Goal: Task Accomplishment & Management: Complete application form

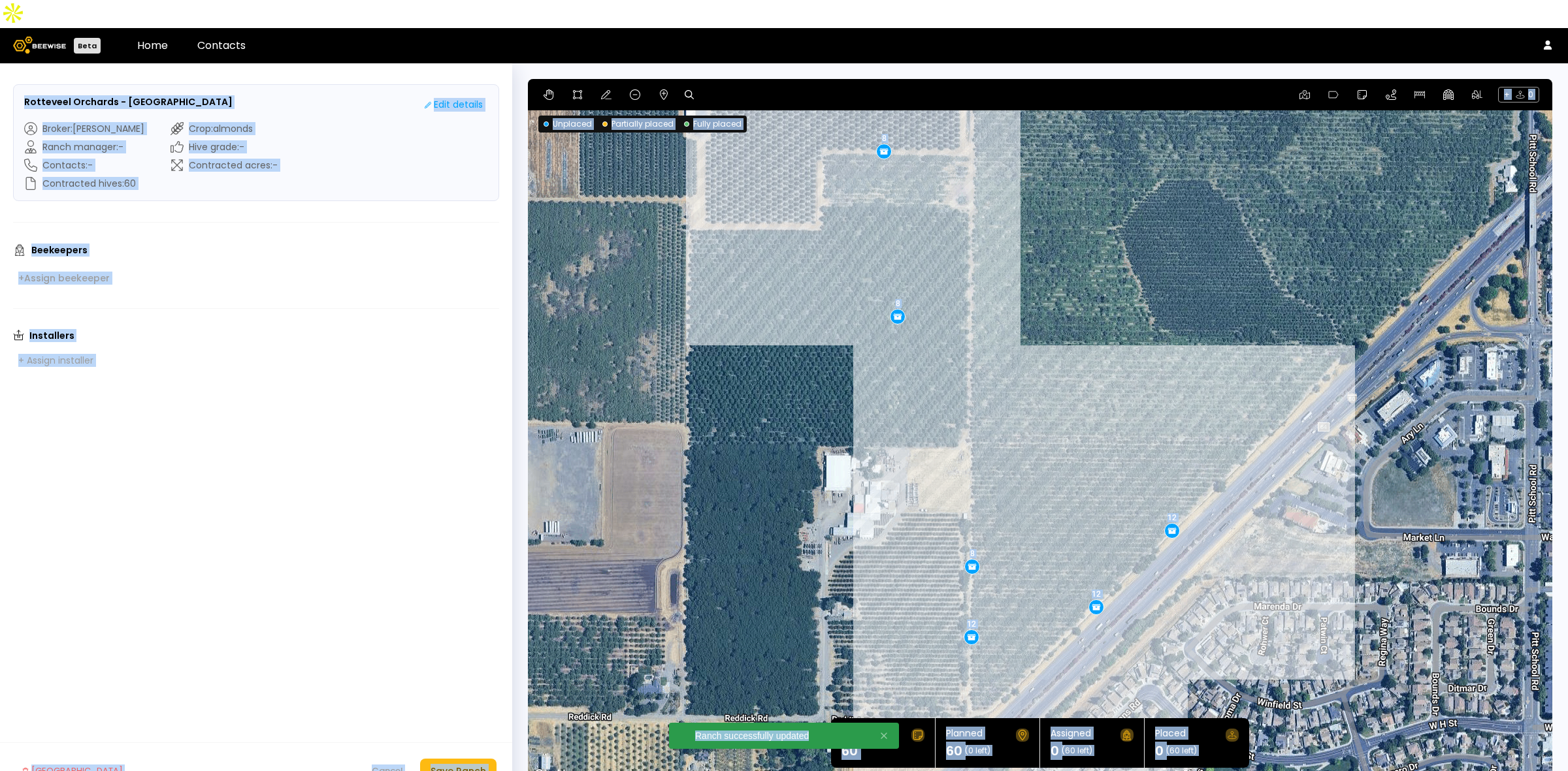
click at [398, 568] on form "Rotteveel Orchards - ROT Home Ranch Edit details Broker : Sharon Shin Ranch man…" at bounding box center [256, 432] width 512 height 736
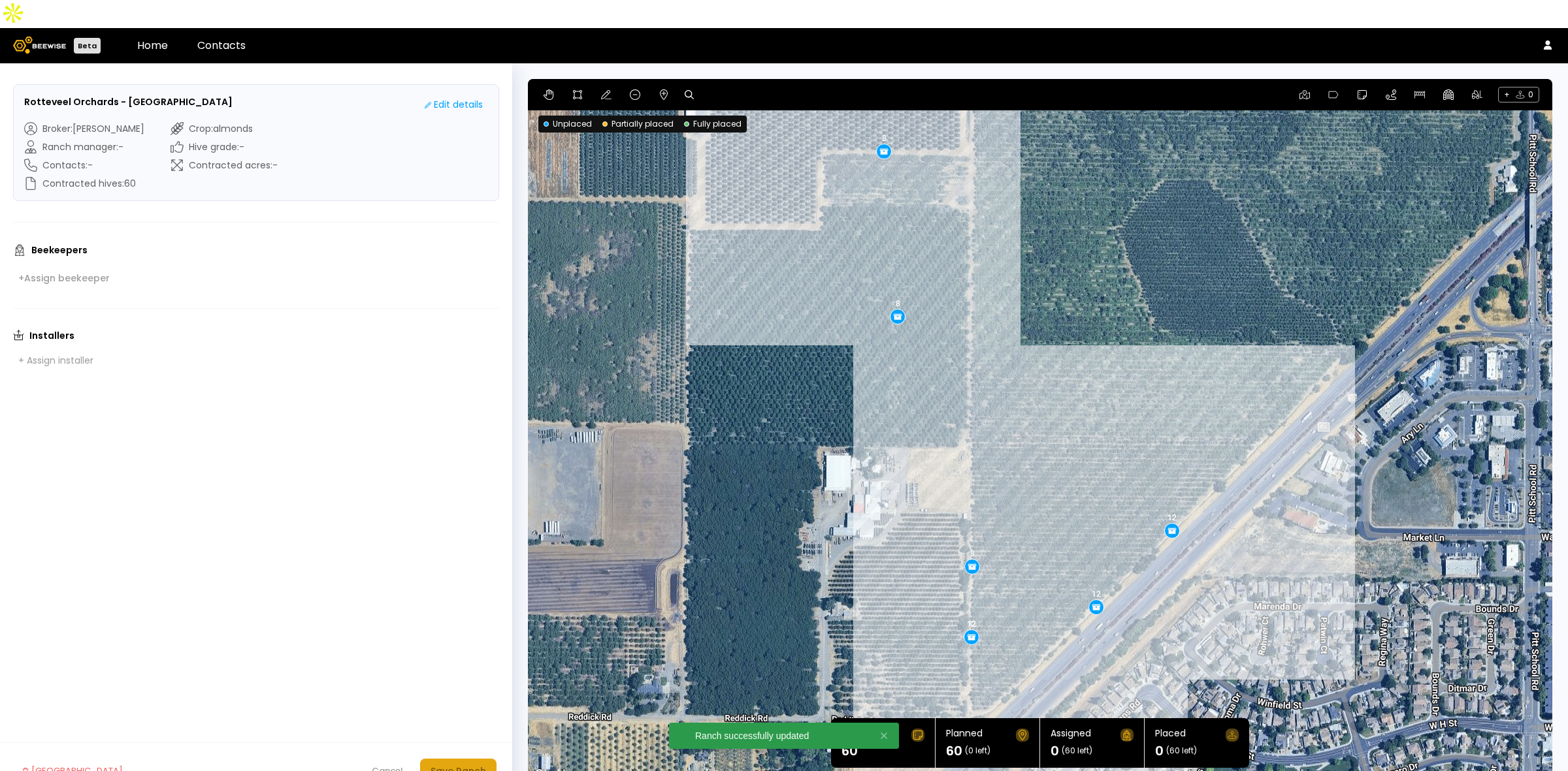
click at [453, 764] on div "Save Ranch" at bounding box center [459, 771] width 56 height 14
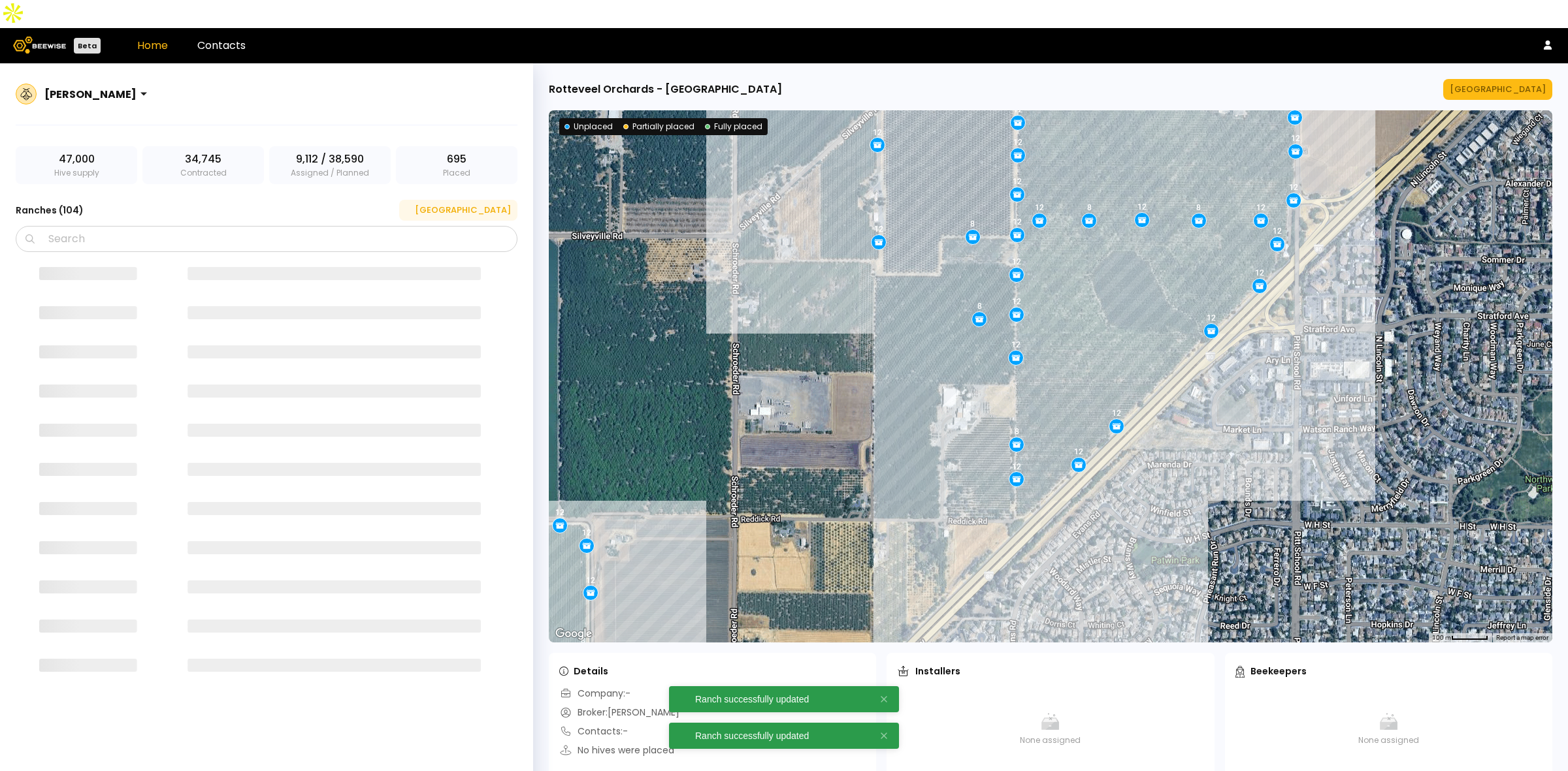
click at [484, 204] on div "[GEOGRAPHIC_DATA]" at bounding box center [459, 210] width 105 height 13
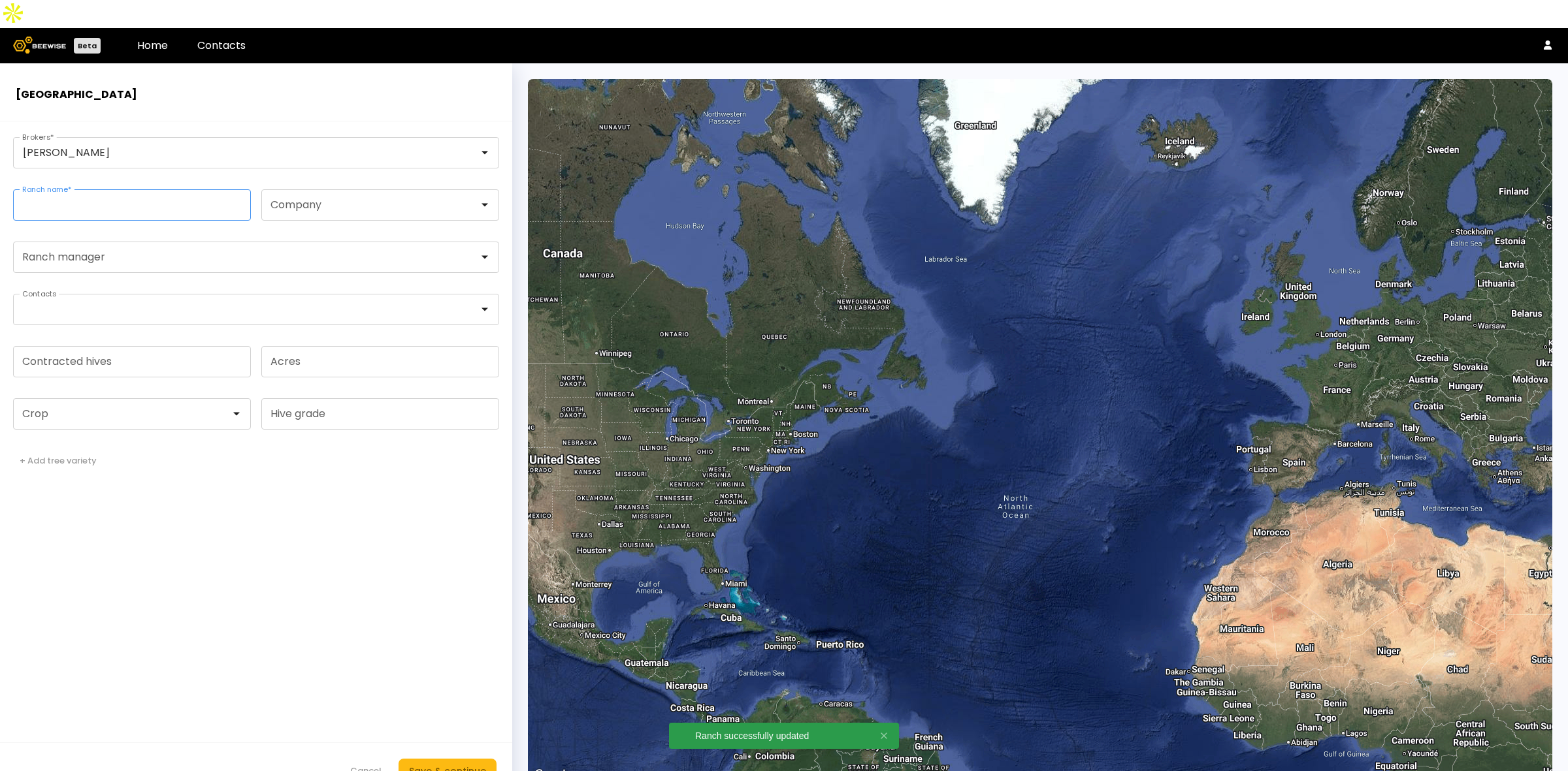
click at [175, 190] on input "Ranch name *" at bounding box center [132, 205] width 237 height 30
paste input "**********"
type input "**********"
click at [148, 347] on input "Contracted hives" at bounding box center [132, 362] width 237 height 30
type input "***"
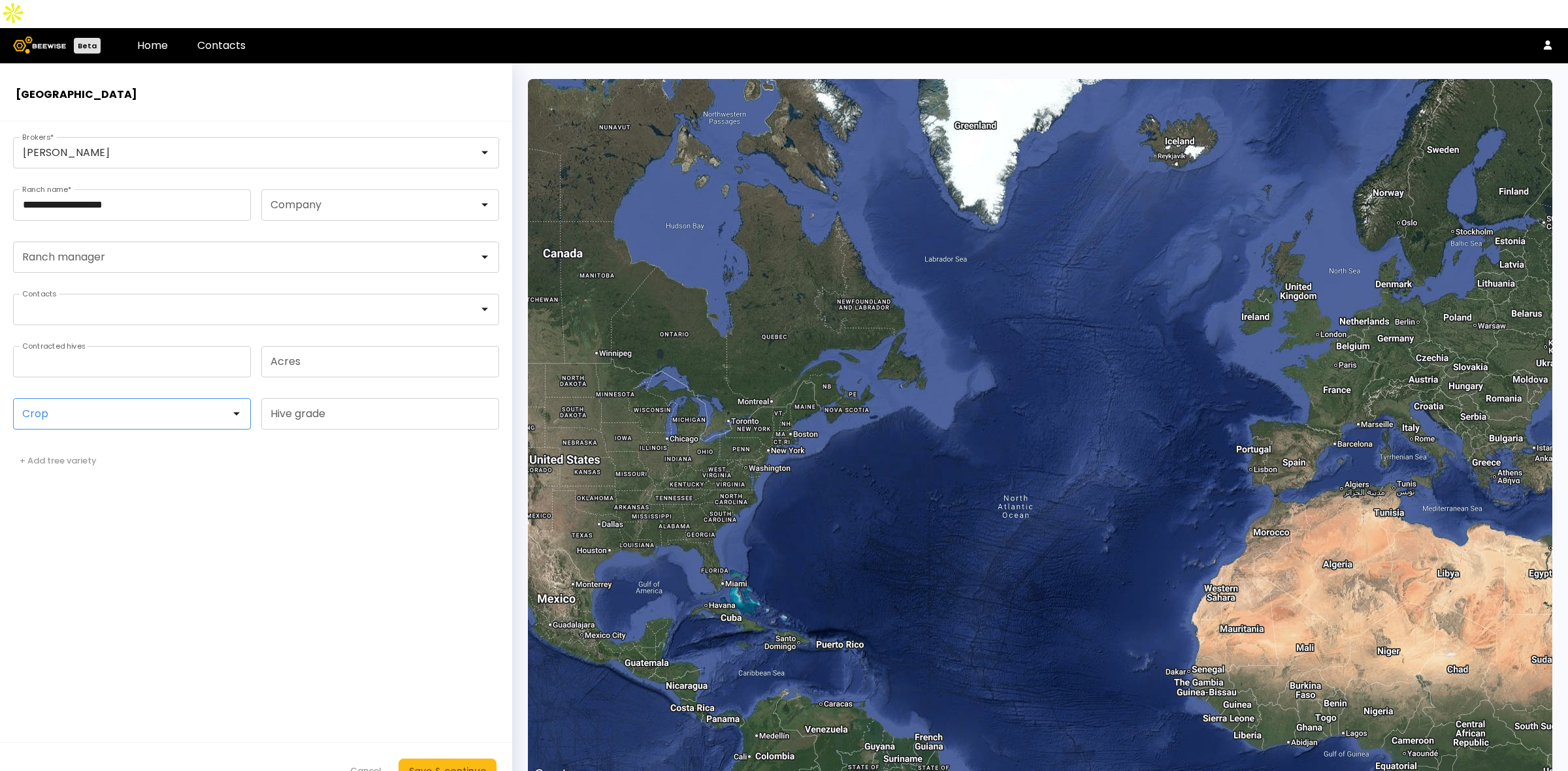
click at [128, 408] on div at bounding box center [126, 414] width 208 height 12
click at [120, 443] on div "Almonds" at bounding box center [131, 447] width 222 height 8
click at [467, 764] on div "Save & continue" at bounding box center [447, 771] width 77 height 14
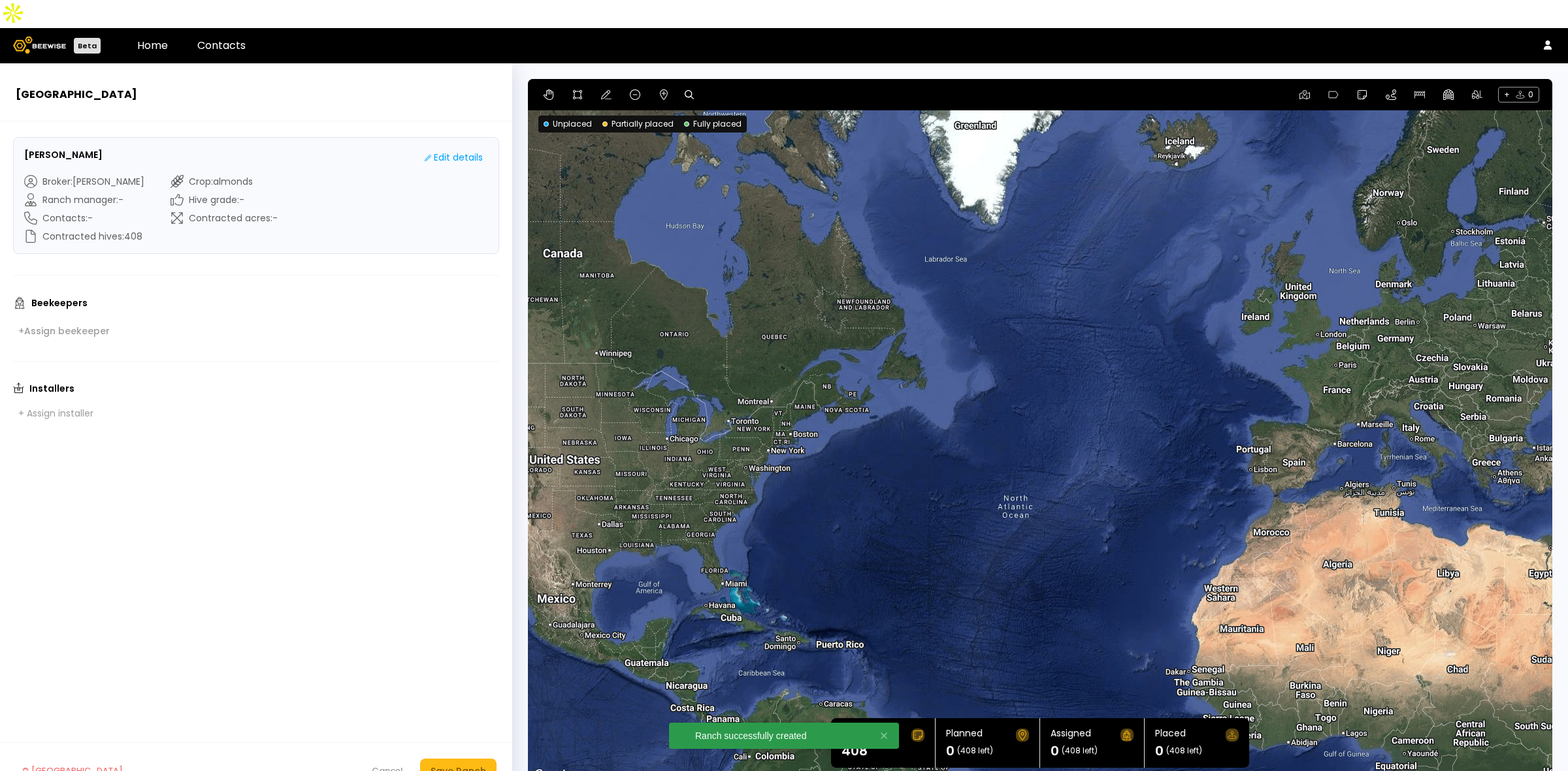
drag, startPoint x: 678, startPoint y: 66, endPoint x: 687, endPoint y: 66, distance: 9.0
click at [680, 79] on div "+ 0" at bounding box center [1039, 95] width 1024 height 32
click at [681, 79] on div "+ 0" at bounding box center [1039, 95] width 1024 height 32
click at [693, 87] on div at bounding box center [692, 95] width 17 height 16
click at [685, 91] on icon at bounding box center [688, 95] width 9 height 9
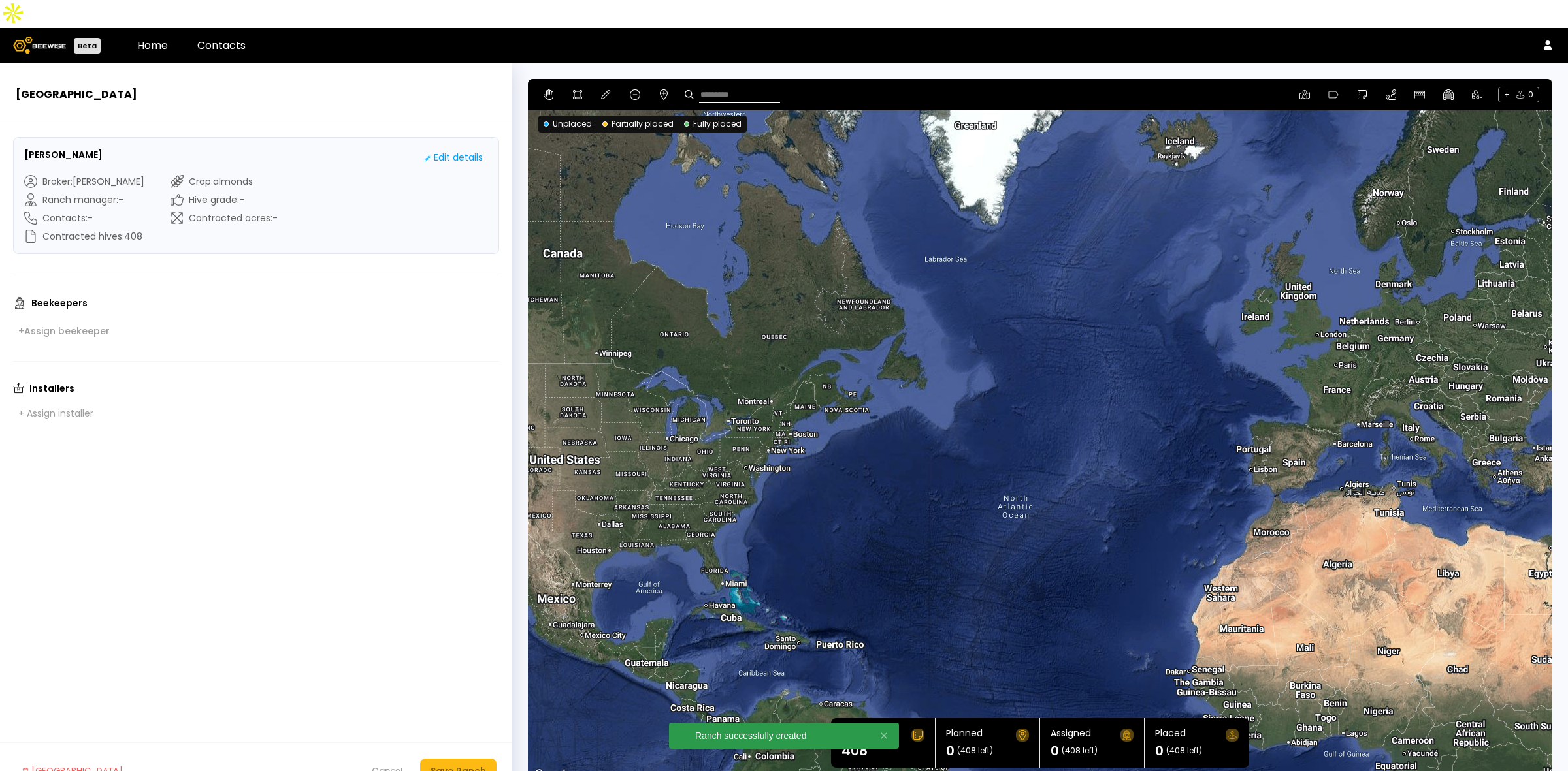
click at [736, 87] on input at bounding box center [738, 95] width 81 height 16
paste input "**********"
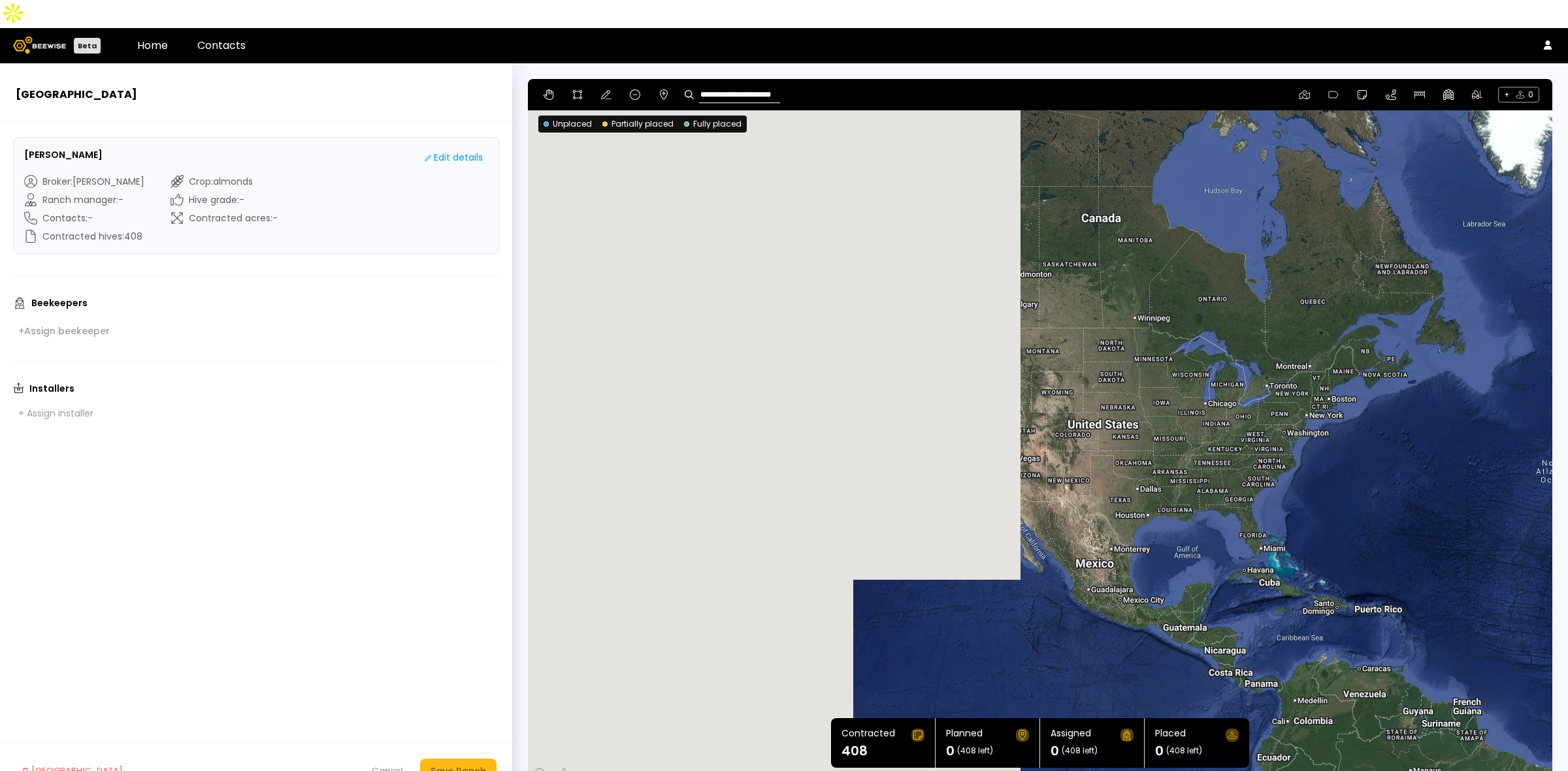
type input "**********"
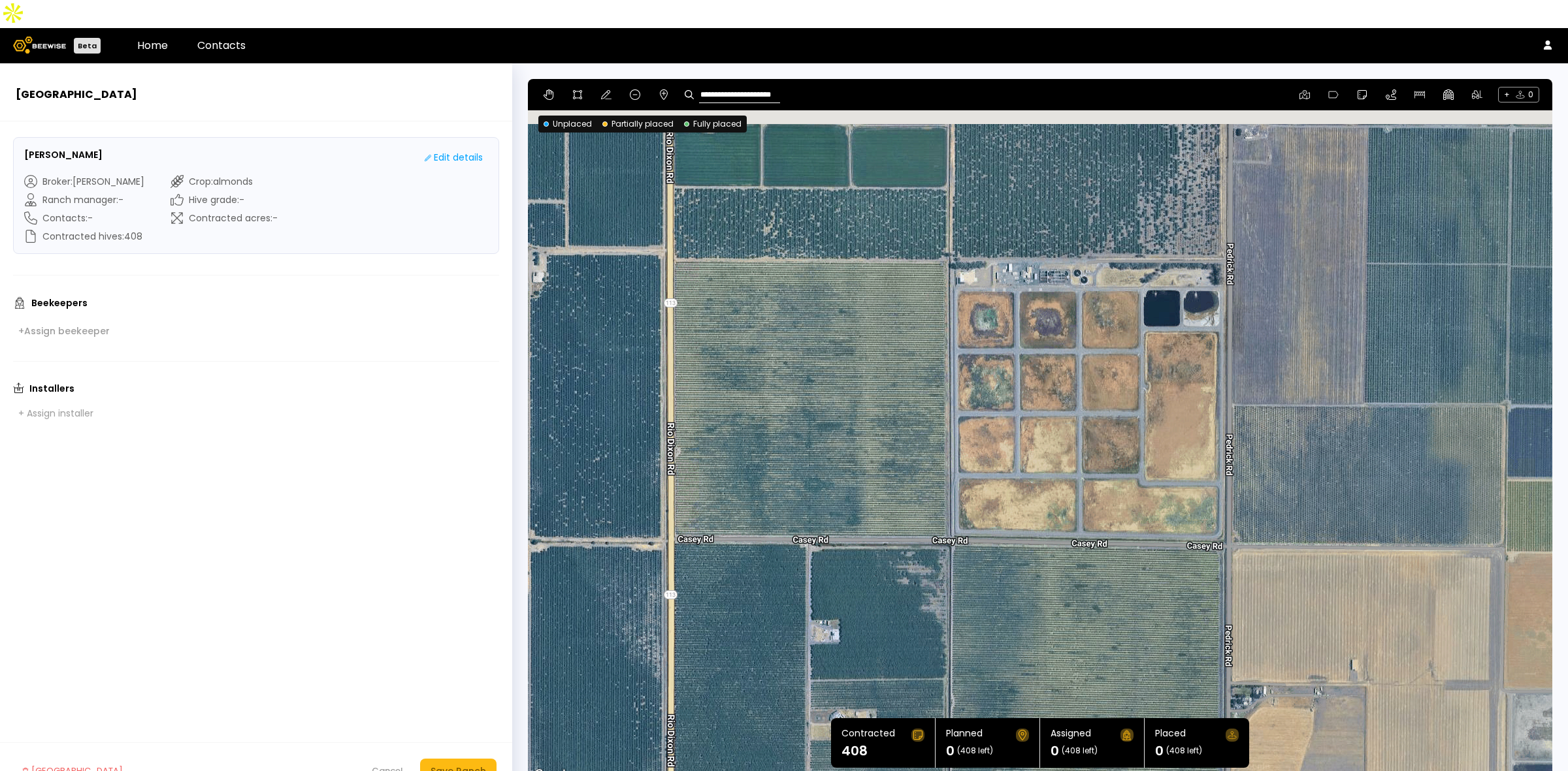
drag, startPoint x: 1030, startPoint y: 364, endPoint x: 1027, endPoint y: 516, distance: 152.0
click at [1027, 516] on div at bounding box center [1039, 431] width 1024 height 704
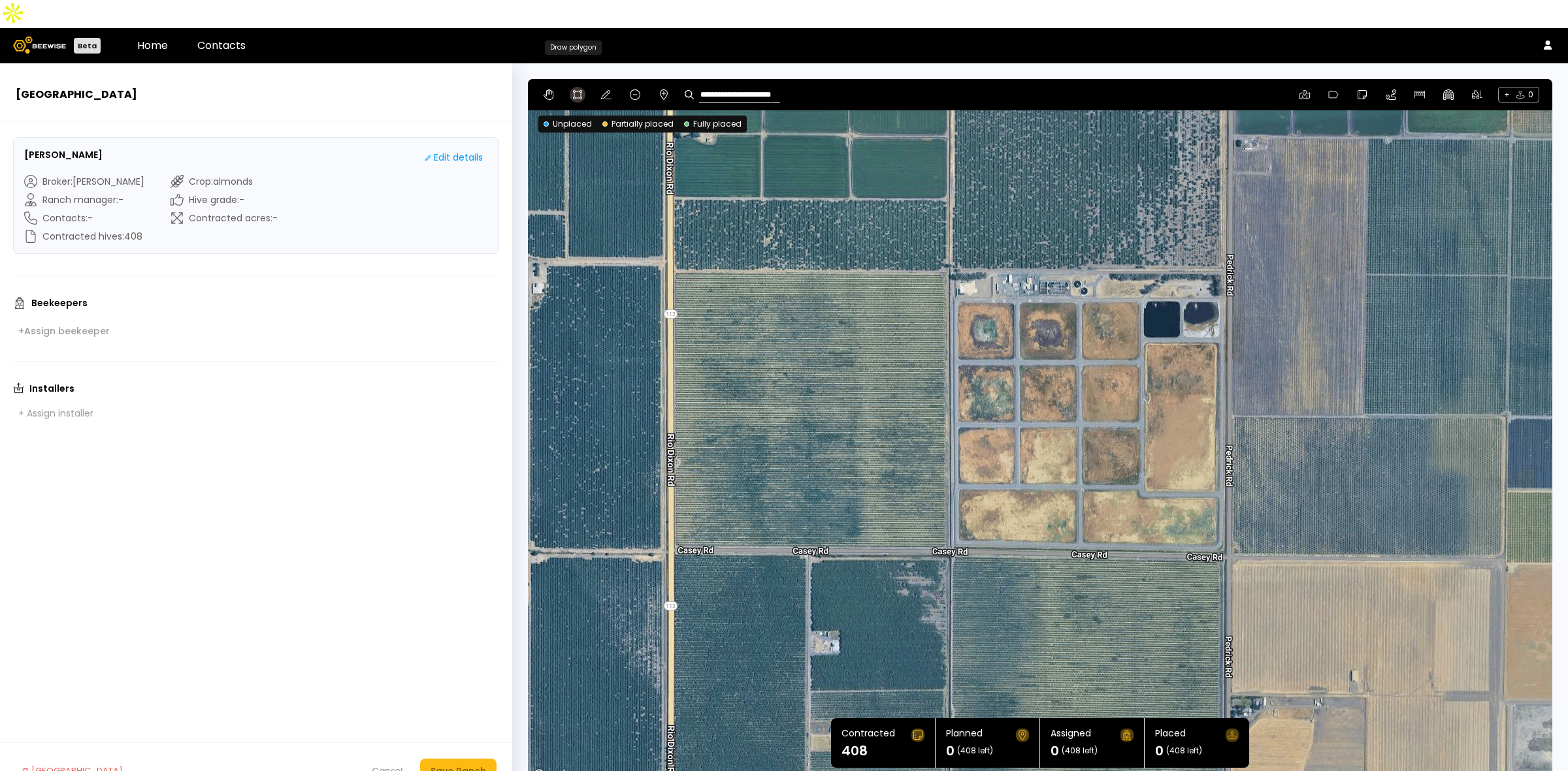
click at [573, 90] on icon at bounding box center [577, 95] width 11 height 11
click at [671, 240] on div at bounding box center [1040, 431] width 1023 height 704
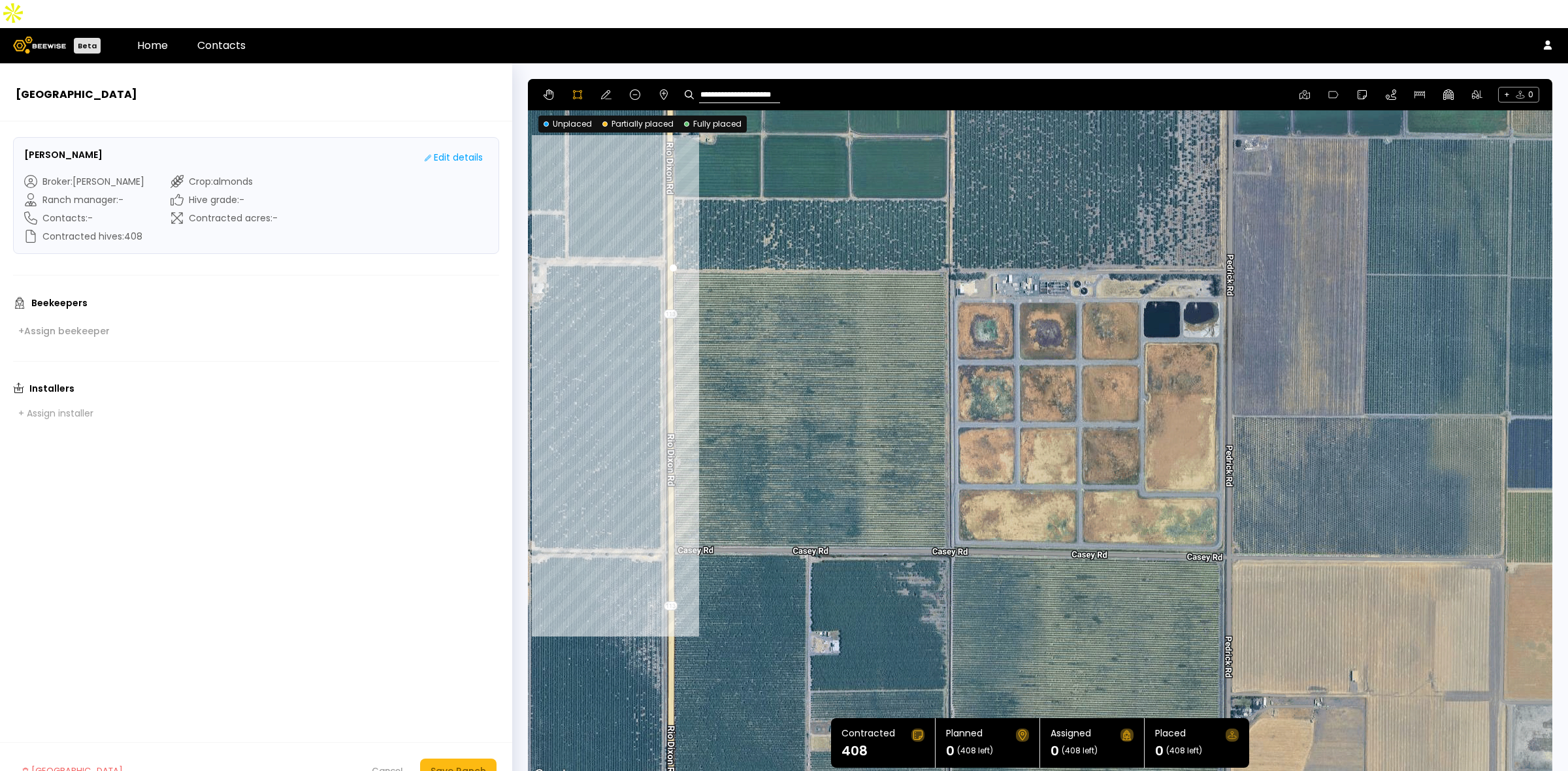
click at [670, 521] on div at bounding box center [1040, 431] width 1023 height 704
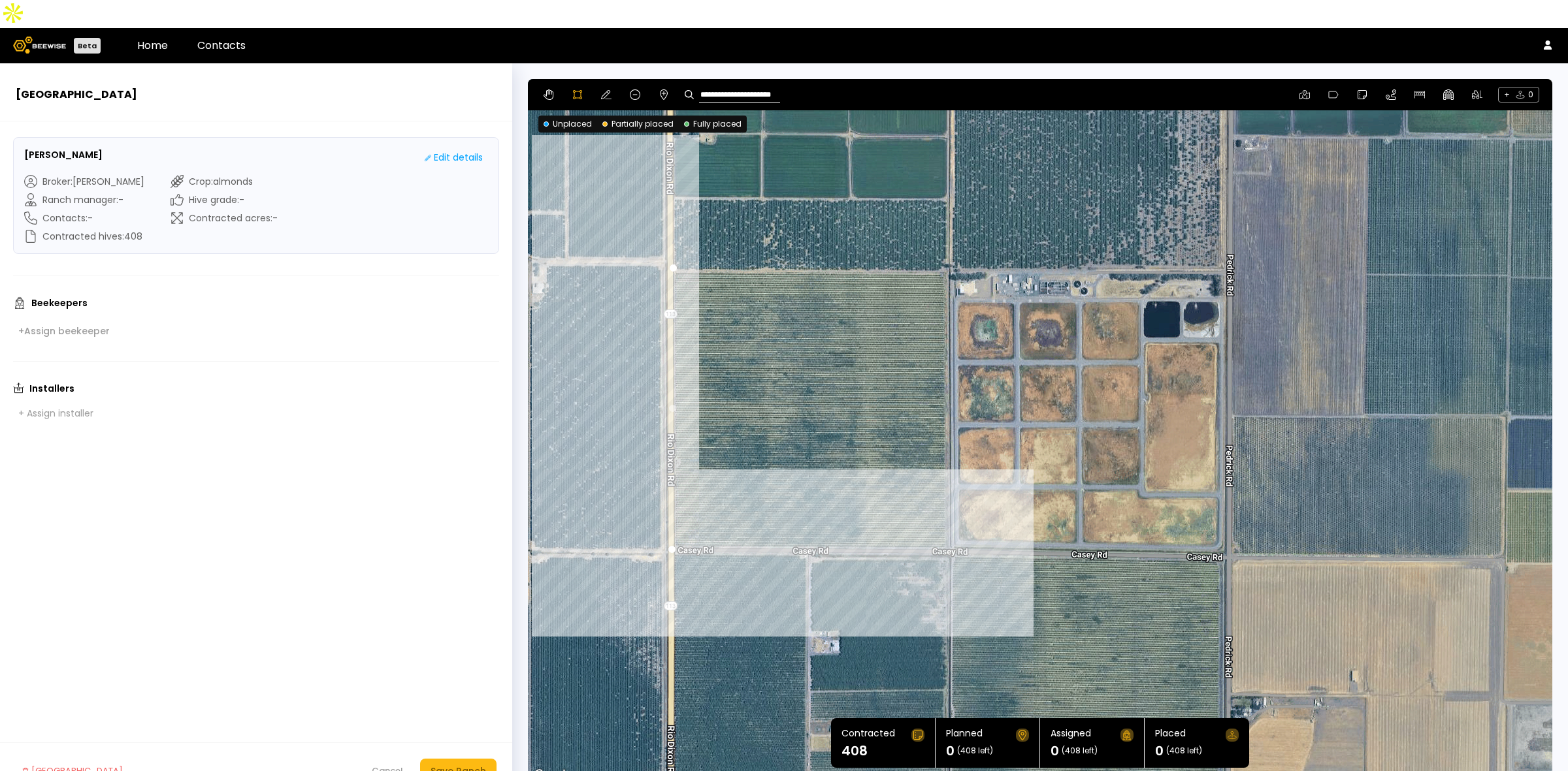
click at [949, 520] on div at bounding box center [1040, 431] width 1023 height 704
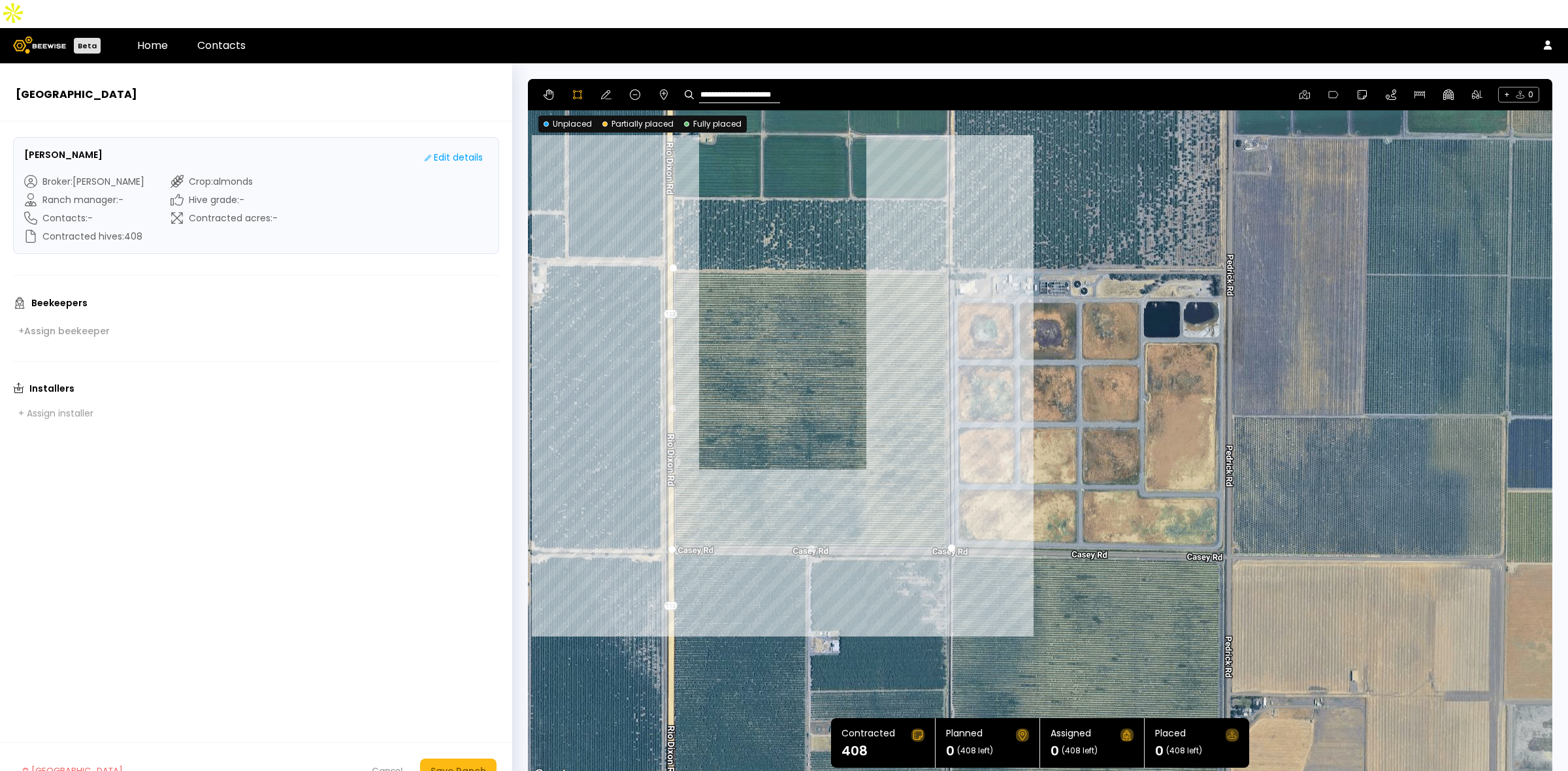
click at [948, 242] on div at bounding box center [1040, 431] width 1023 height 704
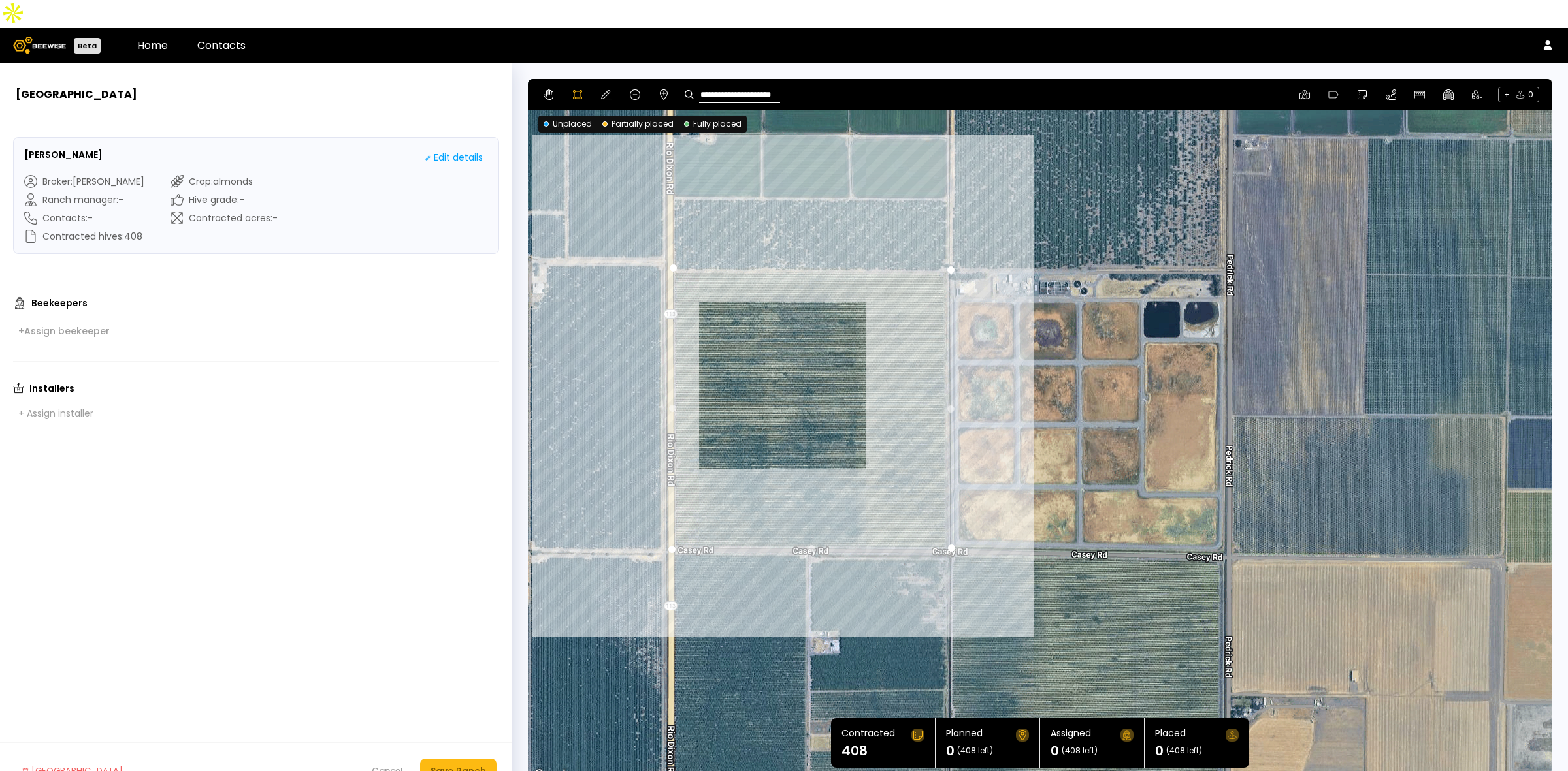
click at [675, 239] on div at bounding box center [1040, 431] width 1023 height 704
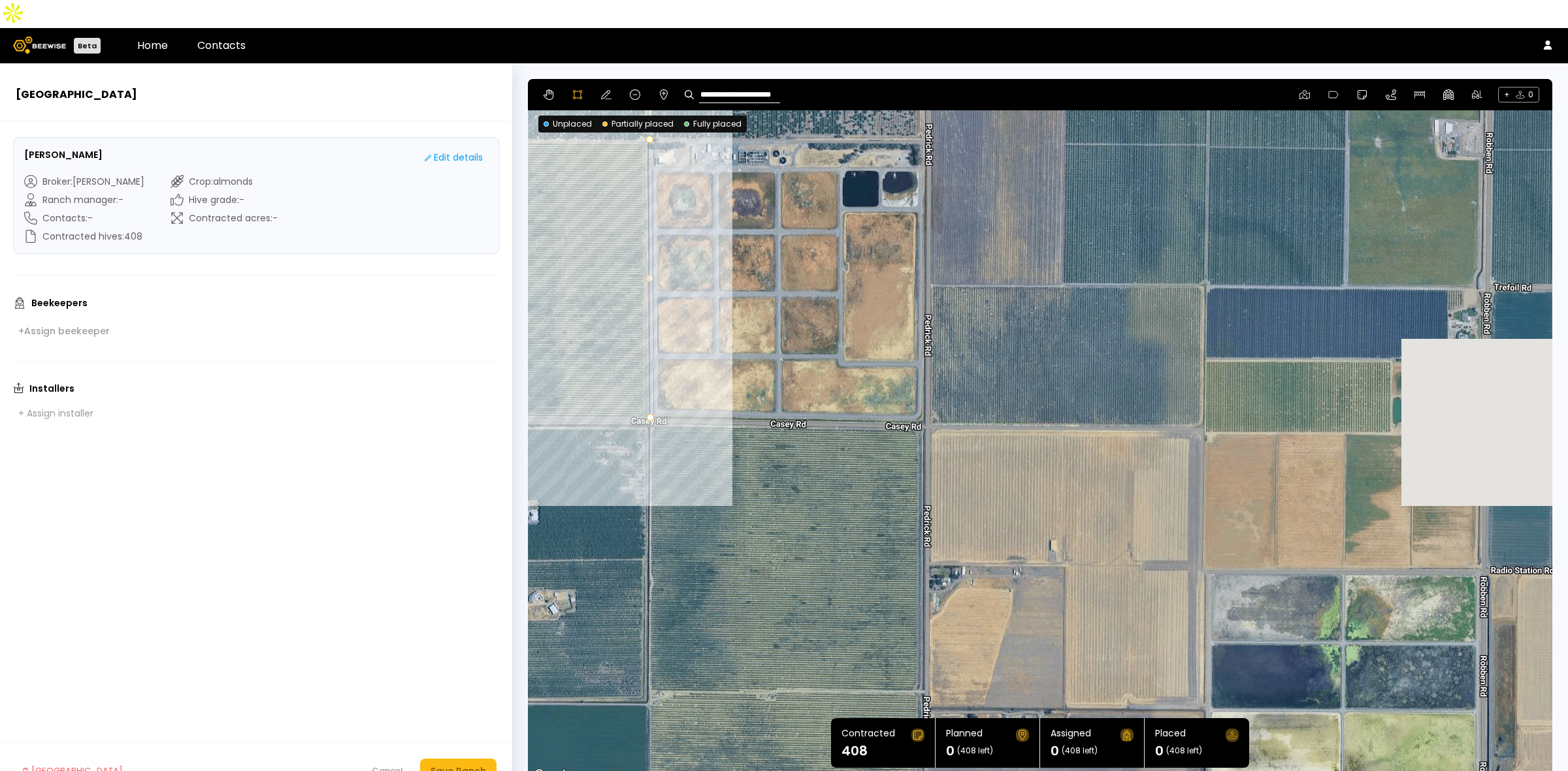
drag, startPoint x: 1351, startPoint y: 550, endPoint x: 1047, endPoint y: 435, distance: 325.0
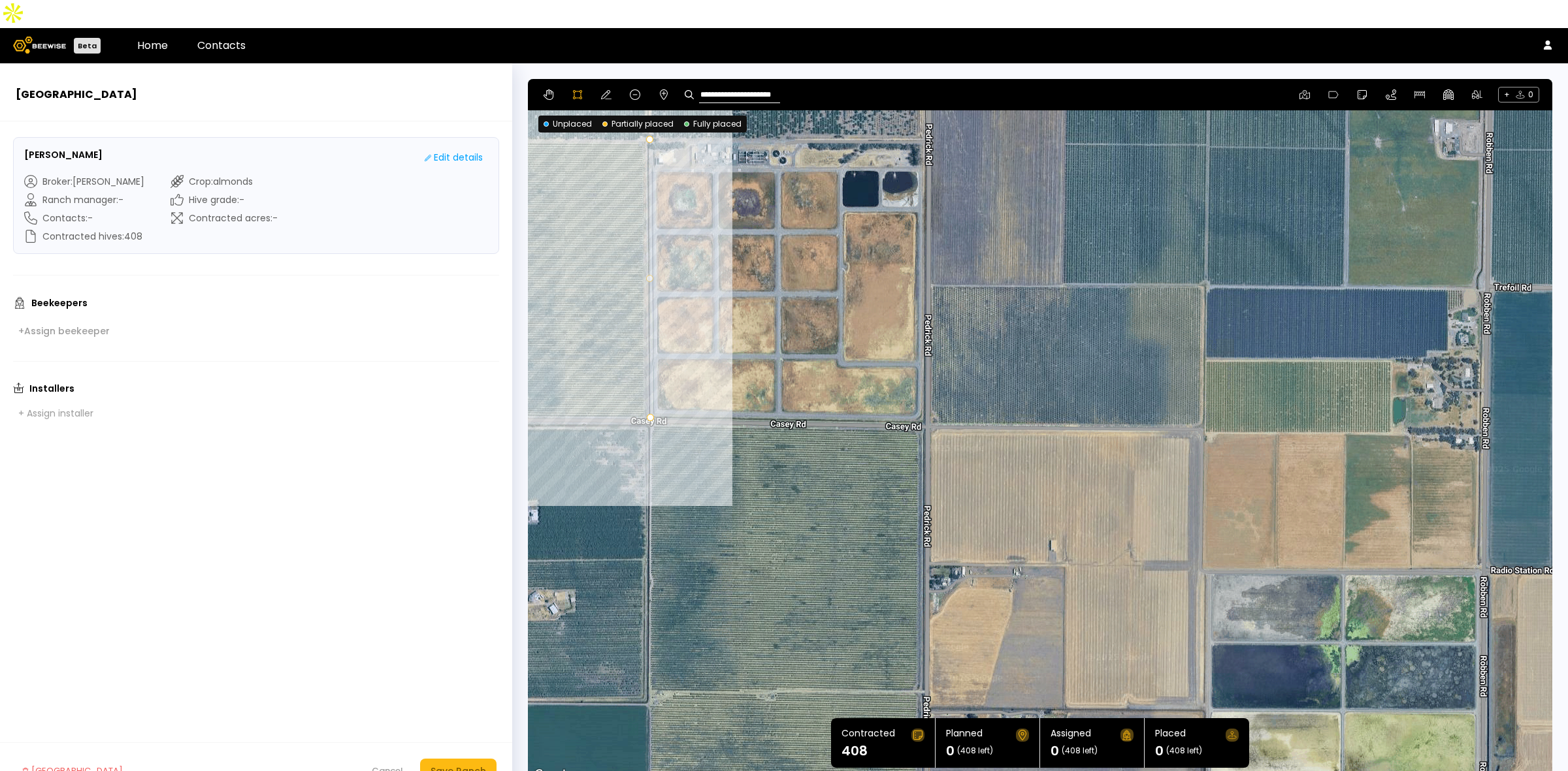
click at [1047, 435] on div at bounding box center [1040, 431] width 1023 height 704
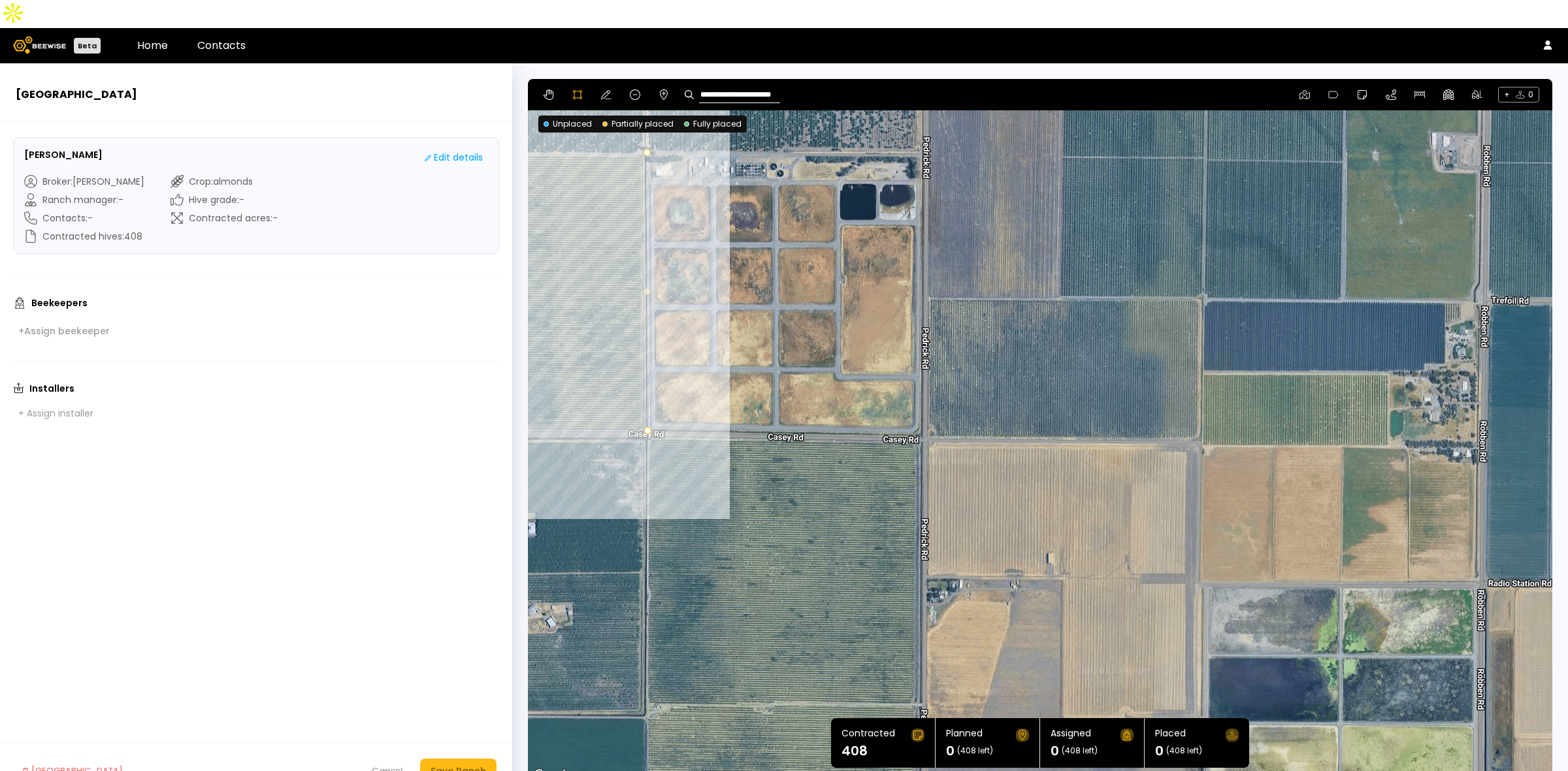
click at [925, 271] on div at bounding box center [1040, 431] width 1023 height 704
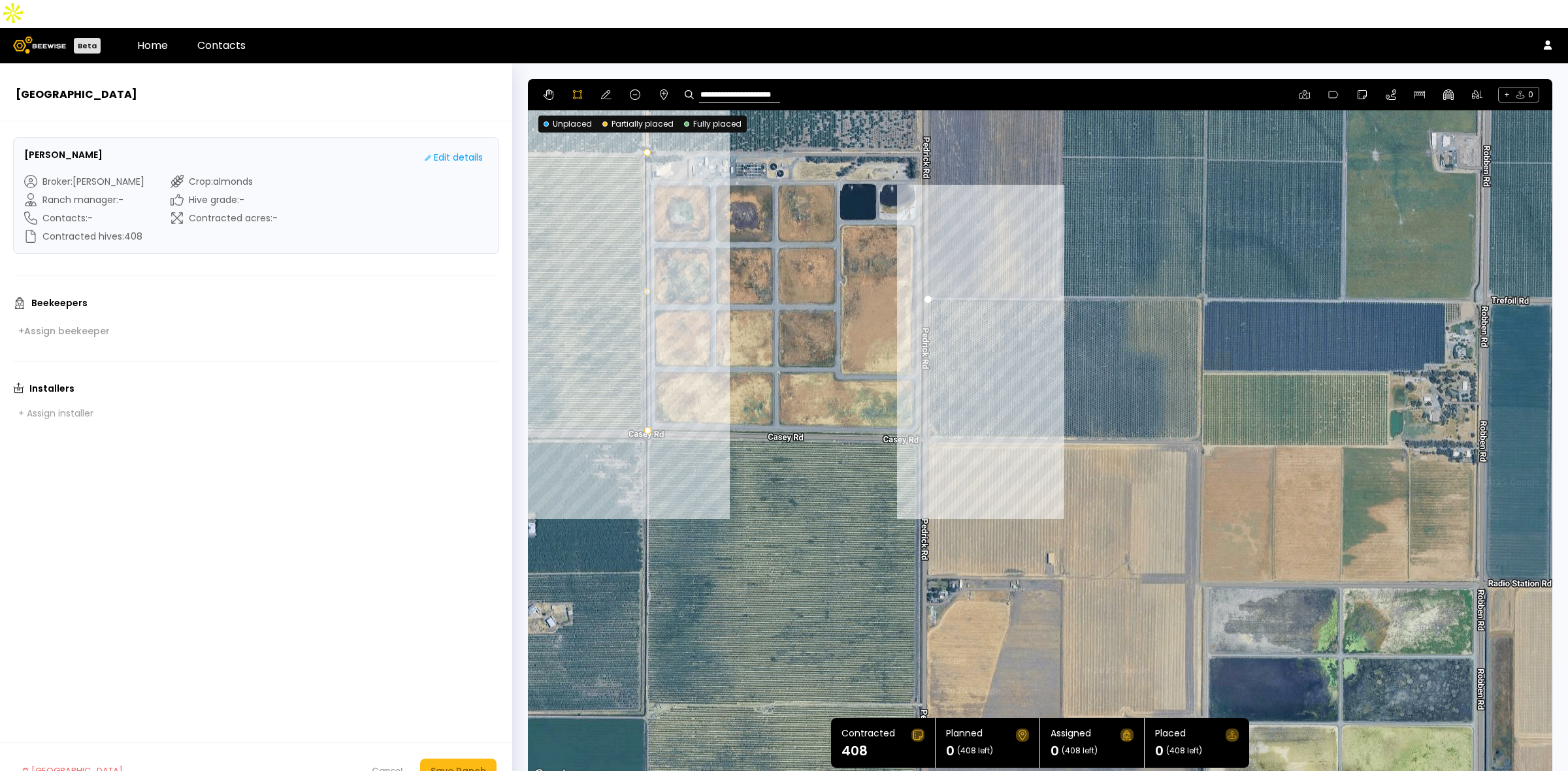
click at [925, 409] on div at bounding box center [1040, 431] width 1023 height 704
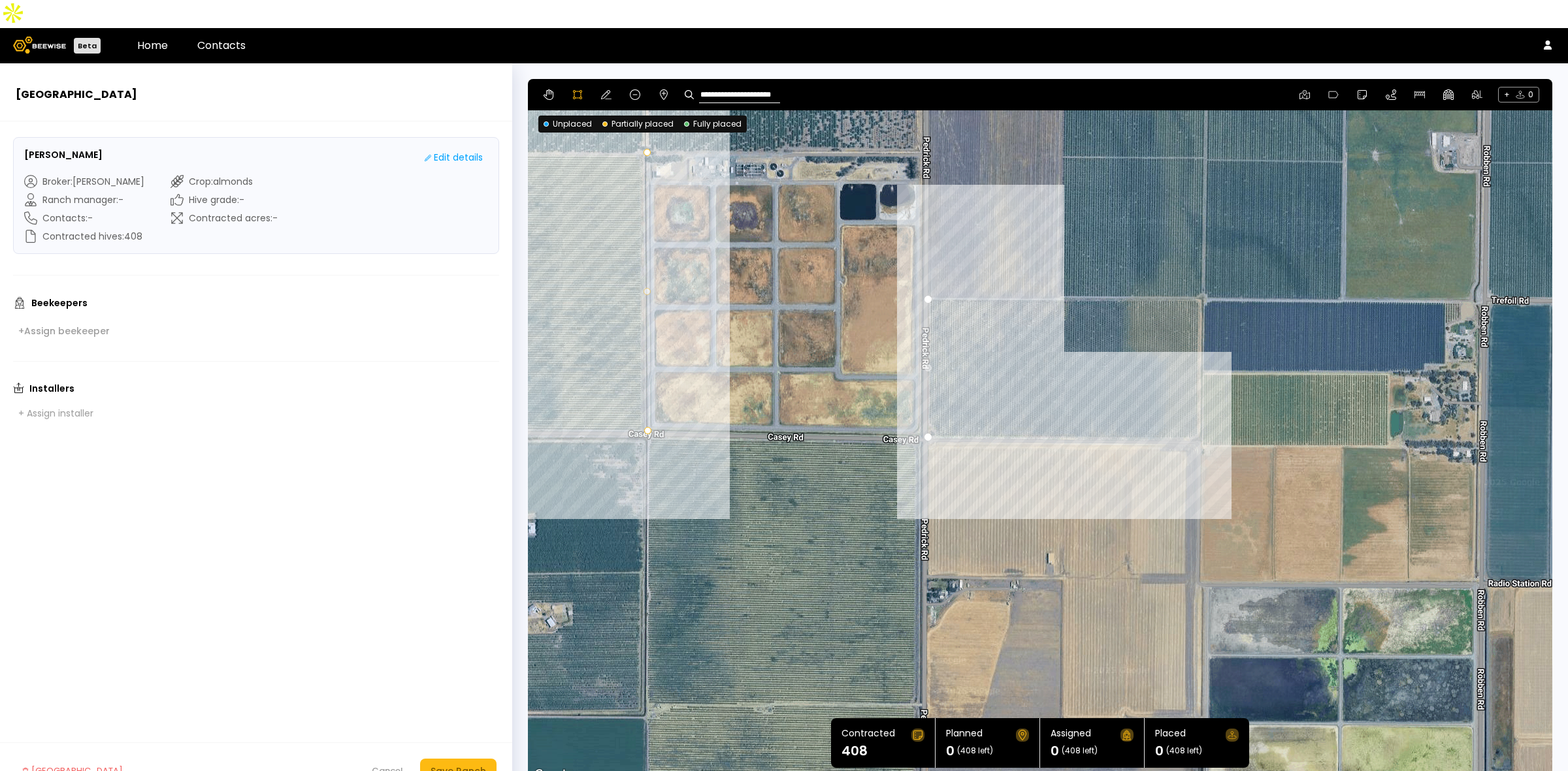
click at [1188, 412] on div at bounding box center [1040, 431] width 1023 height 704
click at [1199, 407] on div at bounding box center [1040, 431] width 1023 height 704
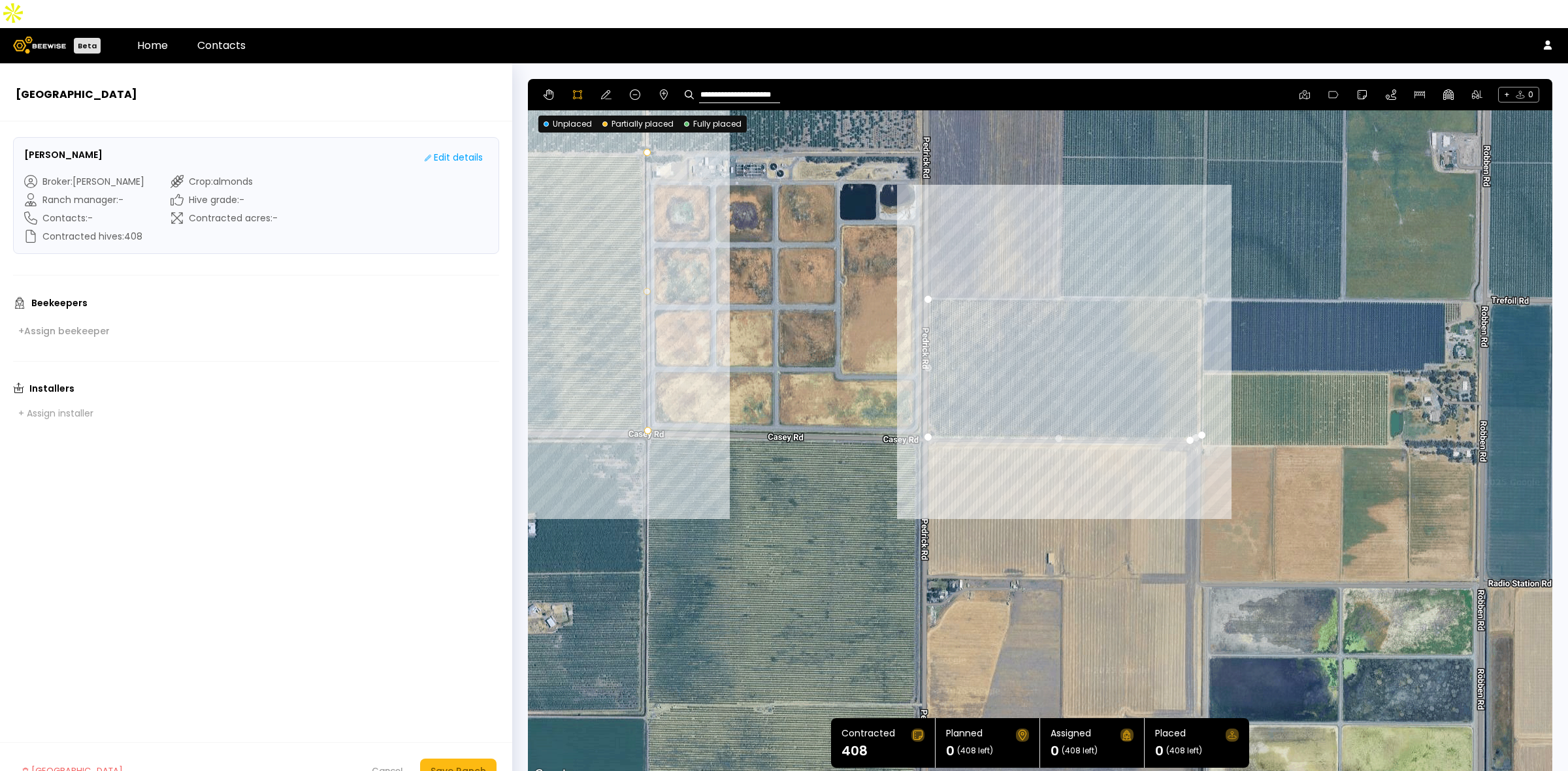
click at [1199, 269] on div at bounding box center [1040, 431] width 1023 height 704
click at [922, 270] on div at bounding box center [1040, 431] width 1023 height 704
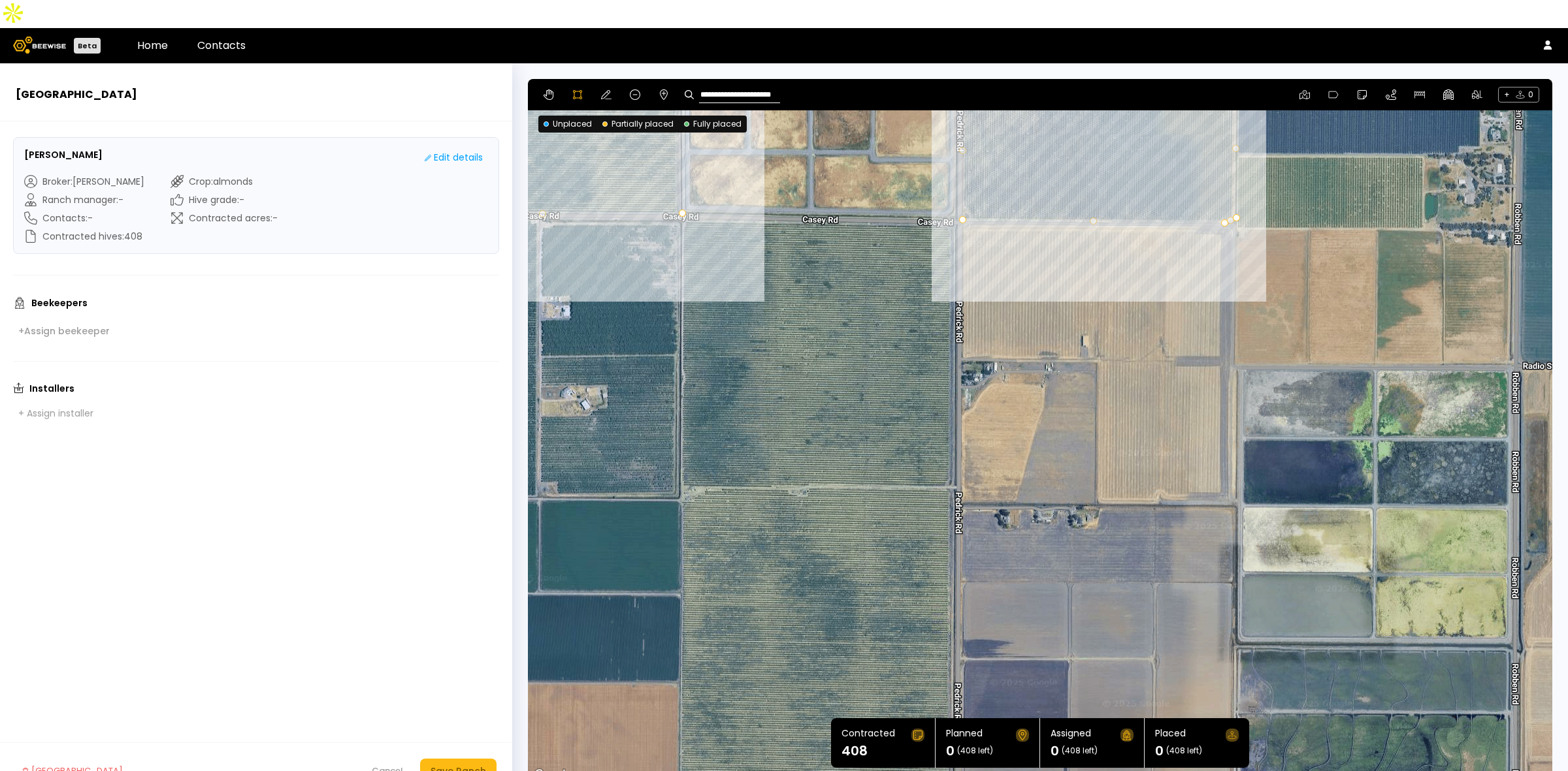
drag, startPoint x: 631, startPoint y: 557, endPoint x: 665, endPoint y: 337, distance: 222.6
click at [665, 337] on div at bounding box center [1040, 431] width 1023 height 704
click at [681, 191] on div at bounding box center [1040, 431] width 1023 height 704
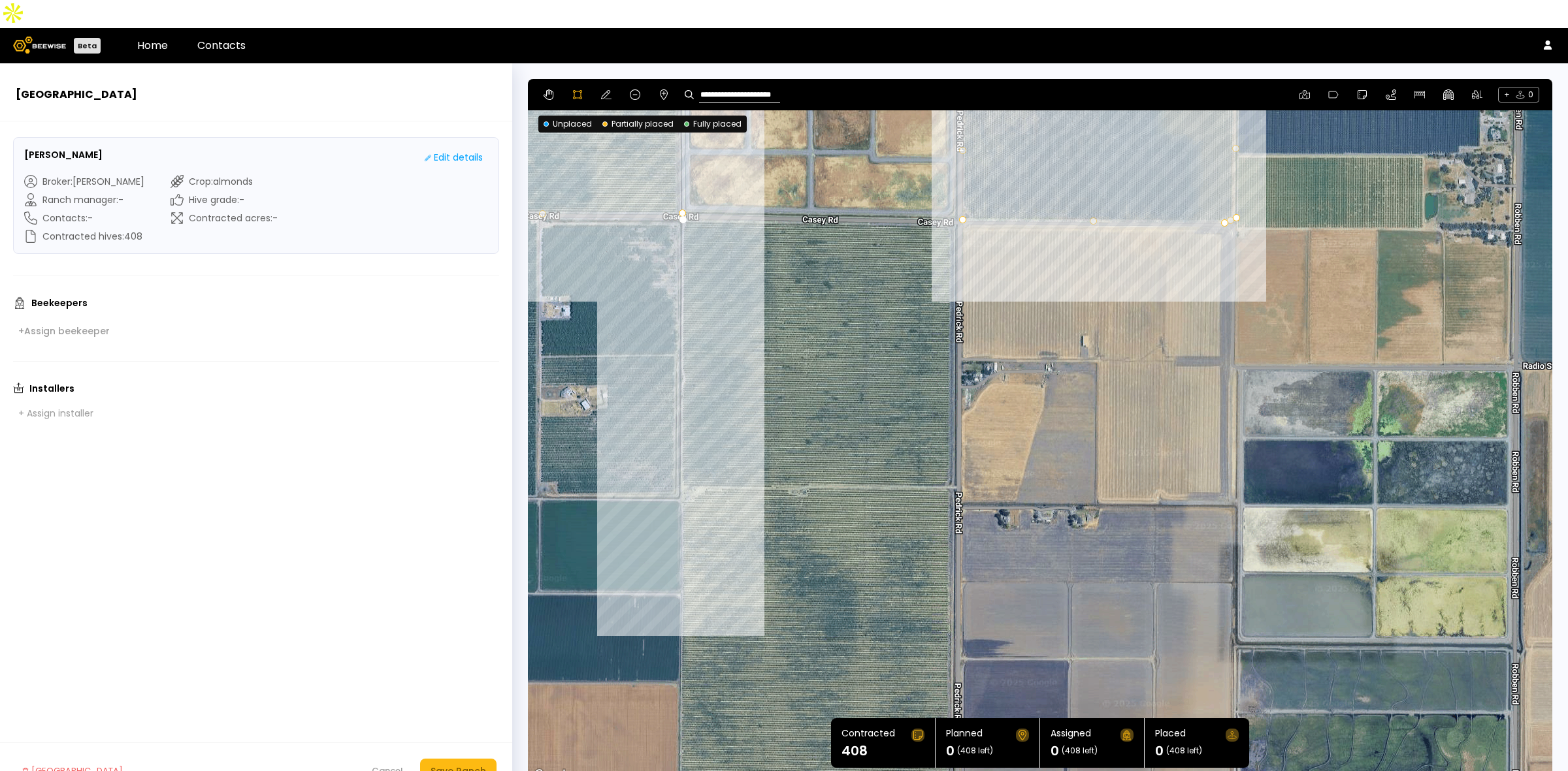
click at [680, 458] on div at bounding box center [1040, 431] width 1023 height 704
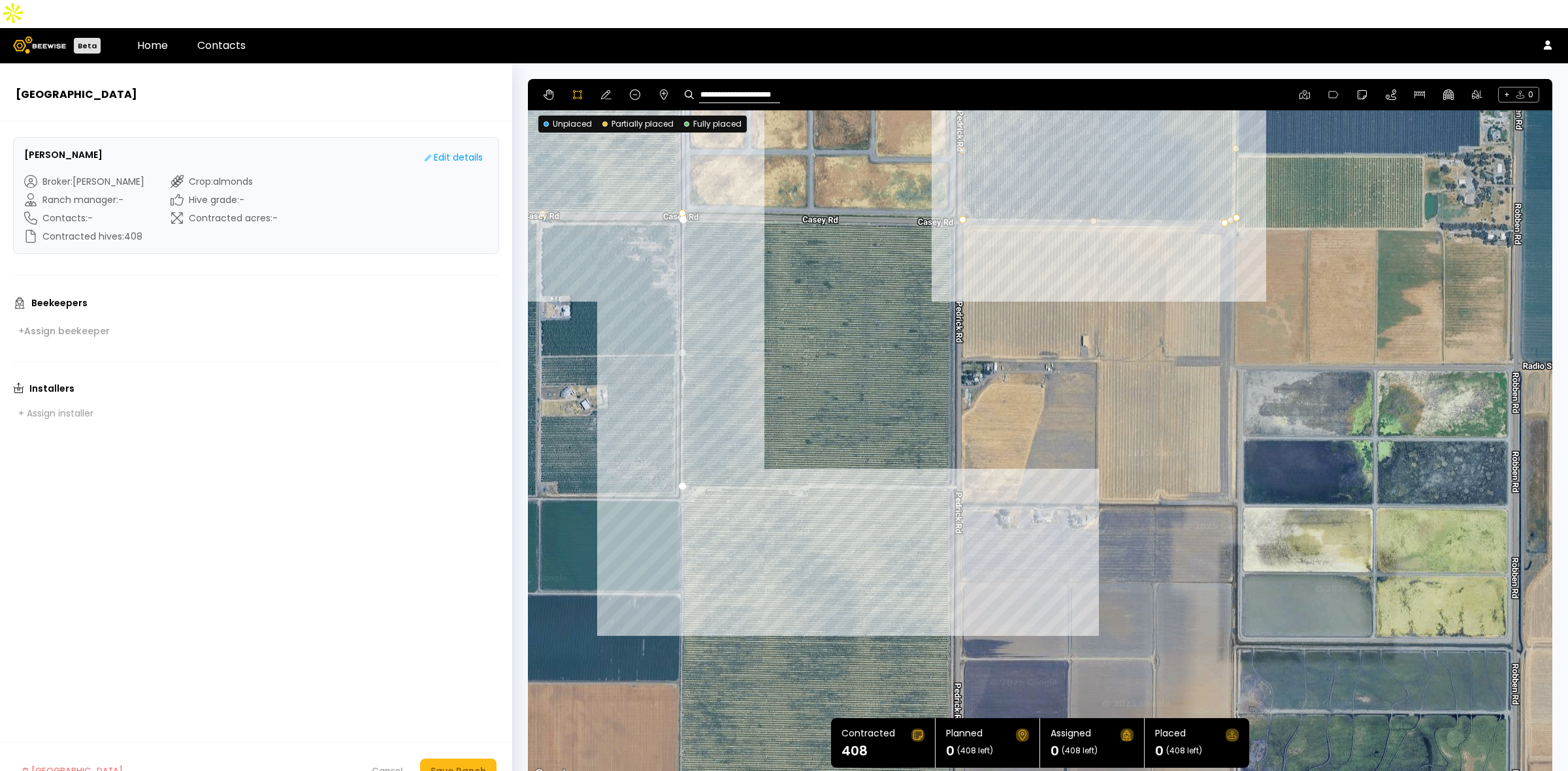
click at [952, 458] on div at bounding box center [1040, 431] width 1023 height 704
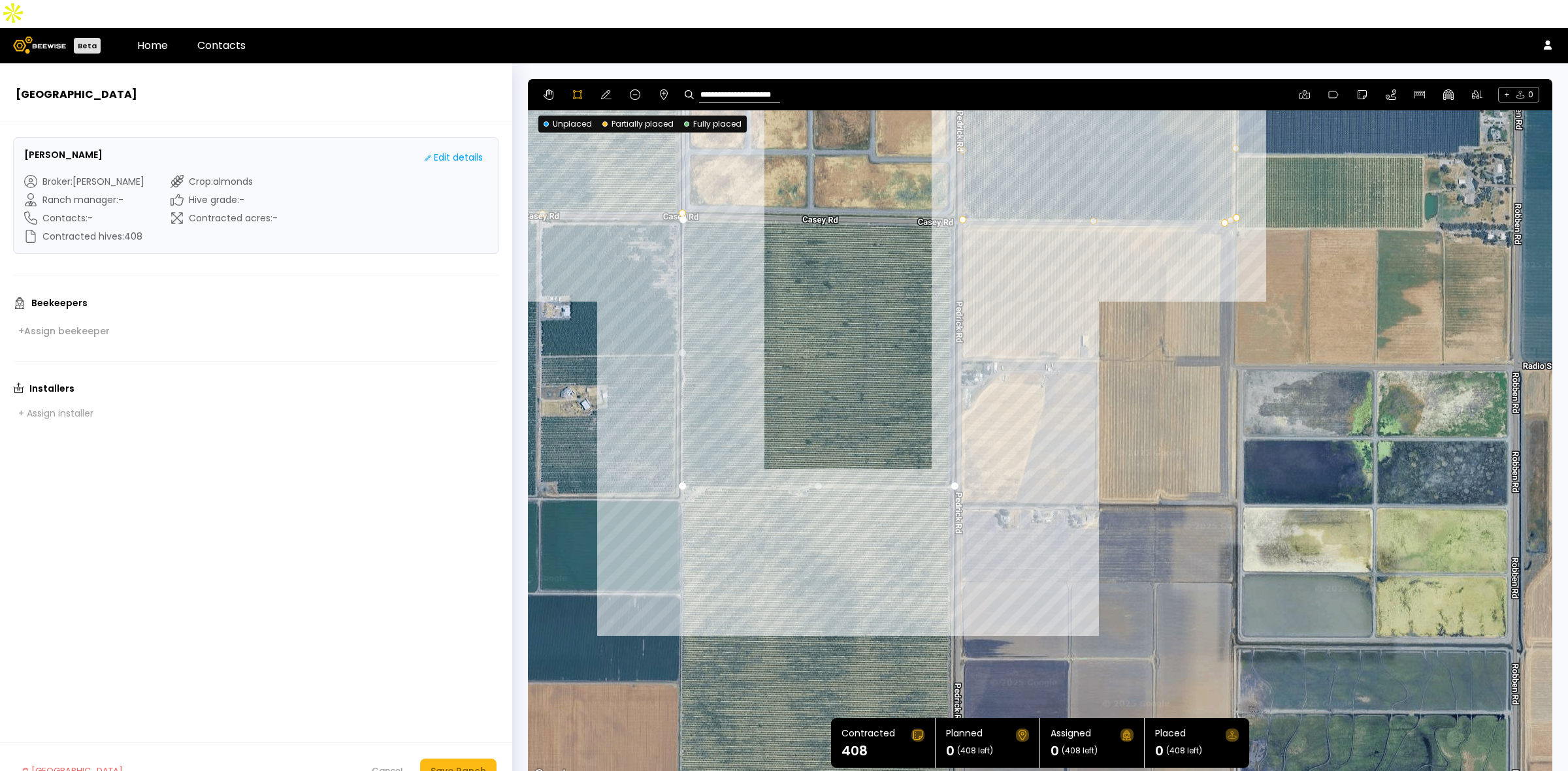
click at [954, 193] on div at bounding box center [1040, 431] width 1023 height 704
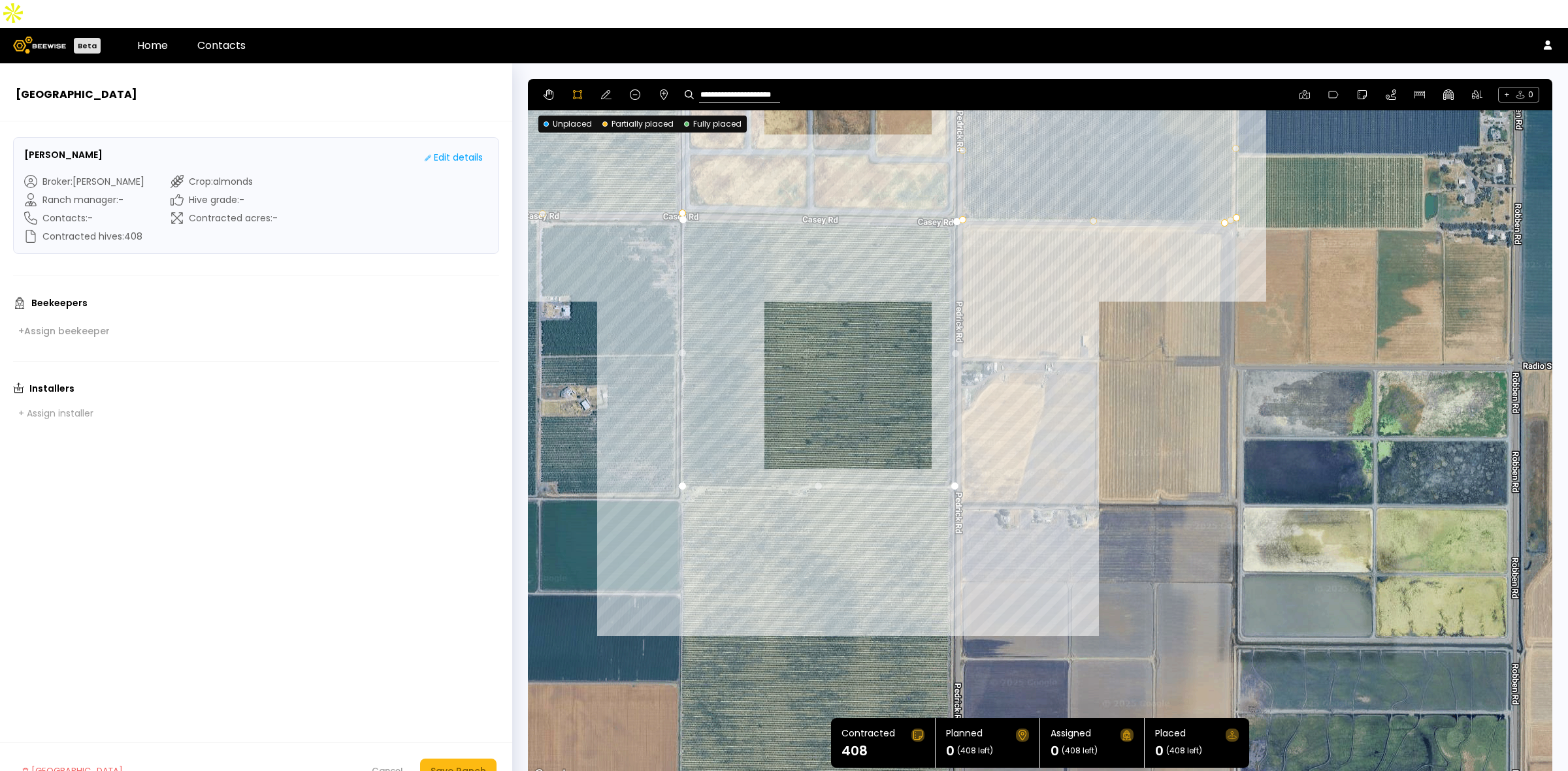
click at [684, 193] on div at bounding box center [1040, 431] width 1023 height 704
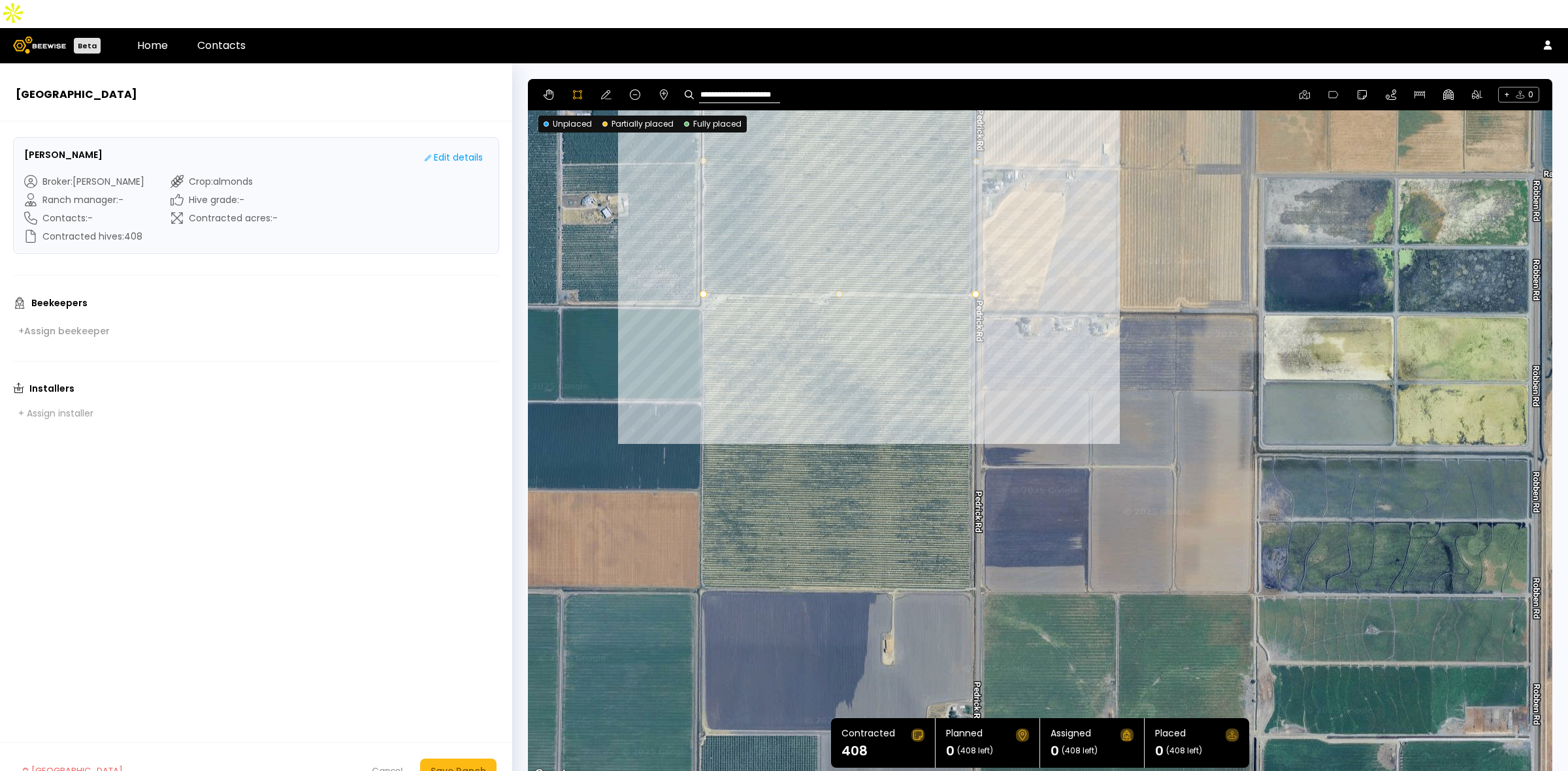
drag, startPoint x: 1036, startPoint y: 589, endPoint x: 1057, endPoint y: 397, distance: 193.1
click at [1057, 397] on div at bounding box center [1040, 431] width 1023 height 704
click at [700, 281] on div at bounding box center [1040, 431] width 1023 height 704
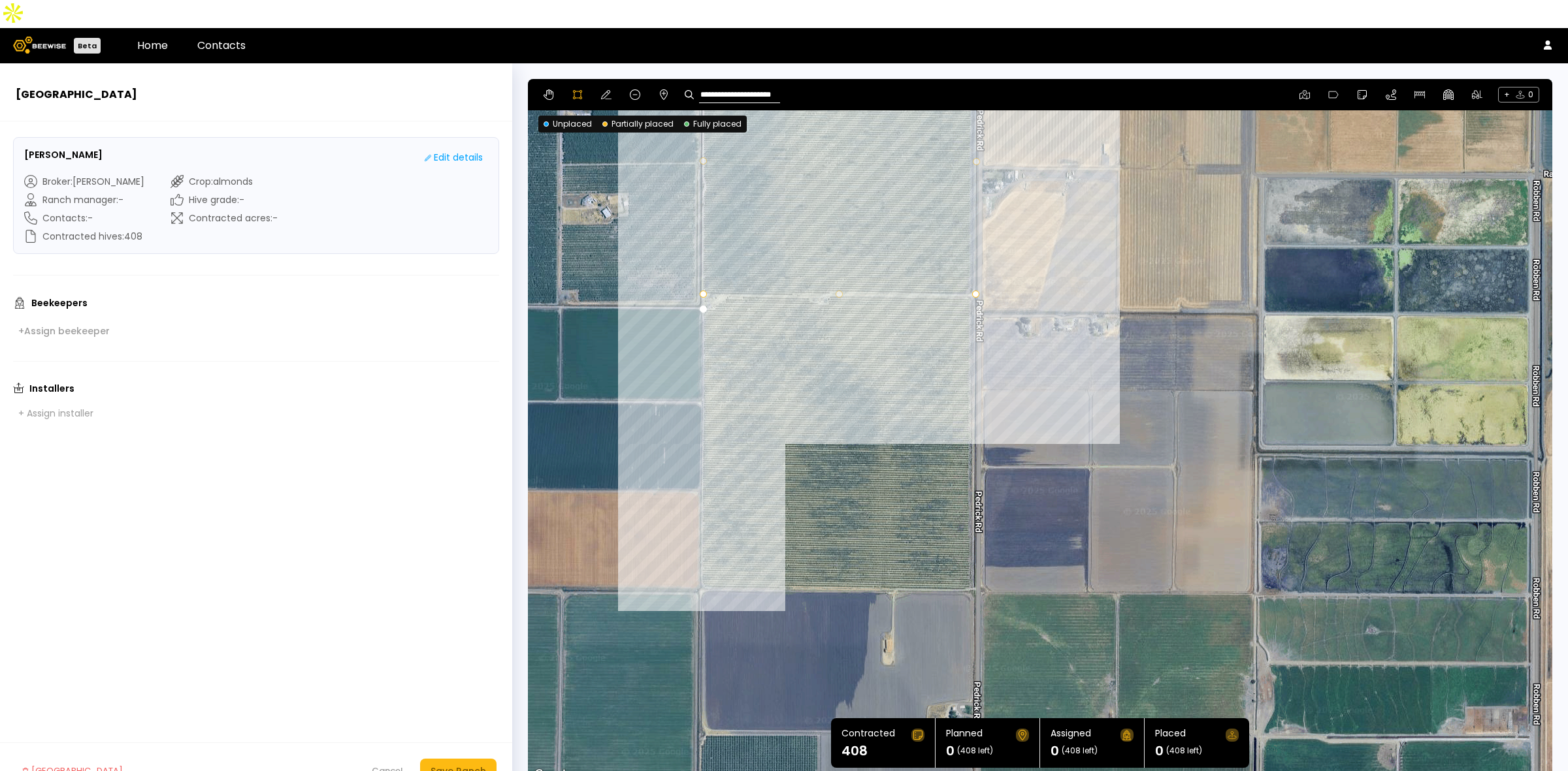
click at [699, 560] on div at bounding box center [1040, 431] width 1023 height 704
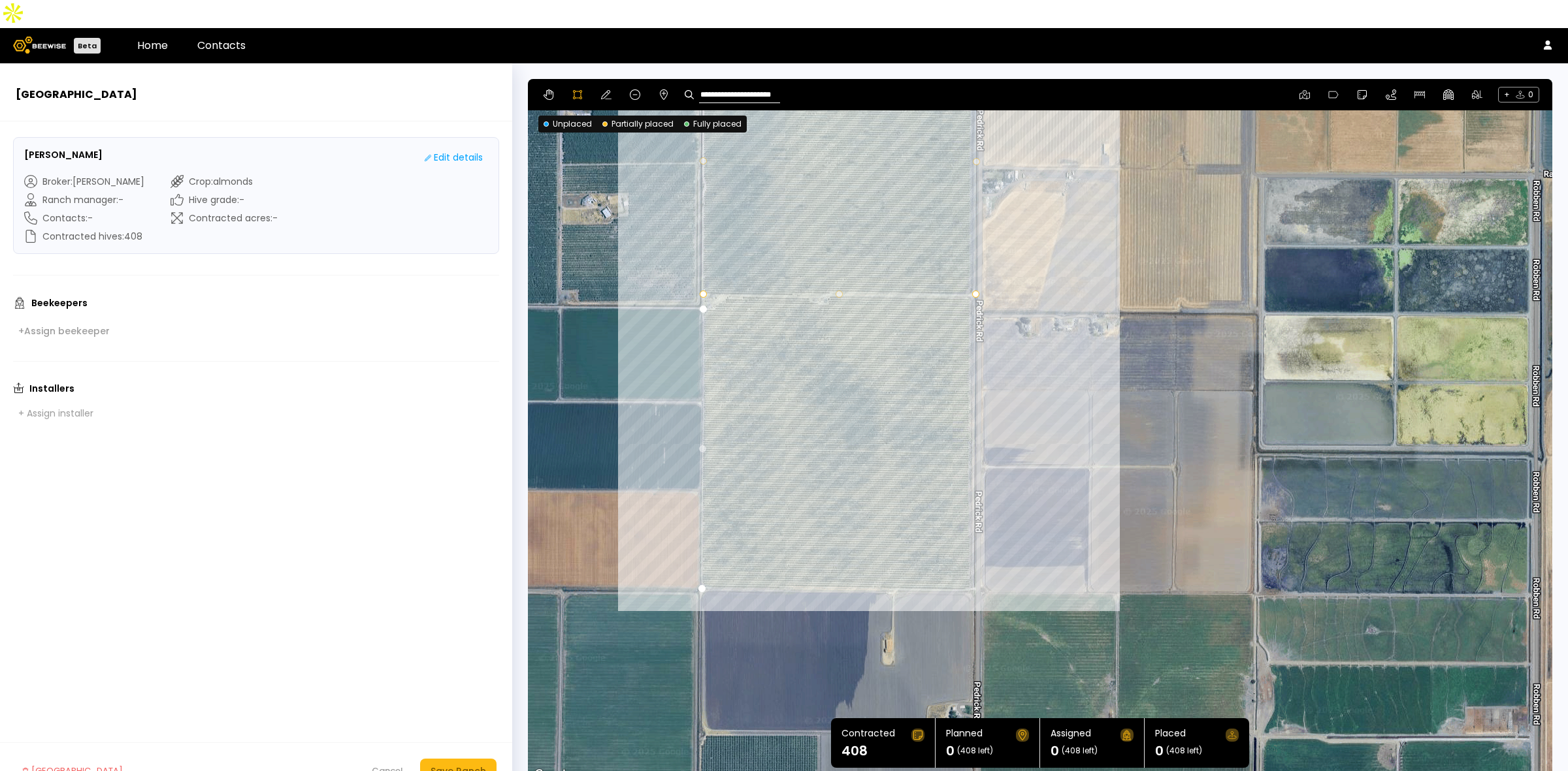
click at [974, 562] on div at bounding box center [1040, 431] width 1023 height 704
click at [972, 270] on div at bounding box center [1040, 431] width 1023 height 704
click at [825, 269] on div at bounding box center [1040, 431] width 1023 height 704
click at [826, 275] on div at bounding box center [1040, 431] width 1023 height 704
click at [817, 277] on div at bounding box center [1040, 431] width 1023 height 704
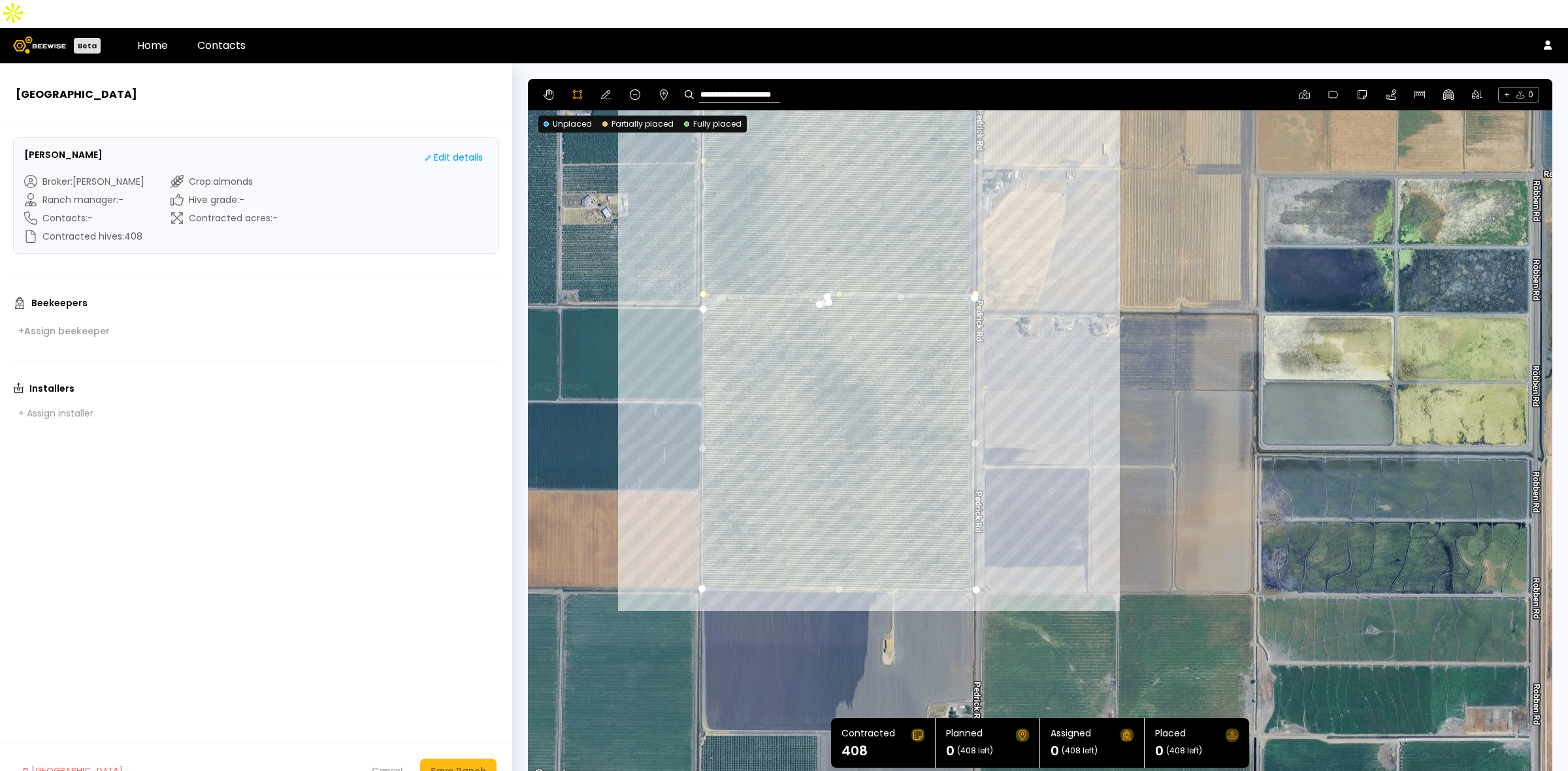
click at [808, 275] on div at bounding box center [1040, 431] width 1023 height 704
click at [804, 270] on div at bounding box center [1040, 431] width 1023 height 704
click at [742, 269] on div at bounding box center [1040, 431] width 1023 height 704
click at [735, 270] on div at bounding box center [1040, 431] width 1023 height 704
click at [720, 271] on div at bounding box center [1040, 431] width 1023 height 704
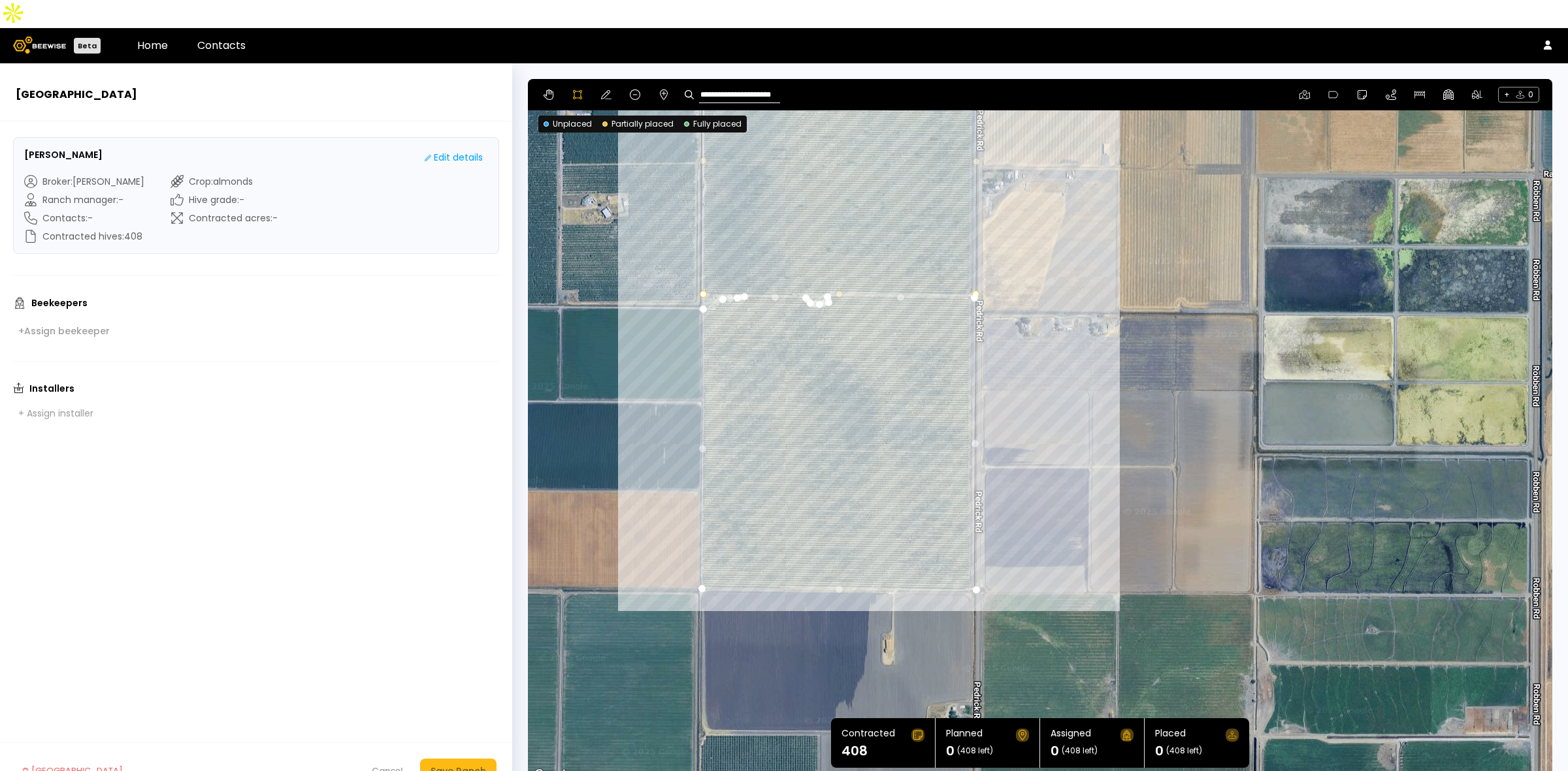
click at [717, 277] on div at bounding box center [1040, 431] width 1023 height 704
click at [710, 279] on div at bounding box center [1040, 431] width 1023 height 704
click at [702, 283] on div at bounding box center [1040, 431] width 1023 height 704
click at [463, 764] on div "Save Ranch" at bounding box center [459, 771] width 56 height 14
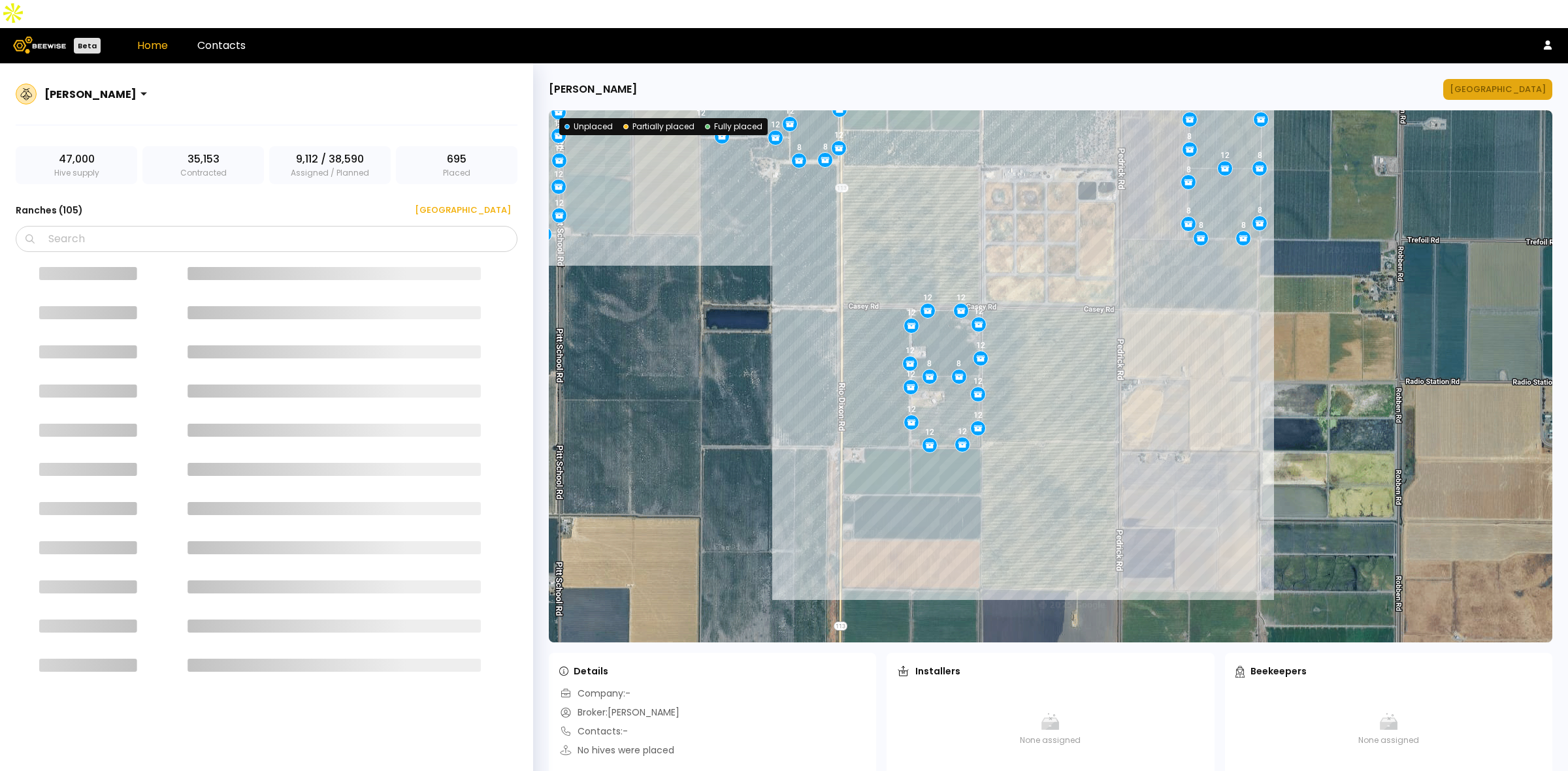
click at [1491, 83] on div "Manage Ranch" at bounding box center [1497, 89] width 97 height 13
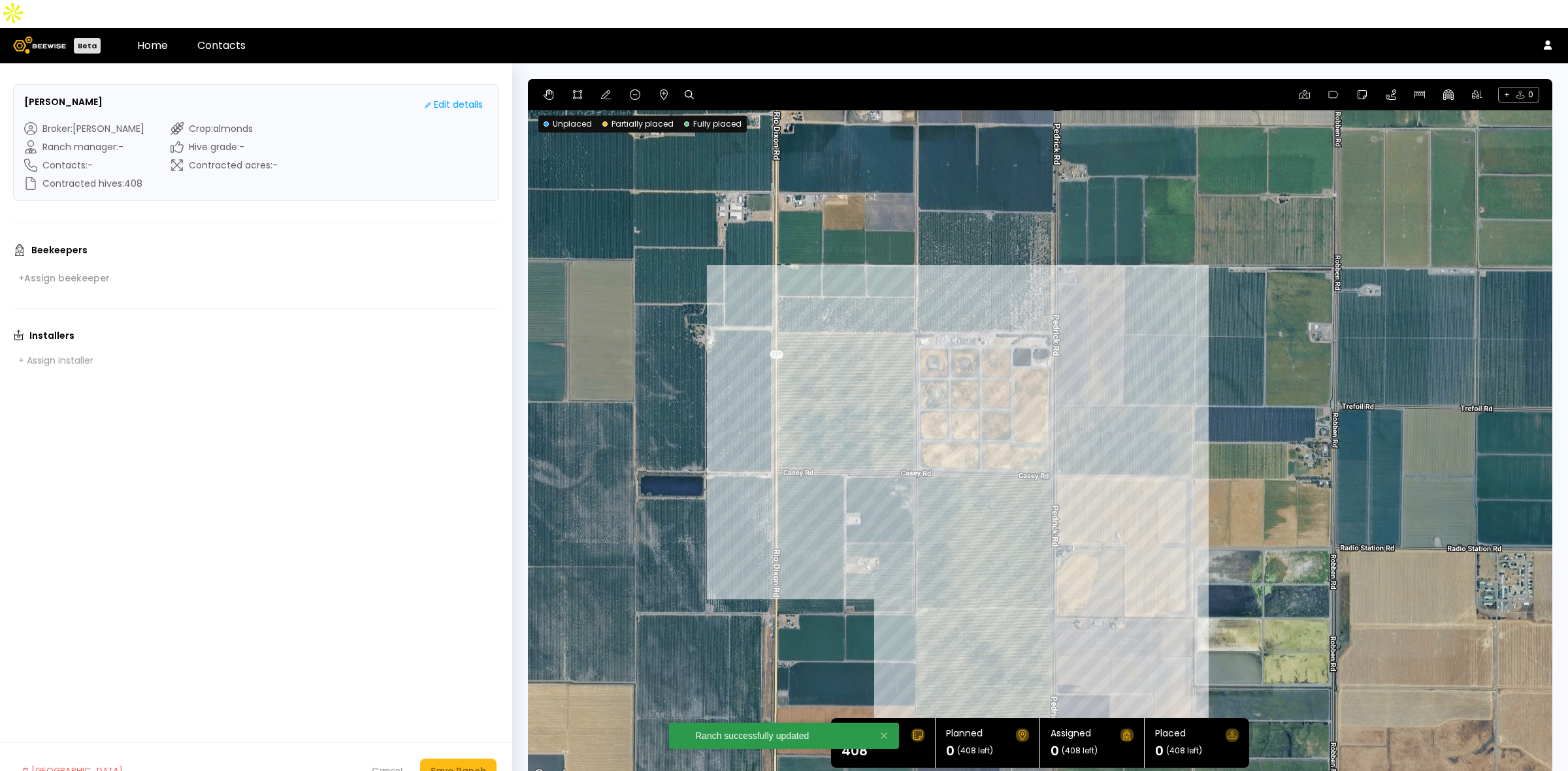
drag, startPoint x: 1121, startPoint y: 418, endPoint x: 1132, endPoint y: 491, distance: 73.8
click at [1132, 491] on div at bounding box center [1039, 431] width 1024 height 704
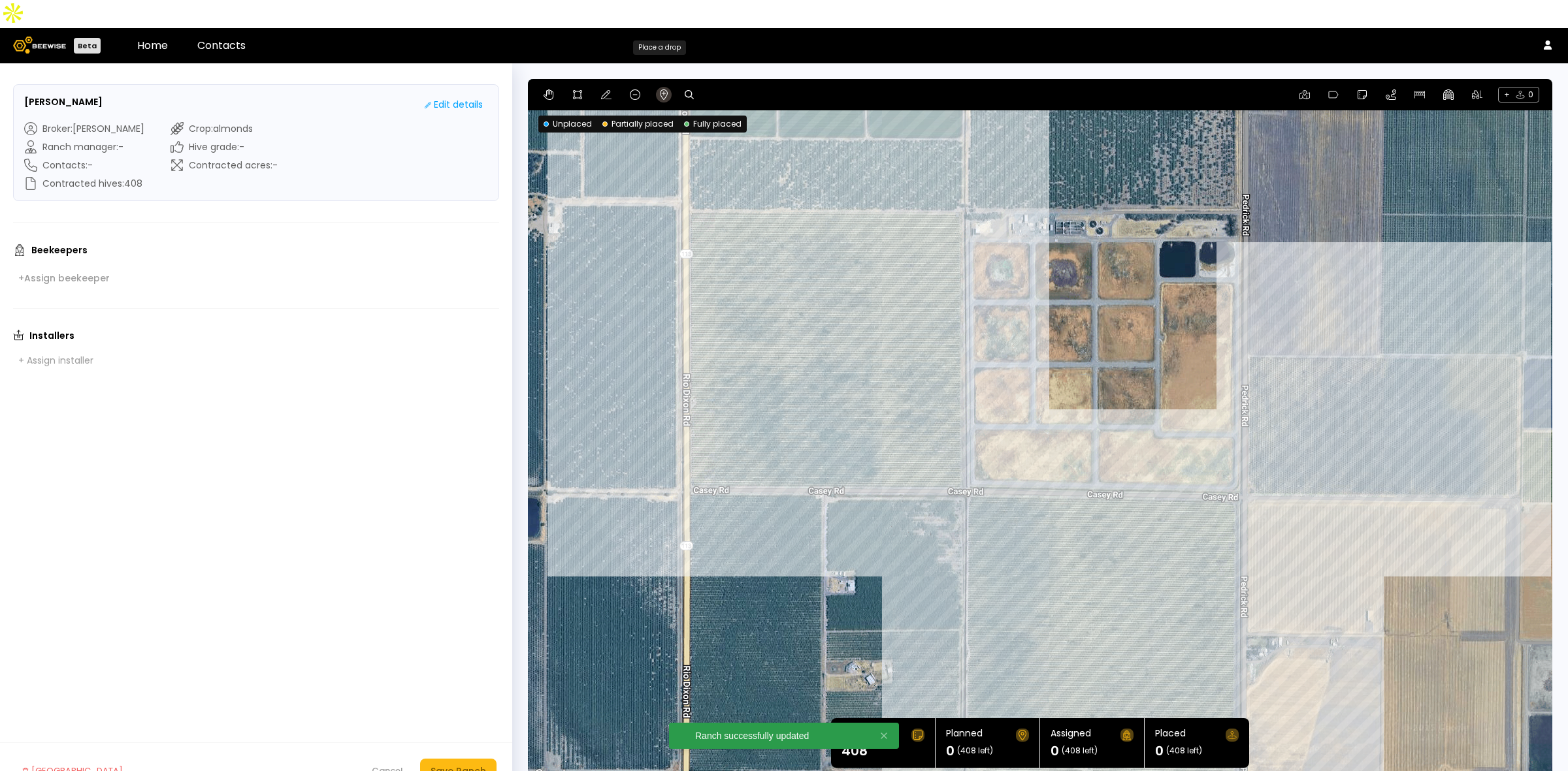
click at [662, 90] on icon at bounding box center [664, 95] width 11 height 11
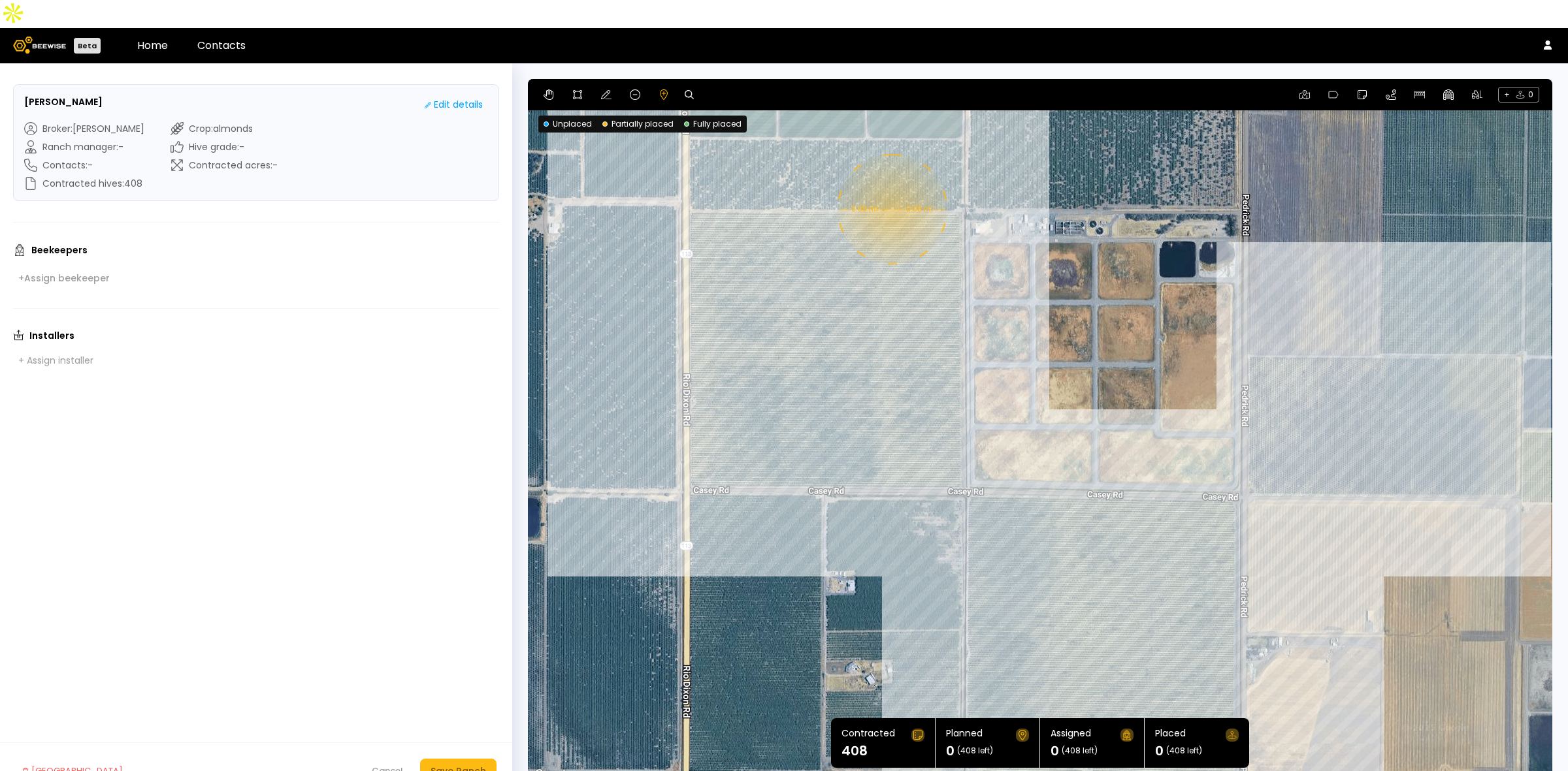
click at [890, 181] on div "0.08 mi 0.08 mi" at bounding box center [1039, 431] width 1024 height 704
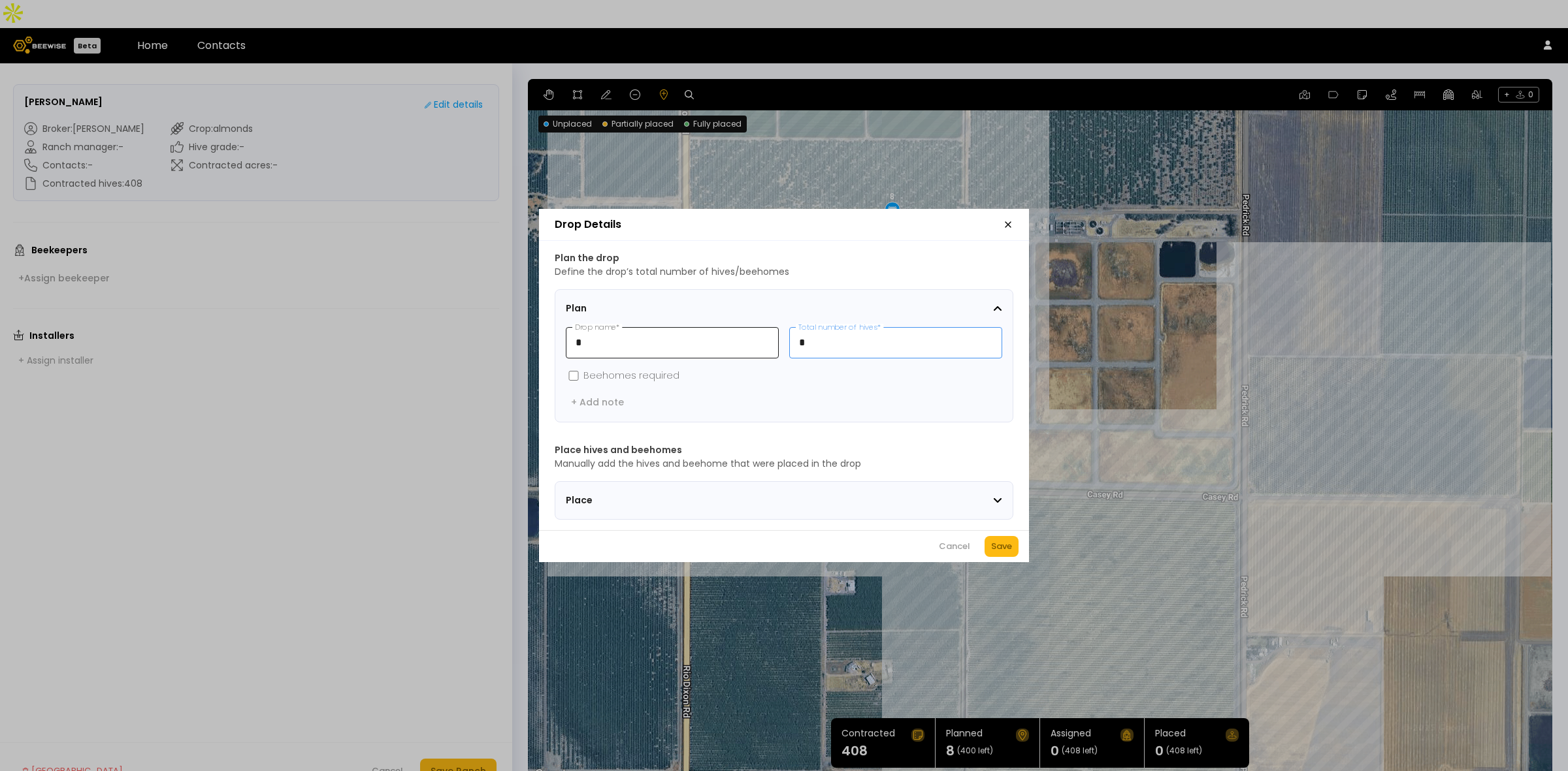
drag, startPoint x: 830, startPoint y: 326, endPoint x: 764, endPoint y: 328, distance: 66.0
click at [765, 330] on div "* Drop name * * Total number of hives *" at bounding box center [784, 343] width 437 height 32
type input "**"
click at [1006, 546] on div "Save" at bounding box center [1001, 546] width 21 height 13
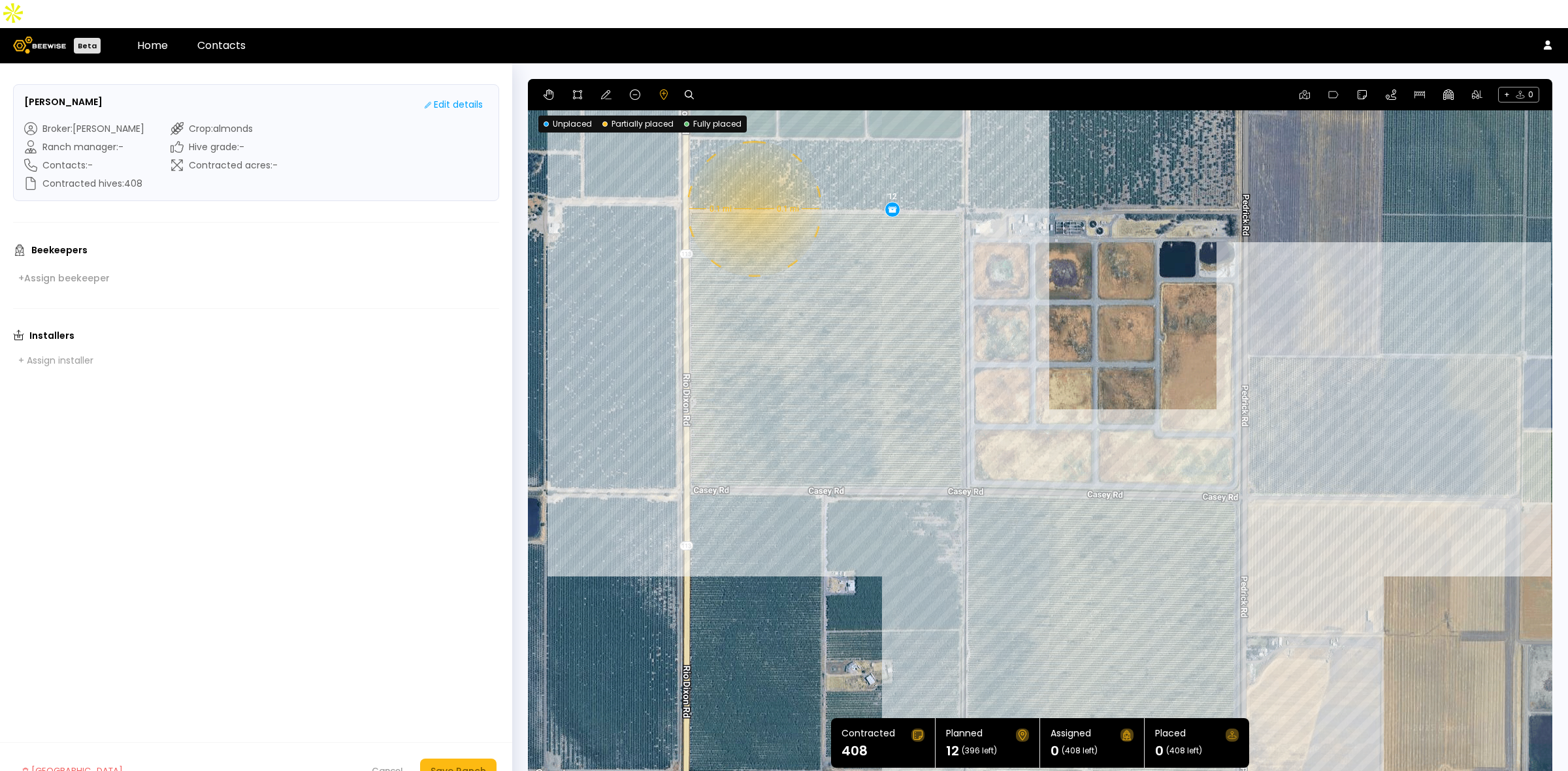
click at [752, 181] on div "0.1 mi 0.1 mi 12" at bounding box center [1039, 431] width 1024 height 704
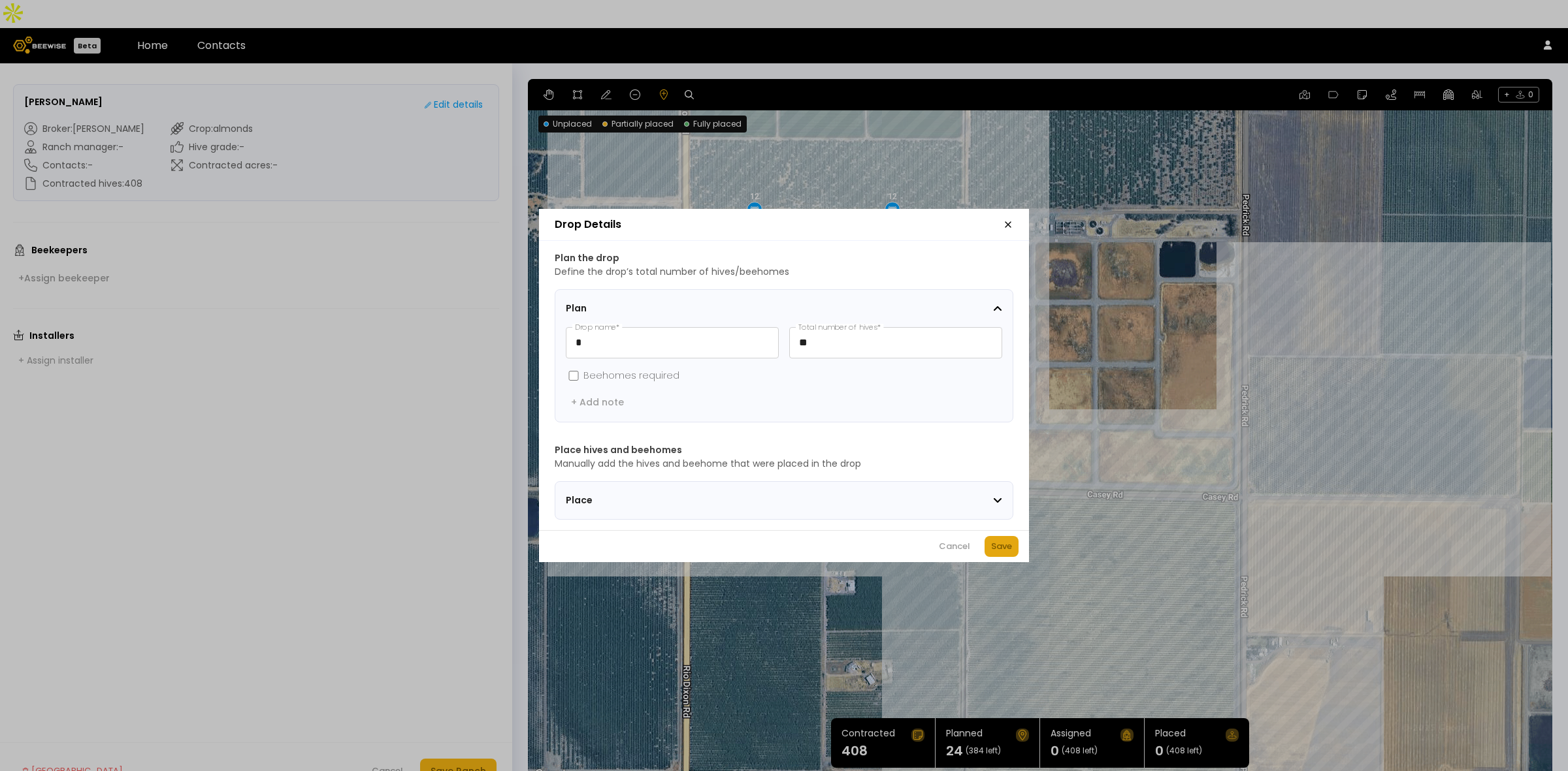
click at [991, 550] on div "Save" at bounding box center [1001, 546] width 21 height 13
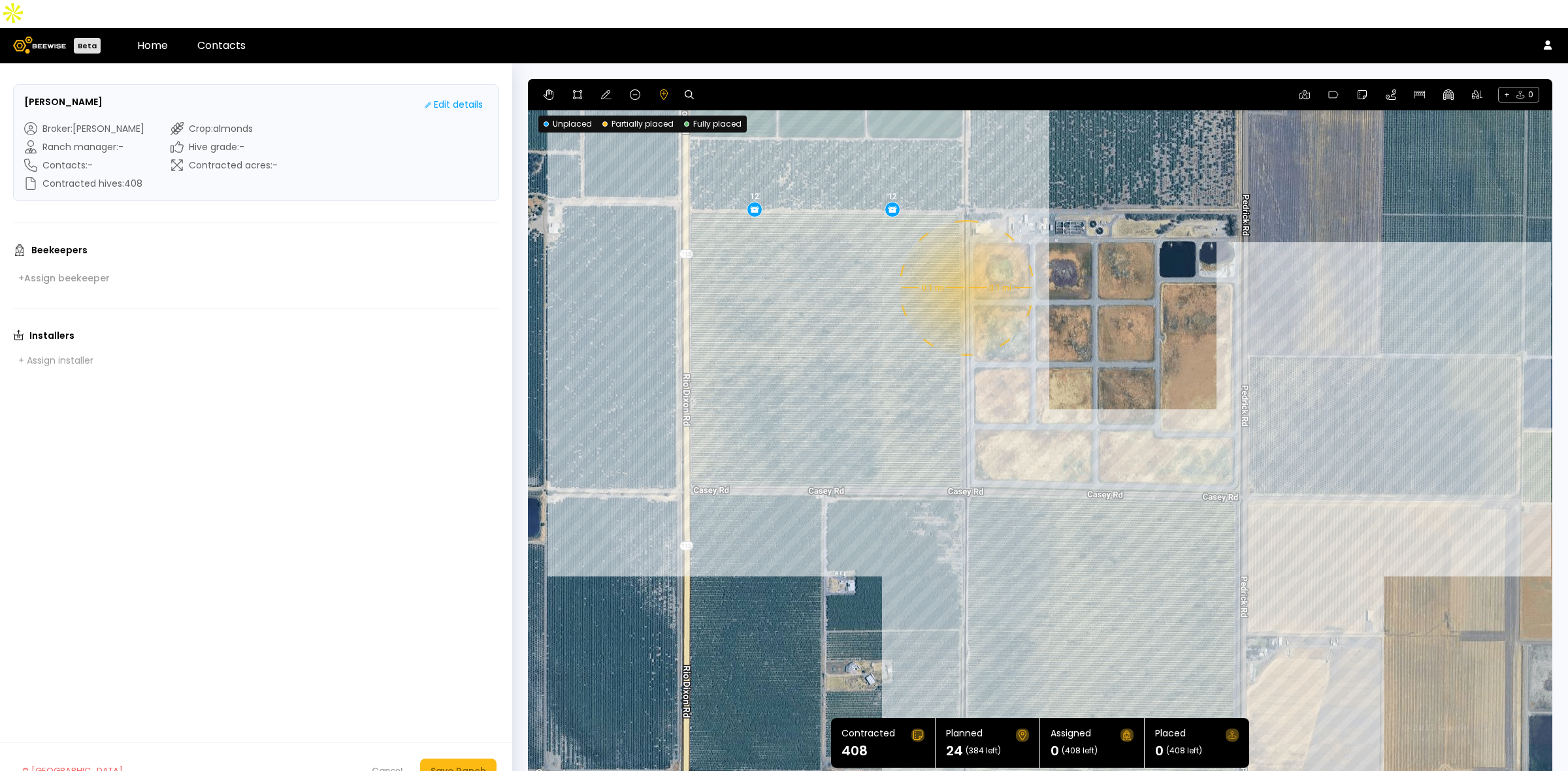
click at [965, 260] on div "0.1 mi 0.1 mi 12 12" at bounding box center [1039, 431] width 1024 height 704
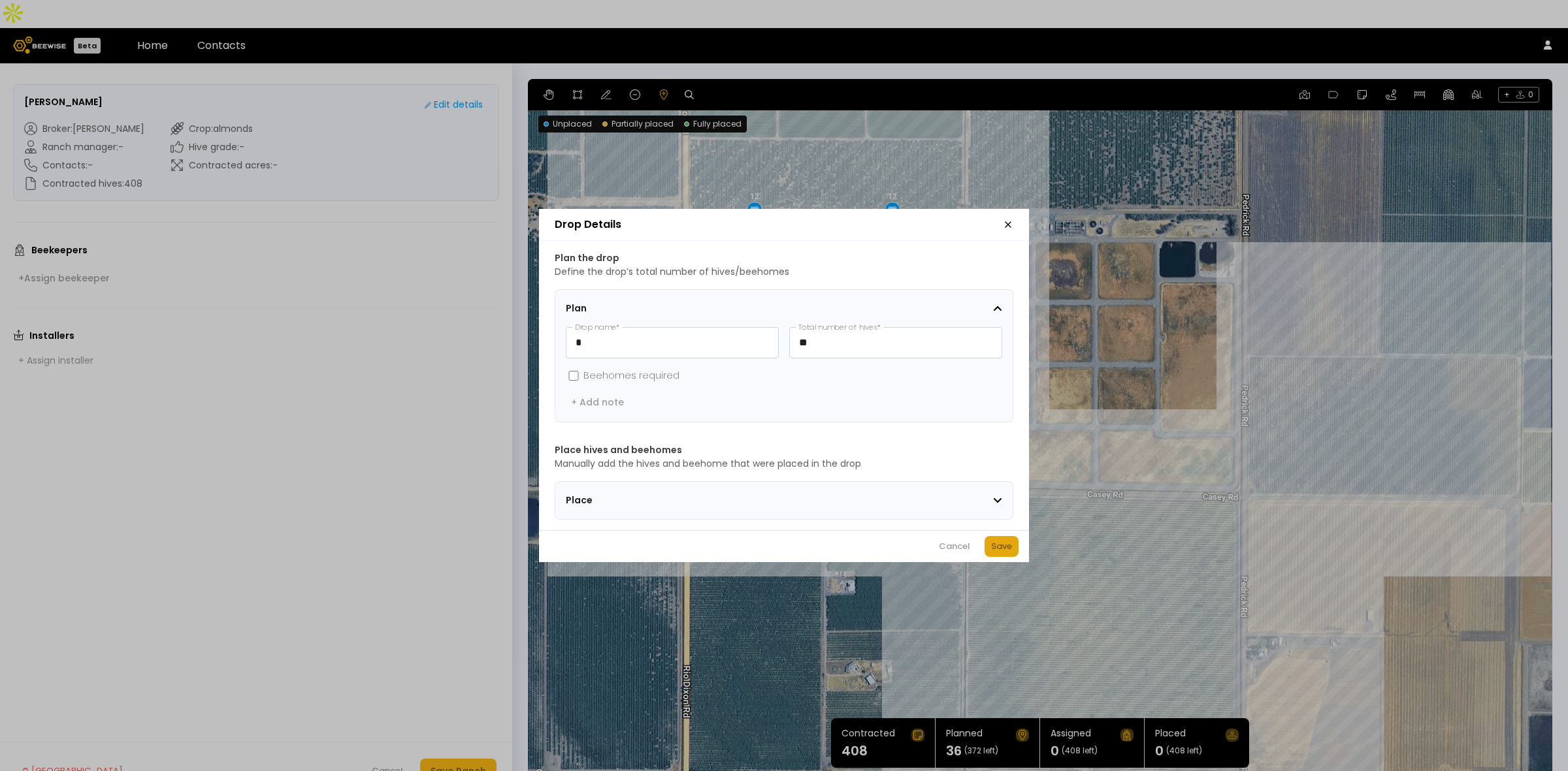
click at [999, 553] on div "Save" at bounding box center [1001, 546] width 21 height 13
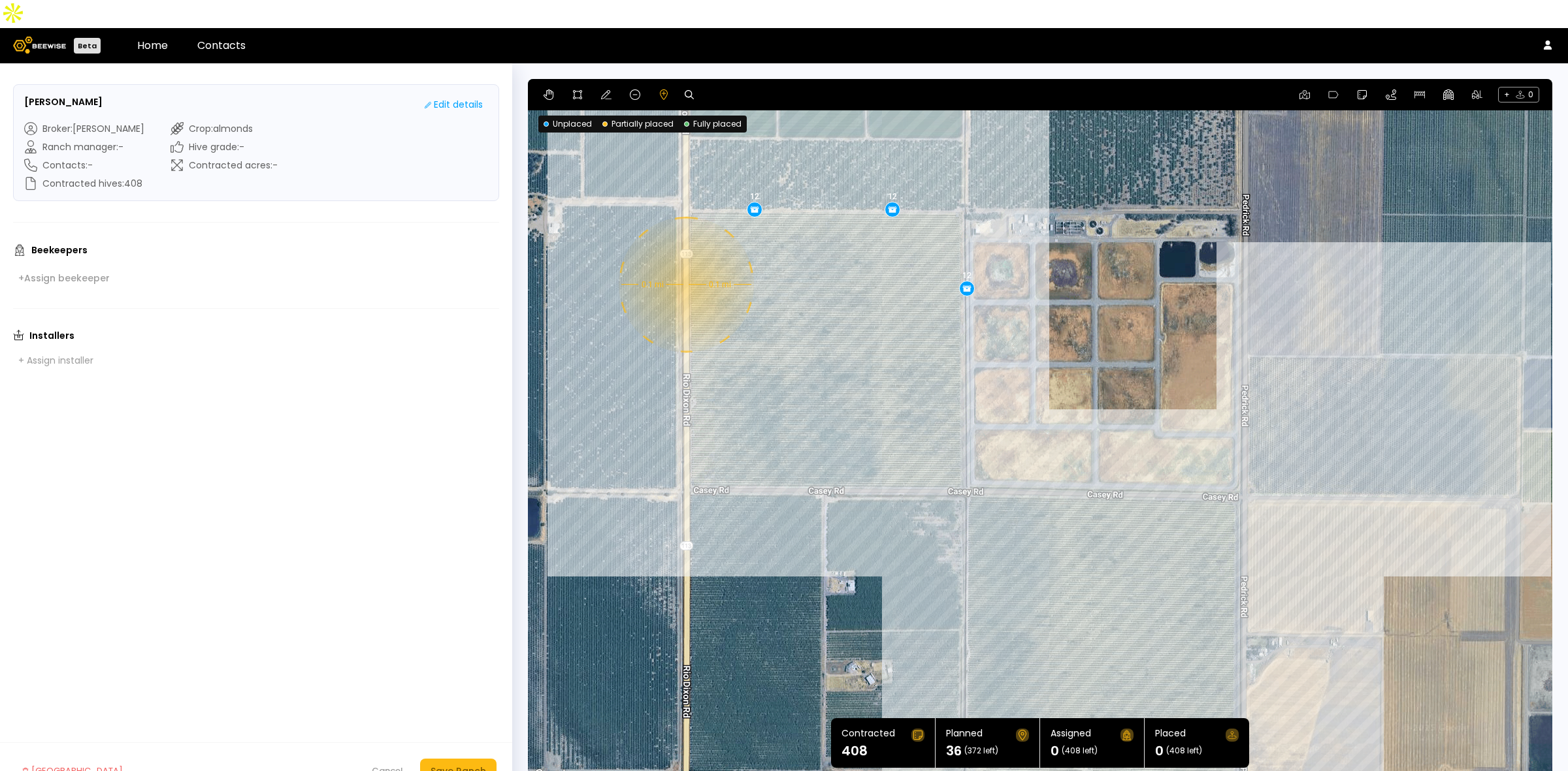
click at [685, 257] on div "0.1 mi 0.1 mi 12 12 12" at bounding box center [1039, 431] width 1024 height 704
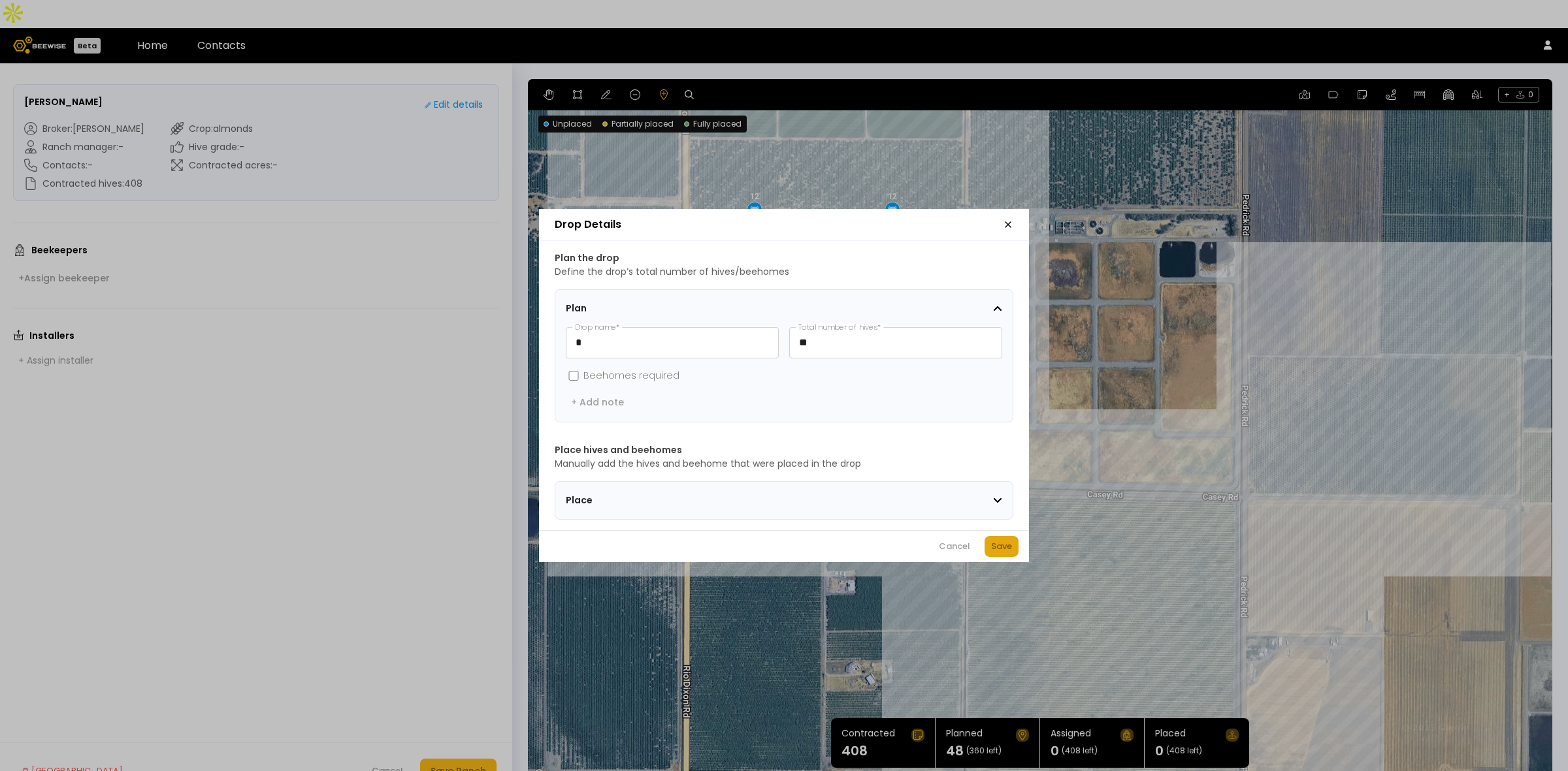
click at [985, 547] on button "Save" at bounding box center [1001, 546] width 34 height 21
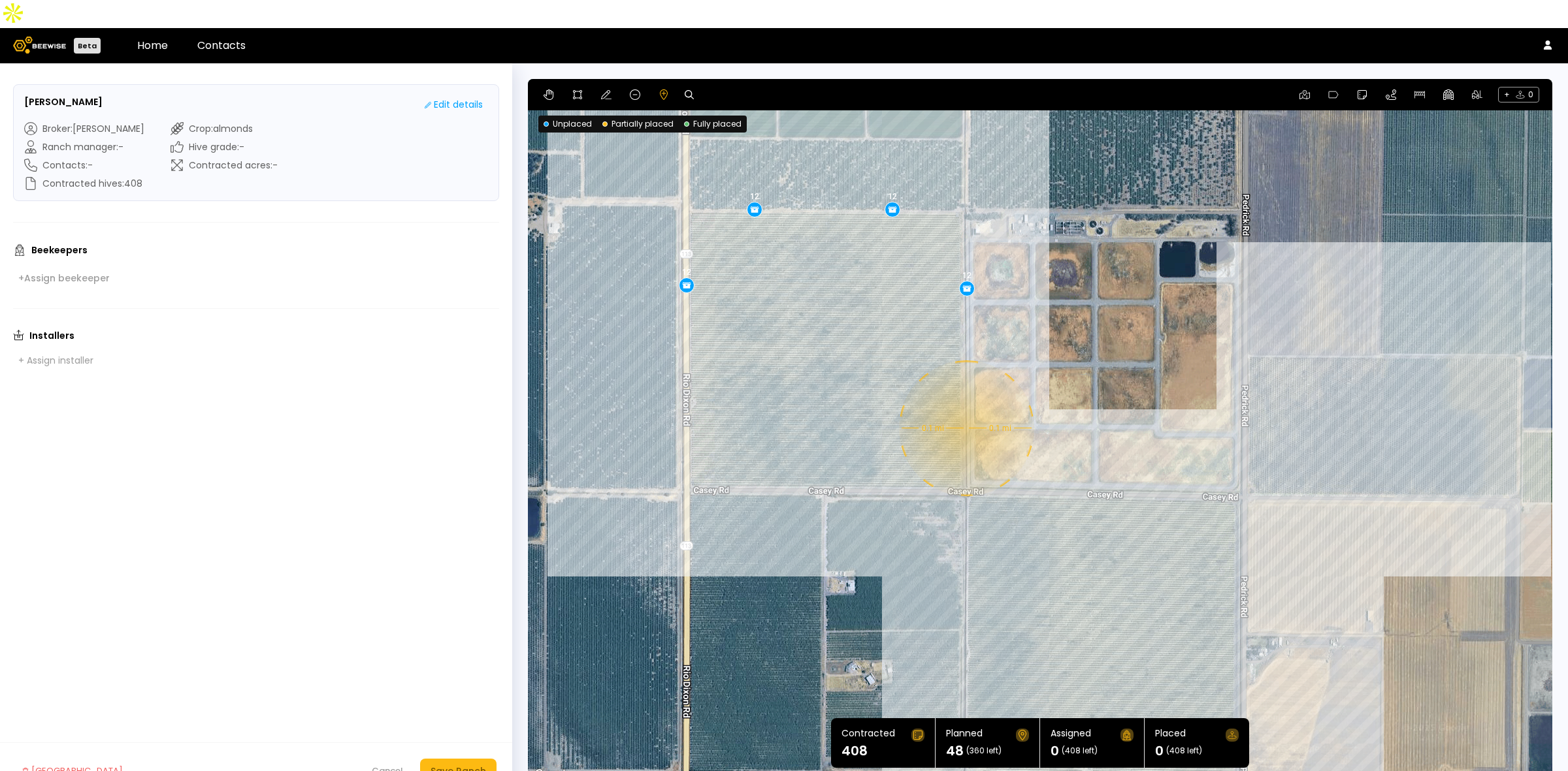
click at [965, 400] on div "0.1 mi 0.1 mi 12 12 12 12" at bounding box center [1039, 431] width 1024 height 704
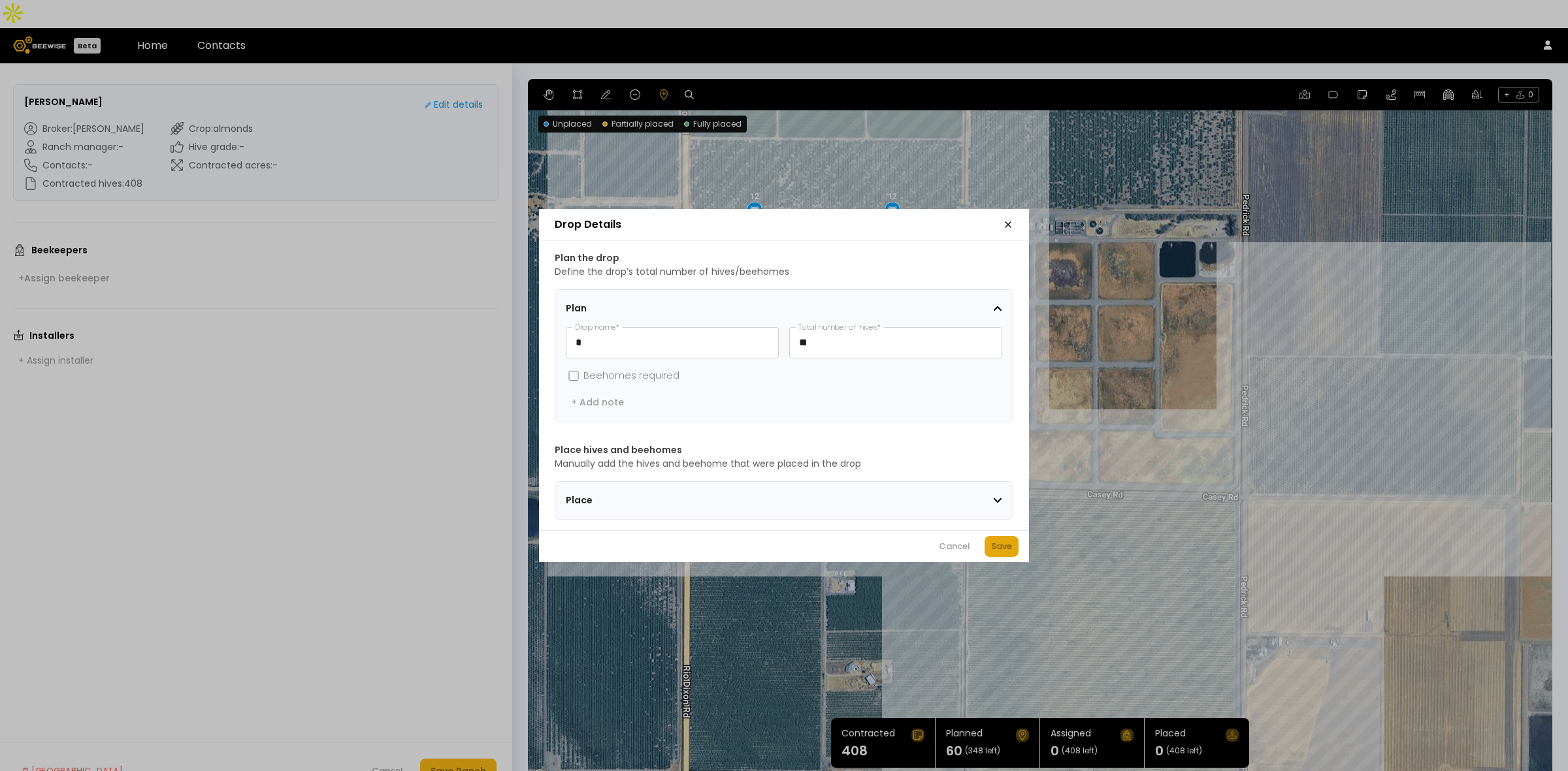
click at [1008, 552] on div "Save" at bounding box center [1001, 546] width 21 height 13
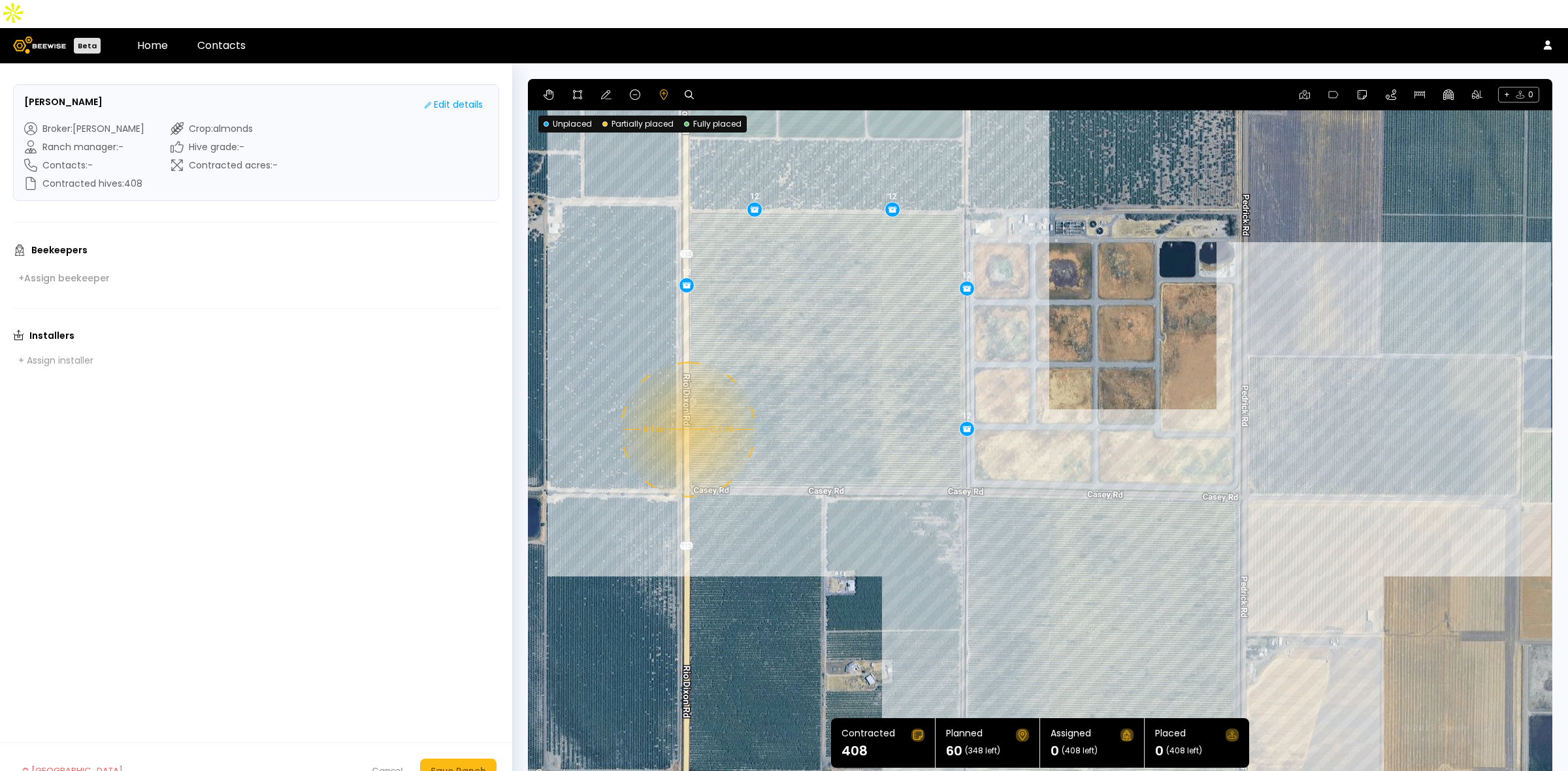
click at [686, 402] on div "0.1 mi 0.1 mi 12 12 12 12 12" at bounding box center [1039, 431] width 1024 height 704
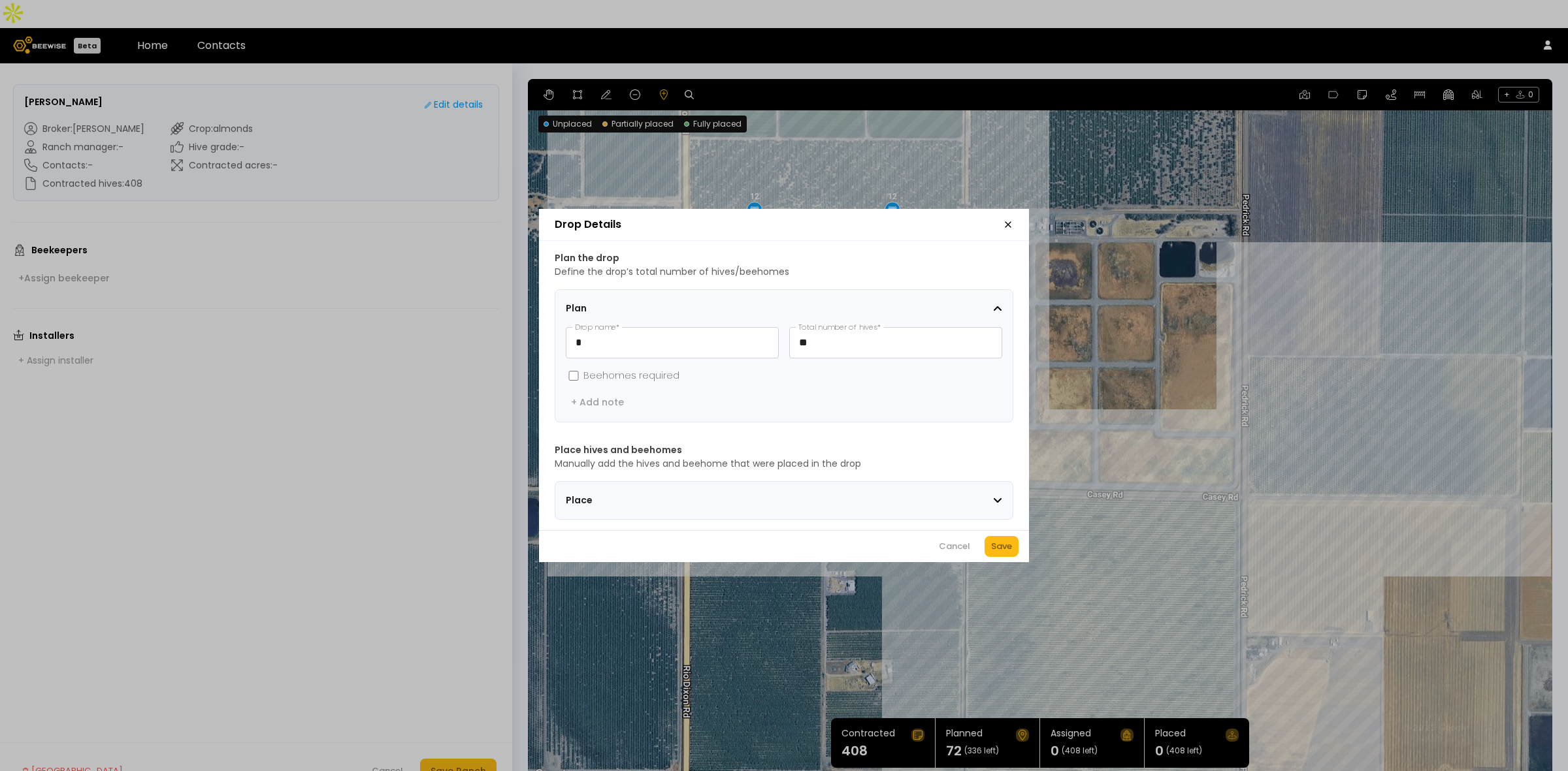
click at [978, 546] on div "Cancel Save" at bounding box center [784, 546] width 490 height 32
click at [994, 552] on div "Save" at bounding box center [1001, 546] width 21 height 13
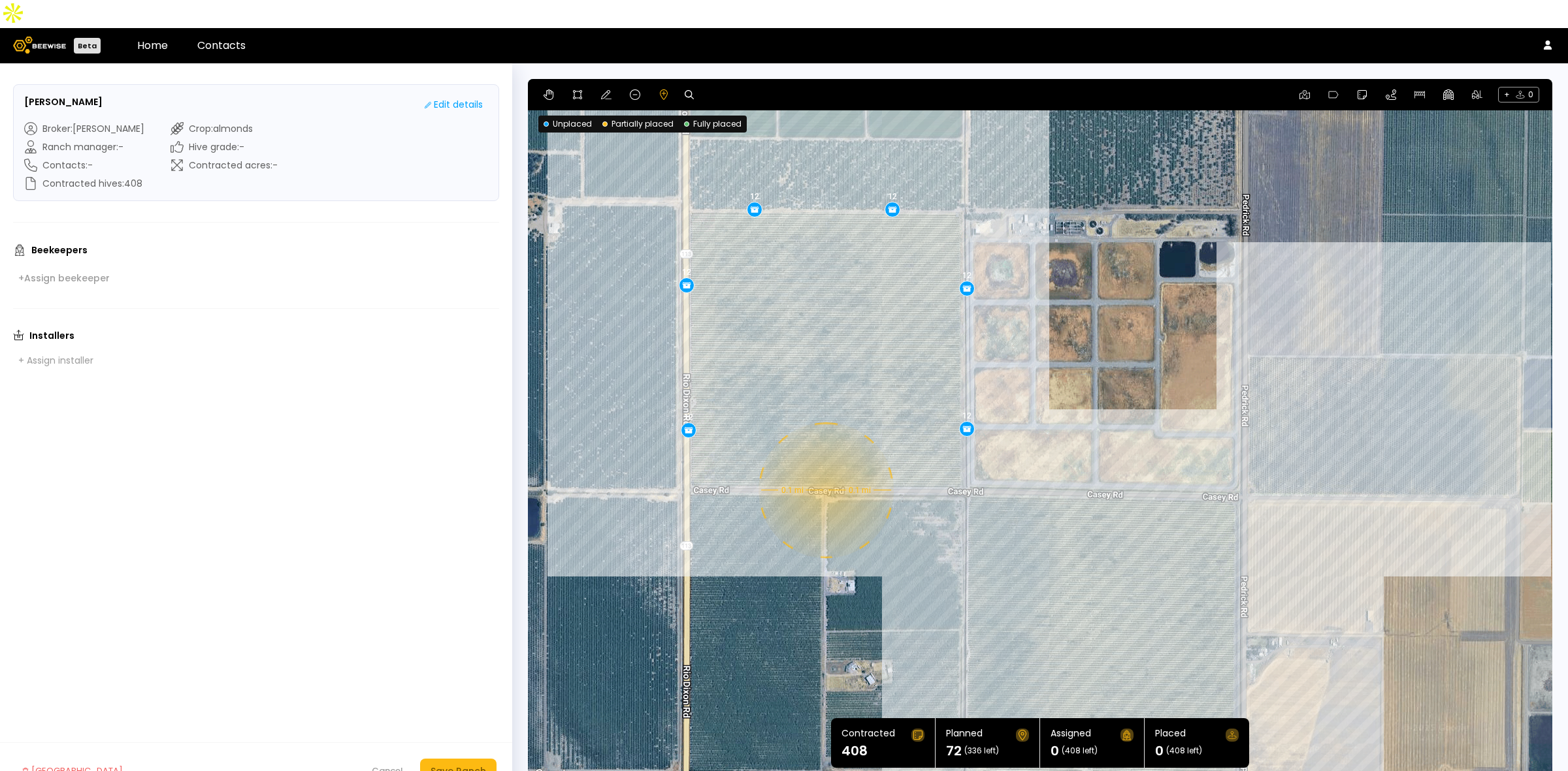
click at [825, 463] on div "0.1 mi 0.1 mi 12 12 12 12 12 12" at bounding box center [1039, 431] width 1024 height 704
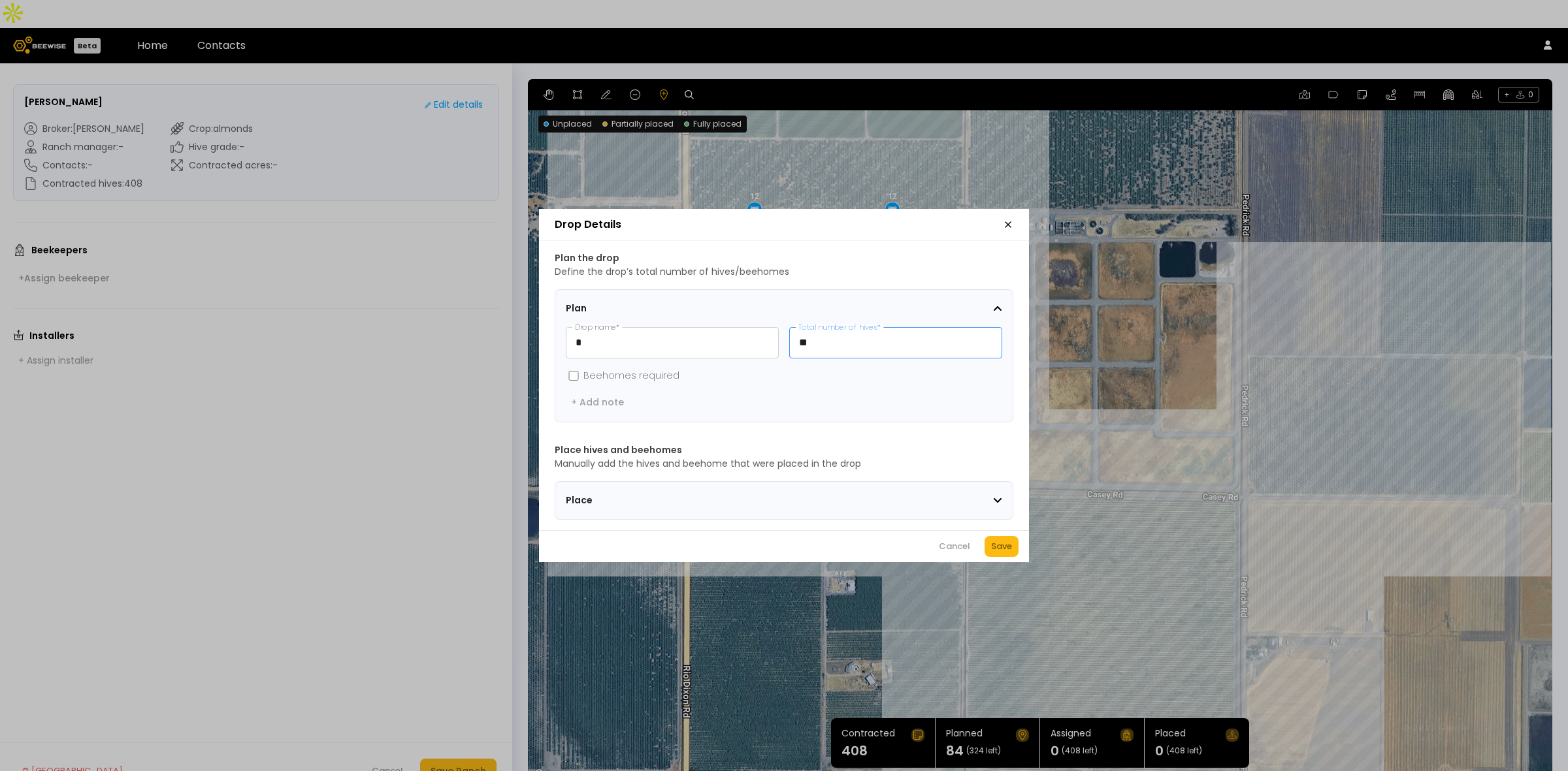
click at [832, 347] on input "**" at bounding box center [895, 343] width 212 height 30
type input "**"
click at [996, 553] on div "Save" at bounding box center [1001, 546] width 21 height 13
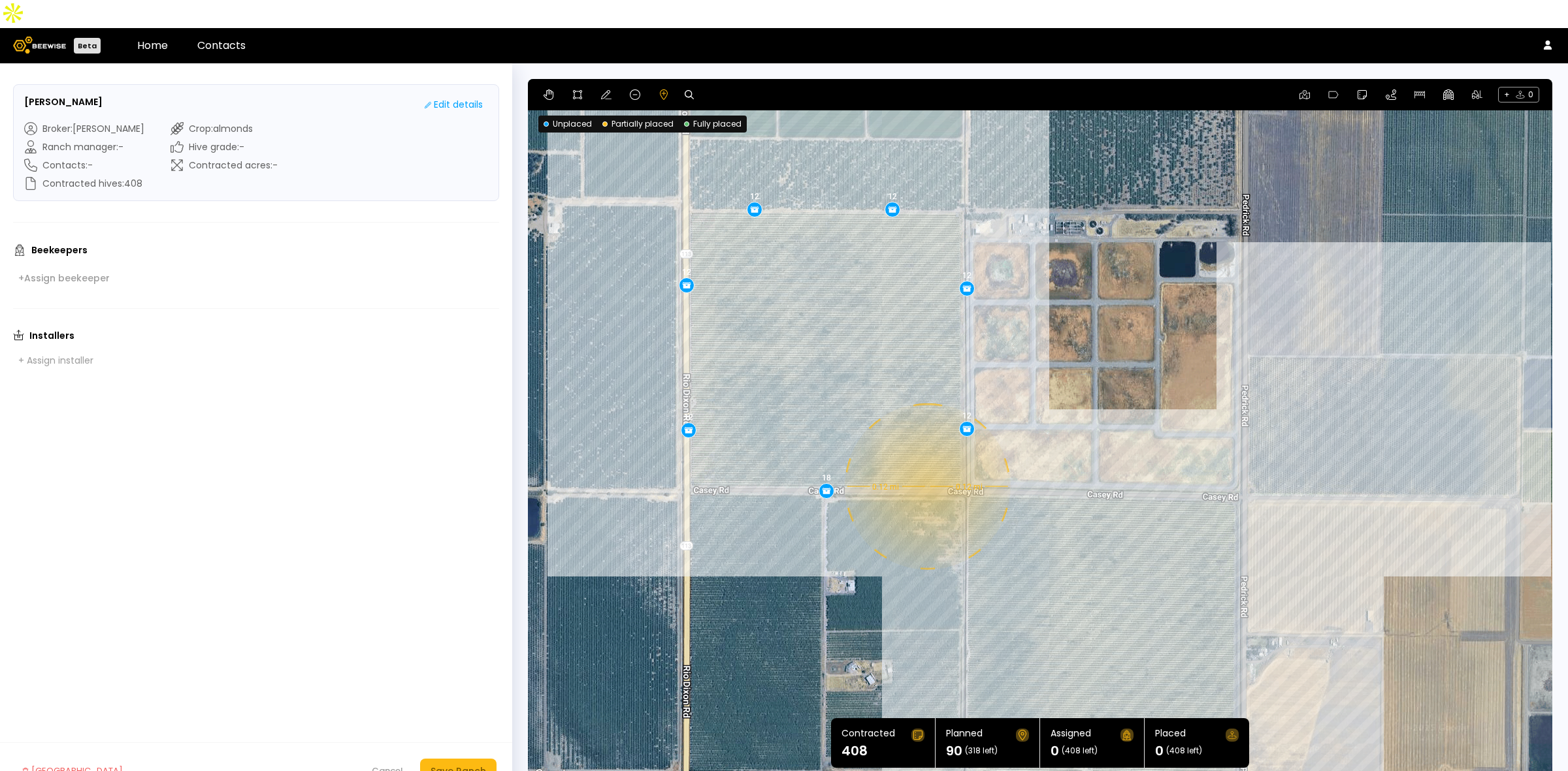
click at [925, 459] on div "0.12 mi 0.12 mi 12 12 12 12 12 12 18" at bounding box center [1039, 431] width 1024 height 704
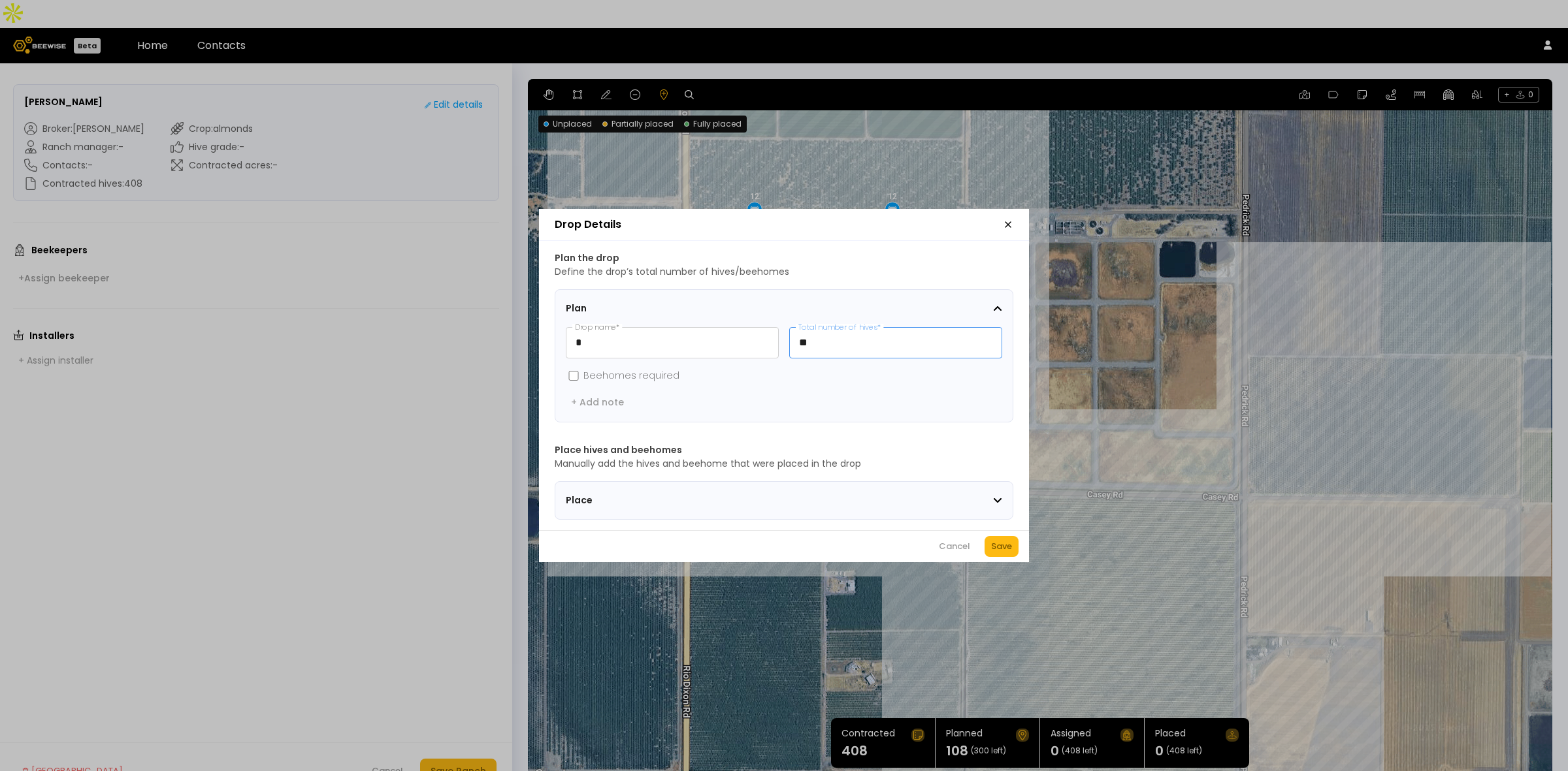
click at [863, 341] on input "**" at bounding box center [895, 343] width 212 height 30
type input "**"
click at [1011, 553] on div "Save" at bounding box center [1001, 546] width 21 height 13
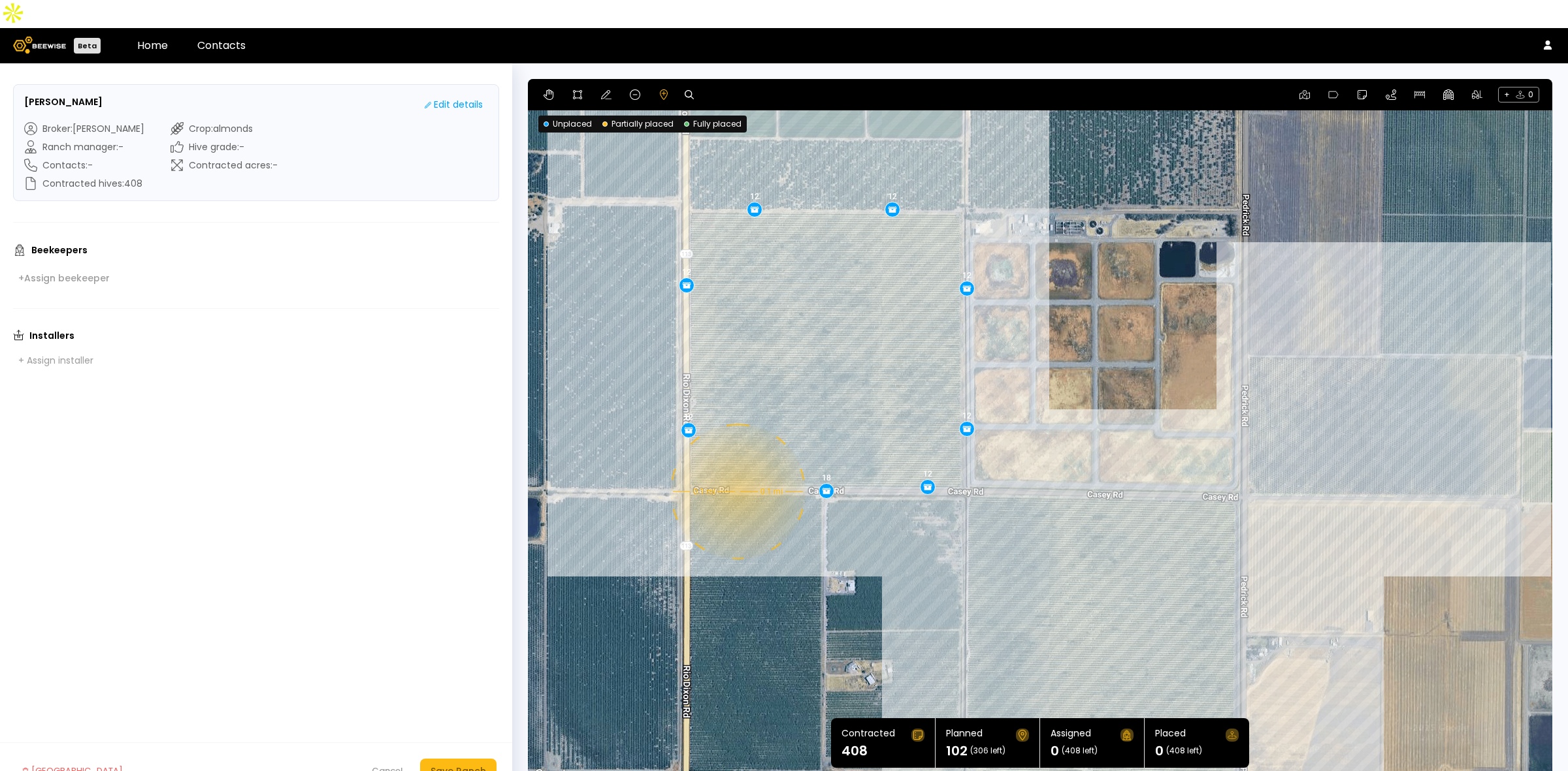
click at [736, 464] on div "0.1 mi 0.1 mi 12 12 12 12 12 12 18 12" at bounding box center [1039, 431] width 1024 height 704
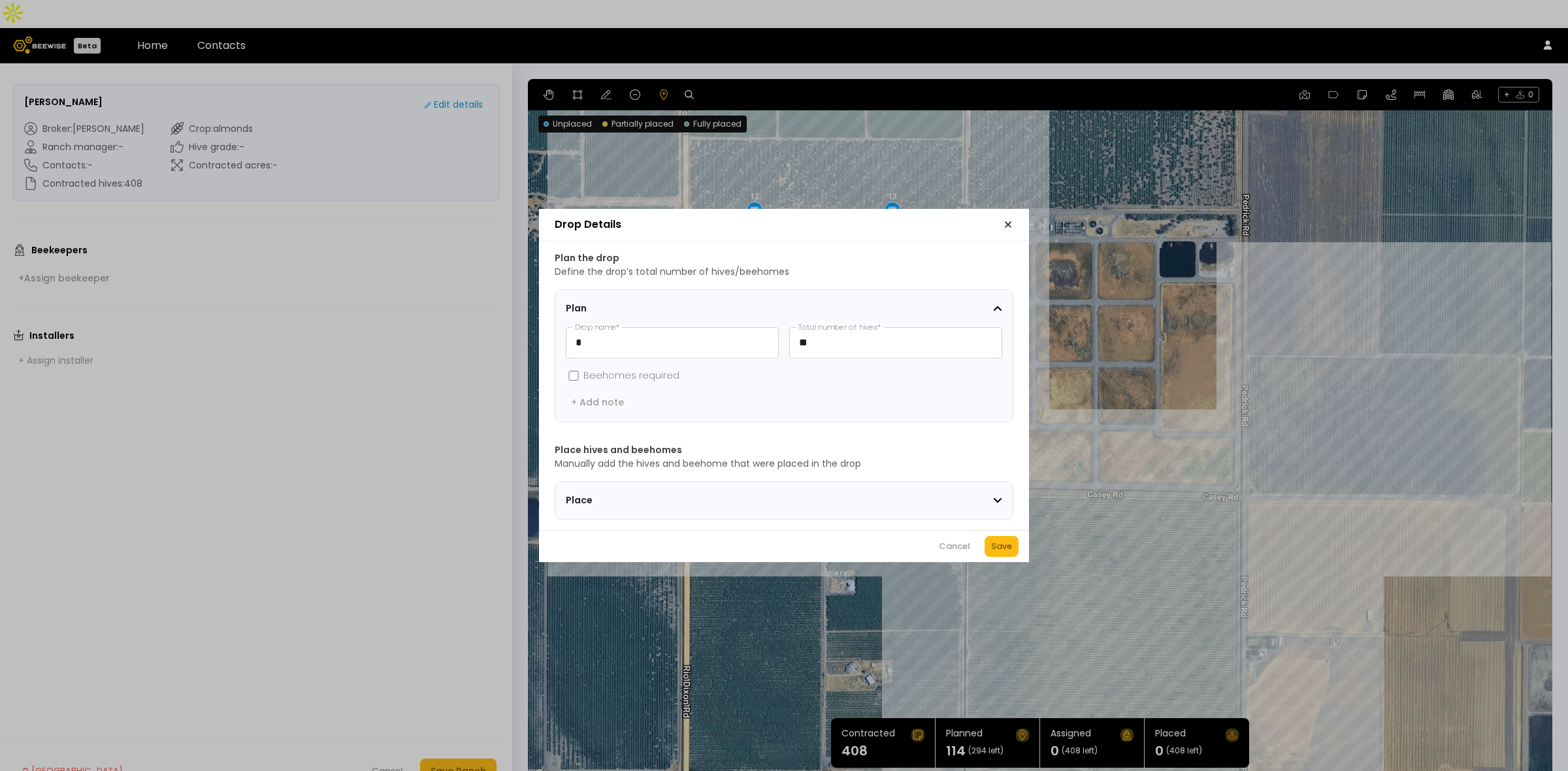
click at [992, 548] on div "Save" at bounding box center [1001, 546] width 21 height 13
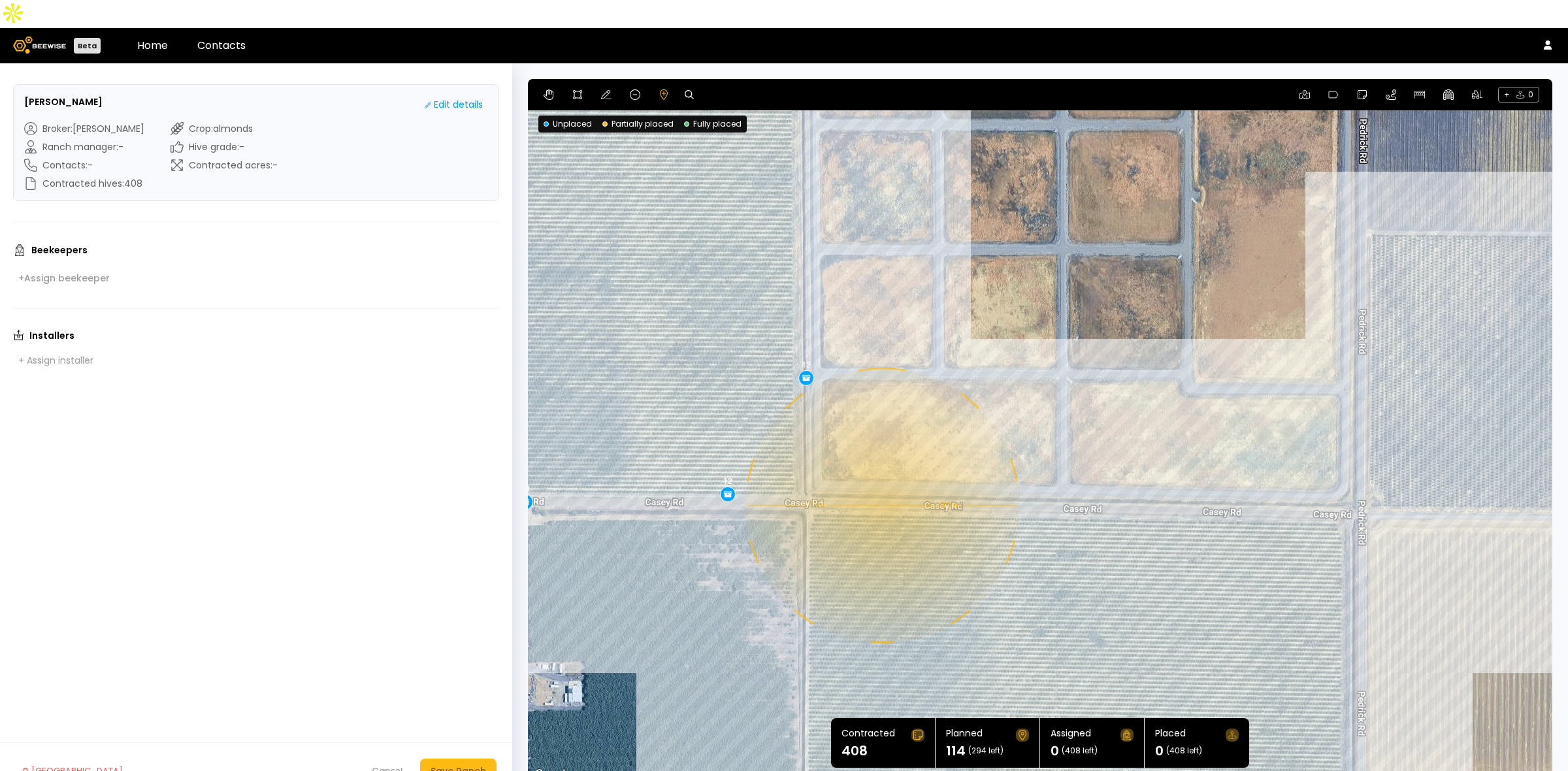
click at [881, 478] on div "0.1 mi 0.1 mi 12 12 12 12 12 12 18 12 12" at bounding box center [1039, 431] width 1024 height 704
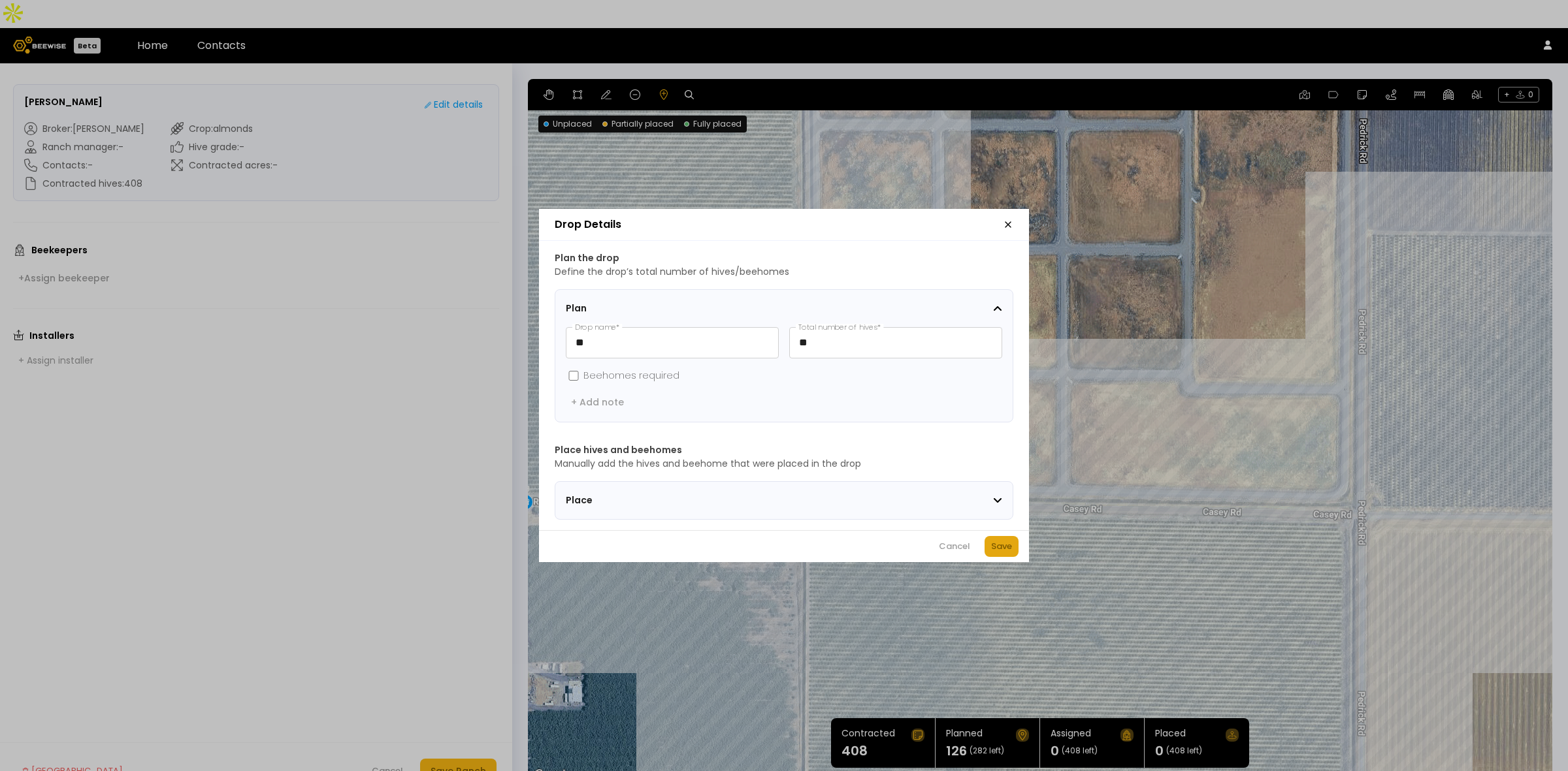
click at [1007, 553] on div "Save" at bounding box center [1001, 546] width 21 height 13
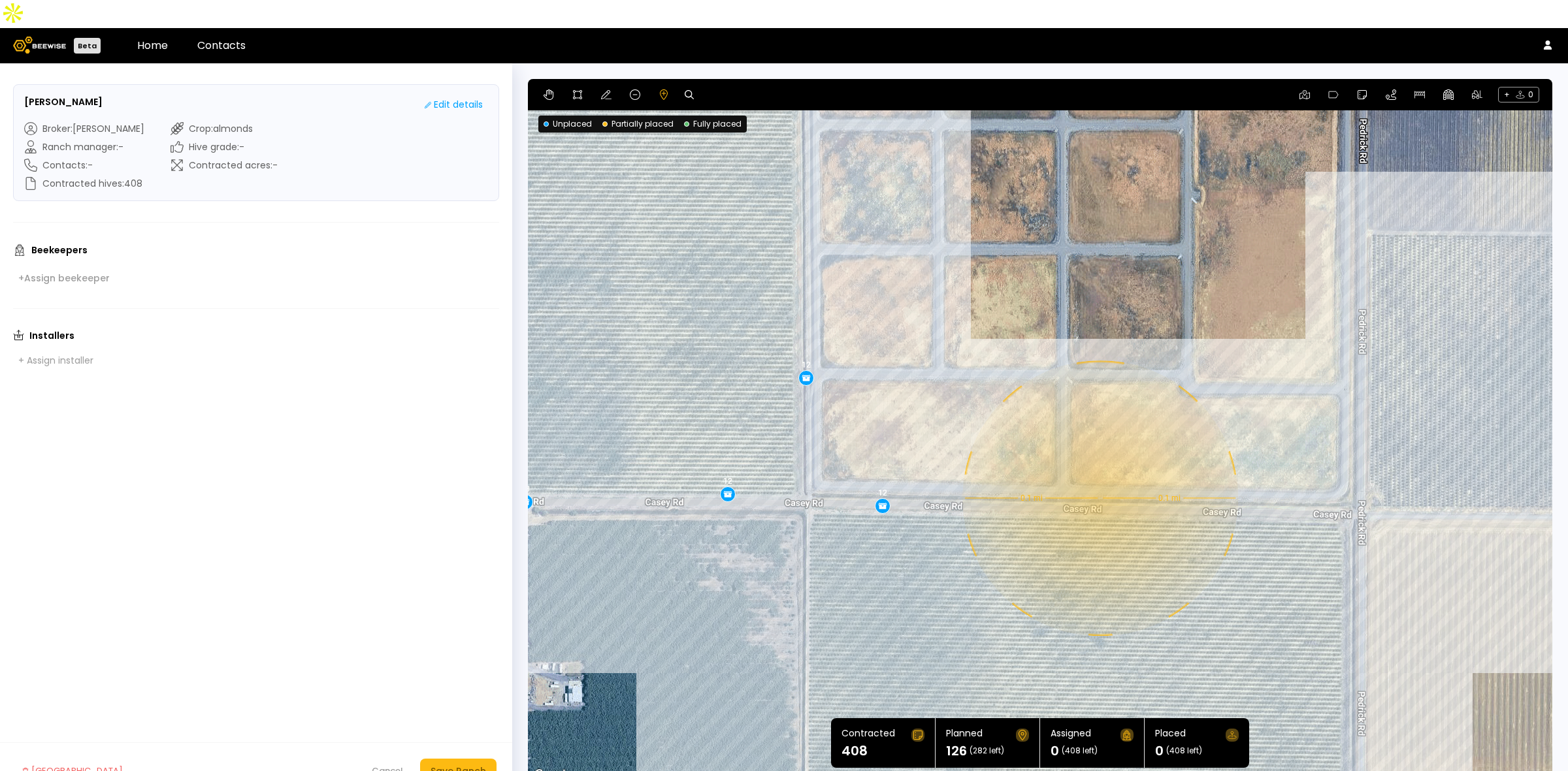
click at [1098, 471] on div "0.1 mi 0.1 mi 12 12 12 12 12 12 18 12 12 12" at bounding box center [1039, 431] width 1024 height 704
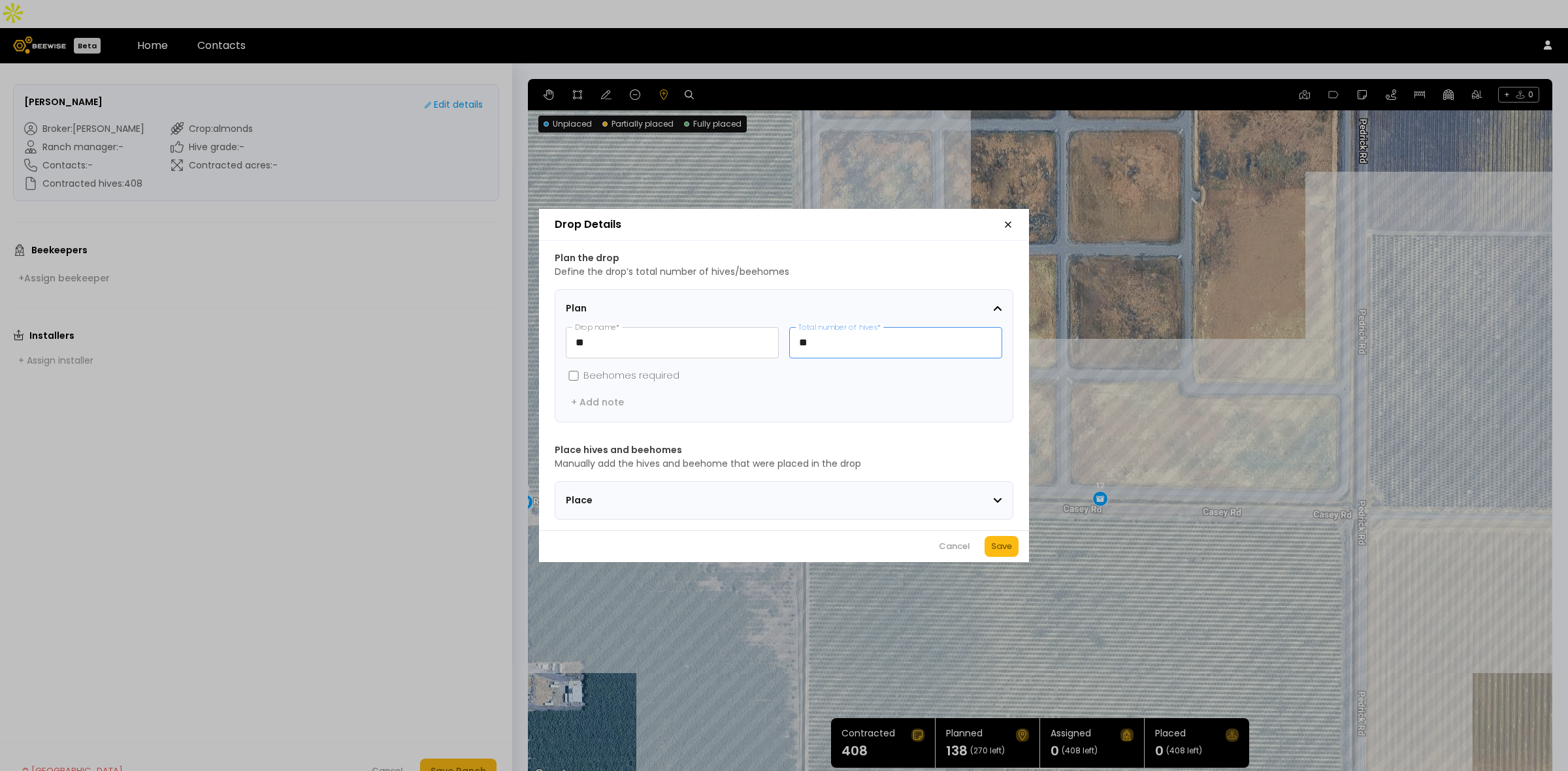
click at [846, 340] on input "**" at bounding box center [895, 343] width 212 height 30
type input "**"
click at [1004, 553] on div "Save" at bounding box center [1001, 546] width 21 height 13
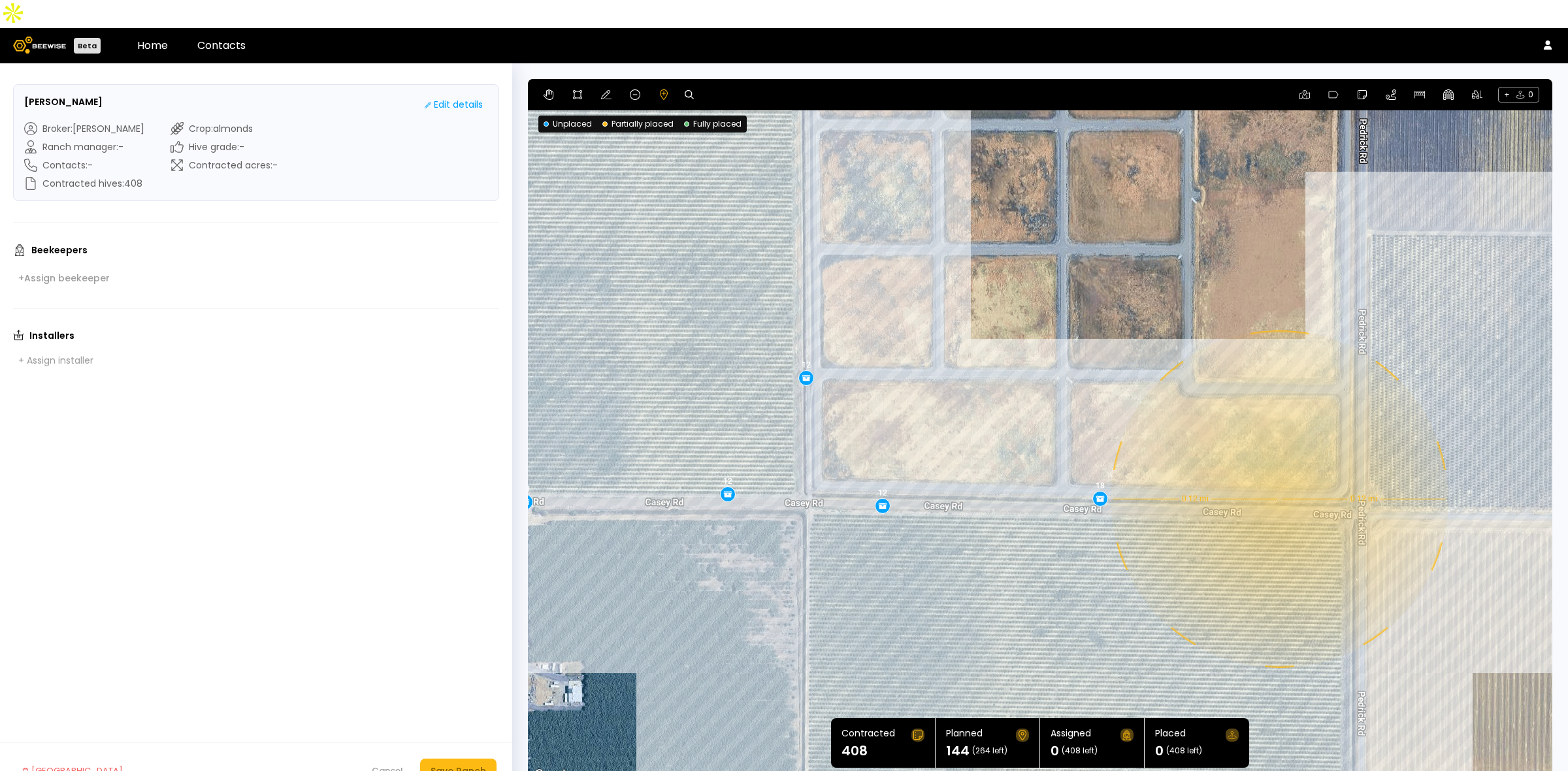
click at [1275, 472] on div "0.12 mi 0.12 mi 12 12 12 12 12 12 18 12 12 12 18" at bounding box center [1039, 431] width 1024 height 704
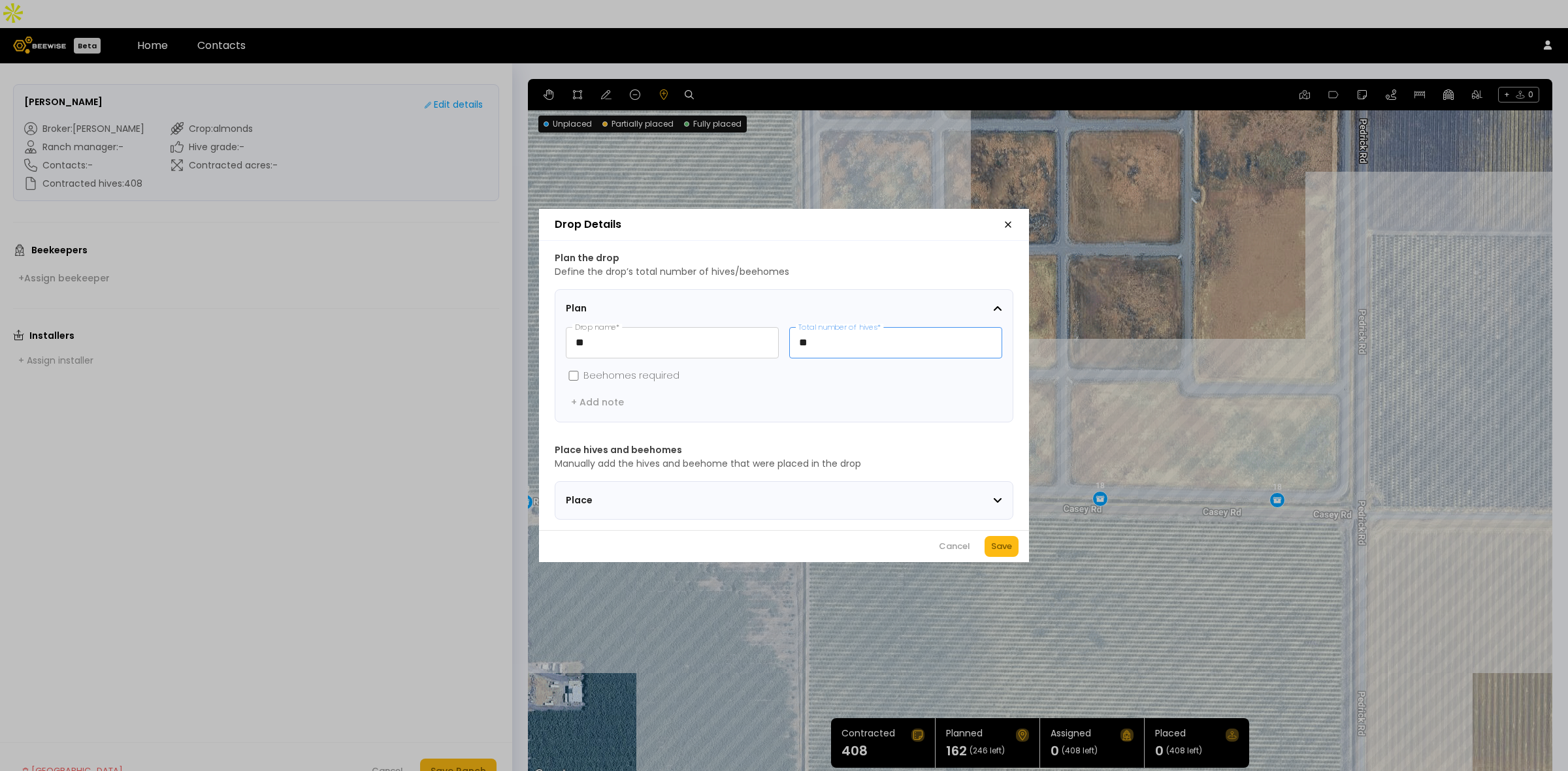
click at [858, 340] on input "**" at bounding box center [895, 343] width 212 height 30
type input "**"
click at [1000, 548] on div "Save" at bounding box center [1001, 546] width 21 height 13
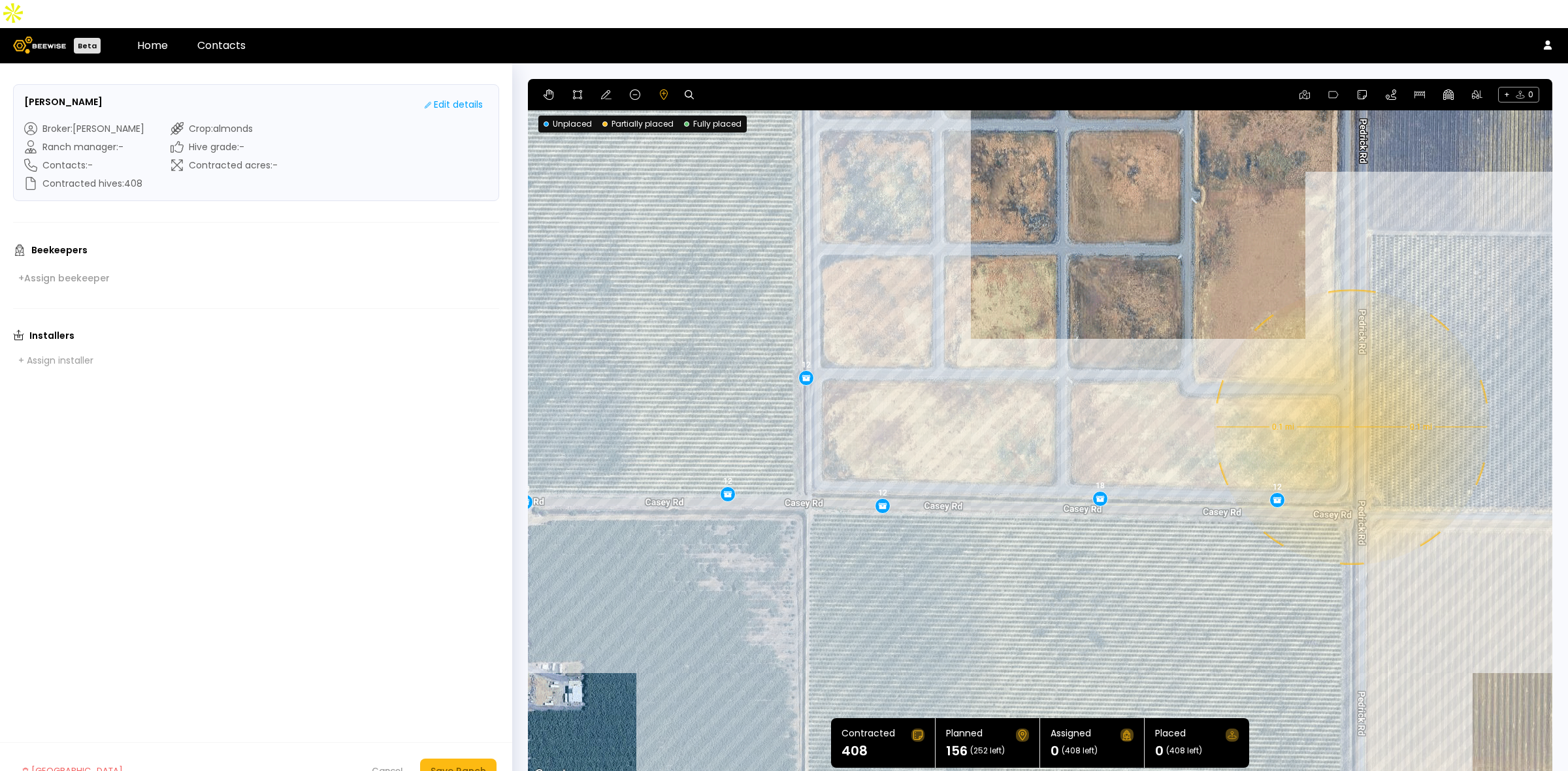
click at [1350, 399] on div "0.1 mi 0.1 mi 12 12 12 12 12 12 18 12 12 12 18 12" at bounding box center [1039, 431] width 1024 height 704
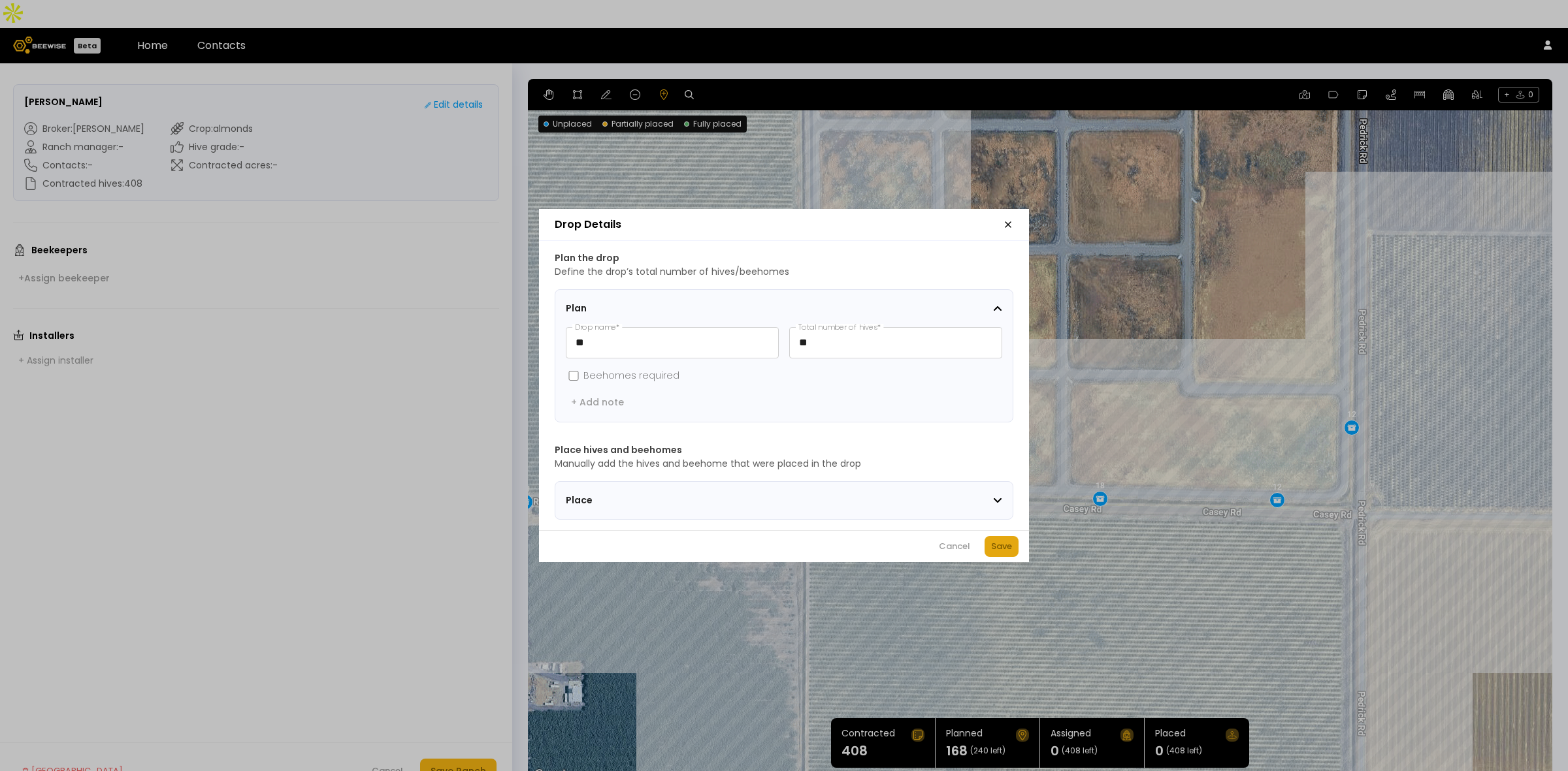
click at [997, 553] on div "Save" at bounding box center [1001, 546] width 21 height 13
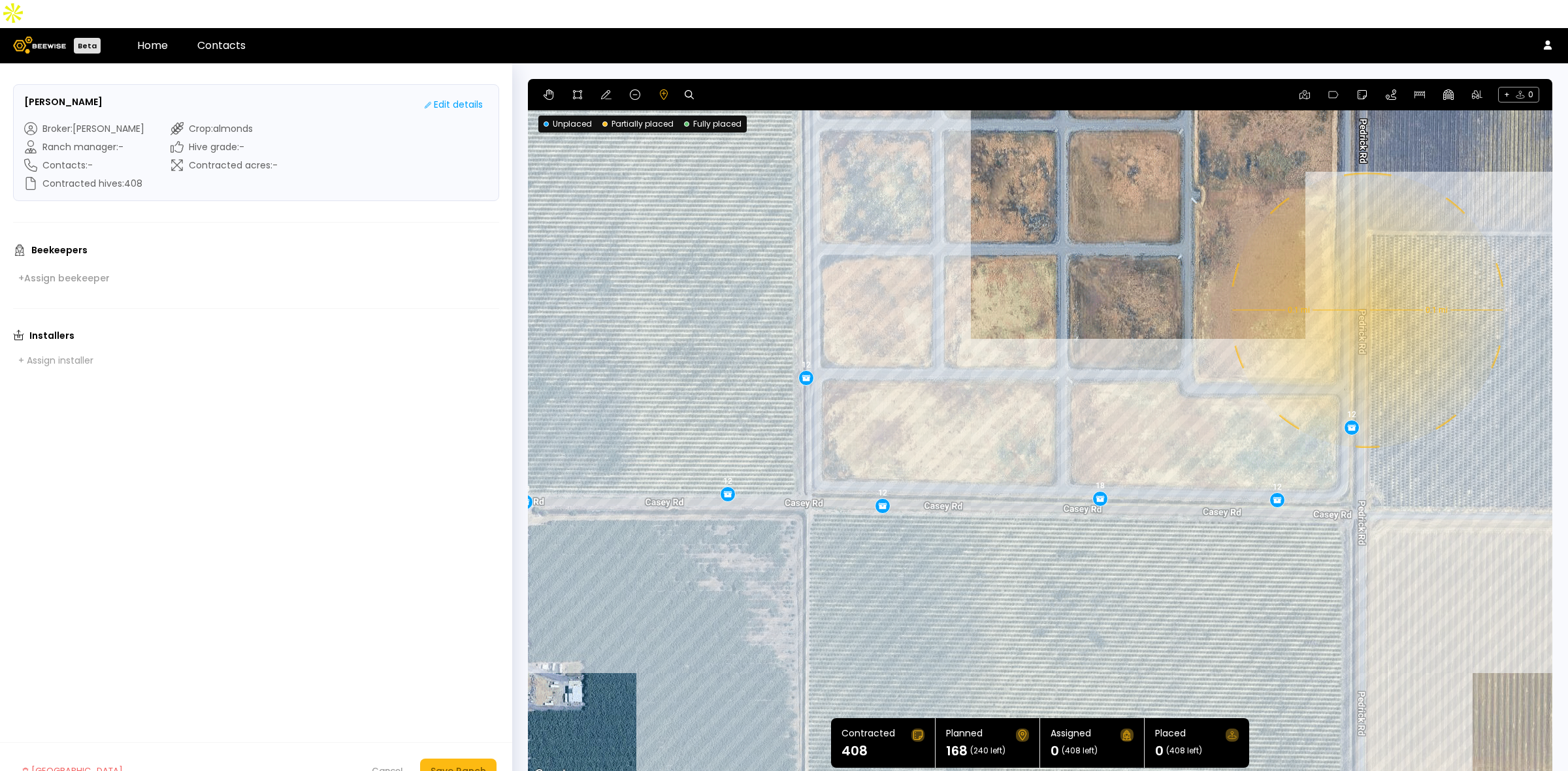
click at [1366, 283] on div "0.1 mi 0.1 mi 12 12 12 12 12 12 18 12 12 12 18 12 12" at bounding box center [1039, 431] width 1024 height 704
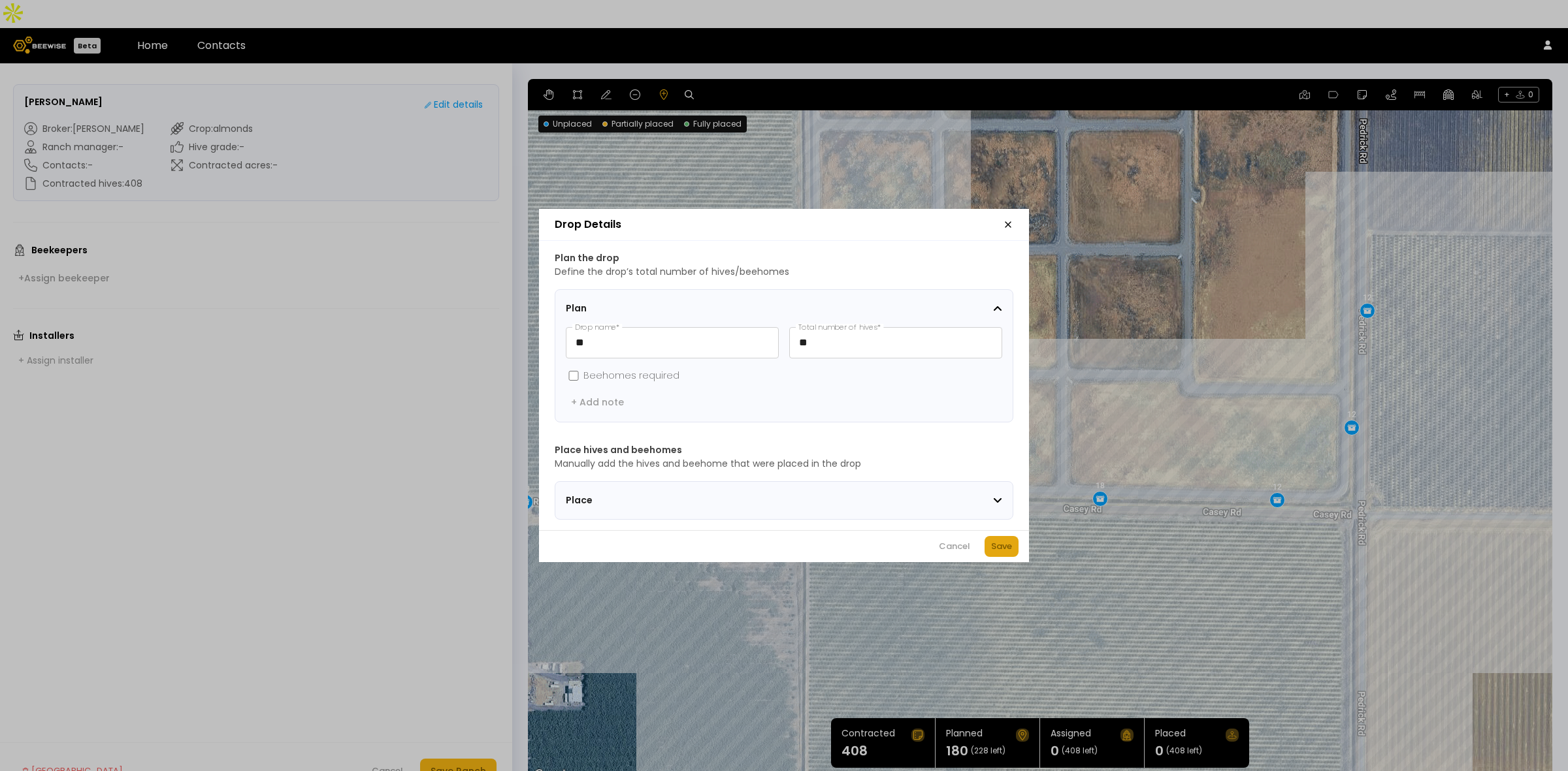
click at [1007, 557] on button "Save" at bounding box center [1001, 546] width 34 height 21
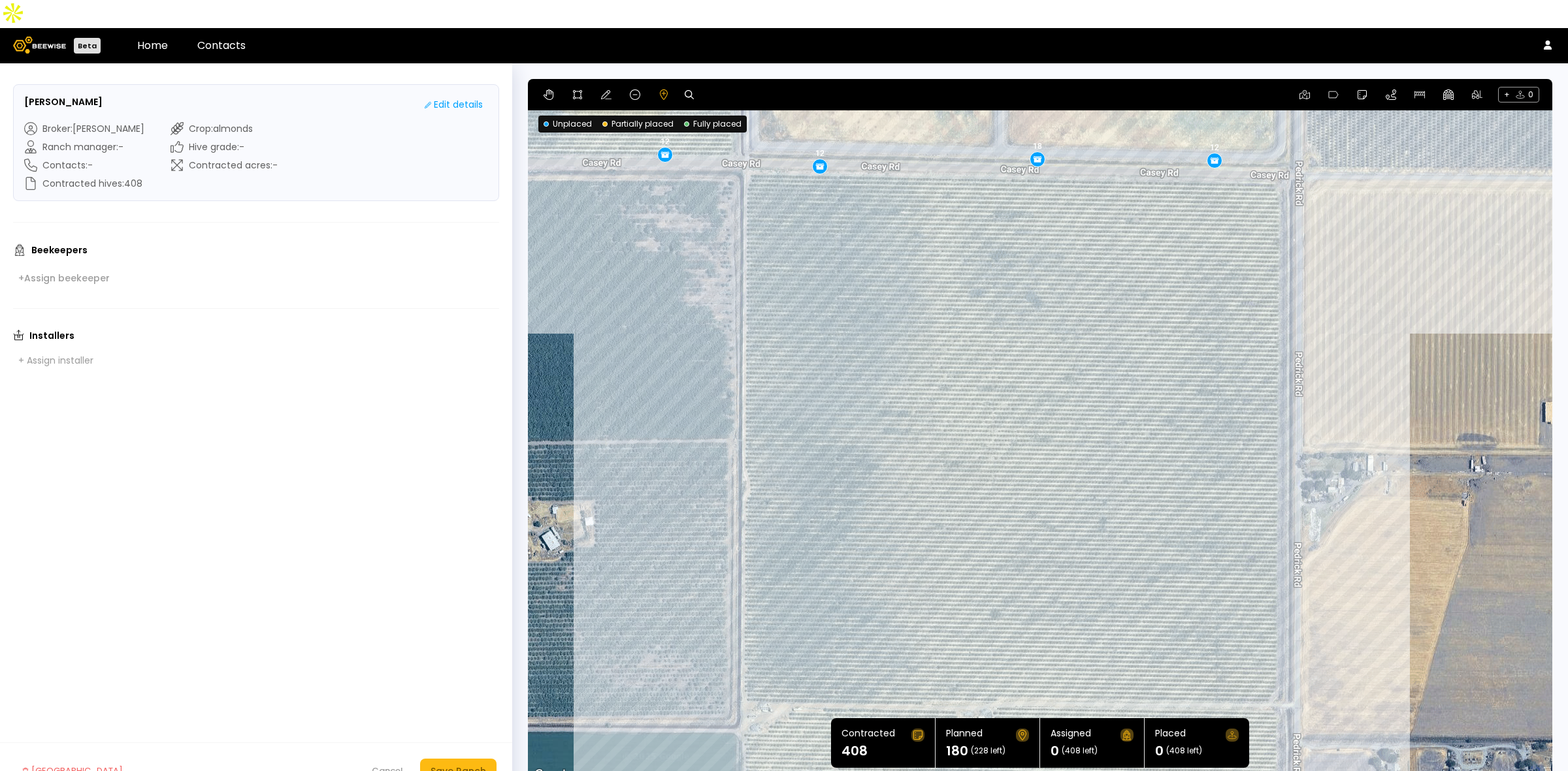
drag, startPoint x: 740, startPoint y: 642, endPoint x: 677, endPoint y: 295, distance: 352.7
click at [677, 295] on div "0.1 mi 0.1 mi 12 12 12 12 12 12 18 12 12 12 18 12 12 12" at bounding box center [1039, 431] width 1024 height 704
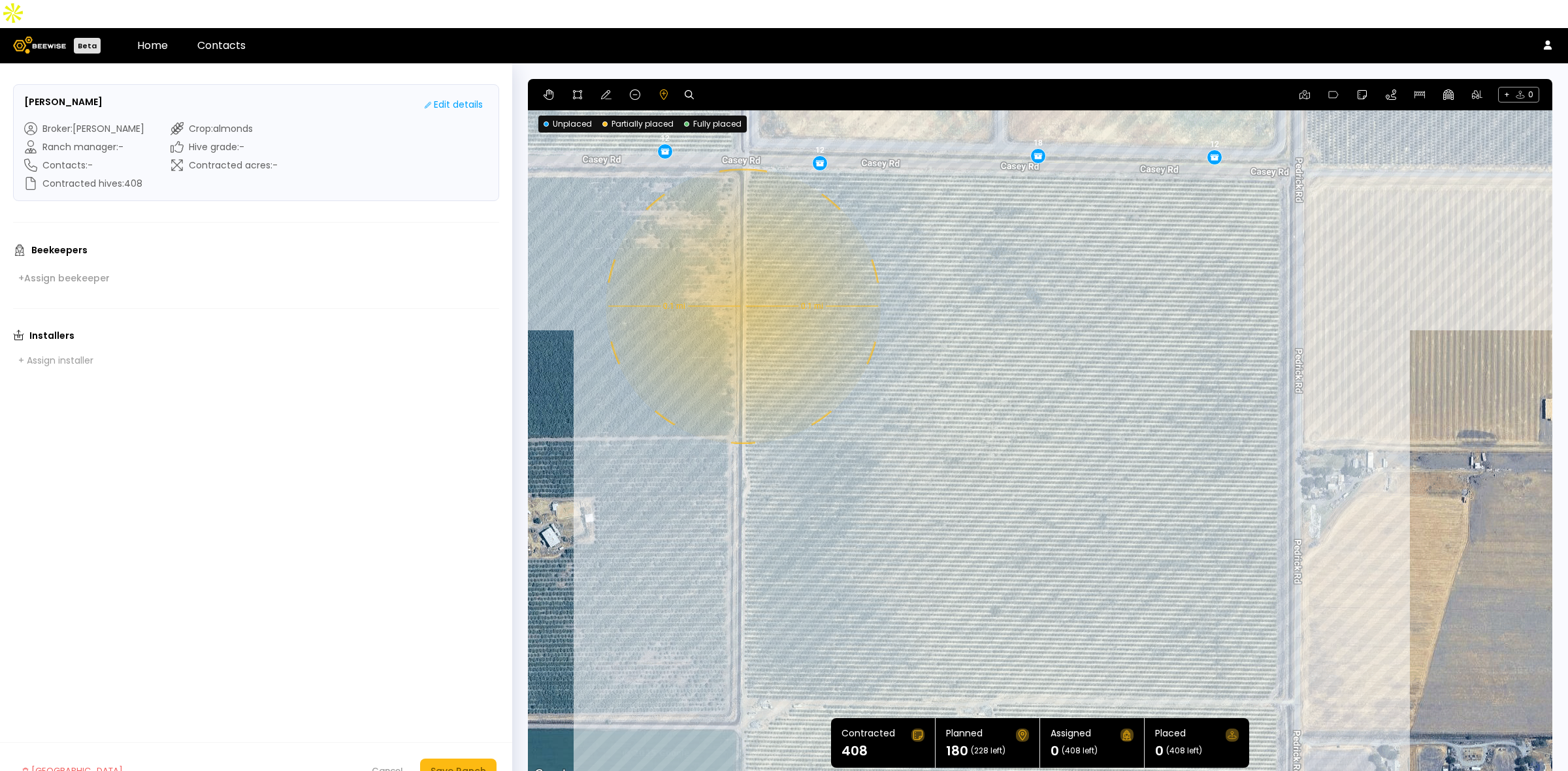
click at [741, 279] on div "0.1 mi 0.1 mi 12 12 12 12 12 12 18 12 12 12 18 12 12 12" at bounding box center [1039, 431] width 1024 height 704
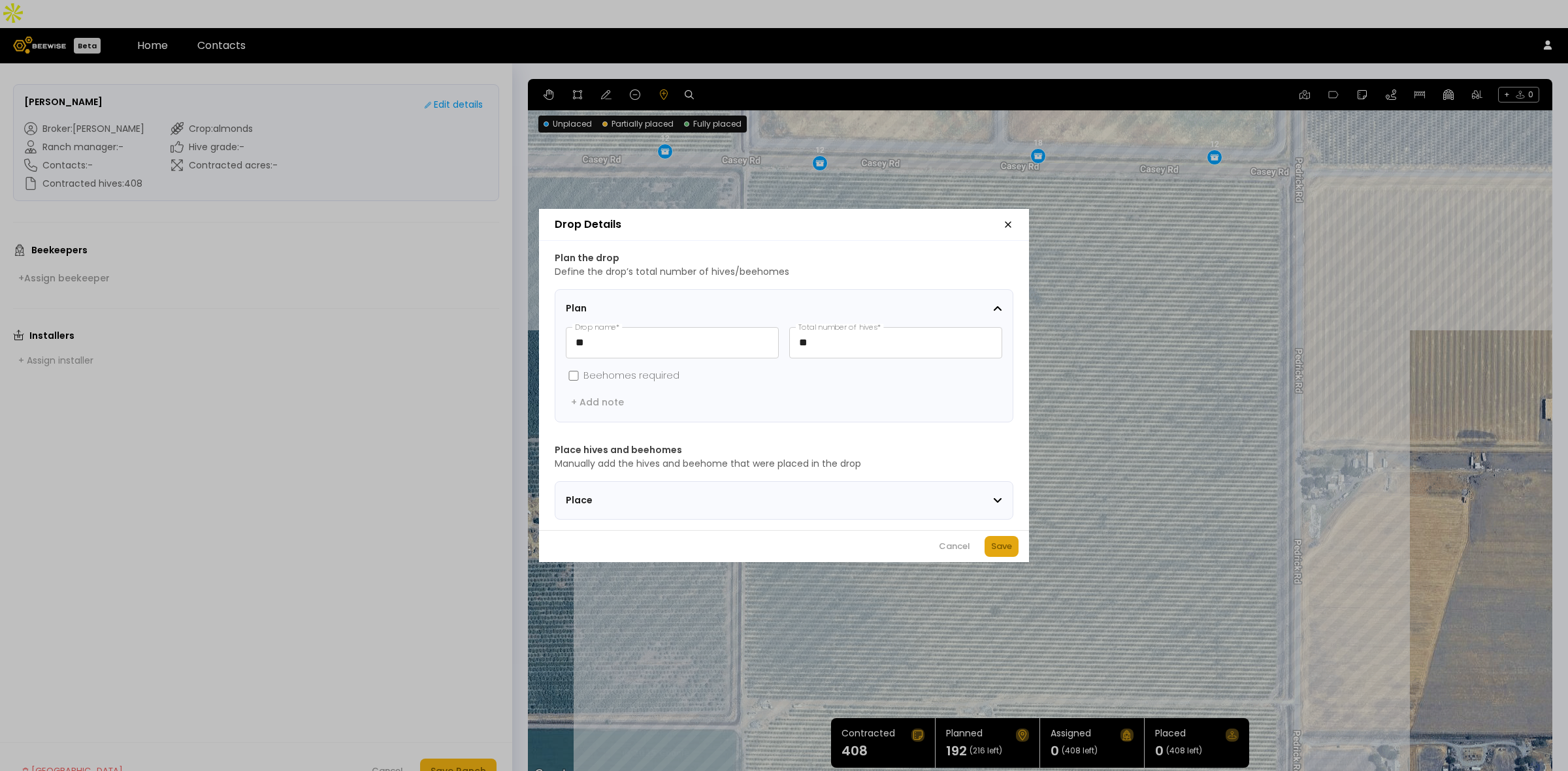
click at [1003, 552] on div "Save" at bounding box center [1001, 546] width 21 height 13
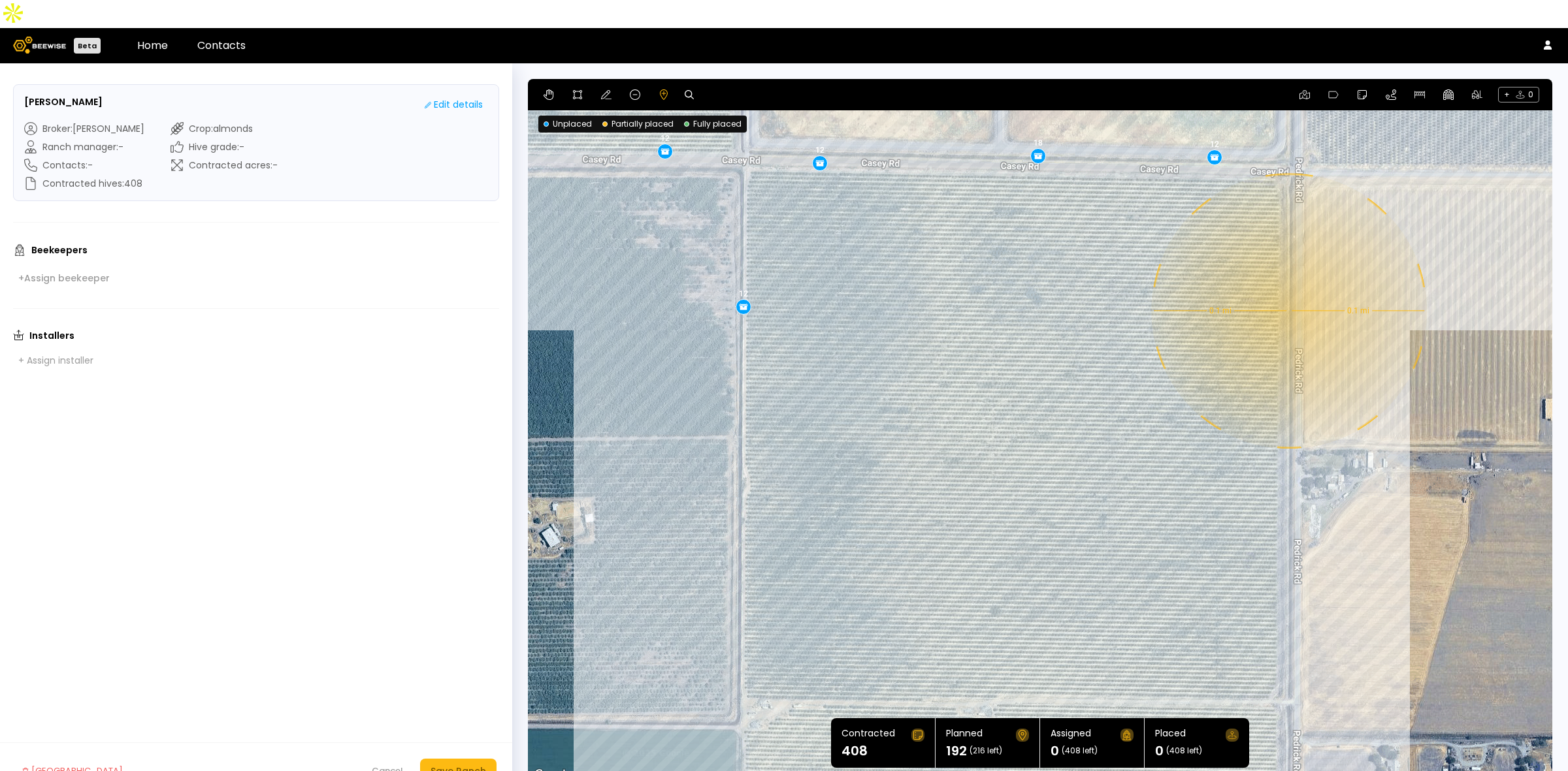
click at [1287, 283] on div "0.1 mi 0.1 mi 12 12 12 12 12 12 18 12 12 12 18 12 12 12 12" at bounding box center [1039, 431] width 1024 height 704
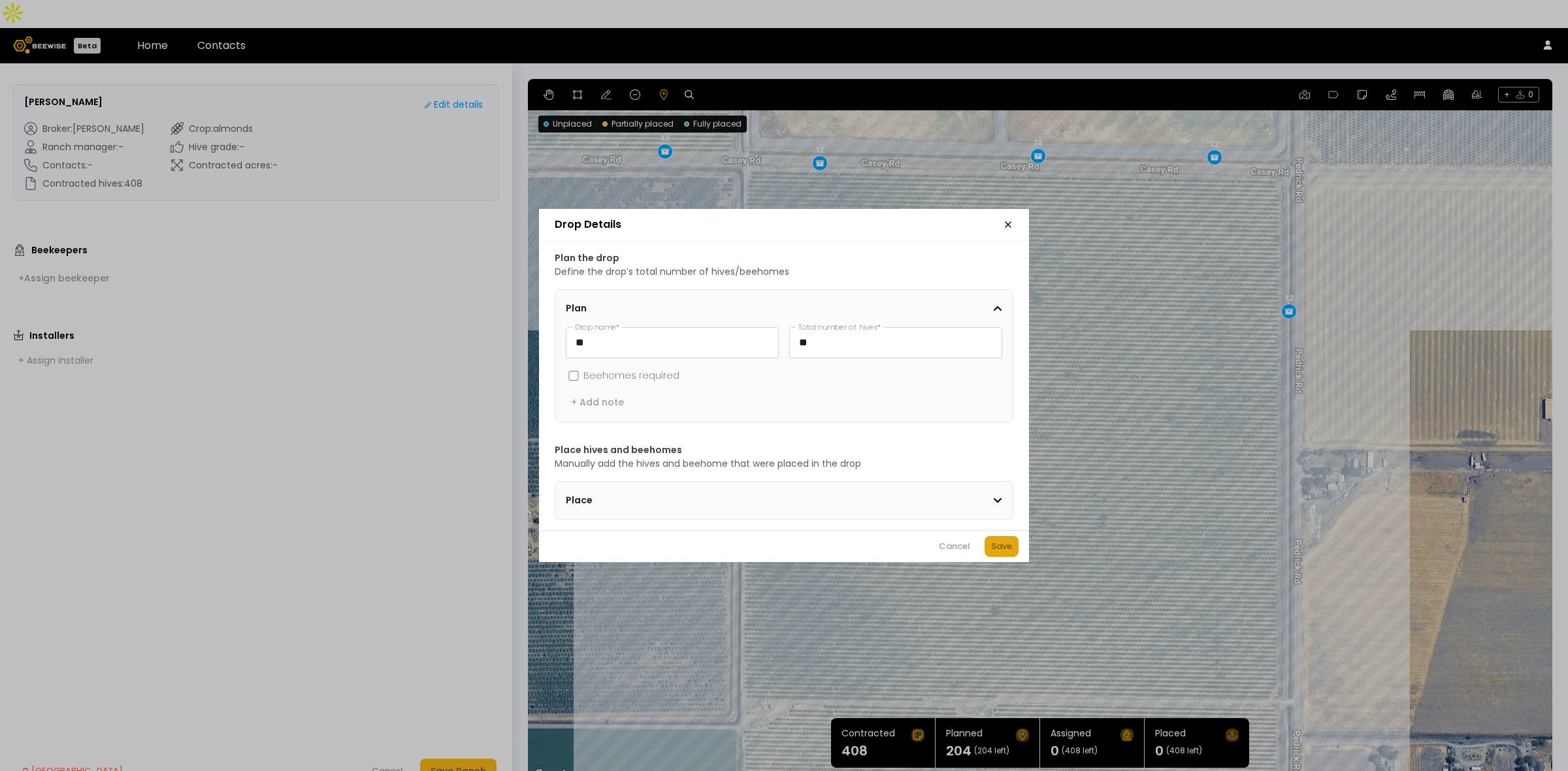
click at [996, 546] on div "Save" at bounding box center [1001, 546] width 21 height 13
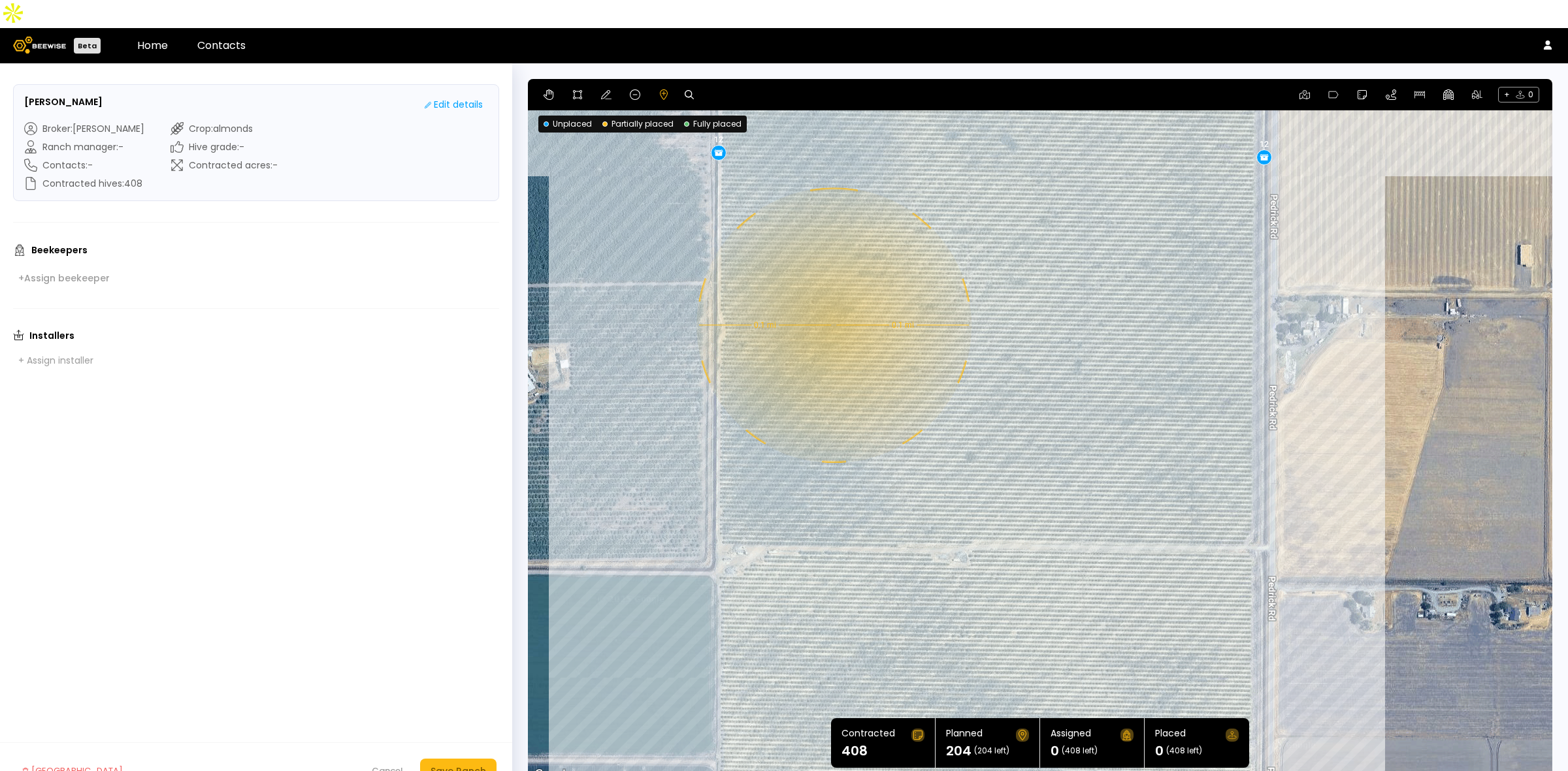
drag, startPoint x: 883, startPoint y: 611, endPoint x: 857, endPoint y: 449, distance: 164.1
click at [857, 449] on div "0.1 mi 0.1 mi 12 12 12 12 12 12 18 12 12 12 18 12 12 12 12 12" at bounding box center [1039, 431] width 1024 height 704
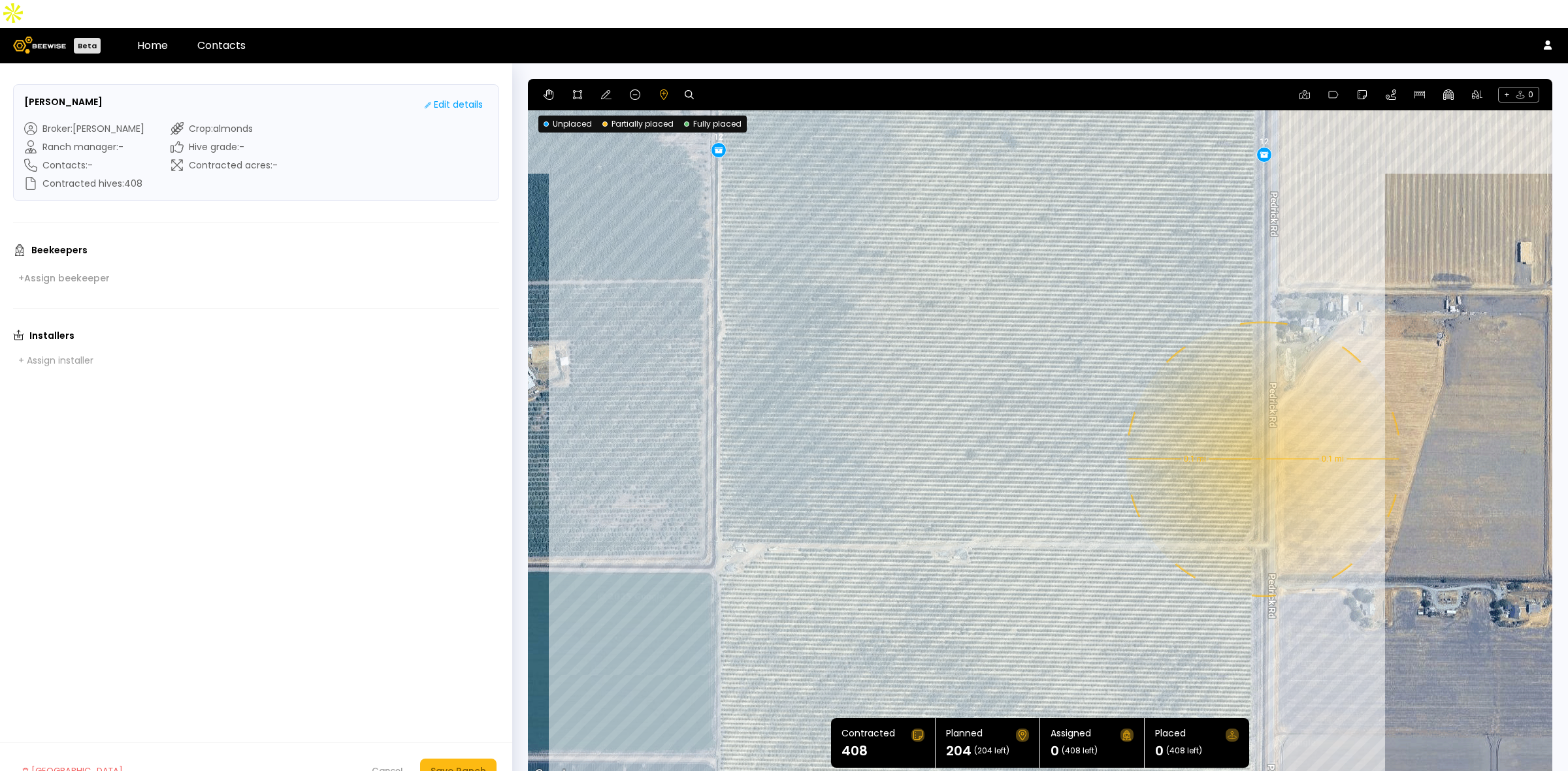
click at [1262, 431] on div "0.1 mi 0.1 mi 12 12 12 12 12 12 18 12 12 12 18 12 12 12 12 12" at bounding box center [1039, 431] width 1024 height 704
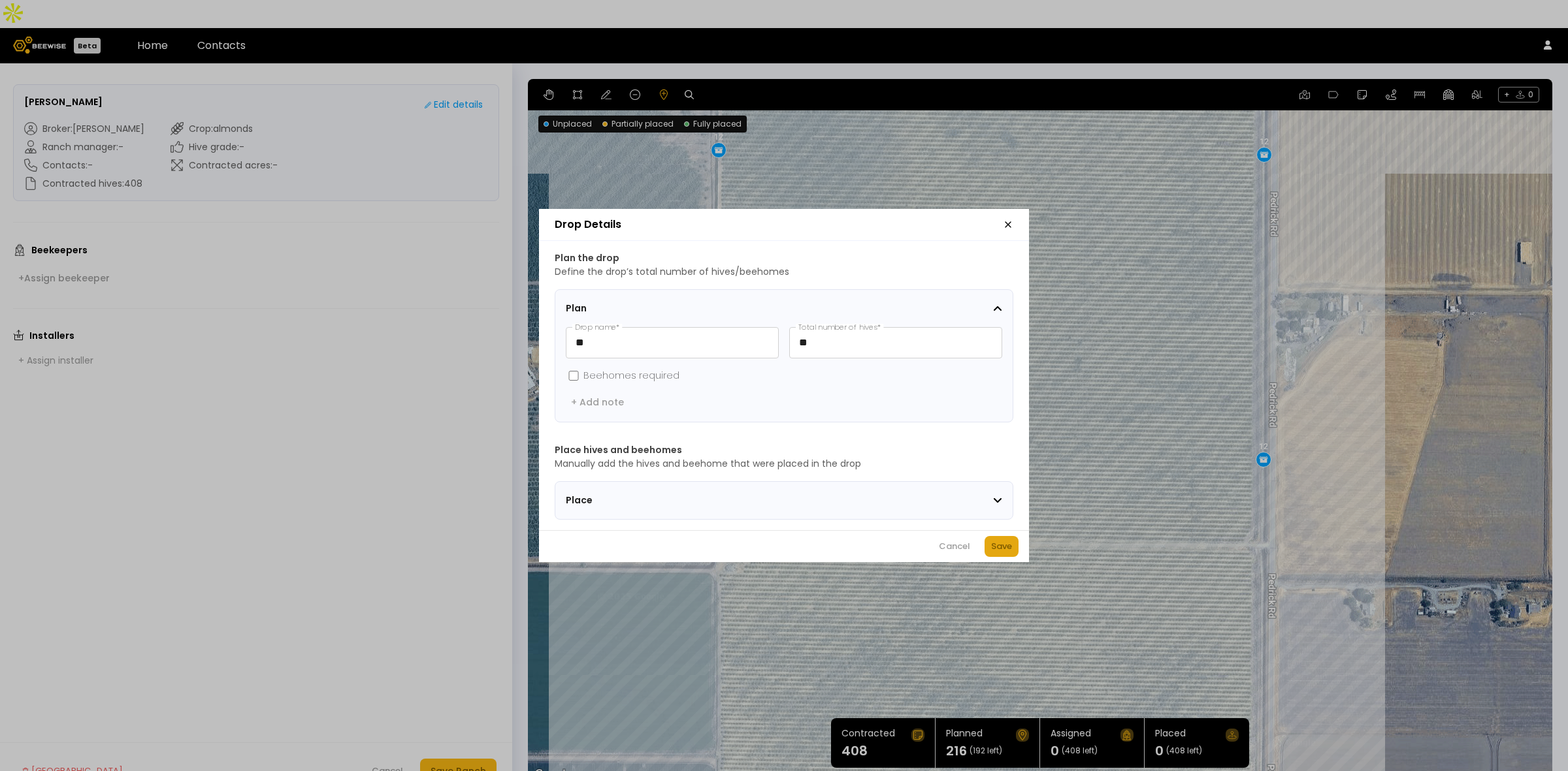
click at [998, 550] on div "Save" at bounding box center [1001, 546] width 21 height 13
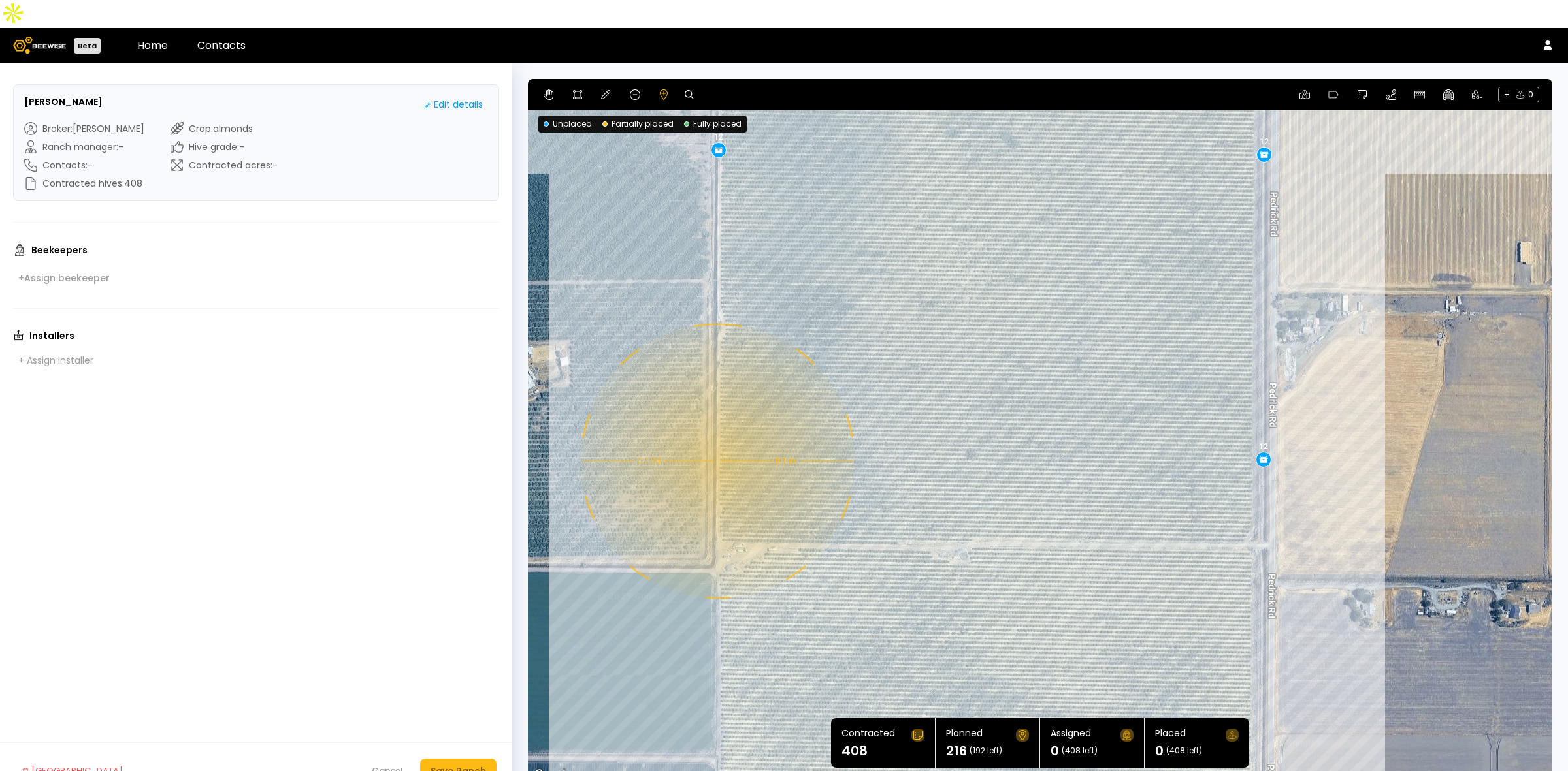
click at [716, 433] on div "0.1 mi 0.1 mi 12 12 12 12 12 12 18 12 12 12 18 12 12 12 12 12 12" at bounding box center [1039, 431] width 1024 height 704
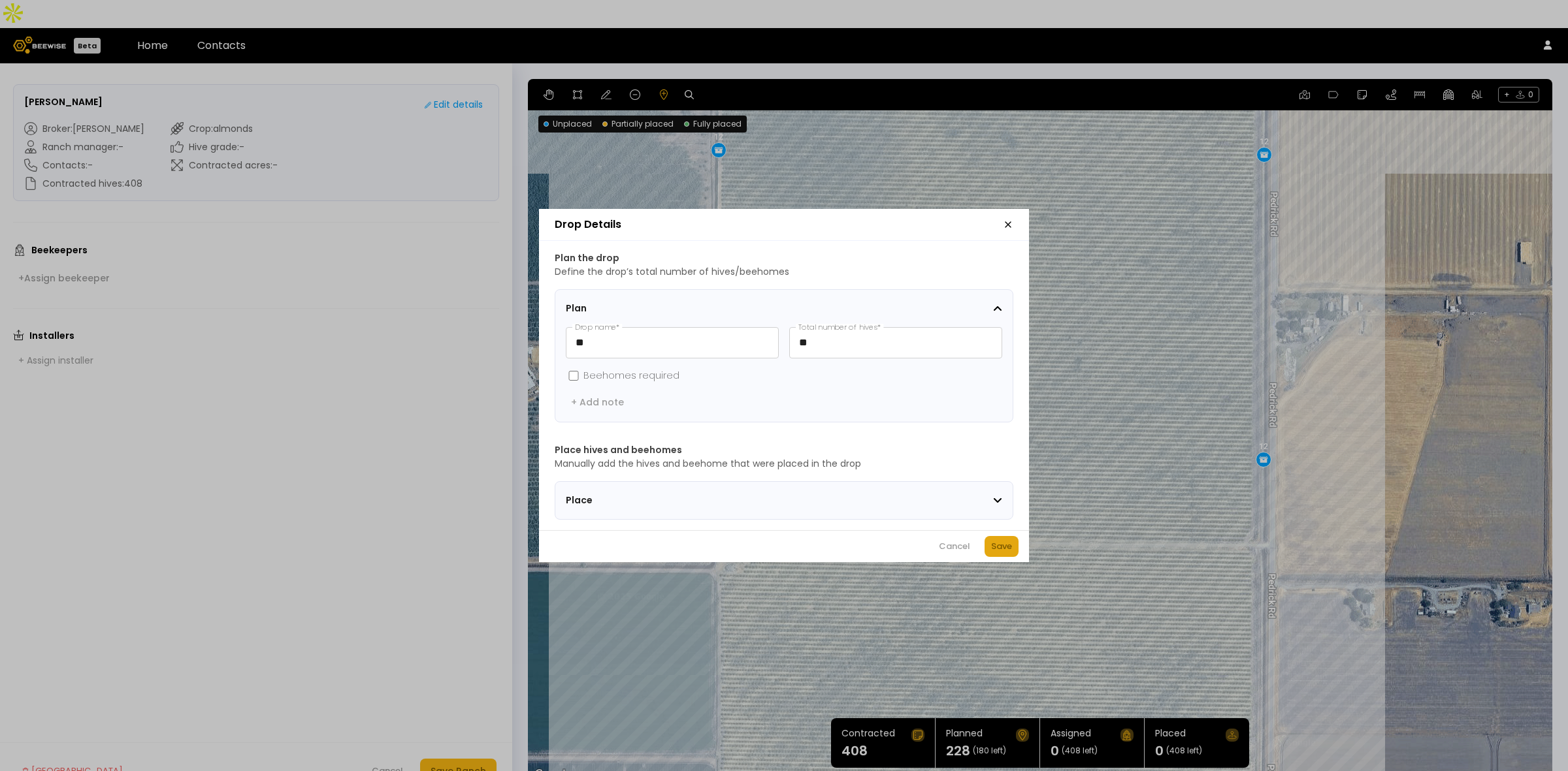
click at [1017, 555] on button "Save" at bounding box center [1001, 546] width 34 height 21
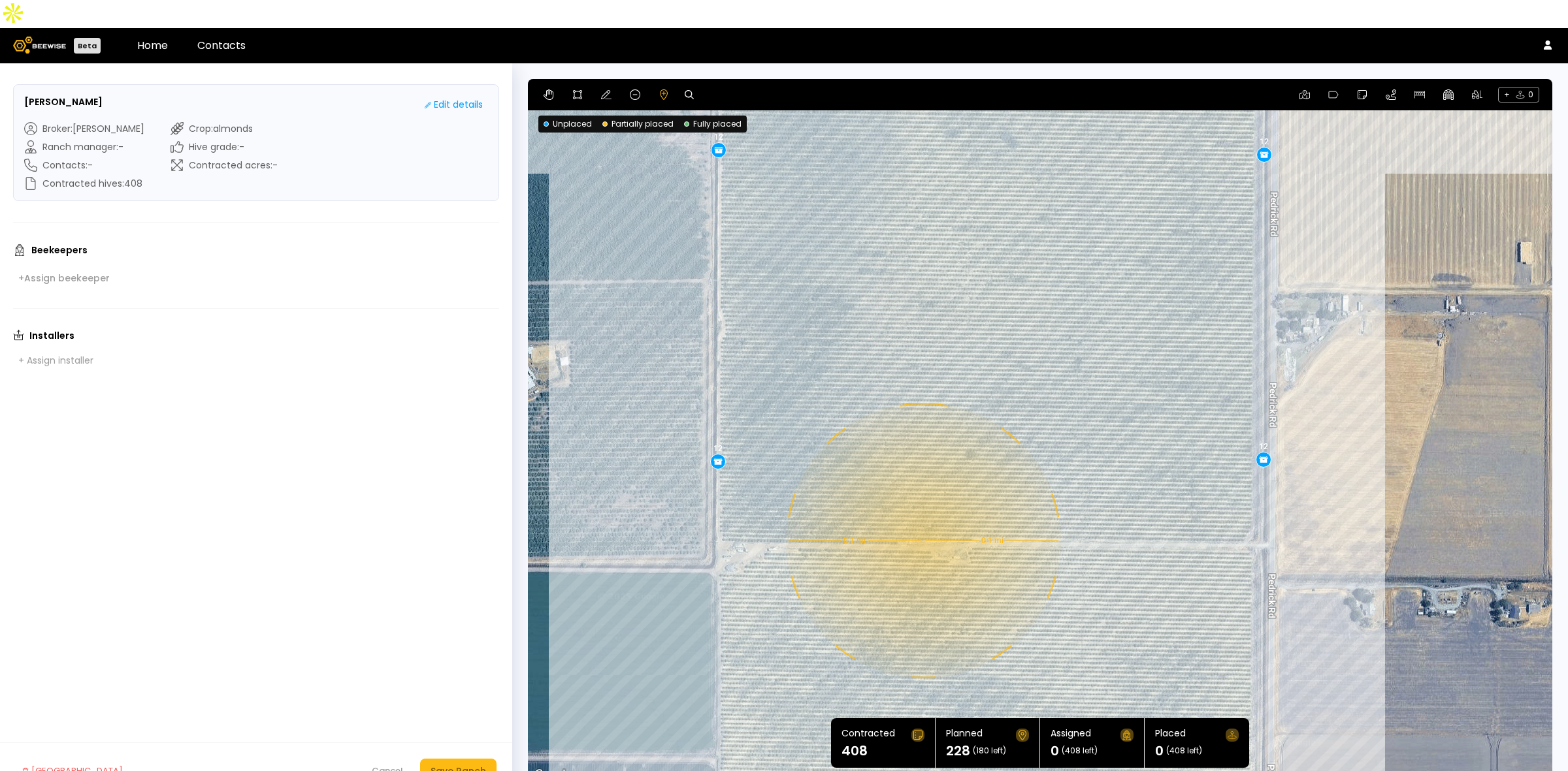
click at [921, 512] on div "0.1 mi 0.1 mi 12 12 12 12 12 12 18 12 12 12 18 12 12 12 12 12 12 12" at bounding box center [1039, 431] width 1024 height 704
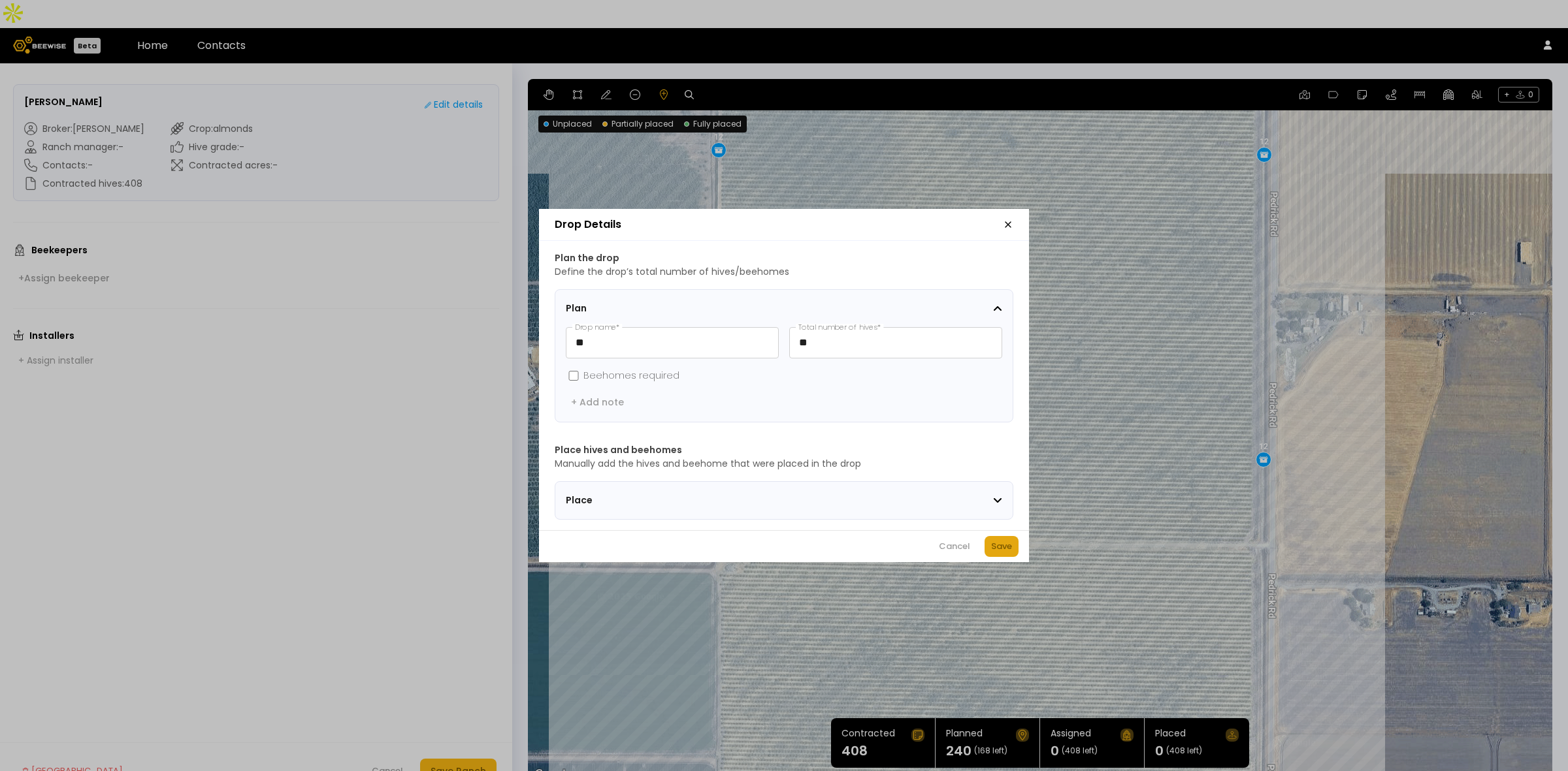
click at [998, 549] on div "Save" at bounding box center [1001, 546] width 21 height 13
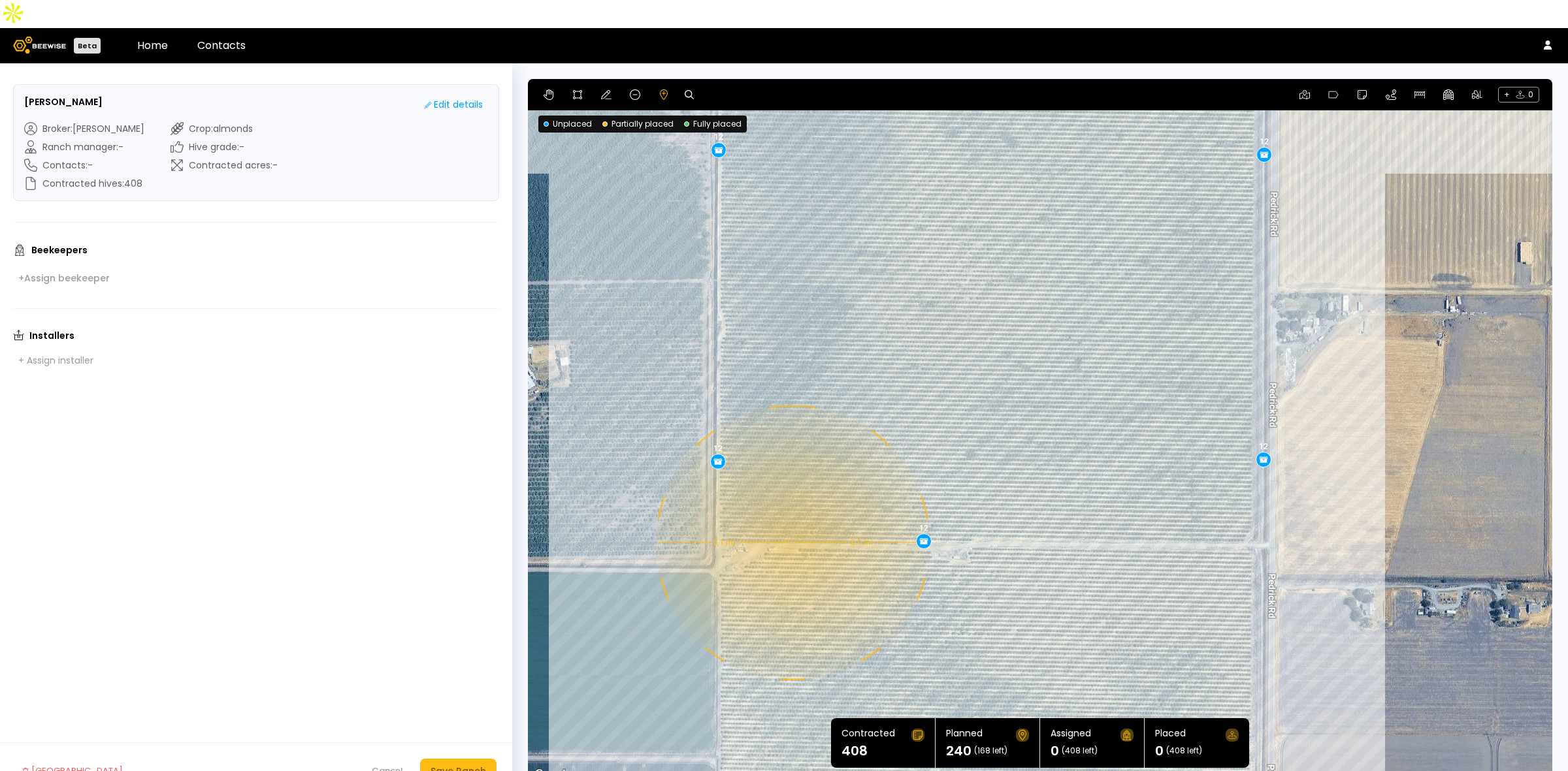
click at [791, 514] on div "0.1 mi 0.1 mi 12 12 12 12 12 12 18 12 12 12 18 12 12 12 12 12 12 12 12" at bounding box center [1039, 431] width 1024 height 704
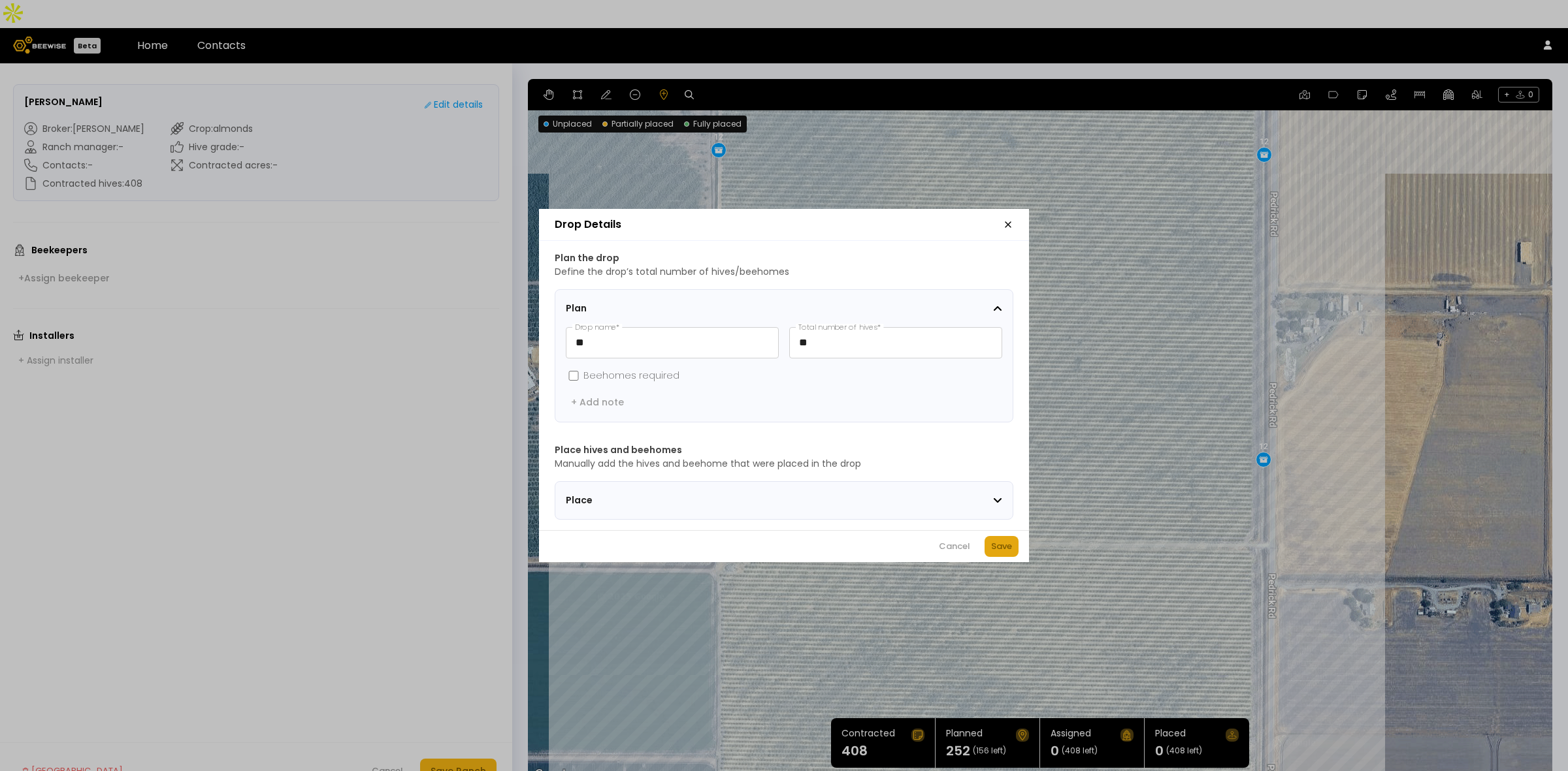
click at [997, 547] on div "Save" at bounding box center [1001, 546] width 21 height 13
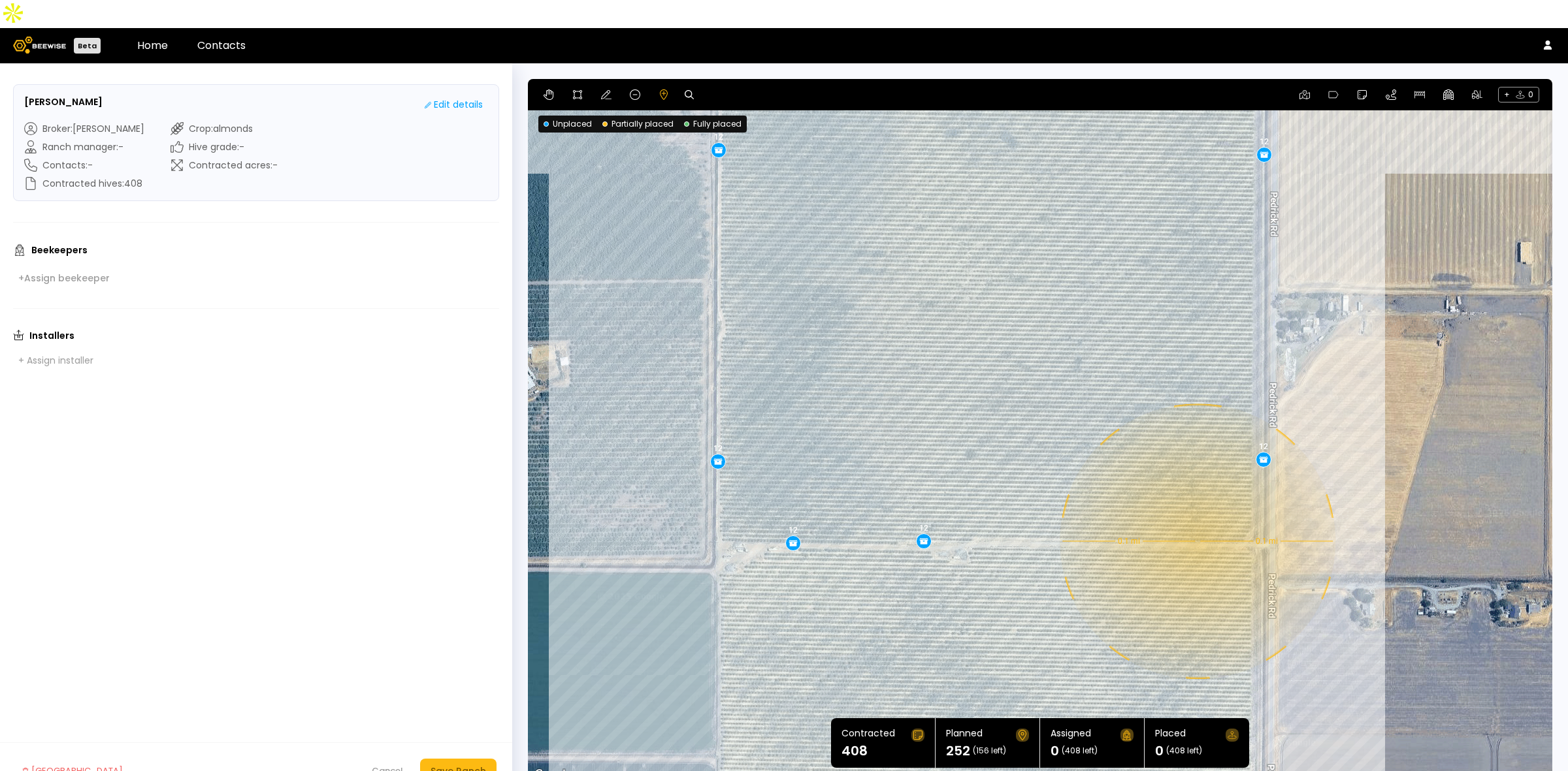
click at [1196, 513] on div "0.1 mi 0.1 mi 12 12 12 12 12 12 18 12 12 12 18 12 12 12 12 12 12 12 12 12" at bounding box center [1039, 431] width 1024 height 704
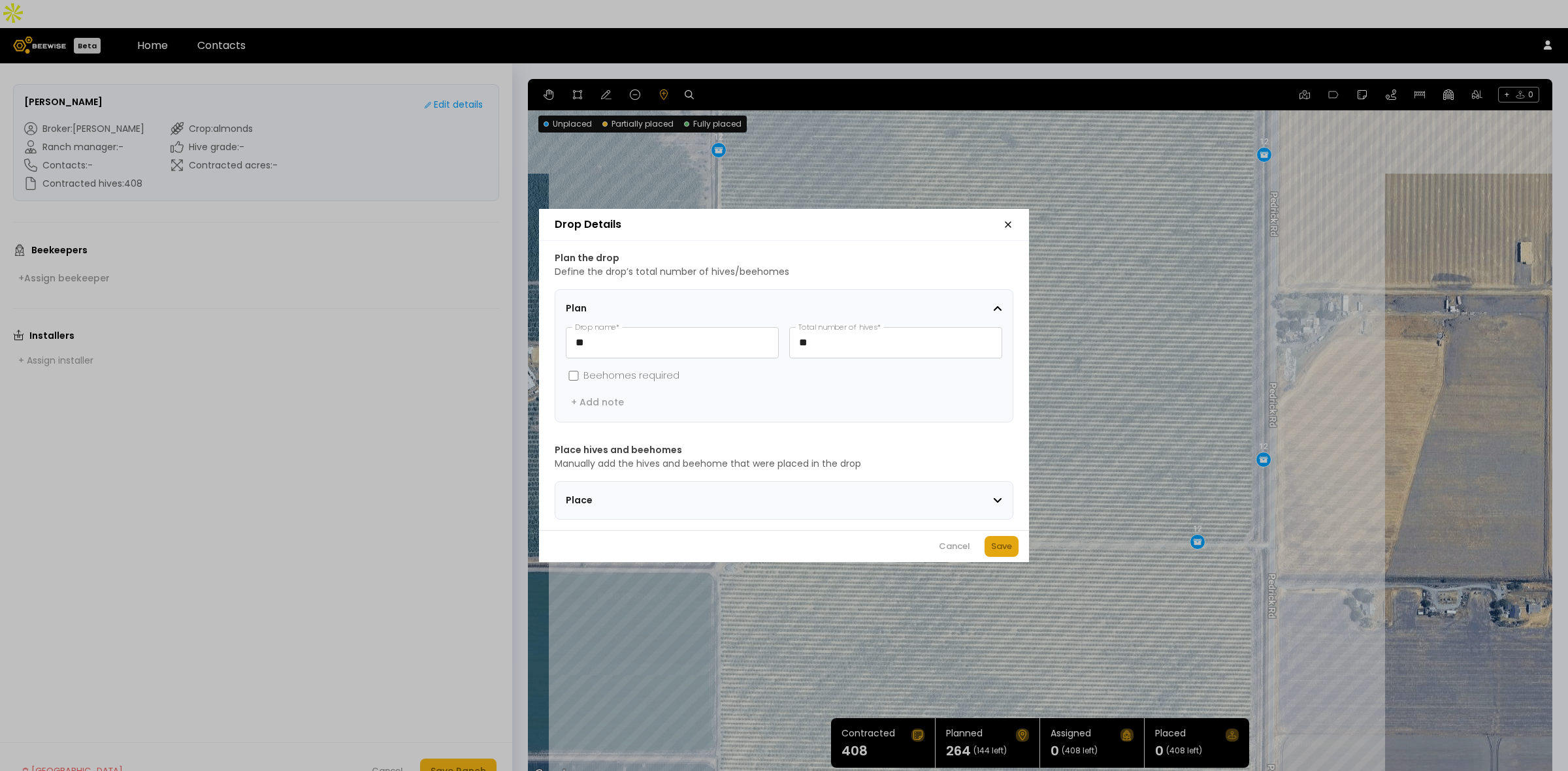
click at [995, 553] on div "Save" at bounding box center [1001, 546] width 21 height 13
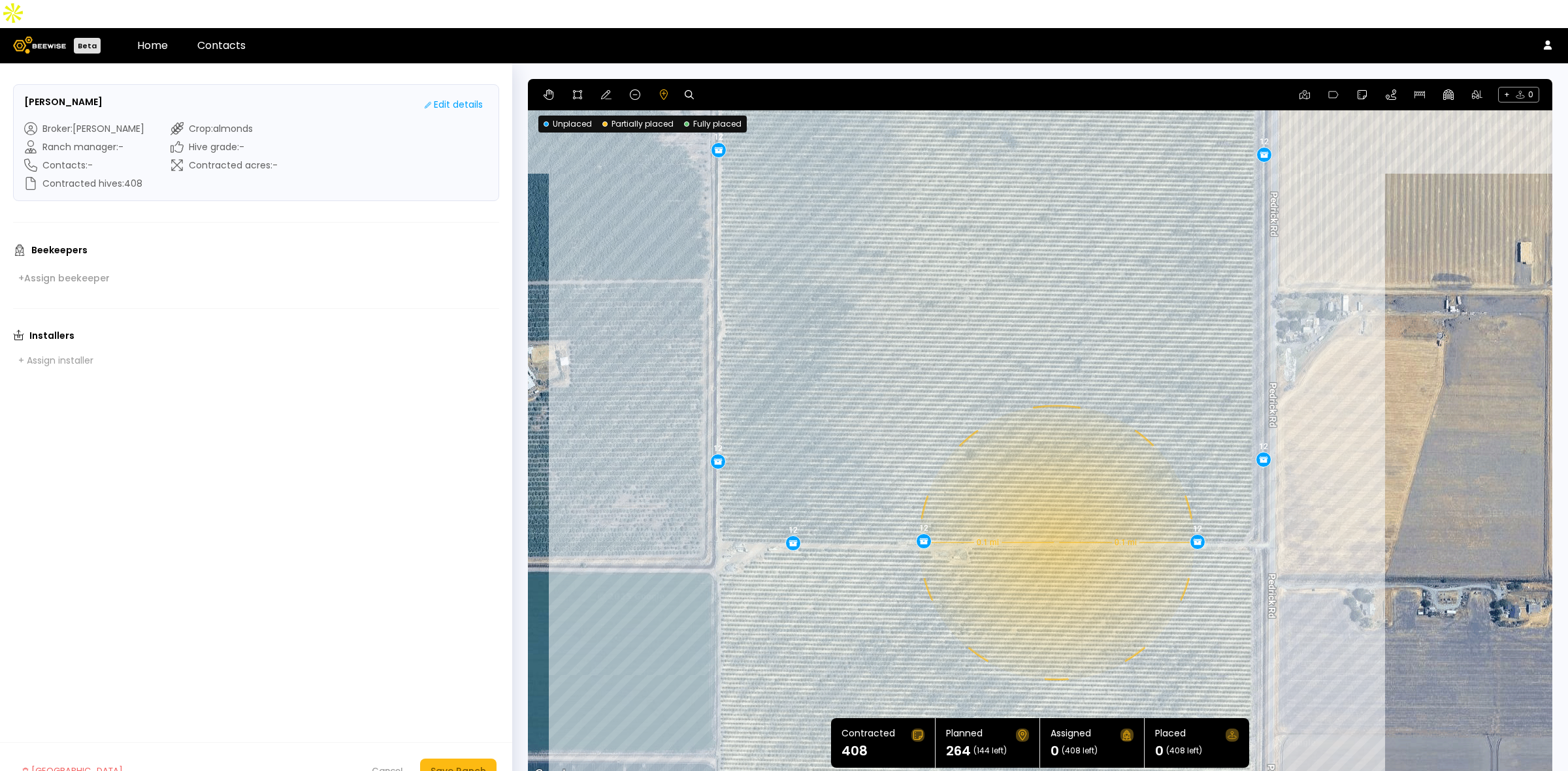
click at [1057, 516] on div "0.1 mi 0.1 mi 12 12 12 12 12 12 18 12 12 12 18 12 12 12 12 12 12 12 12 12 12" at bounding box center [1039, 431] width 1024 height 704
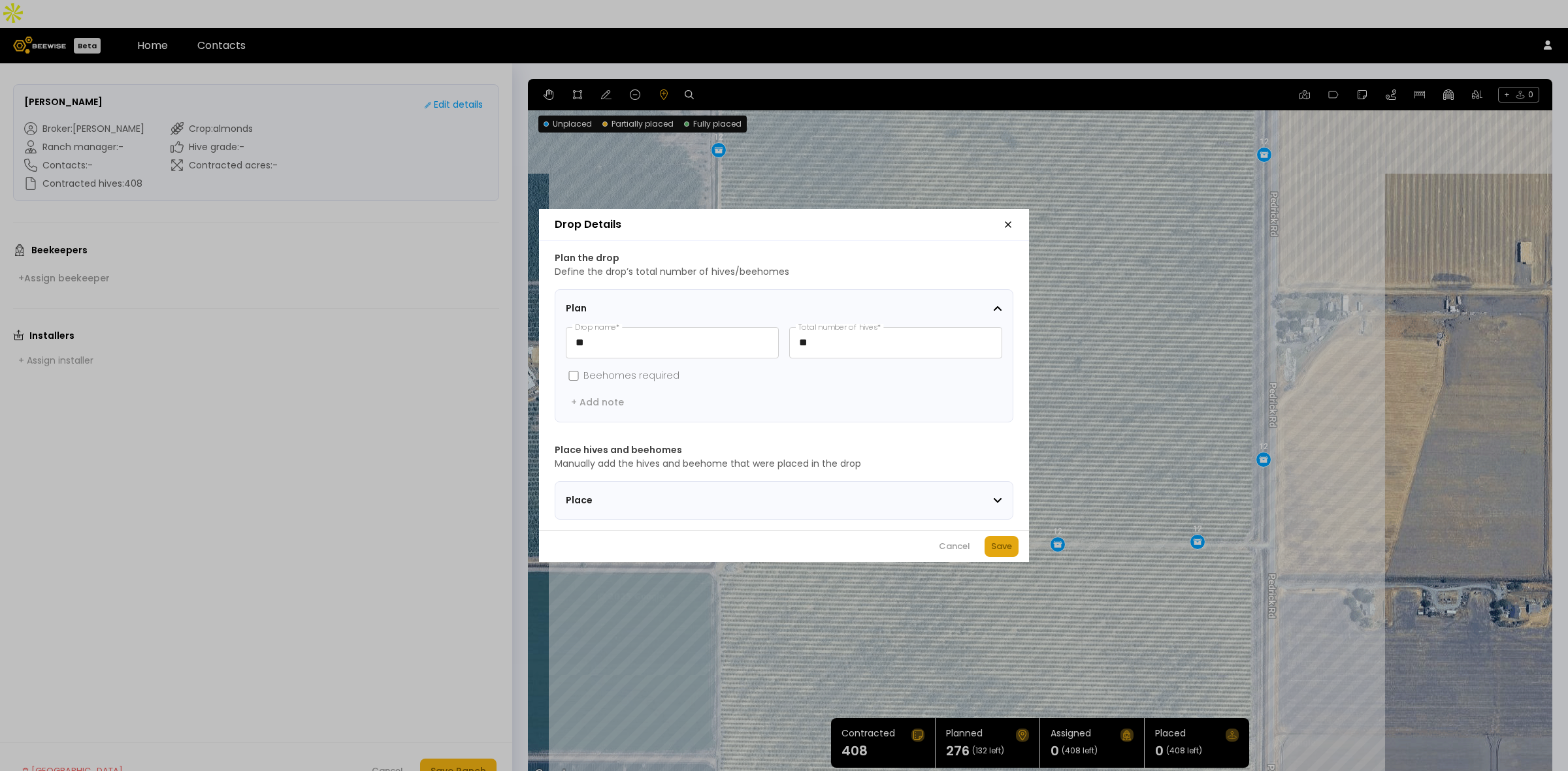
click at [996, 550] on div "Save" at bounding box center [1001, 546] width 21 height 13
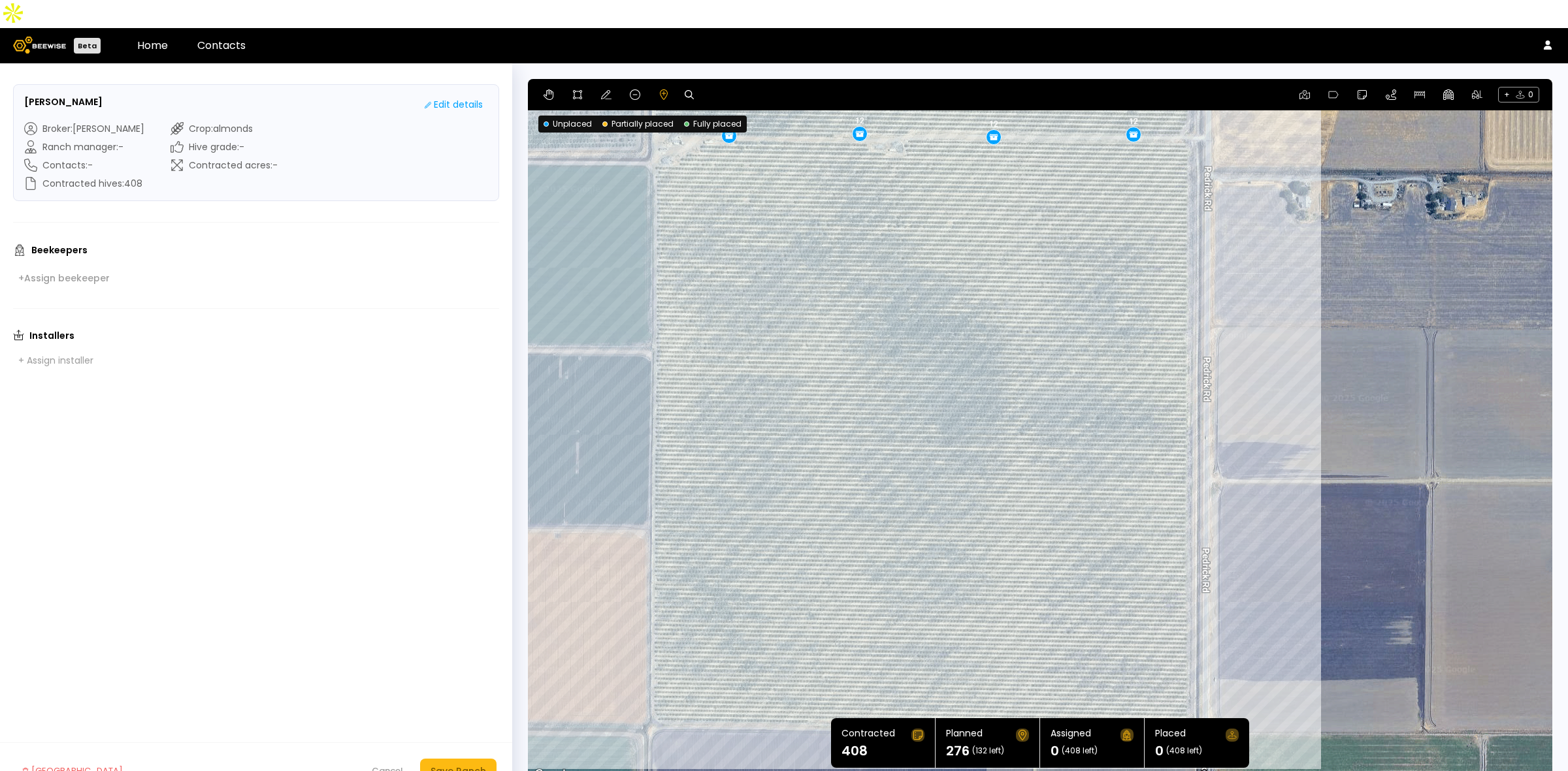
drag, startPoint x: 1385, startPoint y: 657, endPoint x: 1319, endPoint y: 249, distance: 413.3
click at [1319, 249] on div "0.1 mi 0.1 mi 12 12 12 12 12 12 18 12 12 12 18 12 12 12 12 12 12 12 12 12 12 12" at bounding box center [1039, 431] width 1024 height 704
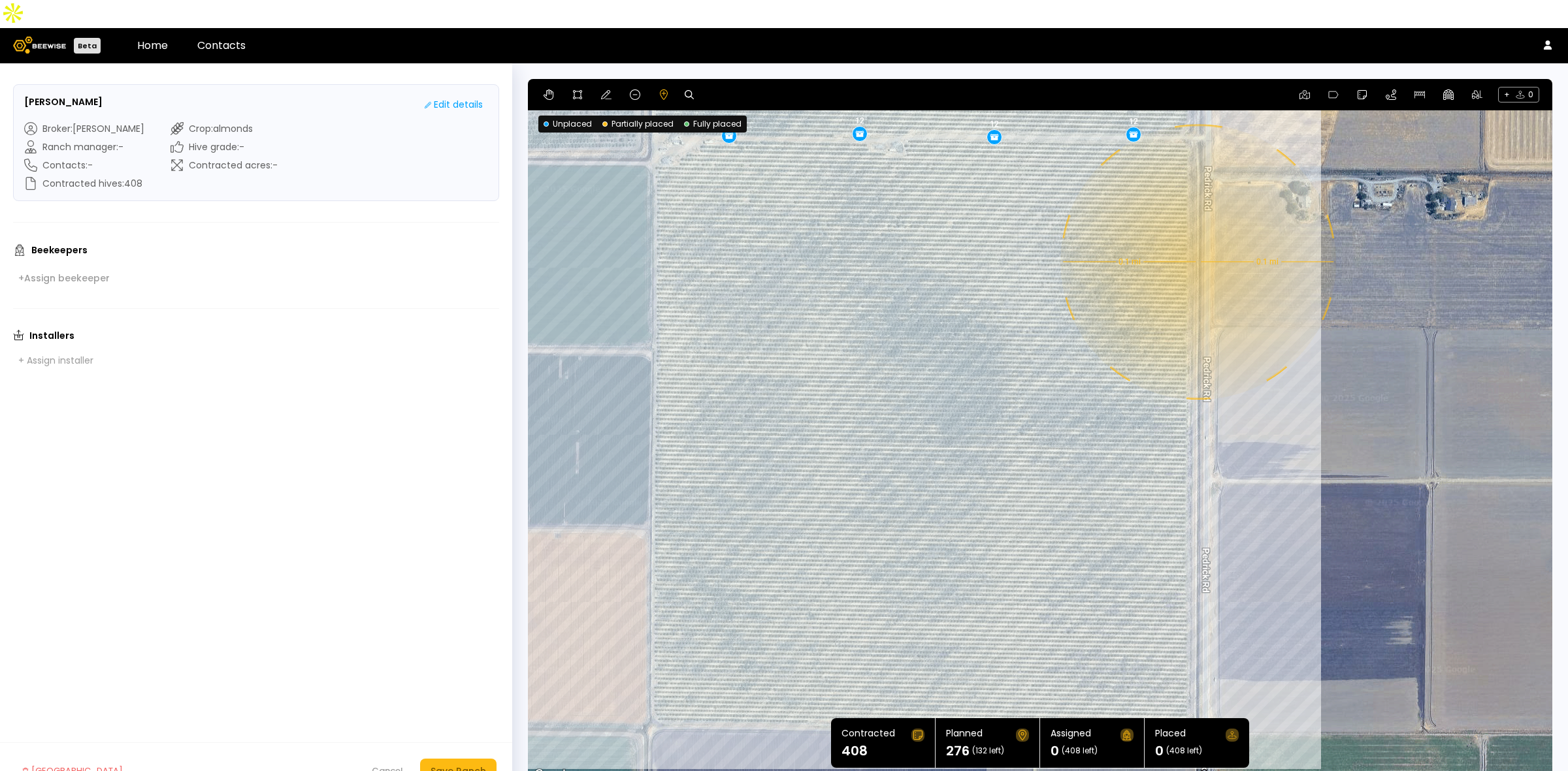
click at [1197, 234] on div "0.1 mi 0.1 mi 12 12 12 12 12 12 18 12 12 12 18 12 12 12 12 12 12 12 12 12 12 12" at bounding box center [1039, 431] width 1024 height 704
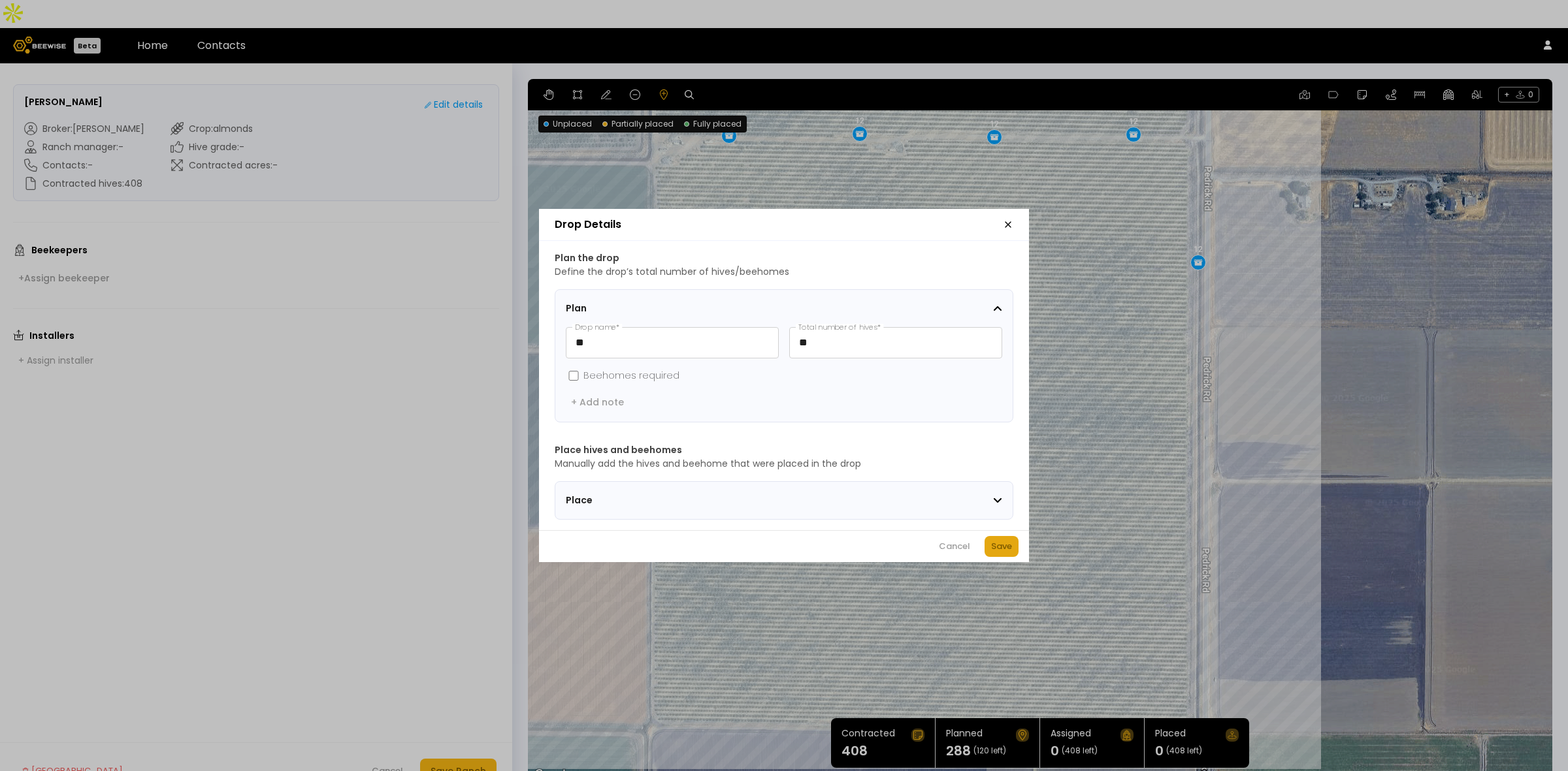
click at [999, 546] on div "Save" at bounding box center [1001, 546] width 21 height 13
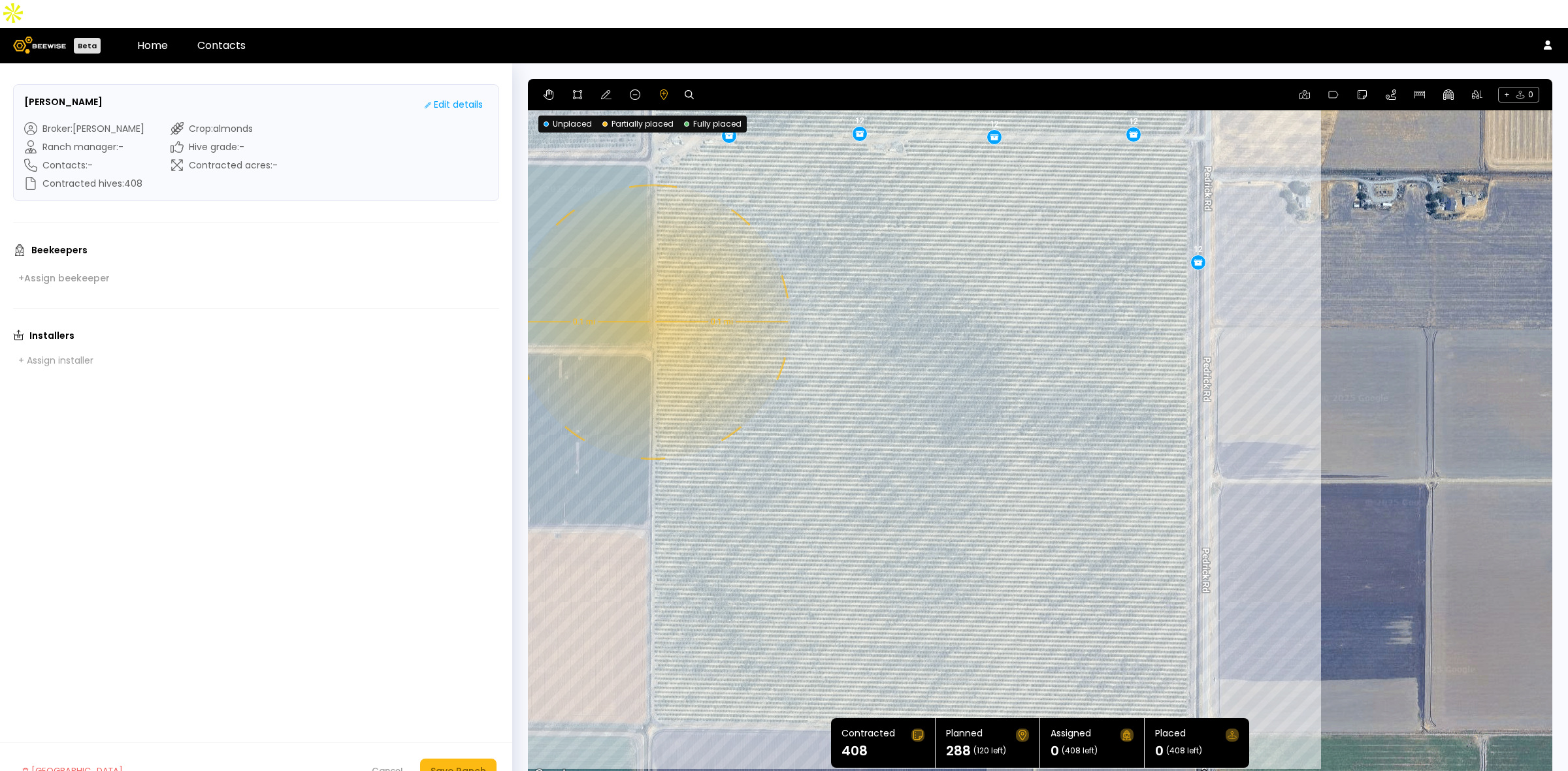
click at [651, 293] on div "0.1 mi 0.1 mi 12 12 12 12 12 12 18 12 12 12 18 12 12 12 12 12 12 12 12 12 12 12…" at bounding box center [1039, 431] width 1024 height 704
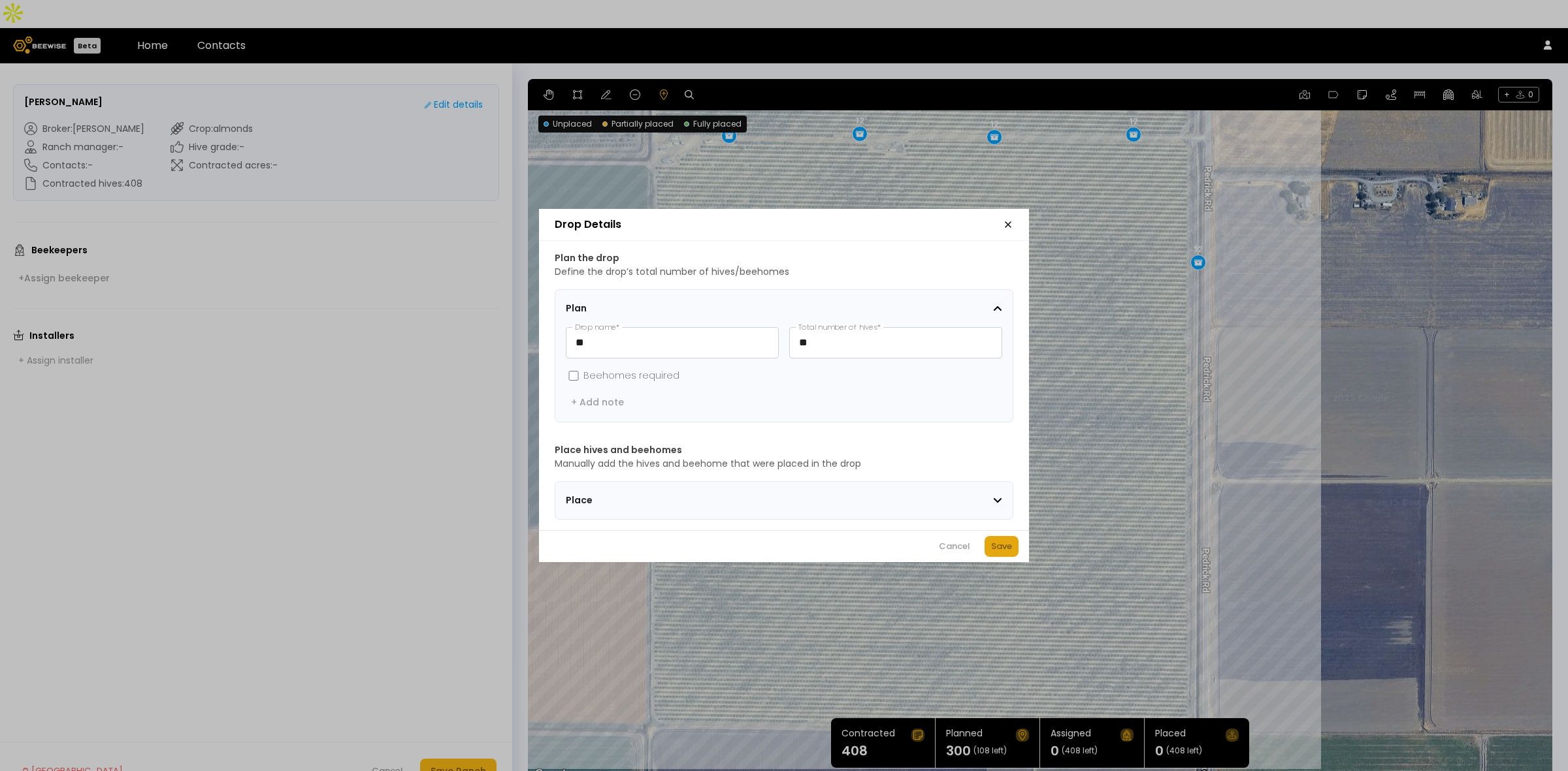
click at [1014, 548] on button "Save" at bounding box center [1001, 546] width 34 height 21
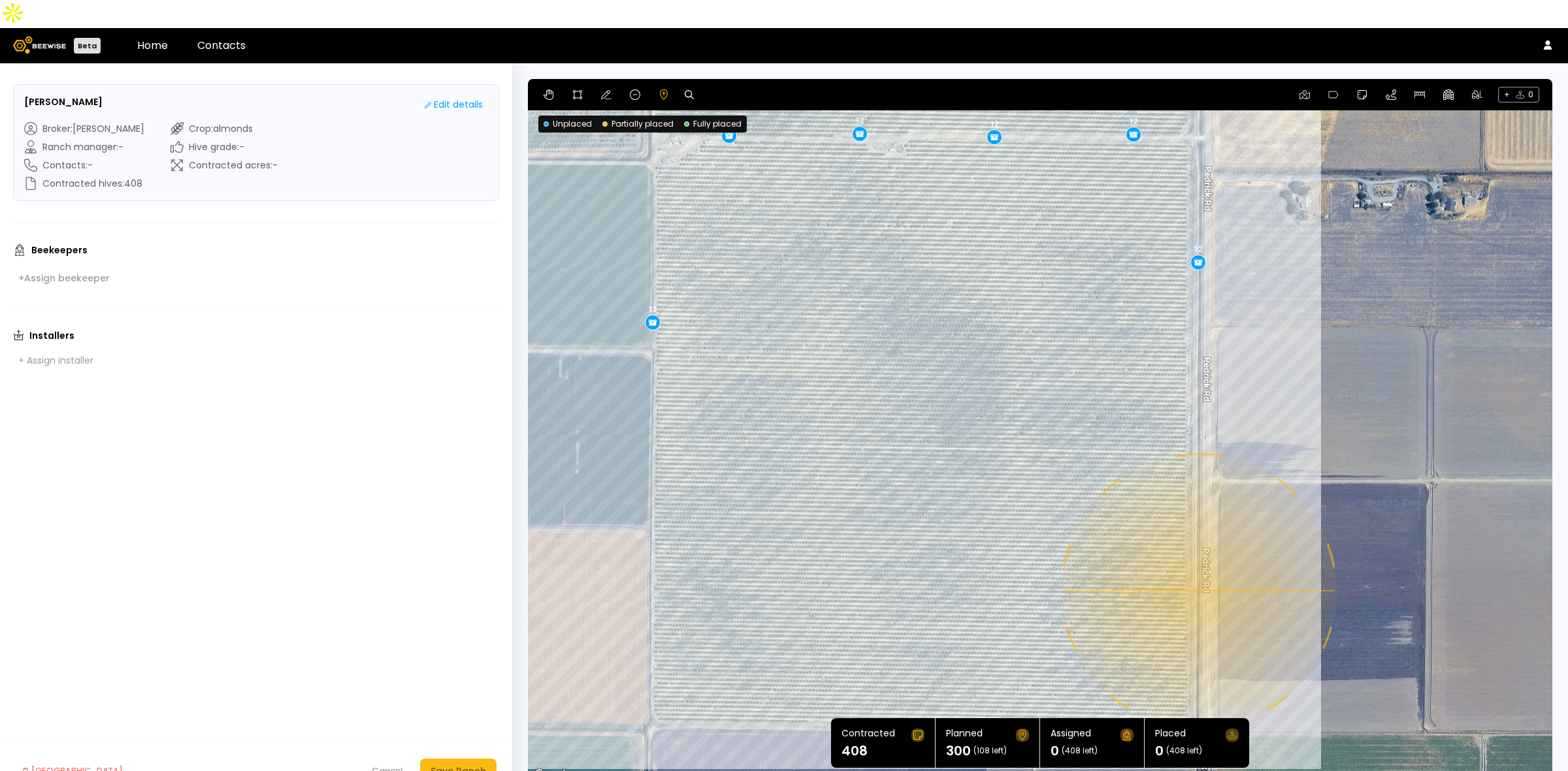
click at [1197, 563] on div "0.1 mi 0.1 mi 12 12 12 12 12 12 18 12 12 12 18 12 12 12 12 12 12 12 12 12 12 12…" at bounding box center [1039, 431] width 1024 height 704
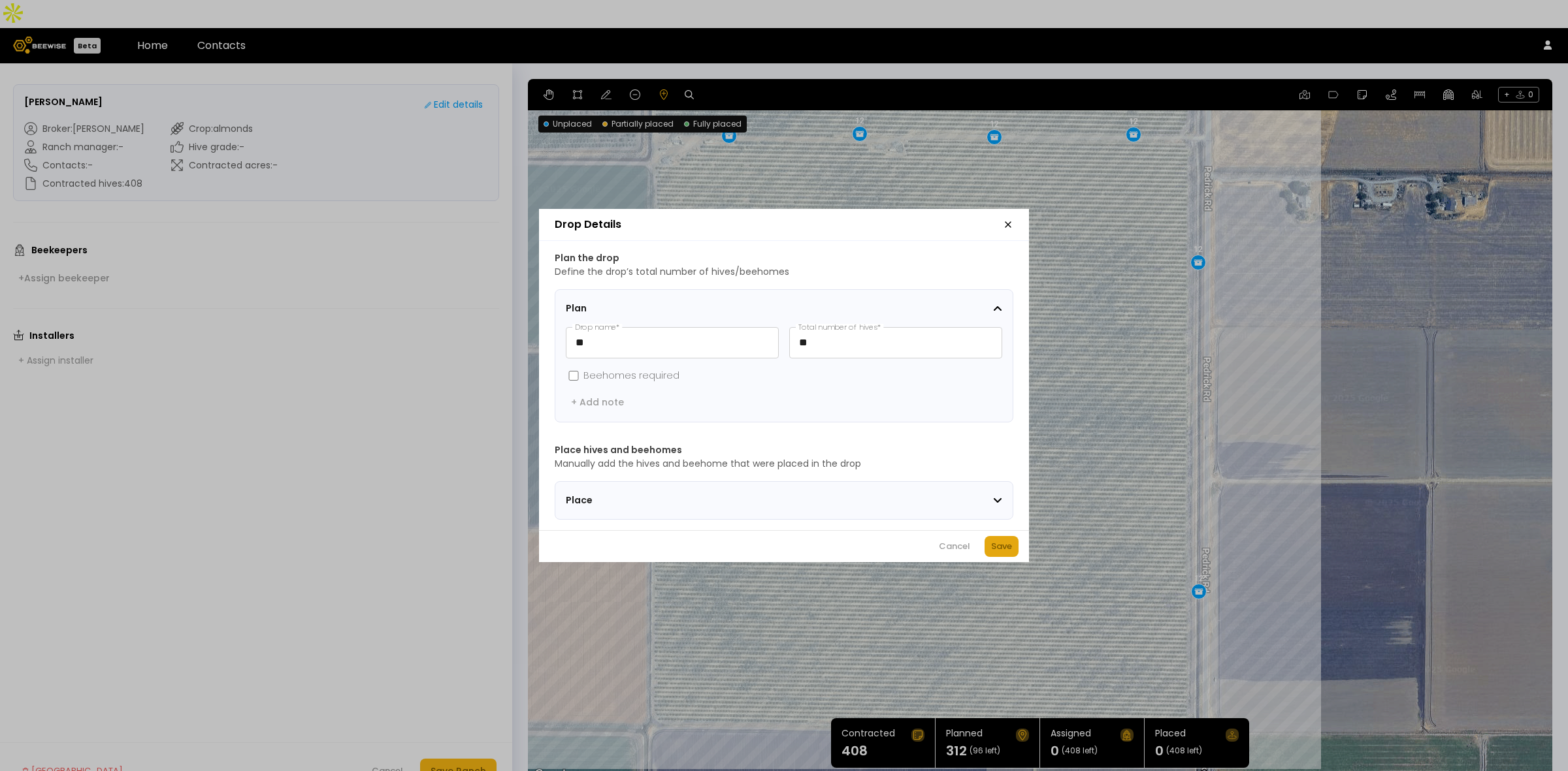
click at [998, 550] on div "Save" at bounding box center [1001, 546] width 21 height 13
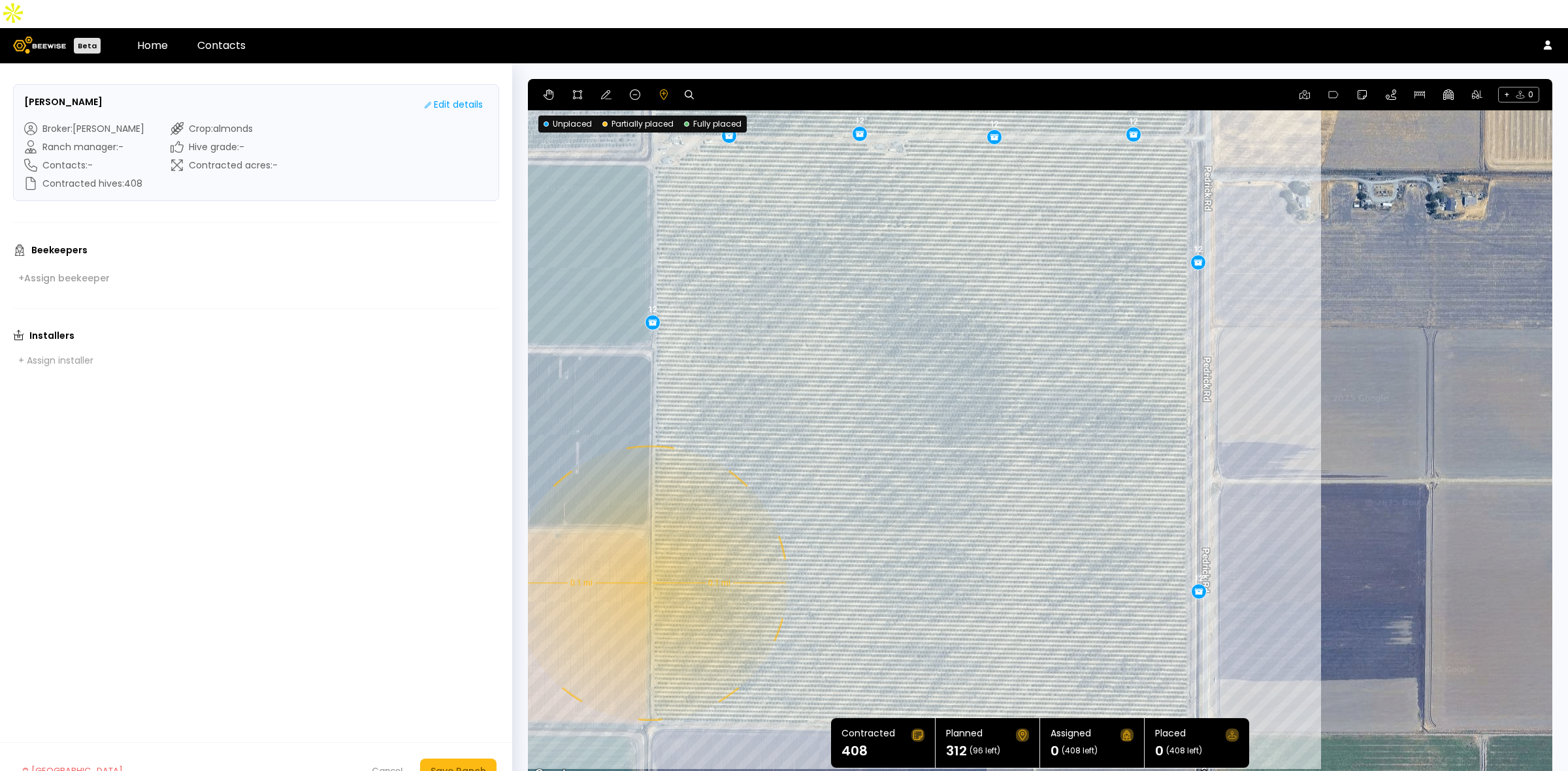
click at [649, 555] on div "0.1 mi 0.1 mi 12 12 12 12 12 12 18 12 12 12 18 12 12 12 12 12 12 12 12 12 12 12…" at bounding box center [1039, 431] width 1024 height 704
click at [650, 558] on div "0.1 mi 0.1 mi 12 12 12 12 12 12 18 12 12 12 18 12 12 12 12 12 12 12 12 12 12 12…" at bounding box center [1039, 431] width 1024 height 704
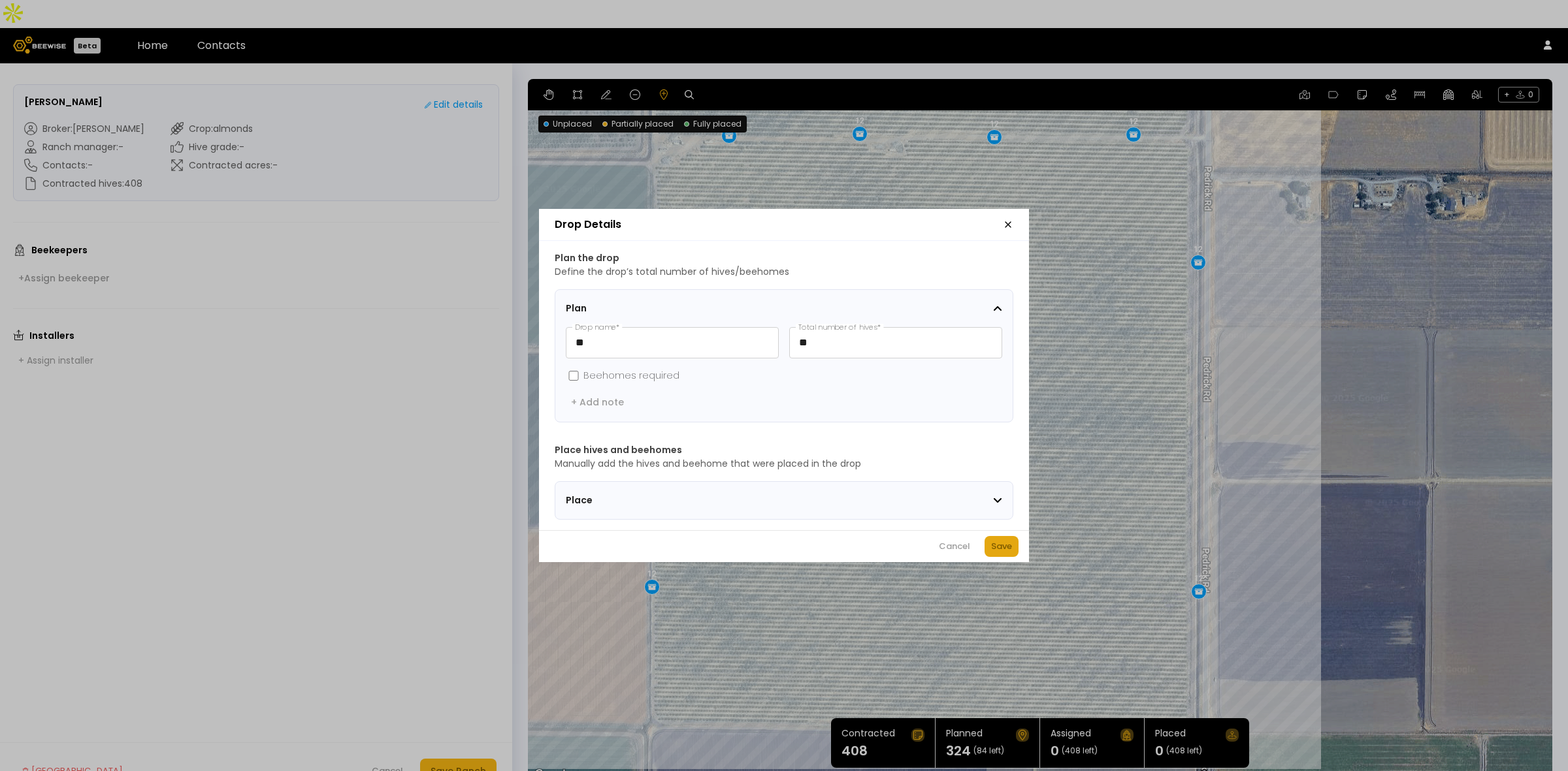
click at [996, 553] on div "Save" at bounding box center [1001, 546] width 21 height 13
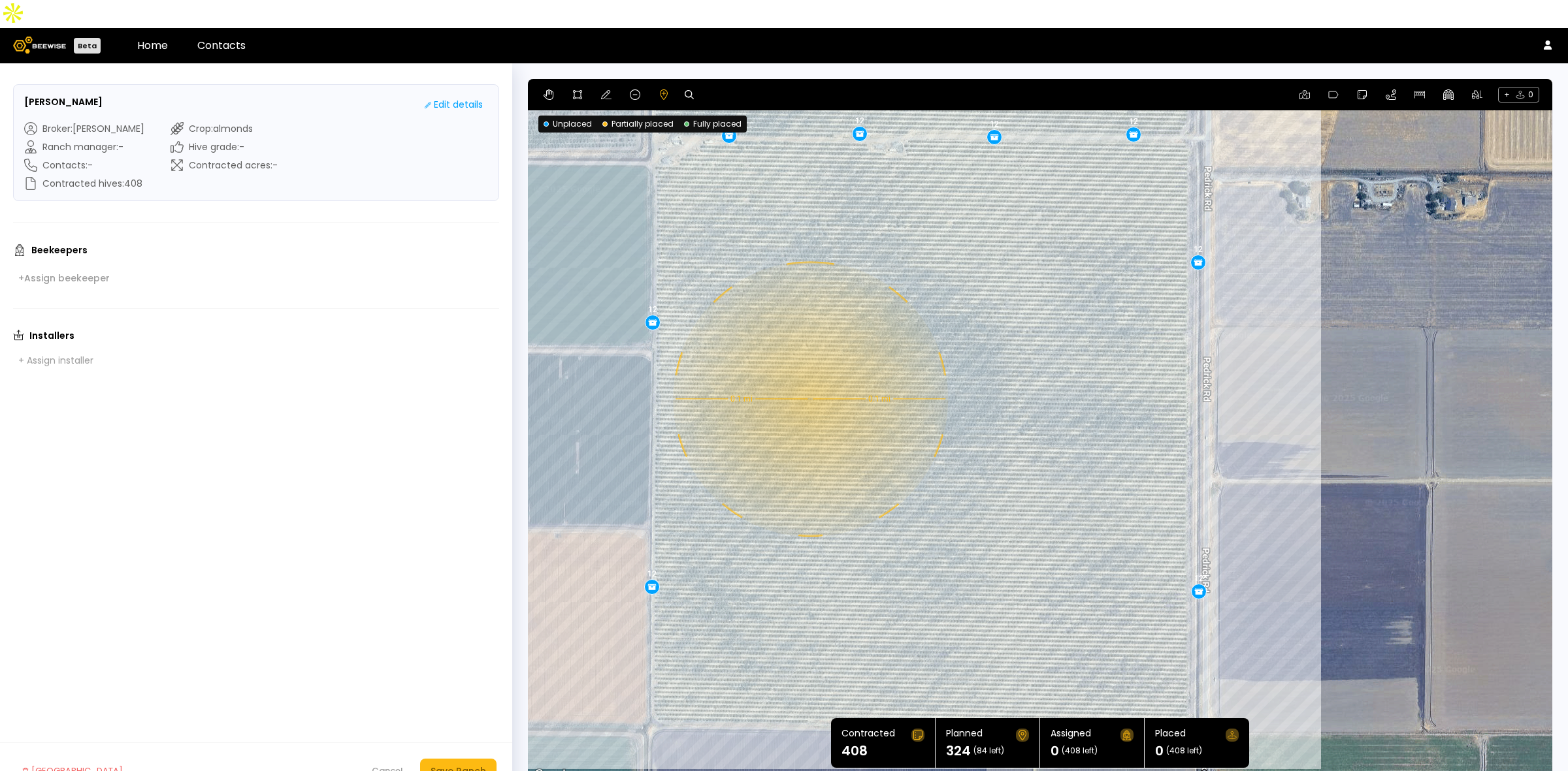
drag, startPoint x: 859, startPoint y: 539, endPoint x: 808, endPoint y: 371, distance: 175.6
click at [808, 371] on div "0.1 mi 0.1 mi 12 12 12 12 12 12 18 12 12 12 18 12 12 12 12 12 12 12 12 12 12 12…" at bounding box center [1039, 431] width 1024 height 704
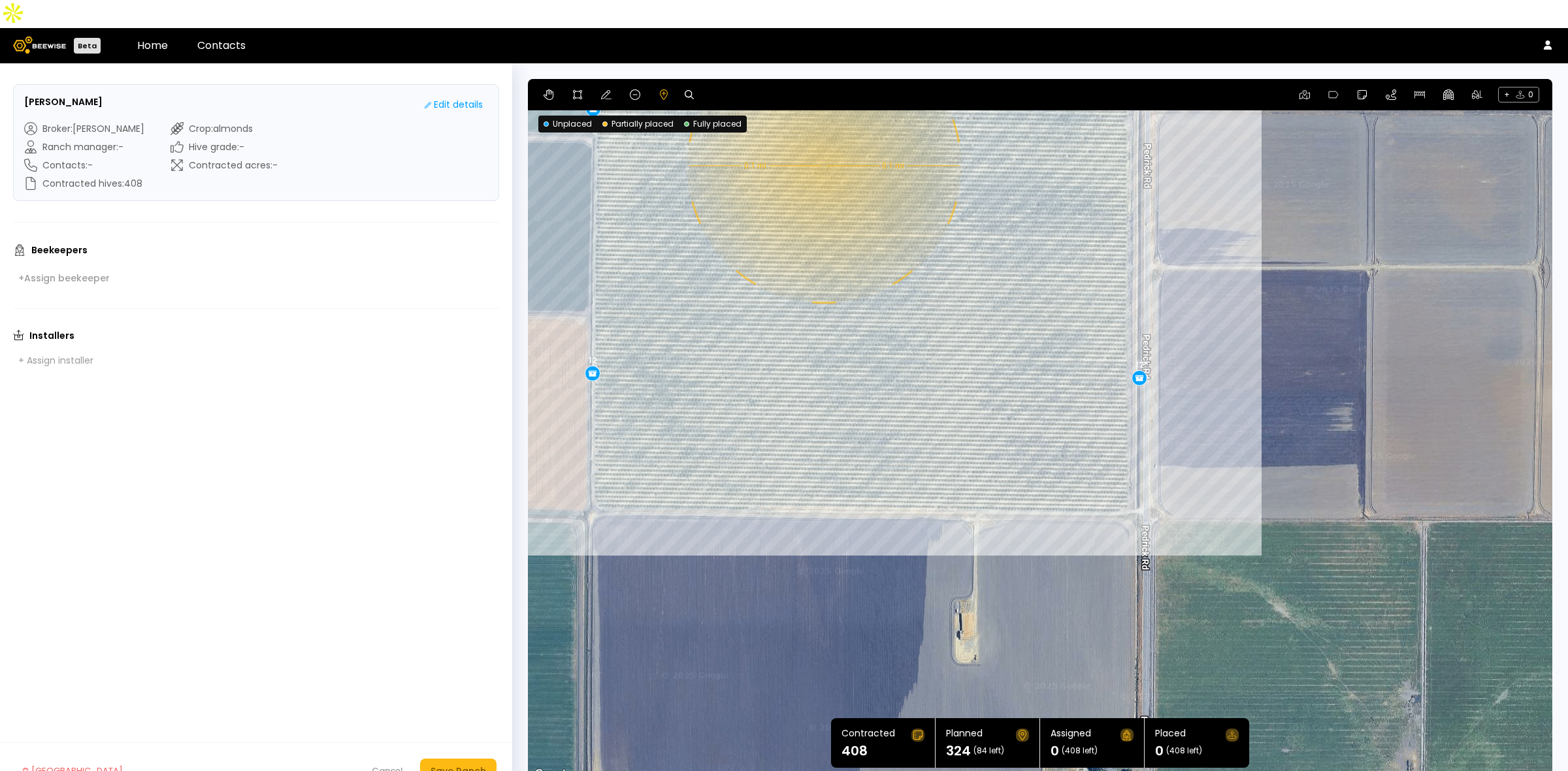
drag, startPoint x: 941, startPoint y: 565, endPoint x: 882, endPoint y: 351, distance: 222.0
click at [882, 351] on div "0.1 mi 0.1 mi 12 12 12 12 12 12 18 12 12 12 18 12 12 12 12 12 12 12 12 12 12 12…" at bounding box center [1039, 431] width 1024 height 704
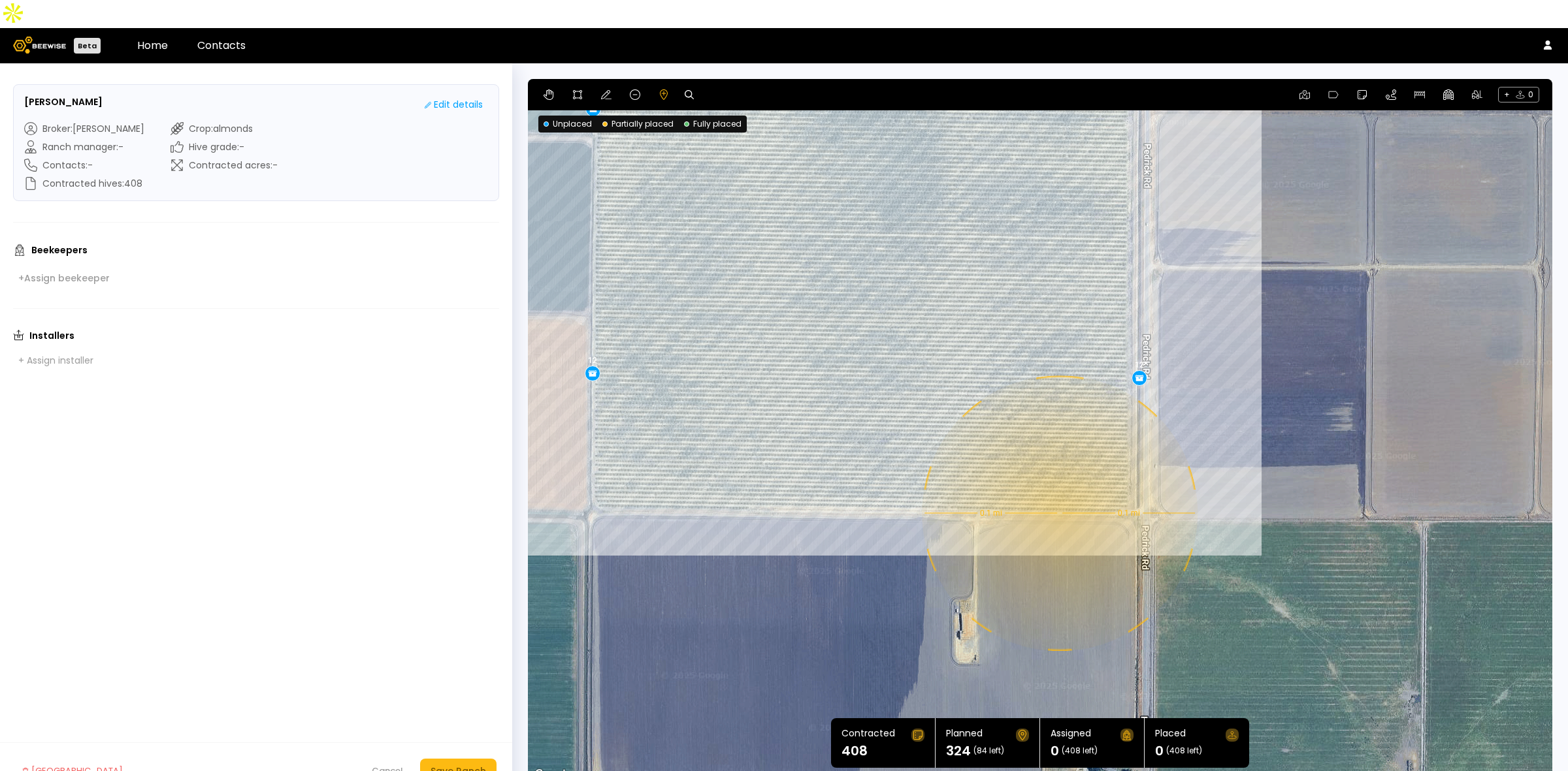
click at [1059, 485] on div "0.1 mi 0.1 mi 12 12 12 12 12 12 18 12 12 12 18 12 12 12 12 12 12 12 12 12 12 12…" at bounding box center [1039, 431] width 1024 height 704
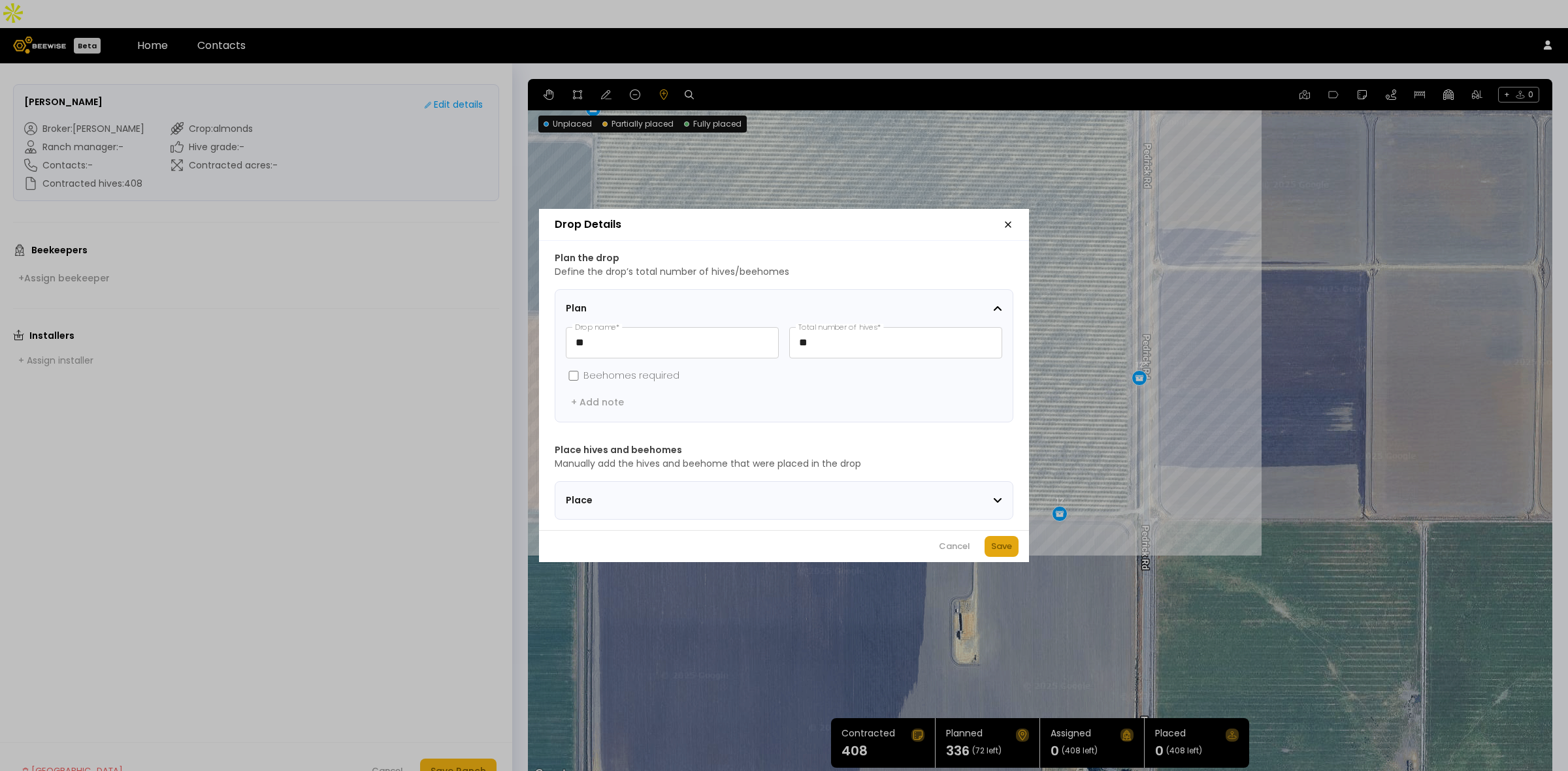
click at [996, 553] on div "Save" at bounding box center [1001, 546] width 21 height 13
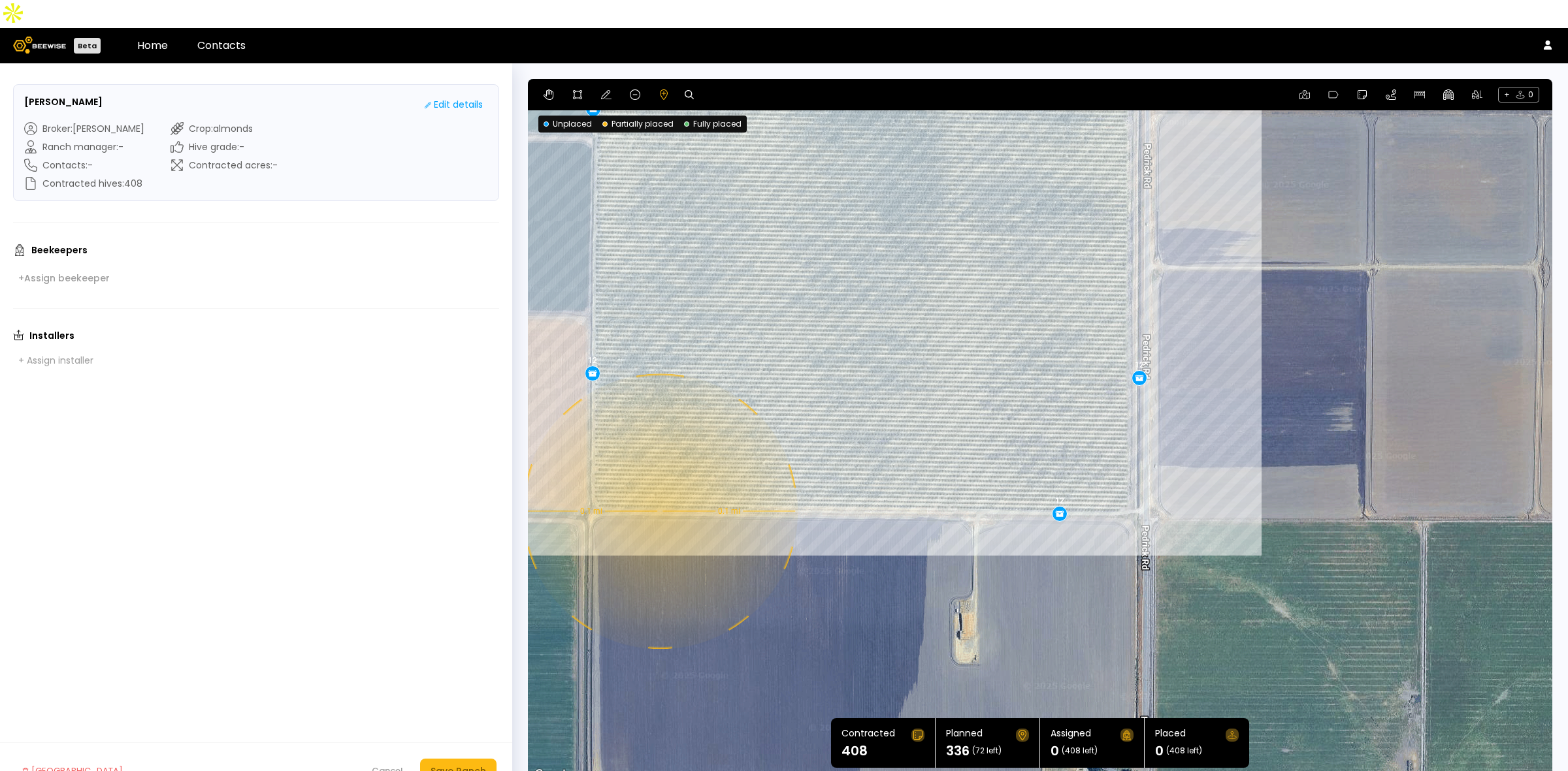
click at [659, 483] on div "0.1 mi 0.1 mi 12 12 12 12 12 12 18 12 12 12 18 12 12 12 12 12 12 12 12 12 12 12…" at bounding box center [1039, 431] width 1024 height 704
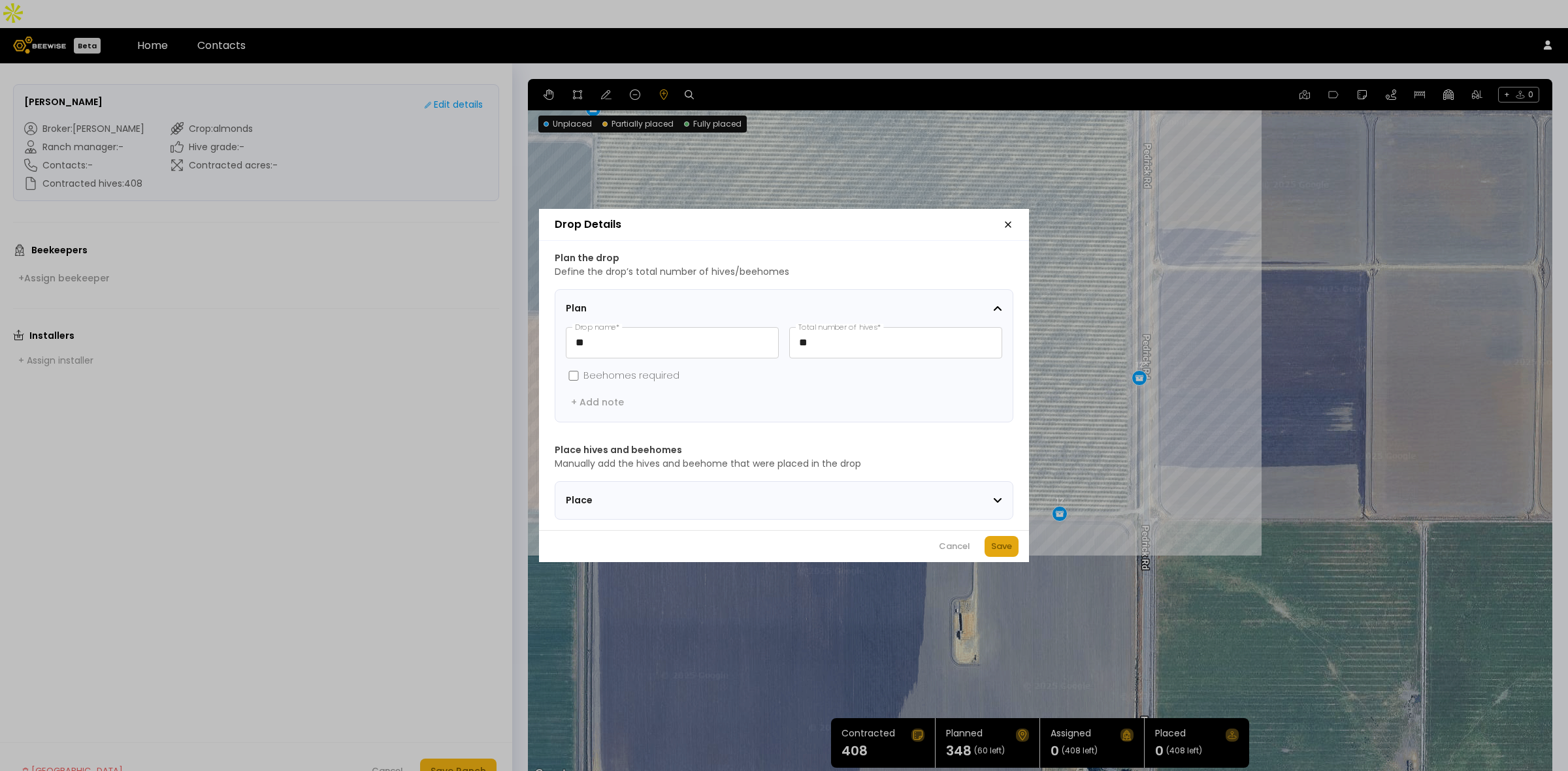
click at [1003, 549] on div "Save" at bounding box center [1001, 546] width 21 height 13
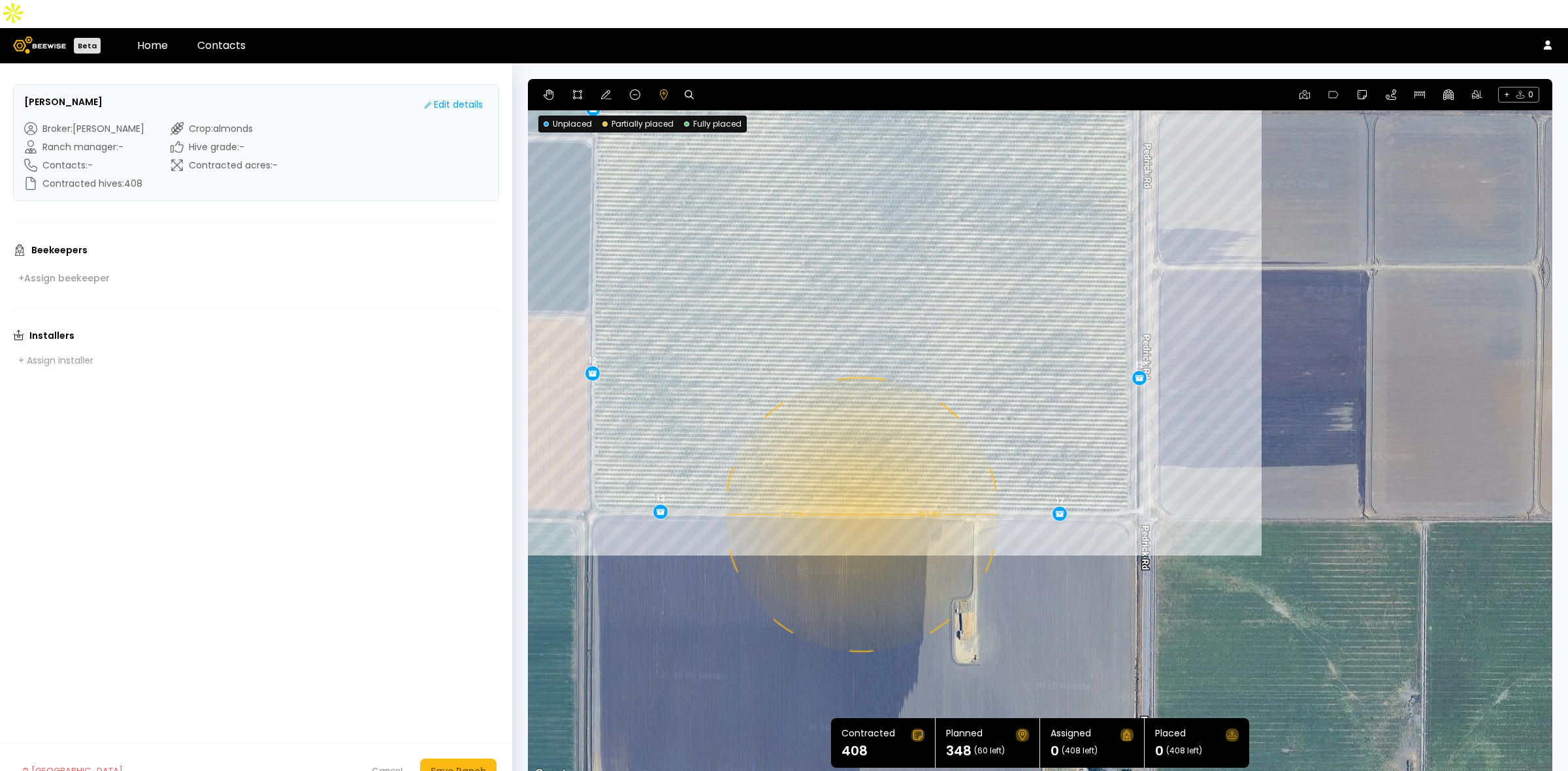
click at [860, 486] on div "0.1 mi 0.1 mi 12 12 12 12 12 12 18 12 12 12 18 12 12 12 12 12 12 12 12 12 12 12…" at bounding box center [1039, 431] width 1024 height 704
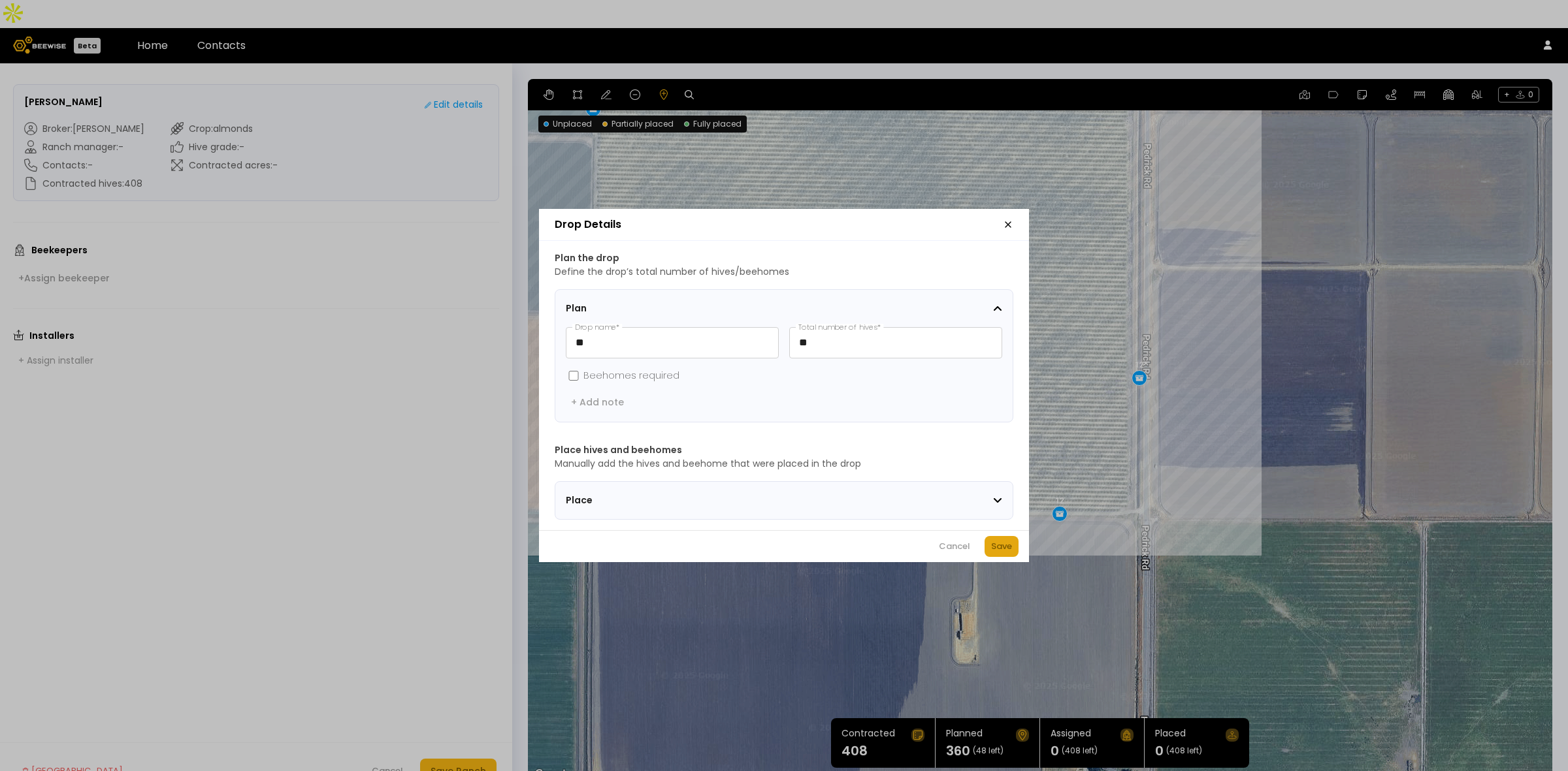
click at [997, 553] on div "Save" at bounding box center [1001, 546] width 21 height 13
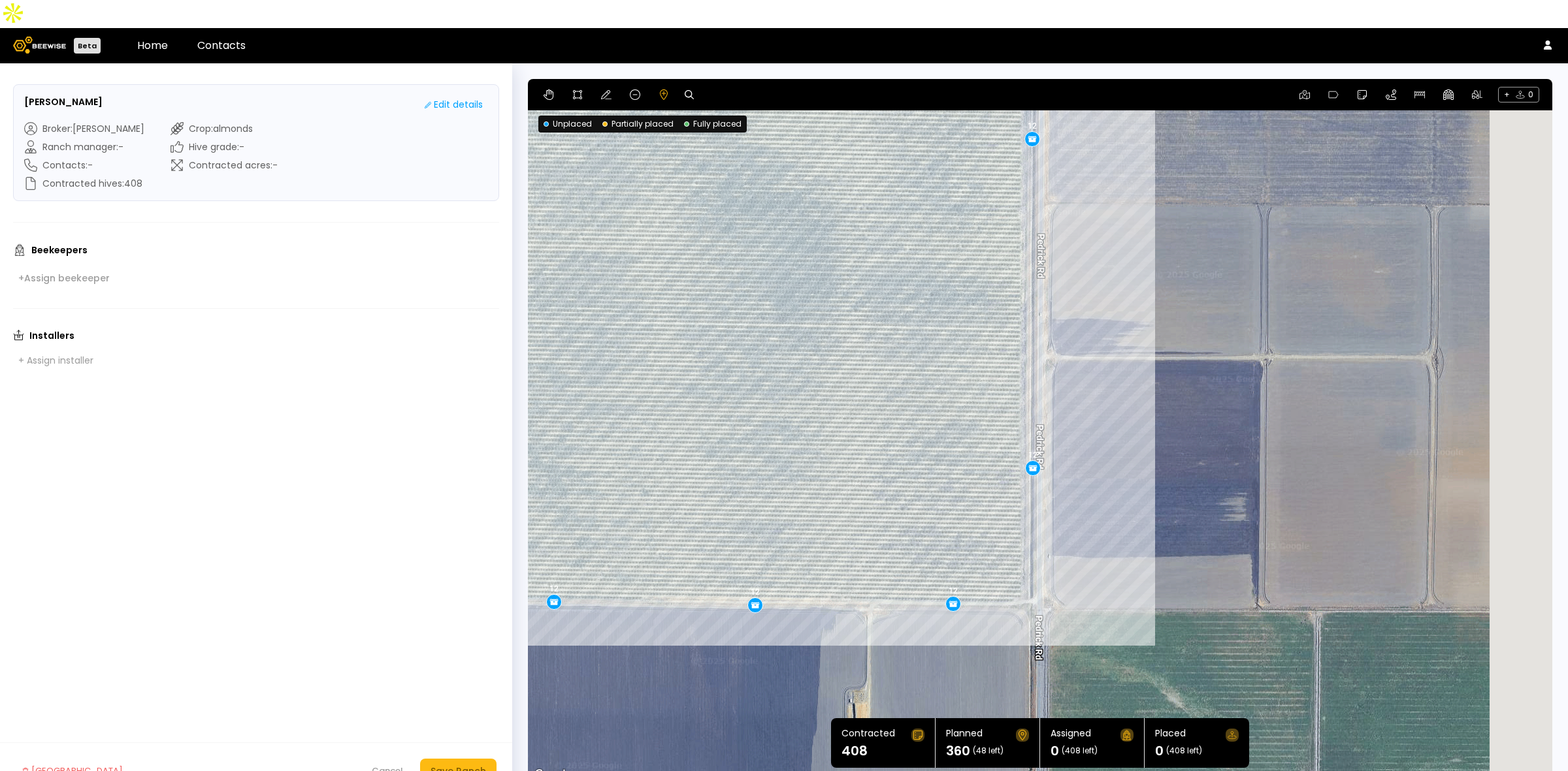
drag, startPoint x: 1412, startPoint y: 297, endPoint x: 1005, endPoint y: 704, distance: 575.6
click at [1007, 703] on section "← Move left → Move right ↑ Move up ↓ Move down + Zoom in - Zoom out Home Jump l…" at bounding box center [1039, 431] width 1024 height 704
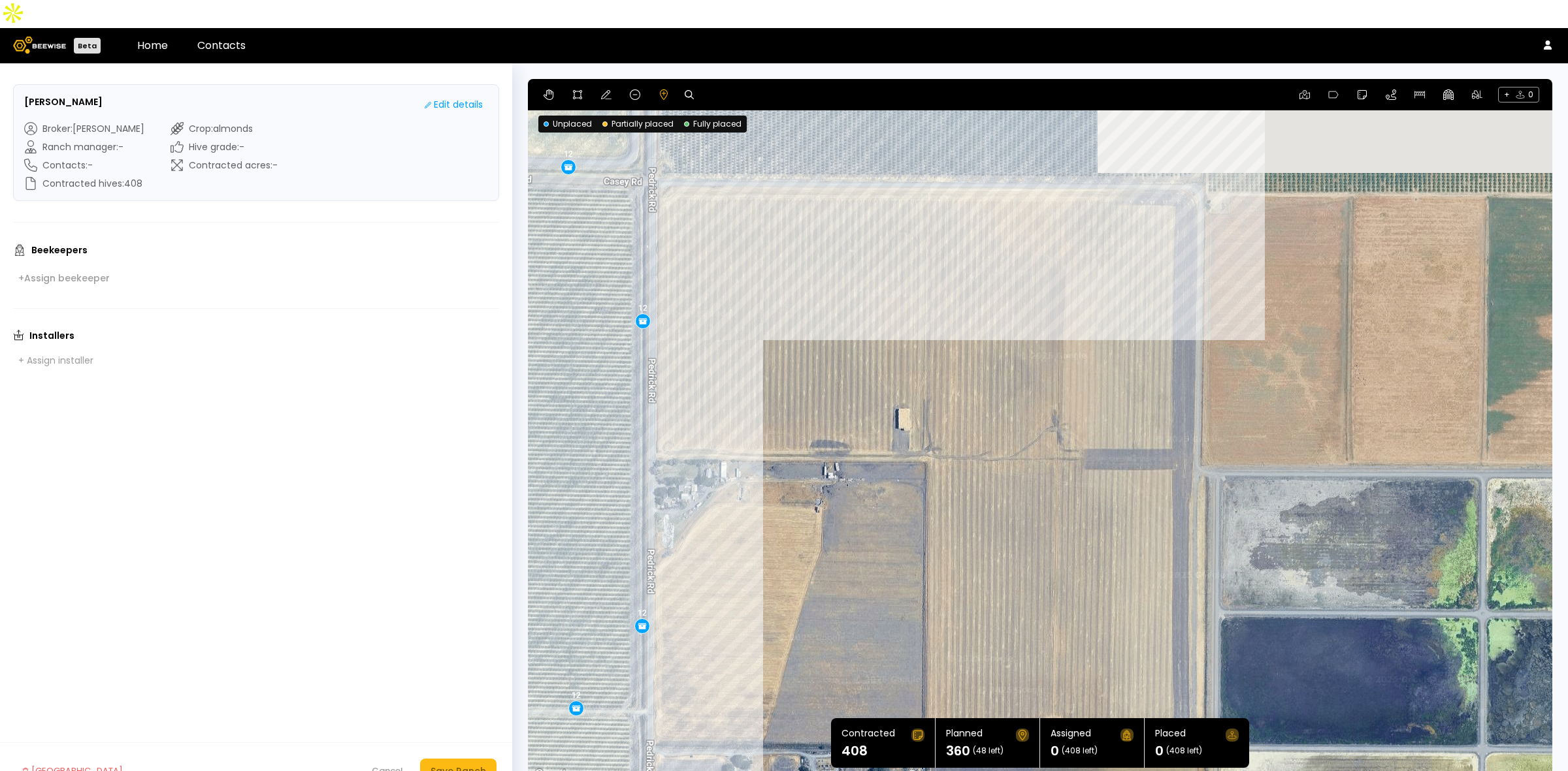
drag, startPoint x: 1094, startPoint y: 340, endPoint x: 1107, endPoint y: 631, distance: 291.3
click at [1107, 634] on div "0.1 mi 0.1 mi 12 12 12 12 12 12 18 12 12 12 18 12 12 12 12 12 12 12 12 12 12 12…" at bounding box center [1039, 431] width 1024 height 704
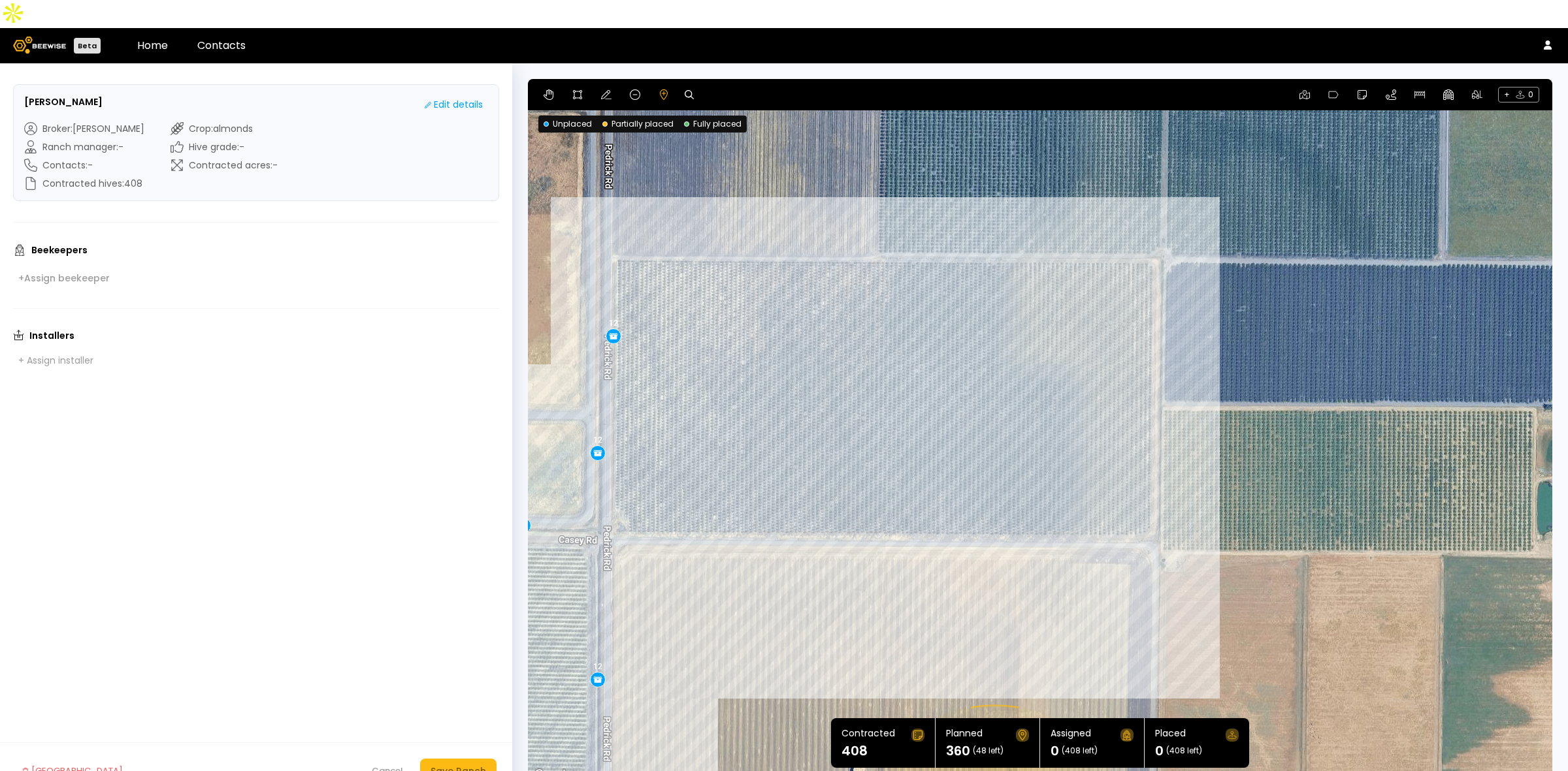
drag, startPoint x: 1046, startPoint y: 283, endPoint x: 1019, endPoint y: 549, distance: 267.4
click at [1019, 549] on div "0.1 mi 0.1 mi 12 12 12 12 12 12 18 12 12 12 18 12 12 12 12 12 12 12 12 12 12 12…" at bounding box center [1039, 431] width 1024 height 704
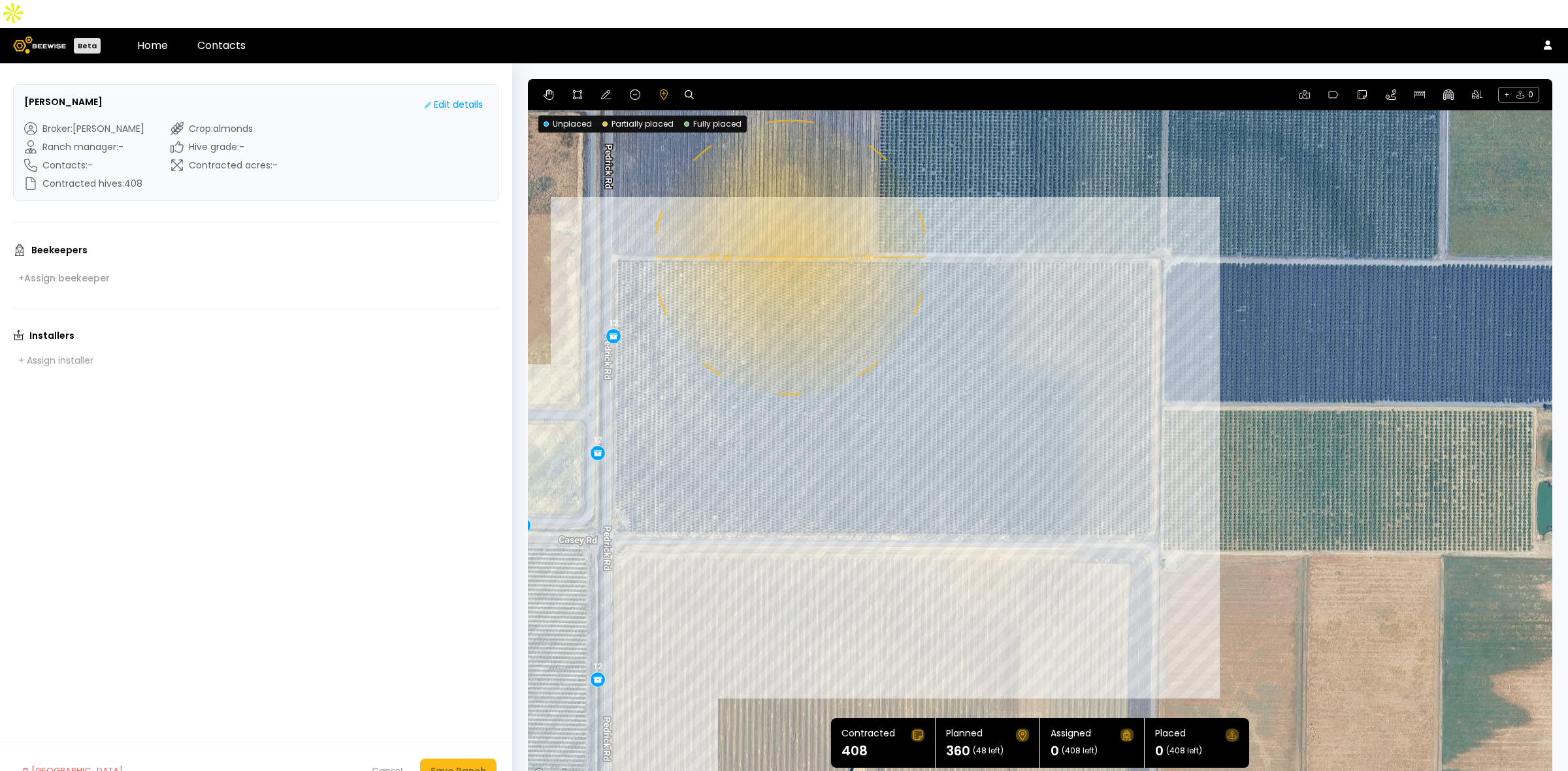
click at [788, 229] on div "0.1 mi 0.1 mi 12 12 12 12 12 12 18 12 12 12 18 12 12 12 12 12 12 12 12 12 12 12…" at bounding box center [1039, 431] width 1024 height 704
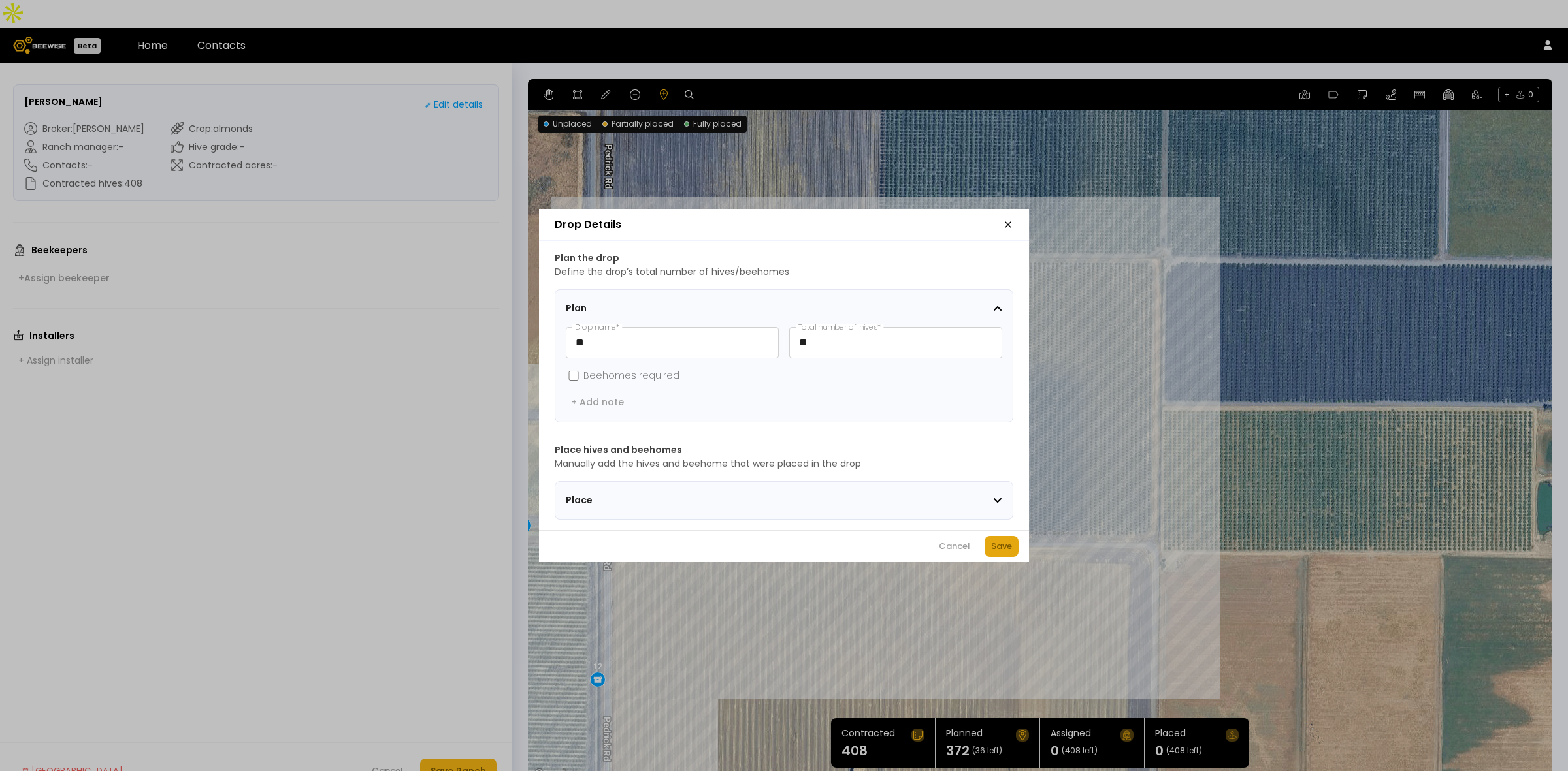
click at [1001, 553] on div "Save" at bounding box center [1001, 546] width 21 height 13
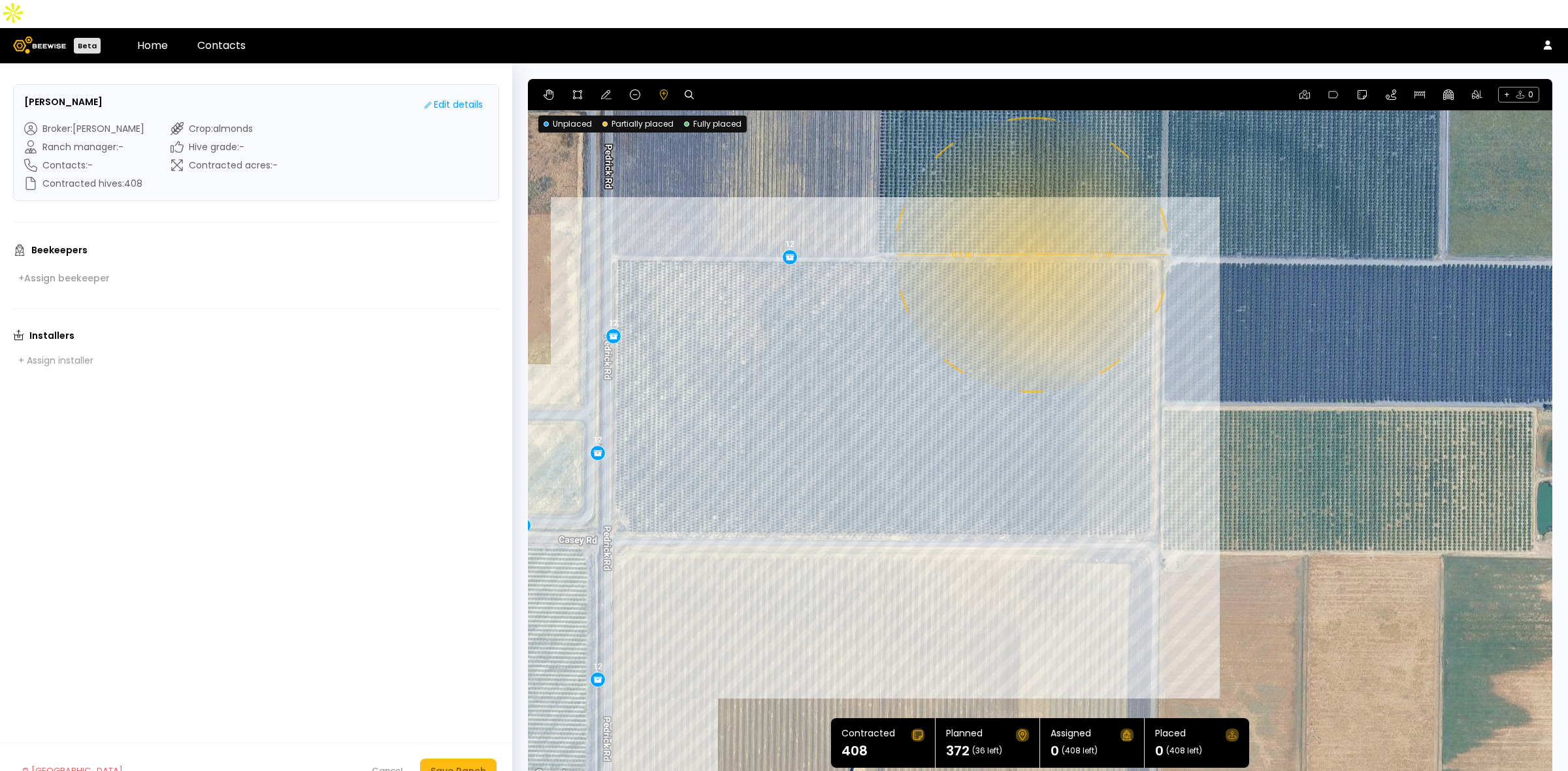
click at [1030, 227] on div "0.1 mi 0.1 mi 12 12 12 12 12 12 18 12 12 12 18 12 12 12 12 12 12 12 12 12 12 12…" at bounding box center [1039, 431] width 1024 height 704
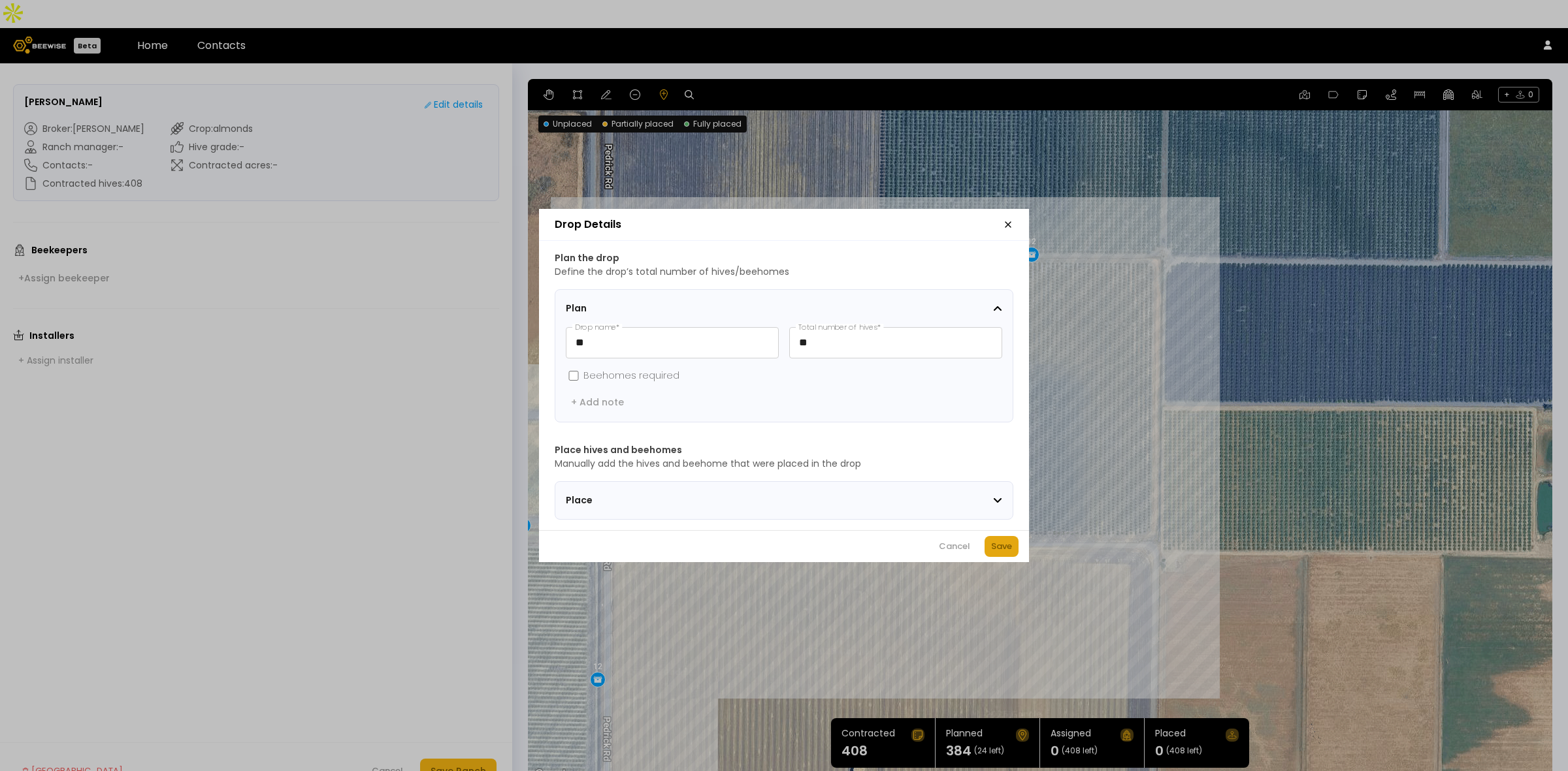
click at [1006, 544] on button "Save" at bounding box center [1001, 546] width 34 height 21
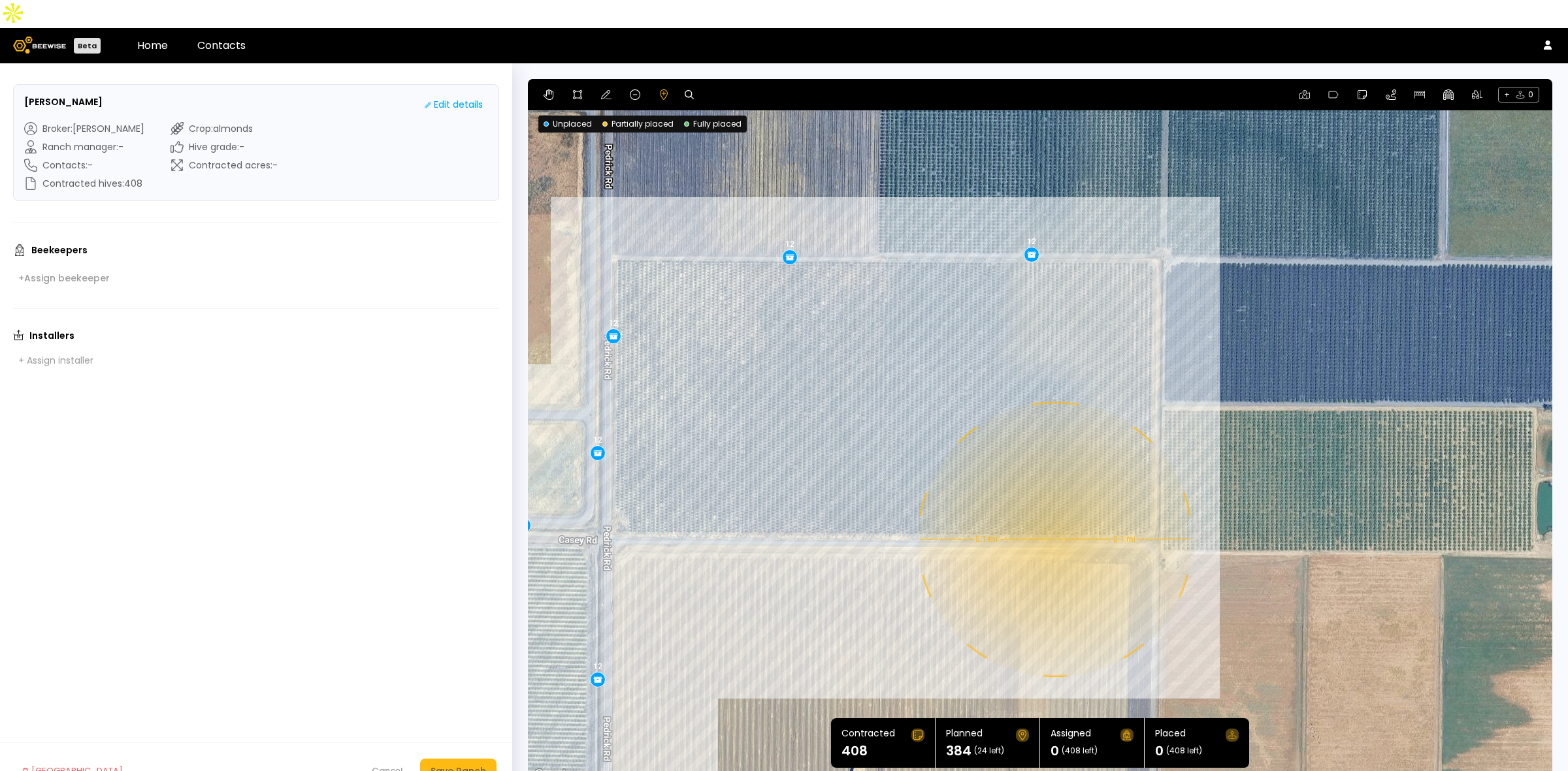
click at [1054, 511] on div "0.1 mi 0.1 mi 12 12 12 12 12 12 18 12 12 12 18 12 12 12 12 12 12 12 12 12 12 12…" at bounding box center [1039, 431] width 1024 height 704
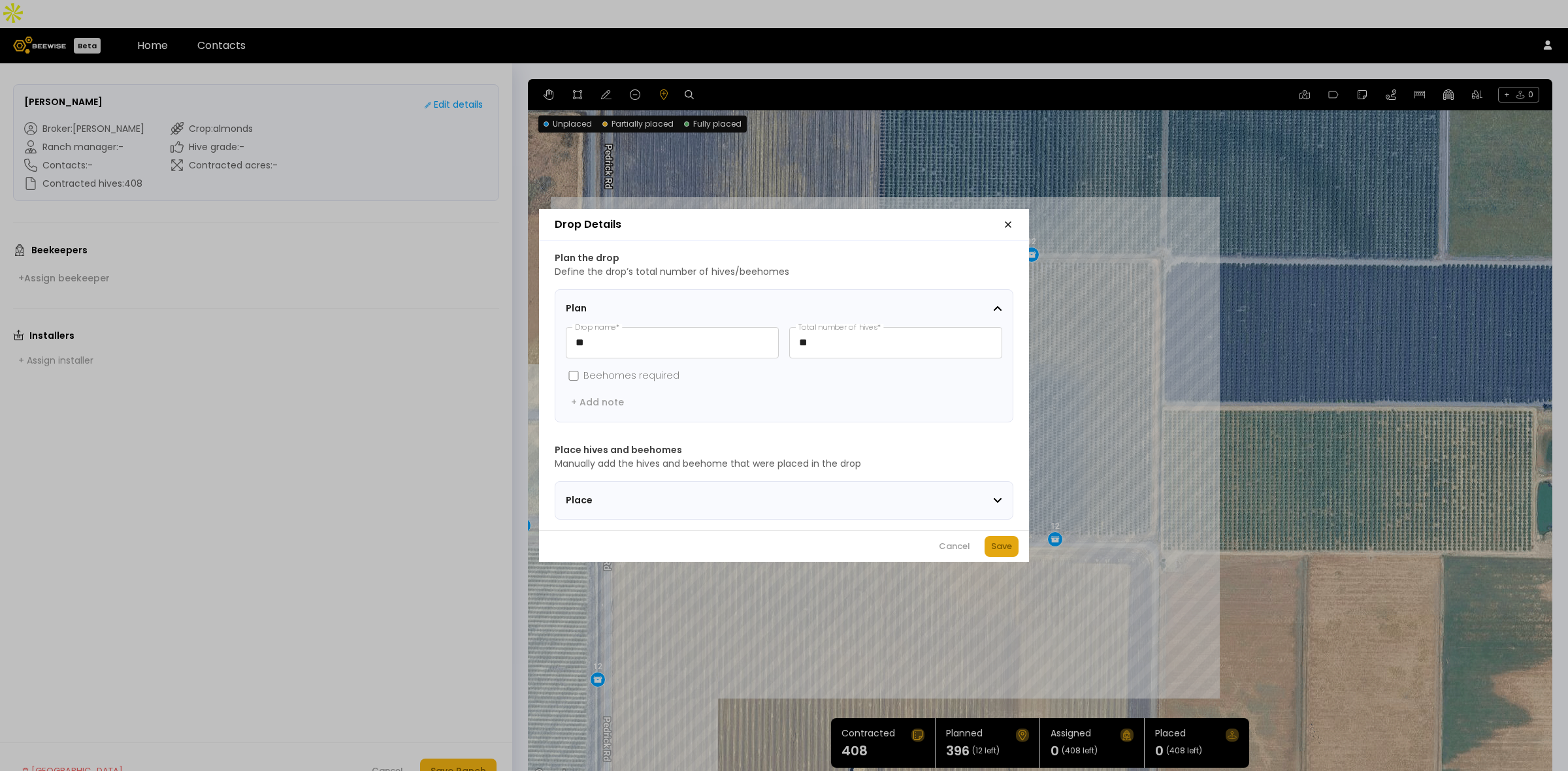
click at [990, 546] on button "Save" at bounding box center [1001, 546] width 34 height 21
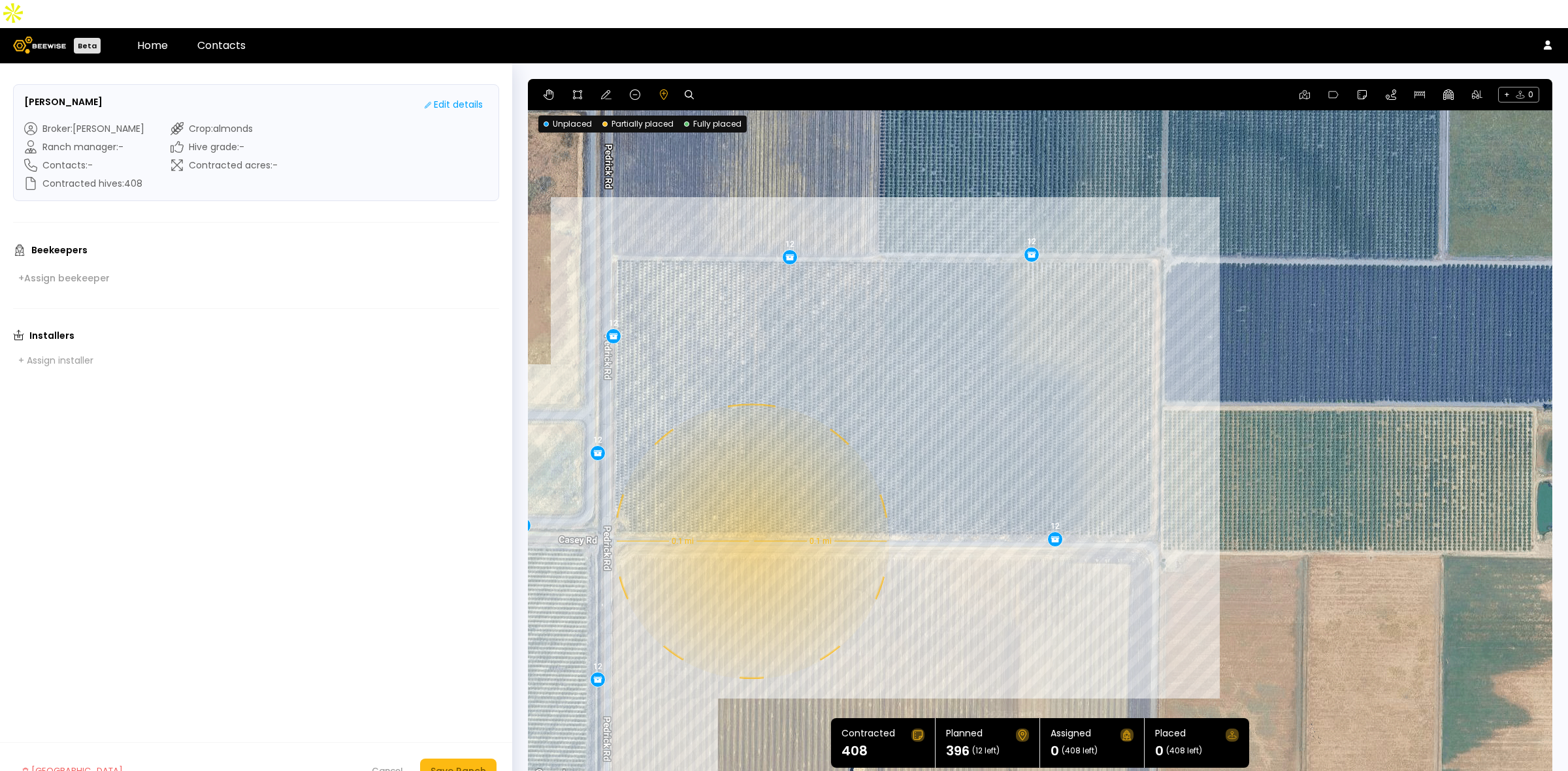
click at [750, 513] on div "0.1 mi 0.1 mi 12 12 12 12 12 12 18 12 12 12 18 12 12 12 12 12 12 12 12 12 12 12…" at bounding box center [1039, 431] width 1024 height 704
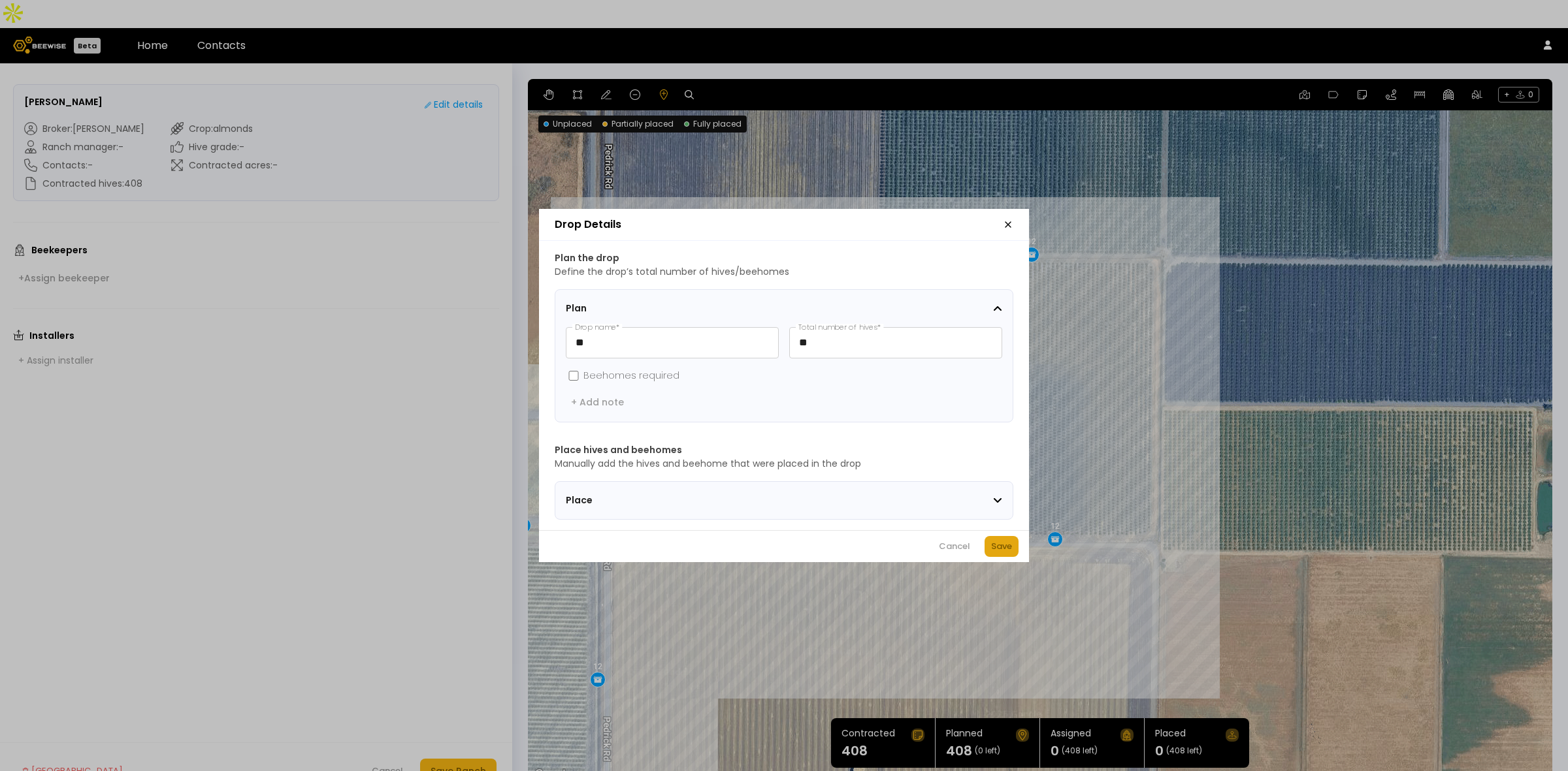
click at [999, 552] on div "Save" at bounding box center [1001, 546] width 21 height 13
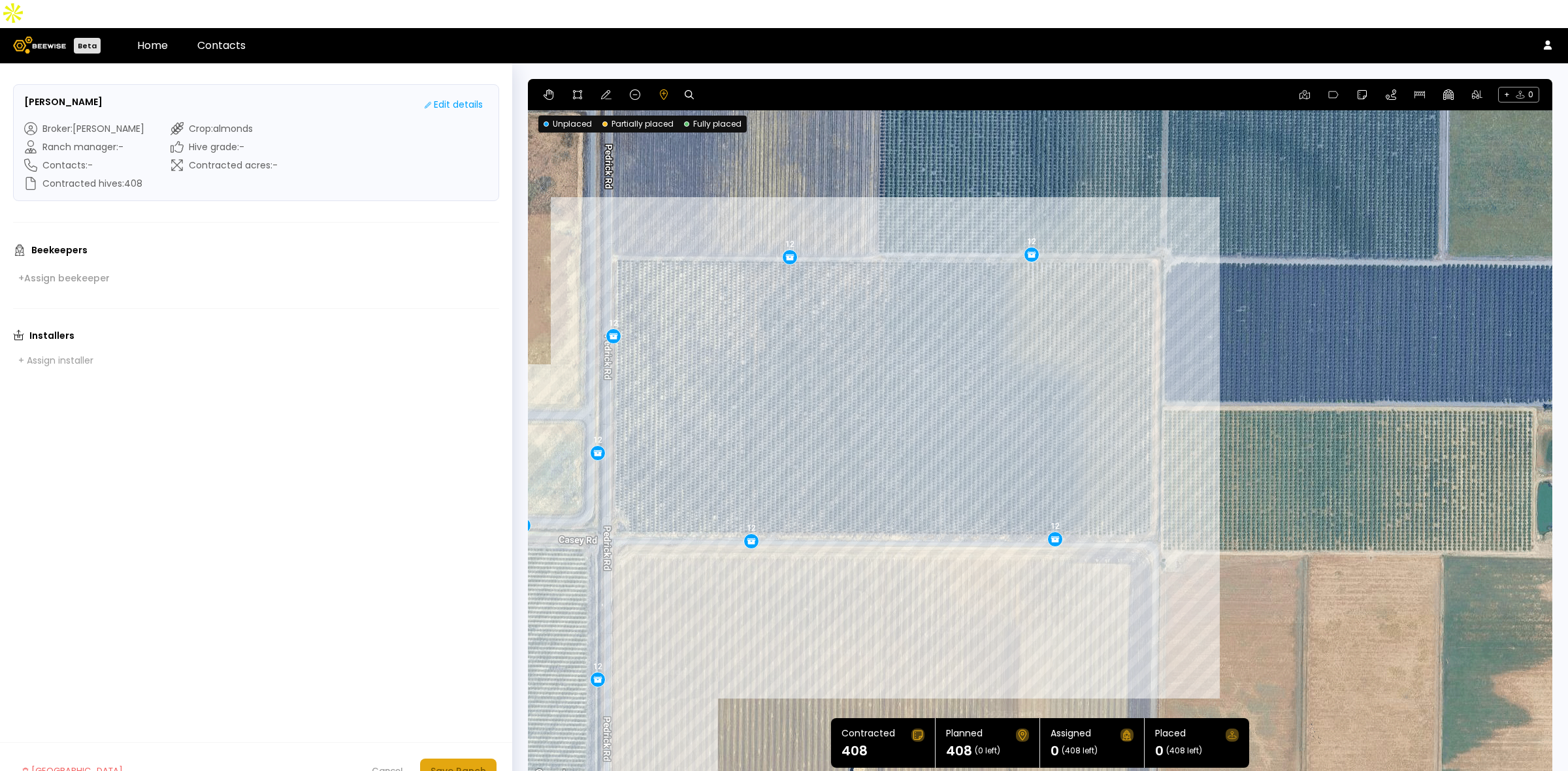
click at [459, 764] on div "Save Ranch" at bounding box center [459, 771] width 56 height 14
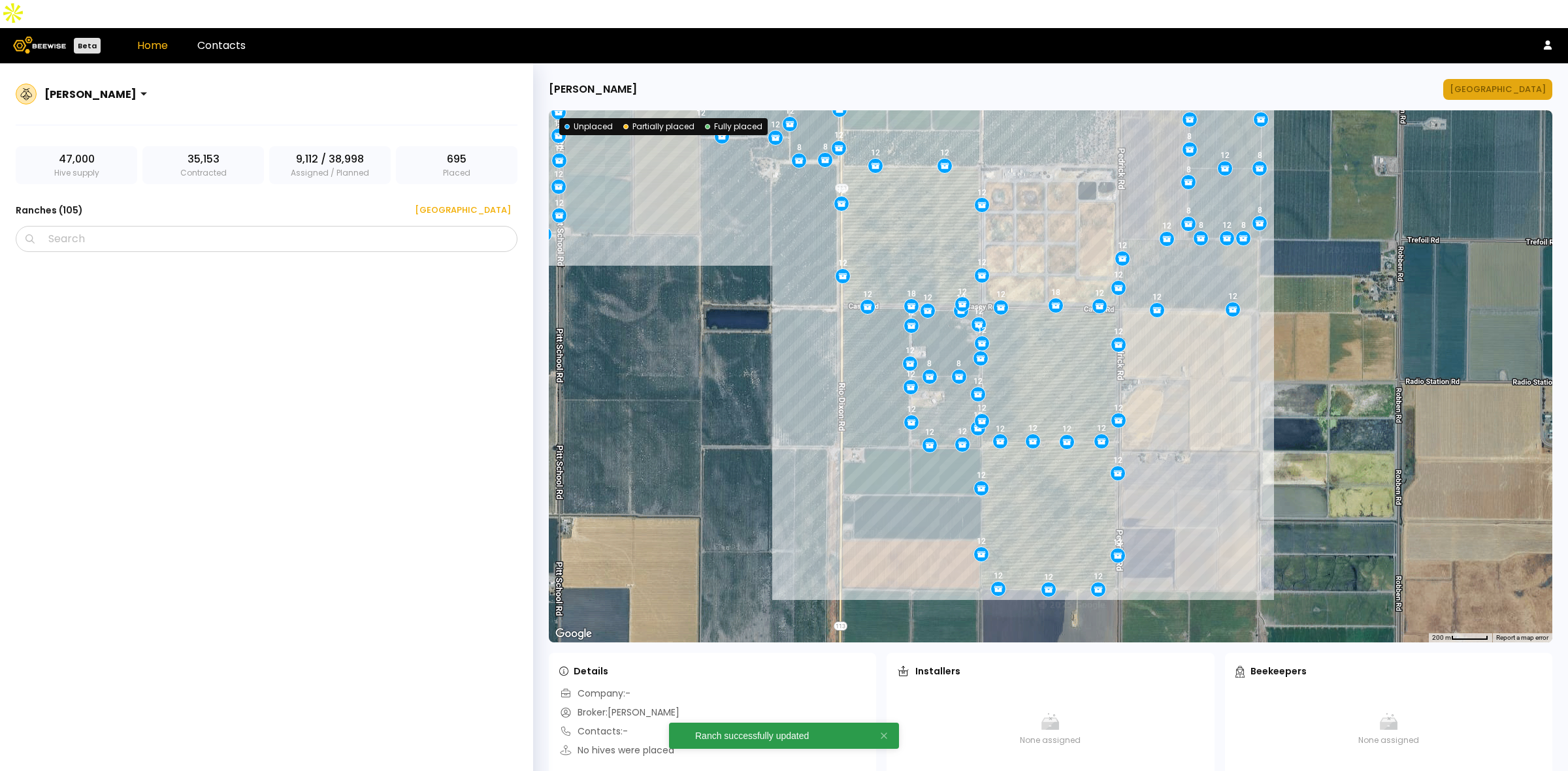
scroll to position [5451, 0]
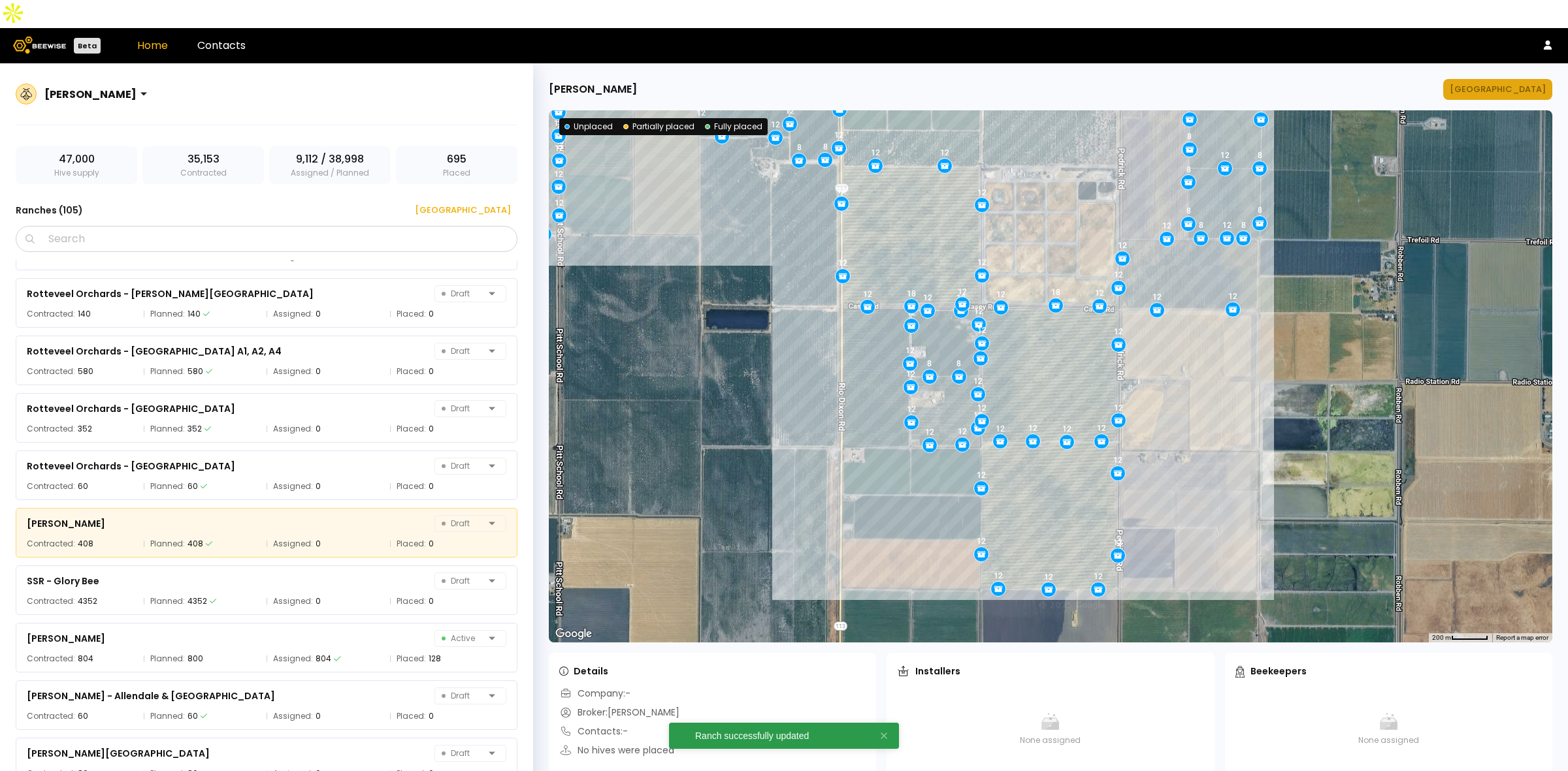
click at [1513, 83] on div "Manage Ranch" at bounding box center [1497, 89] width 97 height 13
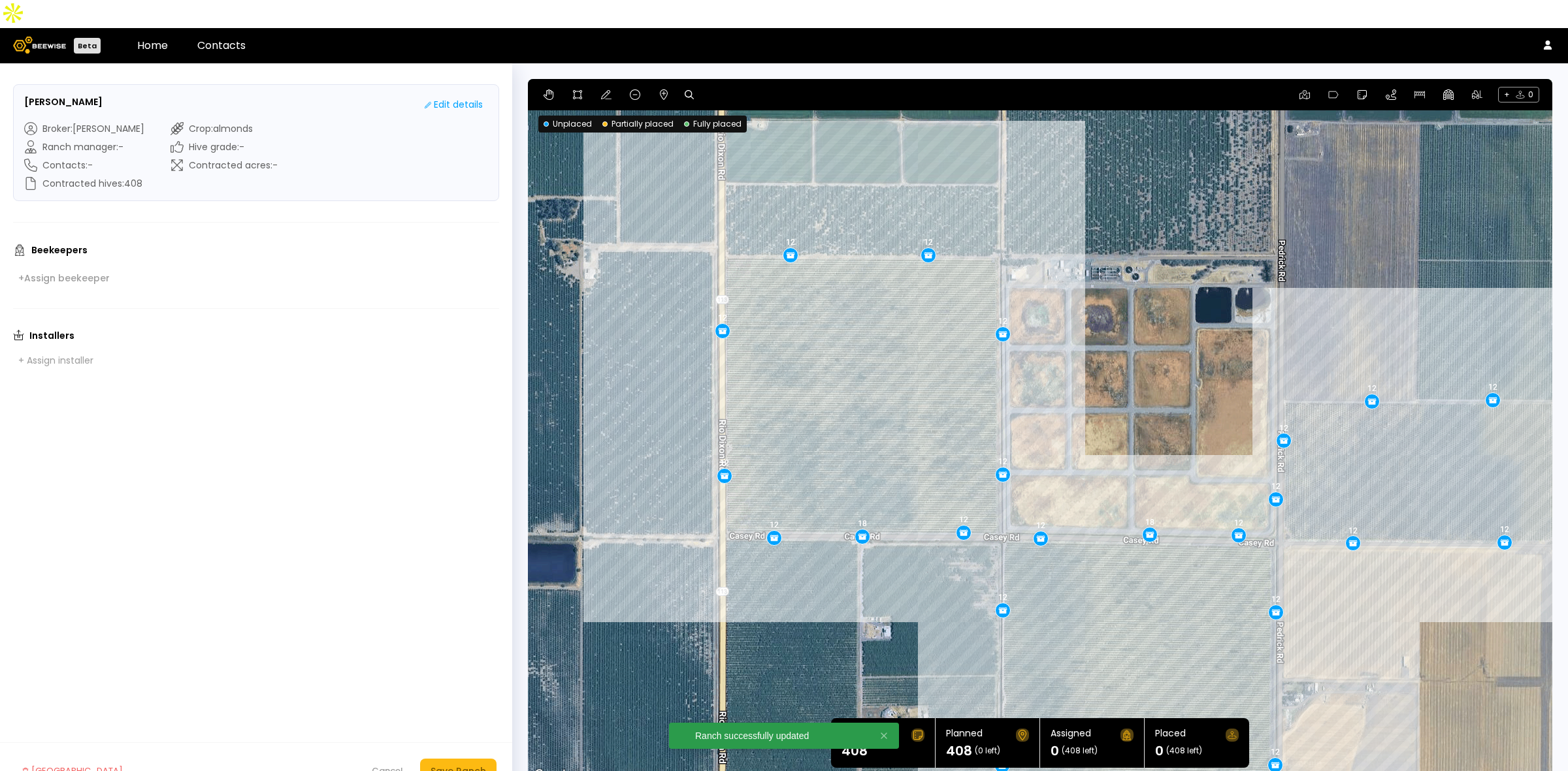
drag, startPoint x: 1019, startPoint y: 220, endPoint x: 1102, endPoint y: 286, distance: 106.0
click at [1102, 286] on div "12 12 12 12 12 12 12 12 12 12 12 12 18 12 12 12 12 12 12 12 12 12 12 12 12 12 1…" at bounding box center [1039, 431] width 1024 height 704
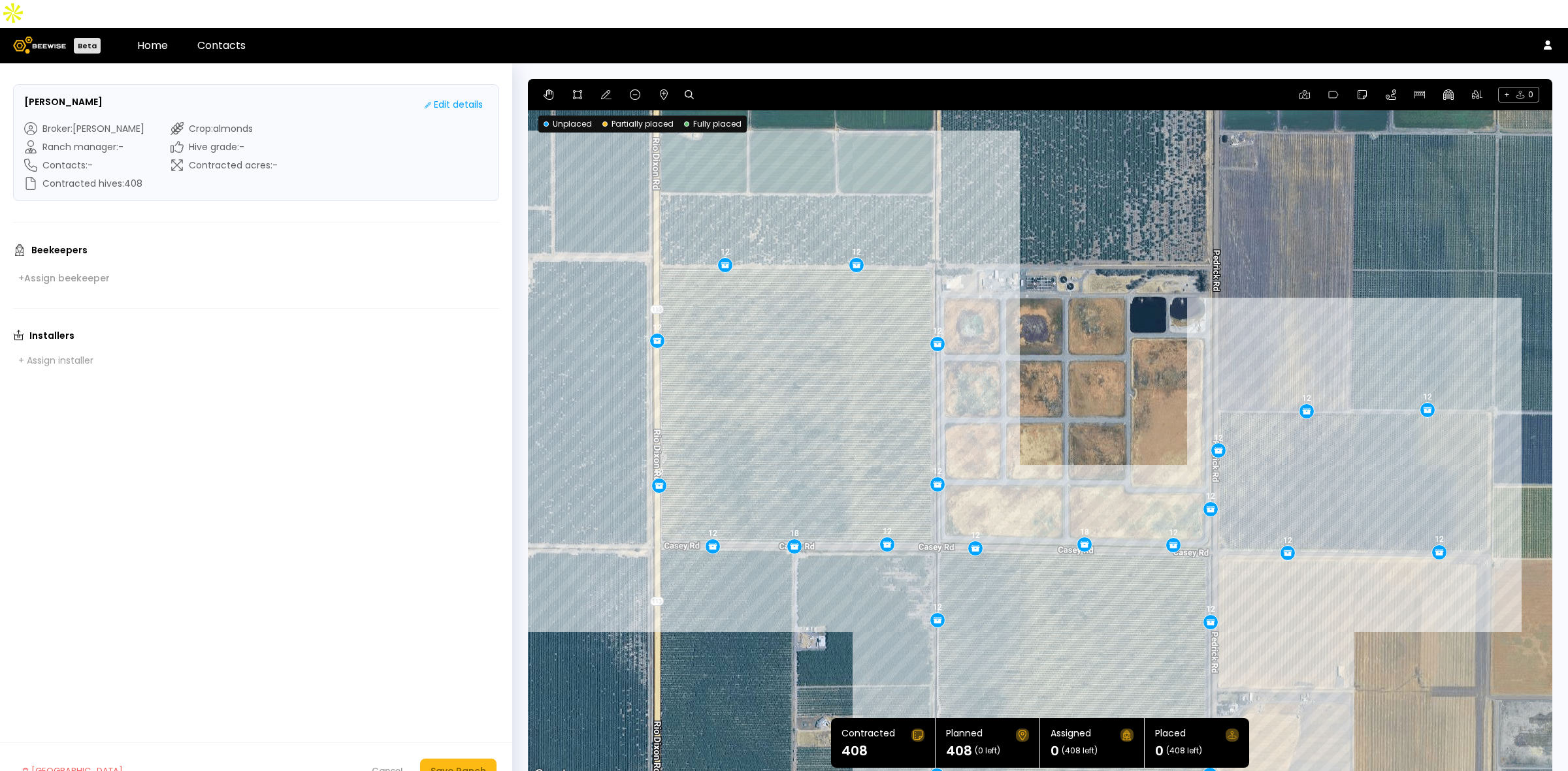
drag, startPoint x: 1145, startPoint y: 555, endPoint x: 1075, endPoint y: 565, distance: 70.7
click at [1075, 565] on div "12 12 12 12 12 12 12 12 12 12 12 18 12 12 12 12 12 12 12 12 12 12 12 12 12 12 1…" at bounding box center [1039, 431] width 1024 height 704
drag, startPoint x: 934, startPoint y: 462, endPoint x: 936, endPoint y: 453, distance: 9.2
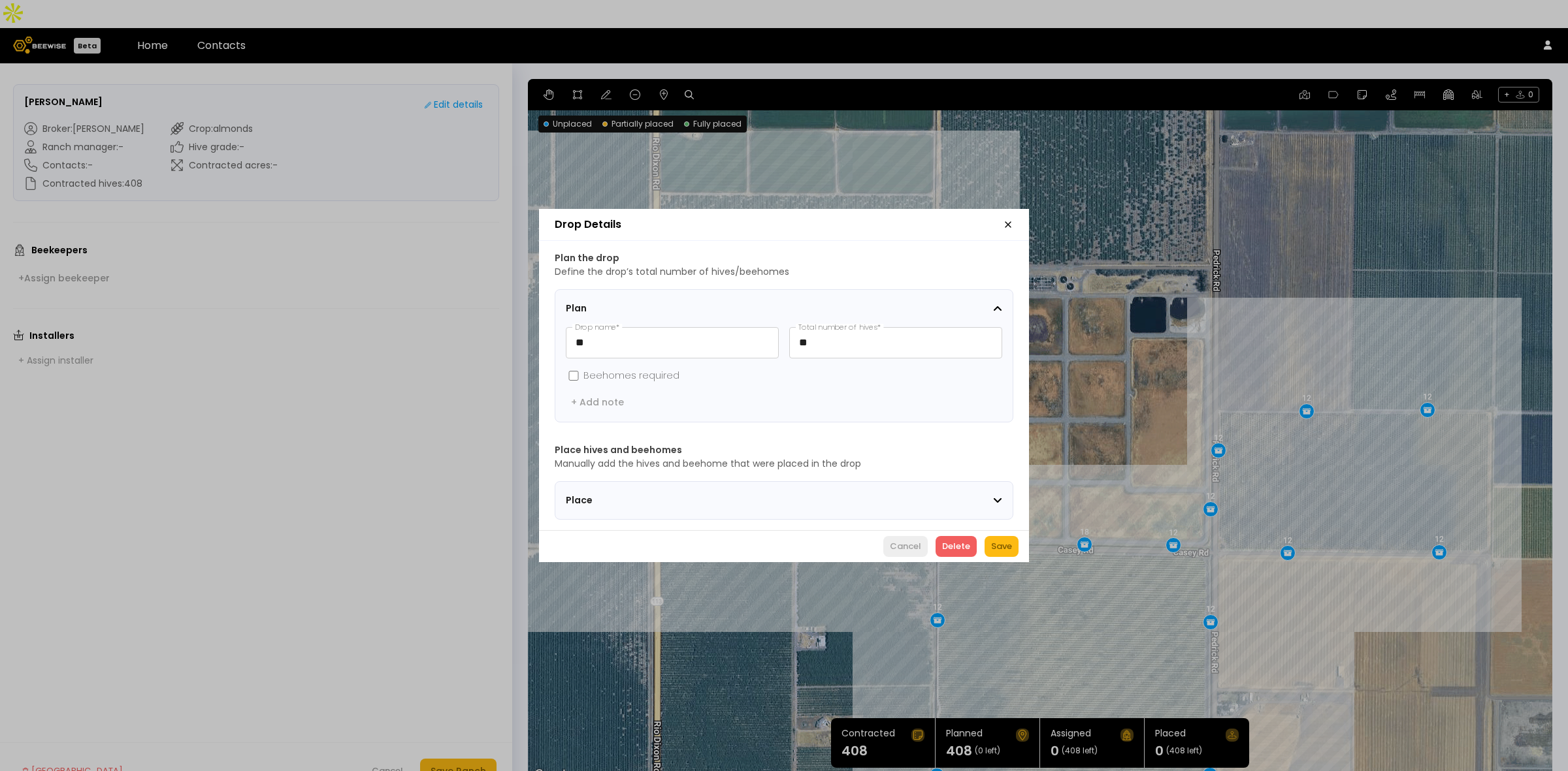
click at [906, 547] on div "Cancel" at bounding box center [905, 546] width 32 height 13
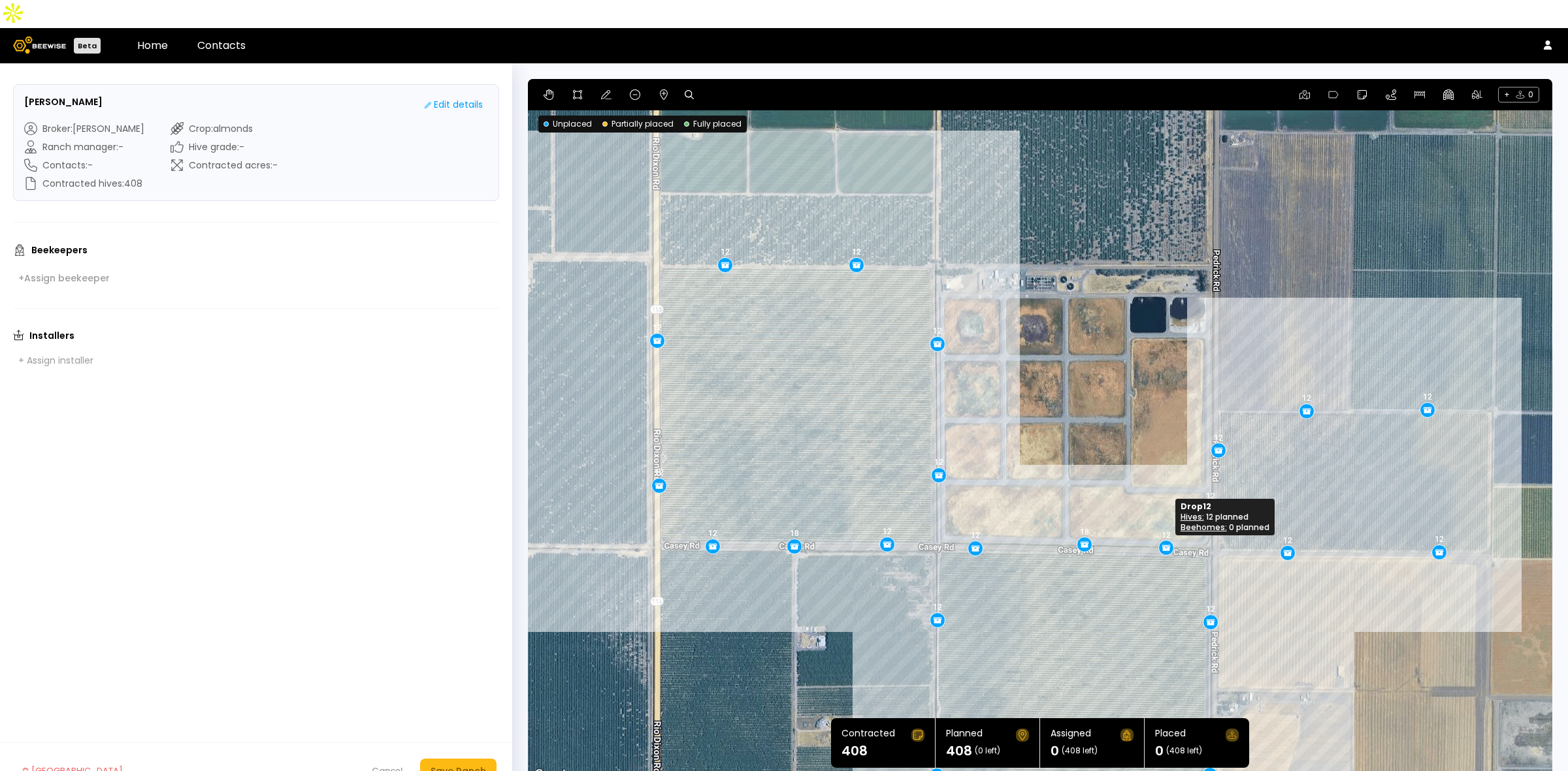
drag, startPoint x: 1167, startPoint y: 517, endPoint x: 1160, endPoint y: 520, distance: 7.6
drag, startPoint x: 1439, startPoint y: 524, endPoint x: 1426, endPoint y: 524, distance: 13.0
drag, startPoint x: 1287, startPoint y: 521, endPoint x: 1298, endPoint y: 520, distance: 11.0
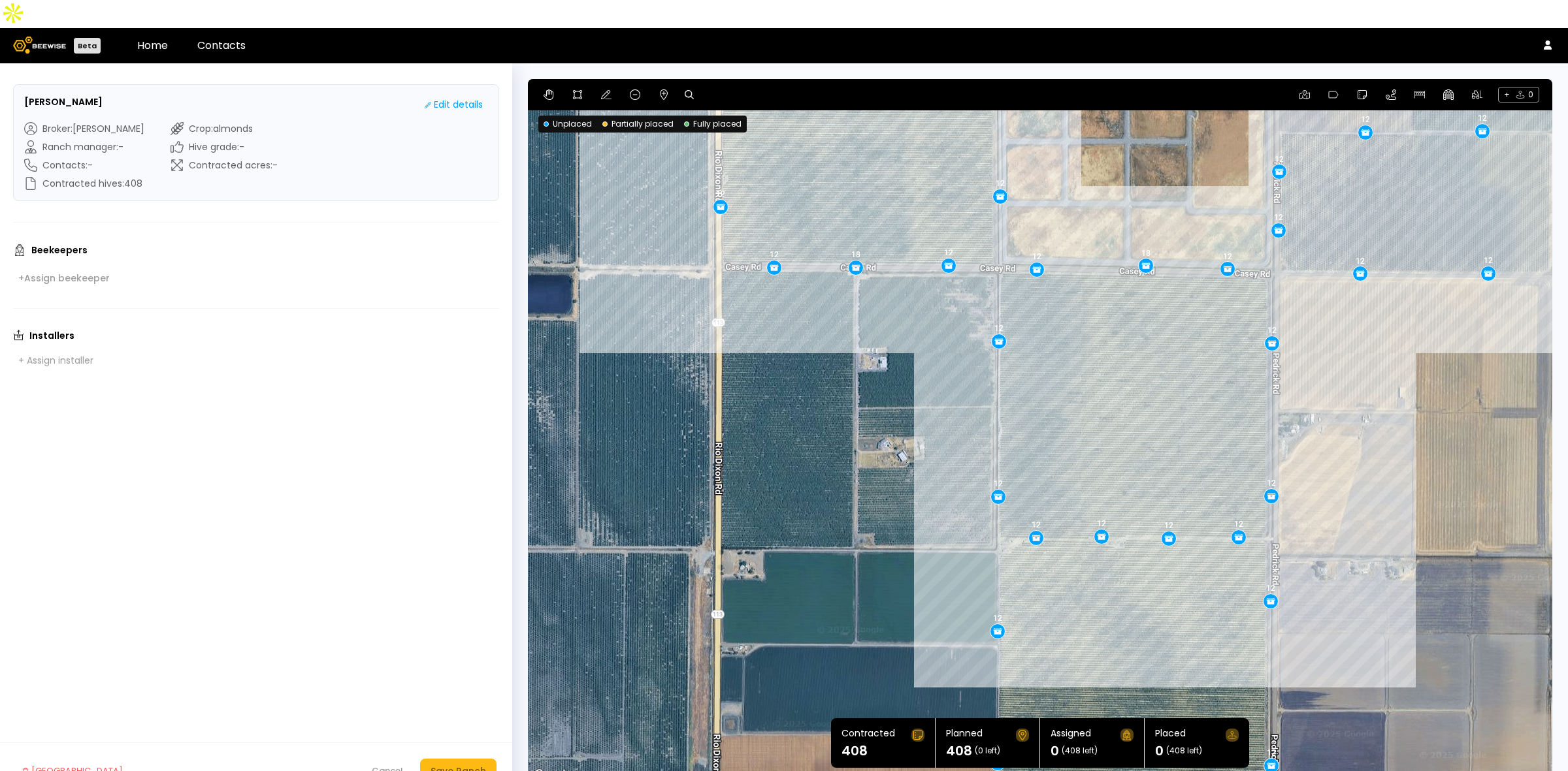
drag, startPoint x: 1062, startPoint y: 613, endPoint x: 1123, endPoint y: 333, distance: 286.6
click at [1123, 333] on div "12 12 12 12 12 12 12 12 12 18 12 12 12 12 12 12 12 12 12 12 12 18 12 12 12 12 1…" at bounding box center [1039, 431] width 1024 height 704
drag, startPoint x: 997, startPoint y: 468, endPoint x: 996, endPoint y: 451, distance: 17.0
drag, startPoint x: 1265, startPoint y: 466, endPoint x: 1266, endPoint y: 450, distance: 16.0
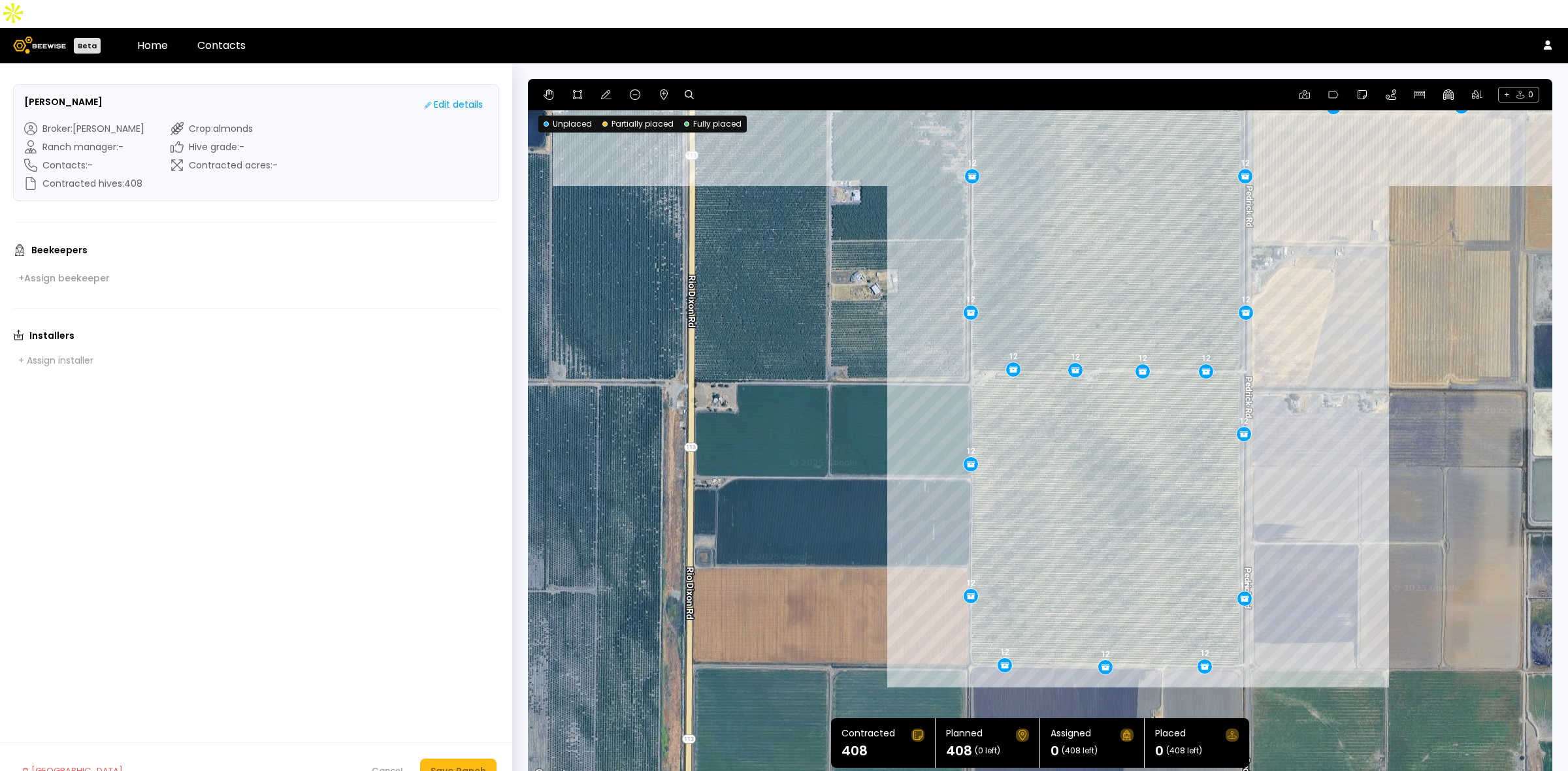
drag, startPoint x: 1170, startPoint y: 569, endPoint x: 1159, endPoint y: 448, distance: 121.5
click at [1159, 448] on div "12 12 12 12 12 12 18 12 12 12 12 12 12 12 18 12 12 12 12 12 12 12 12 12 12 12 1…" at bounding box center [1039, 431] width 1024 height 704
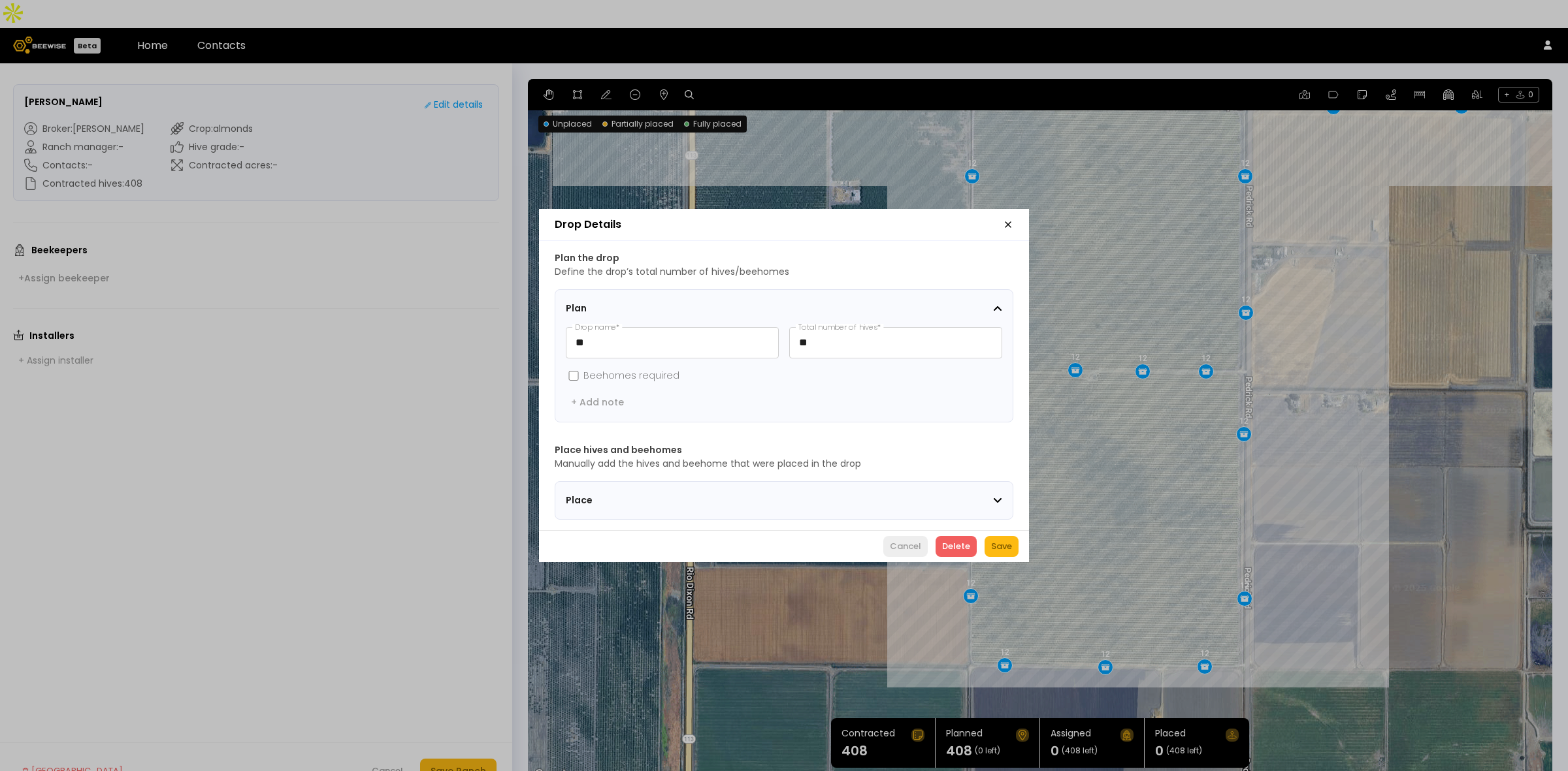
click at [901, 552] on div "Cancel" at bounding box center [905, 546] width 32 height 13
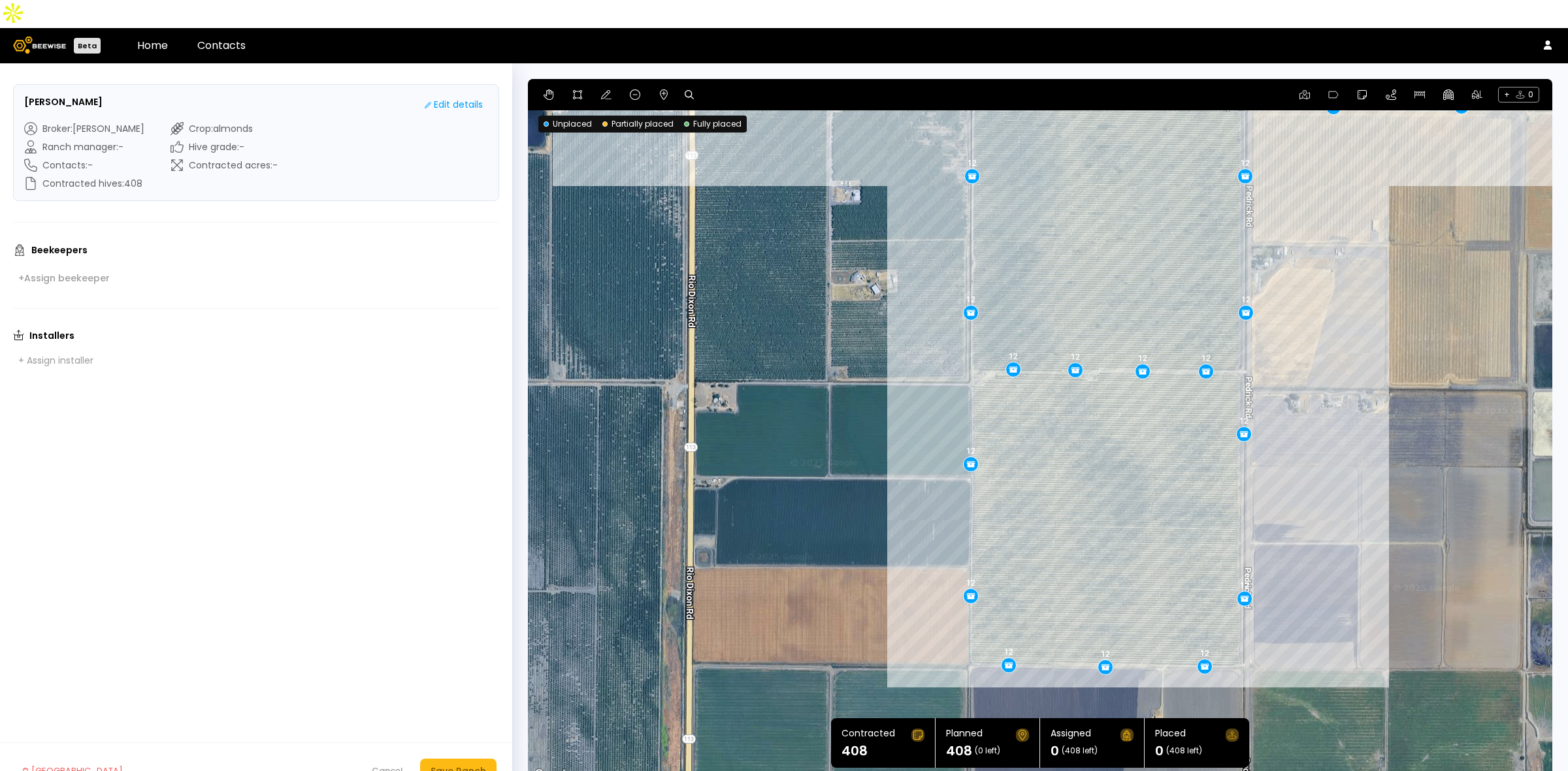
click at [1011, 634] on body "Beta Home Contacts SF Florin - Casey Rd Edit details Broker : Sharon Shin Ranch…" at bounding box center [784, 400] width 1568 height 800
click at [481, 764] on div "Save Ranch" at bounding box center [459, 771] width 56 height 14
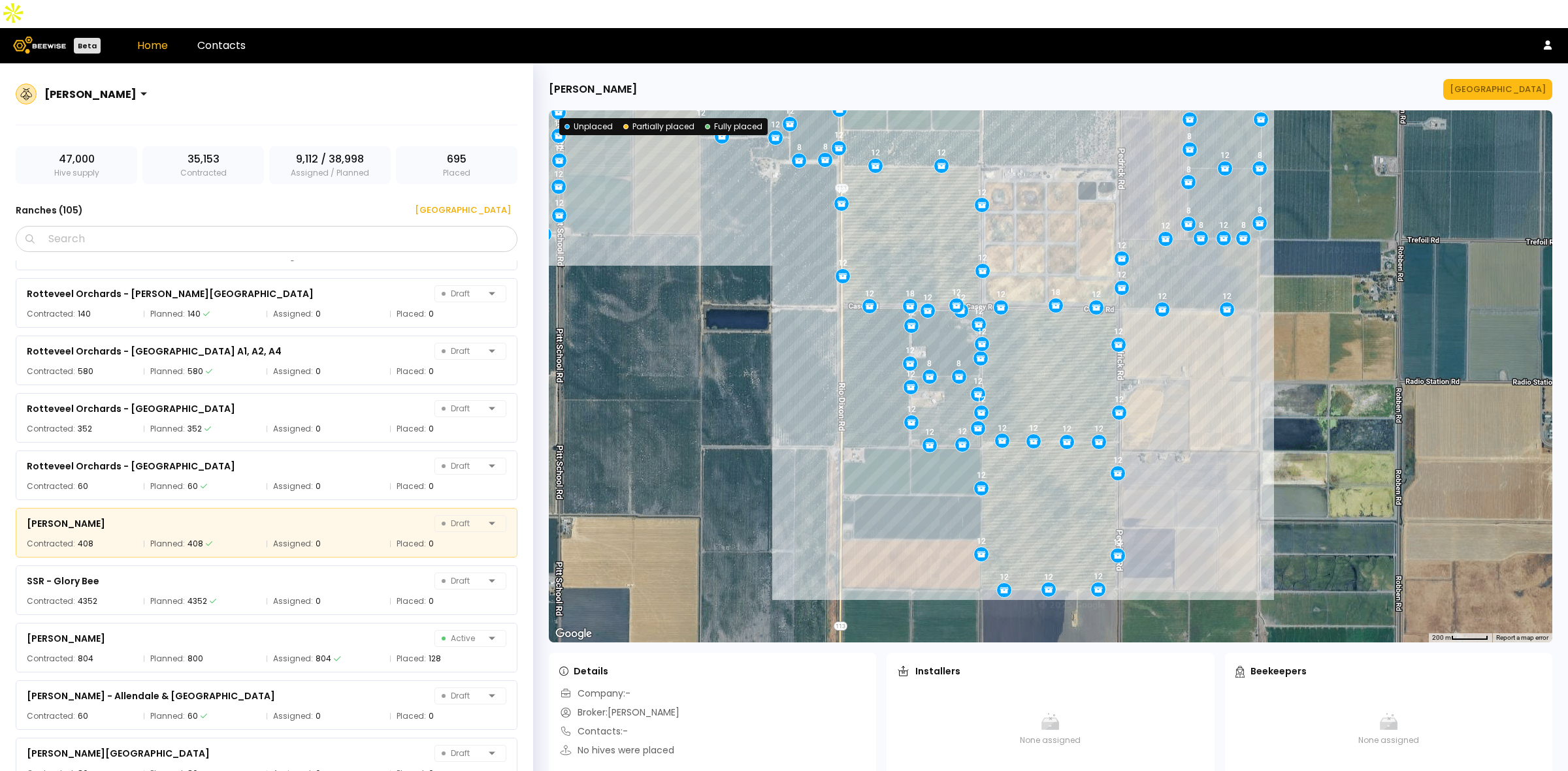
scroll to position [5451, 0]
click at [481, 204] on div "[GEOGRAPHIC_DATA]" at bounding box center [459, 210] width 105 height 13
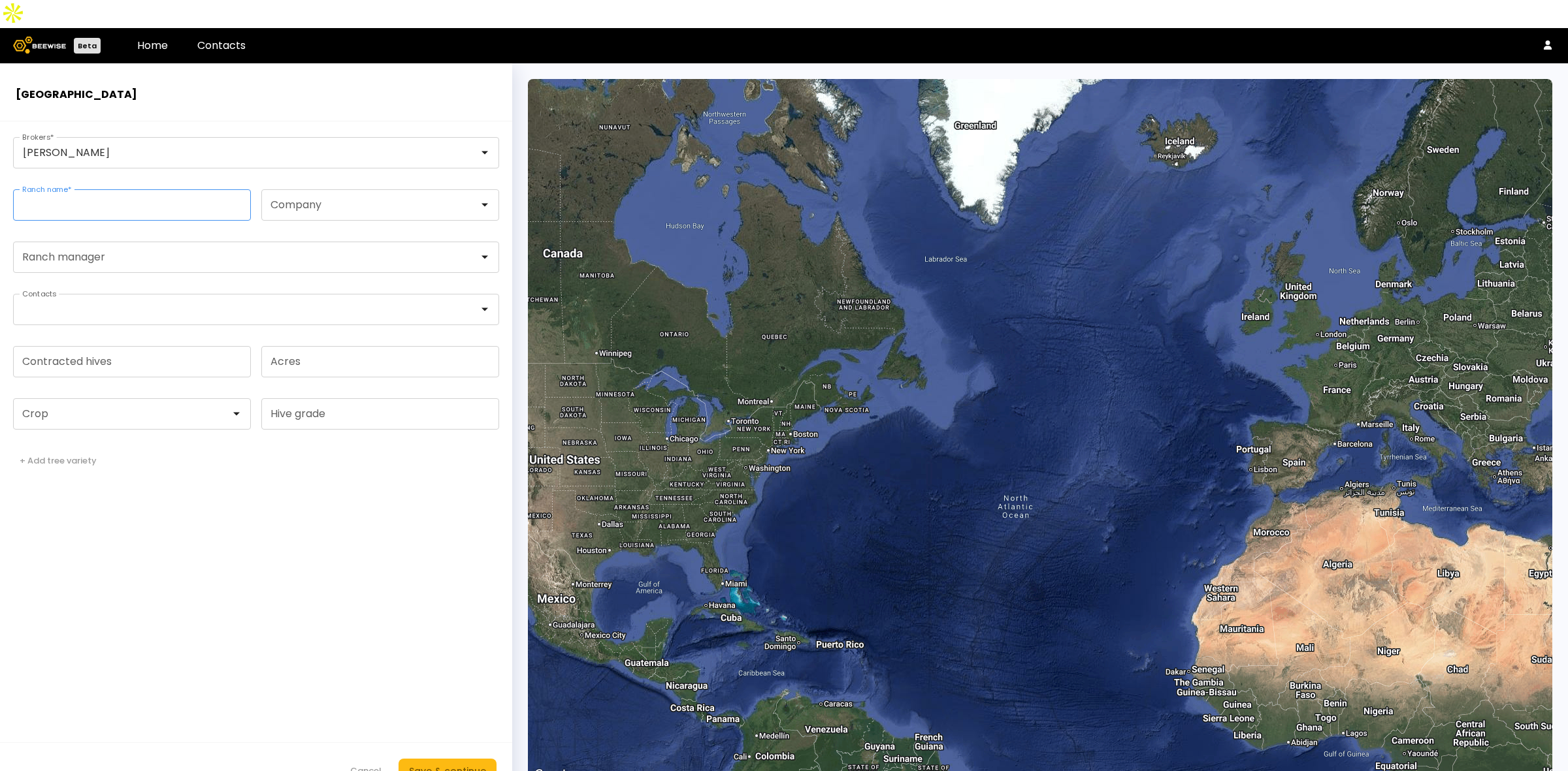
click at [130, 190] on input "Ranch name *" at bounding box center [132, 205] width 237 height 30
paste input "**********"
type input "**********"
click at [107, 347] on input "Contracted hives" at bounding box center [132, 362] width 237 height 30
type input "***"
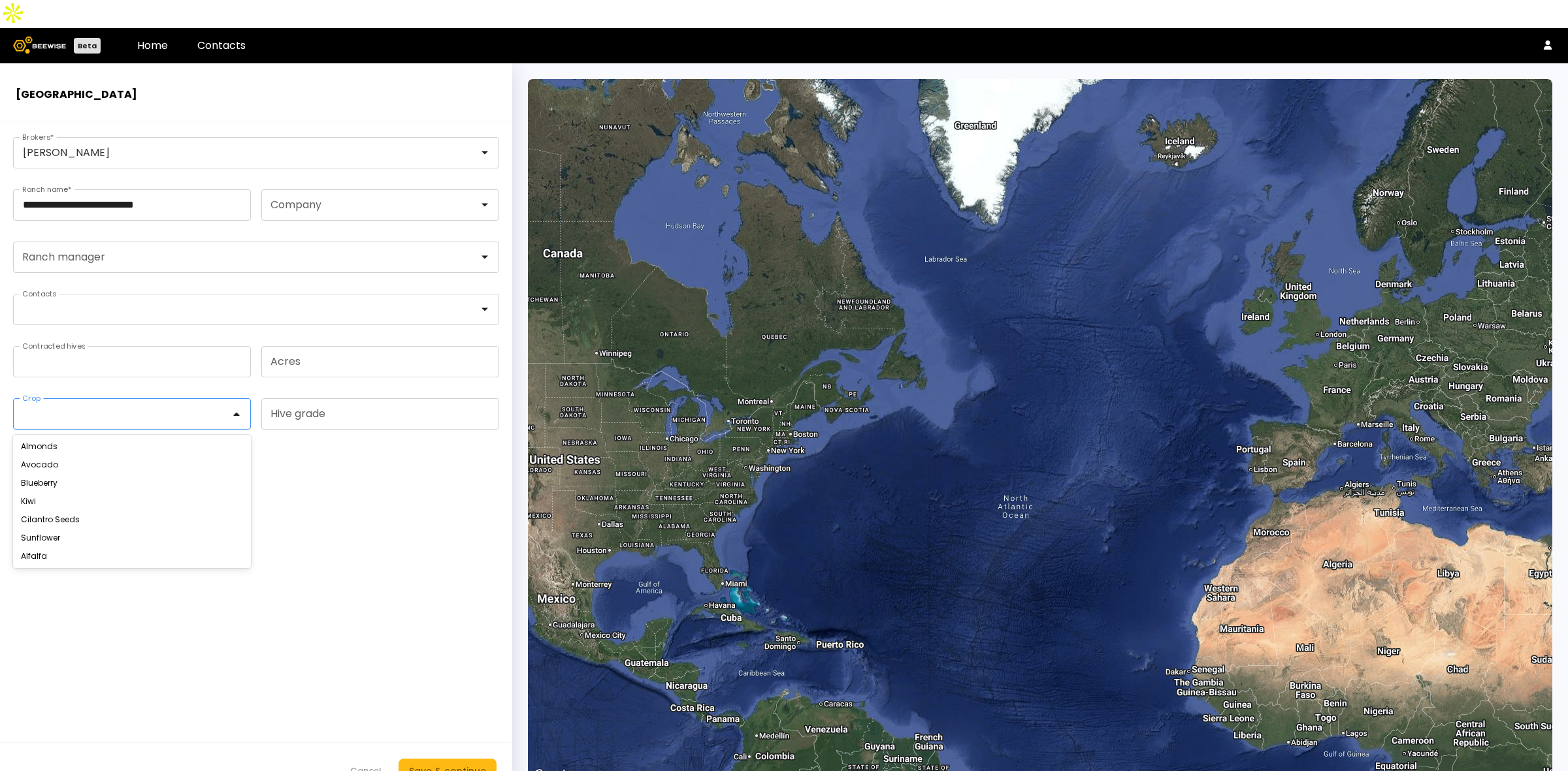
click at [108, 408] on div at bounding box center [126, 414] width 208 height 12
click at [98, 438] on div "Almonds" at bounding box center [131, 447] width 238 height 18
click at [95, 443] on div "Almonds" at bounding box center [131, 447] width 222 height 8
click at [461, 764] on div "Save & continue" at bounding box center [447, 771] width 77 height 14
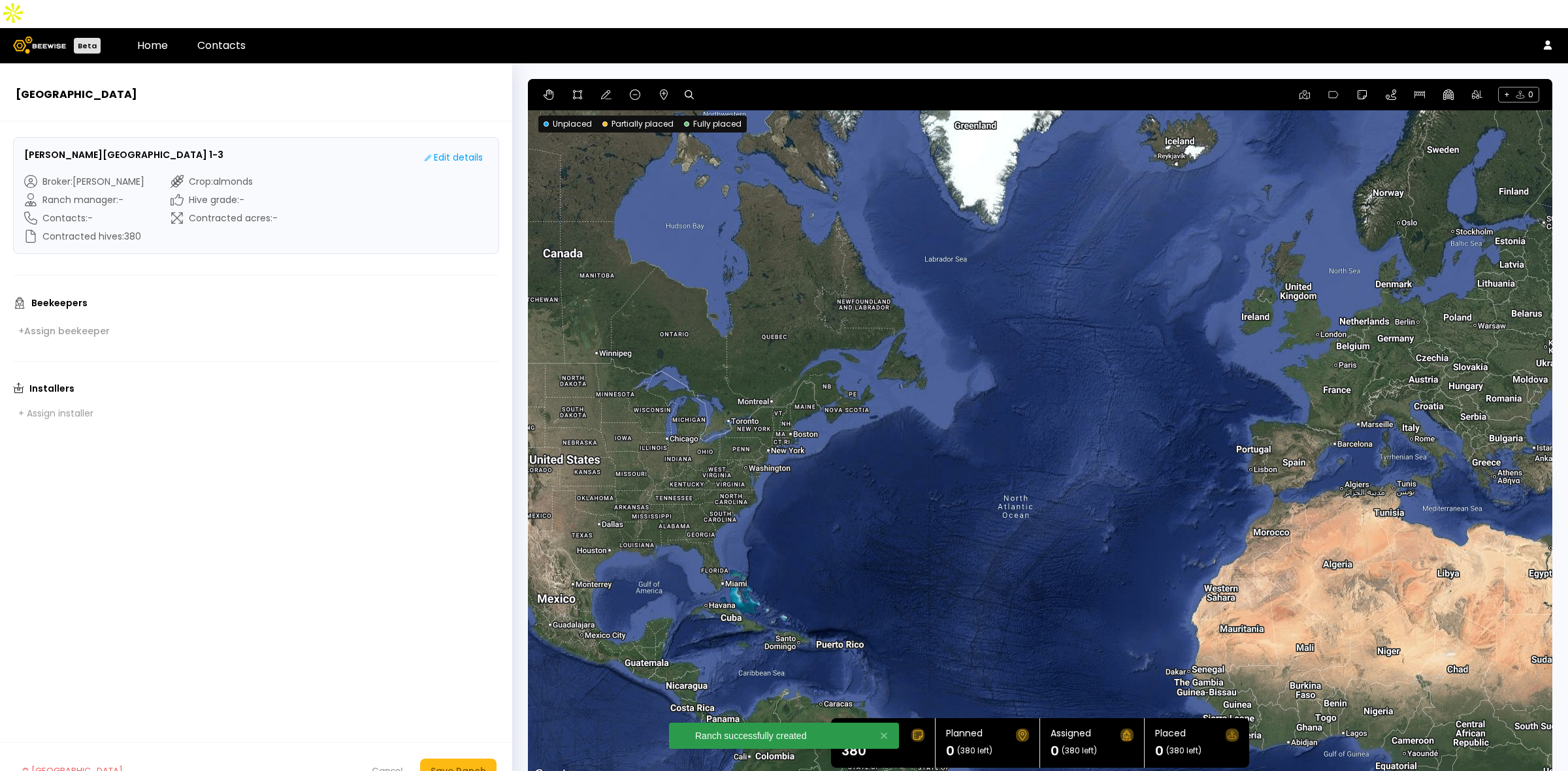
click at [686, 87] on div at bounding box center [692, 95] width 17 height 16
click at [687, 91] on icon at bounding box center [688, 95] width 9 height 9
click at [720, 87] on input at bounding box center [738, 95] width 81 height 16
paste input "**********"
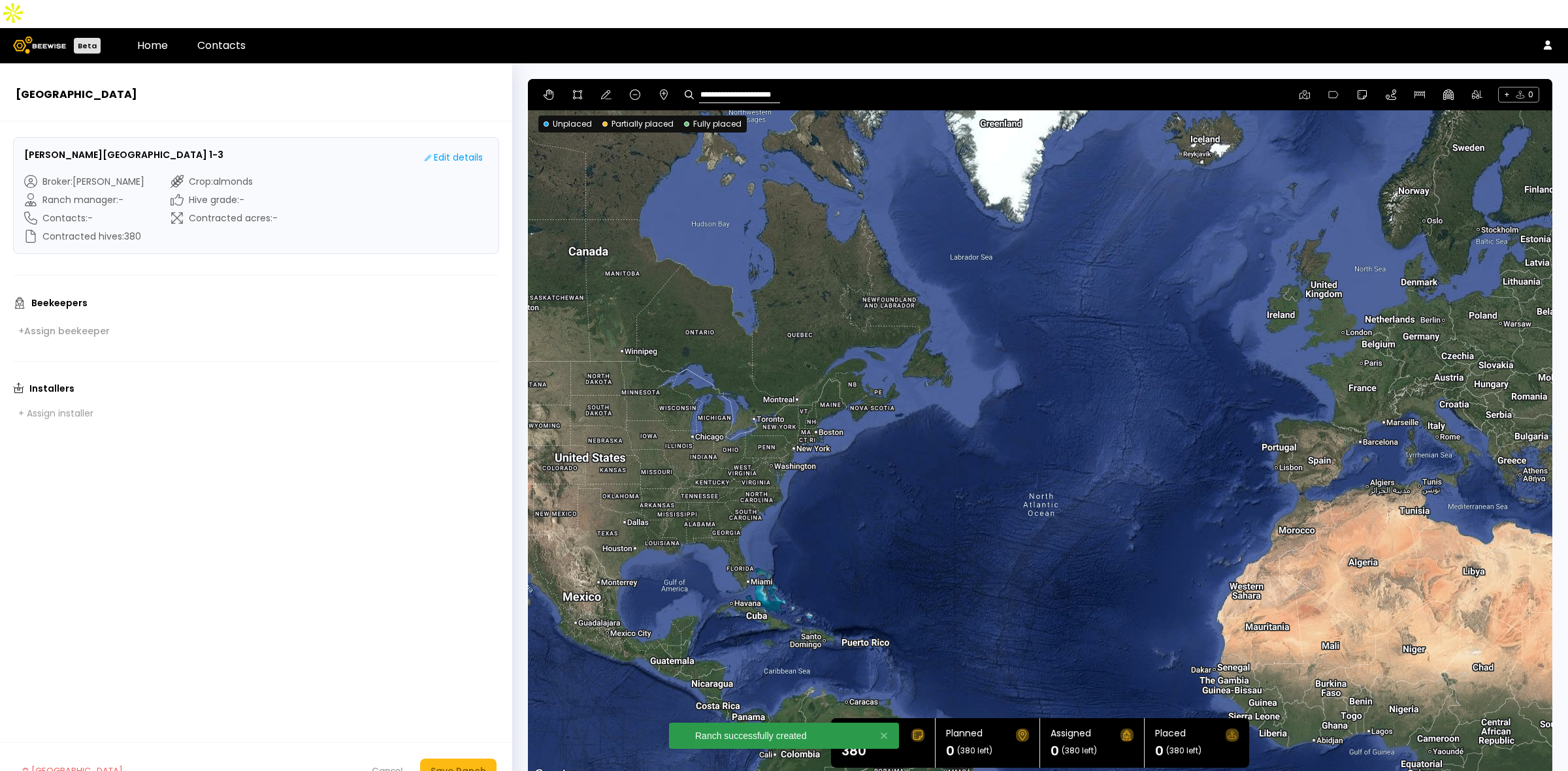
type input "**********"
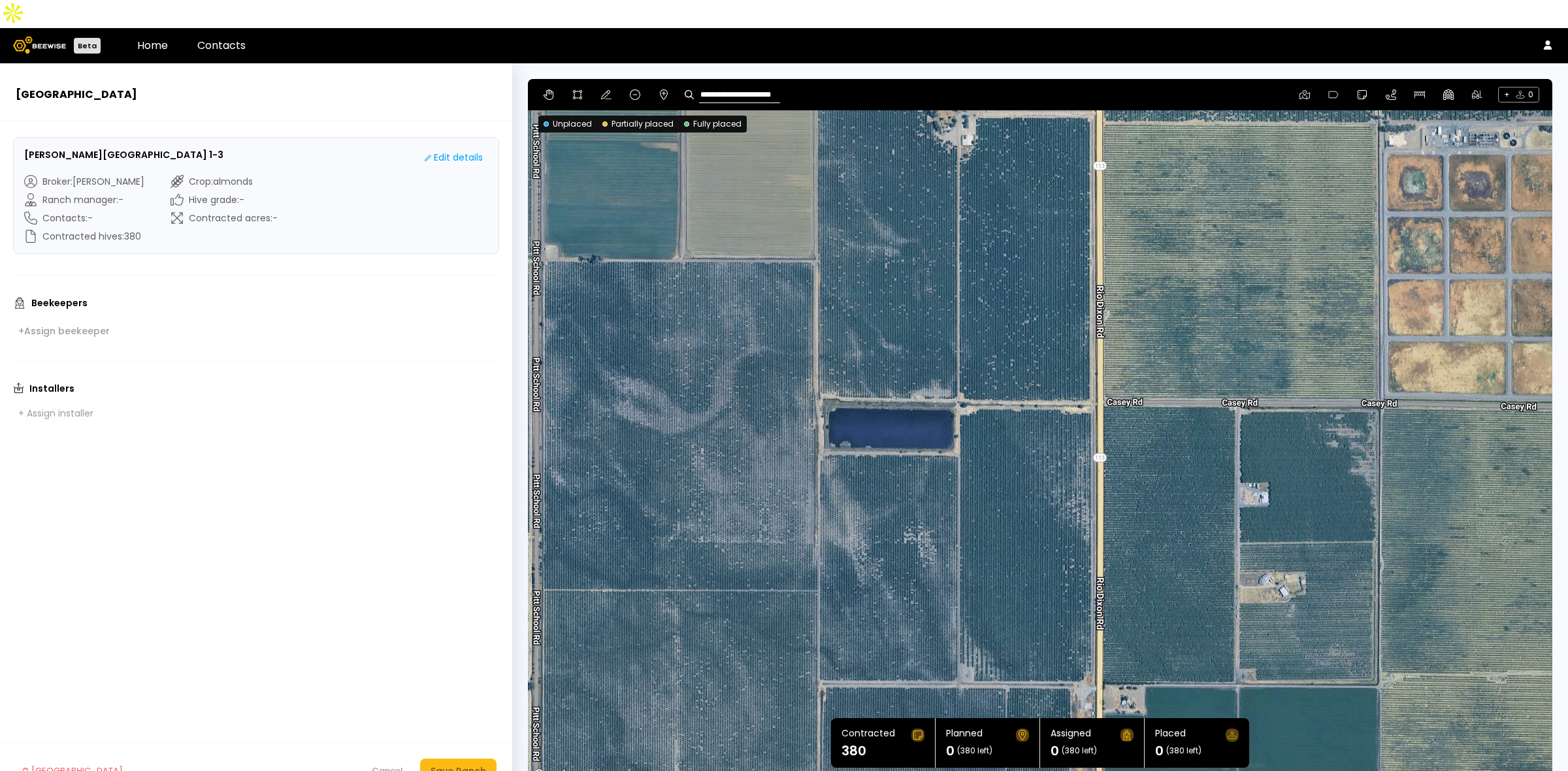
drag, startPoint x: 1078, startPoint y: 338, endPoint x: 1223, endPoint y: 562, distance: 266.8
click at [1223, 562] on div at bounding box center [1039, 431] width 1024 height 704
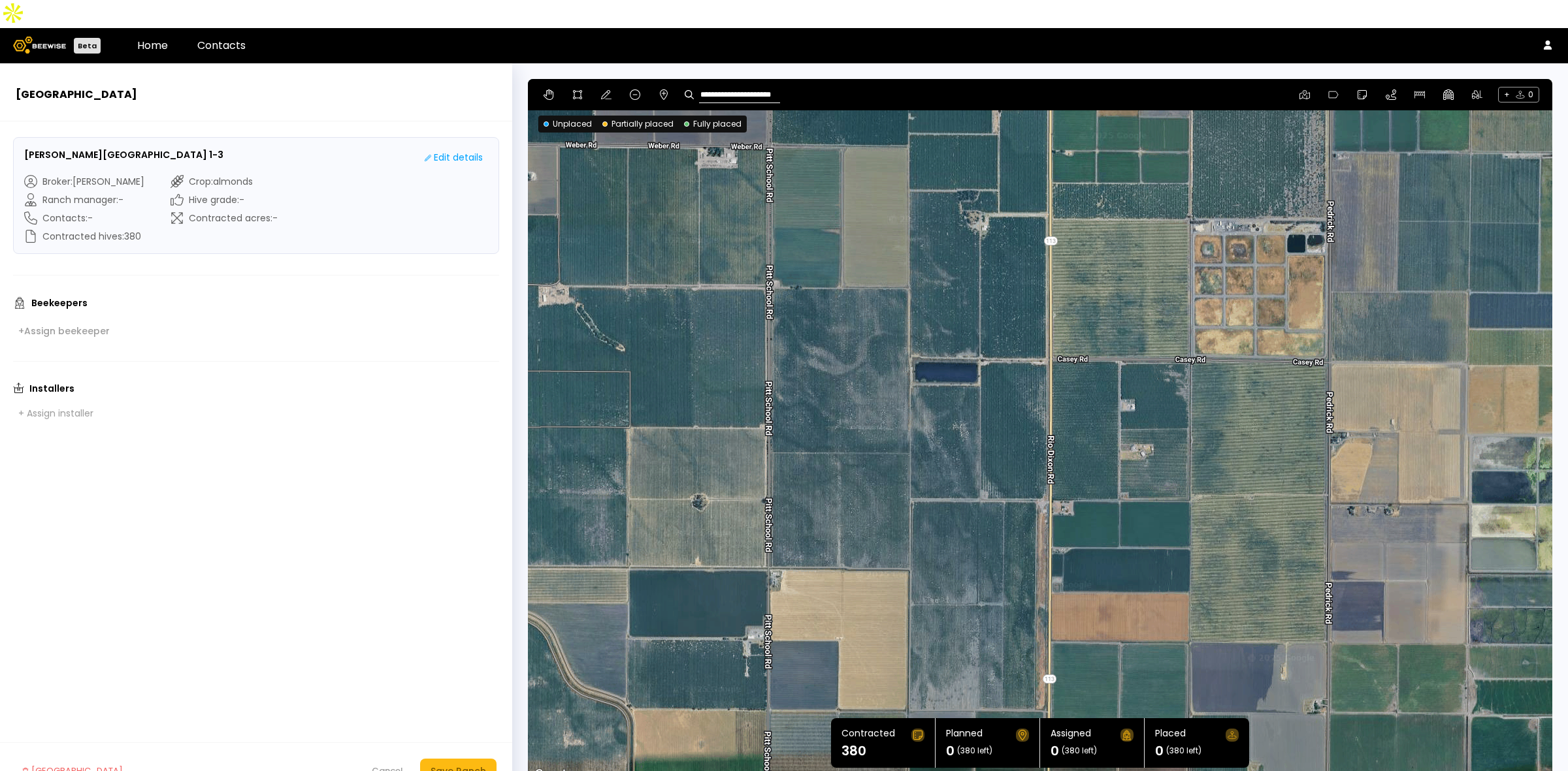
drag, startPoint x: 1188, startPoint y: 558, endPoint x: 1160, endPoint y: 416, distance: 144.7
click at [1160, 416] on div at bounding box center [1039, 431] width 1024 height 704
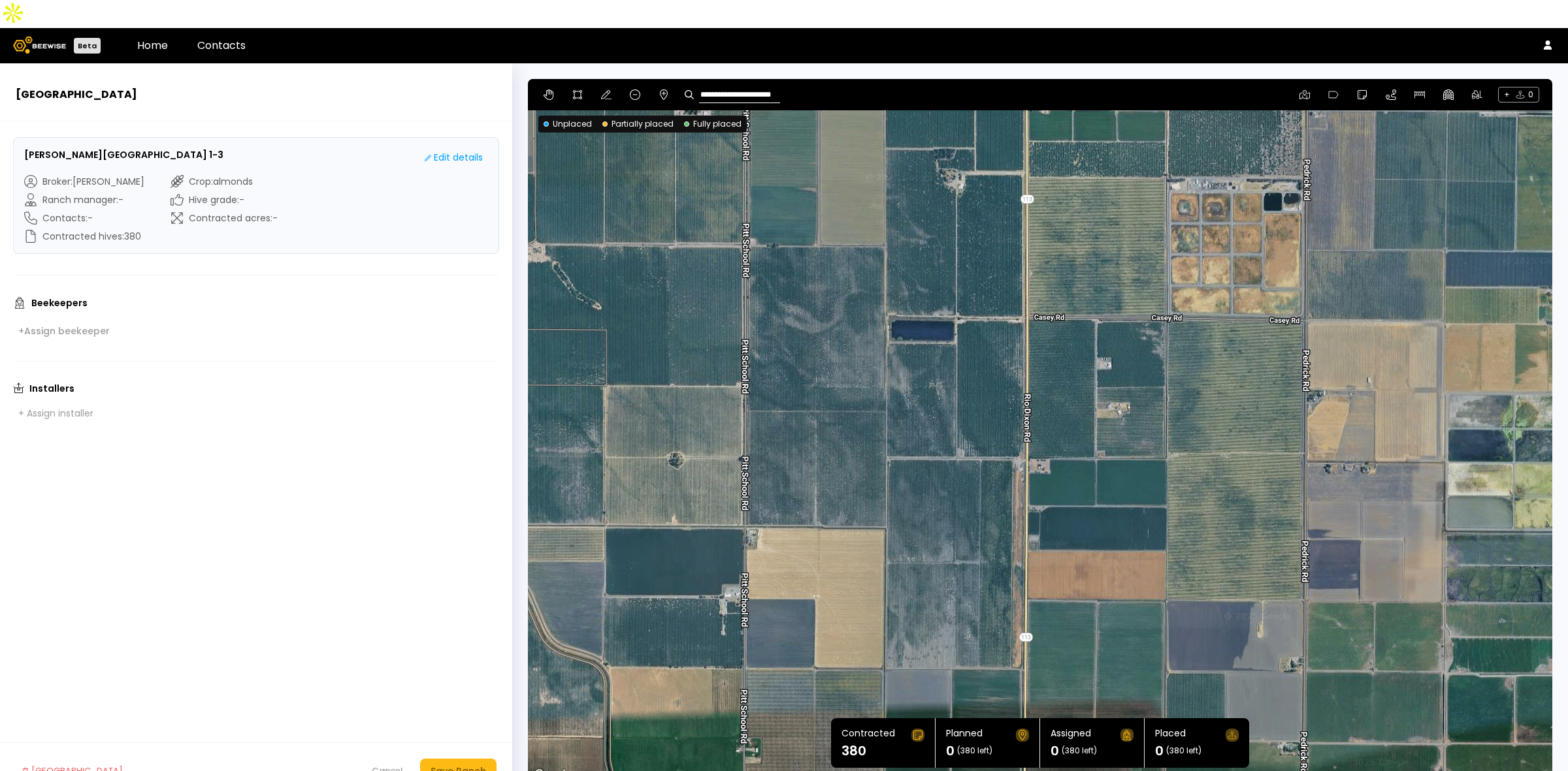
drag, startPoint x: 759, startPoint y: 449, endPoint x: 727, endPoint y: 416, distance: 46.0
click at [727, 416] on div at bounding box center [1039, 431] width 1024 height 704
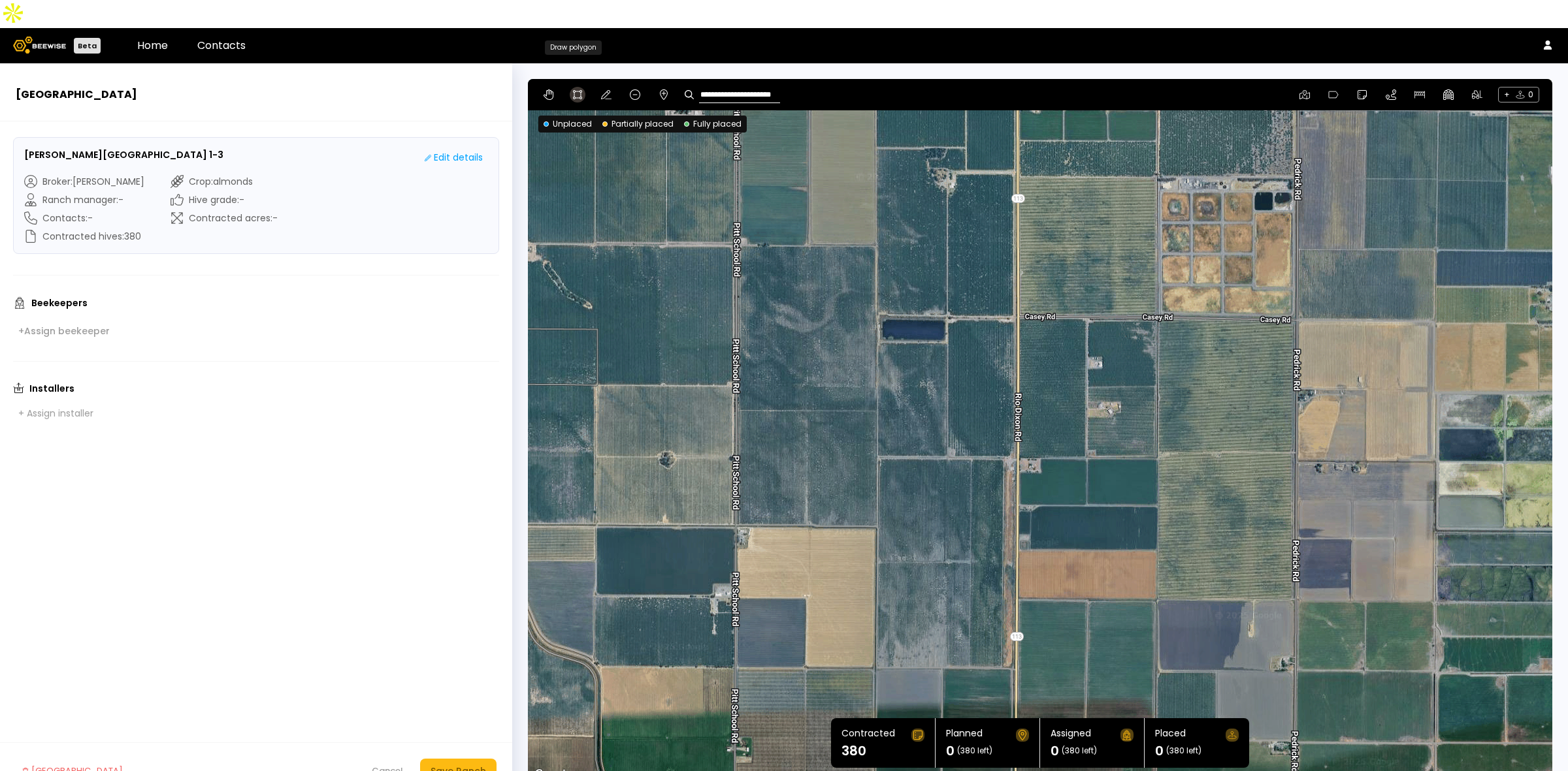
click at [573, 87] on button at bounding box center [577, 95] width 16 height 16
click at [736, 216] on div at bounding box center [1040, 432] width 1023 height 704
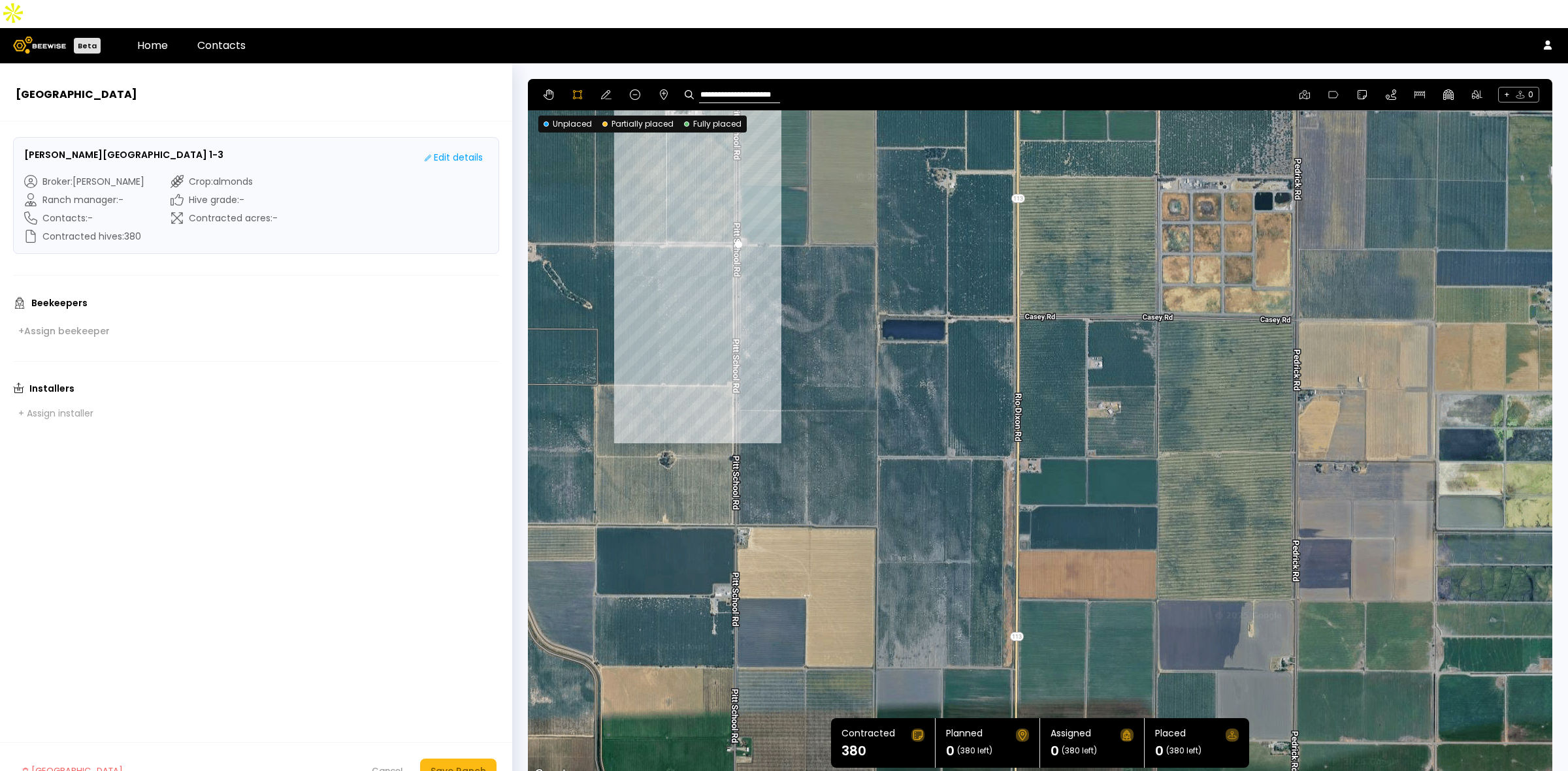
click at [736, 383] on div at bounding box center [1040, 432] width 1023 height 704
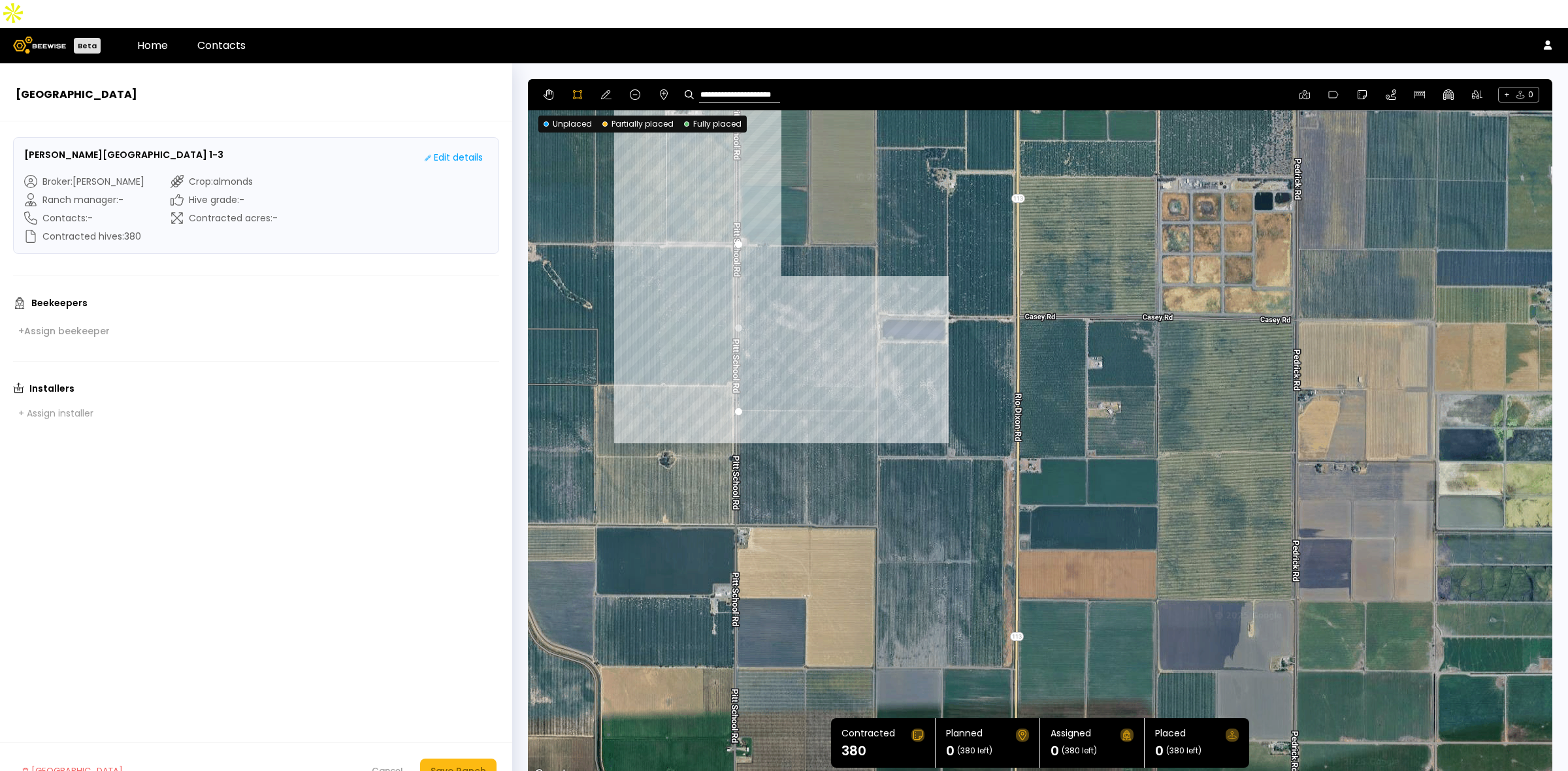
click at [876, 383] on div at bounding box center [1040, 432] width 1023 height 704
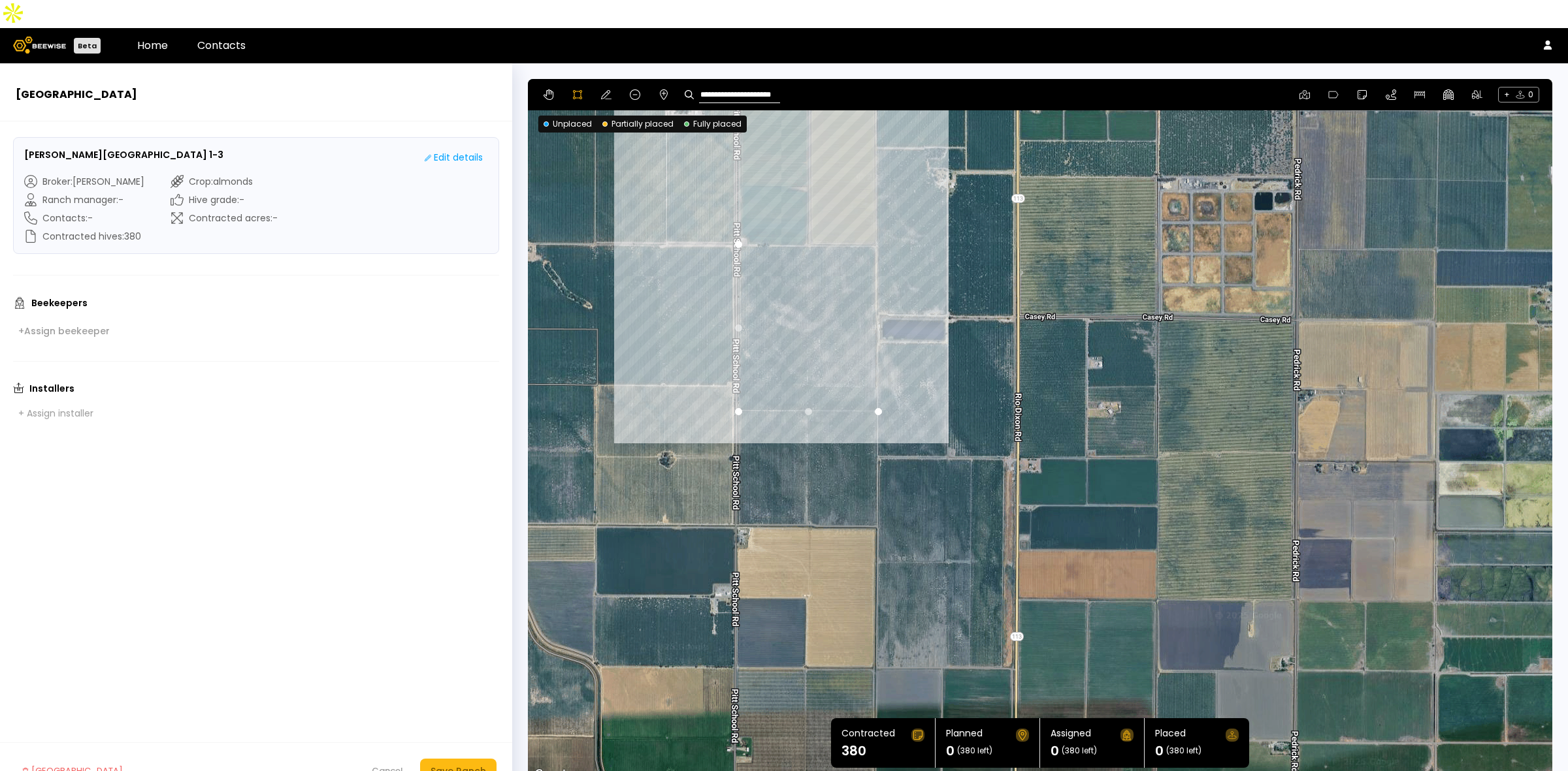
click at [874, 216] on div at bounding box center [1040, 432] width 1023 height 704
click at [736, 216] on div at bounding box center [1040, 432] width 1023 height 704
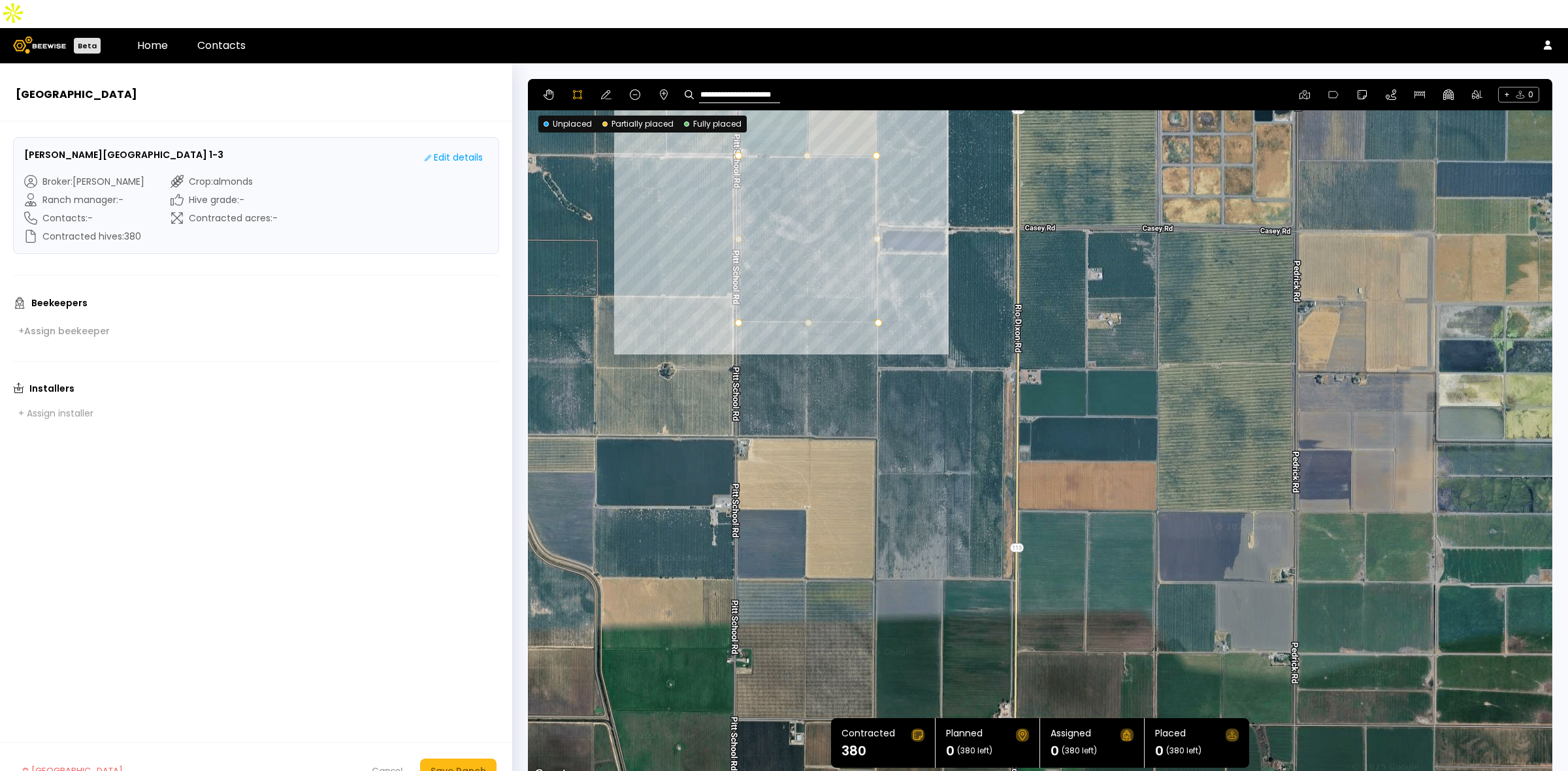
drag, startPoint x: 985, startPoint y: 439, endPoint x: 983, endPoint y: 356, distance: 83.0
click at [983, 356] on div at bounding box center [1040, 432] width 1023 height 704
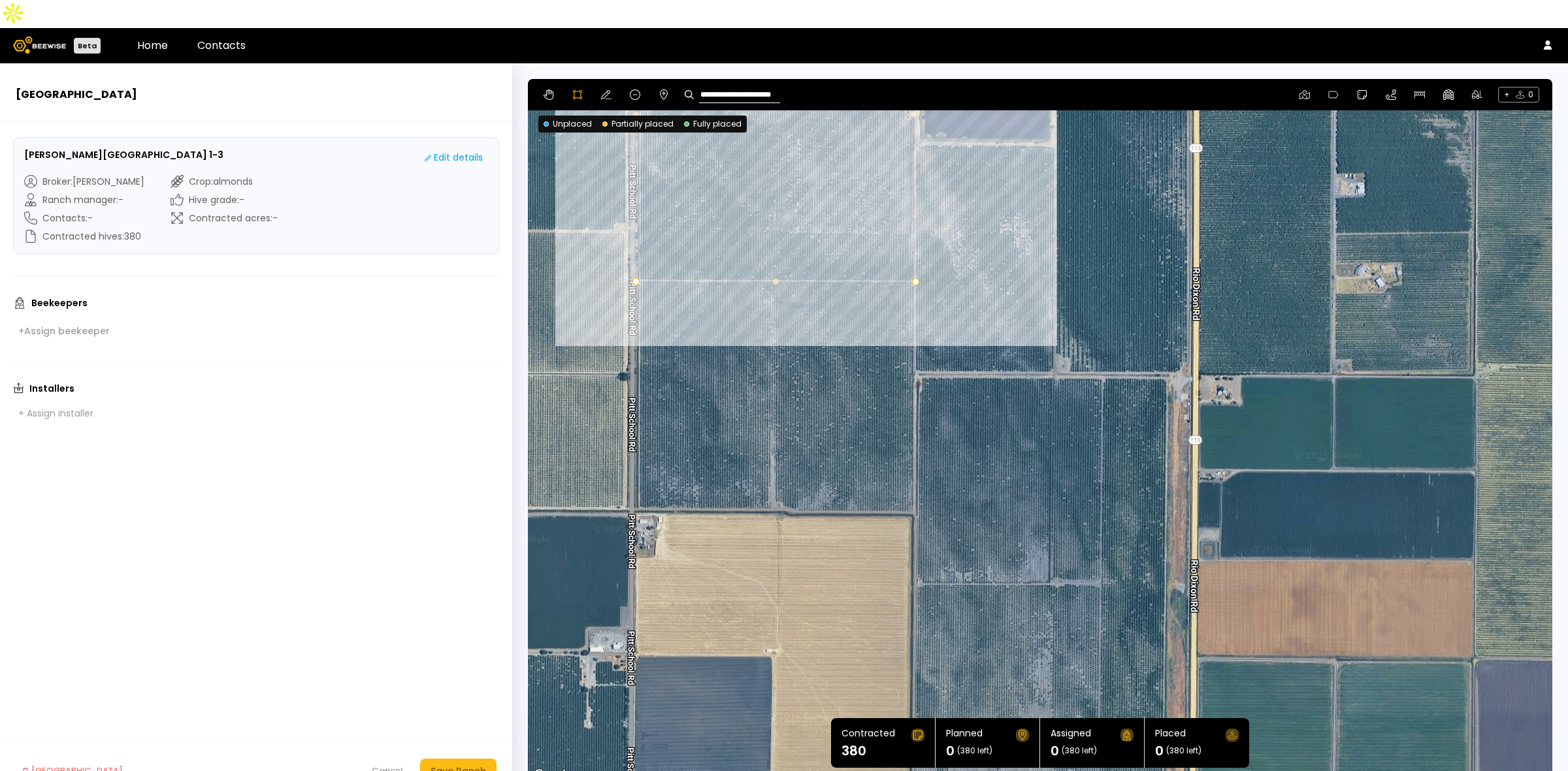
drag, startPoint x: 775, startPoint y: 430, endPoint x: 828, endPoint y: 499, distance: 87.0
click at [828, 499] on div at bounding box center [1040, 431] width 1023 height 704
click at [635, 257] on div at bounding box center [1040, 431] width 1023 height 704
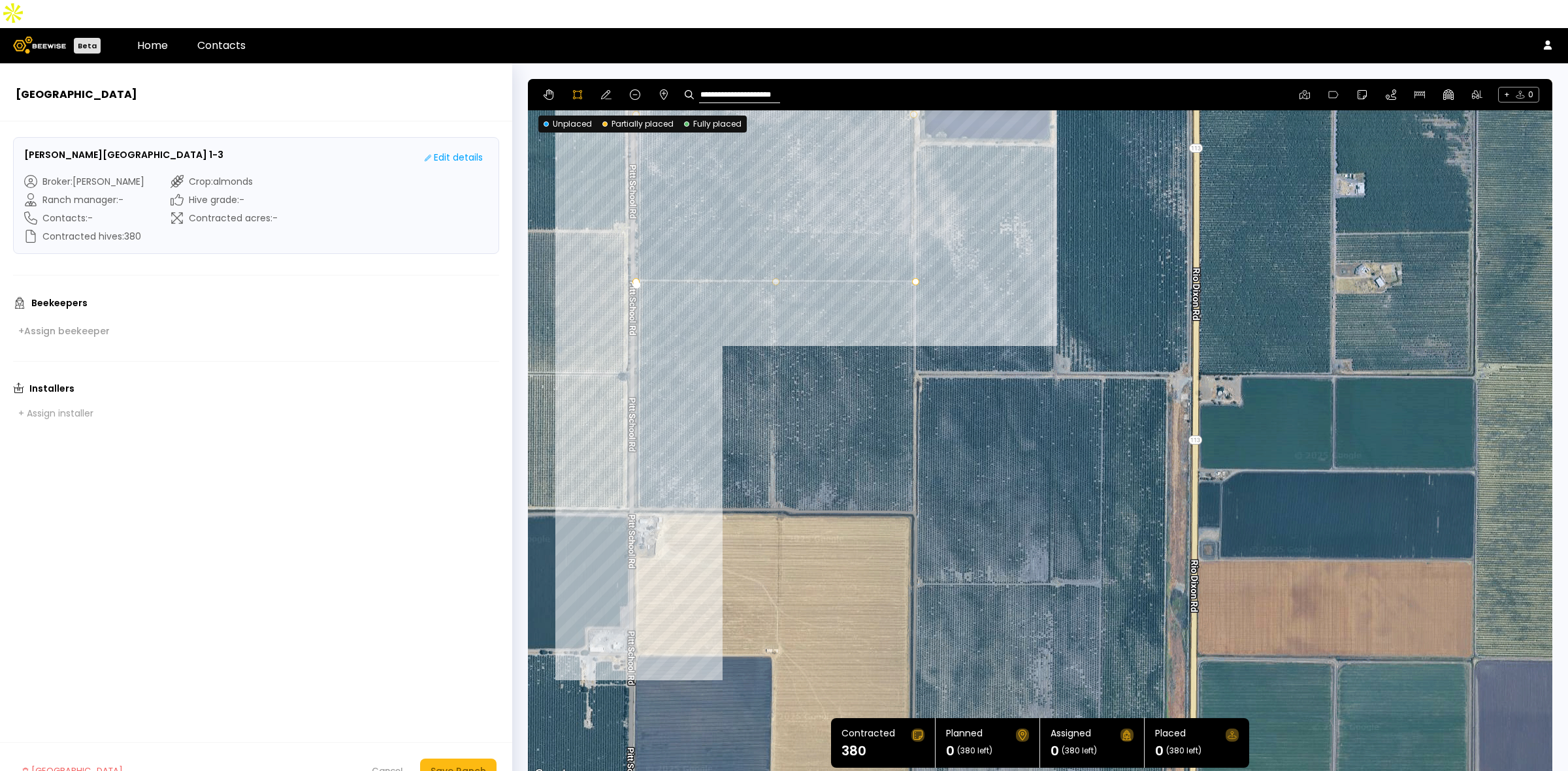
click at [634, 483] on div at bounding box center [1040, 431] width 1023 height 704
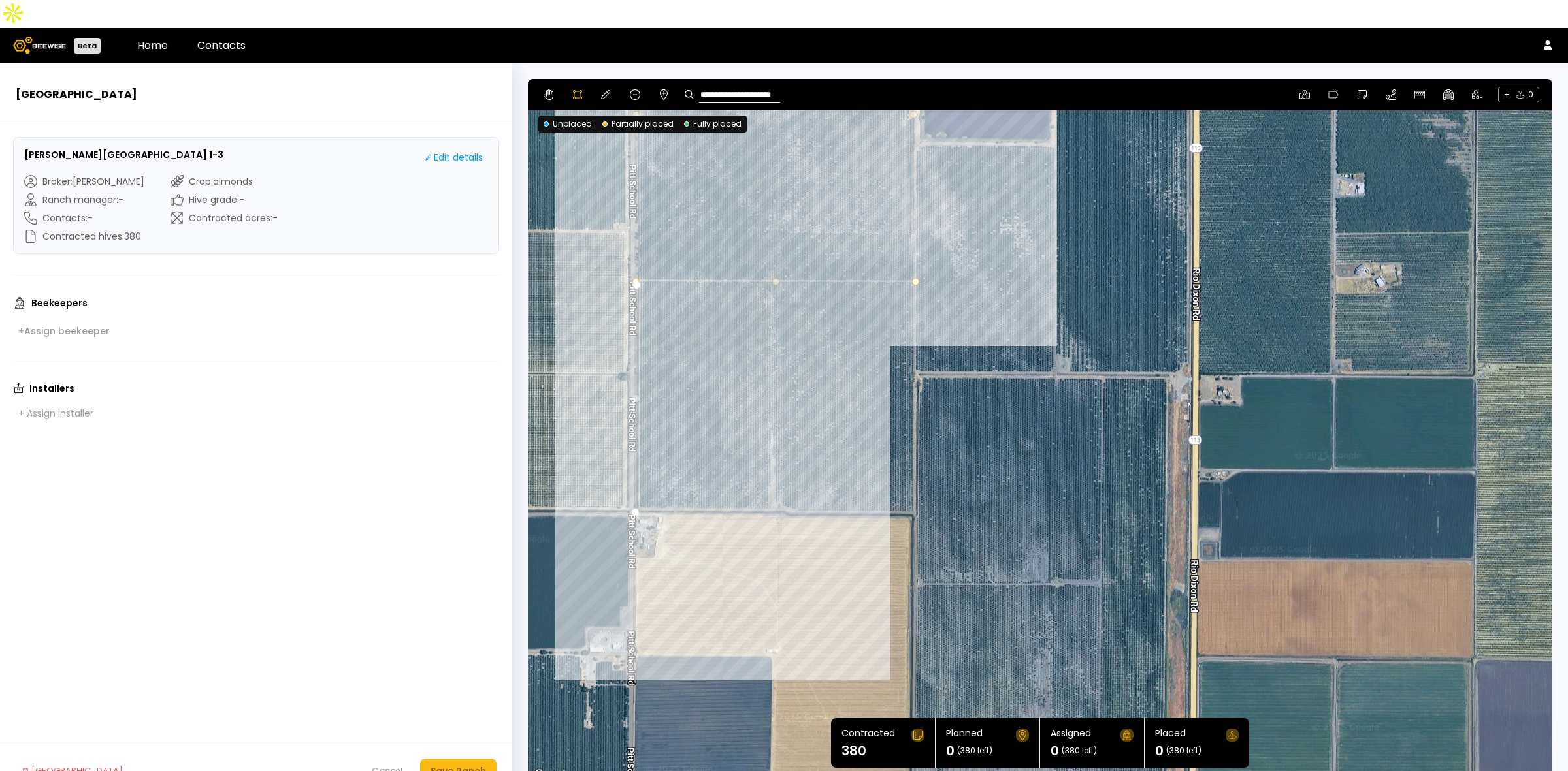
click at [769, 482] on div at bounding box center [1040, 431] width 1023 height 704
click at [776, 475] on div at bounding box center [1040, 431] width 1023 height 704
click at [788, 476] on div at bounding box center [1040, 431] width 1023 height 704
click at [802, 483] on div at bounding box center [1040, 431] width 1023 height 704
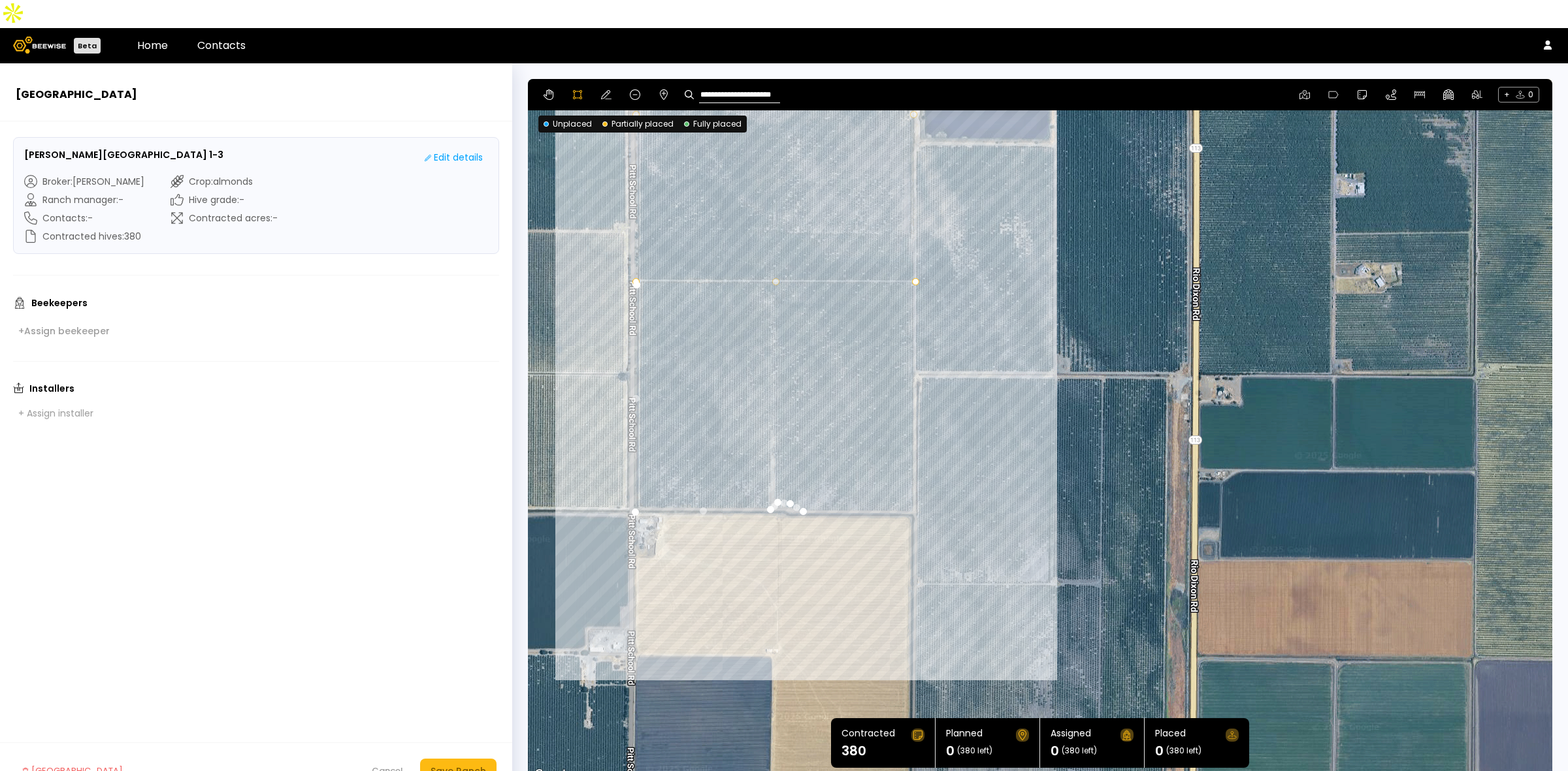
click at [916, 485] on div at bounding box center [1040, 431] width 1023 height 704
click at [914, 258] on div at bounding box center [1040, 431] width 1023 height 704
click at [636, 258] on div at bounding box center [1040, 431] width 1023 height 704
click at [608, 90] on icon at bounding box center [606, 95] width 11 height 11
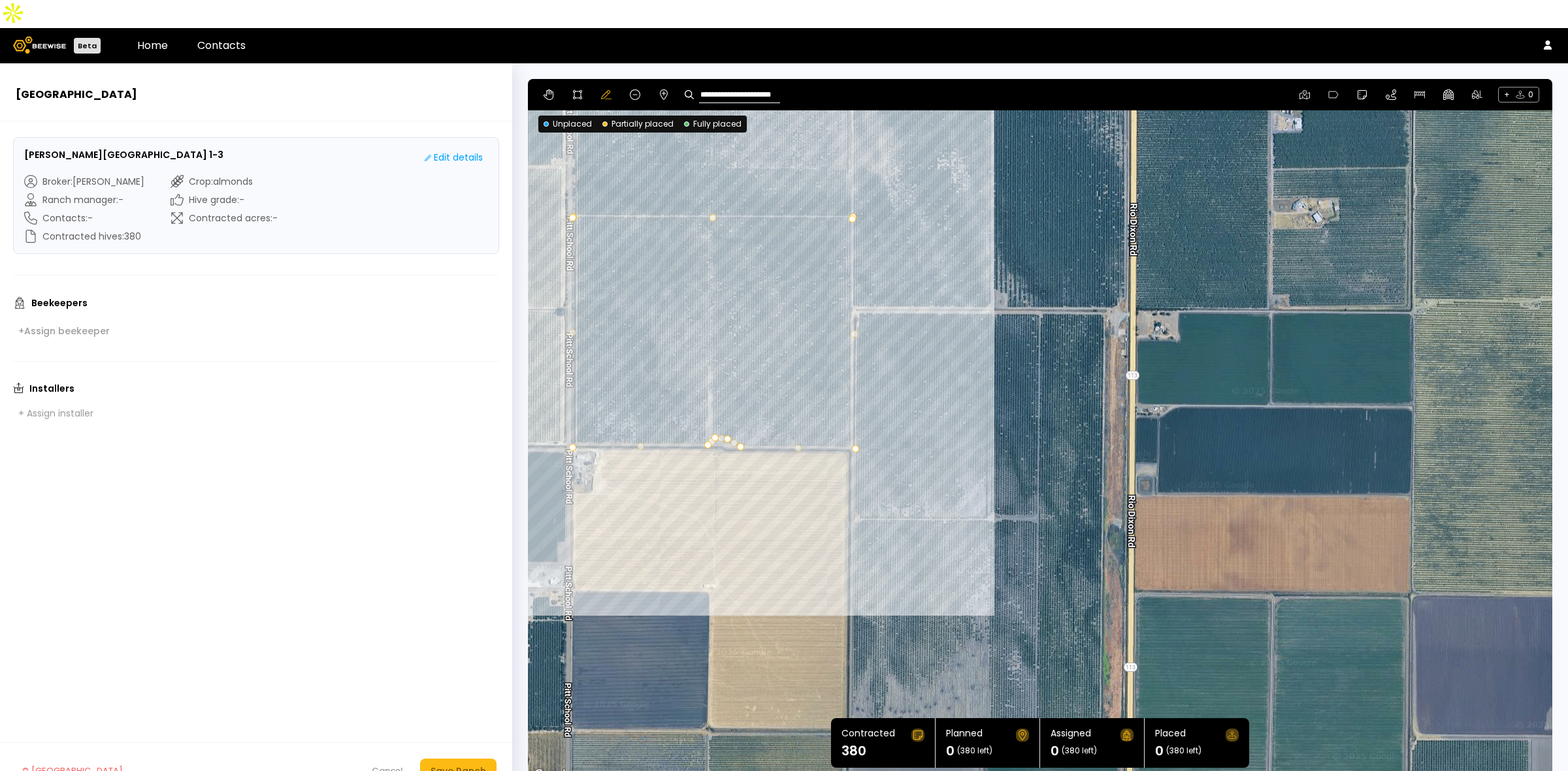
drag, startPoint x: 1297, startPoint y: 544, endPoint x: 1227, endPoint y: 474, distance: 99.0
click at [1227, 474] on div at bounding box center [1039, 431] width 1024 height 704
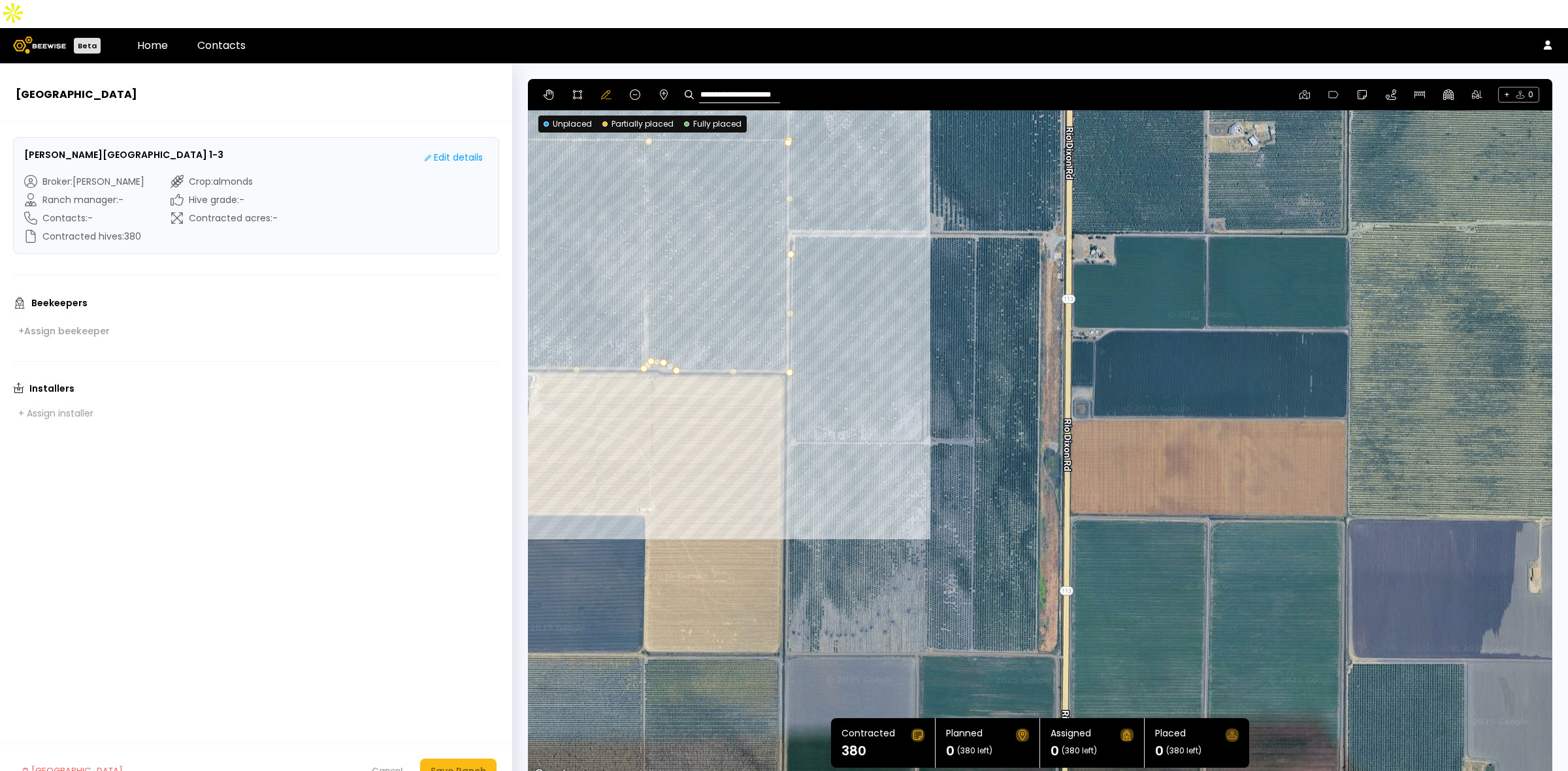
drag, startPoint x: 1249, startPoint y: 573, endPoint x: 1186, endPoint y: 493, distance: 101.8
click at [1186, 493] on div at bounding box center [1039, 431] width 1024 height 704
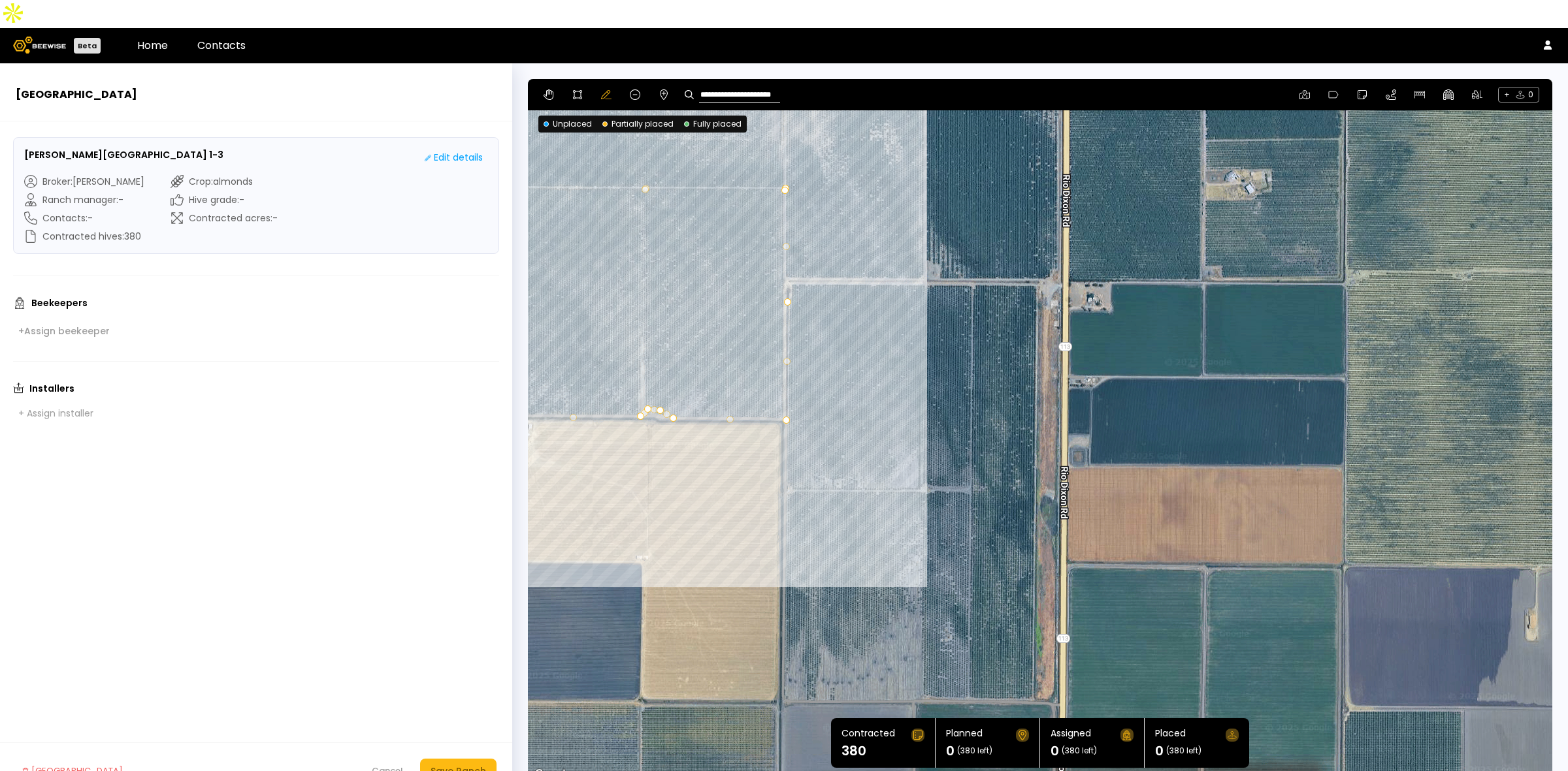
drag, startPoint x: 1184, startPoint y: 224, endPoint x: 1155, endPoint y: 604, distance: 381.1
click at [1163, 598] on div at bounding box center [1039, 431] width 1024 height 704
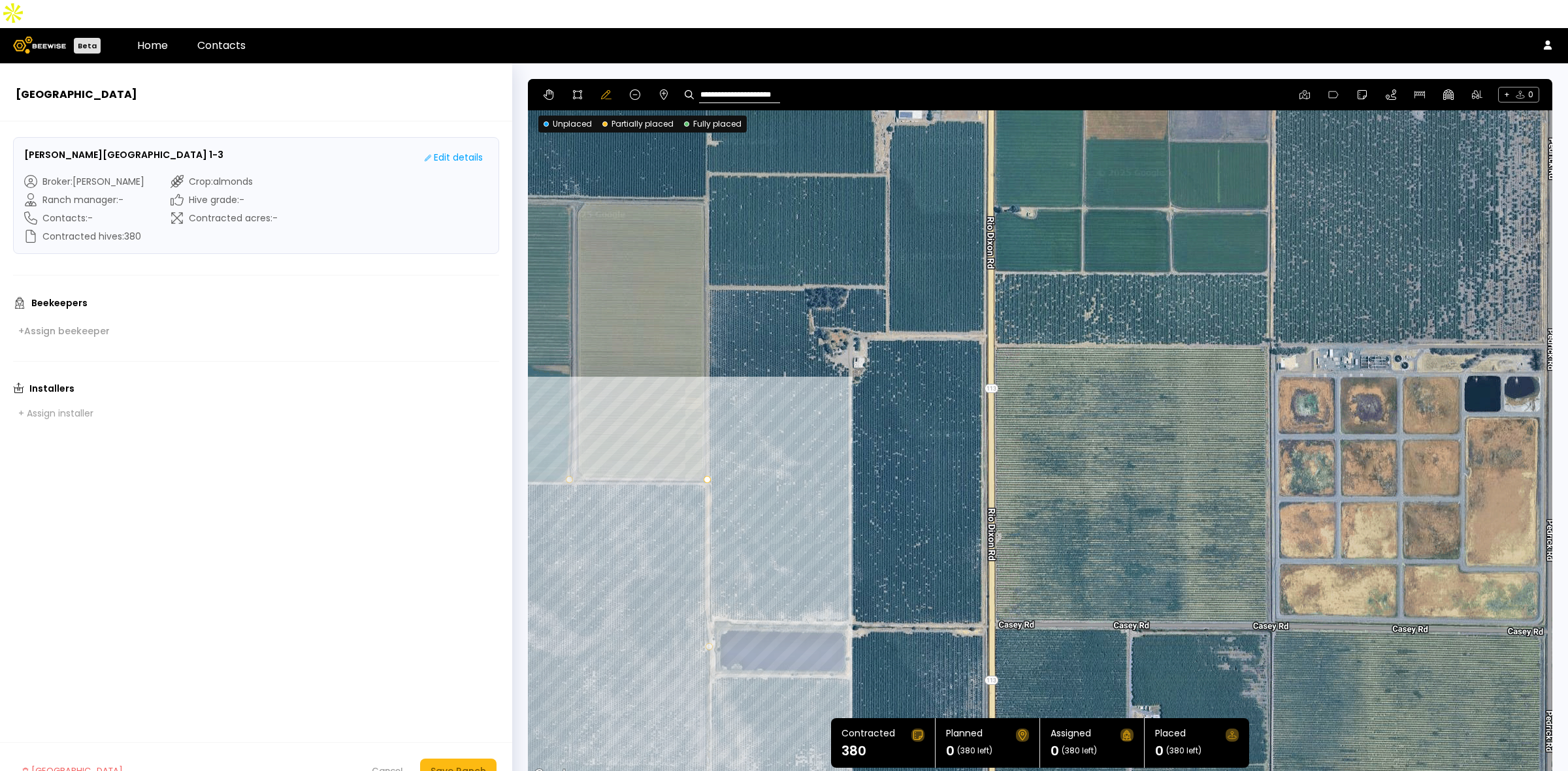
drag, startPoint x: 1098, startPoint y: 294, endPoint x: 1066, endPoint y: 439, distance: 148.5
click at [1066, 439] on div at bounding box center [1039, 431] width 1024 height 704
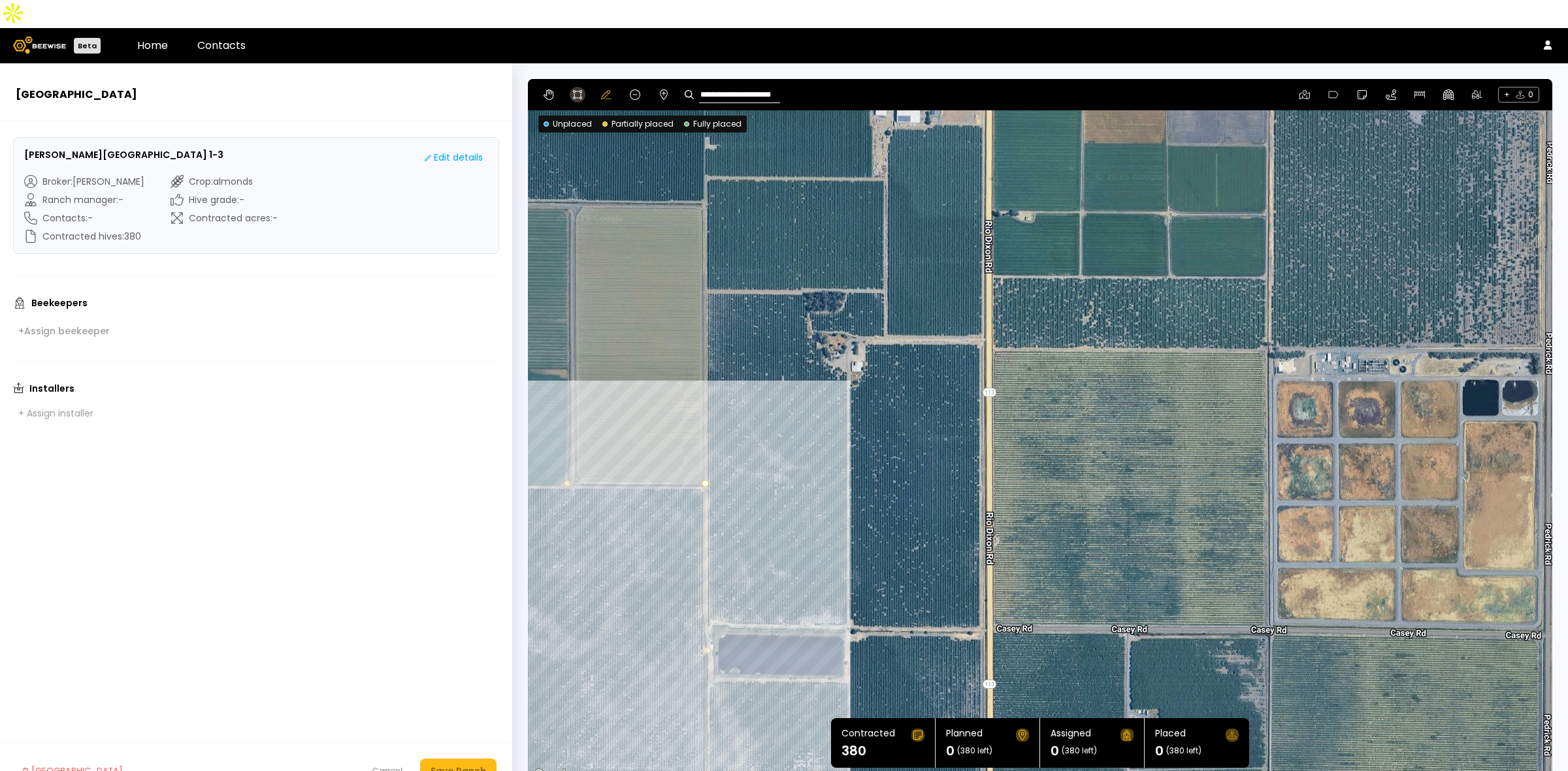
click at [578, 90] on icon at bounding box center [577, 95] width 11 height 11
click at [811, 303] on div at bounding box center [1040, 432] width 1023 height 704
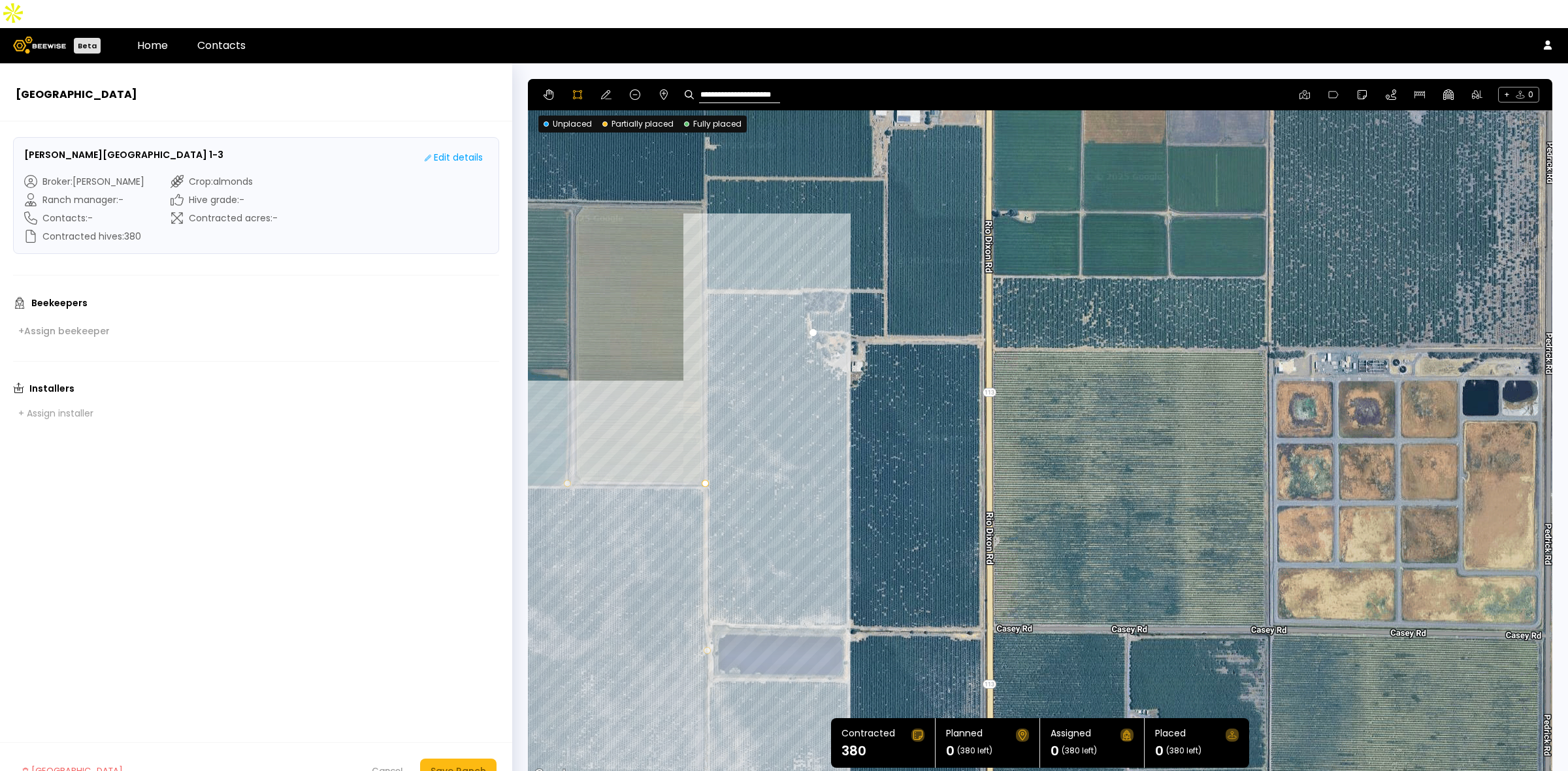
drag, startPoint x: 827, startPoint y: 305, endPoint x: 840, endPoint y: 305, distance: 13.0
click at [828, 305] on div at bounding box center [1040, 432] width 1023 height 704
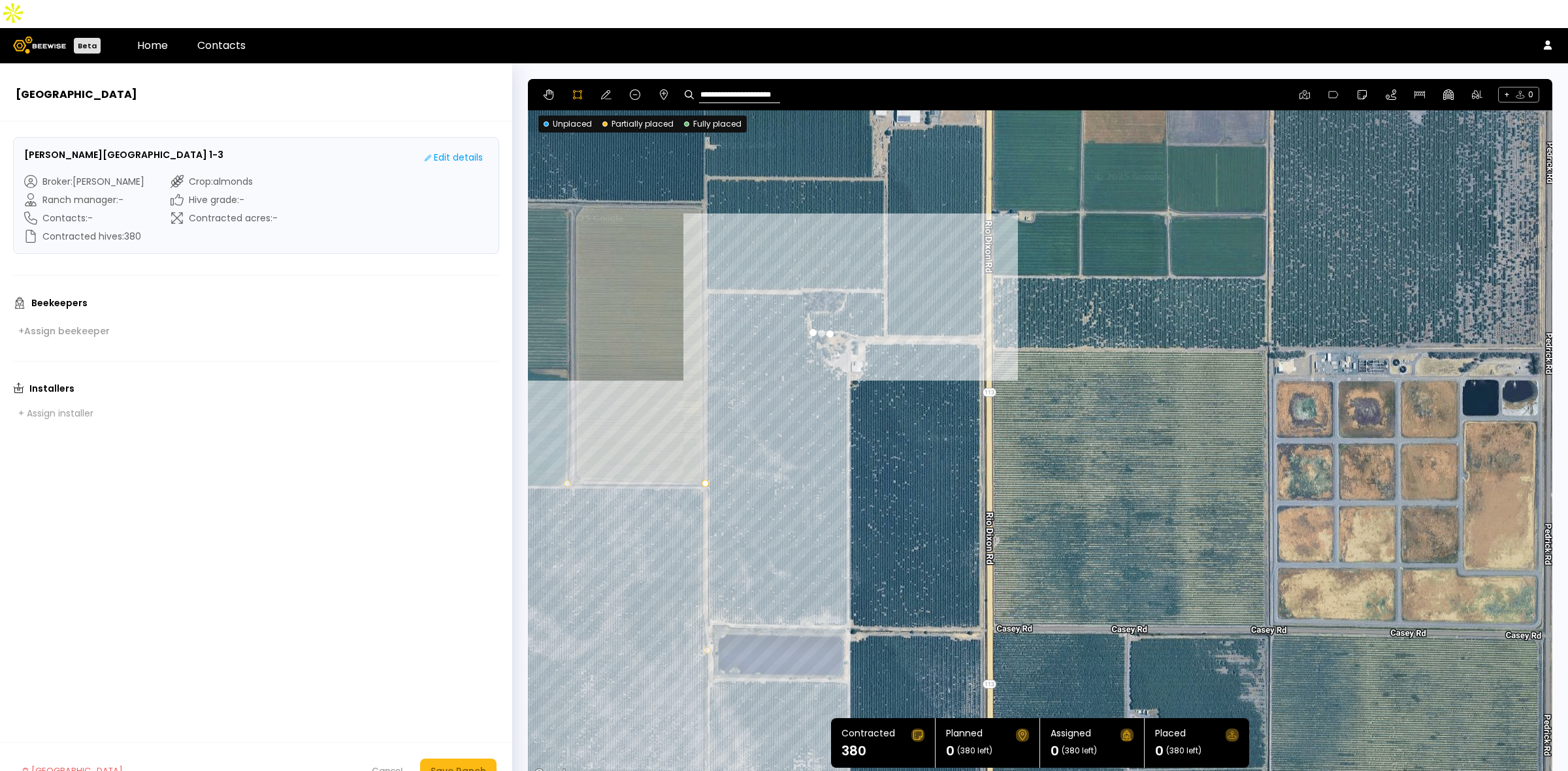
click at [842, 305] on div at bounding box center [1040, 432] width 1023 height 704
click at [853, 310] on div at bounding box center [1040, 432] width 1023 height 704
click at [861, 312] on div at bounding box center [1040, 432] width 1023 height 704
click at [882, 310] on div at bounding box center [1040, 432] width 1023 height 704
click at [885, 264] on div at bounding box center [1040, 432] width 1023 height 704
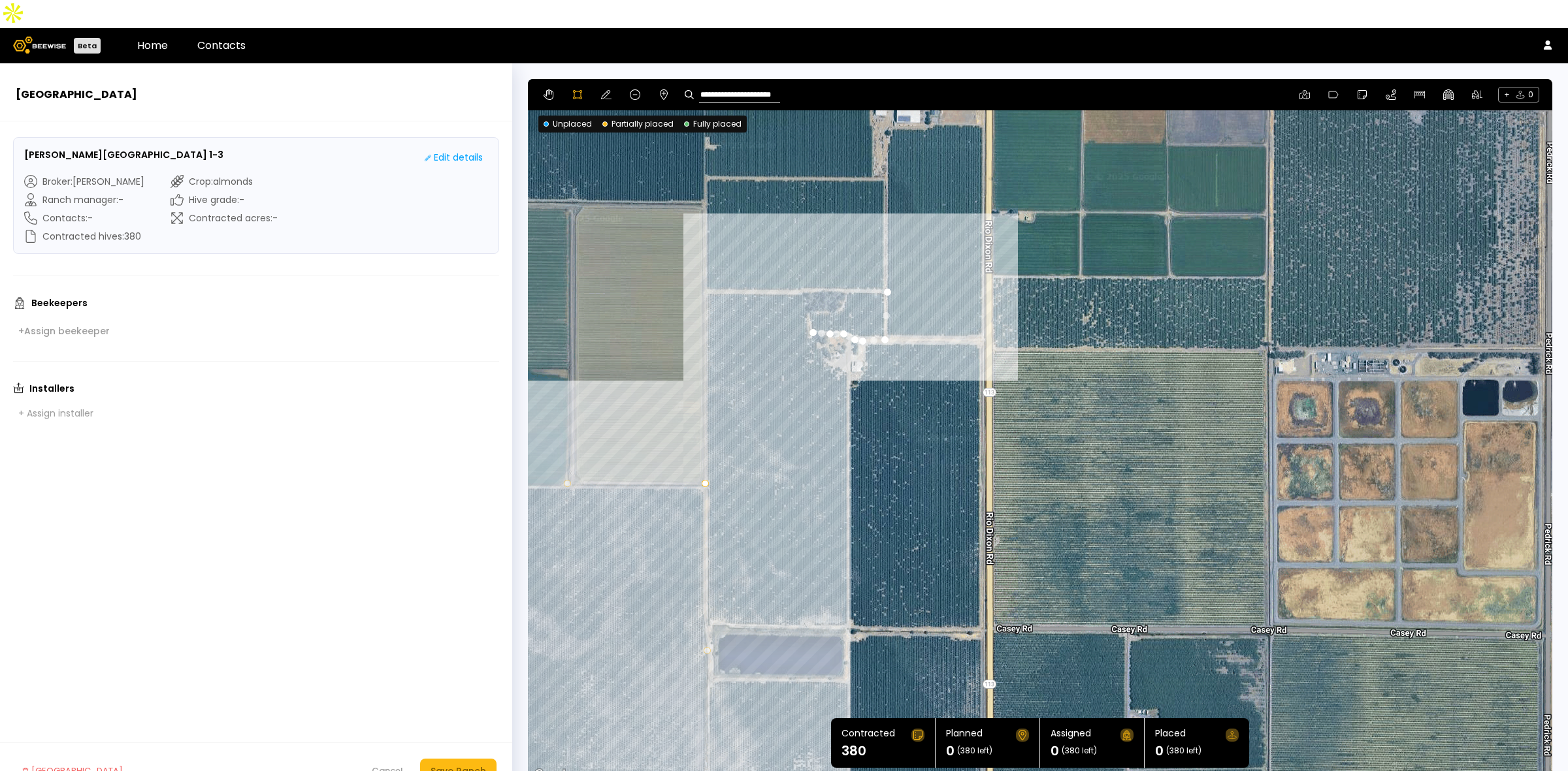
click at [847, 264] on div at bounding box center [1040, 432] width 1023 height 704
click at [844, 275] on div at bounding box center [1040, 432] width 1023 height 704
drag, startPoint x: 838, startPoint y: 283, endPoint x: 827, endPoint y: 286, distance: 11.4
click at [838, 283] on div at bounding box center [1040, 432] width 1023 height 704
click at [823, 286] on div at bounding box center [1040, 432] width 1023 height 704
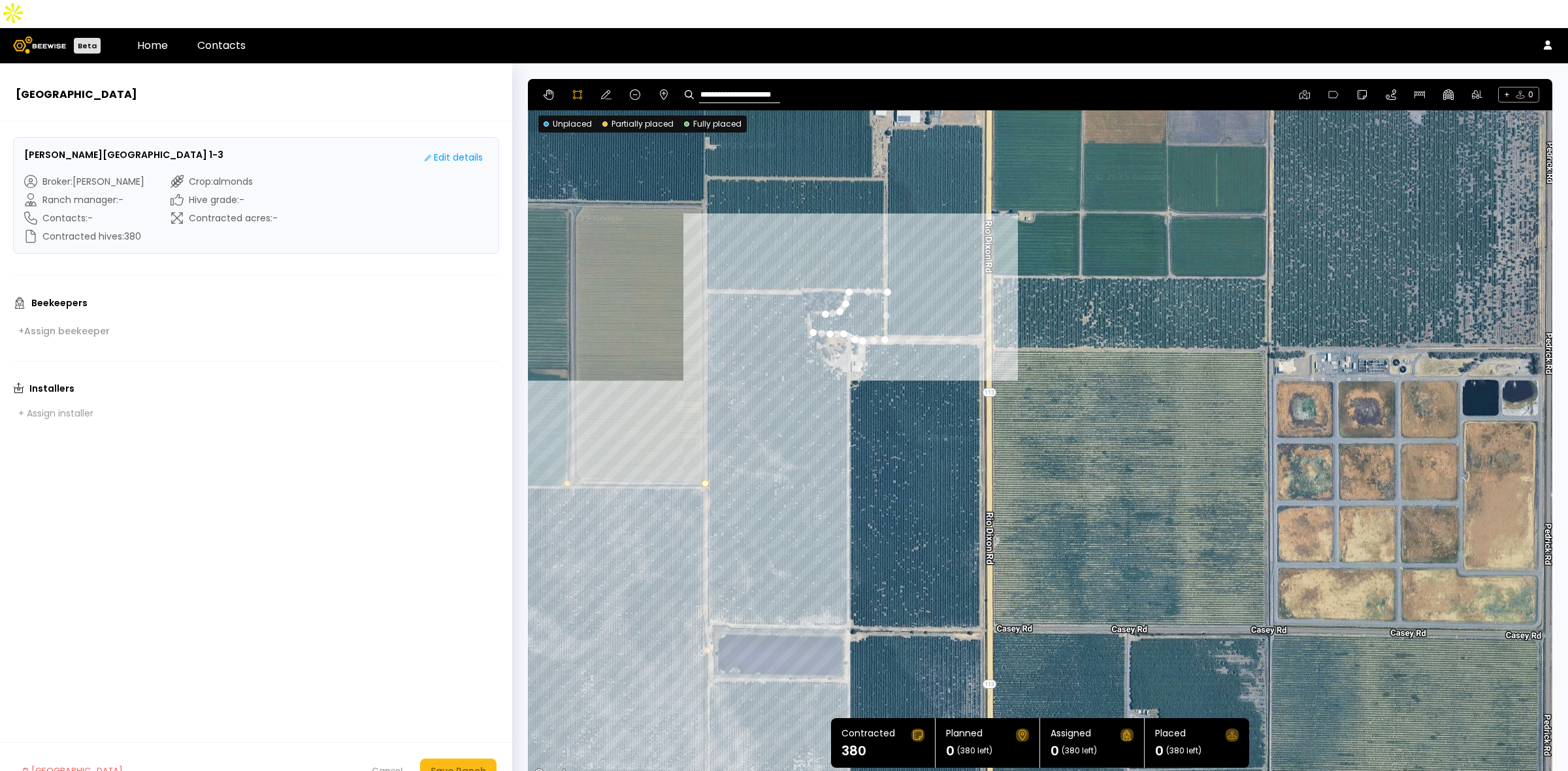
click at [808, 285] on div at bounding box center [1040, 432] width 1023 height 704
click at [808, 303] on div at bounding box center [1040, 432] width 1023 height 704
click at [800, 263] on div at bounding box center [1040, 432] width 1023 height 704
click at [704, 264] on div at bounding box center [1040, 432] width 1023 height 704
click at [706, 596] on div at bounding box center [1040, 432] width 1023 height 704
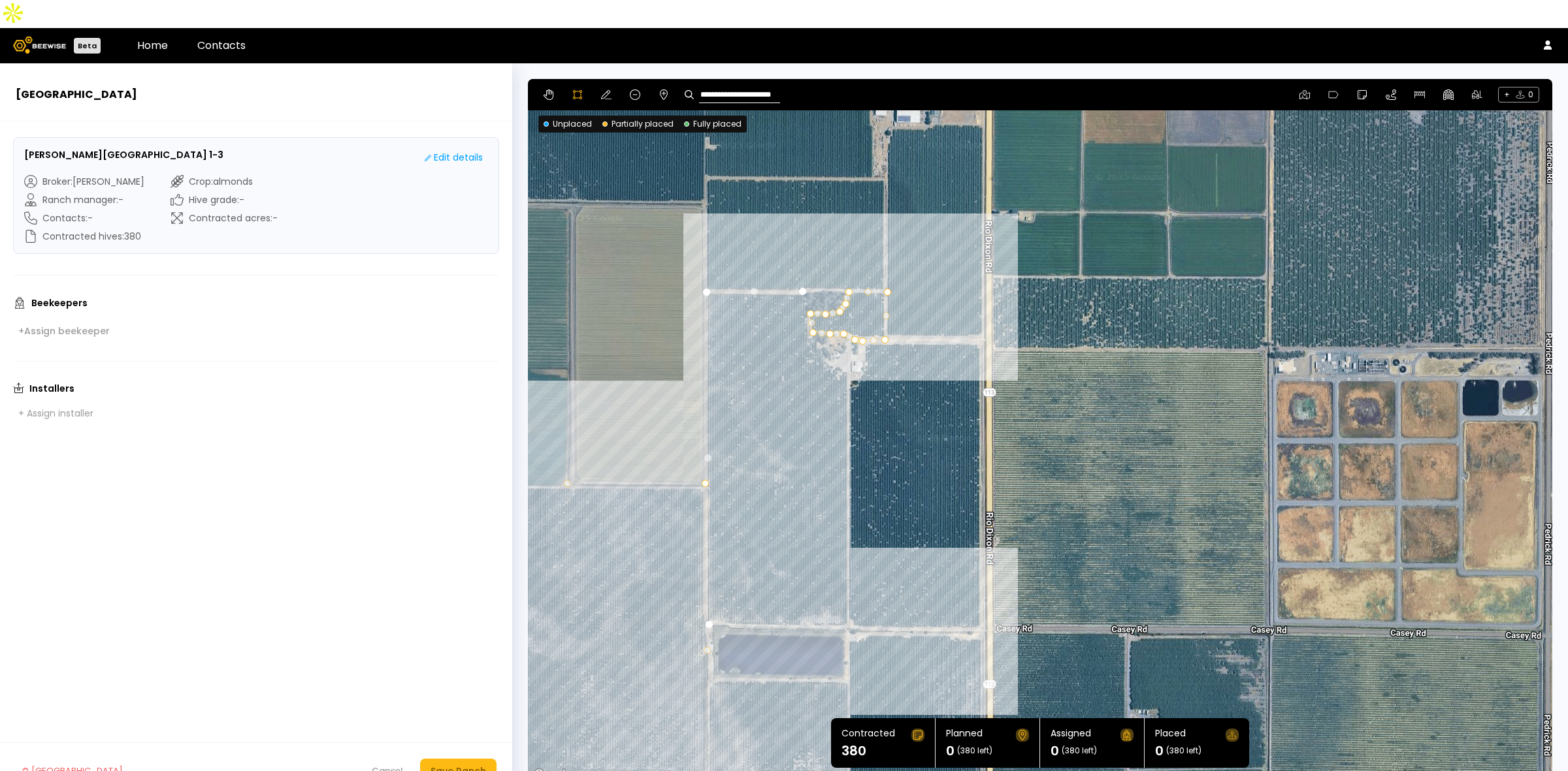
click at [847, 598] on div at bounding box center [1040, 432] width 1023 height 704
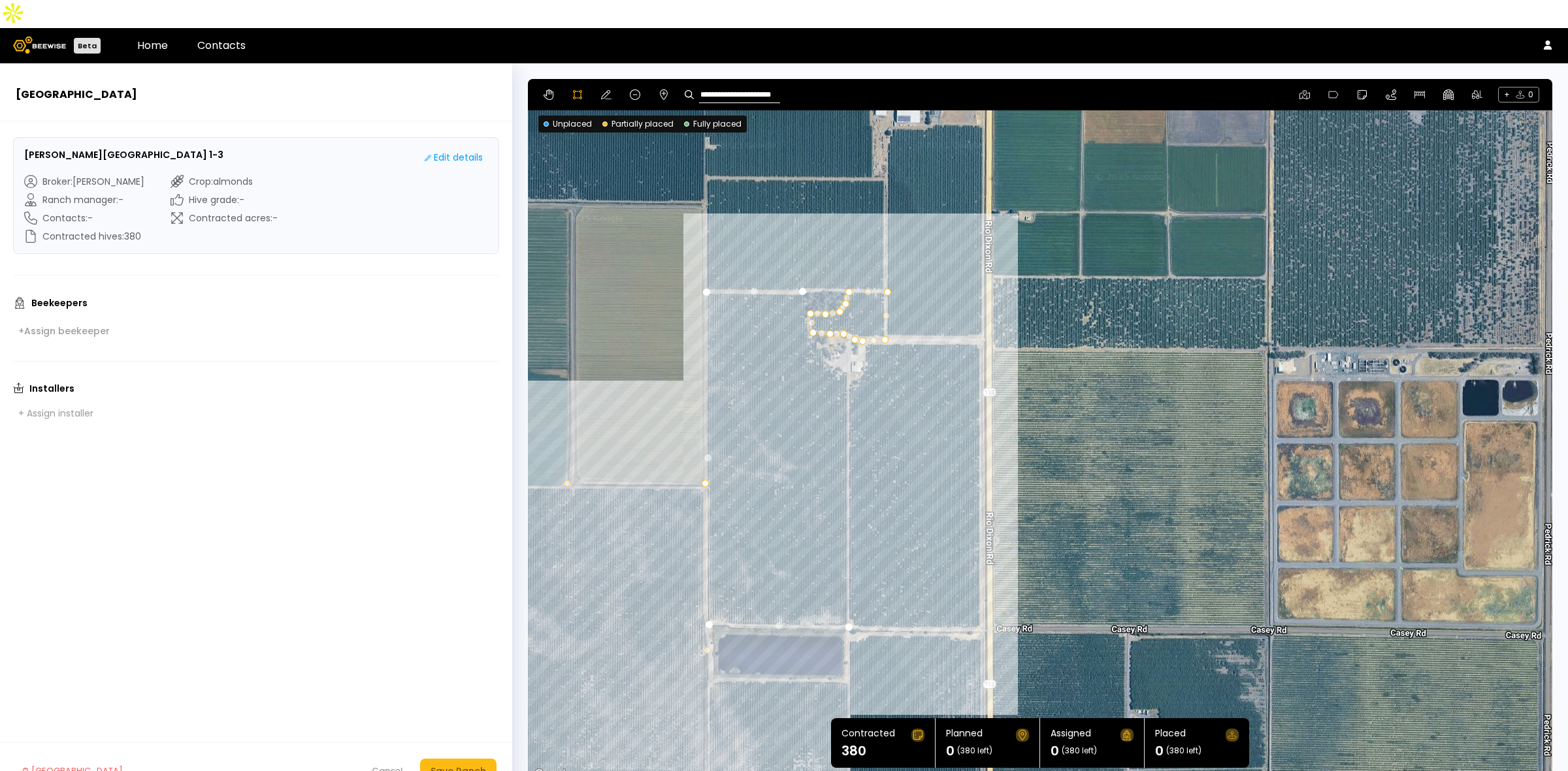
click at [844, 343] on div at bounding box center [1040, 432] width 1023 height 704
click at [833, 339] on div at bounding box center [1040, 432] width 1023 height 704
click at [824, 330] on div at bounding box center [1040, 432] width 1023 height 704
click at [821, 320] on div at bounding box center [1040, 432] width 1023 height 704
click at [821, 312] on div at bounding box center [1040, 432] width 1023 height 704
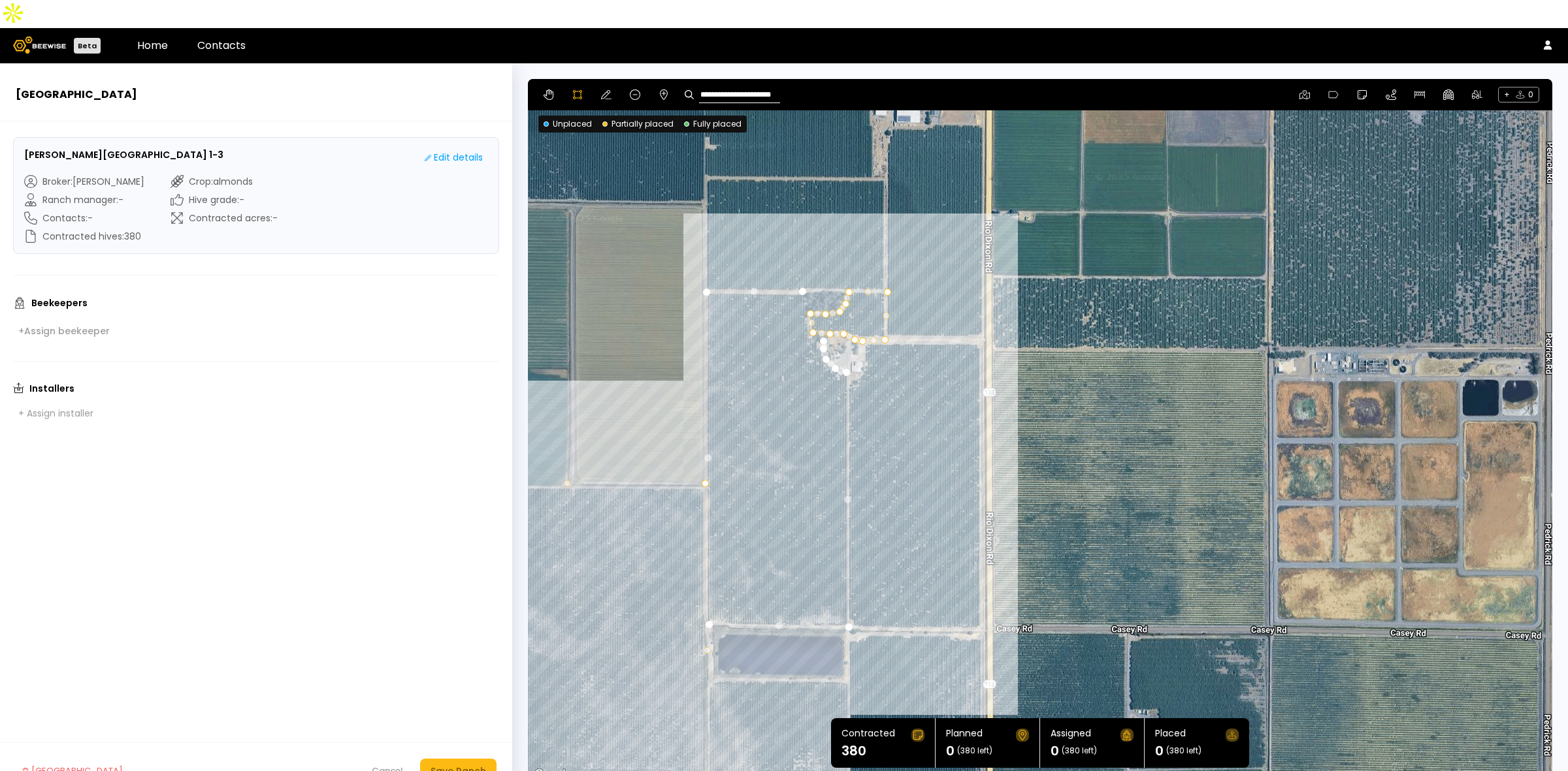
click at [815, 310] on div at bounding box center [1040, 432] width 1023 height 704
click at [809, 308] on div at bounding box center [1040, 432] width 1023 height 704
click at [802, 265] on div at bounding box center [1040, 432] width 1023 height 704
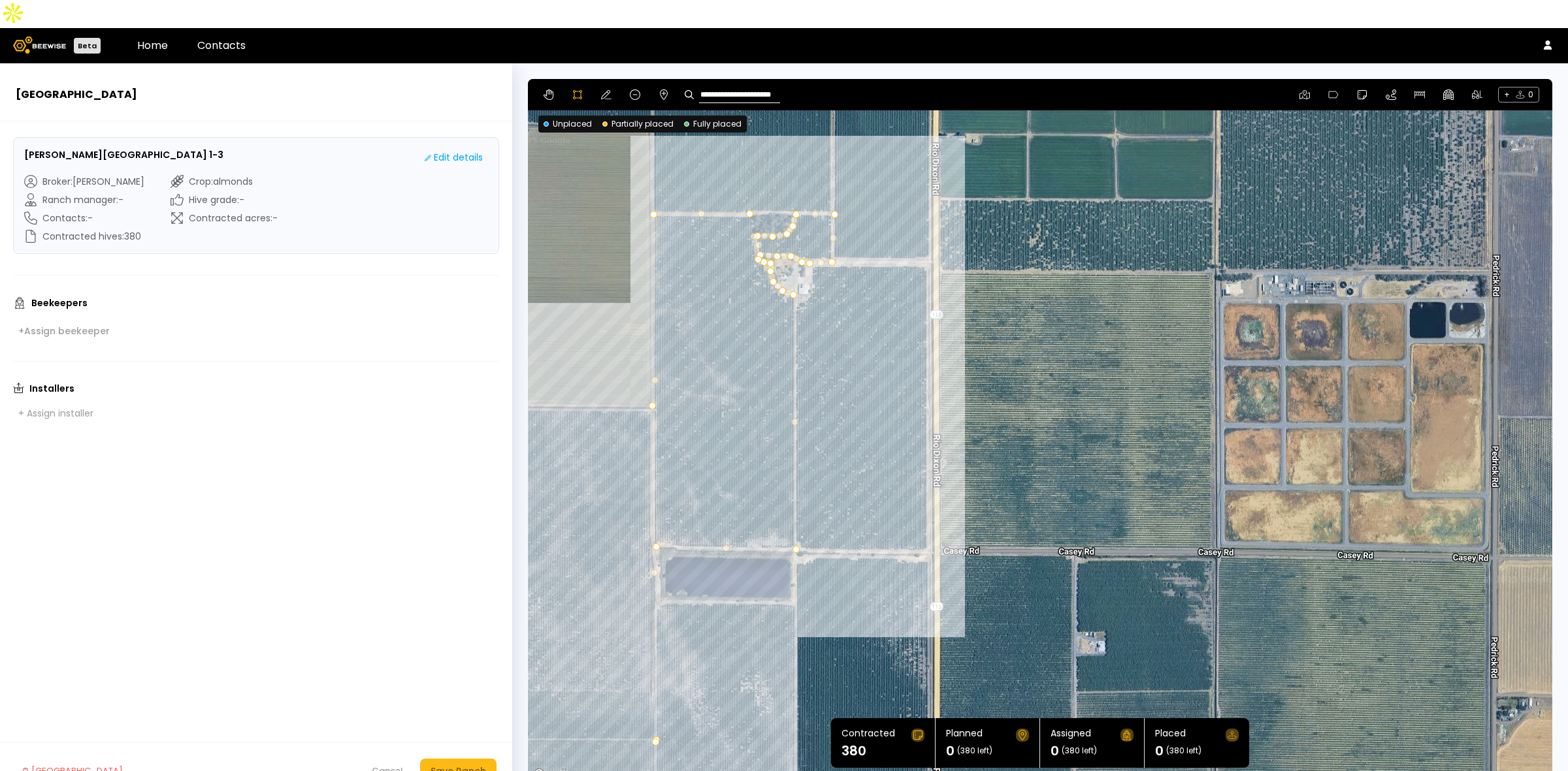
drag, startPoint x: 1128, startPoint y: 541, endPoint x: 1075, endPoint y: 462, distance: 95.1
click at [1075, 462] on div at bounding box center [1040, 432] width 1023 height 704
click at [464, 764] on div "Save Ranch" at bounding box center [459, 771] width 56 height 14
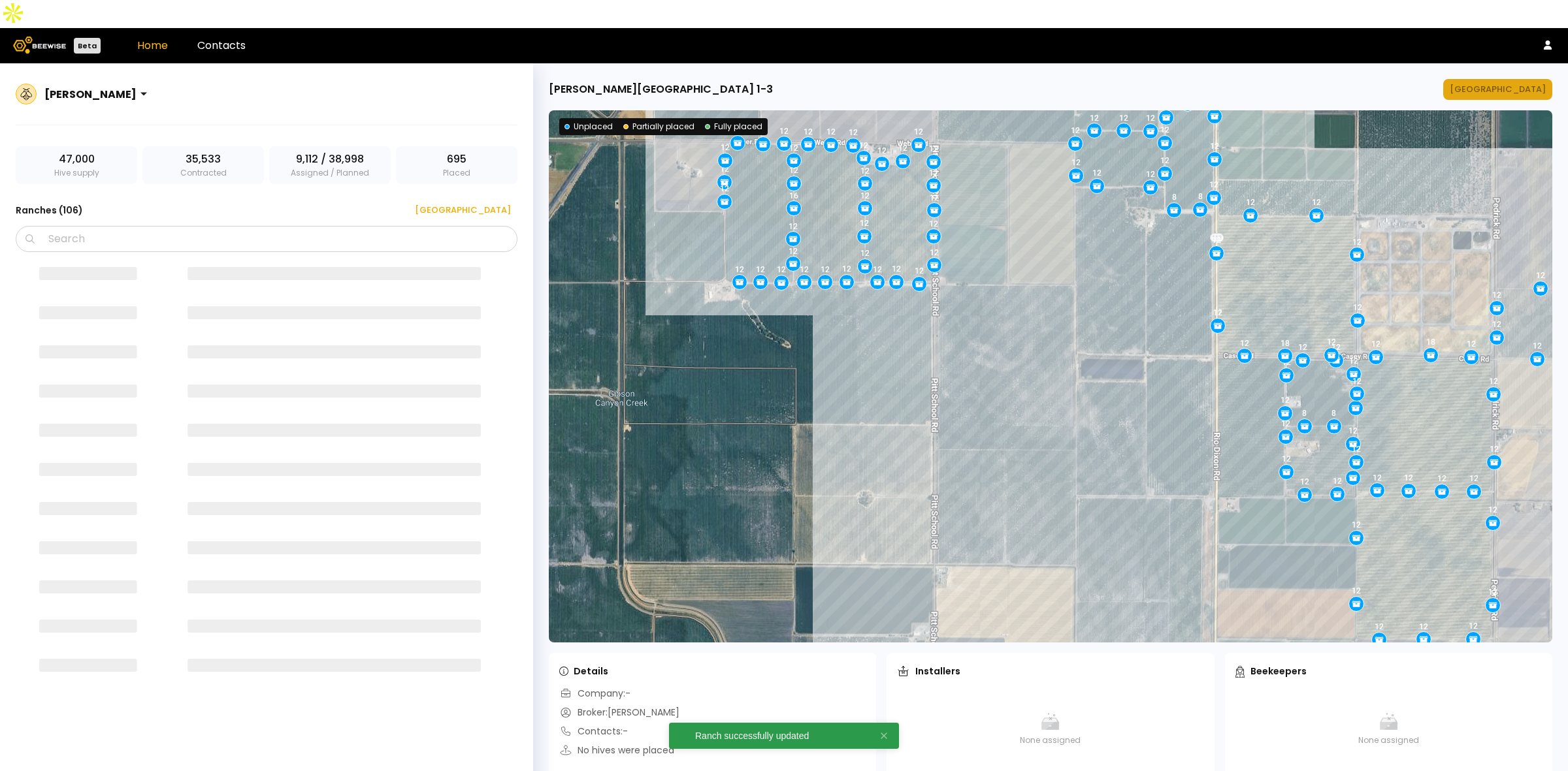
click at [1526, 83] on div "Manage Ranch" at bounding box center [1497, 89] width 97 height 13
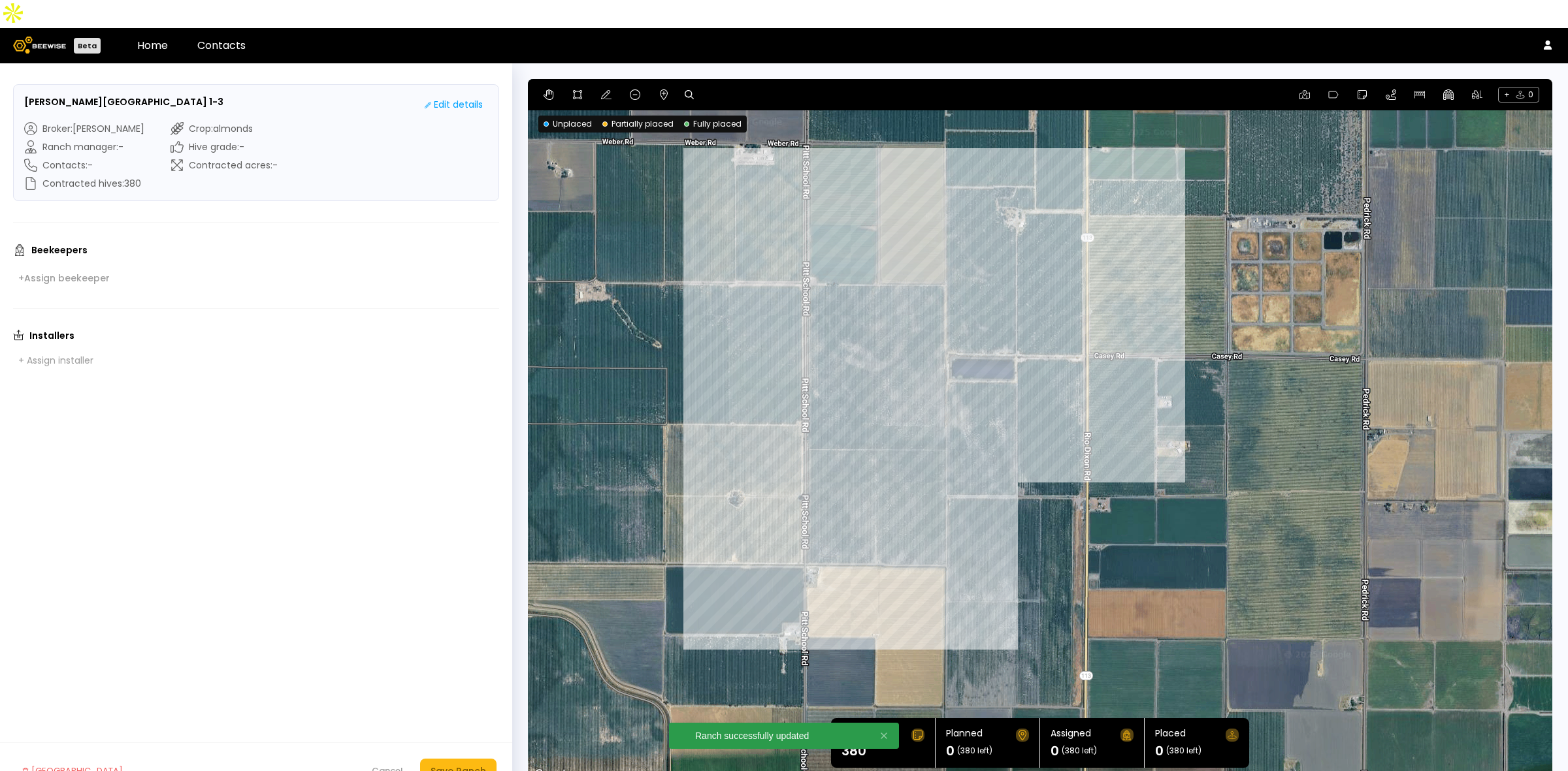
drag, startPoint x: 1370, startPoint y: 423, endPoint x: 1226, endPoint y: 360, distance: 157.2
click at [1226, 360] on div at bounding box center [1039, 431] width 1024 height 704
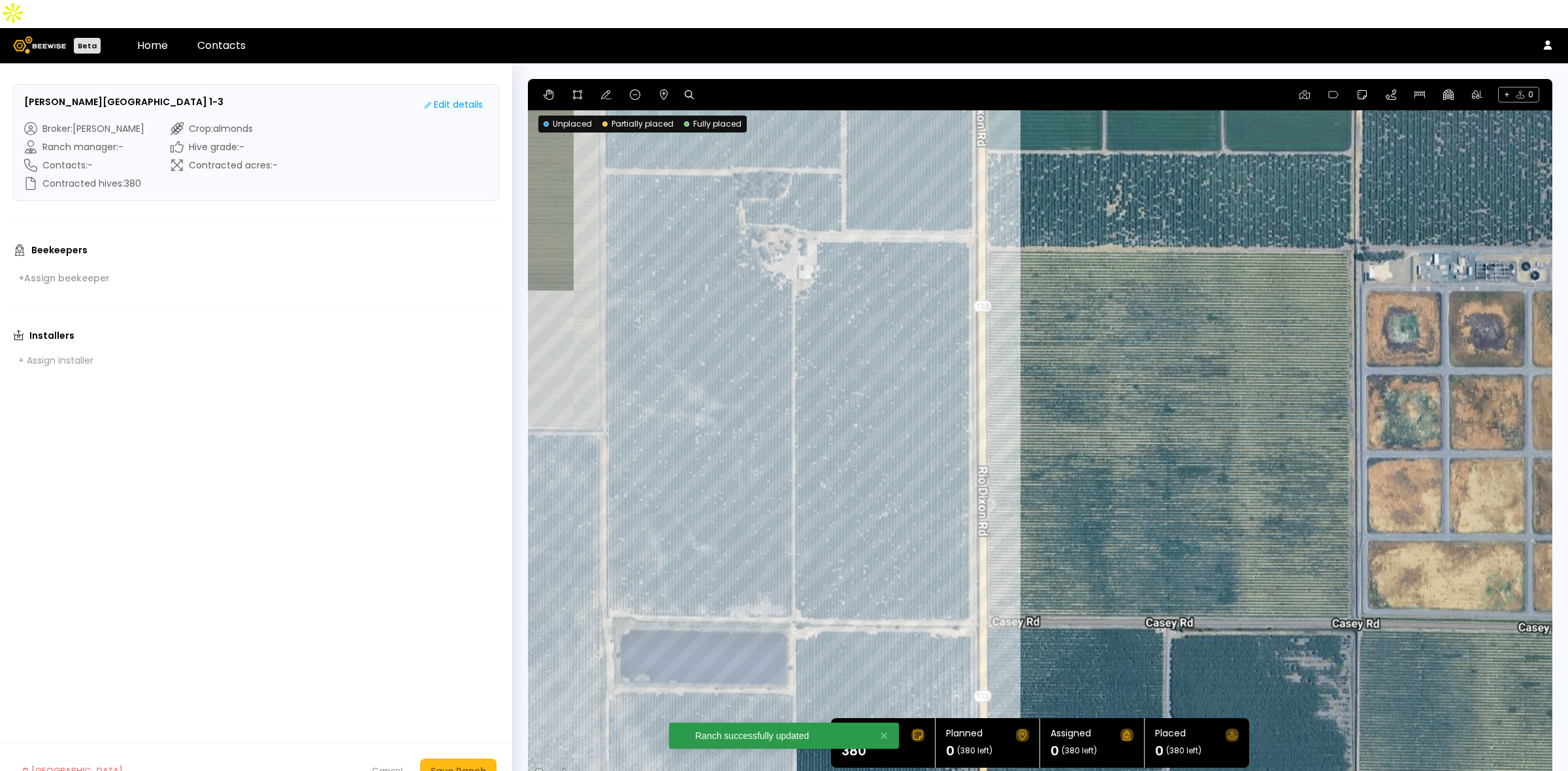
drag, startPoint x: 1051, startPoint y: 220, endPoint x: 1209, endPoint y: 333, distance: 194.2
click at [1209, 333] on div at bounding box center [1039, 431] width 1024 height 704
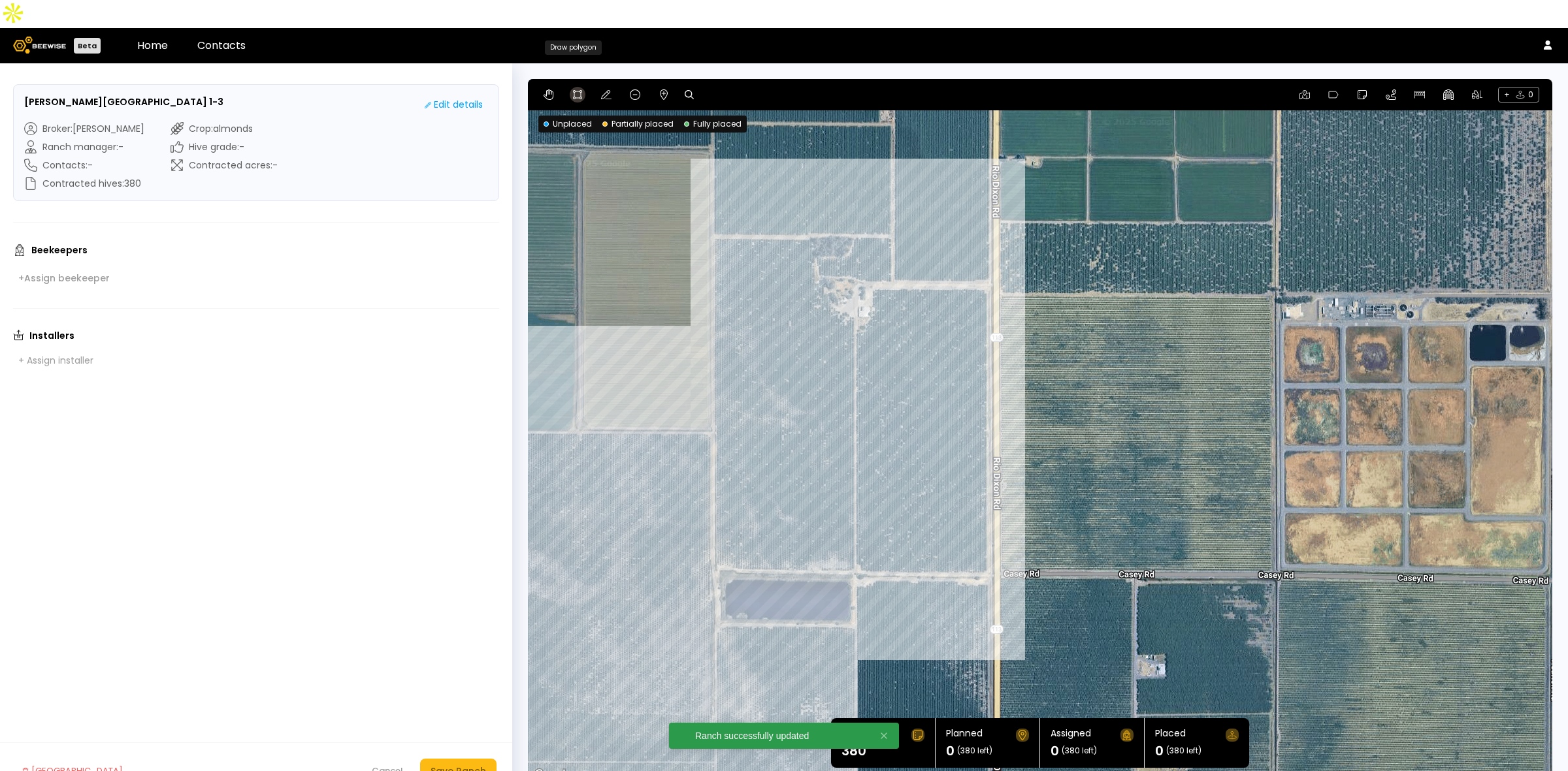
click at [572, 90] on icon at bounding box center [577, 95] width 11 height 11
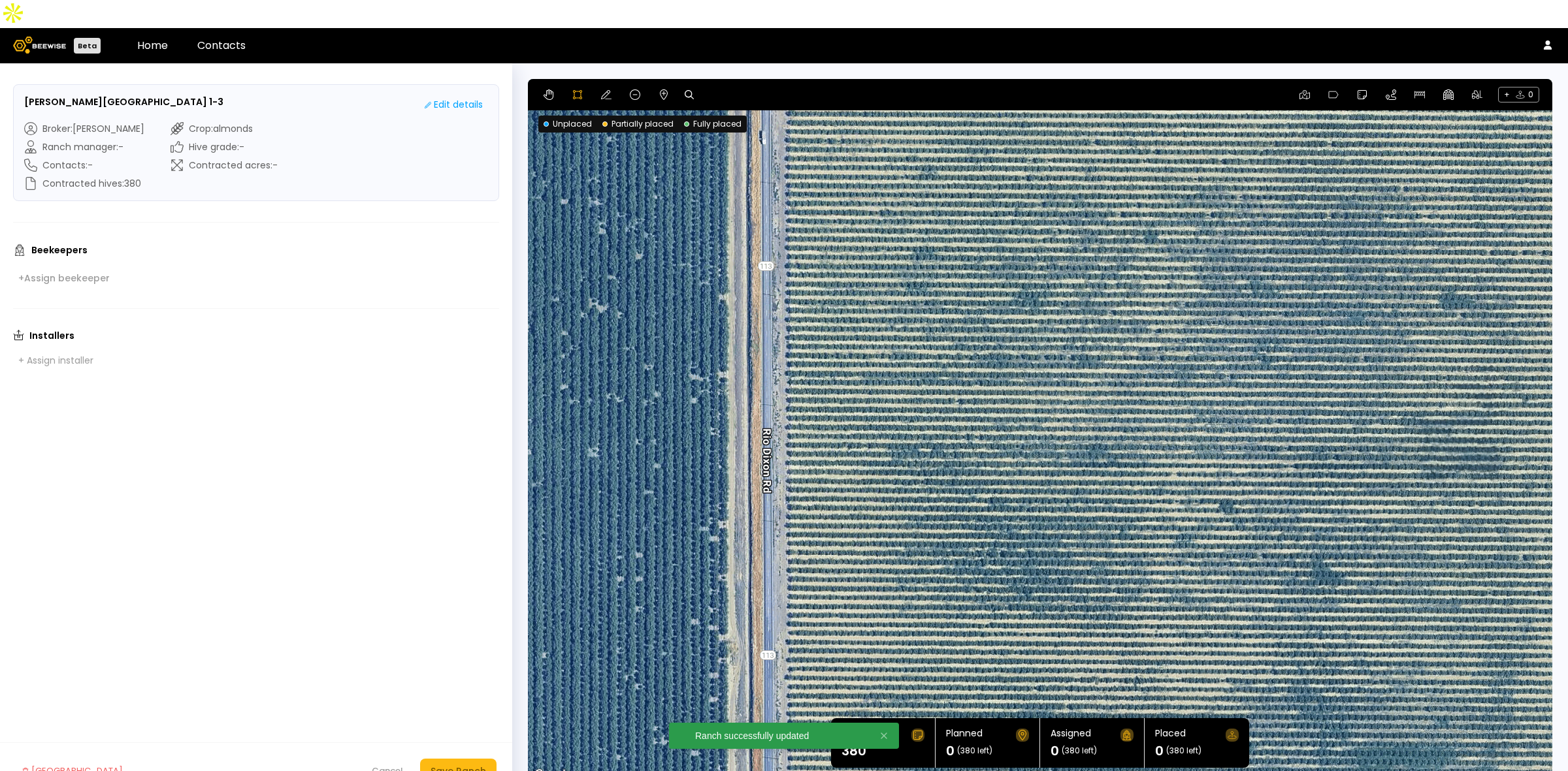
click at [1066, 333] on div at bounding box center [1040, 431] width 1023 height 704
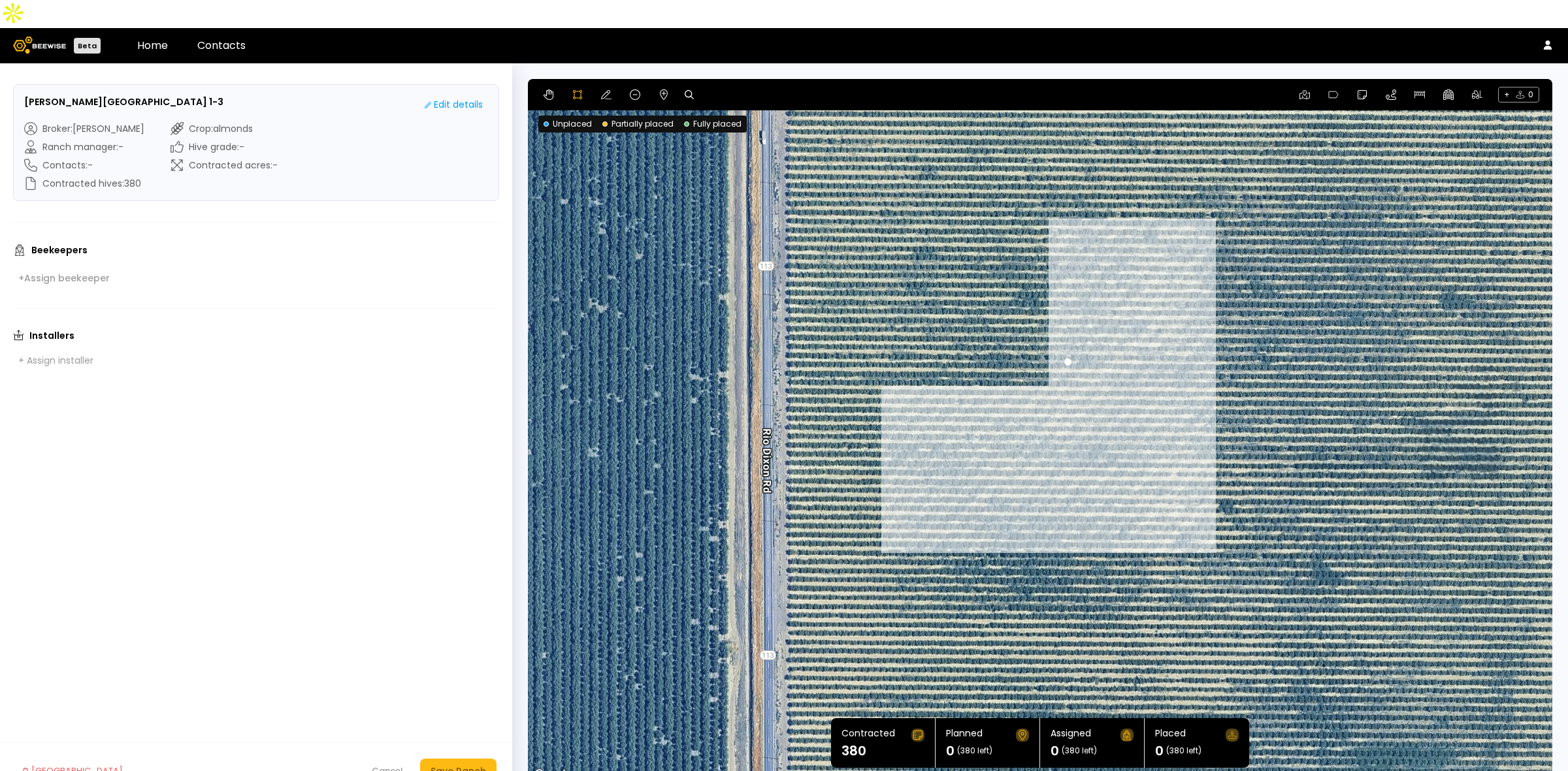
click at [1052, 396] on div at bounding box center [1040, 431] width 1023 height 704
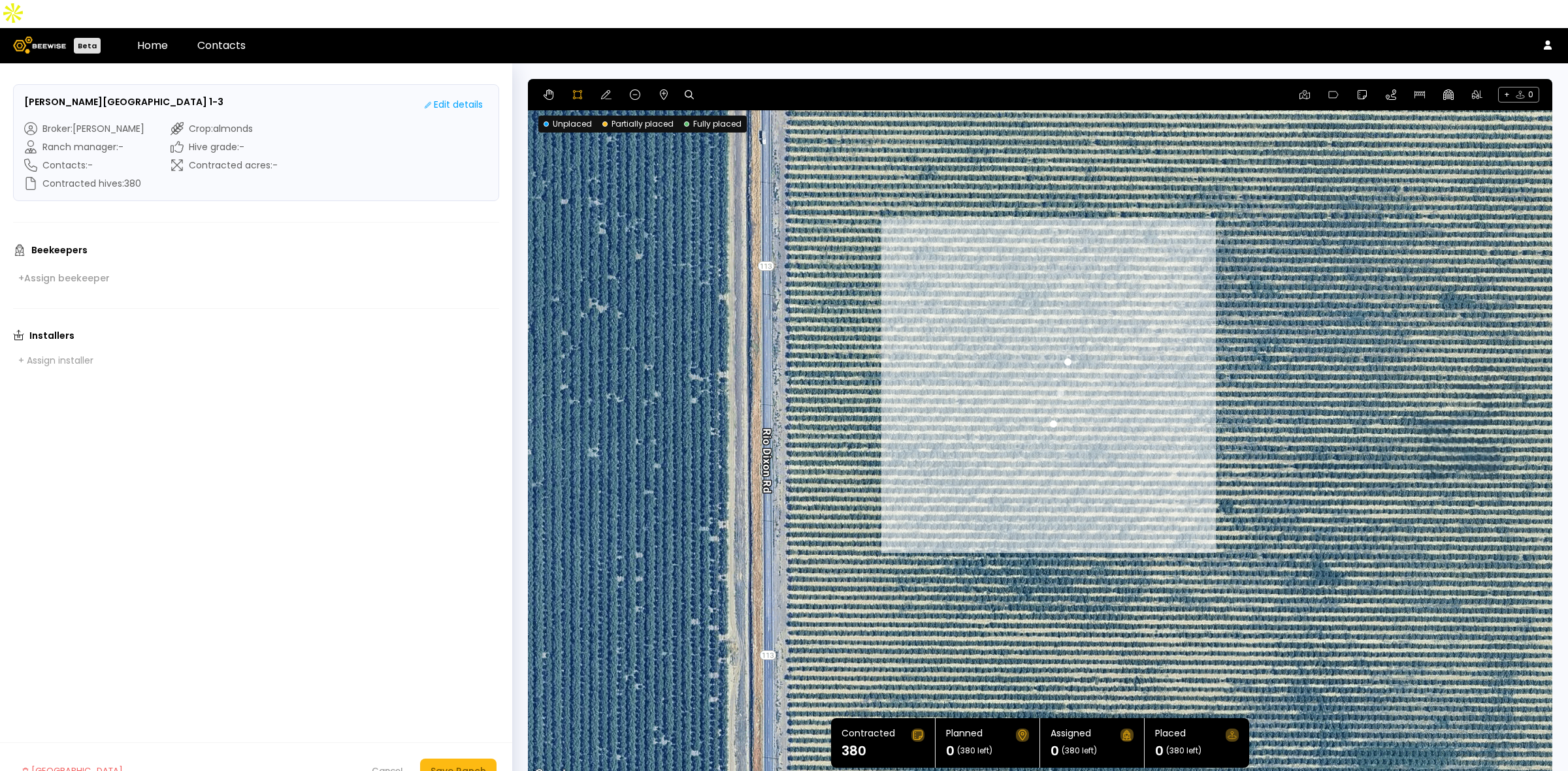
click at [1030, 338] on div at bounding box center [1040, 431] width 1023 height 704
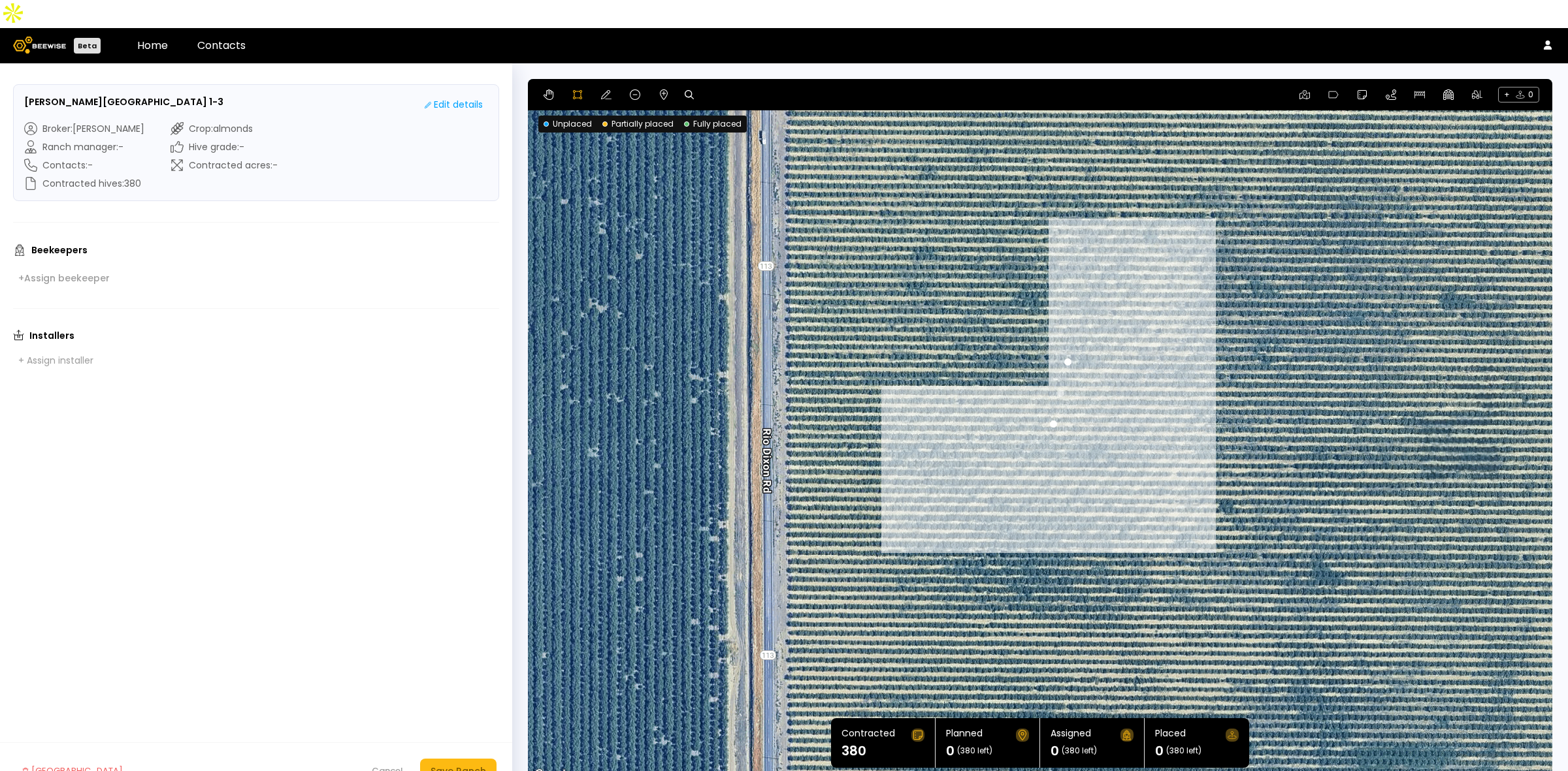
click at [1065, 333] on div at bounding box center [1040, 431] width 1023 height 704
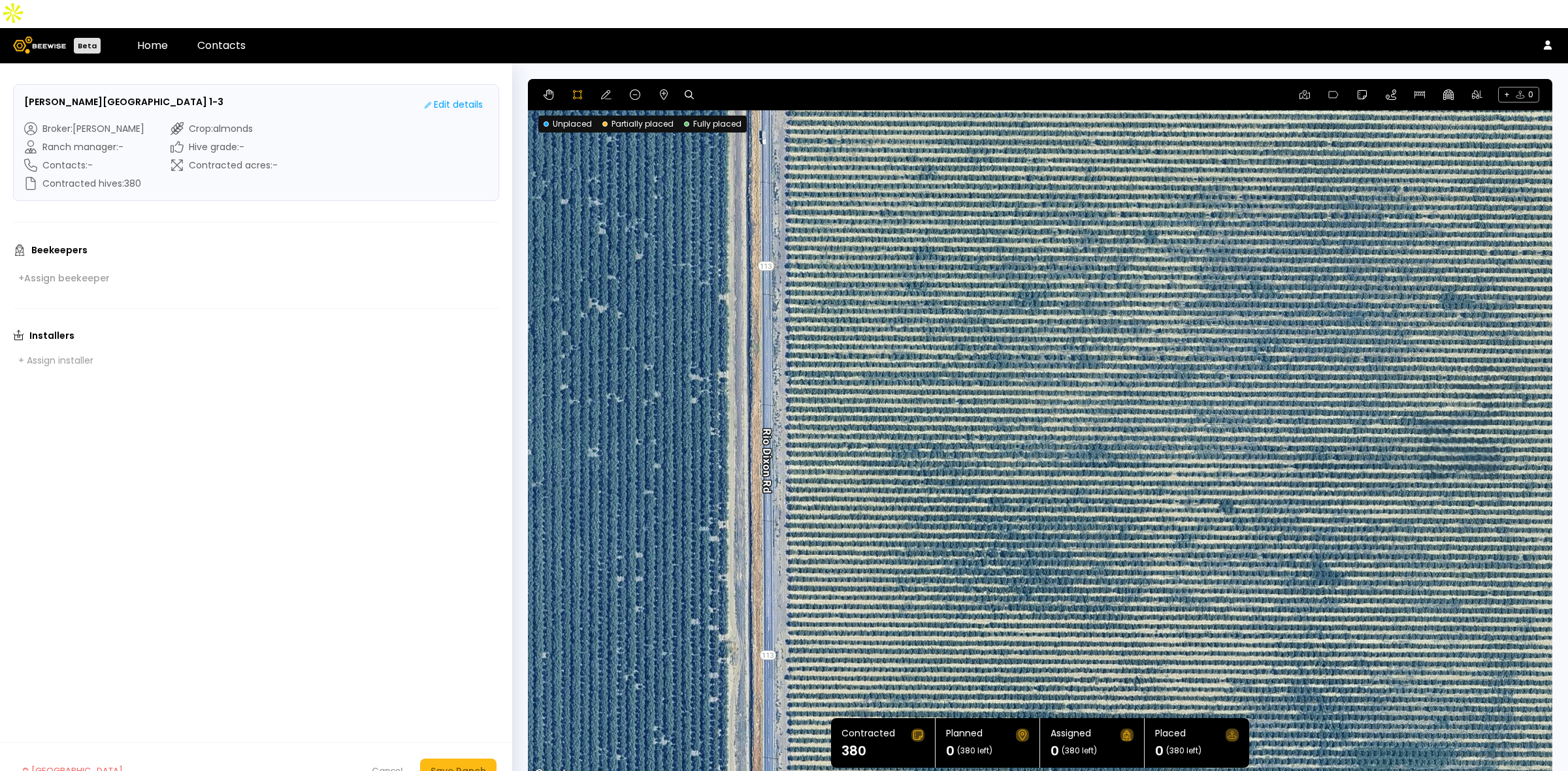
drag, startPoint x: 955, startPoint y: 416, endPoint x: 1251, endPoint y: 308, distance: 315.1
click at [1251, 308] on div at bounding box center [1040, 431] width 1023 height 704
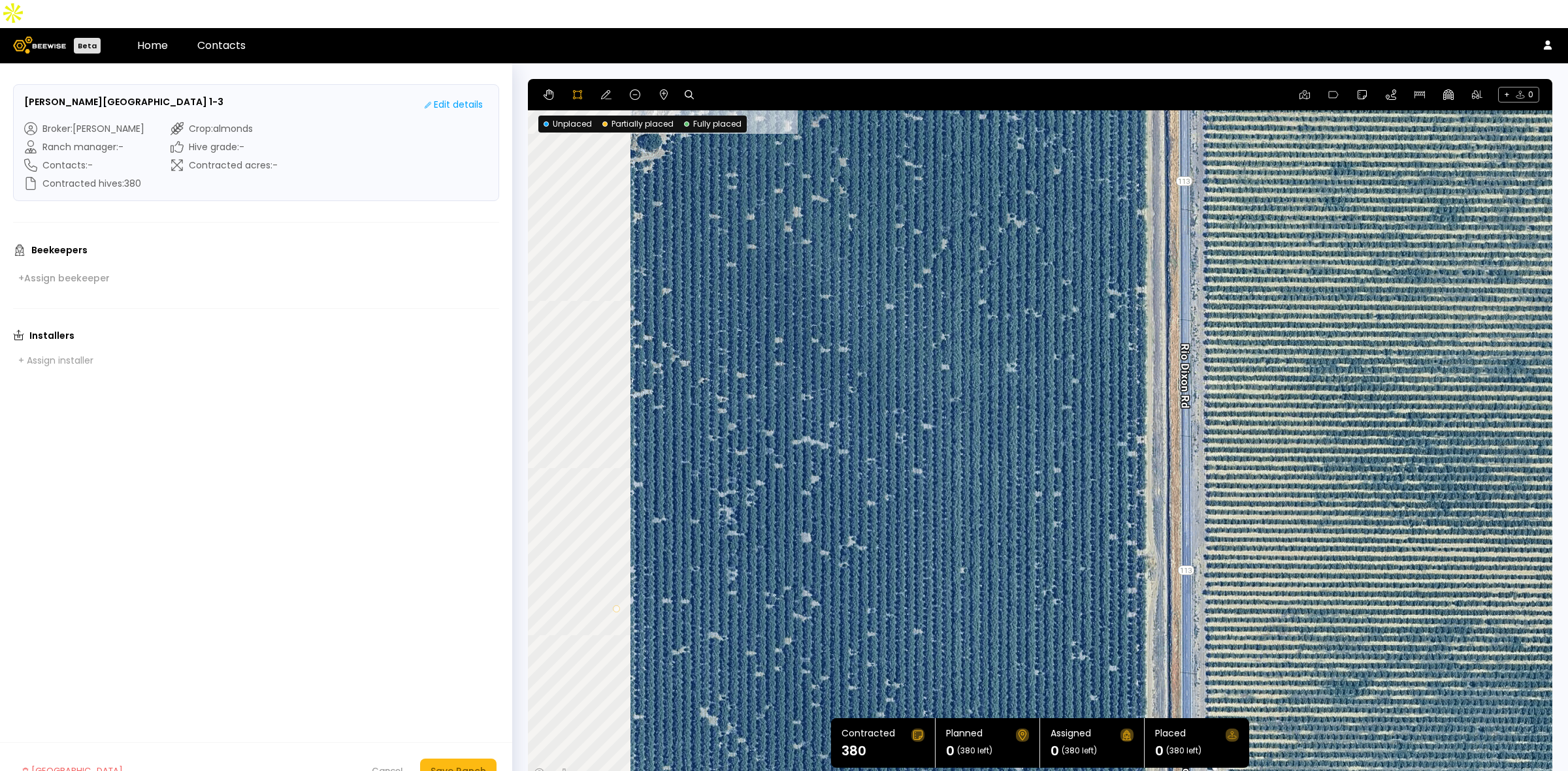
drag, startPoint x: 931, startPoint y: 410, endPoint x: 1349, endPoint y: 325, distance: 426.6
click at [1349, 325] on div at bounding box center [1040, 431] width 1023 height 704
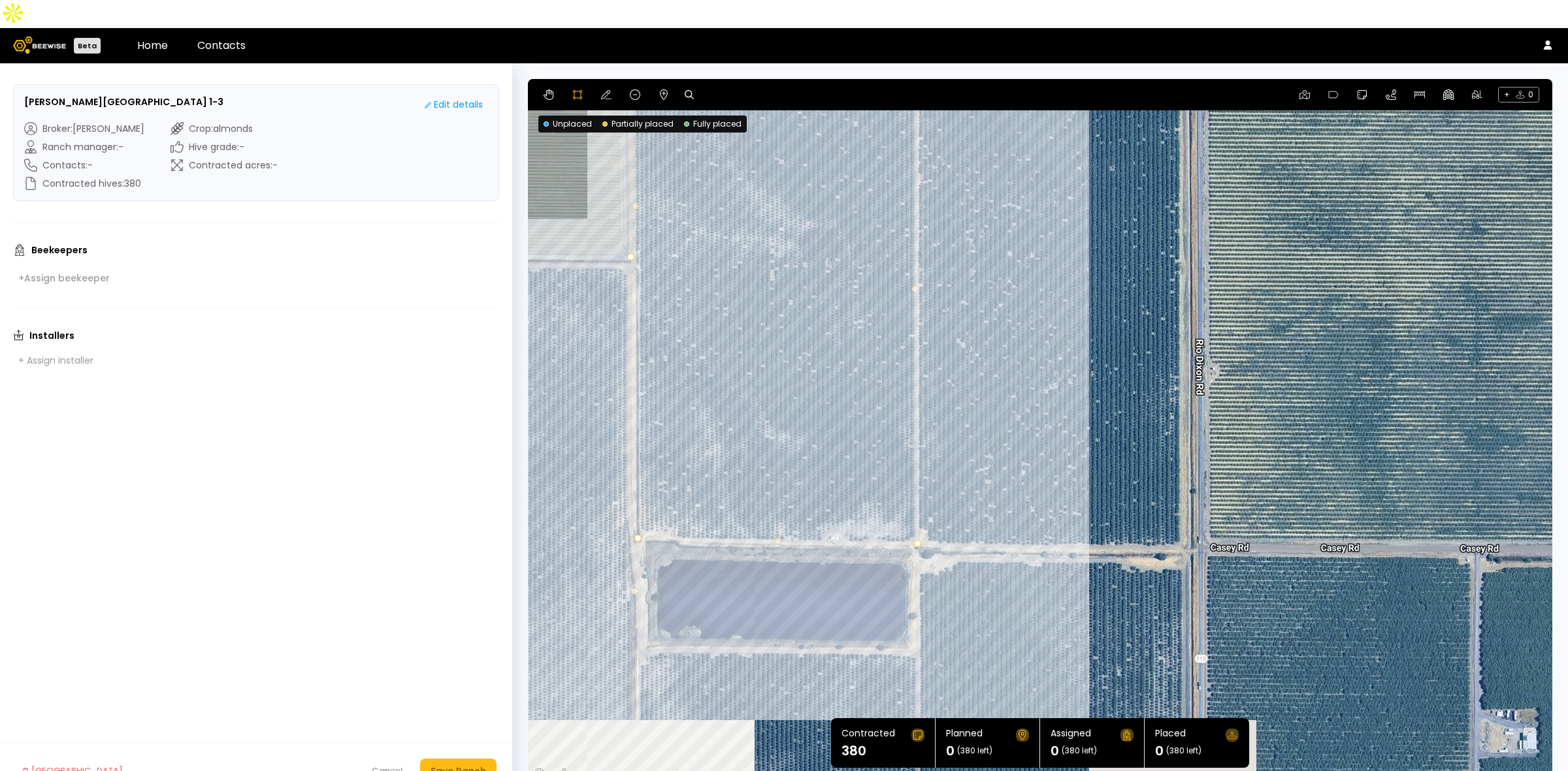
drag, startPoint x: 1349, startPoint y: 449, endPoint x: 1284, endPoint y: 258, distance: 201.8
click at [1288, 255] on div at bounding box center [1040, 431] width 1023 height 704
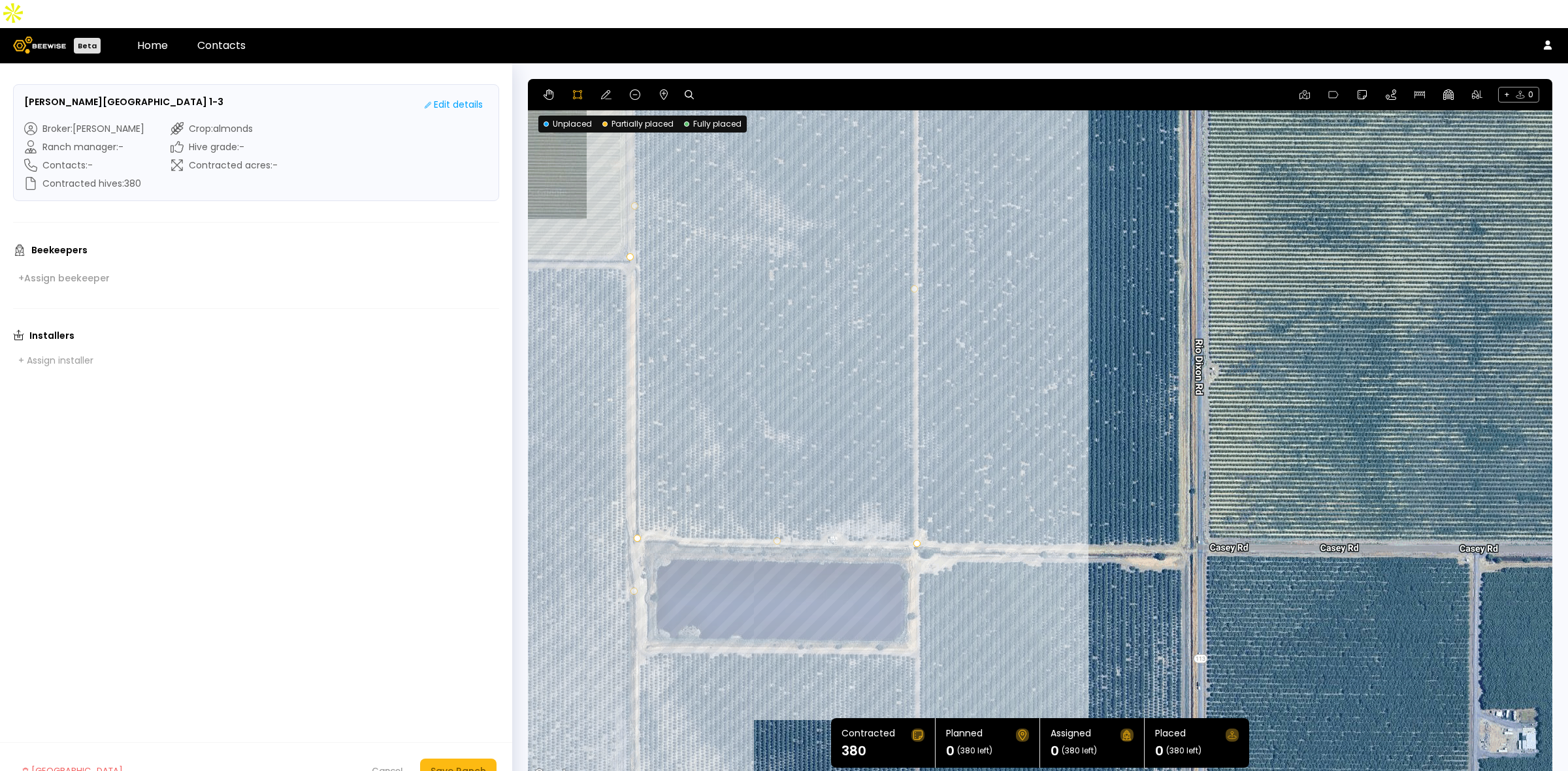
click at [916, 501] on div at bounding box center [1040, 431] width 1023 height 704
click at [924, 510] on div at bounding box center [1040, 431] width 1023 height 704
click at [935, 520] on div at bounding box center [1040, 431] width 1023 height 704
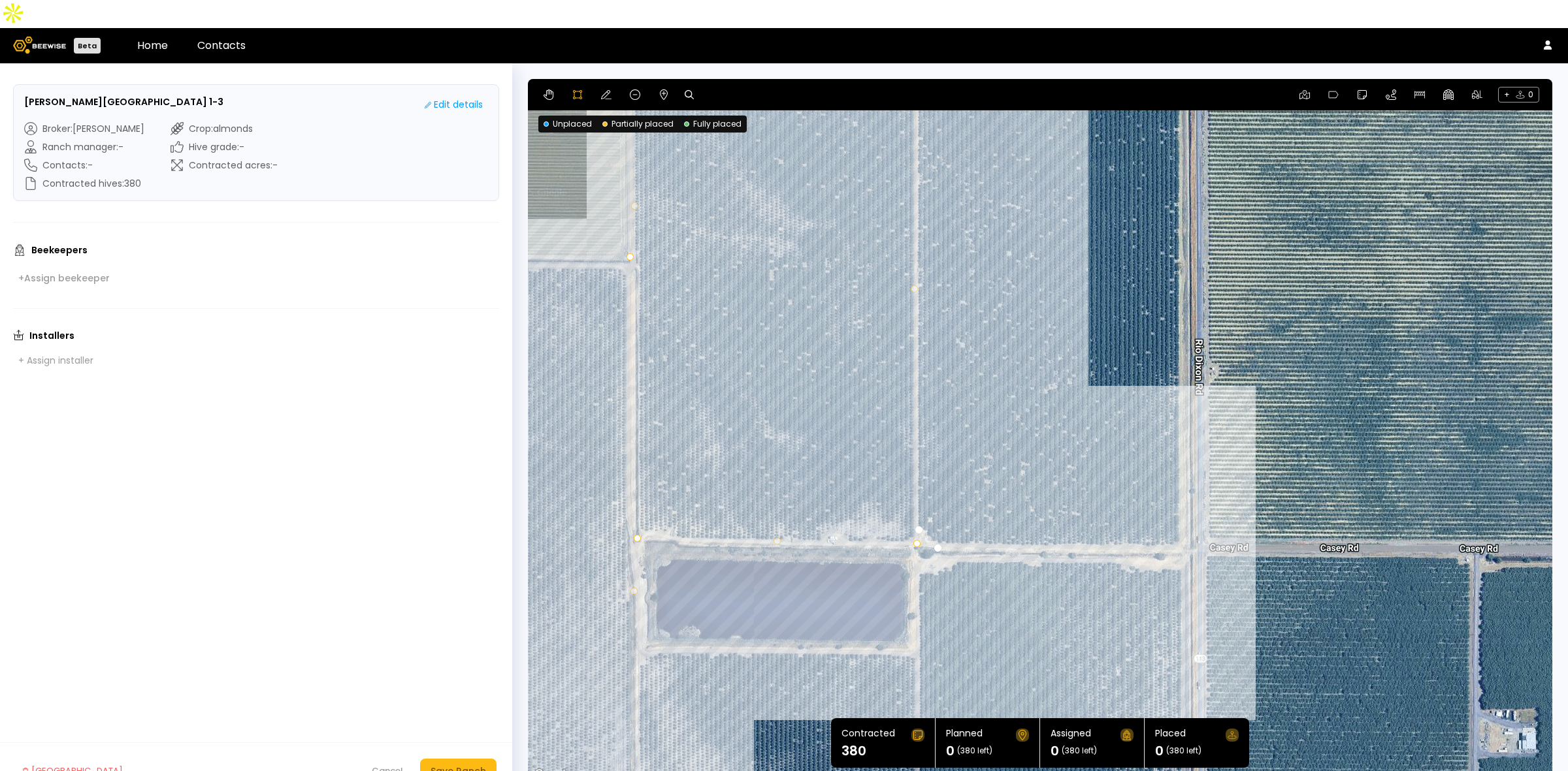
click at [1180, 516] on div at bounding box center [1040, 431] width 1023 height 704
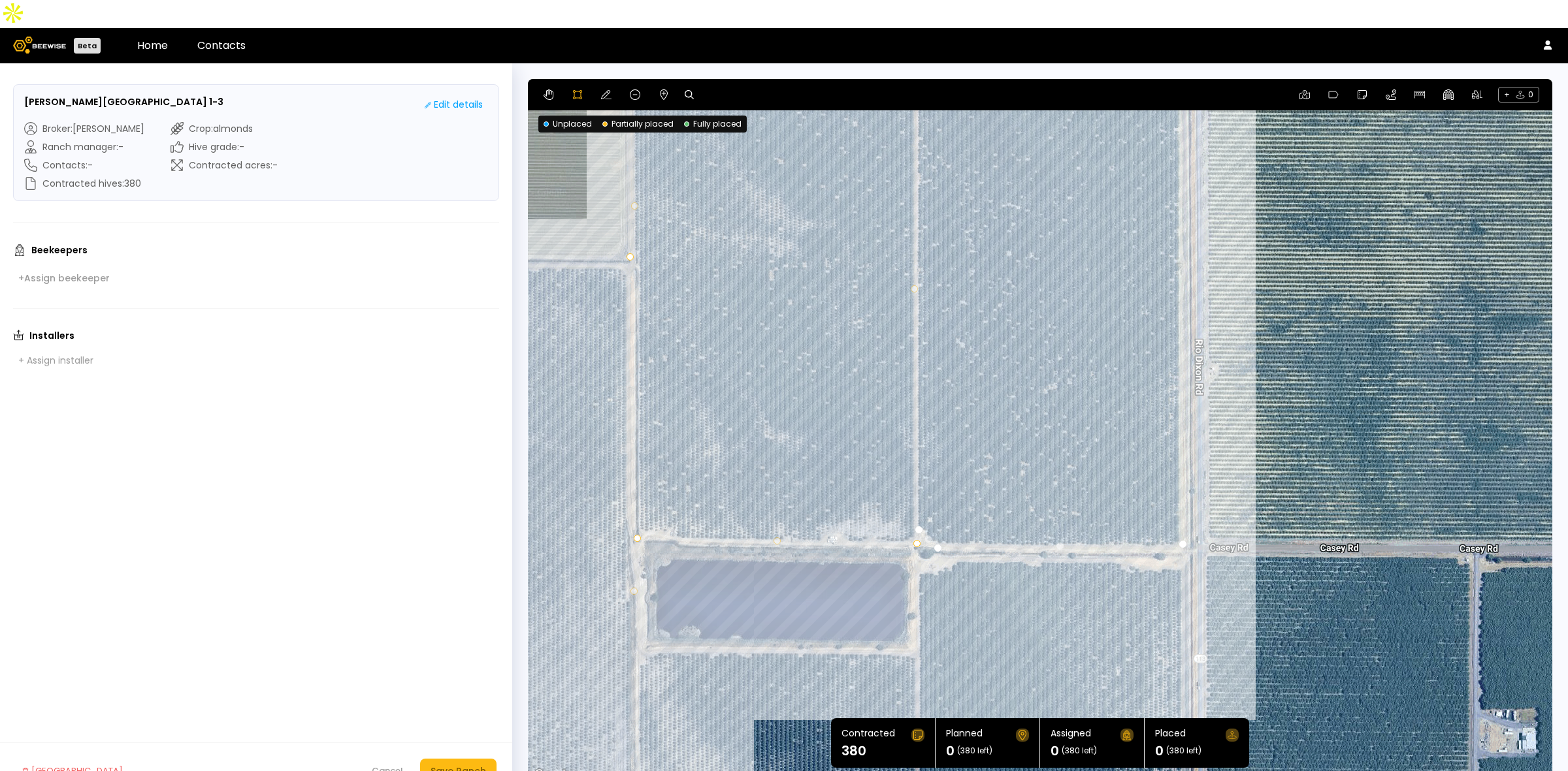
drag, startPoint x: 1242, startPoint y: 138, endPoint x: 1124, endPoint y: 216, distance: 141.4
click at [1124, 216] on div at bounding box center [1040, 431] width 1023 height 704
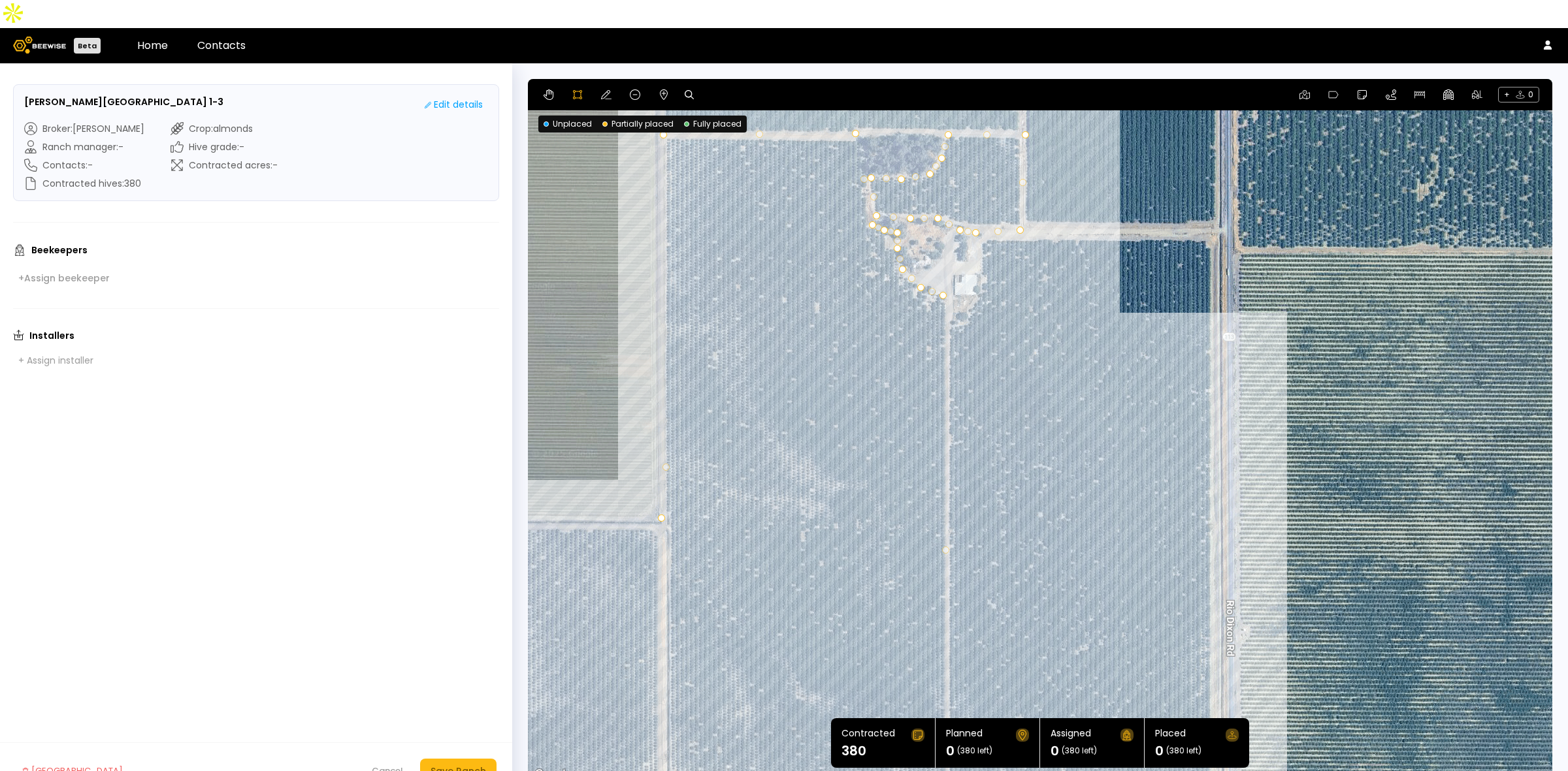
drag, startPoint x: 1237, startPoint y: 130, endPoint x: 1266, endPoint y: 397, distance: 268.6
click at [1266, 397] on div at bounding box center [1040, 431] width 1023 height 704
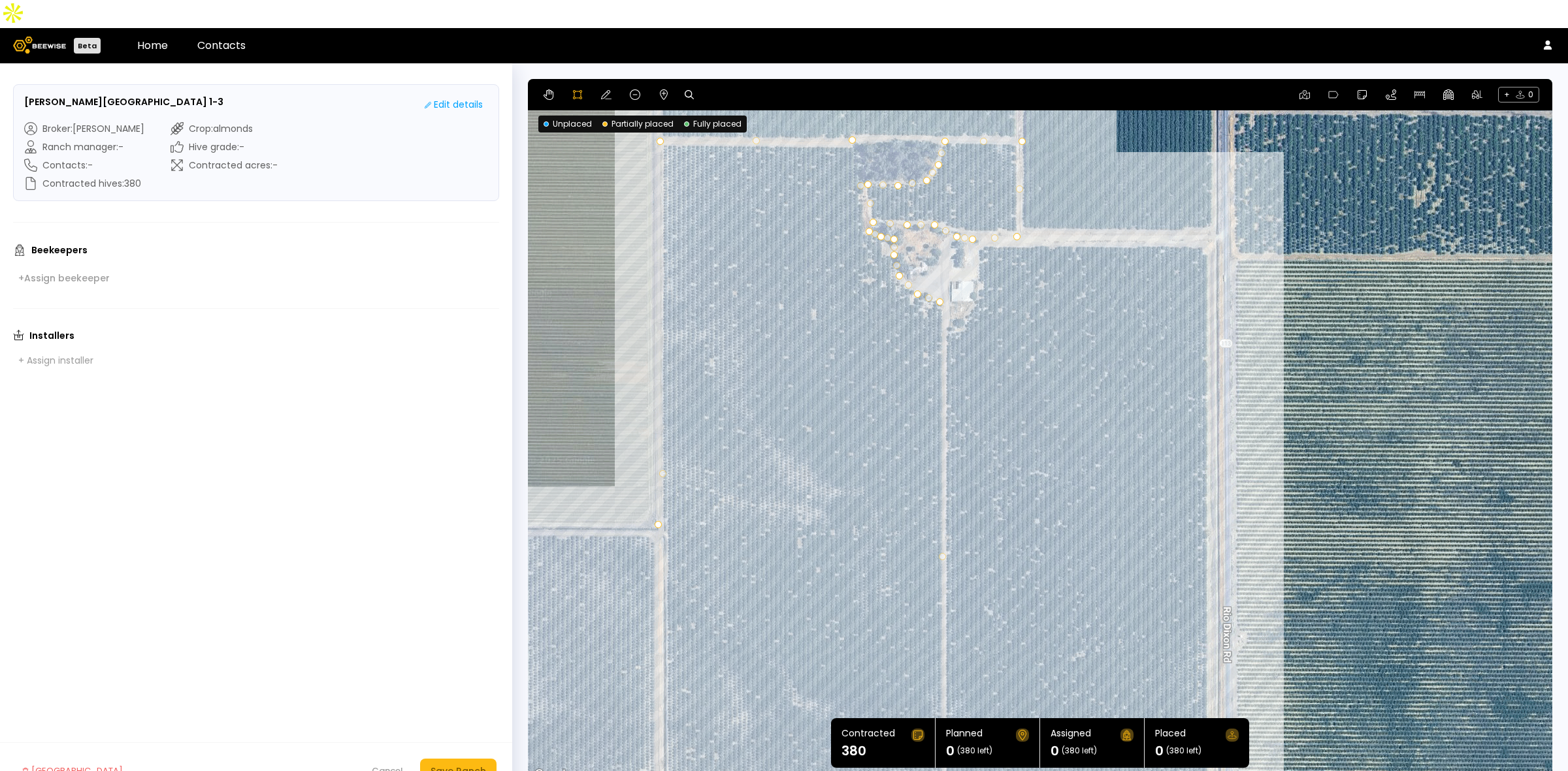
click at [1209, 214] on div at bounding box center [1040, 432] width 1023 height 704
click at [981, 220] on div at bounding box center [1040, 432] width 1023 height 704
click at [978, 246] on div at bounding box center [1040, 432] width 1023 height 704
click at [974, 280] on div at bounding box center [1040, 432] width 1023 height 704
click at [957, 298] on div at bounding box center [1040, 432] width 1023 height 704
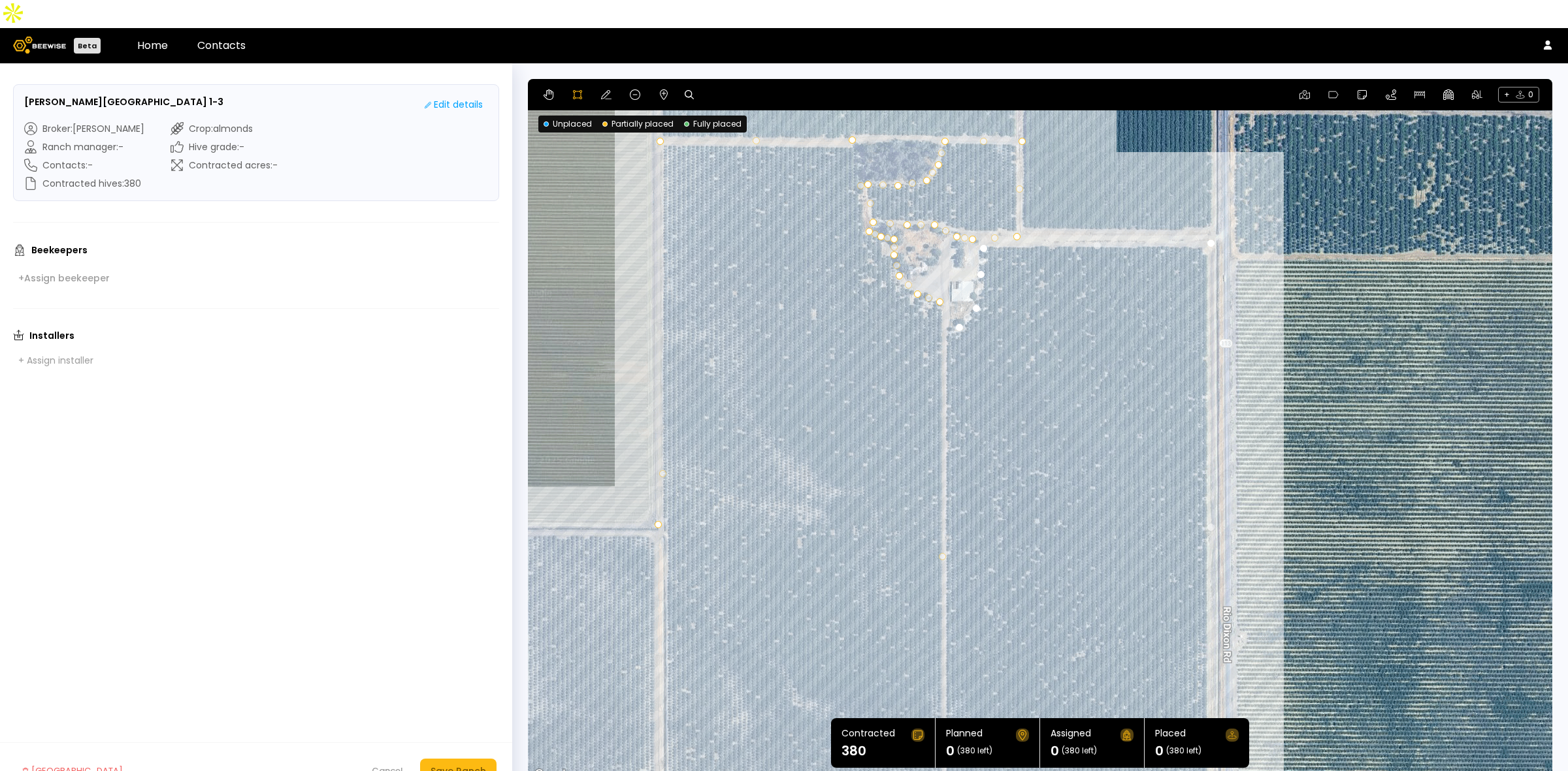
click at [944, 305] on div at bounding box center [1040, 432] width 1023 height 704
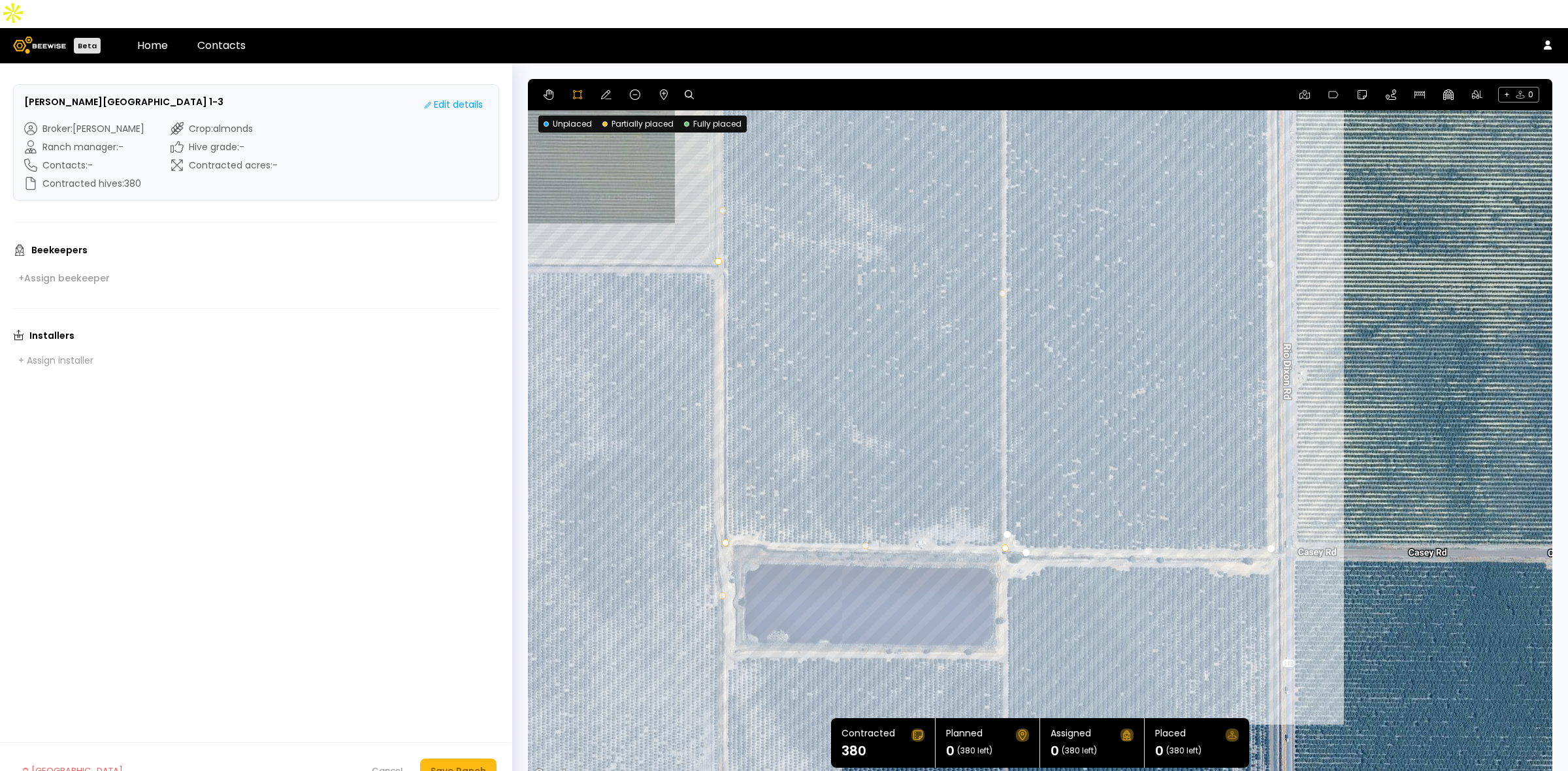
drag, startPoint x: 1007, startPoint y: 579, endPoint x: 1017, endPoint y: 396, distance: 183.3
click at [1066, 313] on div at bounding box center [1040, 432] width 1023 height 704
click at [1006, 507] on div at bounding box center [1040, 432] width 1023 height 704
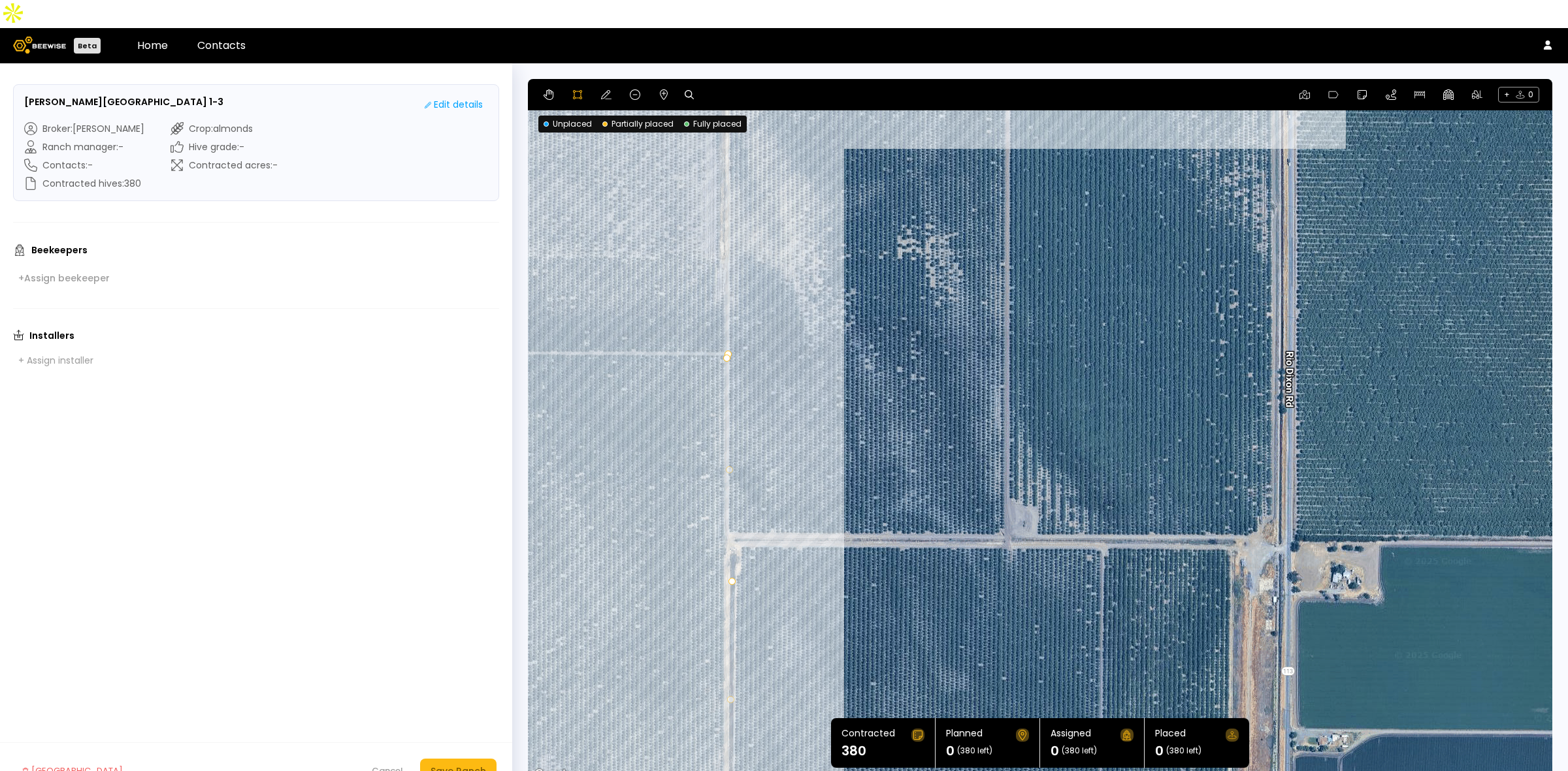
drag, startPoint x: 1400, startPoint y: 629, endPoint x: 1399, endPoint y: 79, distance: 550.0
click at [1399, 79] on section "← Move left → Move right ↑ Move up ↓ Move down + Zoom in - Zoom out Home Jump l…" at bounding box center [1039, 431] width 1024 height 704
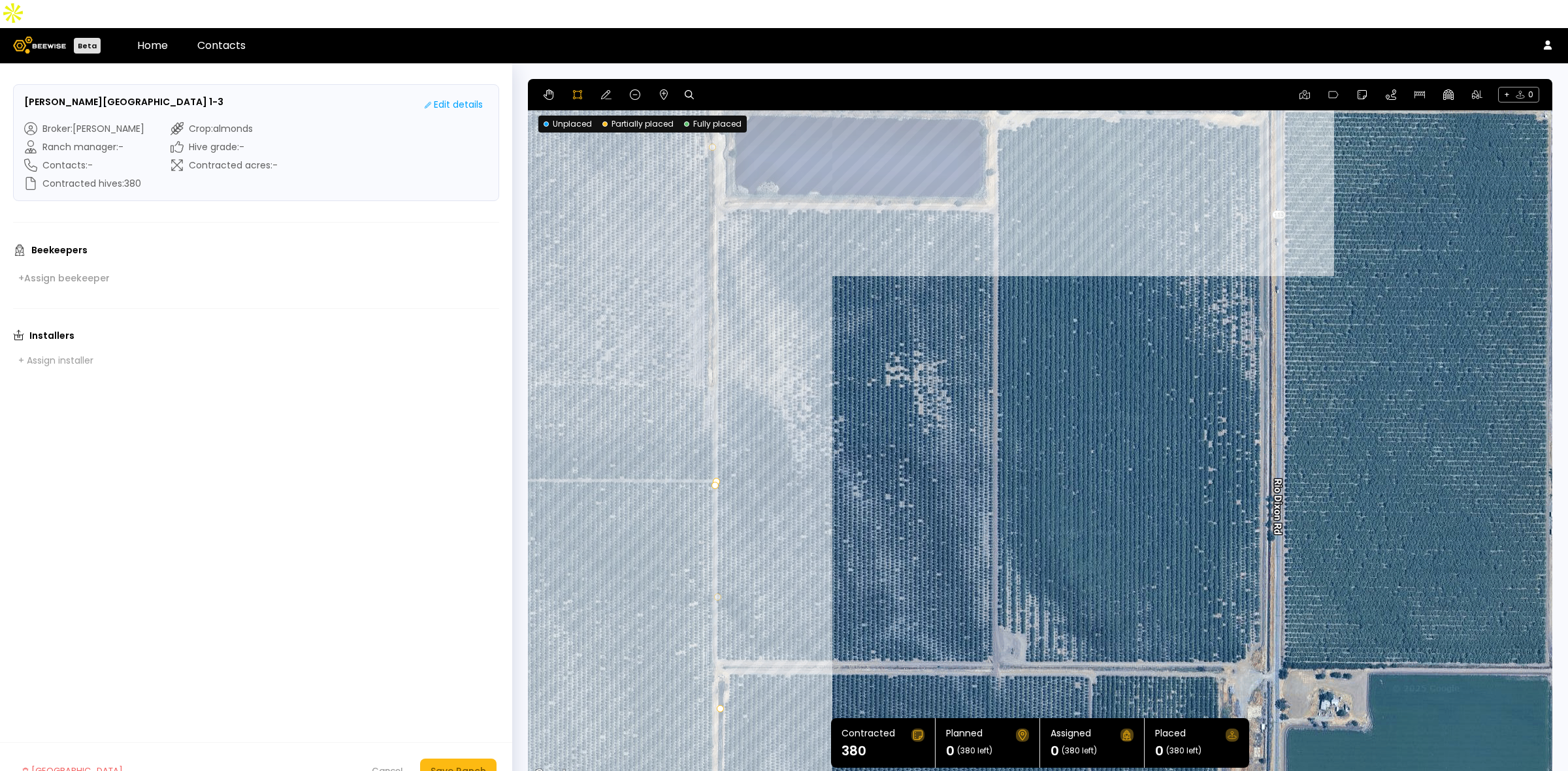
drag, startPoint x: 1361, startPoint y: 364, endPoint x: 1349, endPoint y: 491, distance: 127.6
click at [1349, 491] on div at bounding box center [1040, 432] width 1023 height 704
click at [726, 178] on div at bounding box center [1040, 432] width 1023 height 704
click at [714, 195] on div at bounding box center [1040, 432] width 1023 height 704
click at [719, 635] on div at bounding box center [1040, 432] width 1023 height 704
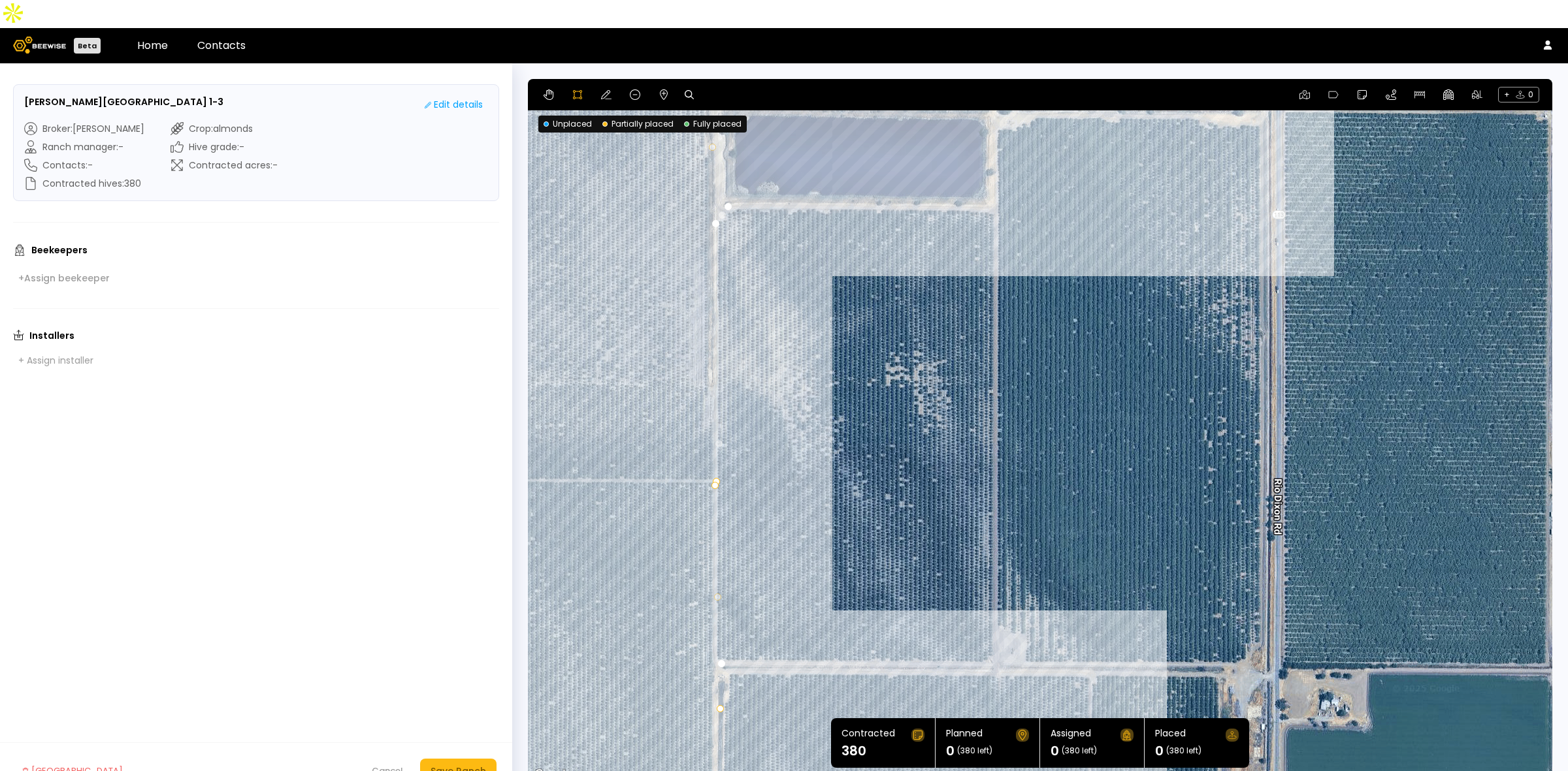
drag, startPoint x: 992, startPoint y: 634, endPoint x: 992, endPoint y: 622, distance: 12.0
click at [992, 634] on div at bounding box center [1040, 432] width 1023 height 704
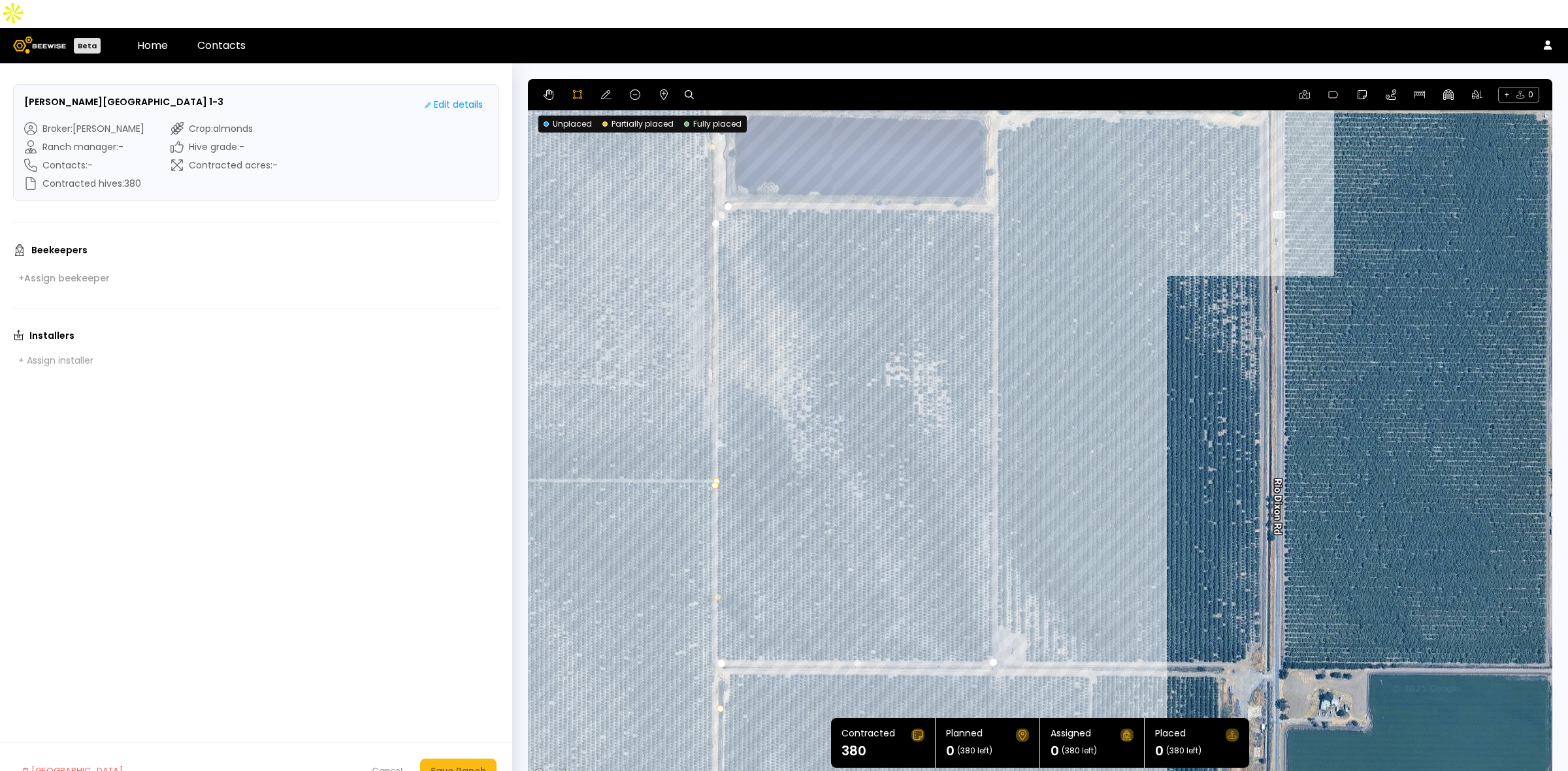
click at [995, 181] on div at bounding box center [1040, 432] width 1023 height 704
click at [728, 180] on div at bounding box center [1040, 432] width 1023 height 704
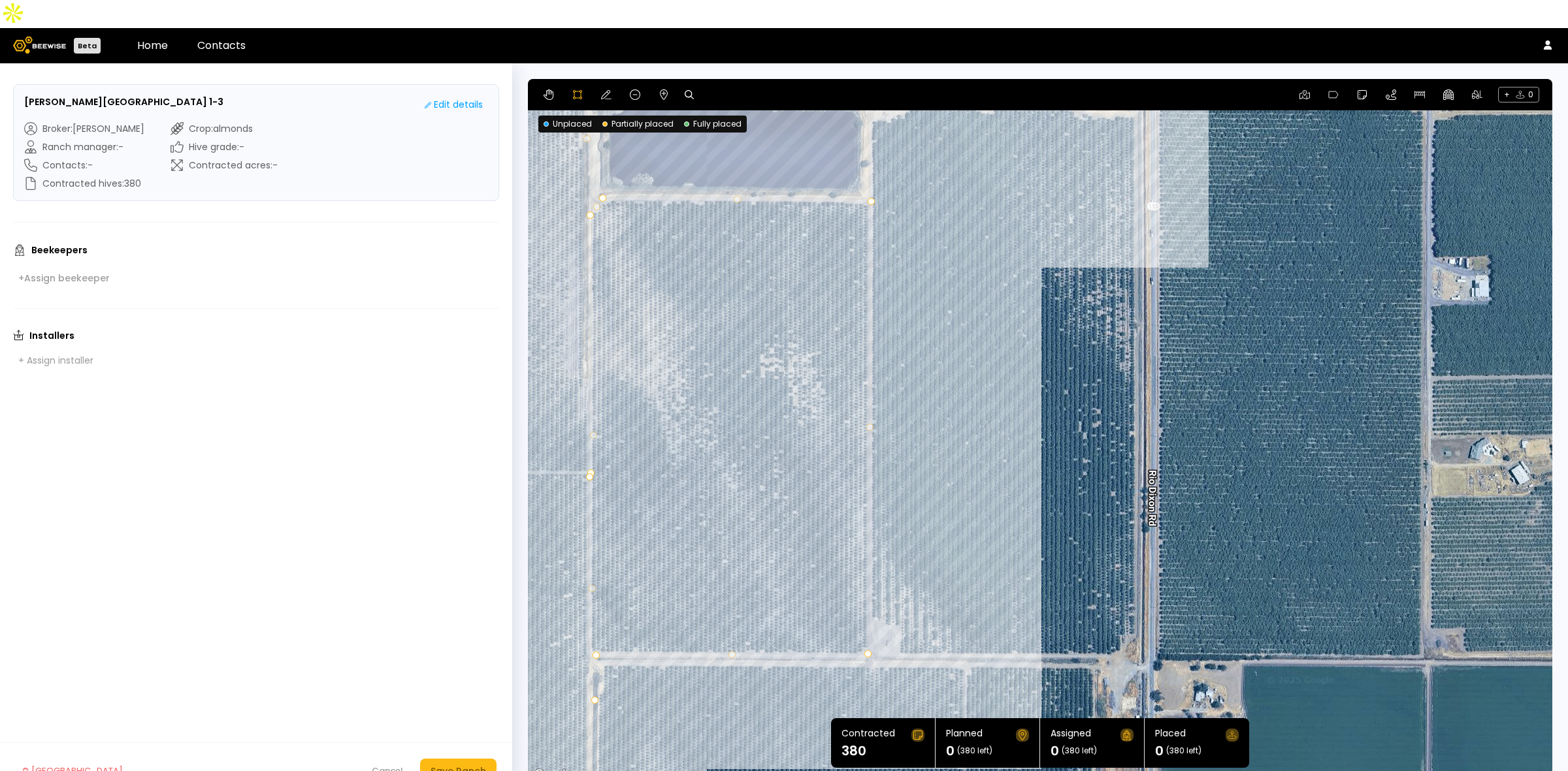
drag, startPoint x: 1355, startPoint y: 359, endPoint x: 1227, endPoint y: 351, distance: 128.2
click at [1227, 351] on div at bounding box center [1040, 432] width 1023 height 704
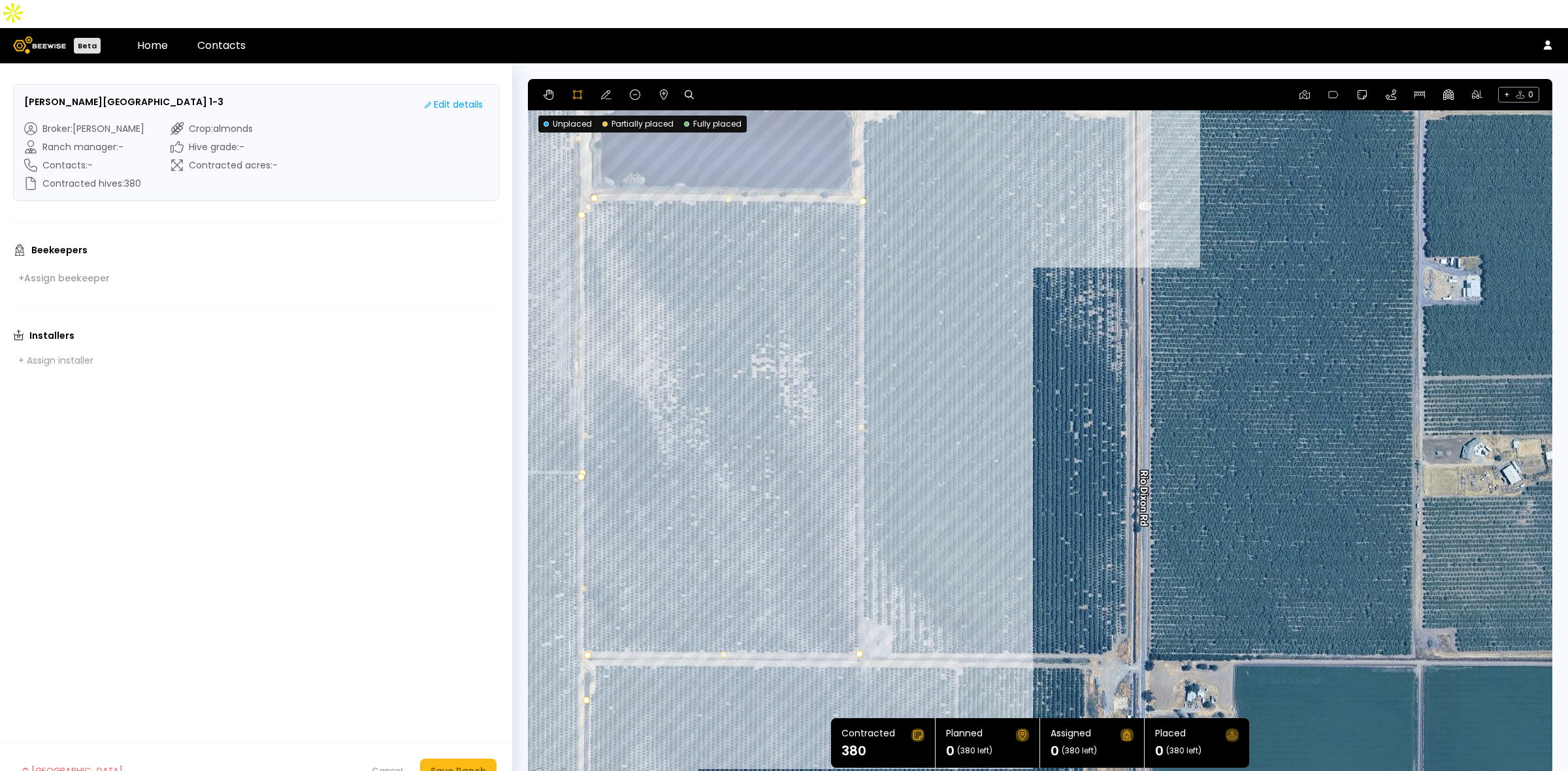
click at [864, 587] on div at bounding box center [1040, 432] width 1023 height 704
click at [879, 592] on div at bounding box center [1040, 432] width 1023 height 704
click at [888, 606] on div at bounding box center [1040, 432] width 1023 height 704
click at [889, 629] on div at bounding box center [1040, 432] width 1023 height 704
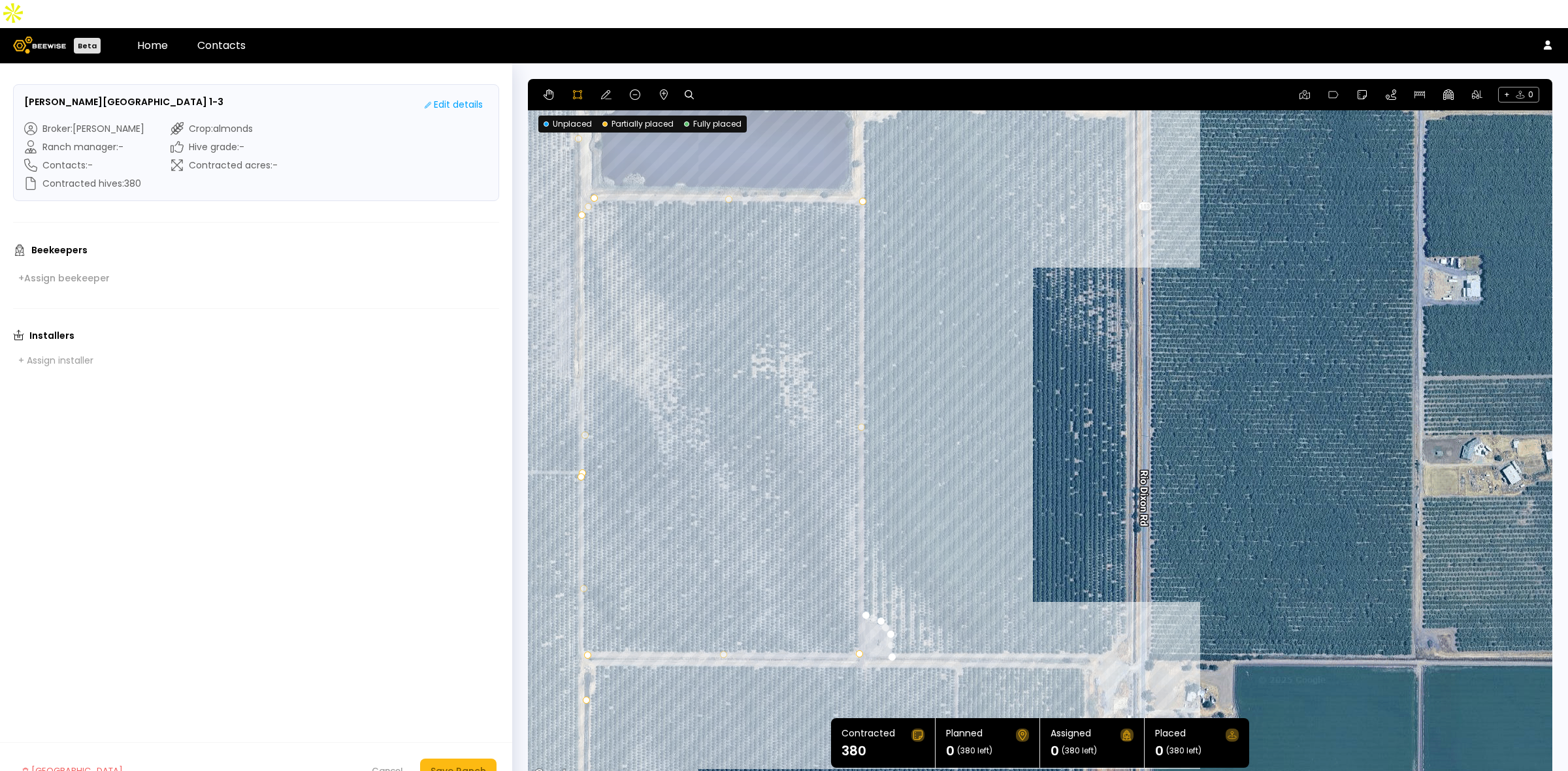
click at [1105, 629] on div at bounding box center [1040, 432] width 1023 height 704
click at [1122, 605] on div at bounding box center [1040, 432] width 1023 height 704
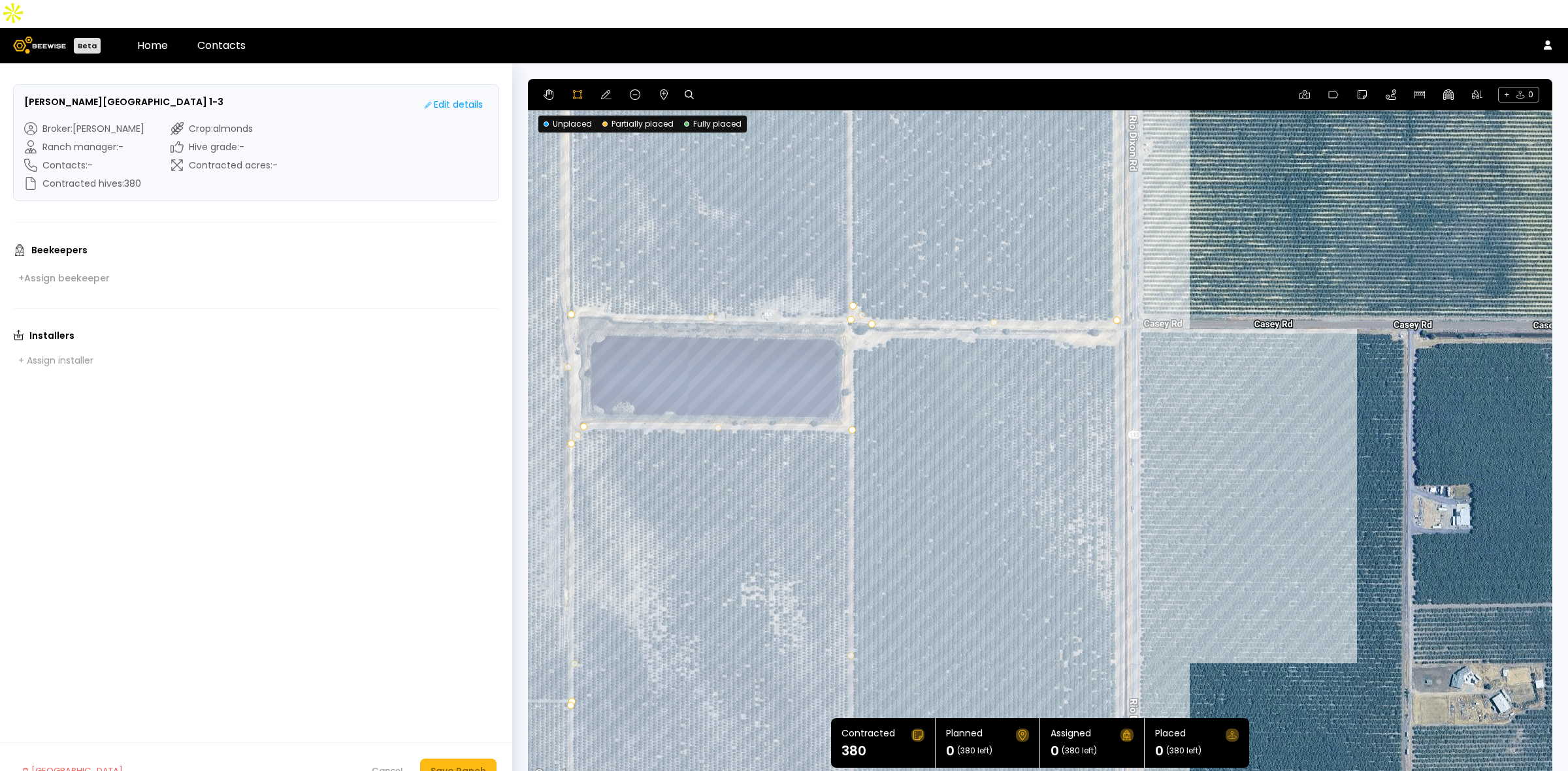
drag, startPoint x: 1249, startPoint y: 191, endPoint x: 1239, endPoint y: 419, distance: 228.2
click at [1239, 419] on div at bounding box center [1040, 432] width 1023 height 704
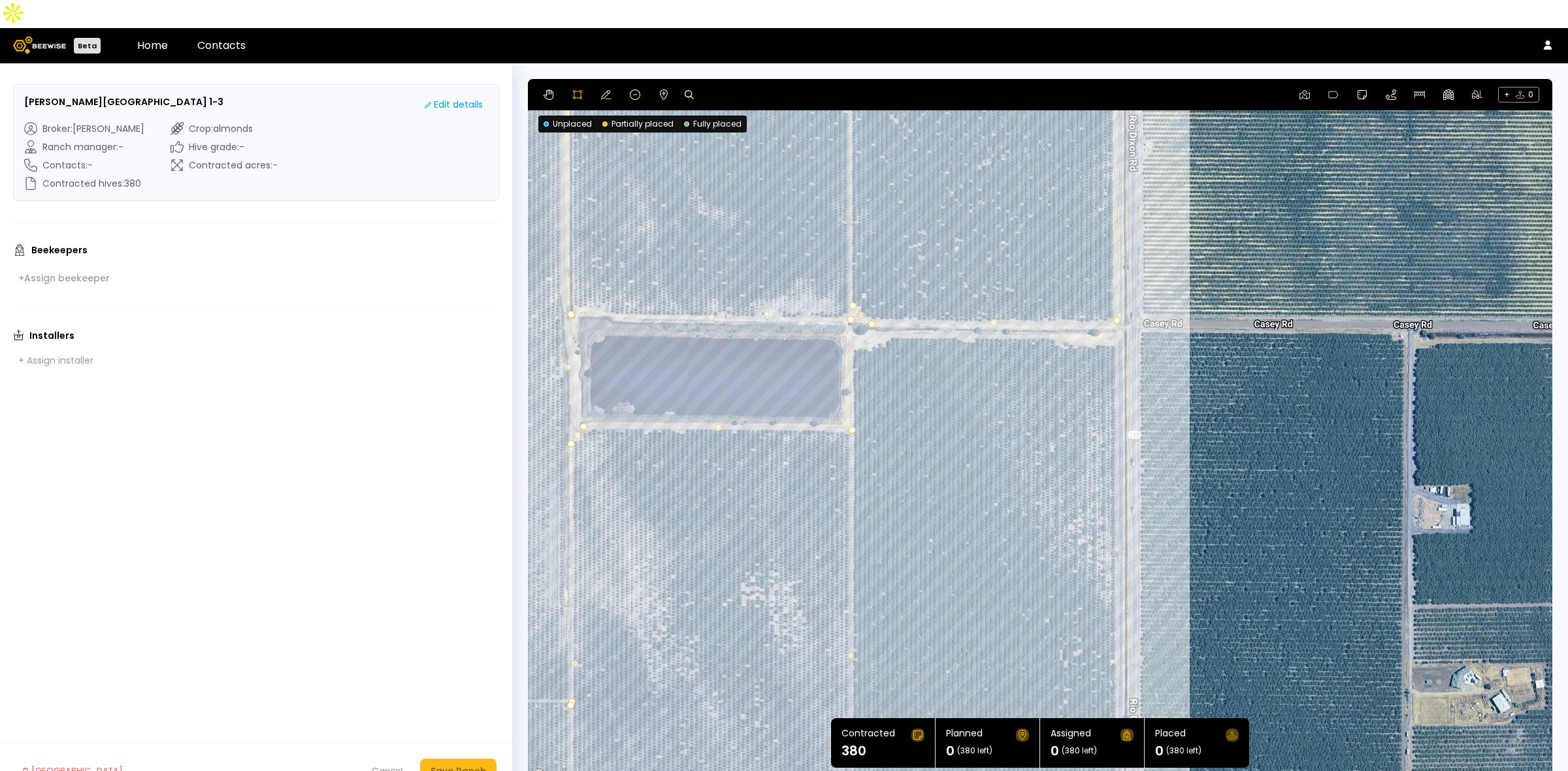
click at [1112, 313] on div at bounding box center [1040, 432] width 1023 height 704
click at [1077, 317] on div at bounding box center [1040, 432] width 1023 height 704
click at [1056, 314] on div at bounding box center [1040, 432] width 1023 height 704
click at [1047, 307] on div at bounding box center [1040, 432] width 1023 height 704
click at [975, 308] on div at bounding box center [1040, 432] width 1023 height 704
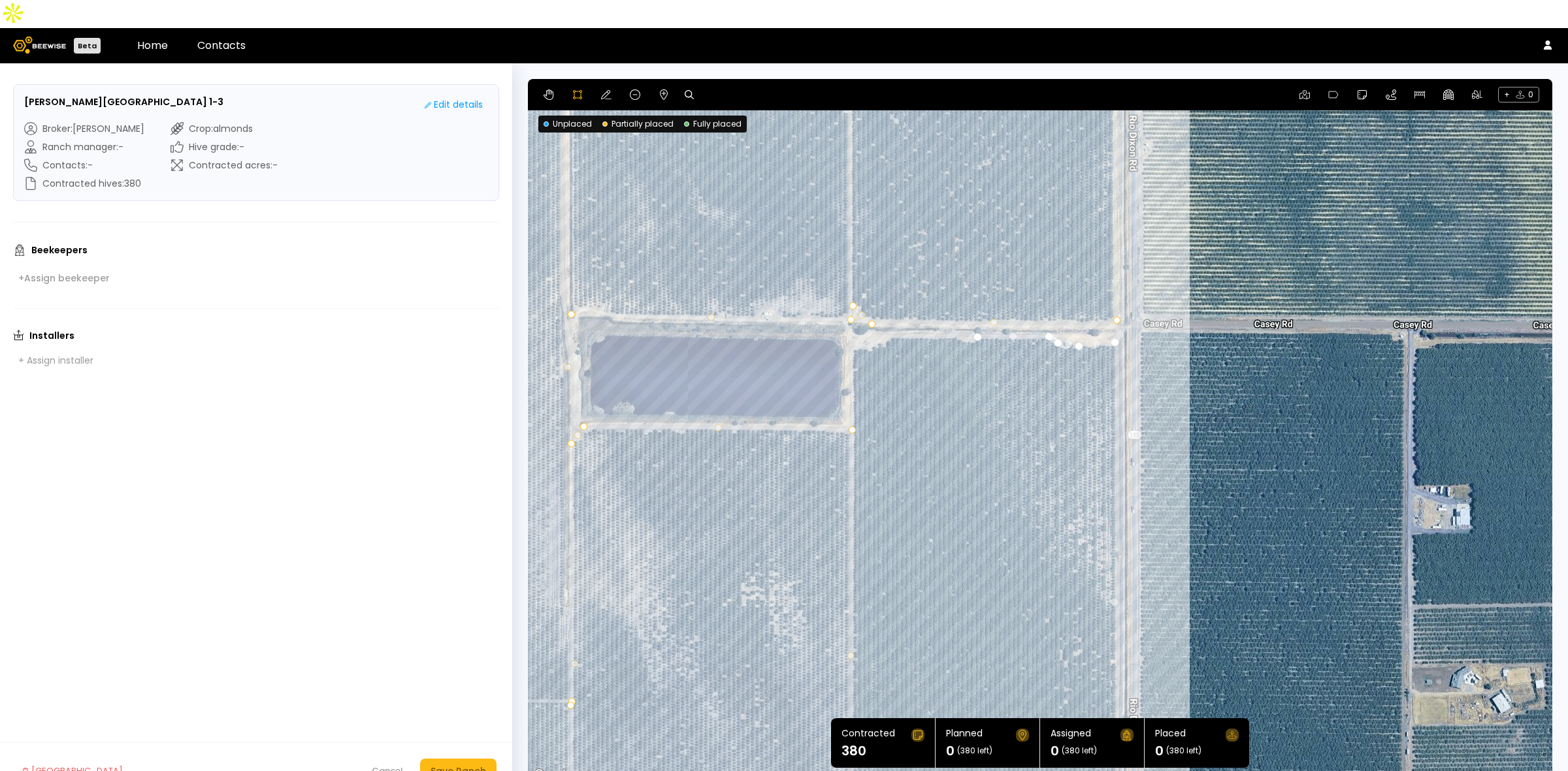
click at [973, 315] on div at bounding box center [1040, 432] width 1023 height 704
click at [960, 314] on div at bounding box center [1040, 432] width 1023 height 704
click at [951, 309] on div at bounding box center [1040, 432] width 1023 height 704
click at [932, 309] on div at bounding box center [1040, 432] width 1023 height 704
click at [893, 311] on div at bounding box center [1040, 432] width 1023 height 704
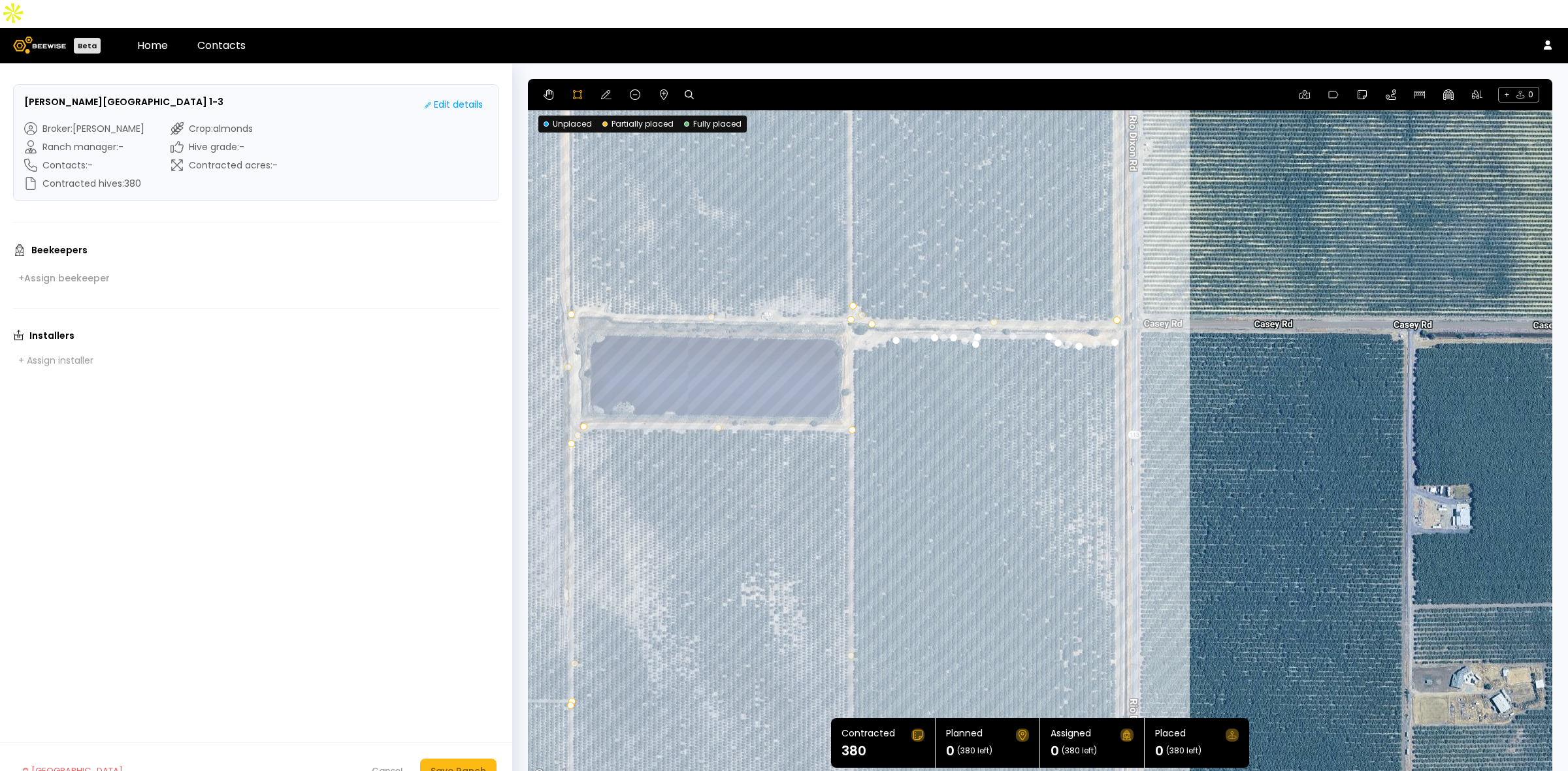
click at [882, 313] on div at bounding box center [1040, 432] width 1023 height 704
click at [876, 318] on div at bounding box center [1040, 432] width 1023 height 704
click at [854, 324] on div at bounding box center [1040, 432] width 1023 height 704
click at [851, 405] on div at bounding box center [1040, 432] width 1023 height 704
drag, startPoint x: 908, startPoint y: 626, endPoint x: 915, endPoint y: 309, distance: 317.1
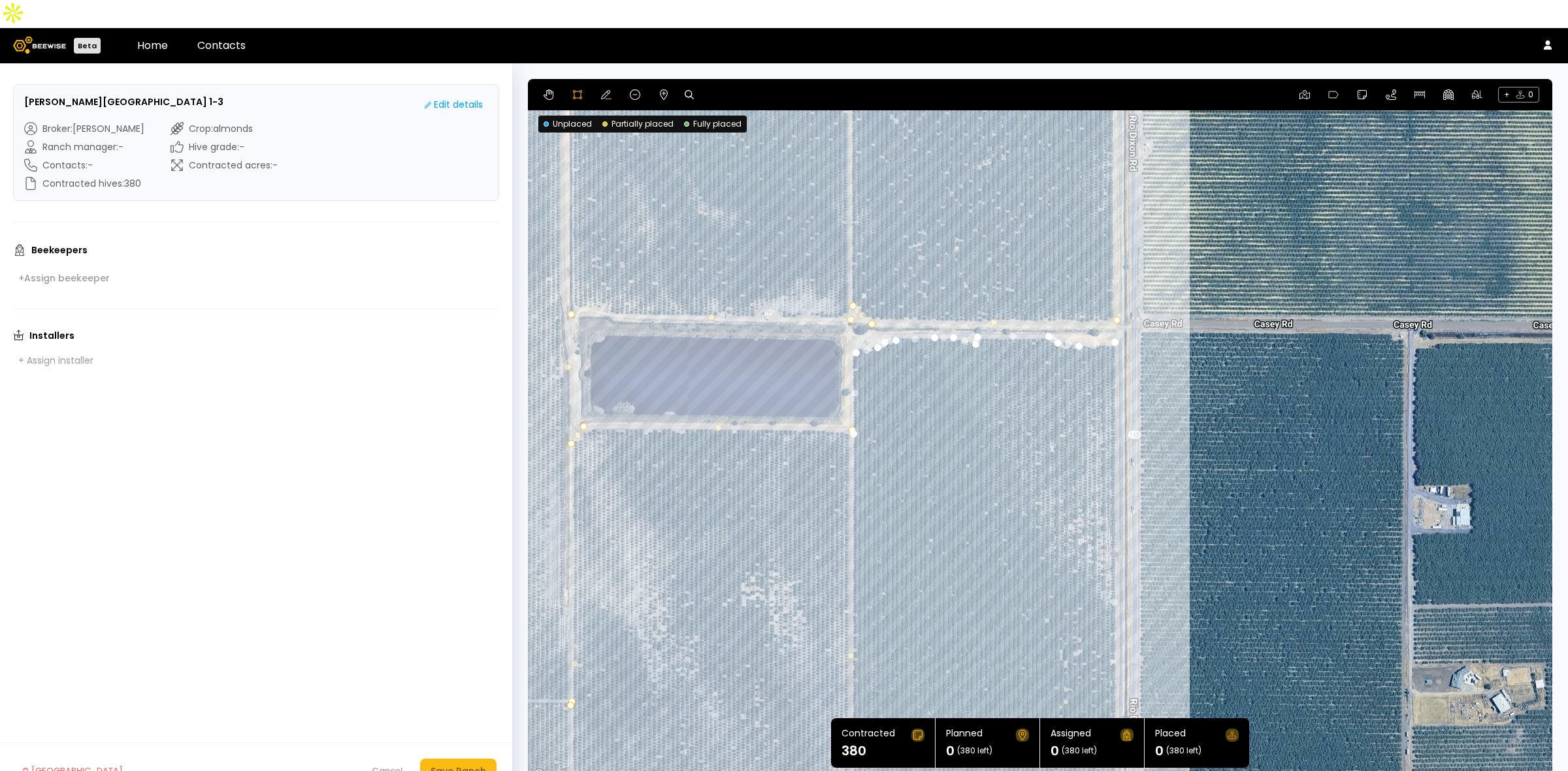
click at [915, 309] on div at bounding box center [1040, 432] width 1023 height 704
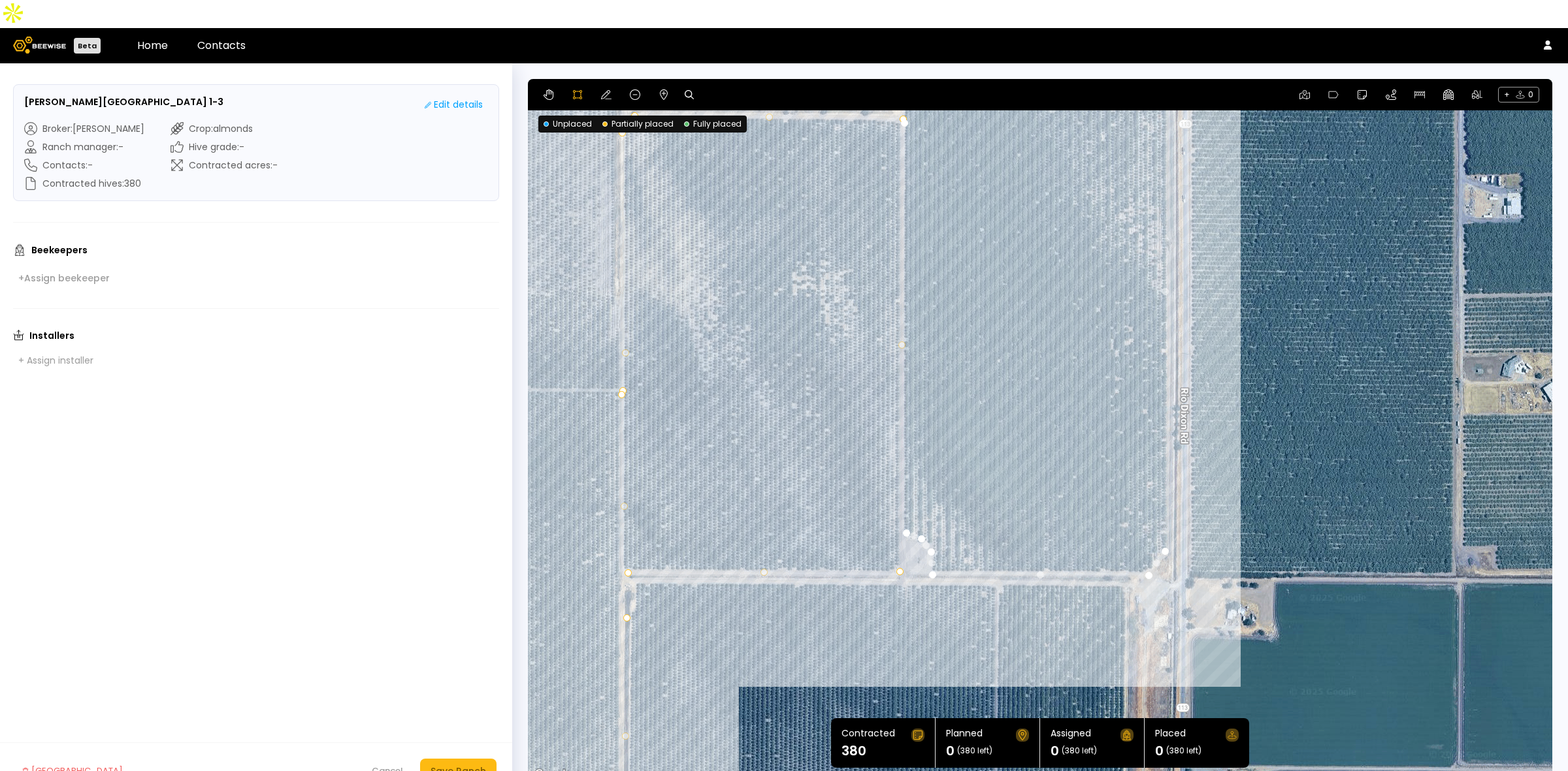
drag, startPoint x: 905, startPoint y: 635, endPoint x: 947, endPoint y: 295, distance: 342.6
click at [947, 295] on div at bounding box center [1040, 432] width 1023 height 704
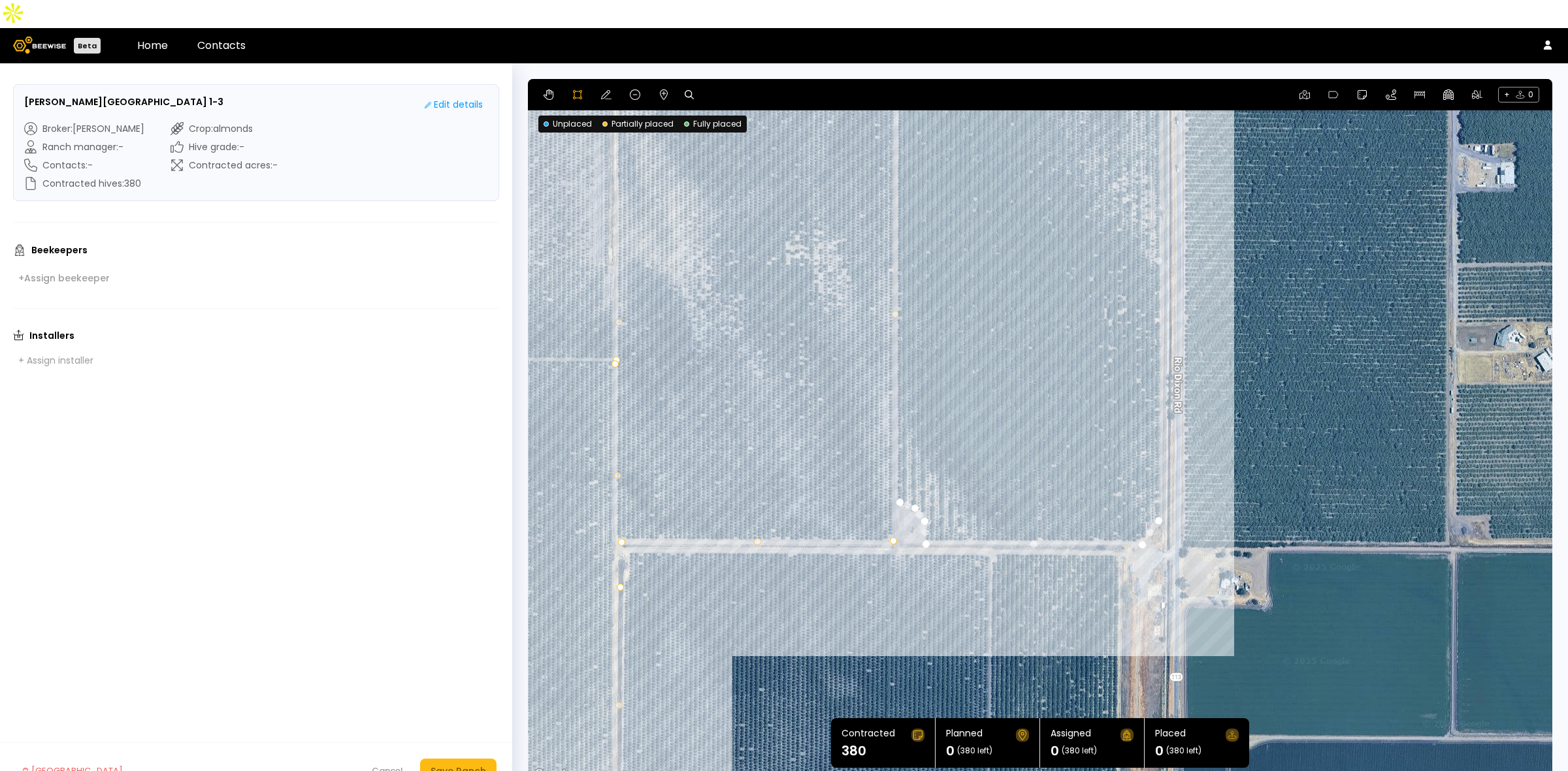
click at [895, 476] on div at bounding box center [1040, 432] width 1023 height 704
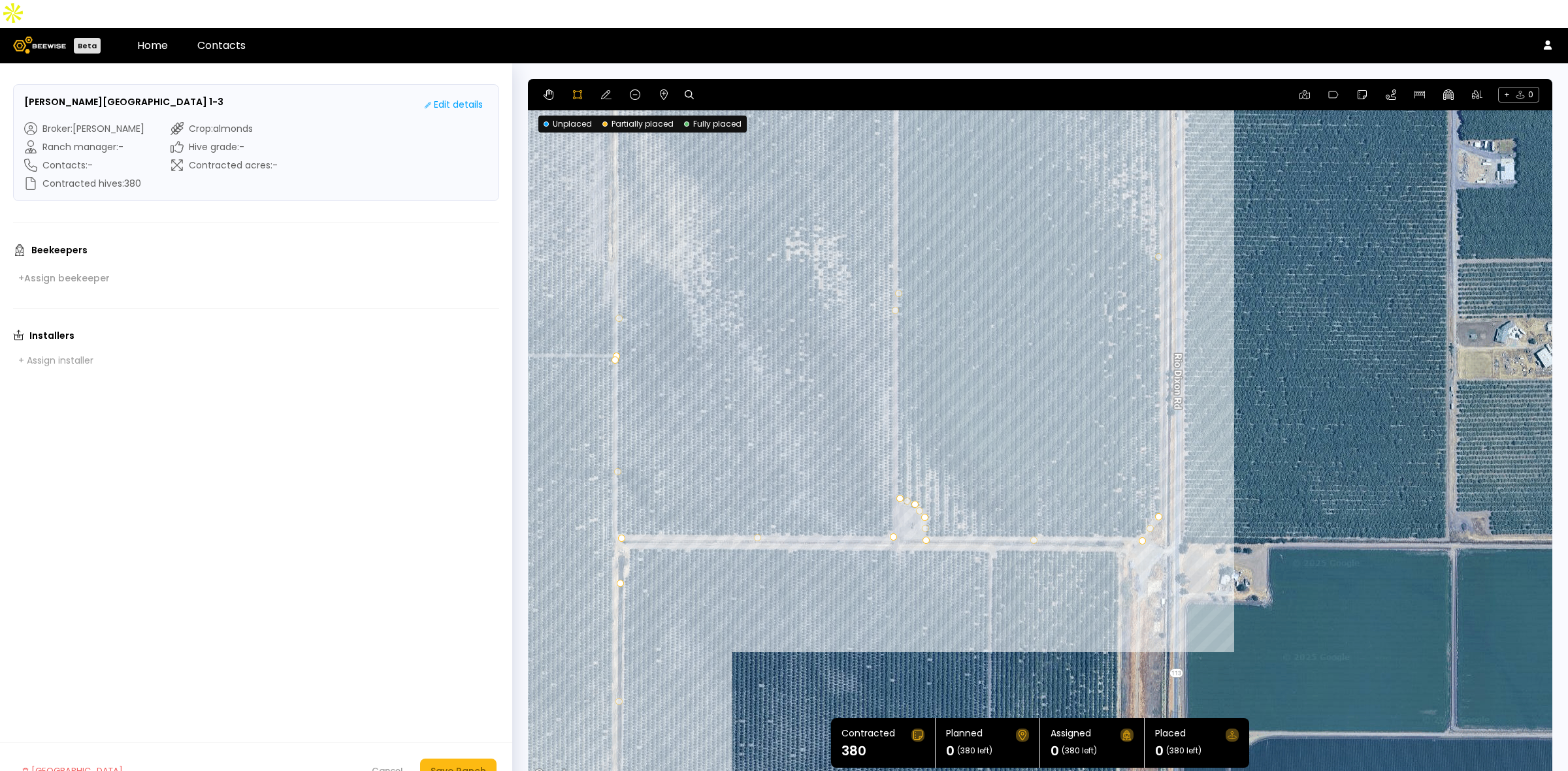
drag, startPoint x: 1281, startPoint y: 275, endPoint x: 1223, endPoint y: 423, distance: 159.0
click at [1281, 269] on div at bounding box center [1040, 432] width 1023 height 704
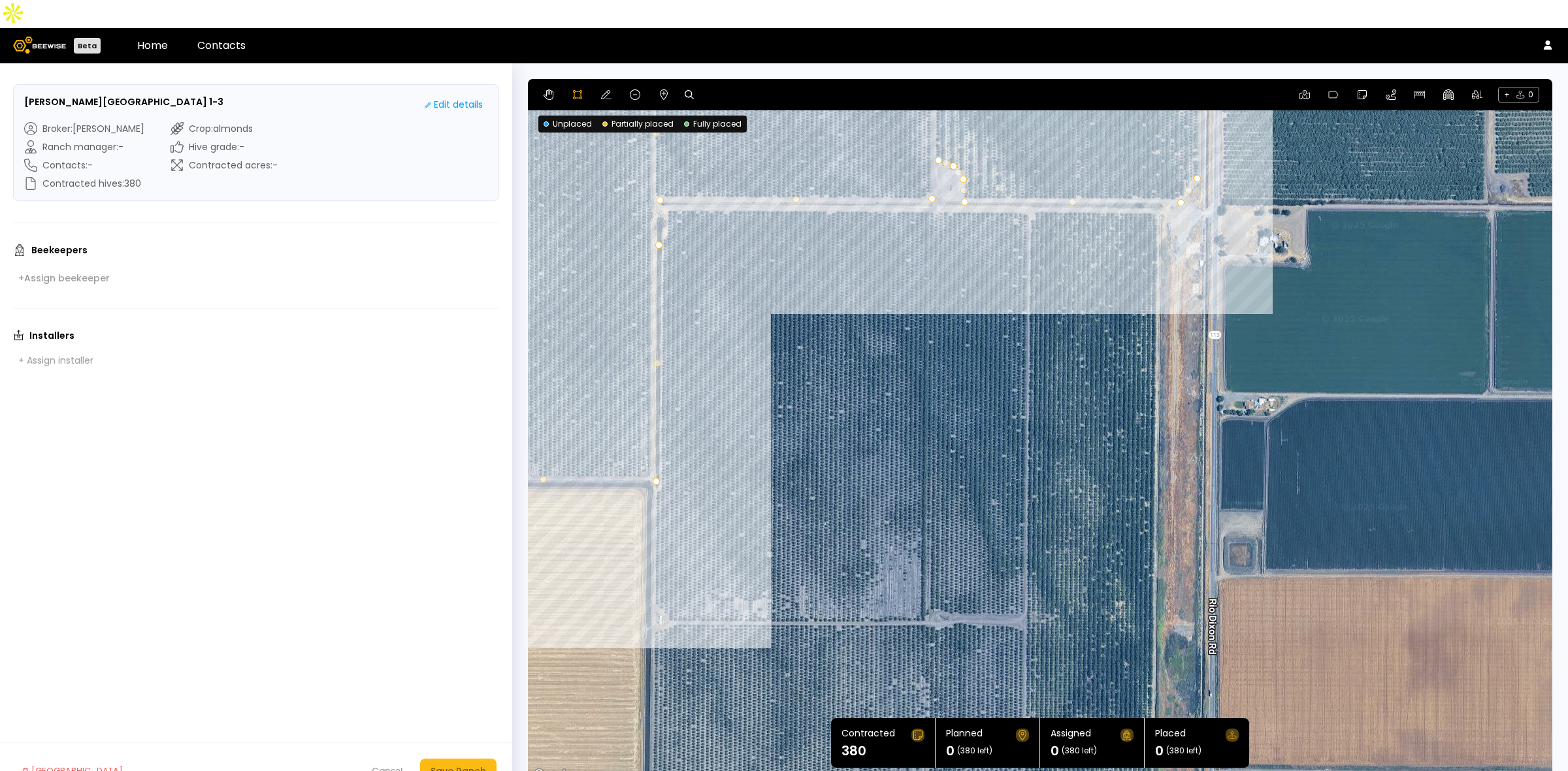
drag, startPoint x: 1067, startPoint y: 573, endPoint x: 1105, endPoint y: 237, distance: 338.1
click at [1105, 237] on div at bounding box center [1040, 431] width 1023 height 704
click at [667, 180] on div at bounding box center [1040, 431] width 1023 height 704
click at [663, 207] on div at bounding box center [1040, 431] width 1023 height 704
click at [661, 217] on div at bounding box center [1040, 431] width 1023 height 704
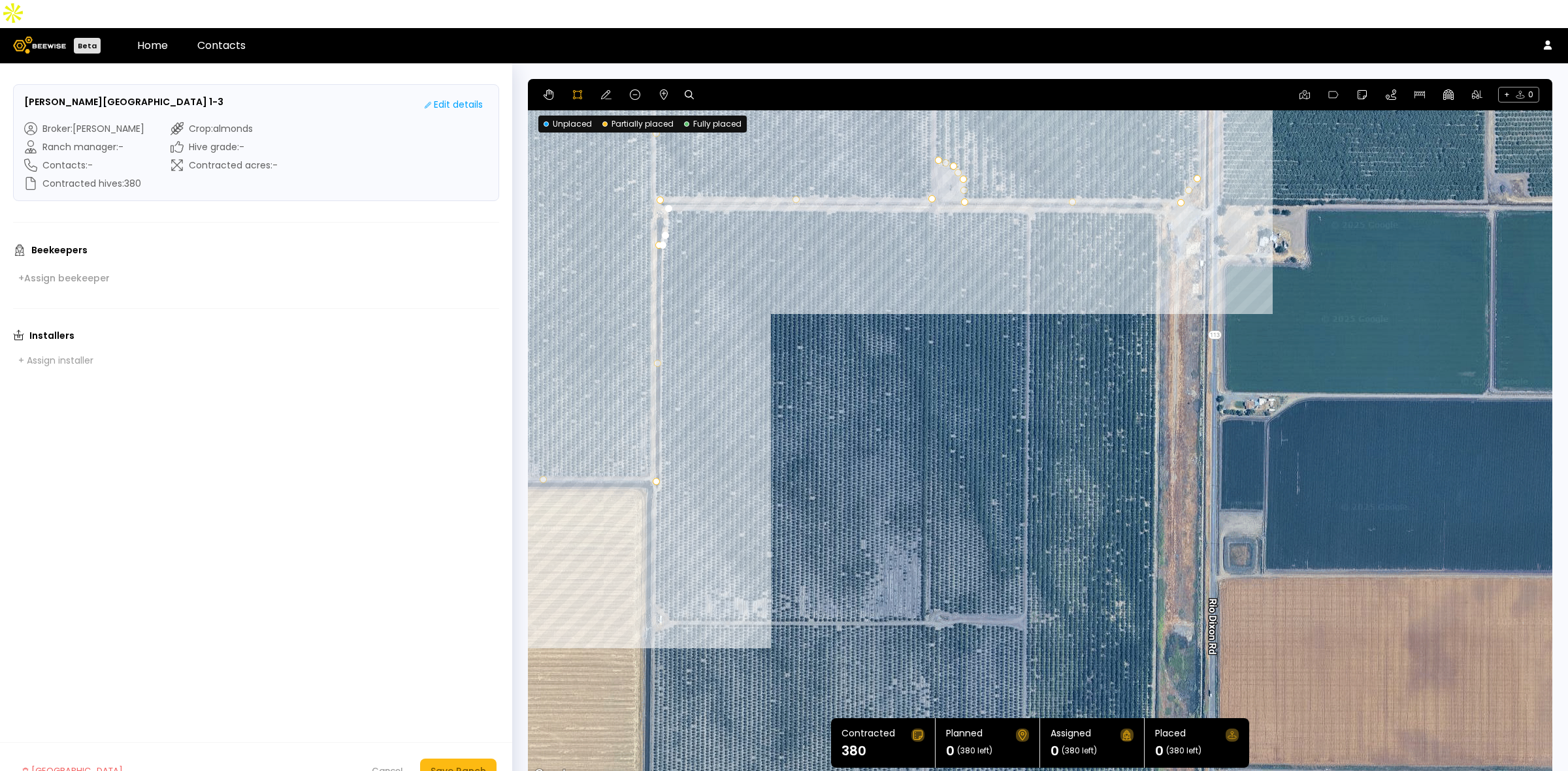
click at [652, 577] on div at bounding box center [1040, 431] width 1023 height 704
click at [673, 596] on div at bounding box center [1040, 431] width 1023 height 704
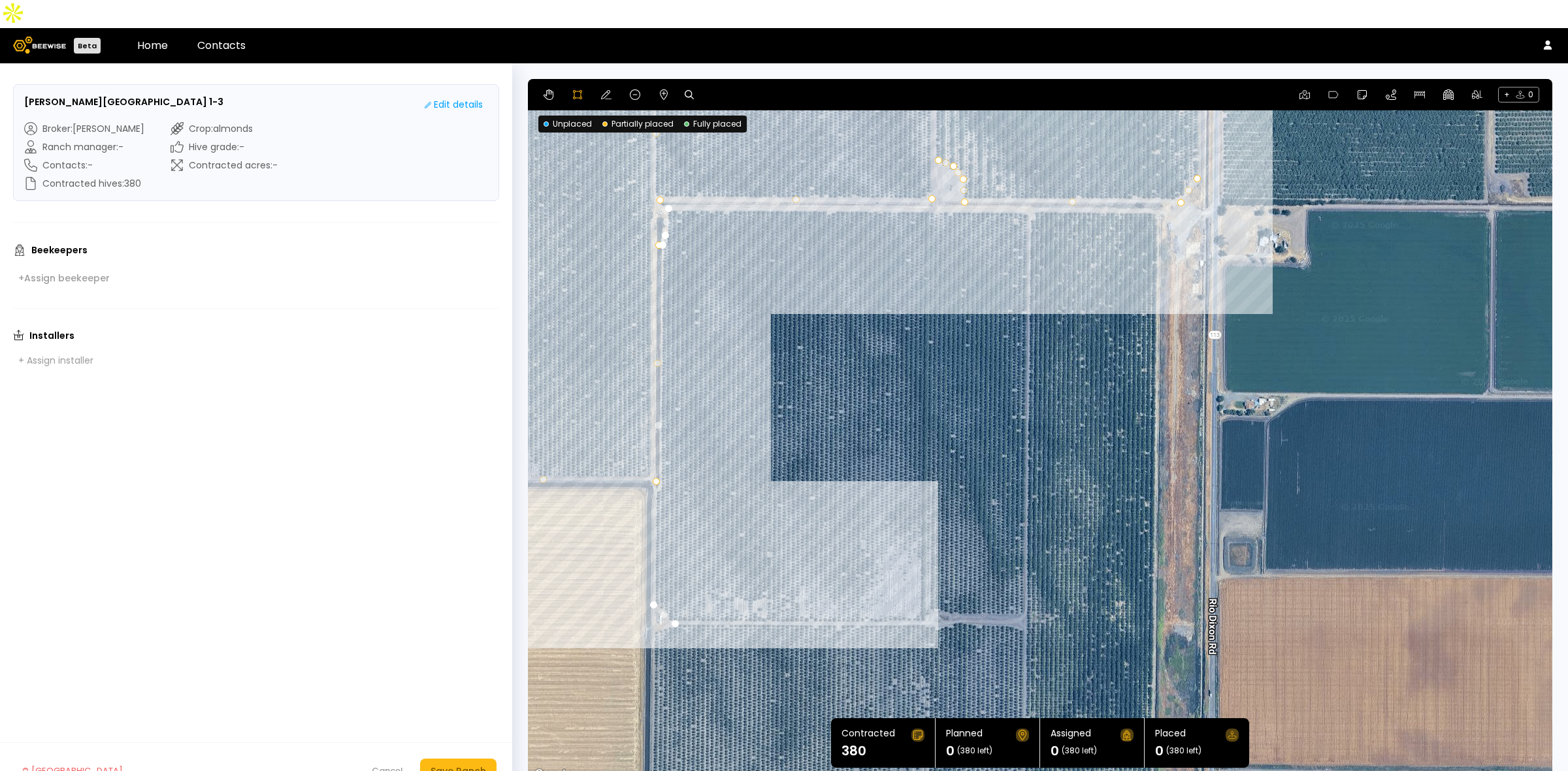
click at [924, 596] on div at bounding box center [1040, 431] width 1023 height 704
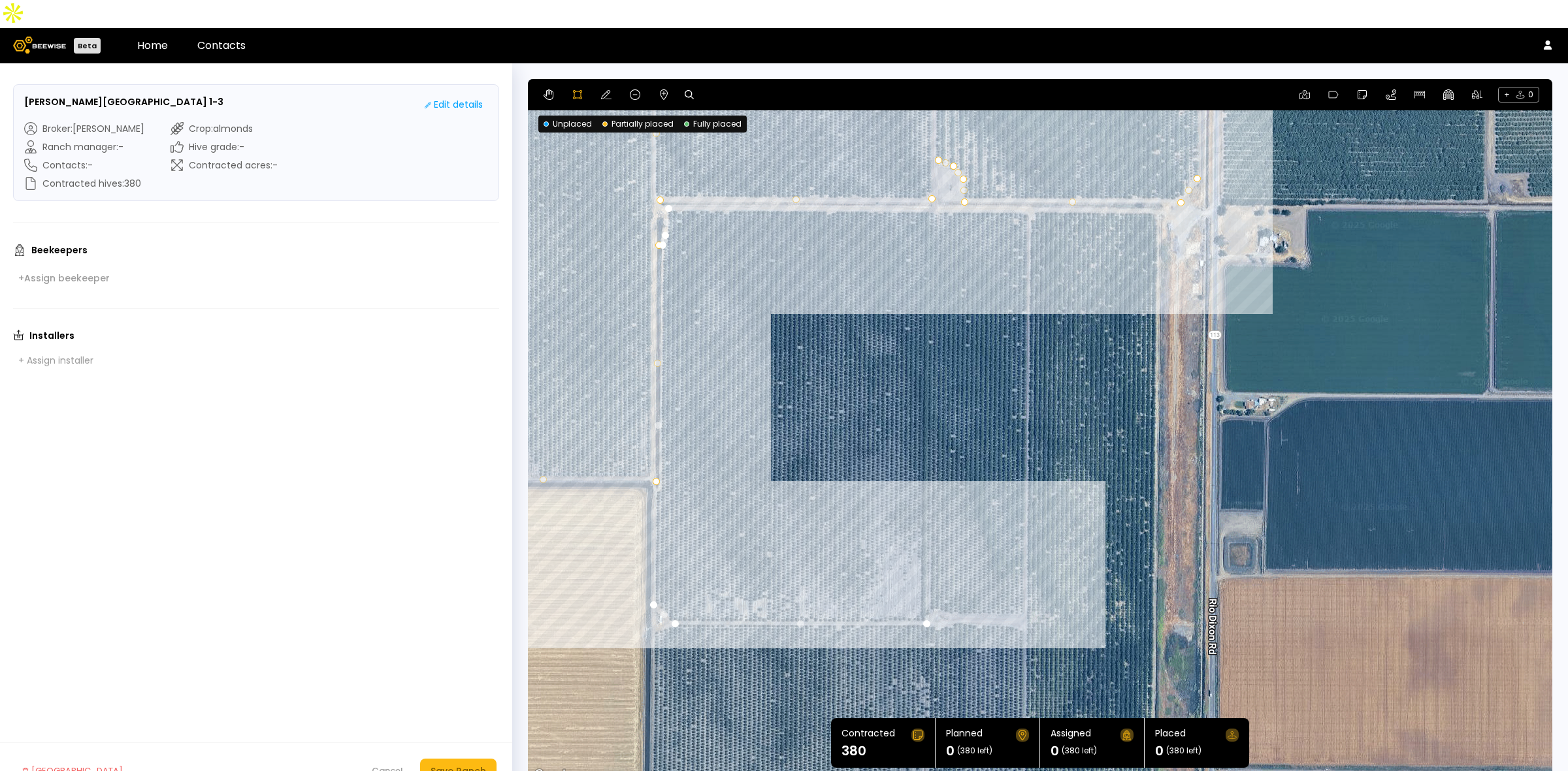
click at [931, 585] on div at bounding box center [1040, 431] width 1023 height 704
click at [947, 583] on div at bounding box center [1040, 431] width 1023 height 704
click at [962, 589] on div at bounding box center [1040, 431] width 1023 height 704
click at [1022, 589] on div at bounding box center [1040, 431] width 1023 height 704
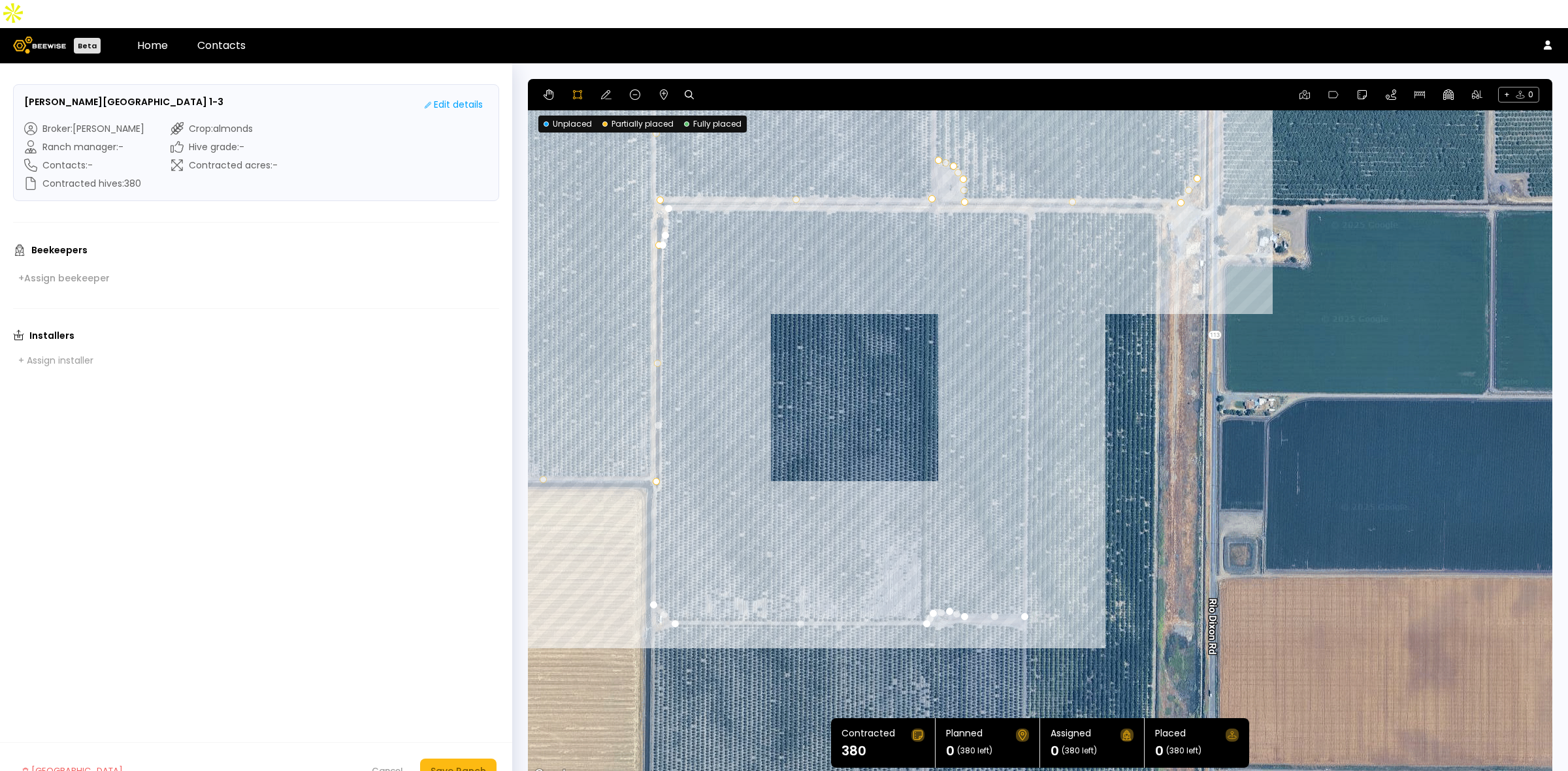
click at [1028, 183] on div at bounding box center [1040, 431] width 1023 height 704
click at [667, 181] on div at bounding box center [1040, 431] width 1023 height 704
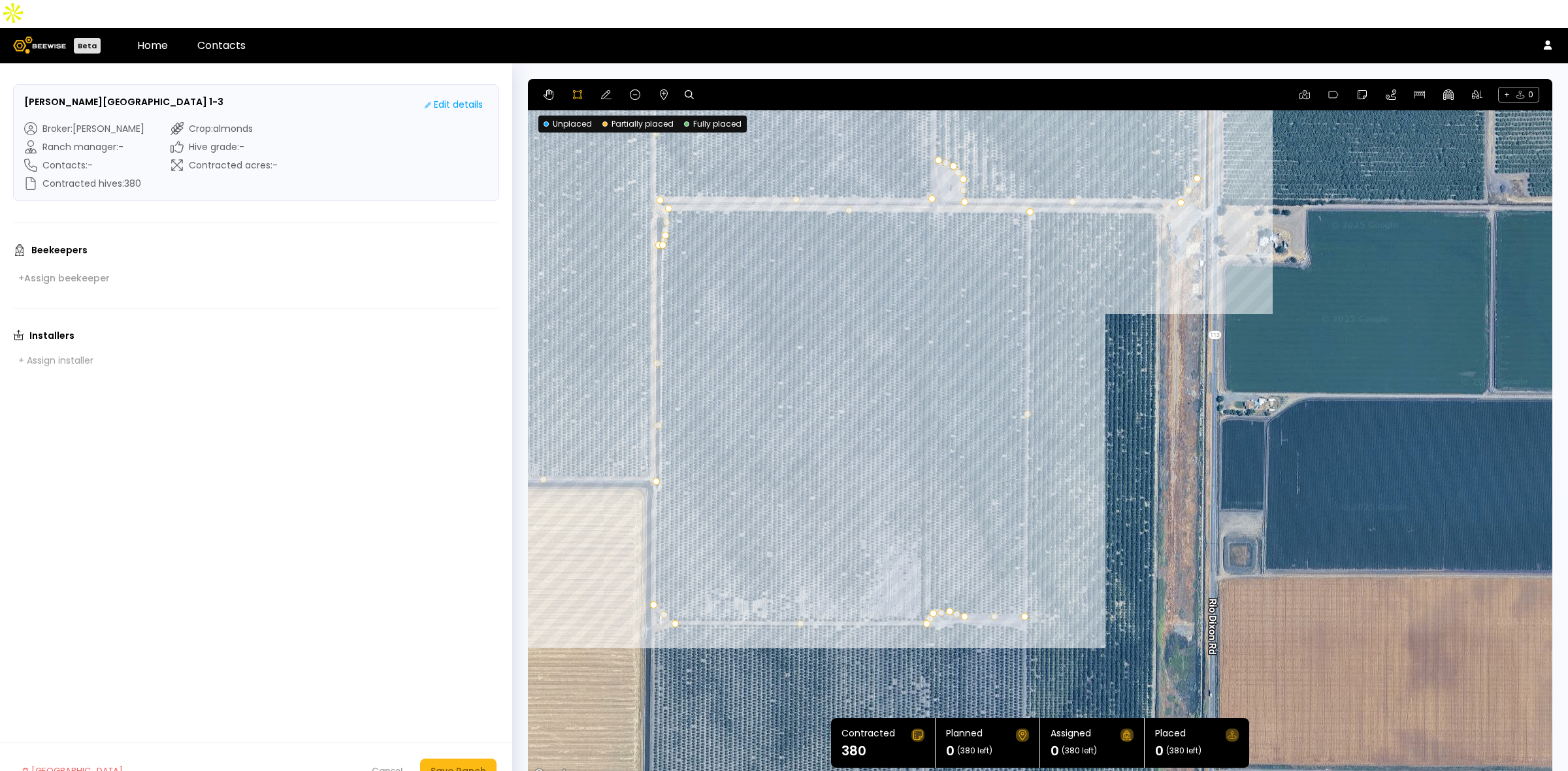
drag, startPoint x: 1030, startPoint y: 631, endPoint x: 1037, endPoint y: 638, distance: 9.9
click at [1031, 634] on div at bounding box center [1040, 431] width 1023 height 704
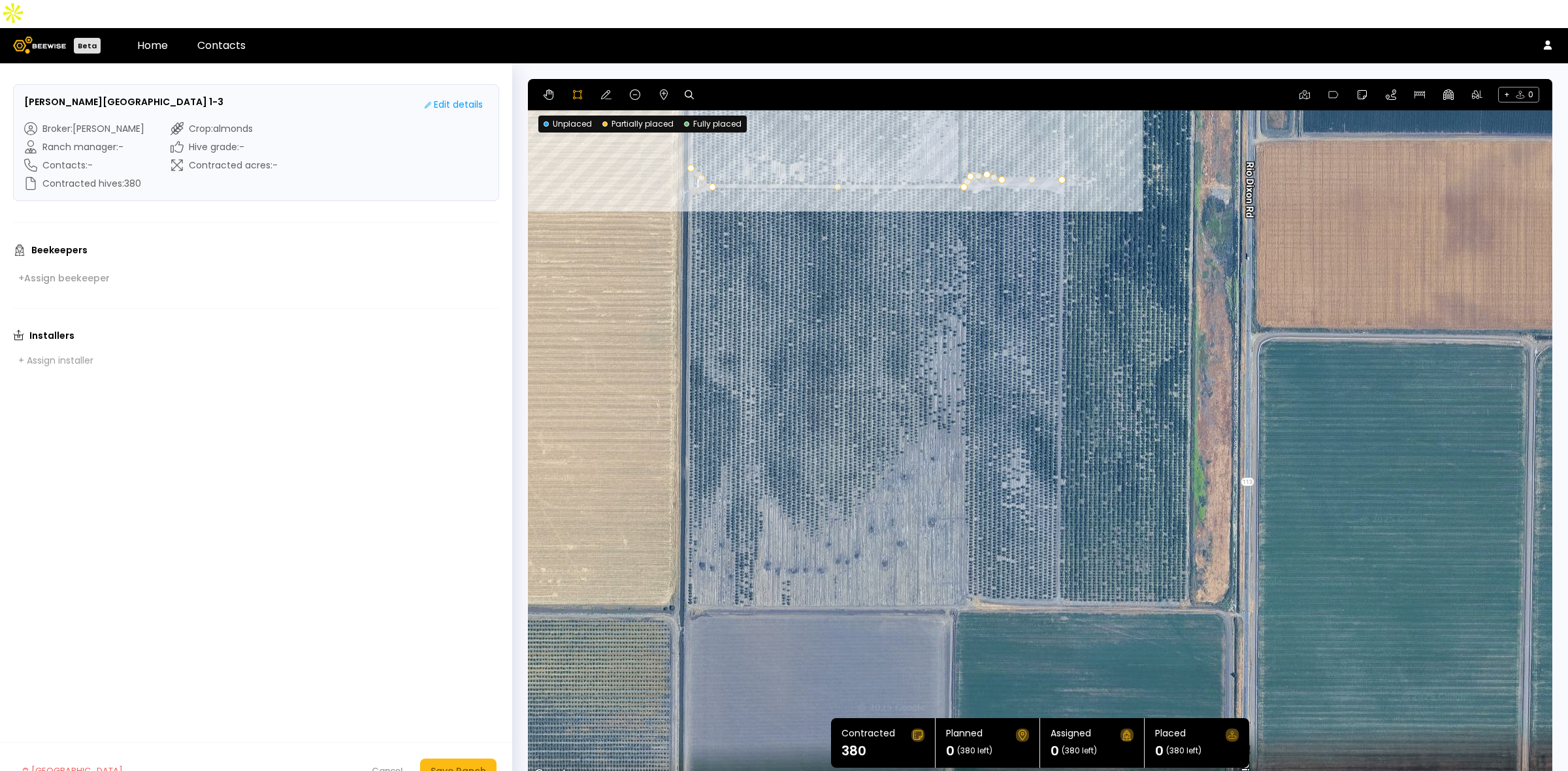
drag, startPoint x: 1037, startPoint y: 638, endPoint x: 1075, endPoint y: 180, distance: 459.6
click at [1075, 180] on div at bounding box center [1040, 431] width 1023 height 704
click at [687, 166] on div at bounding box center [1040, 431] width 1023 height 704
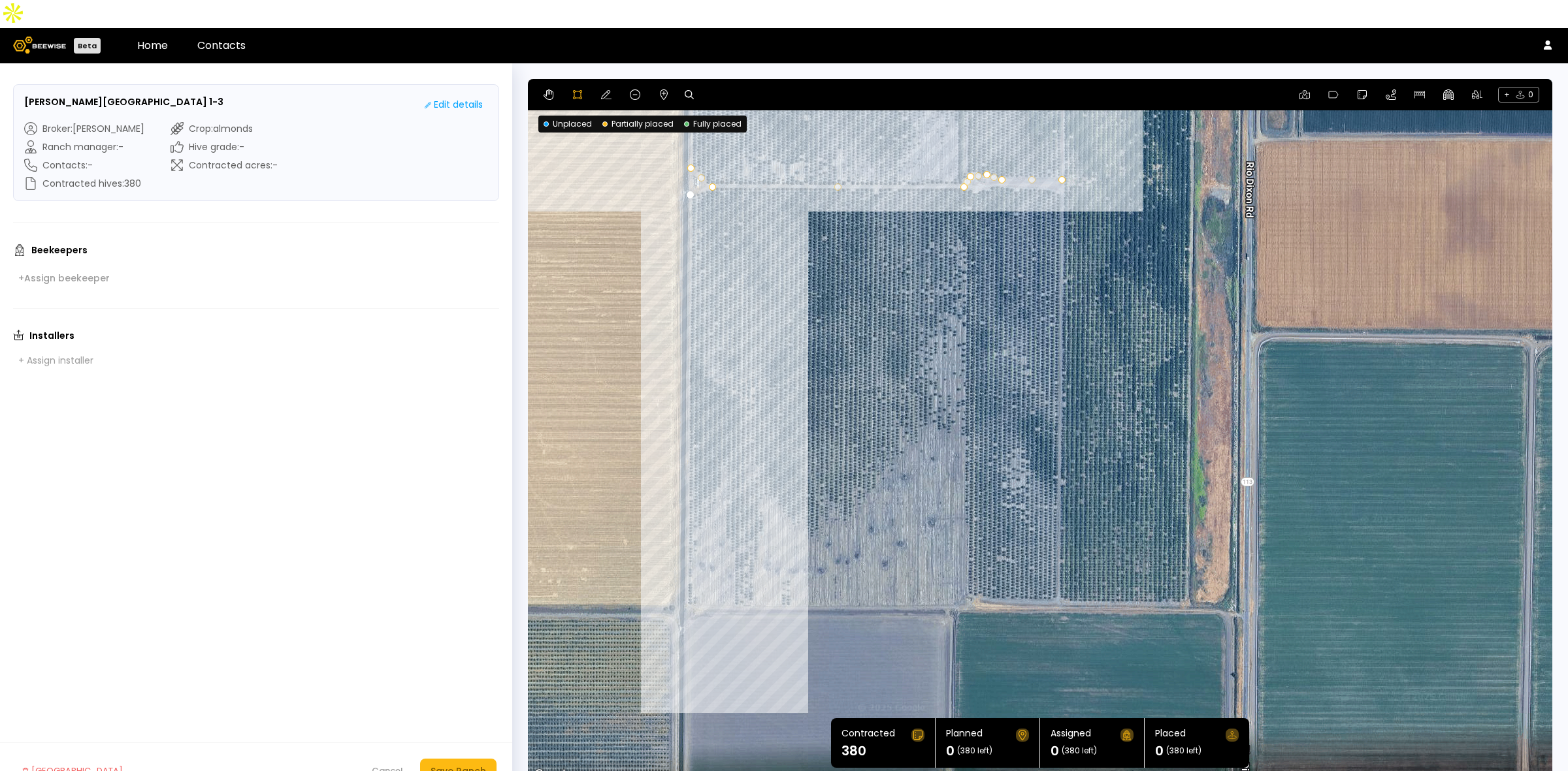
click at [685, 579] on div at bounding box center [1040, 431] width 1023 height 704
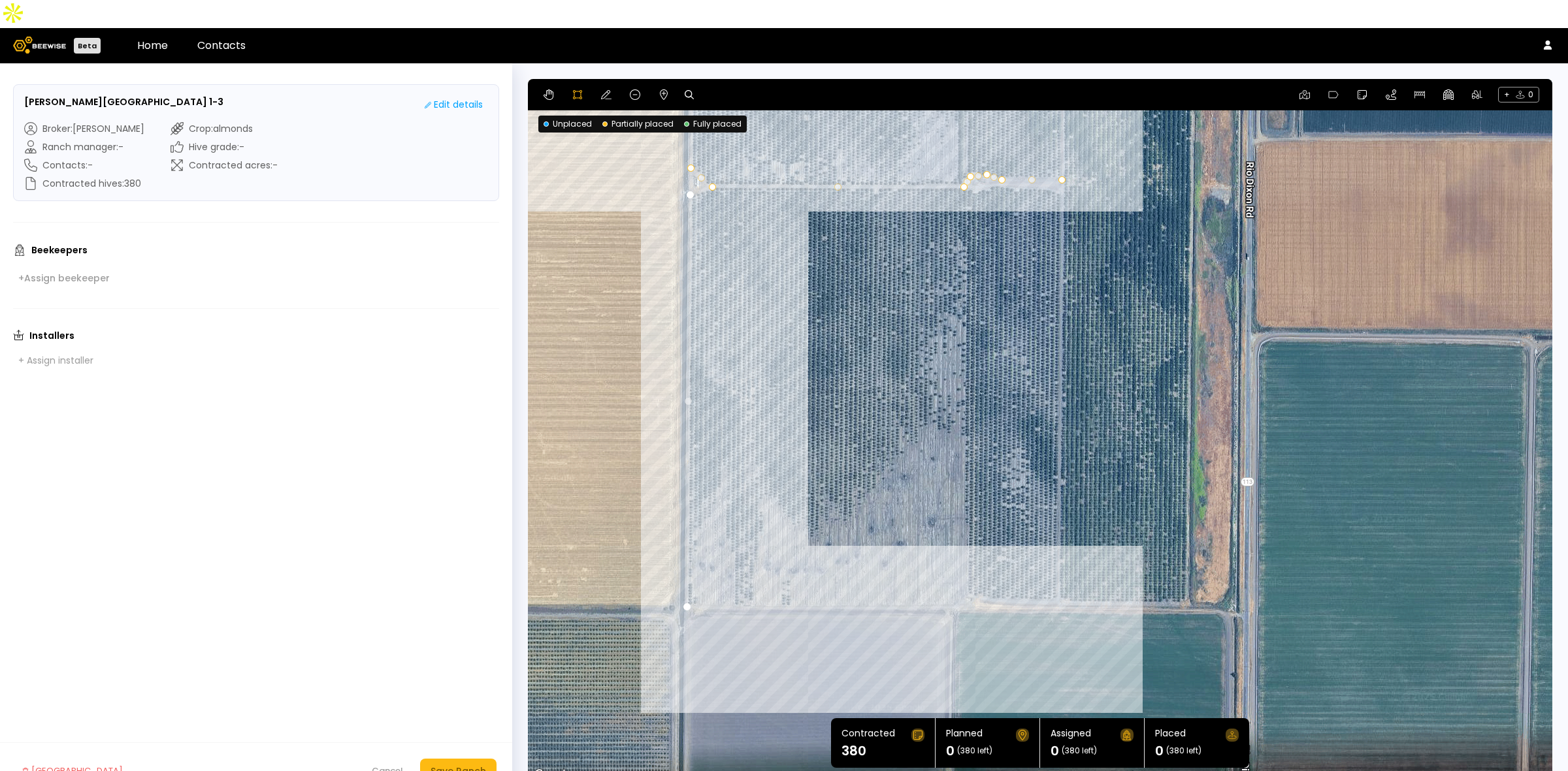
click at [969, 581] on div at bounding box center [1040, 431] width 1023 height 704
click at [976, 570] on div at bounding box center [1040, 431] width 1023 height 704
click at [1007, 577] on div at bounding box center [1040, 431] width 1023 height 704
click at [1044, 576] on div at bounding box center [1040, 431] width 1023 height 704
click at [1061, 569] on div at bounding box center [1040, 431] width 1023 height 704
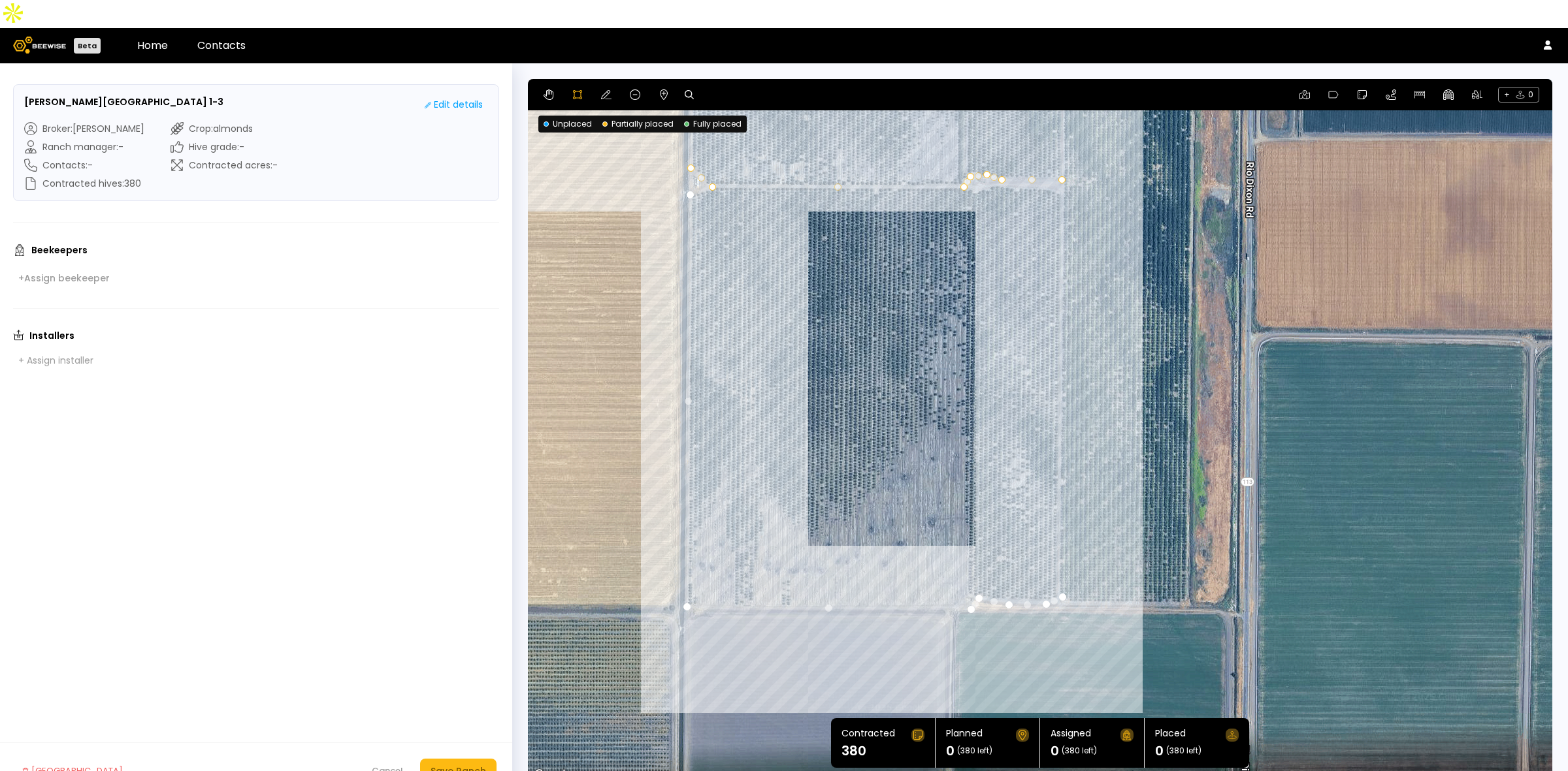
click at [1062, 164] on div at bounding box center [1040, 431] width 1023 height 704
click at [1039, 160] on div at bounding box center [1040, 431] width 1023 height 704
click at [1018, 161] on div at bounding box center [1040, 431] width 1023 height 704
click at [1004, 164] on div at bounding box center [1040, 431] width 1023 height 704
click at [994, 159] on div at bounding box center [1040, 431] width 1023 height 704
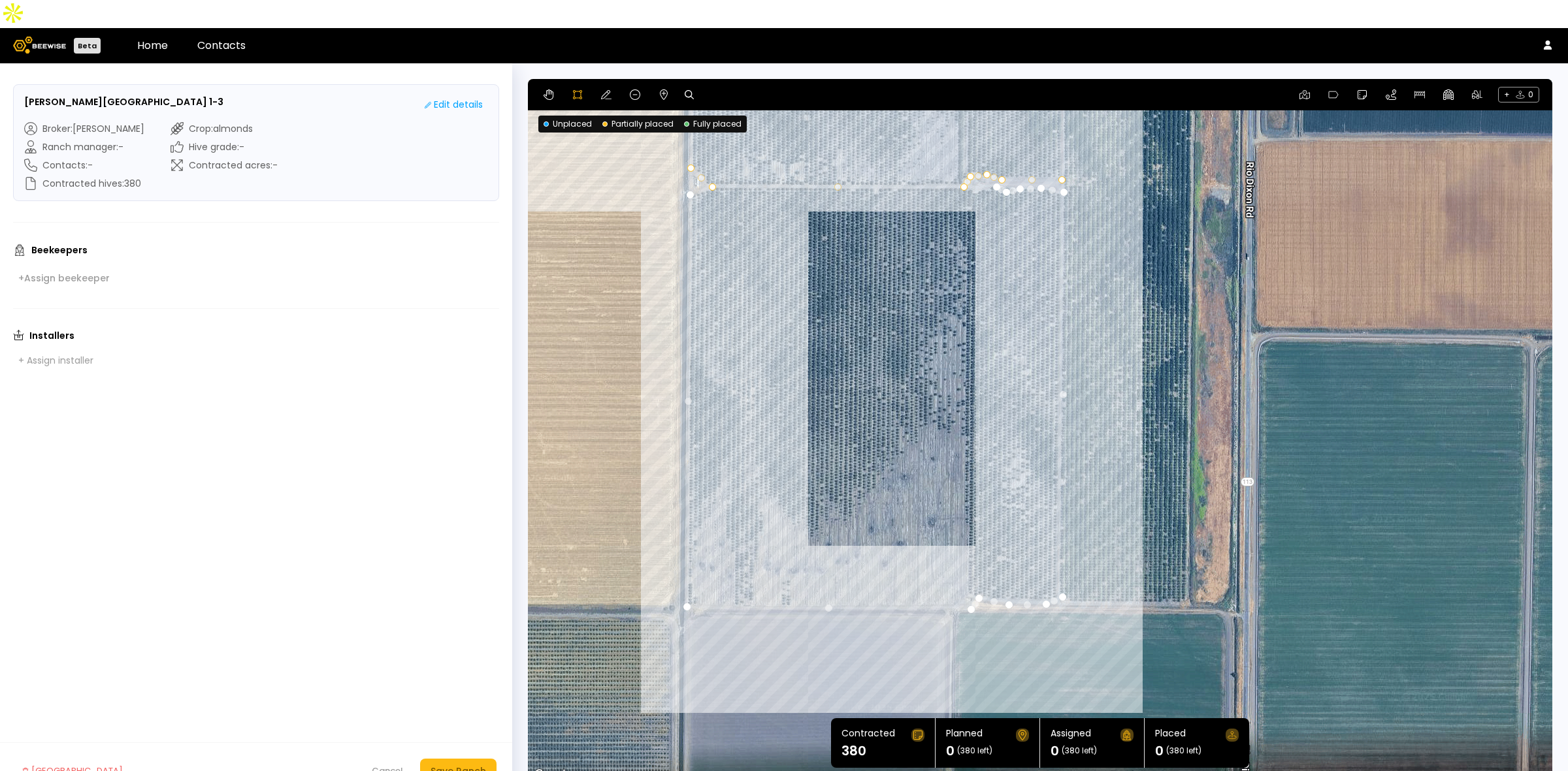
click at [978, 164] on div at bounding box center [1040, 431] width 1023 height 704
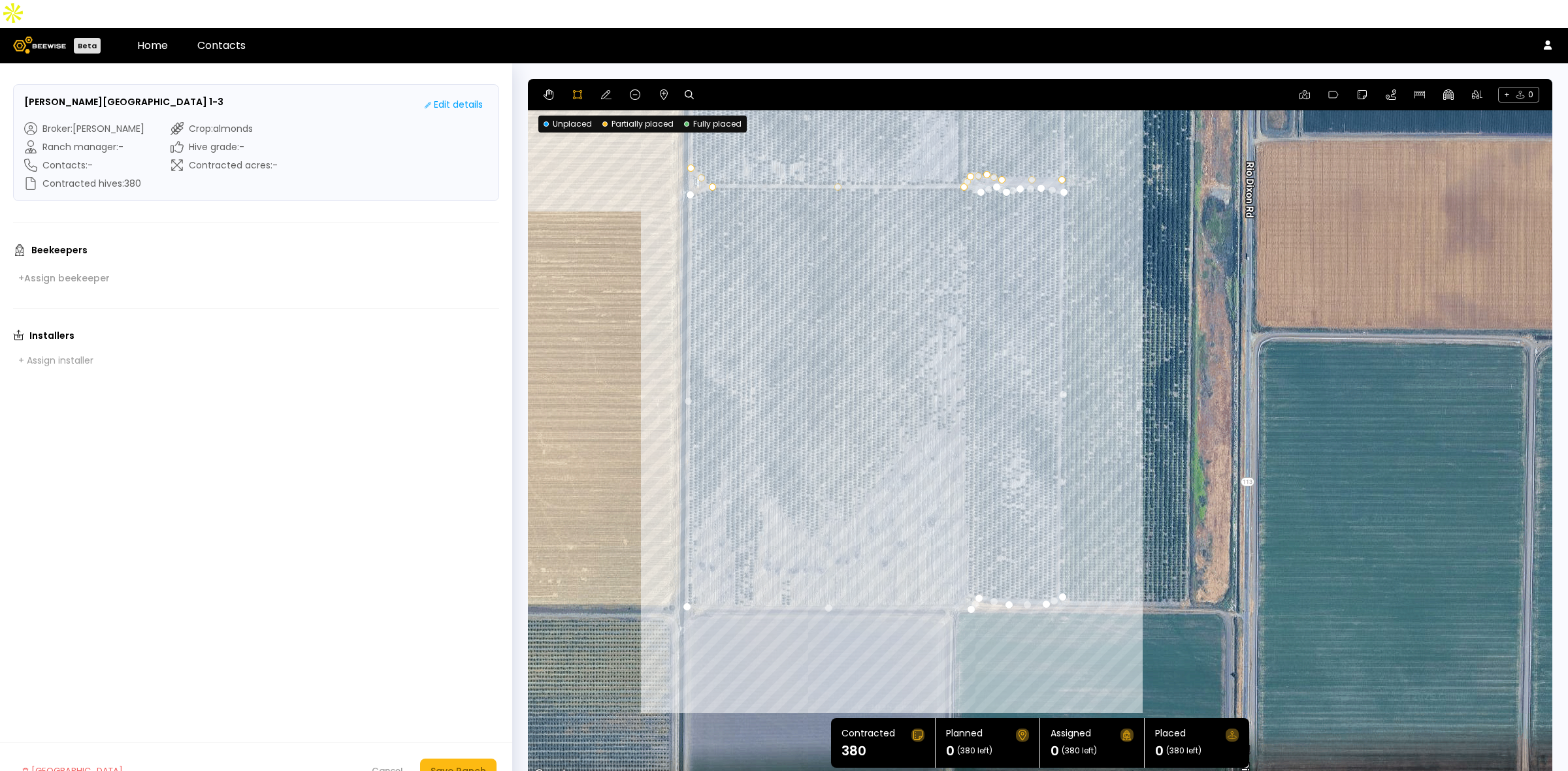
click at [967, 164] on div at bounding box center [1040, 431] width 1023 height 704
click at [708, 161] on div at bounding box center [1040, 431] width 1023 height 704
click at [689, 168] on div at bounding box center [1040, 431] width 1023 height 704
click at [465, 764] on div "Save Ranch" at bounding box center [459, 771] width 56 height 14
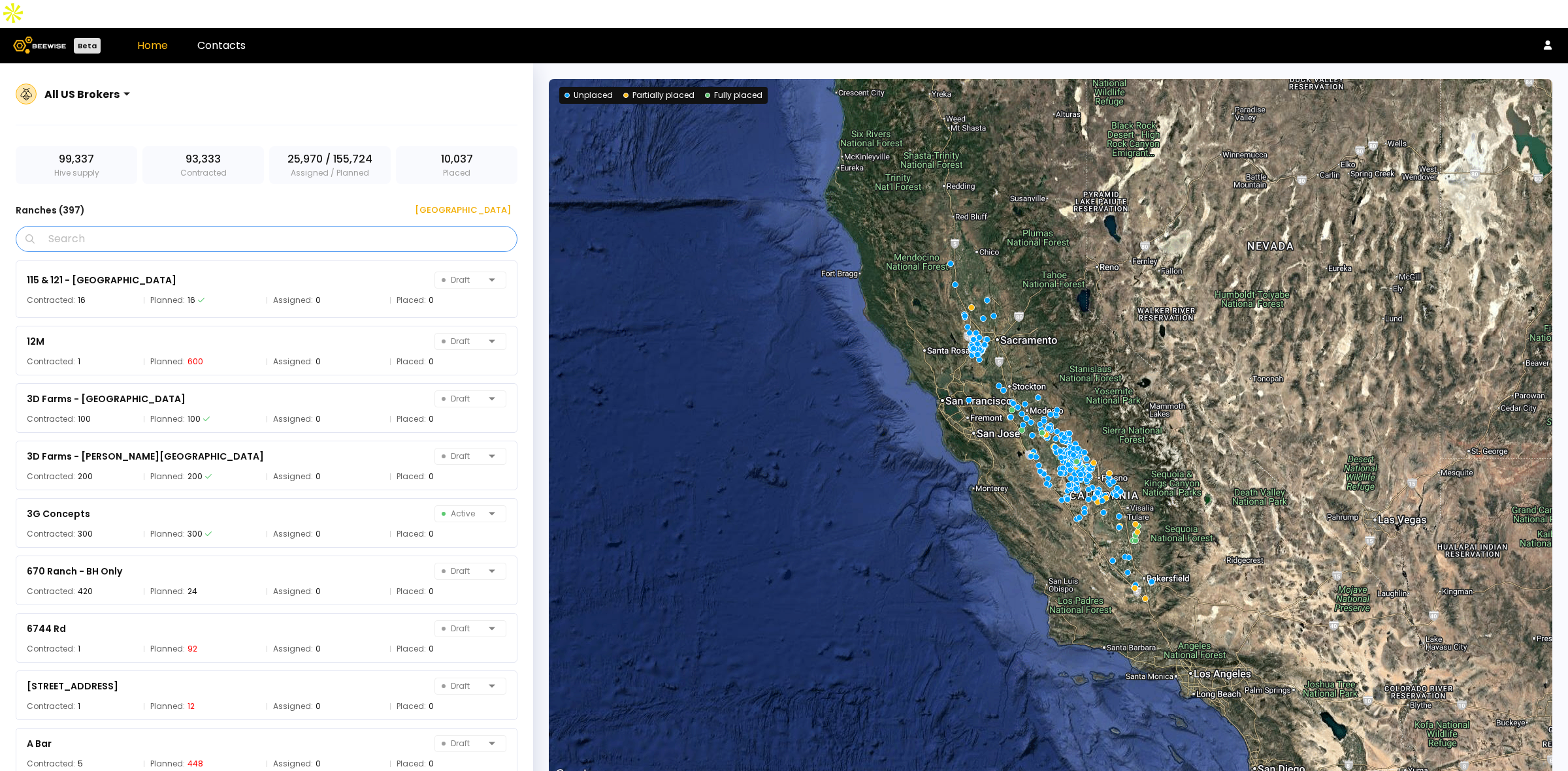
click at [301, 227] on input "Search" at bounding box center [271, 239] width 468 height 25
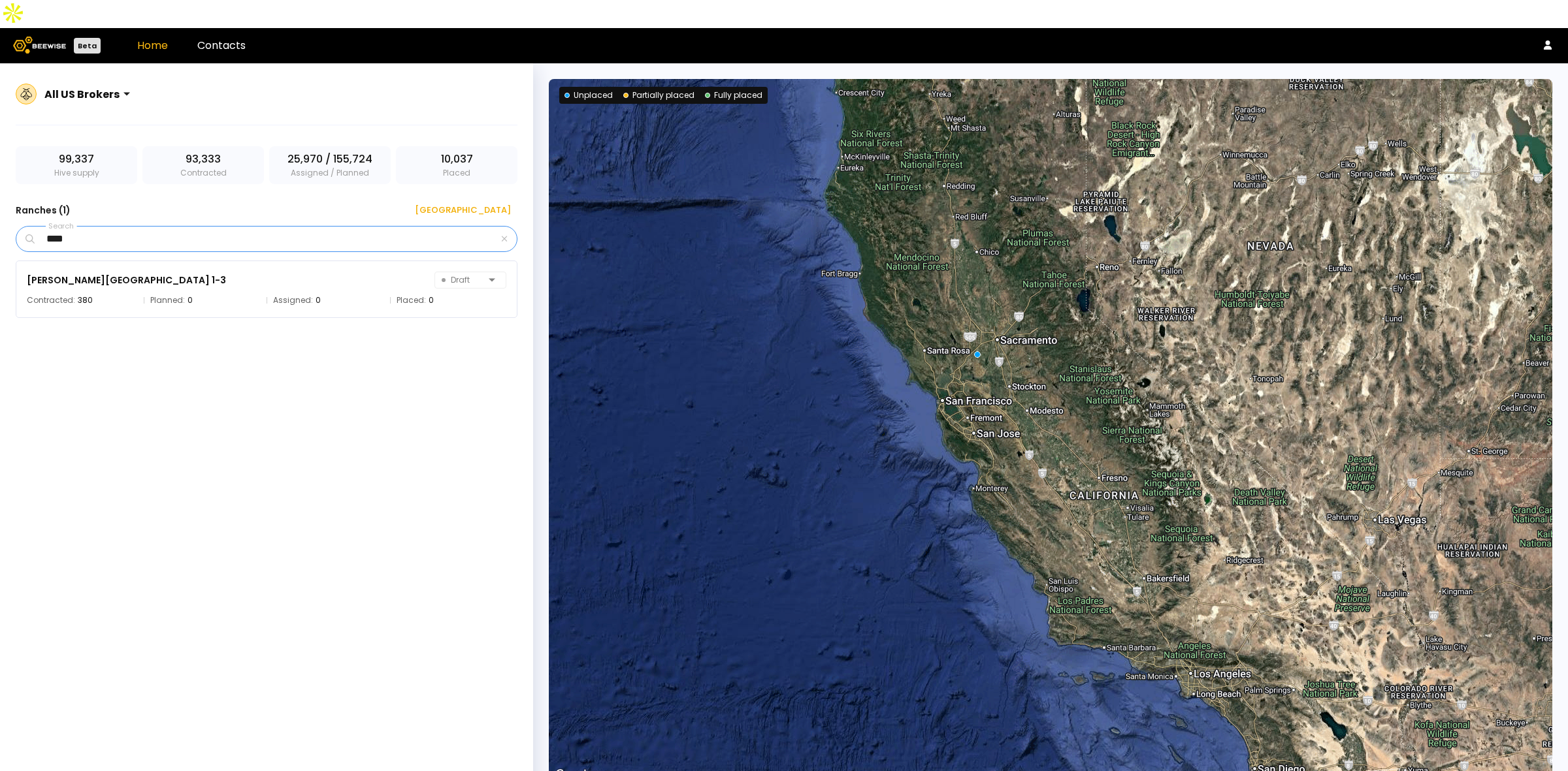
type input "****"
click at [249, 298] on div "SF Florin - Chiala Ranch 1-3 Draft Contracted: 380 Planned: 0 Assigned: 0 Place…" at bounding box center [273, 529] width 514 height 537
click at [255, 281] on div "SF Florin - Chiala Ranch 1-3 Draft Contracted: 380 Planned: 0 Assigned: 0 Place…" at bounding box center [267, 289] width 501 height 58
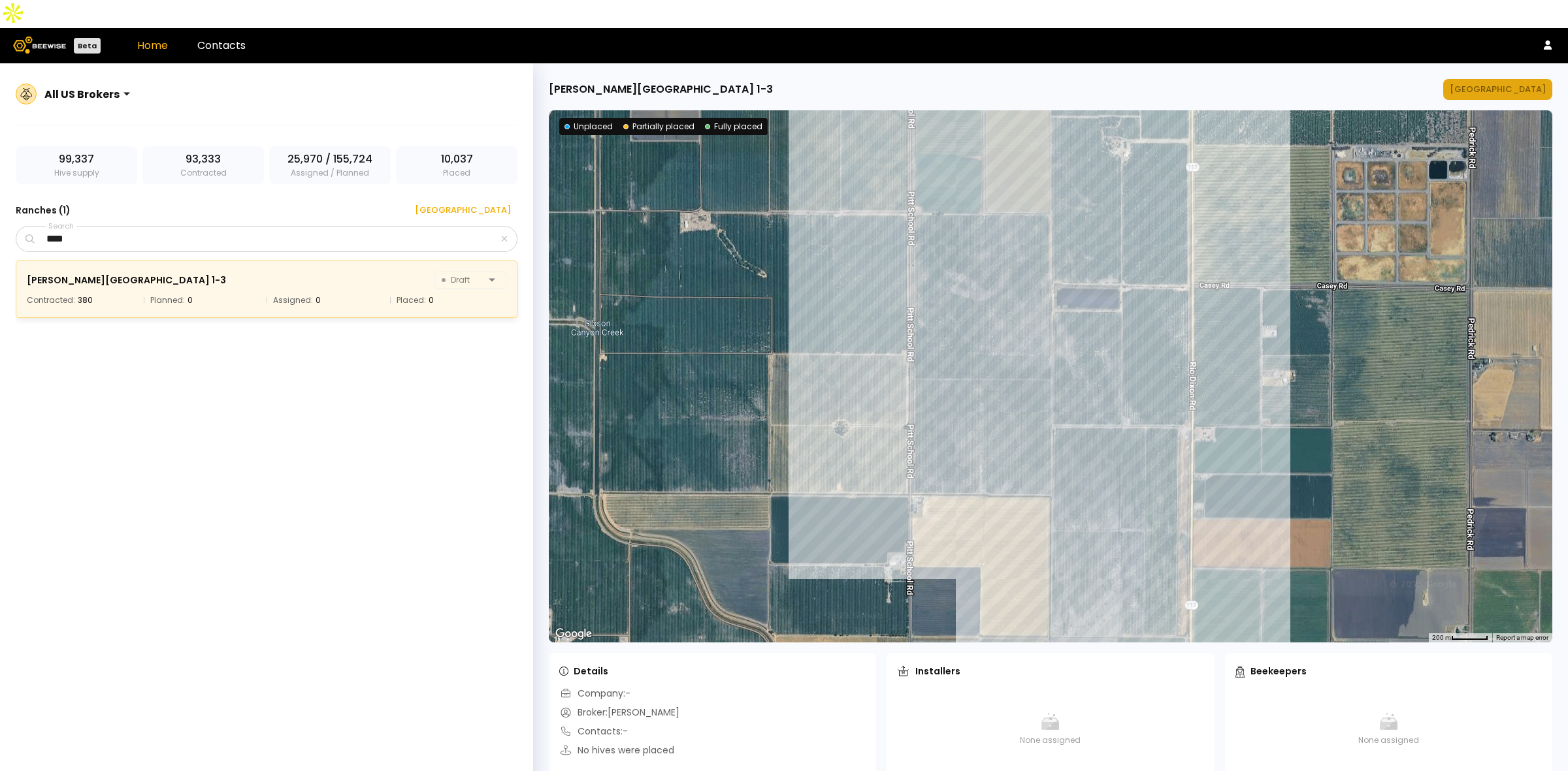
click at [1525, 83] on div "Manage Ranch" at bounding box center [1497, 89] width 97 height 13
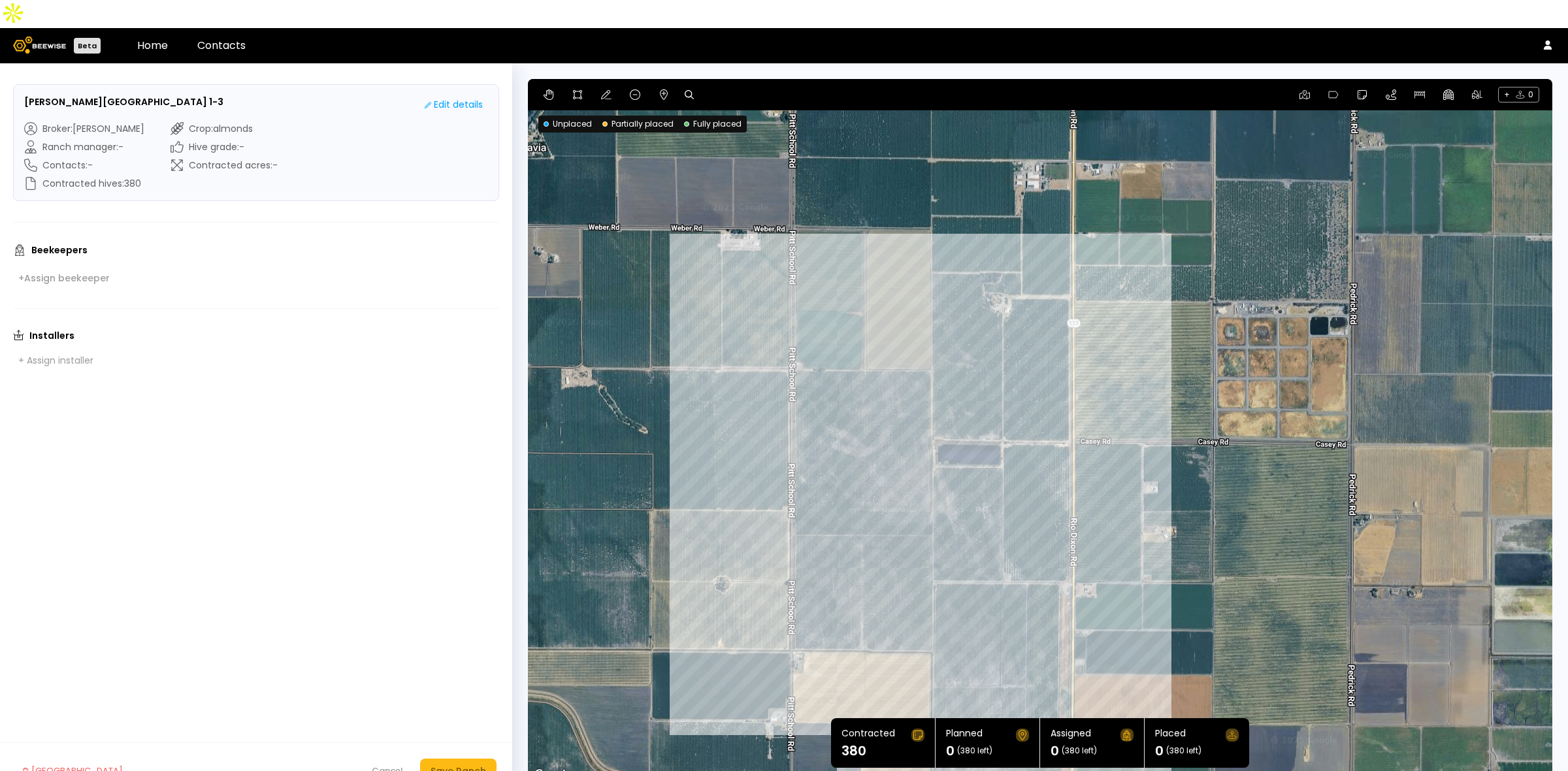
drag, startPoint x: 1311, startPoint y: 201, endPoint x: 1202, endPoint y: 303, distance: 149.3
click at [1202, 303] on div at bounding box center [1039, 431] width 1024 height 704
click at [660, 90] on icon at bounding box center [664, 95] width 11 height 11
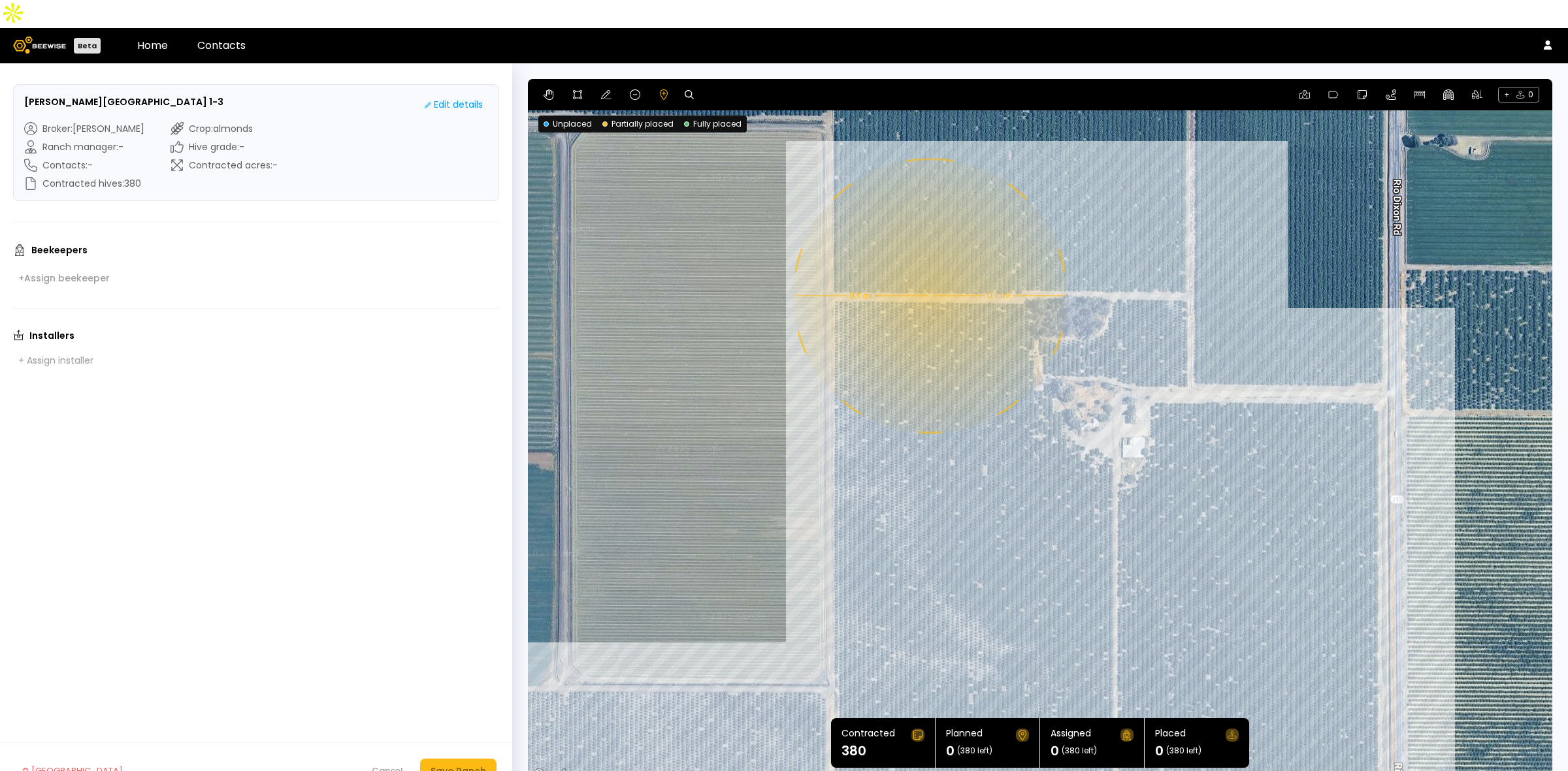
click at [928, 268] on div "0.1 mi 0.1 mi" at bounding box center [1039, 431] width 1024 height 704
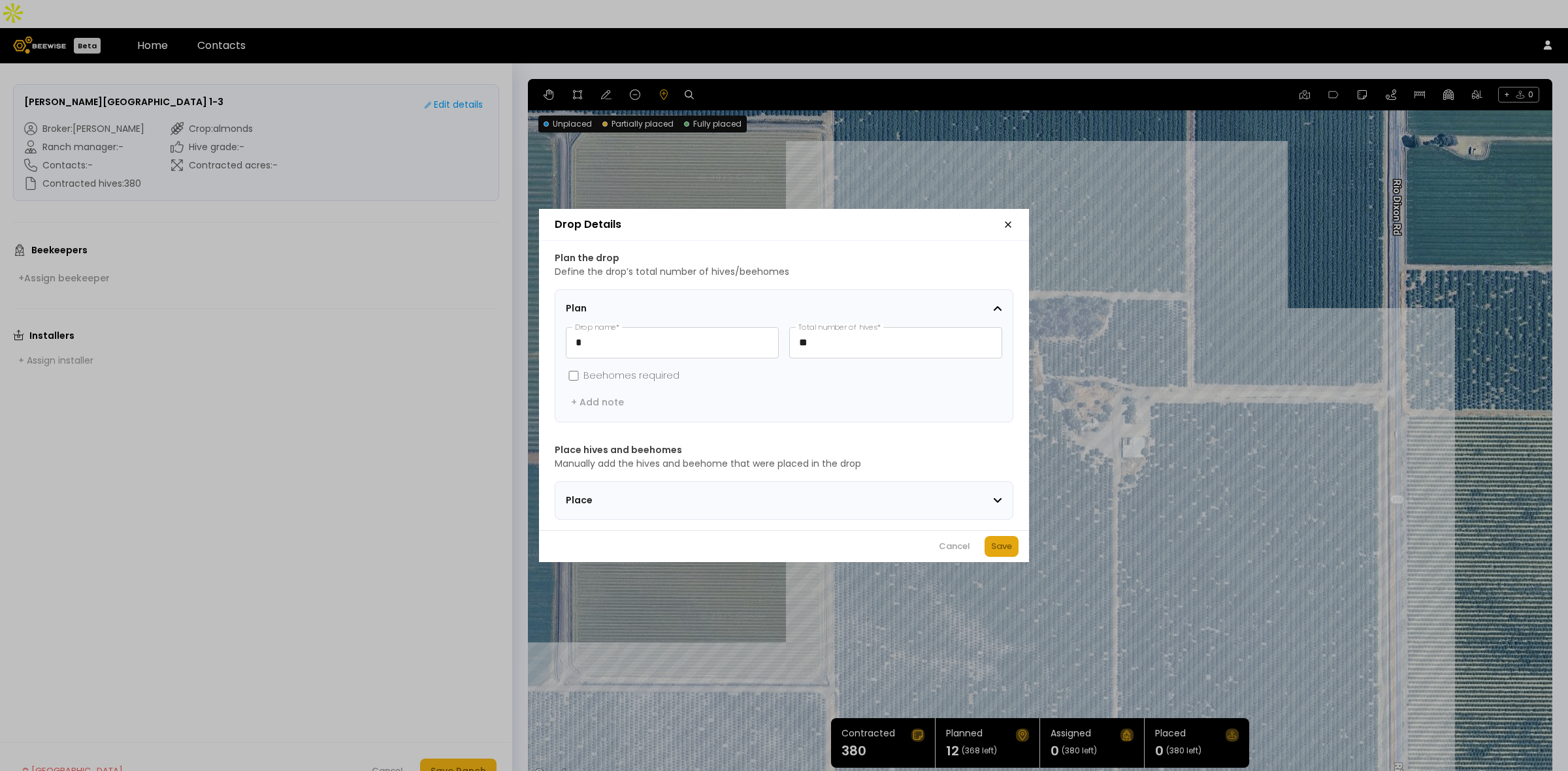
click at [996, 553] on div "Save" at bounding box center [1001, 546] width 21 height 13
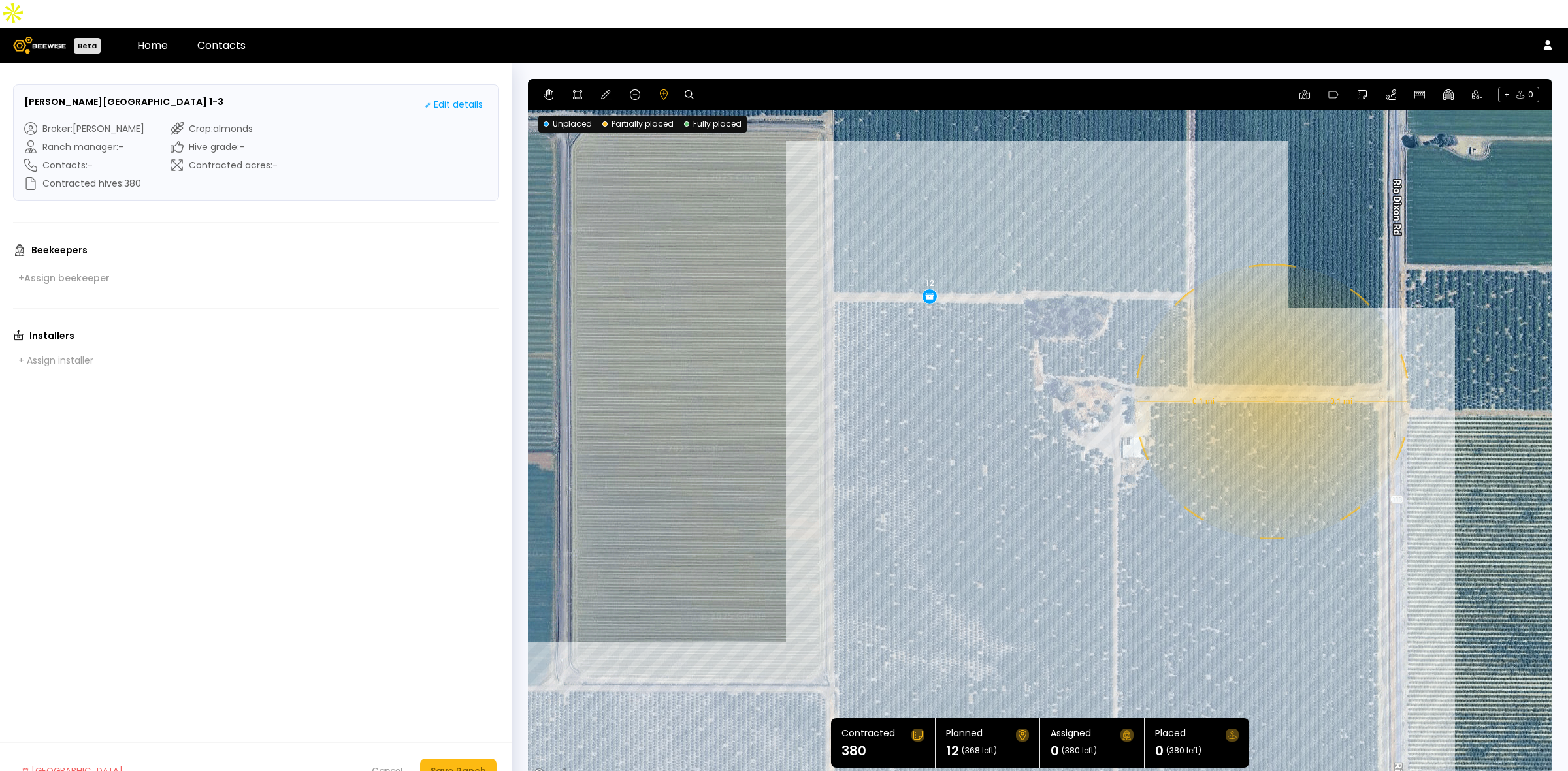
click at [1271, 374] on div "0.1 mi 0.1 mi 12" at bounding box center [1039, 431] width 1024 height 704
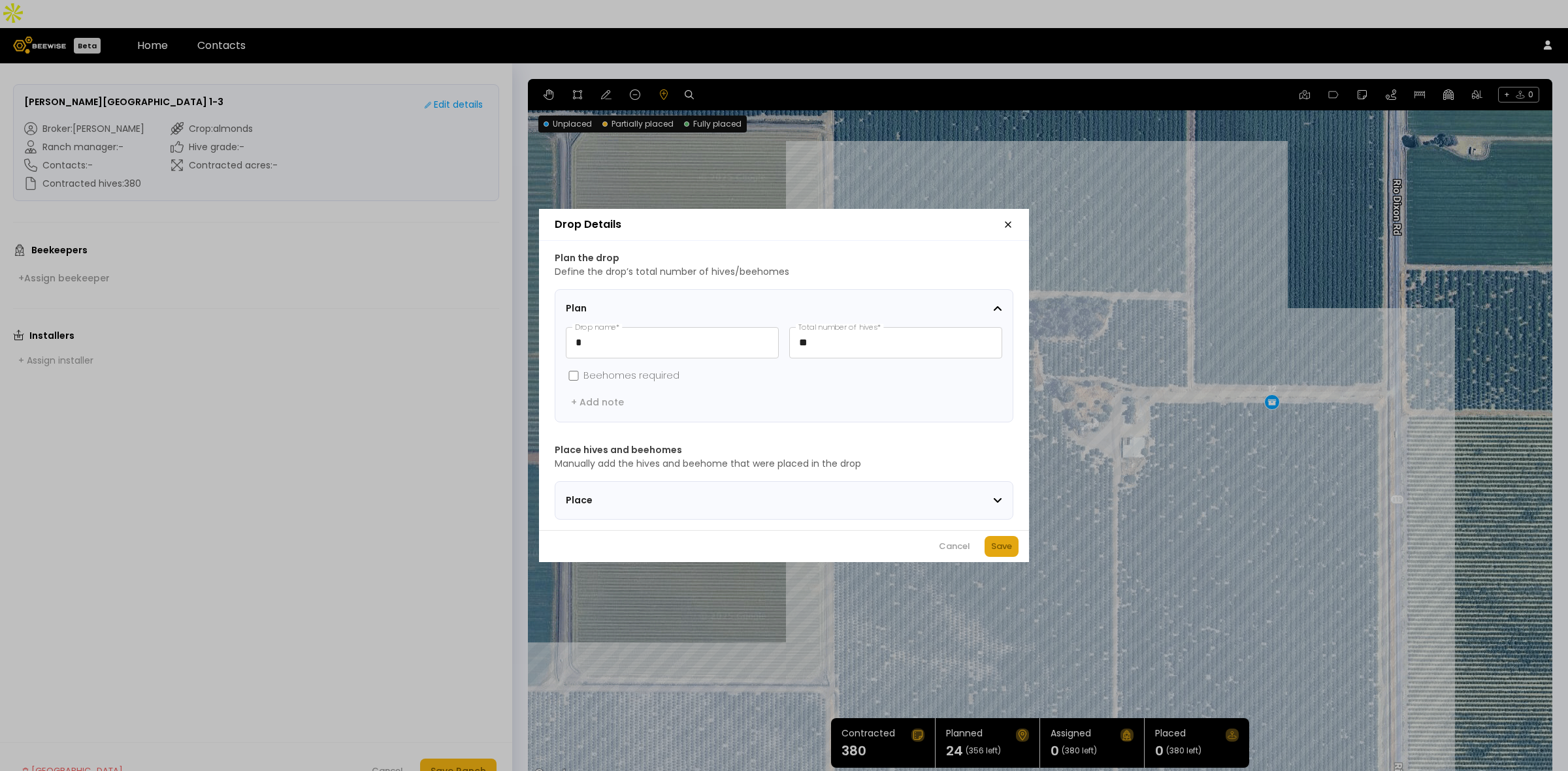
click at [1000, 547] on div "Save" at bounding box center [1001, 546] width 21 height 13
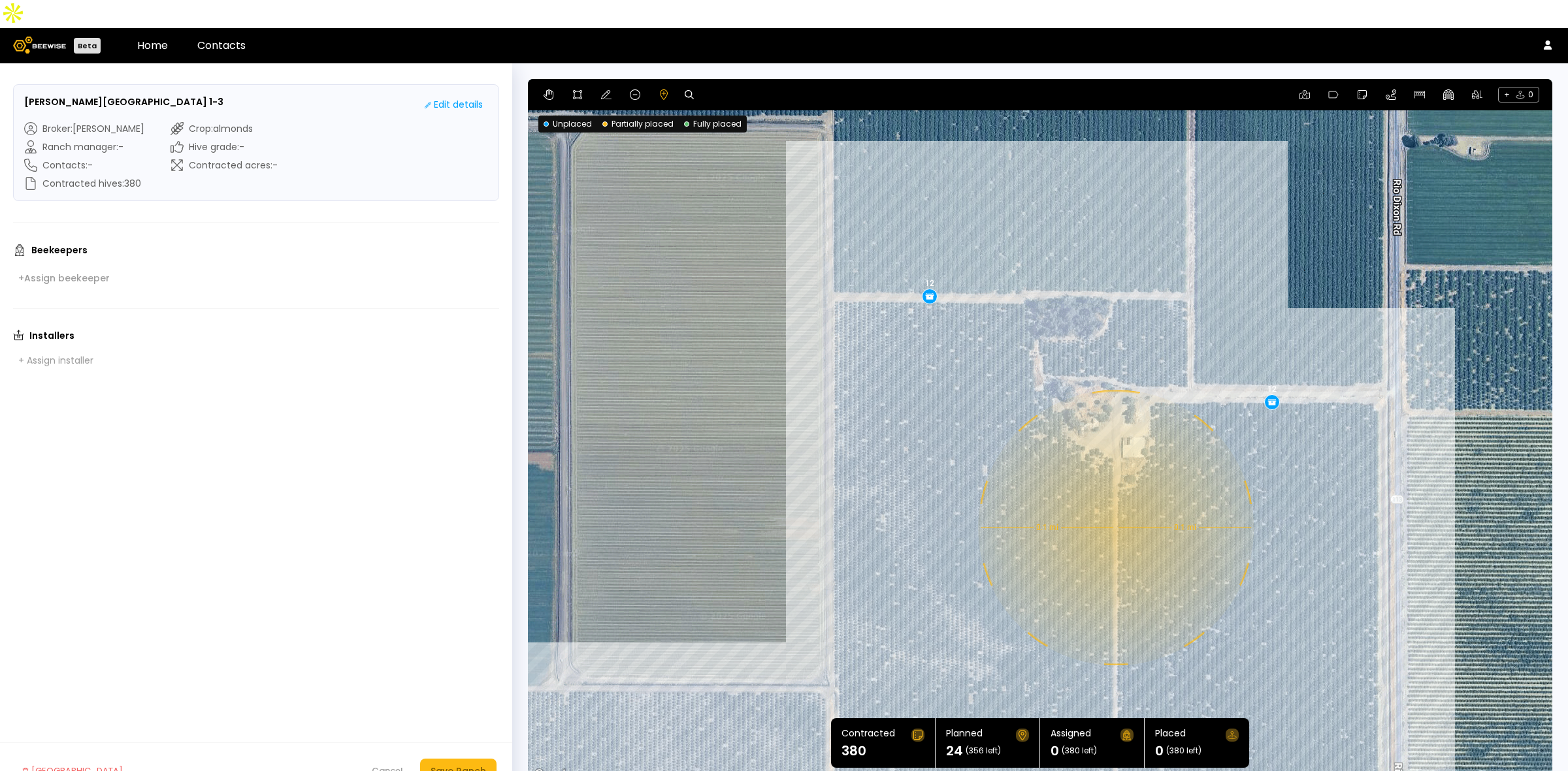
click at [1114, 499] on div "0.1 mi 0.1 mi 12 12" at bounding box center [1039, 431] width 1024 height 704
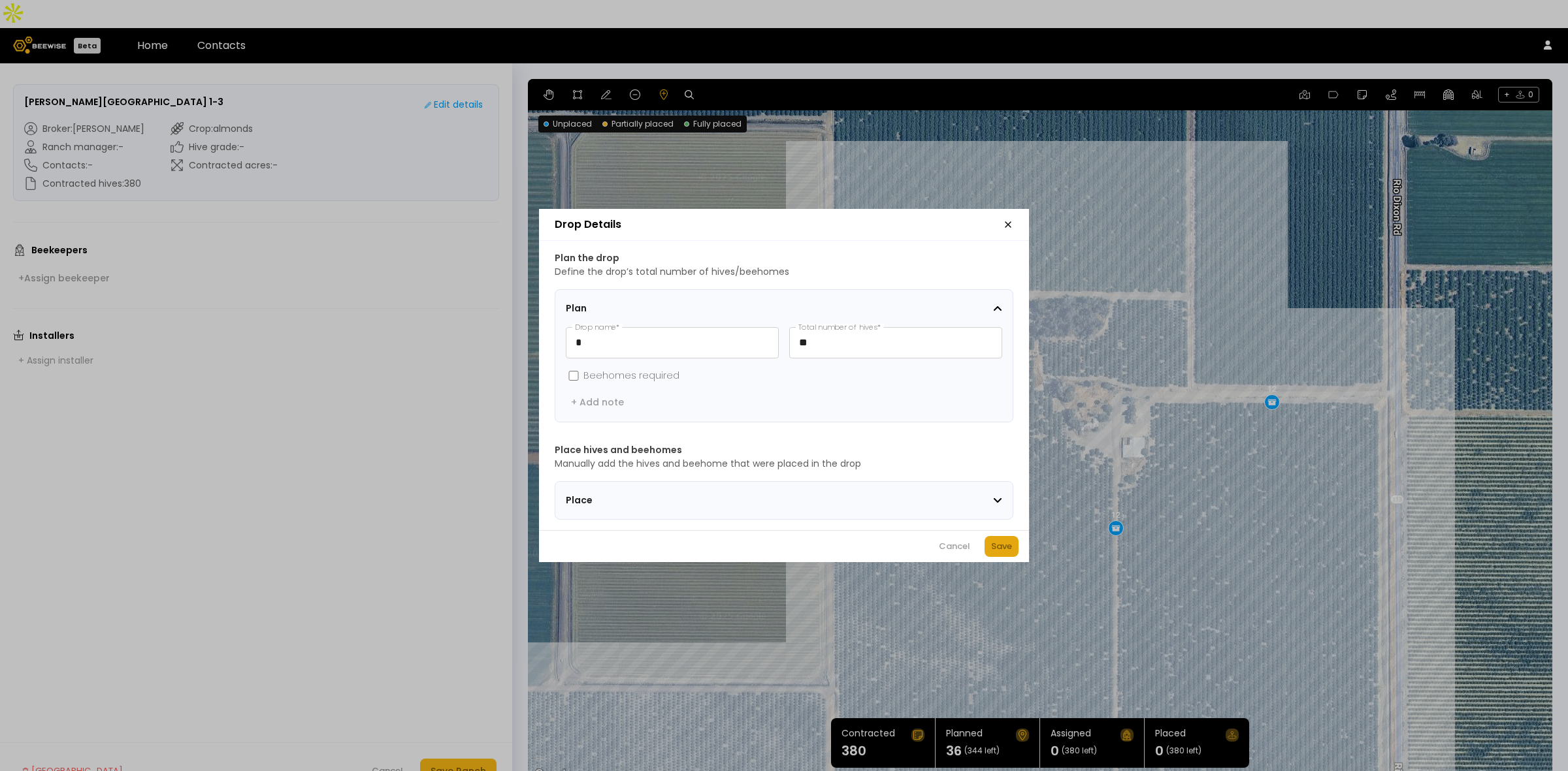
click at [1001, 550] on div "Save" at bounding box center [1001, 546] width 21 height 13
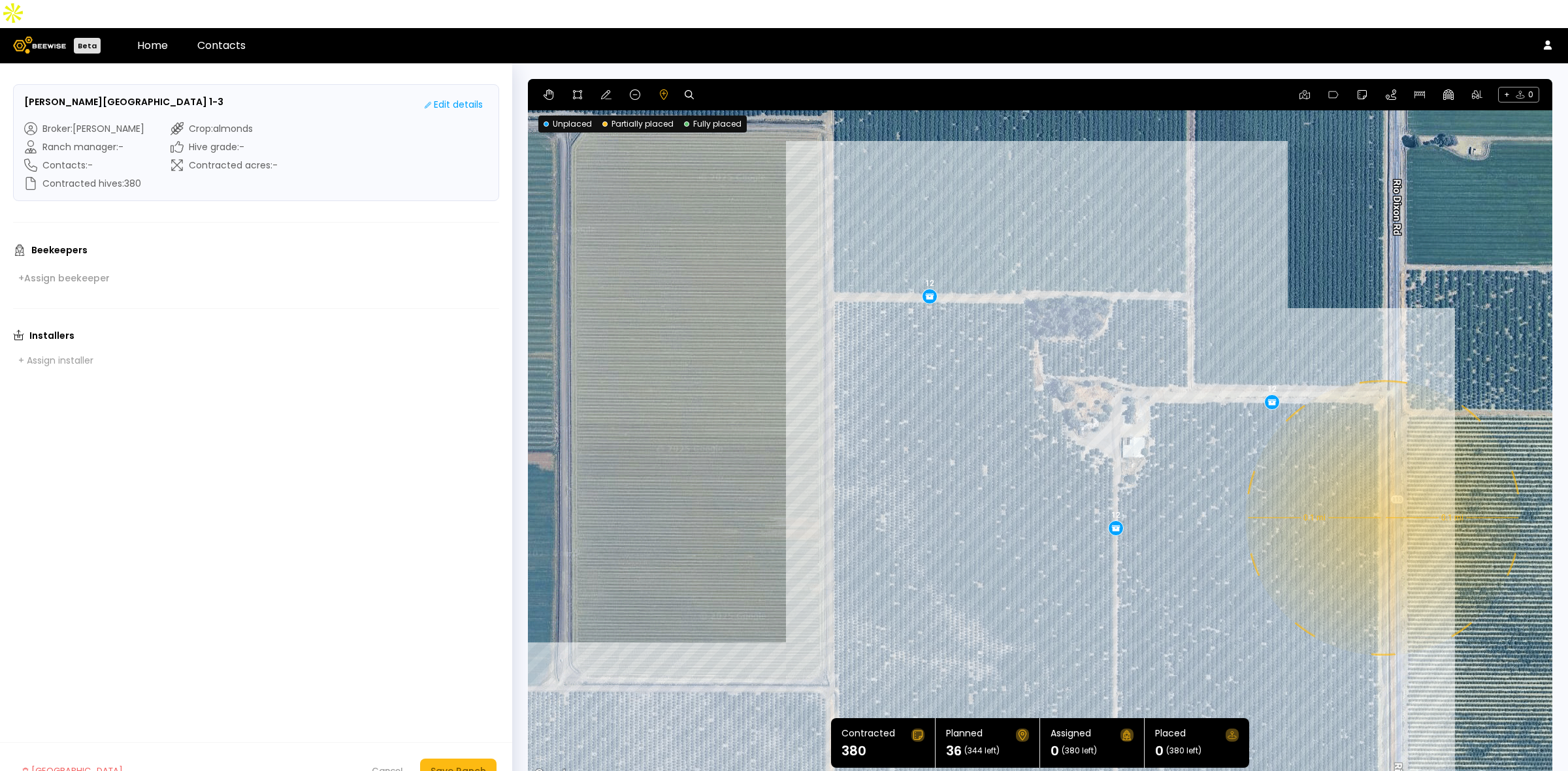
click at [1382, 489] on div "0.1 mi 0.1 mi 12 12 12" at bounding box center [1039, 431] width 1024 height 704
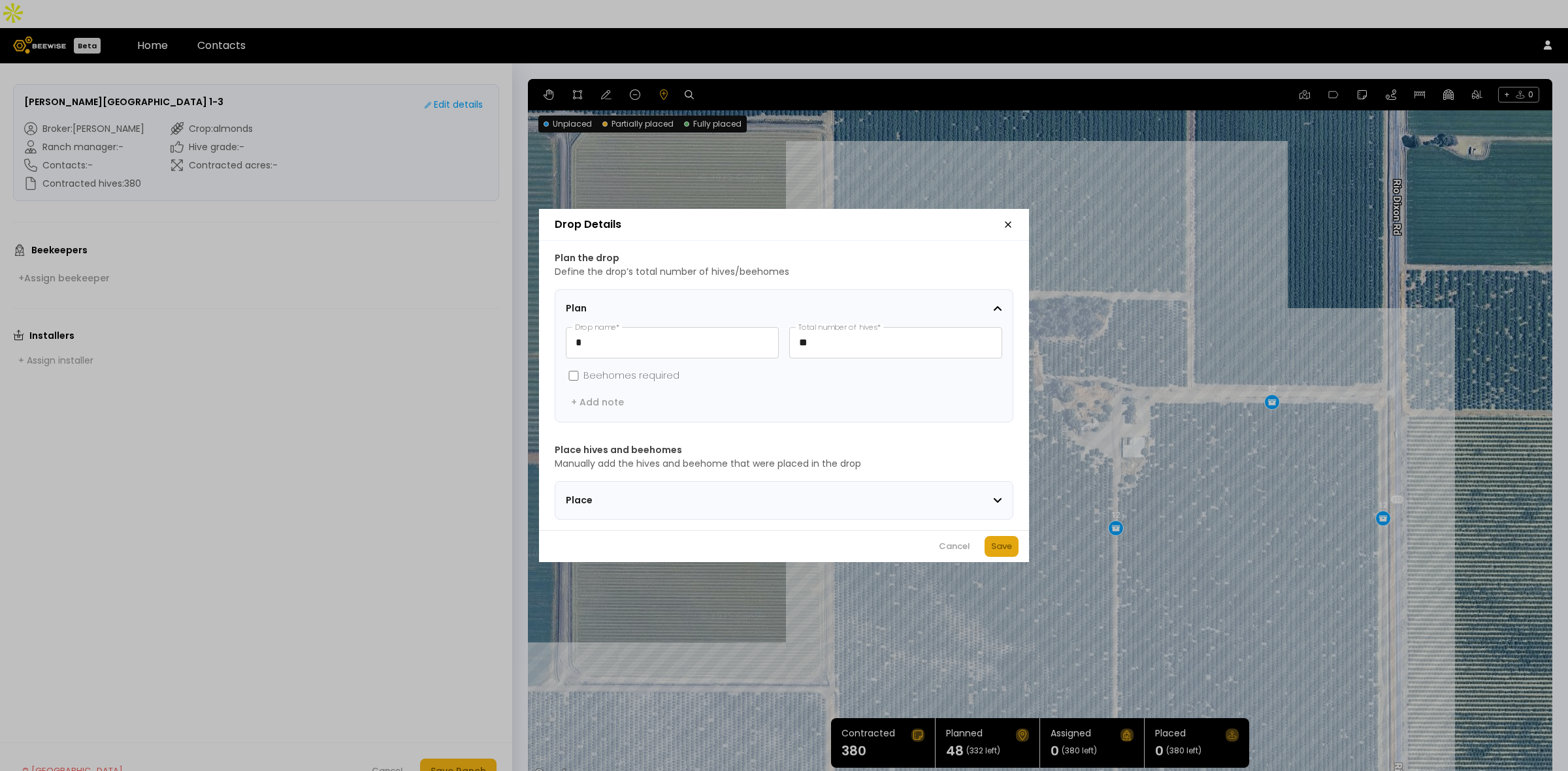
click at [1006, 547] on div "Save" at bounding box center [1001, 546] width 21 height 13
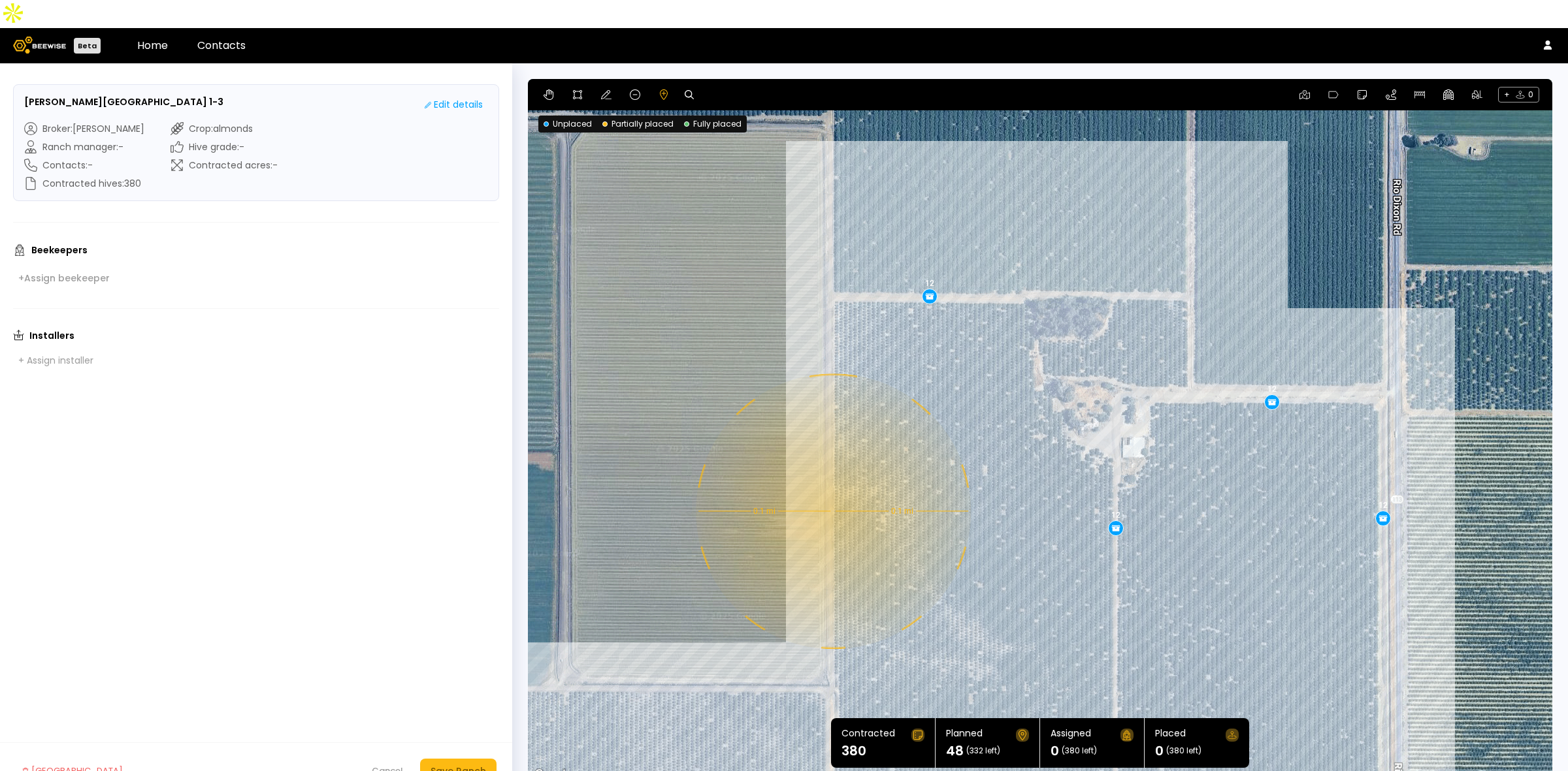
click at [832, 483] on div "0.1 mi 0.1 mi 12 12 12 12" at bounding box center [1039, 431] width 1024 height 704
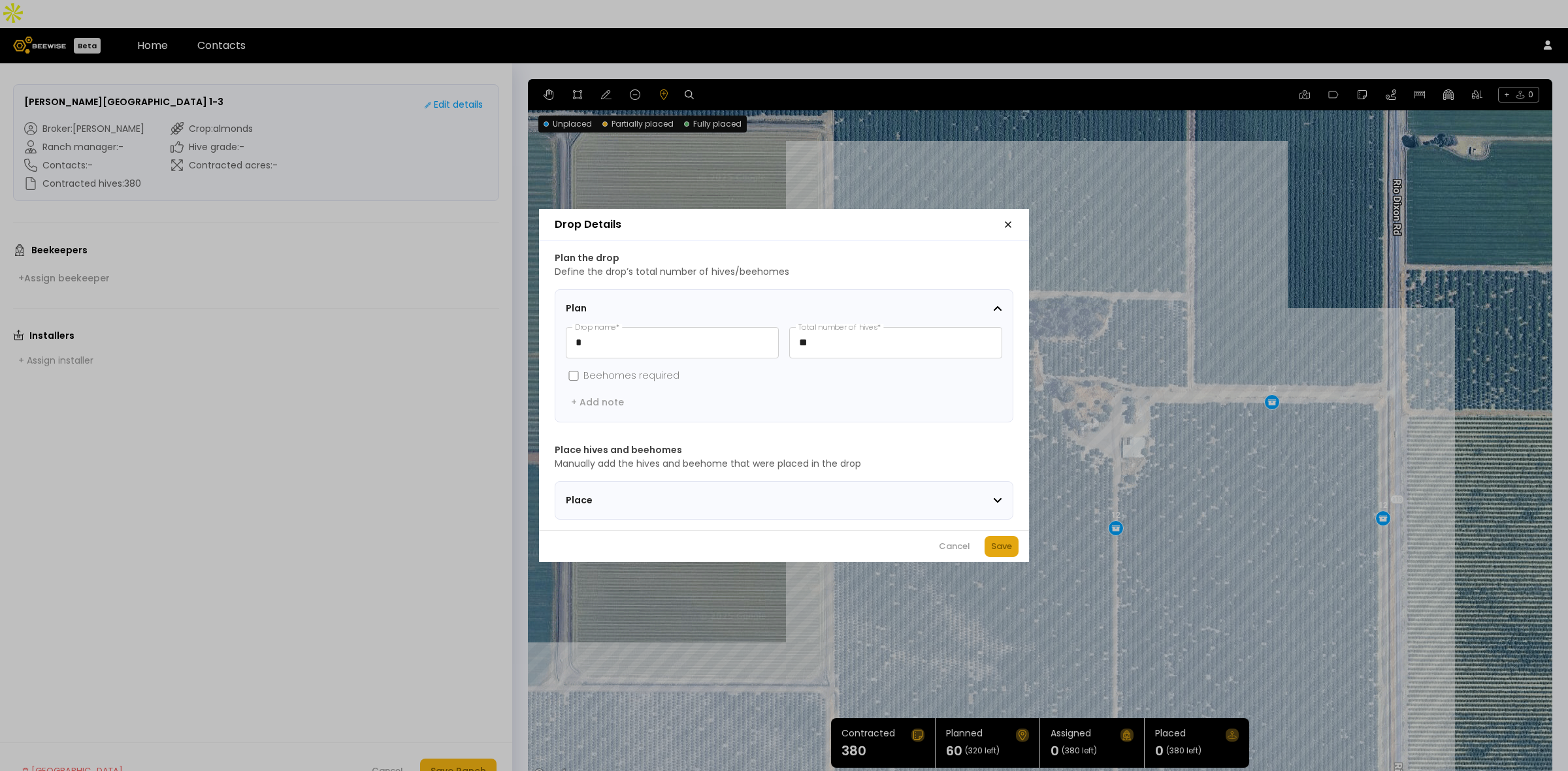
click at [1013, 552] on button "Save" at bounding box center [1001, 546] width 34 height 21
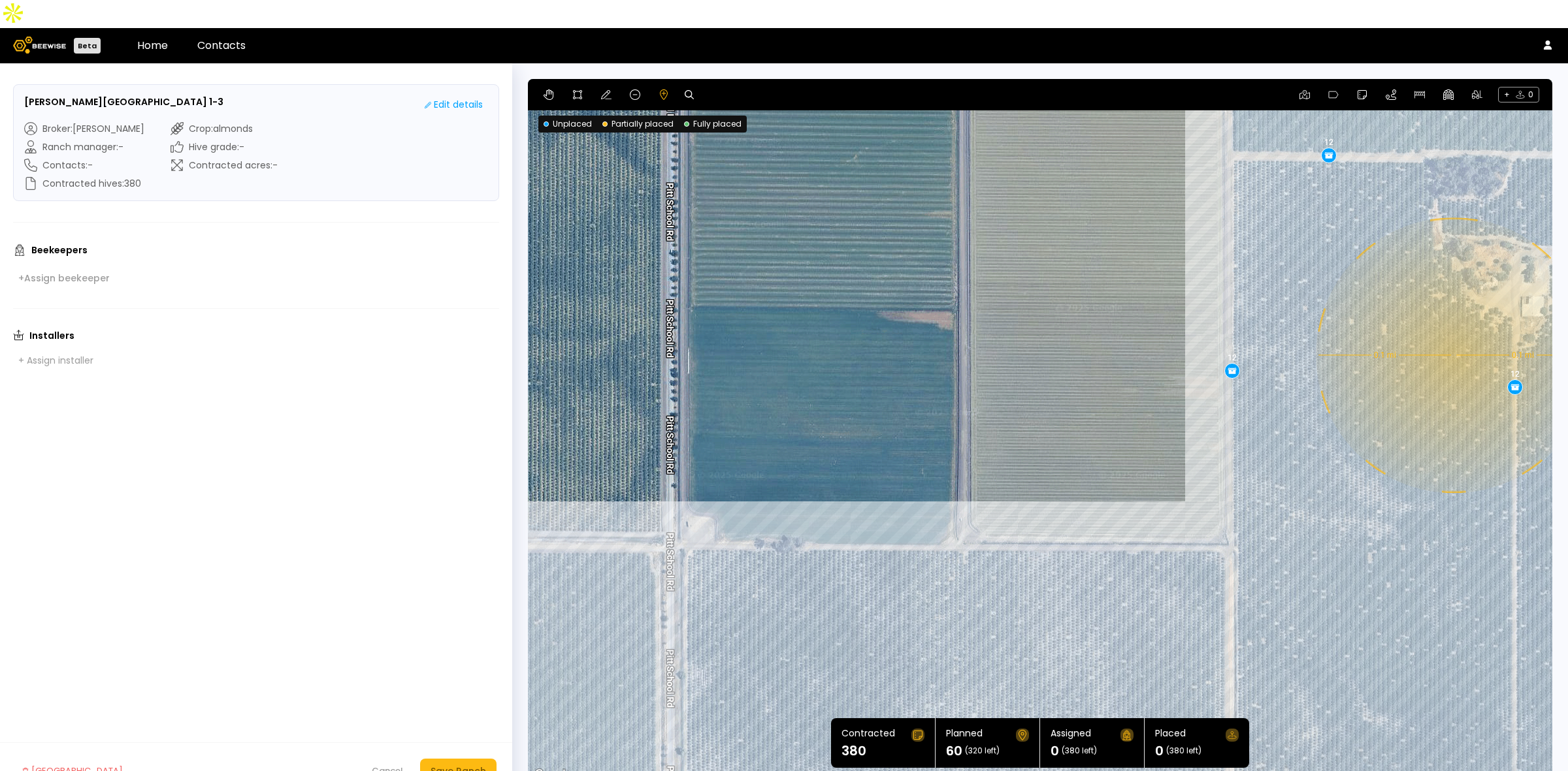
drag, startPoint x: 650, startPoint y: 611, endPoint x: 1053, endPoint y: 469, distance: 427.3
click at [1053, 469] on div "0.1 mi 0.1 mi 12 12 12 12 12" at bounding box center [1039, 431] width 1024 height 704
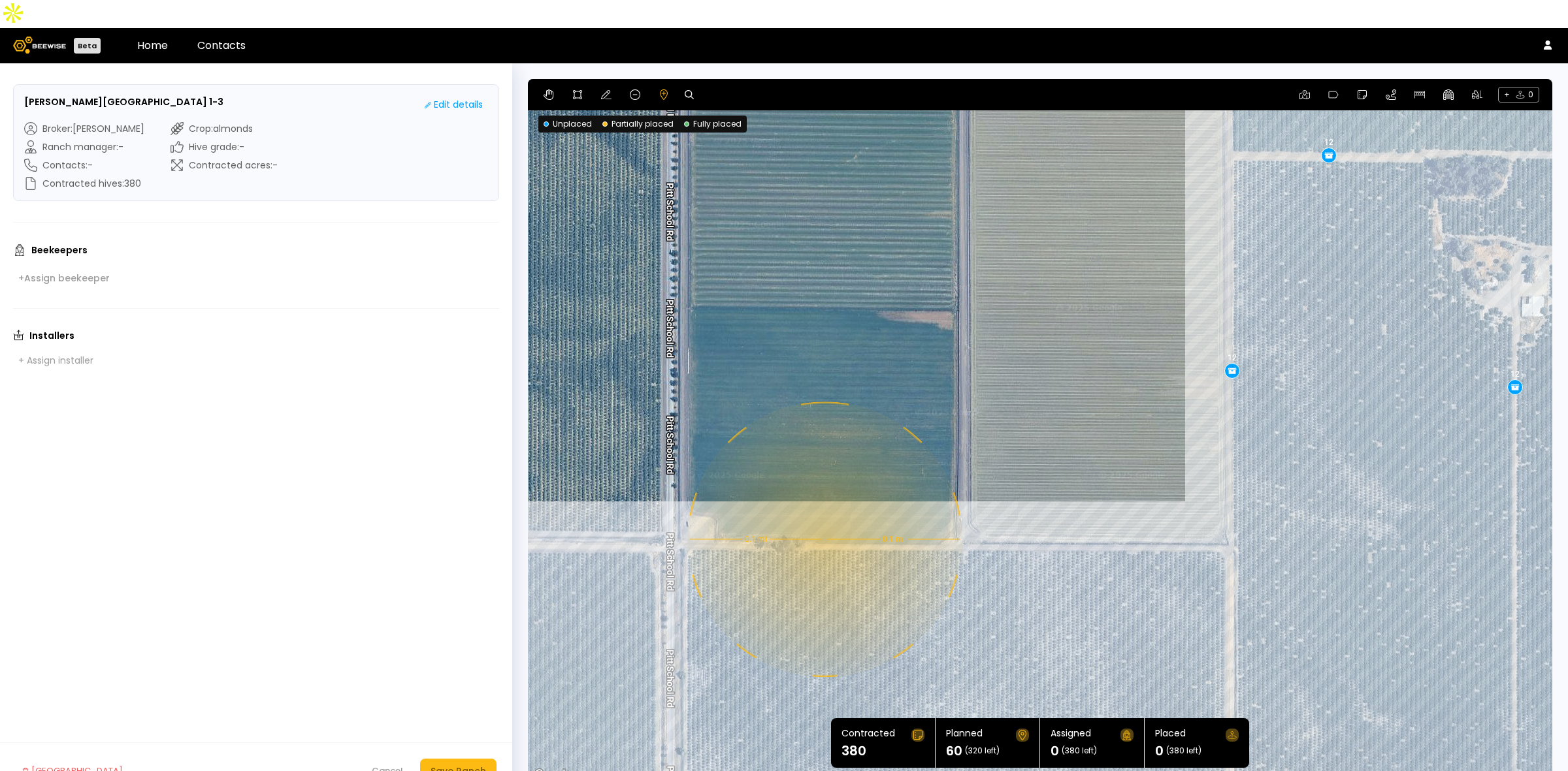
click at [823, 511] on div "0.1 mi 0.1 mi 12 12 12 12 12" at bounding box center [1039, 431] width 1024 height 704
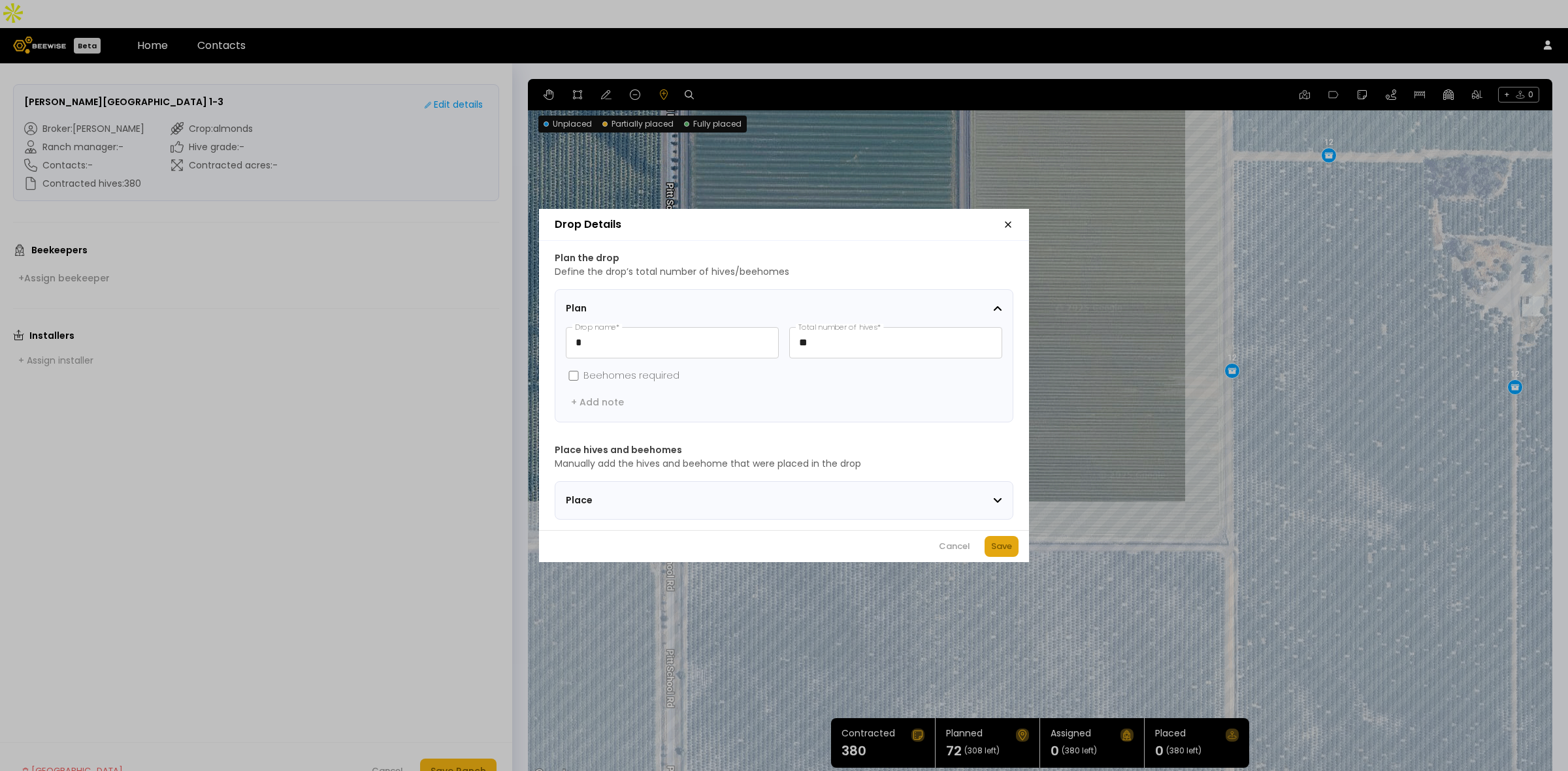
click at [1001, 553] on div "Save" at bounding box center [1001, 546] width 21 height 13
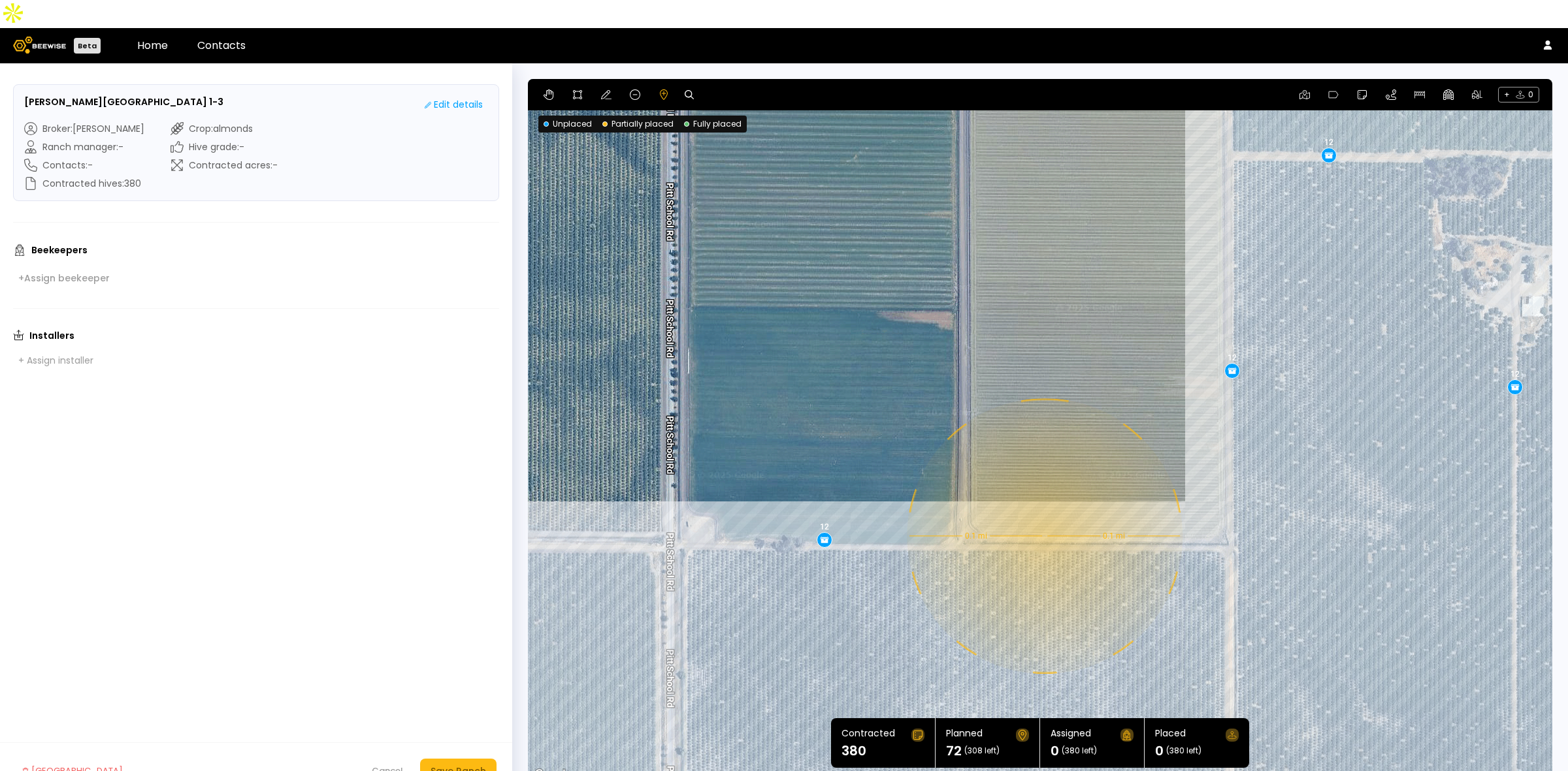
click at [1043, 508] on div "0.1 mi 0.1 mi 12 12 12 12 12 12" at bounding box center [1039, 431] width 1024 height 704
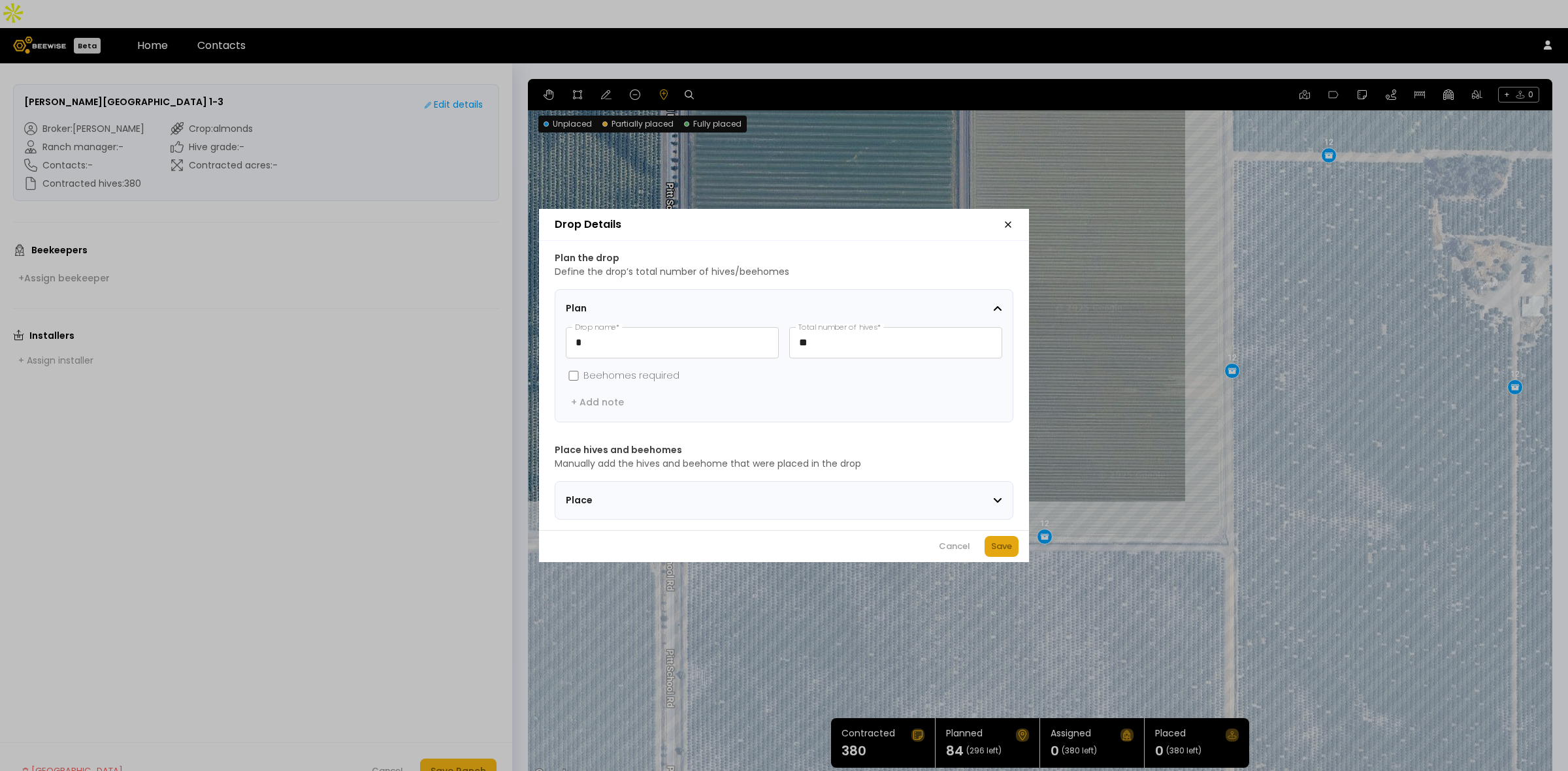
click at [996, 553] on div "Save" at bounding box center [1001, 546] width 21 height 13
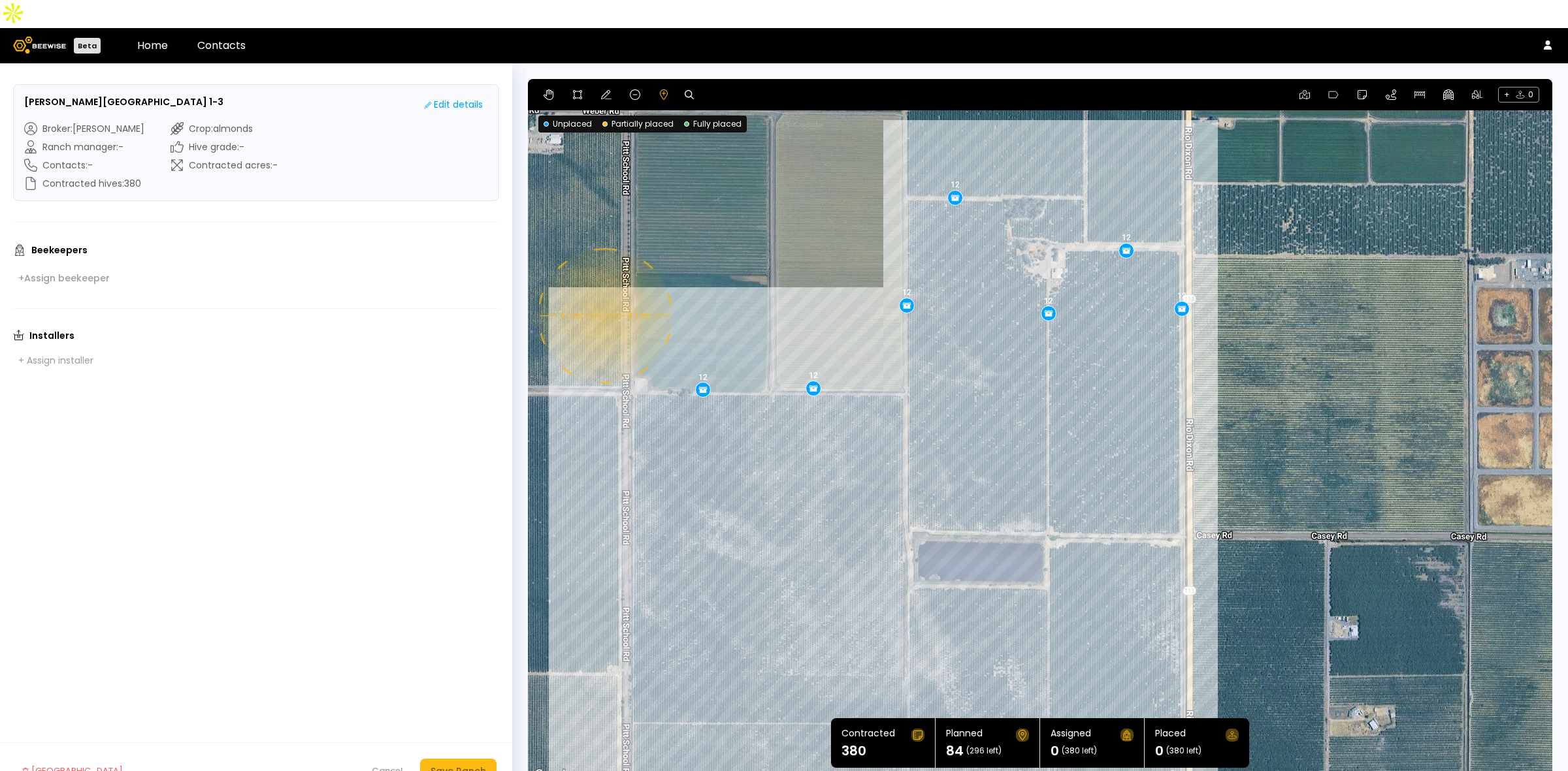
drag, startPoint x: 1395, startPoint y: 587, endPoint x: 1030, endPoint y: 445, distance: 391.6
click at [1030, 445] on div "0.1 mi 0.1 mi 12 12 12 12 12 12 12" at bounding box center [1039, 431] width 1024 height 704
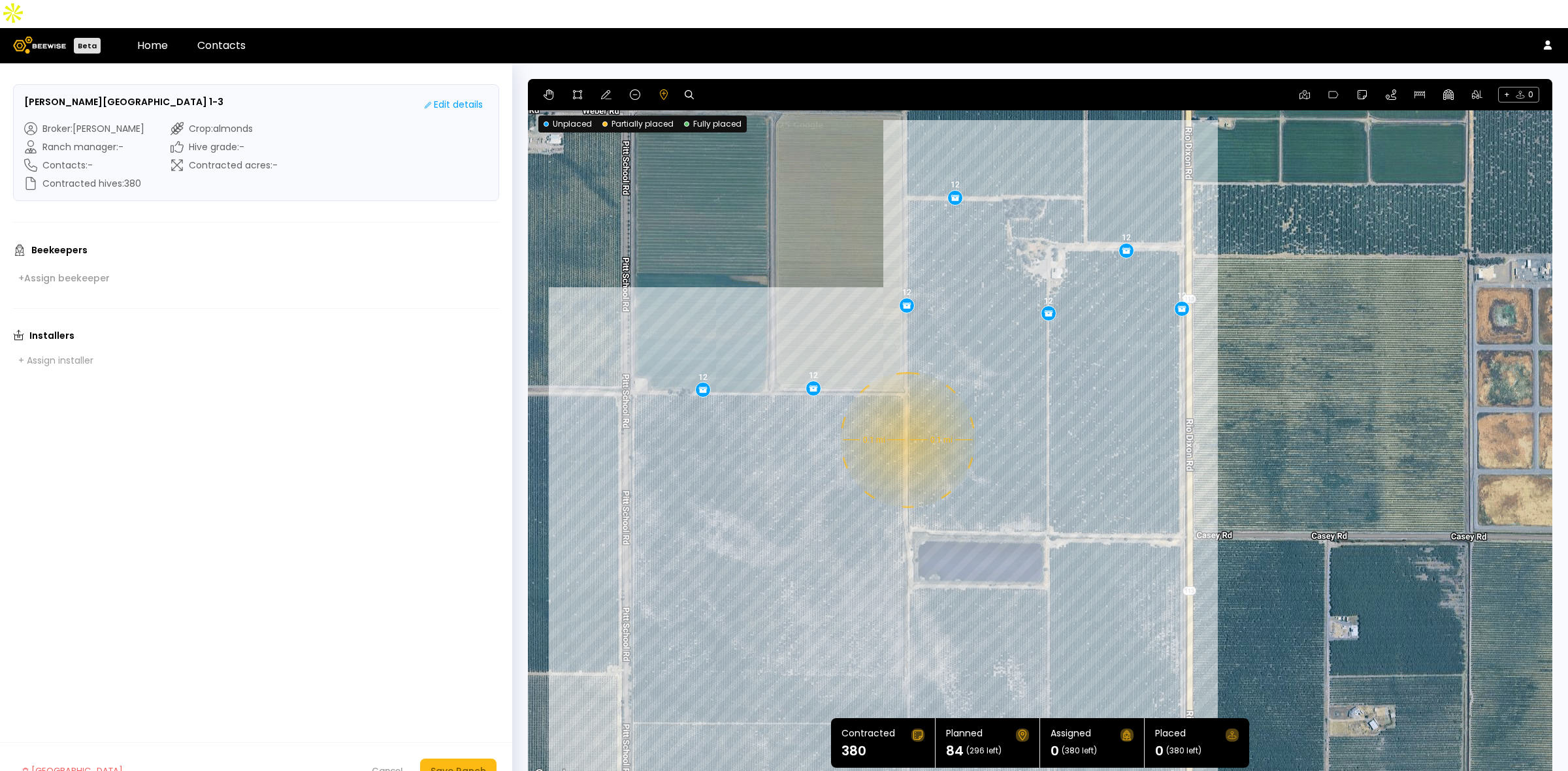
click at [906, 412] on div "0.1 mi 0.1 mi 12 12 12 12 12 12 12" at bounding box center [1039, 431] width 1024 height 704
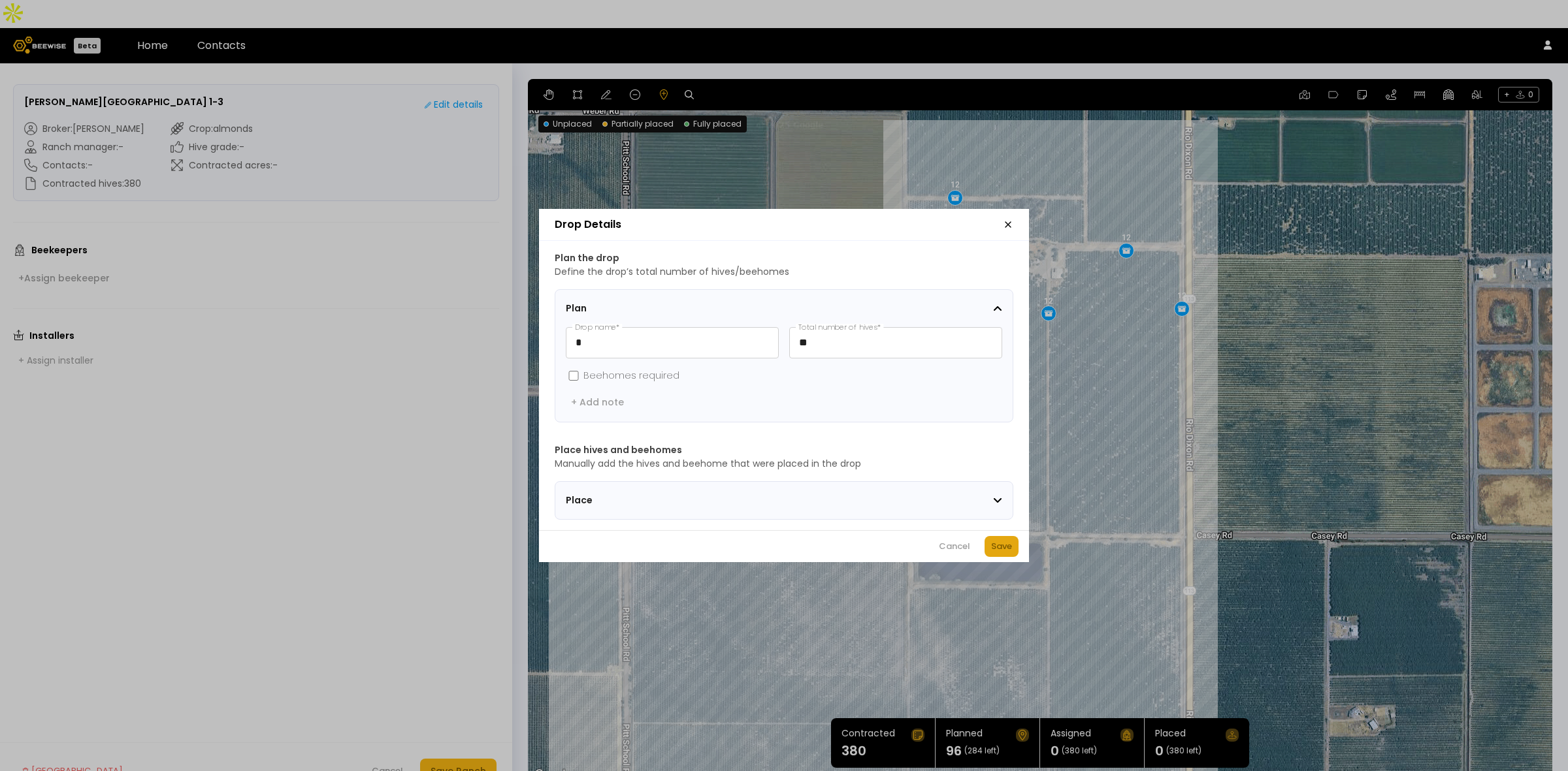
click at [1009, 553] on div "Save" at bounding box center [1001, 546] width 21 height 13
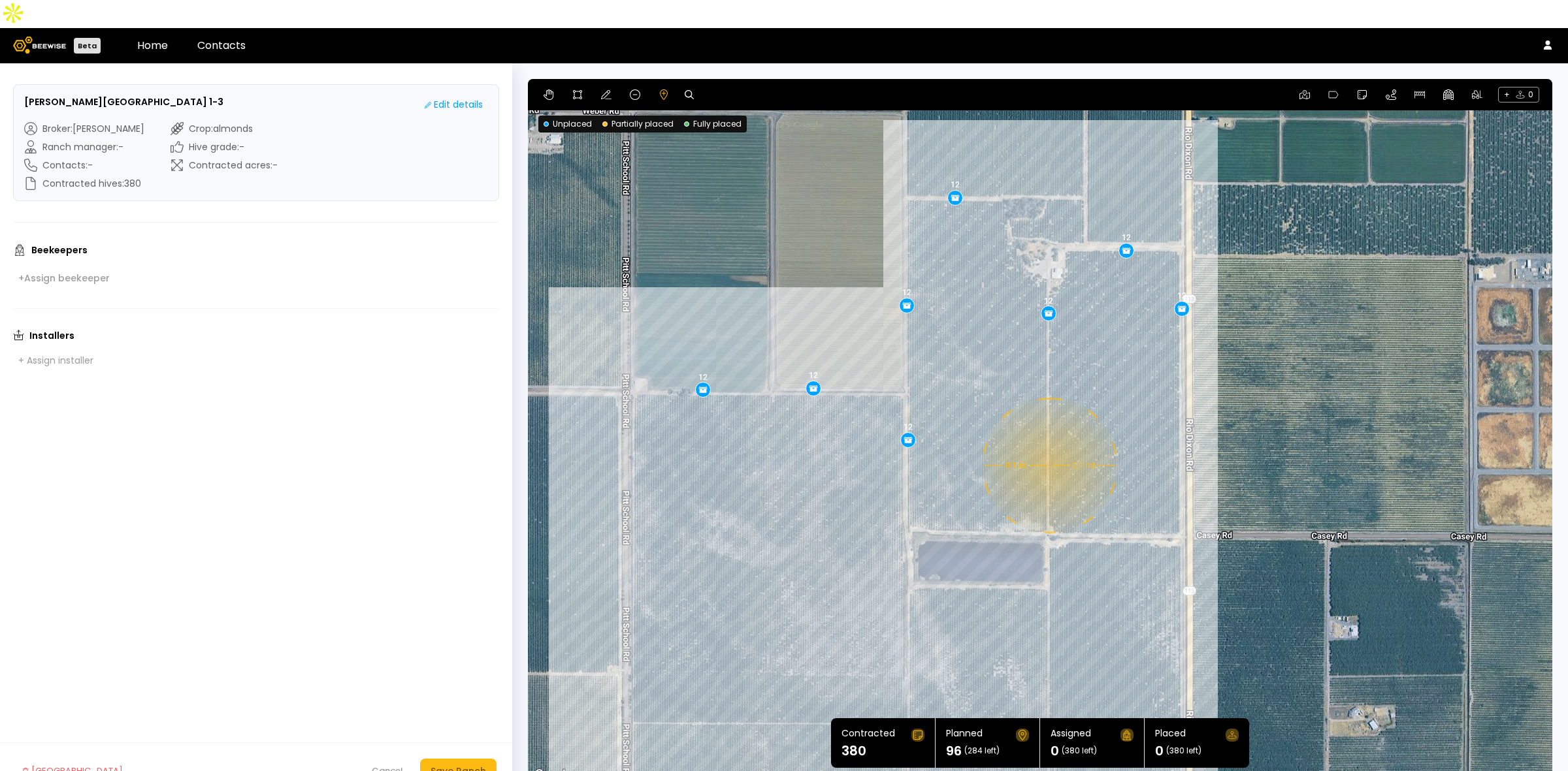
click at [1049, 438] on div "0.1 mi 0.1 mi 12 12 12 12 12 12 12 12" at bounding box center [1039, 431] width 1024 height 704
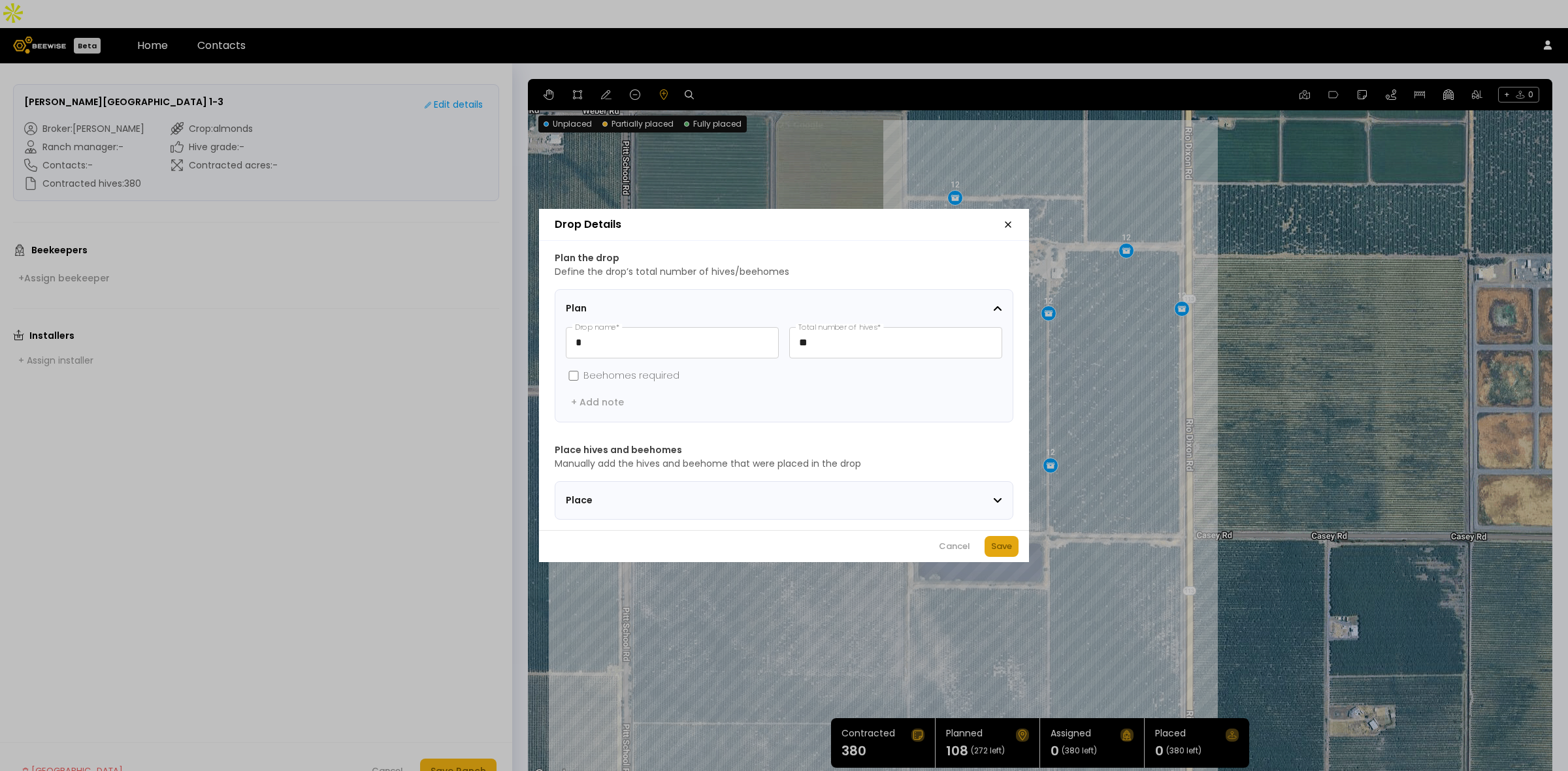
click at [996, 549] on div "Save" at bounding box center [1001, 546] width 21 height 13
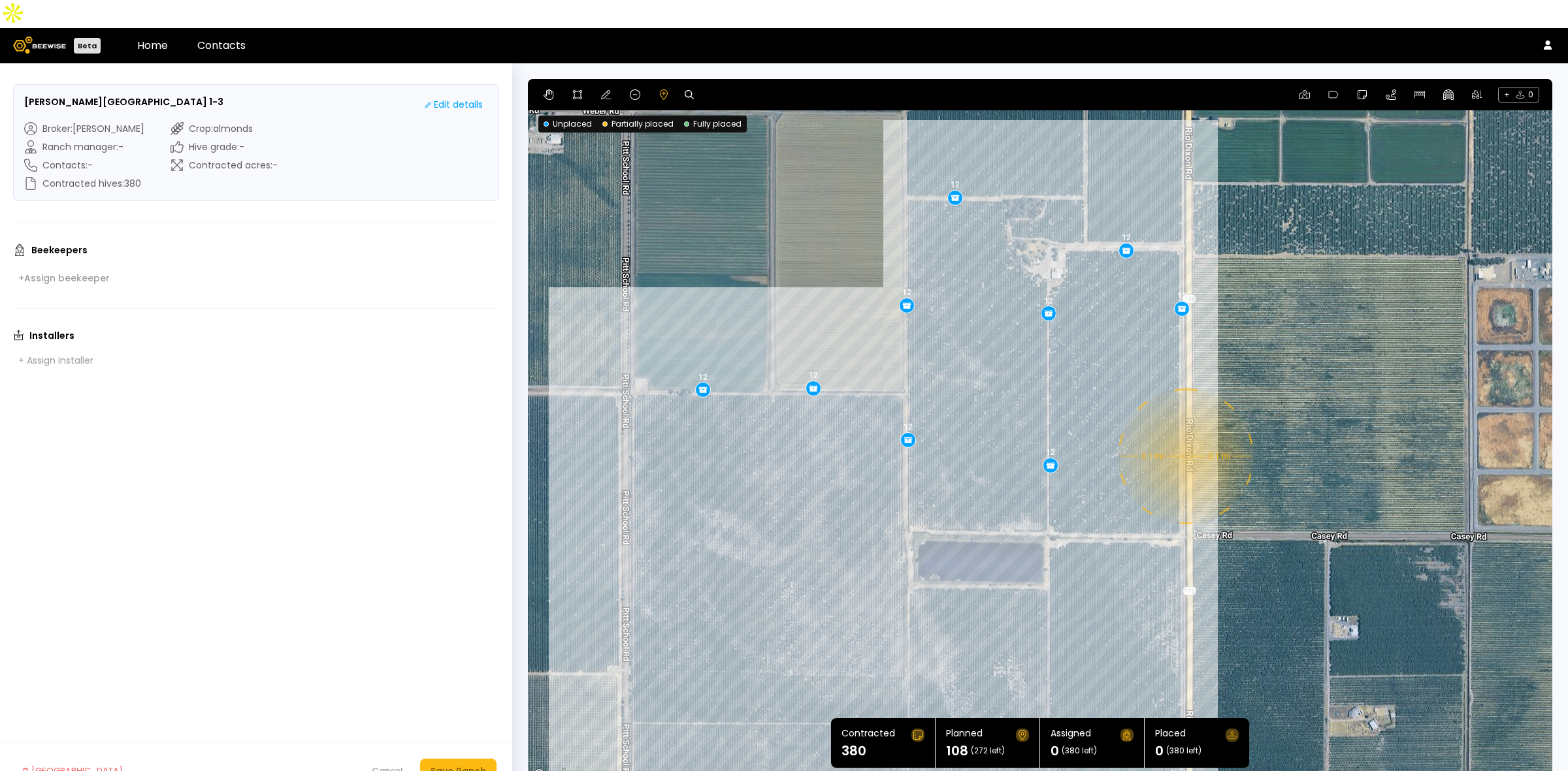
click at [1184, 429] on div "0.1 mi 0.1 mi 12 12 12 12 12 12 12 12 12" at bounding box center [1039, 431] width 1024 height 704
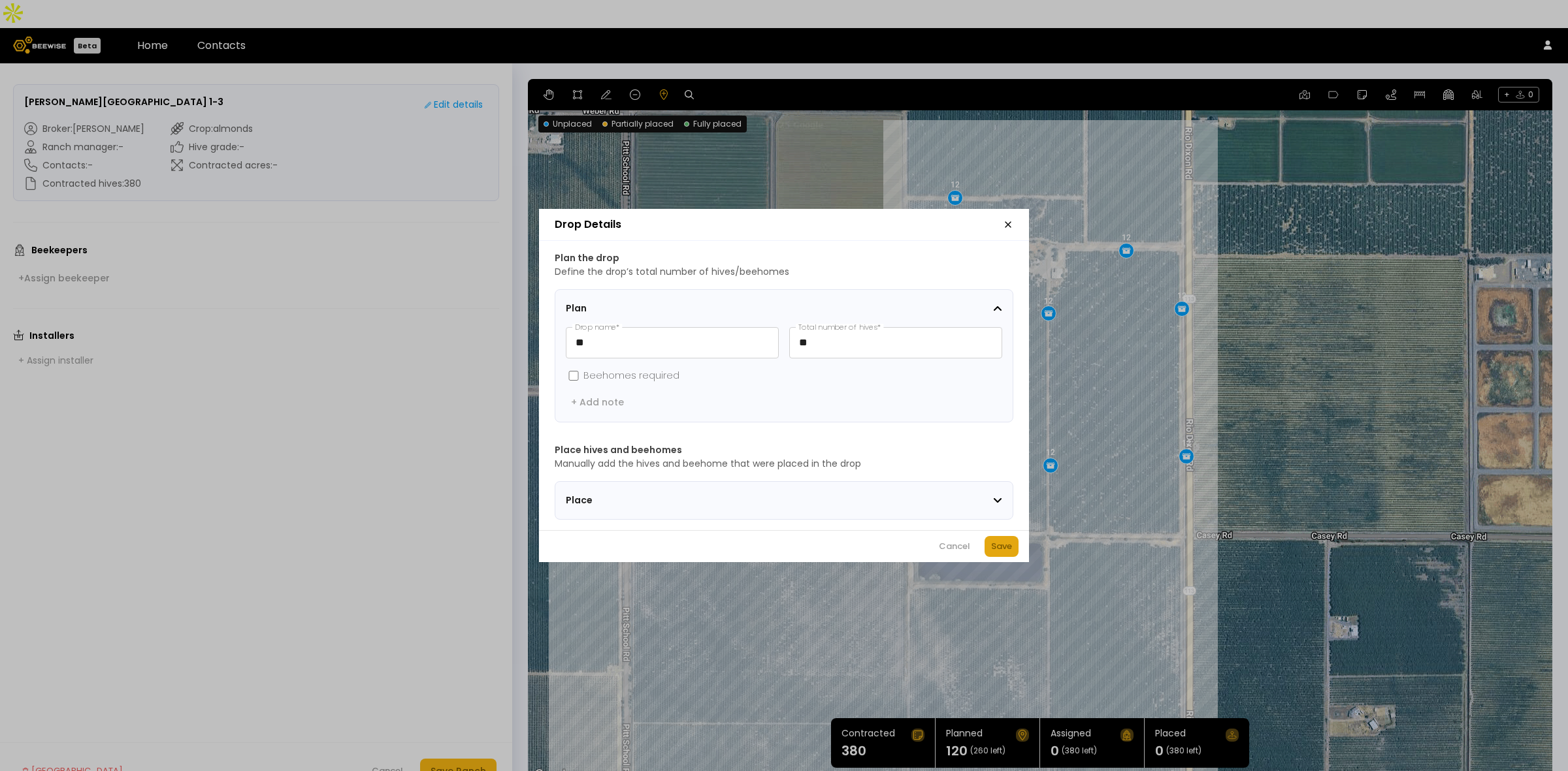
click at [1008, 550] on div "Save" at bounding box center [1001, 546] width 21 height 13
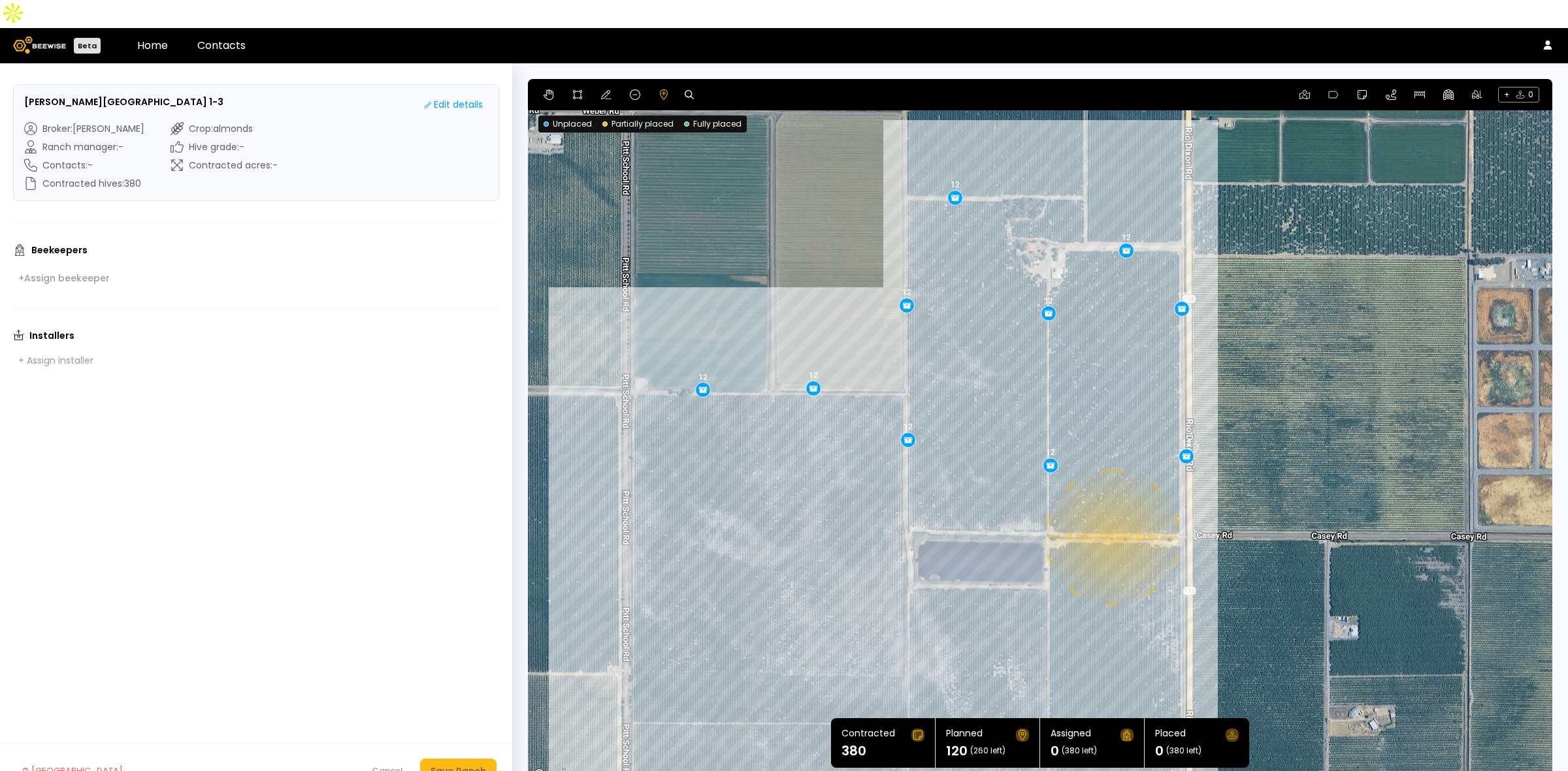
click at [1111, 509] on div "0.1 mi 0.1 mi 12 12 12 12 12 12 12 12 12 12" at bounding box center [1039, 431] width 1024 height 704
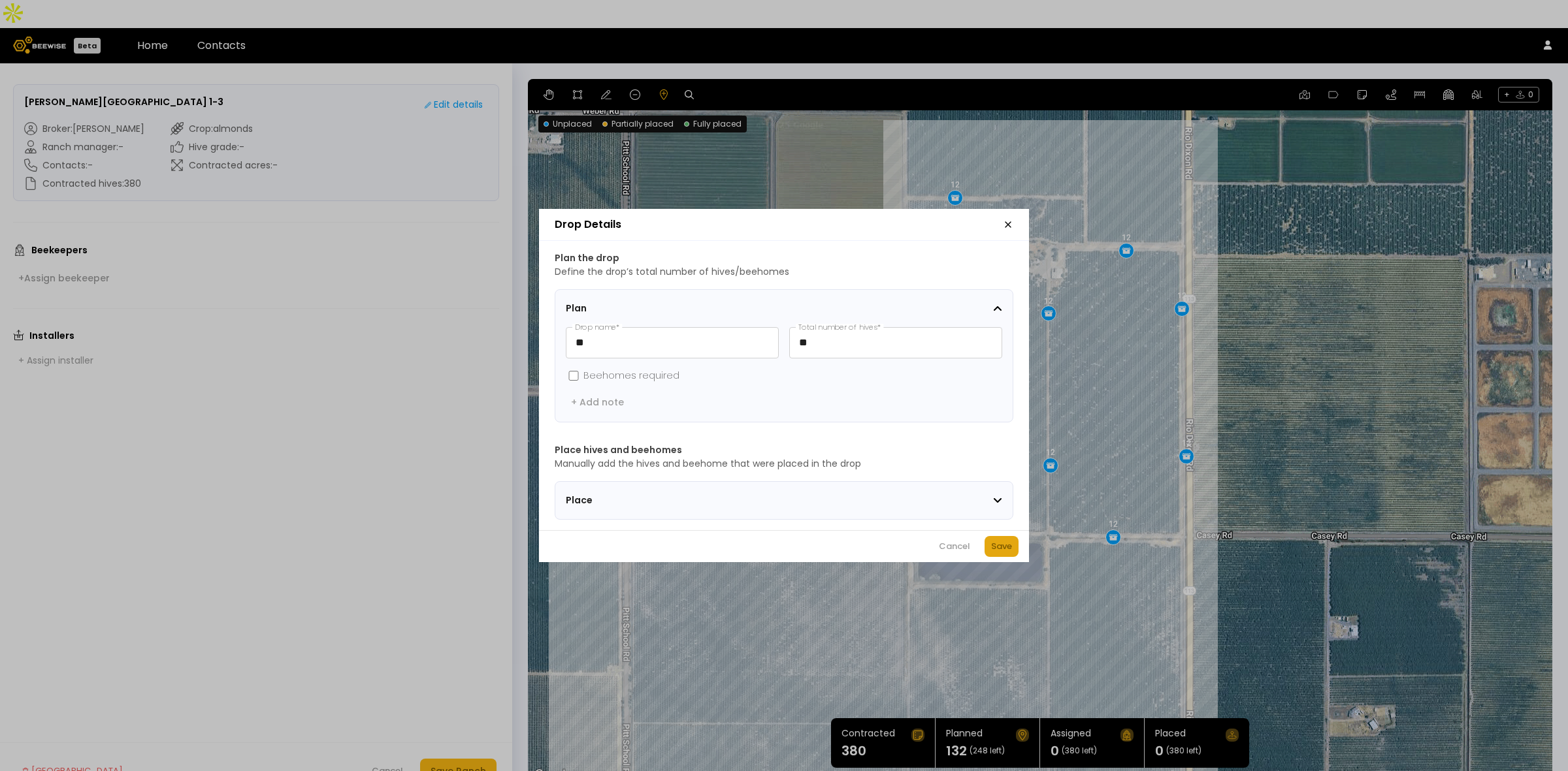
click at [994, 552] on div "Save" at bounding box center [1001, 546] width 21 height 13
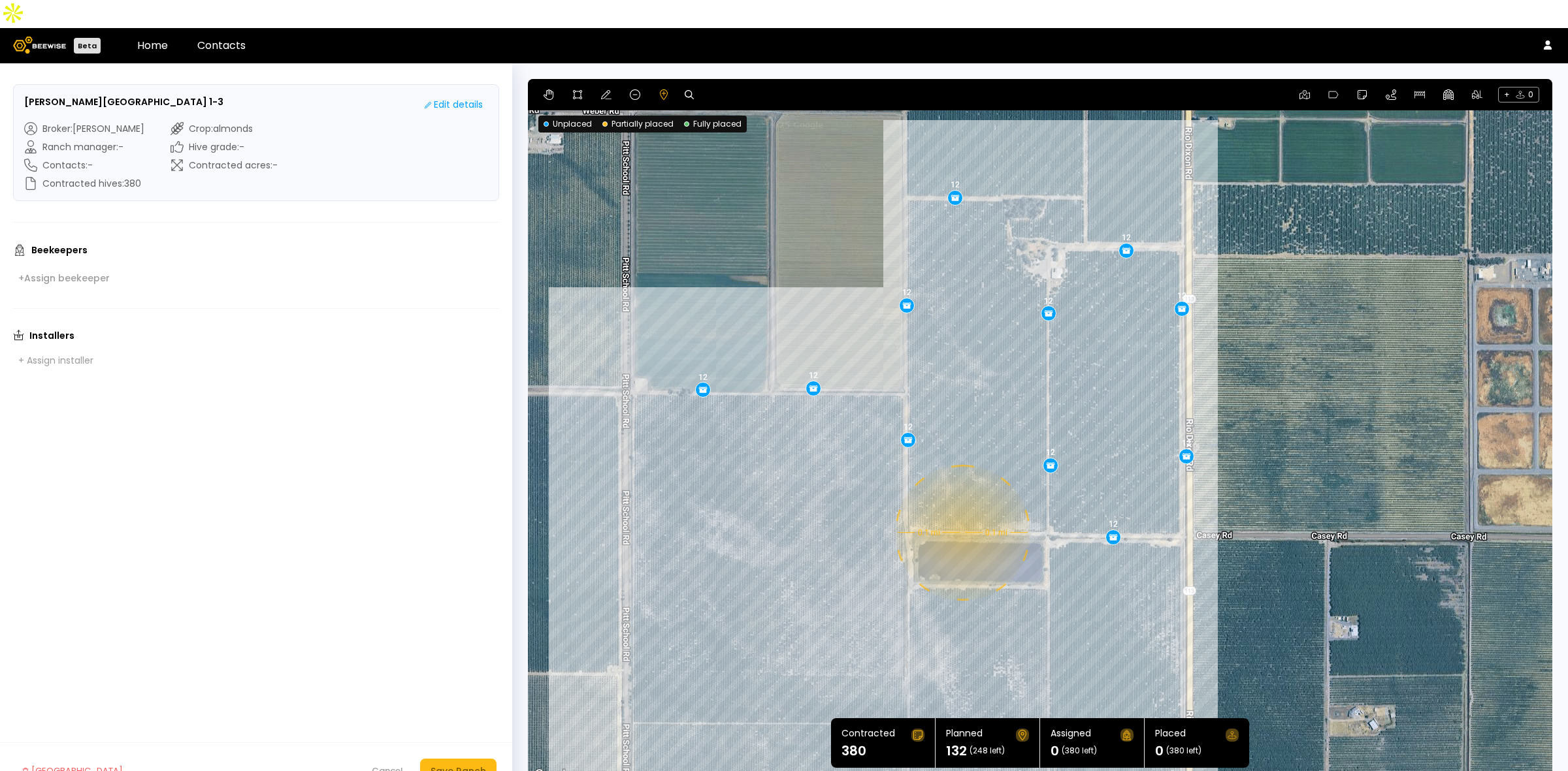
click at [961, 504] on div "0.1 mi 0.1 mi 12 12 12 12 12 12 12 12 12 12 12" at bounding box center [1039, 431] width 1024 height 704
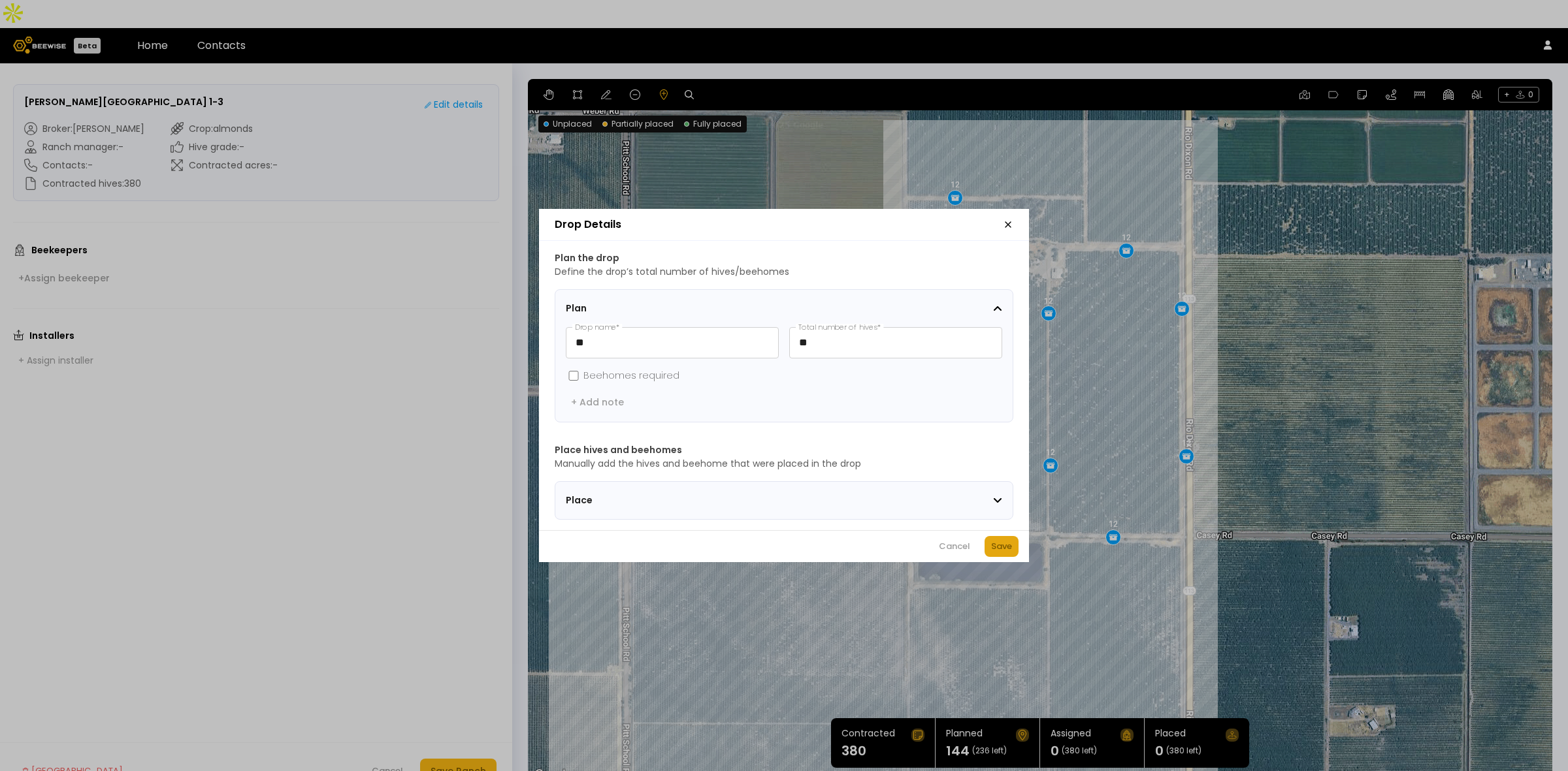
click at [1005, 552] on div "Save" at bounding box center [1001, 546] width 21 height 13
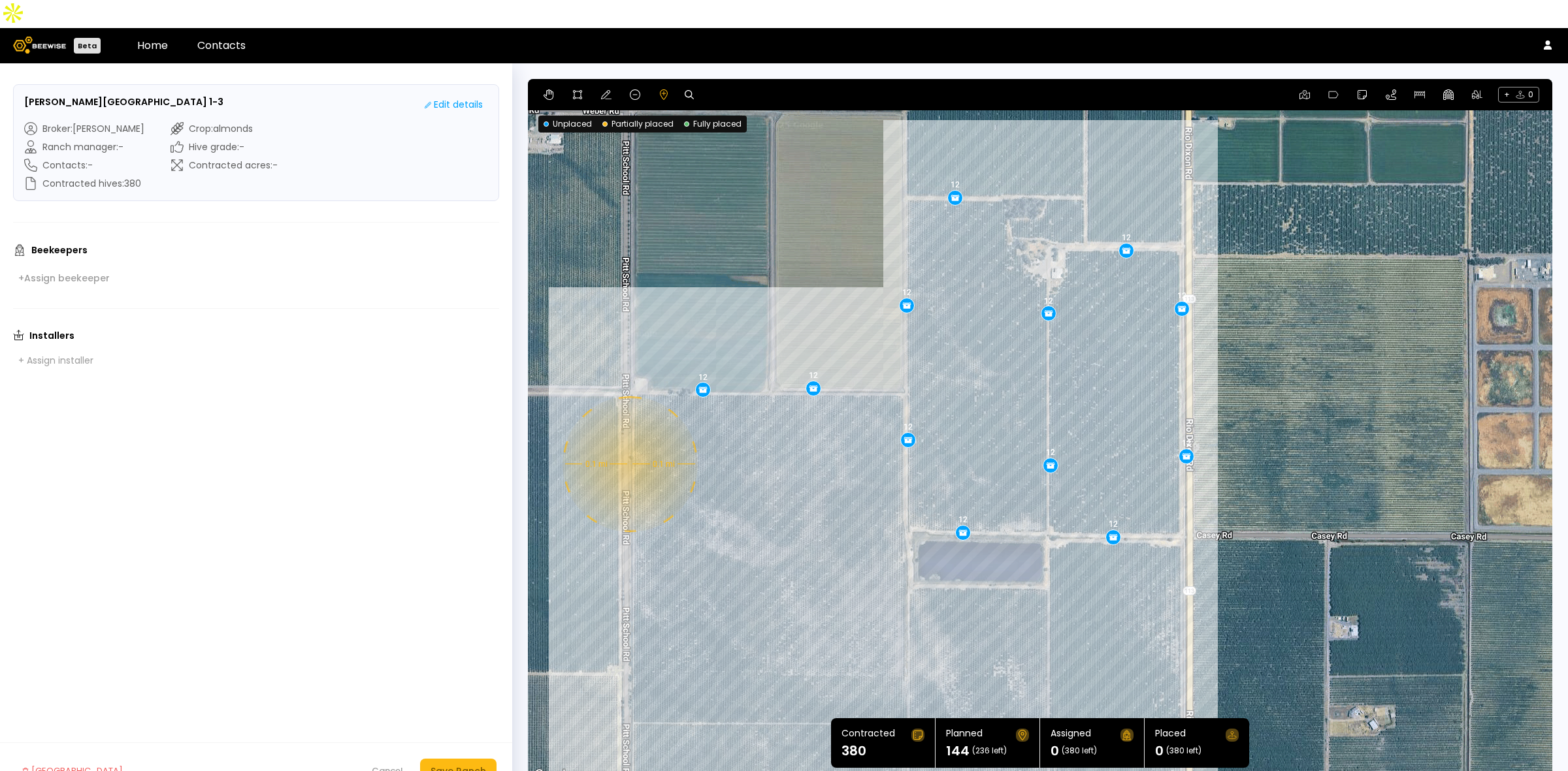
click at [629, 437] on div "0.1 mi 0.1 mi 12 12 12 12 12 12 12 12 12 12 12 12" at bounding box center [1039, 431] width 1024 height 704
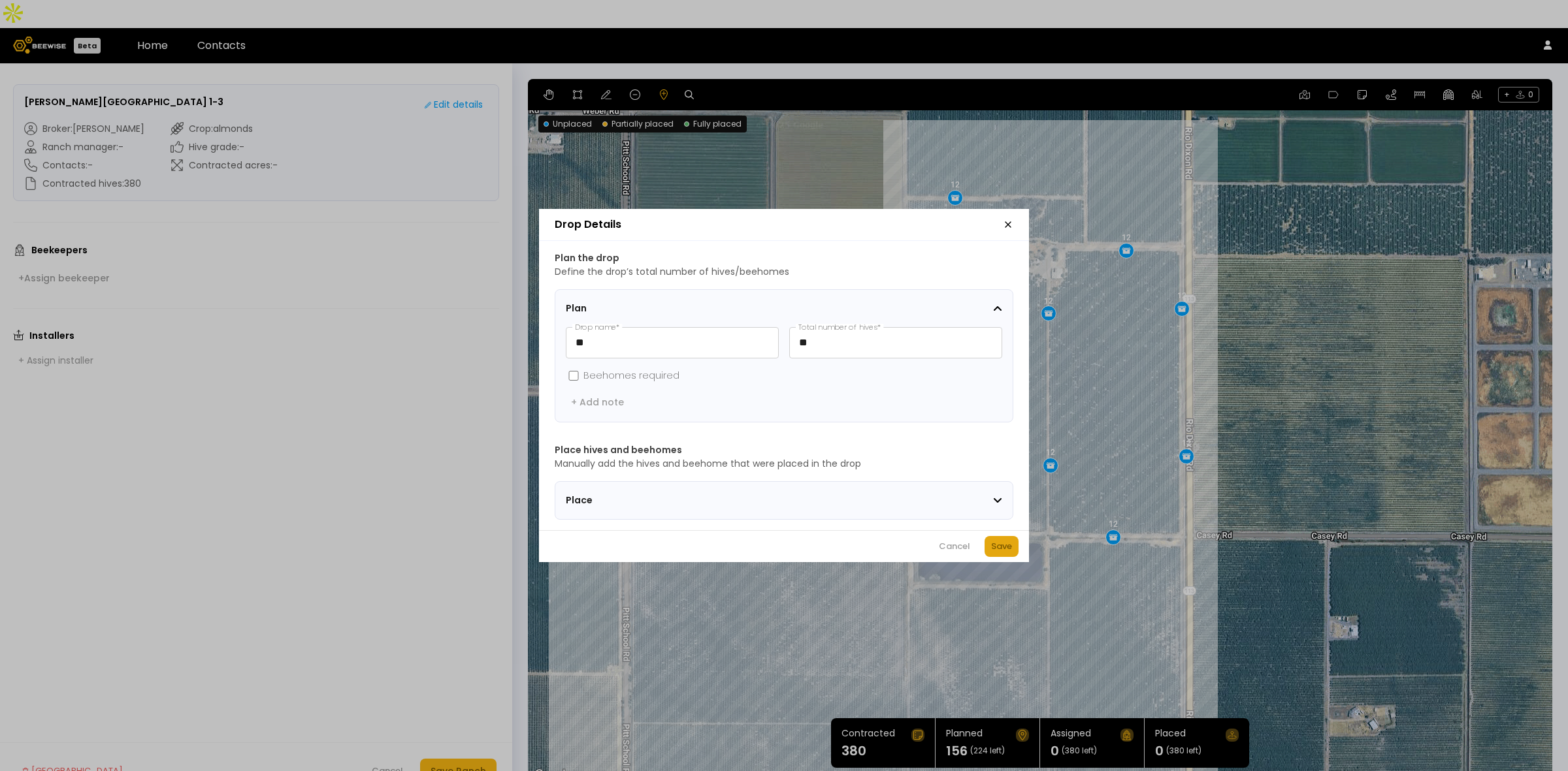
click at [1001, 550] on div "Save" at bounding box center [1001, 546] width 21 height 13
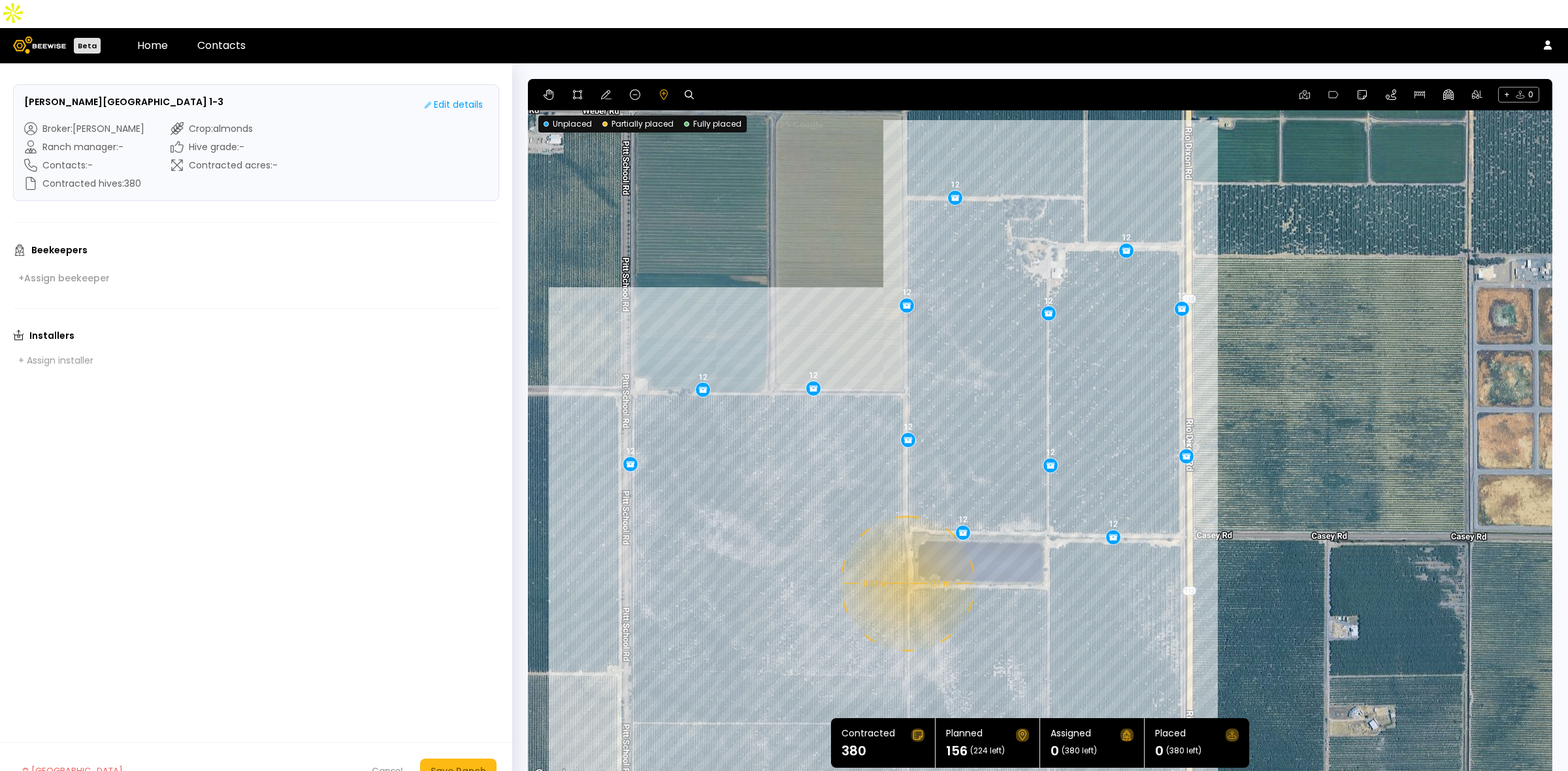
click at [906, 556] on div "0.1 mi 0.1 mi 12 12 12 12 12 12 12 12 12 12 12 12 12" at bounding box center [1039, 431] width 1024 height 704
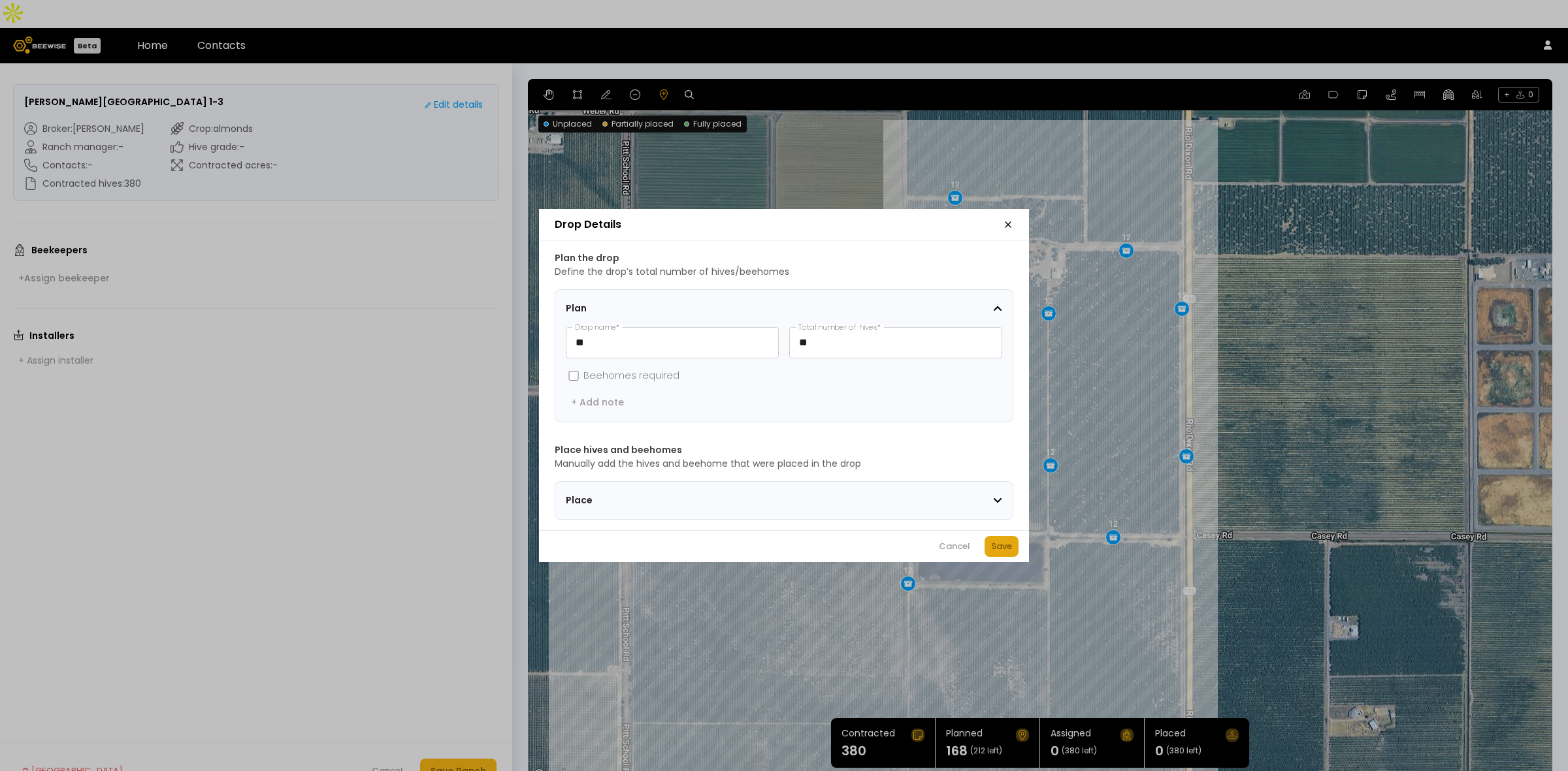
click at [1001, 552] on div "Save" at bounding box center [1001, 546] width 21 height 13
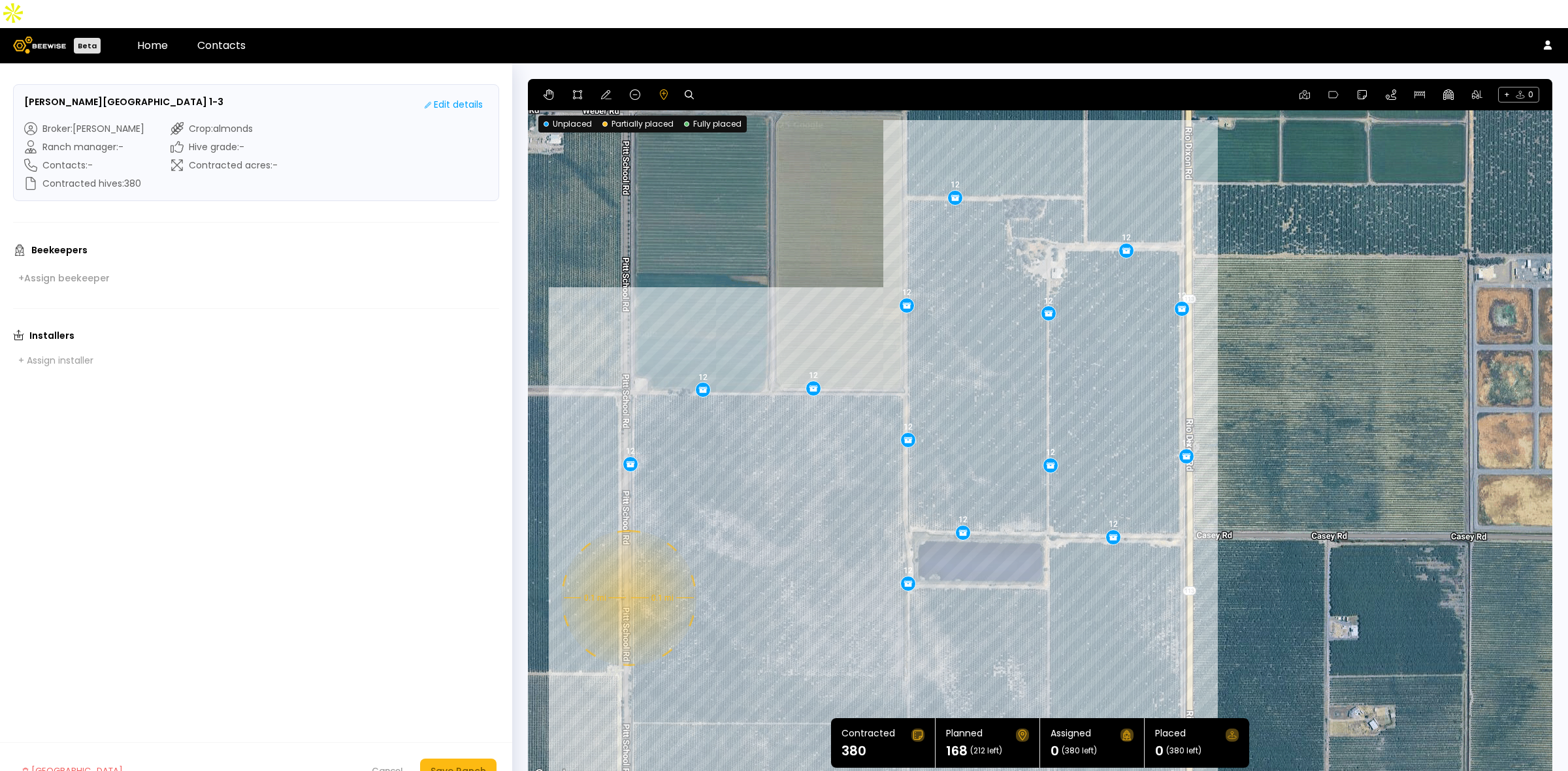
click at [627, 570] on div "0.1 mi 0.1 mi 12 12 12 12 12 12 12 12 12 12 12 12 12 12" at bounding box center [1039, 431] width 1024 height 704
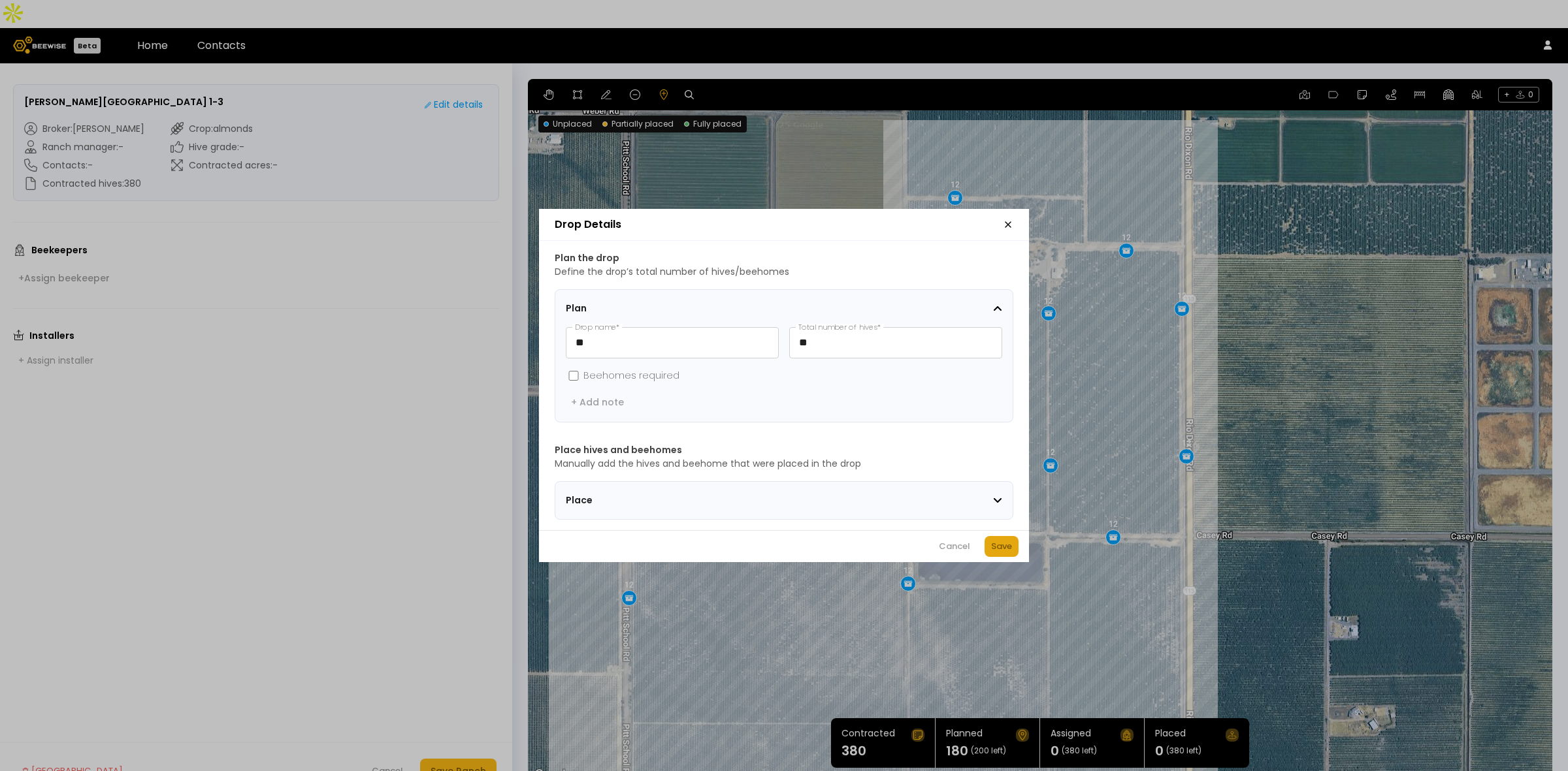
click at [994, 552] on div "Save" at bounding box center [1001, 546] width 21 height 13
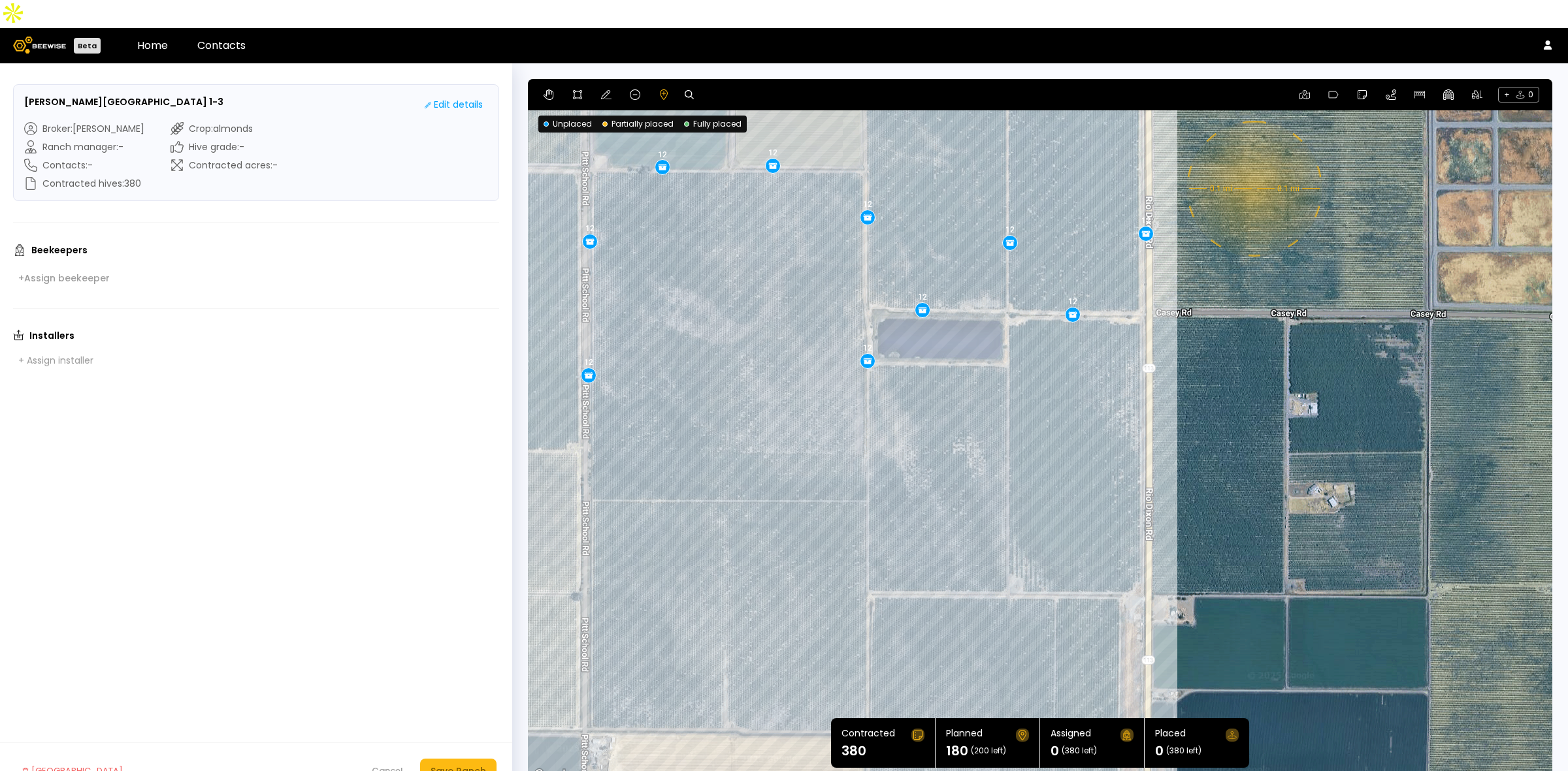
drag, startPoint x: 1313, startPoint y: 487, endPoint x: 1293, endPoint y: 383, distance: 105.9
click at [1293, 383] on div "0.1 mi 0.1 mi 12 12 12 12 12 12 12 12 12 12 12 12 12 12 12" at bounding box center [1039, 431] width 1024 height 704
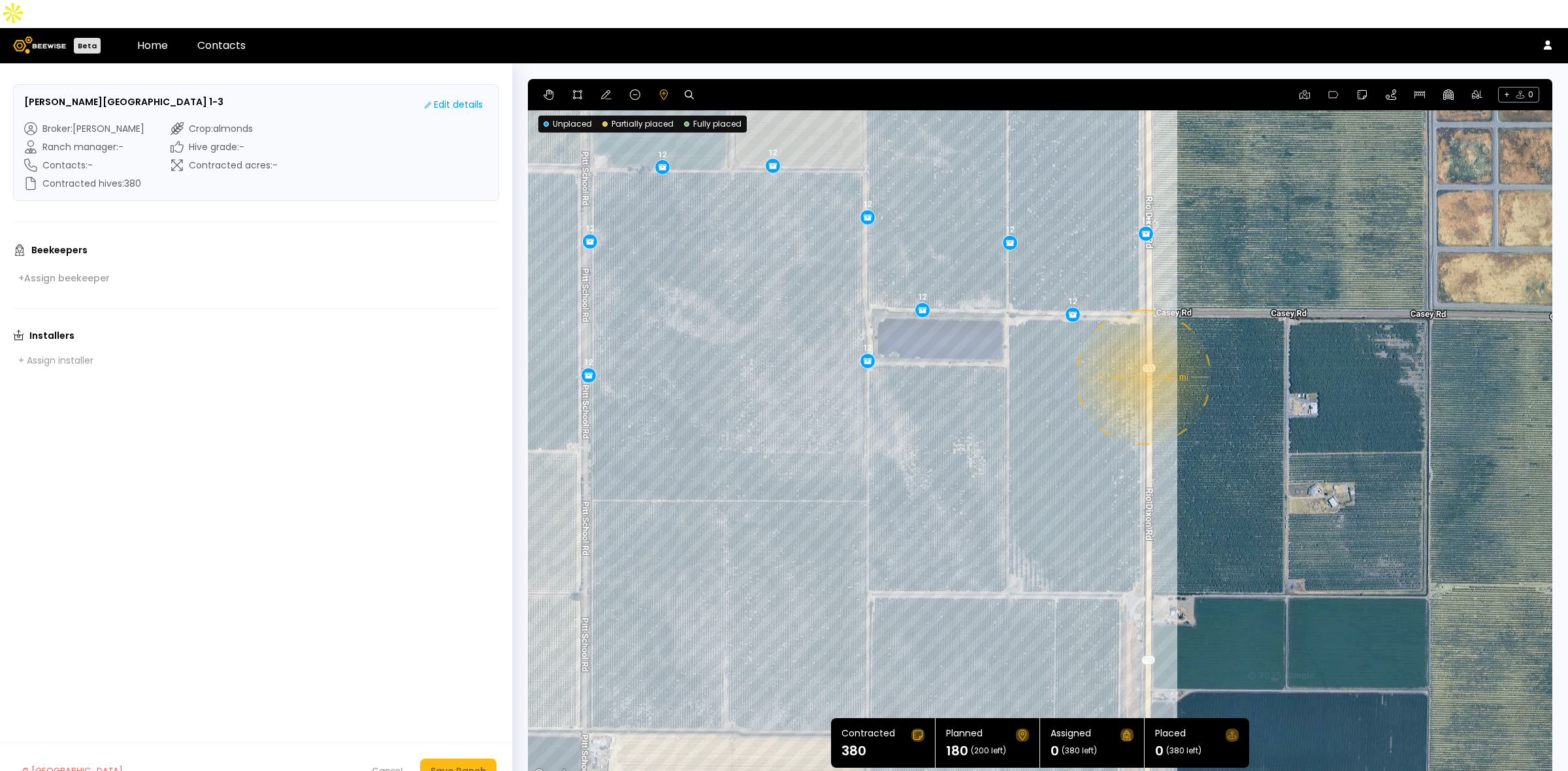
click at [1142, 349] on div "0.1 mi 0.1 mi 12 12 12 12 12 12 12 12 12 12 12 12 12 12 12" at bounding box center [1039, 431] width 1024 height 704
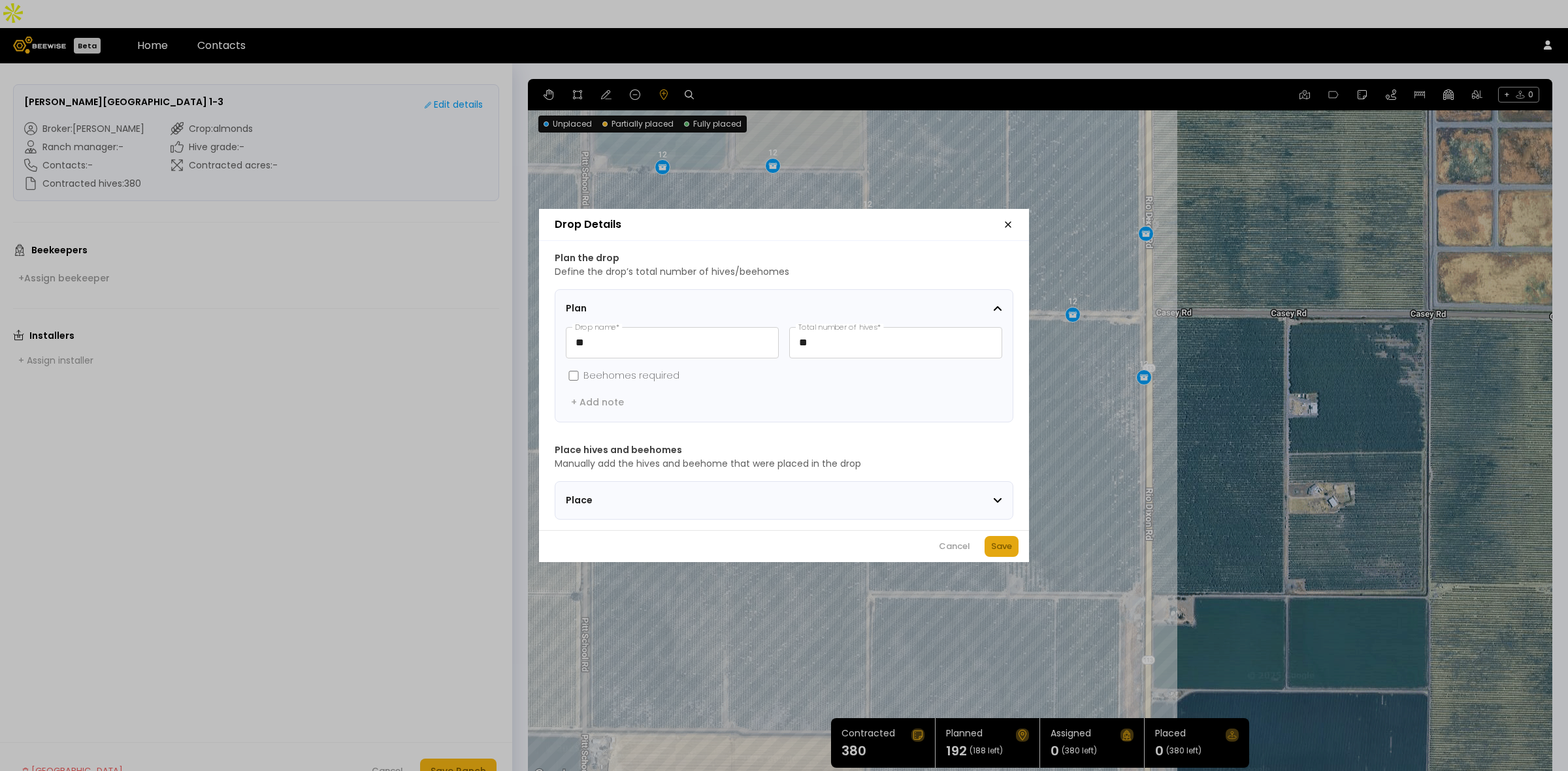
click at [1004, 552] on div "Save" at bounding box center [1001, 546] width 21 height 13
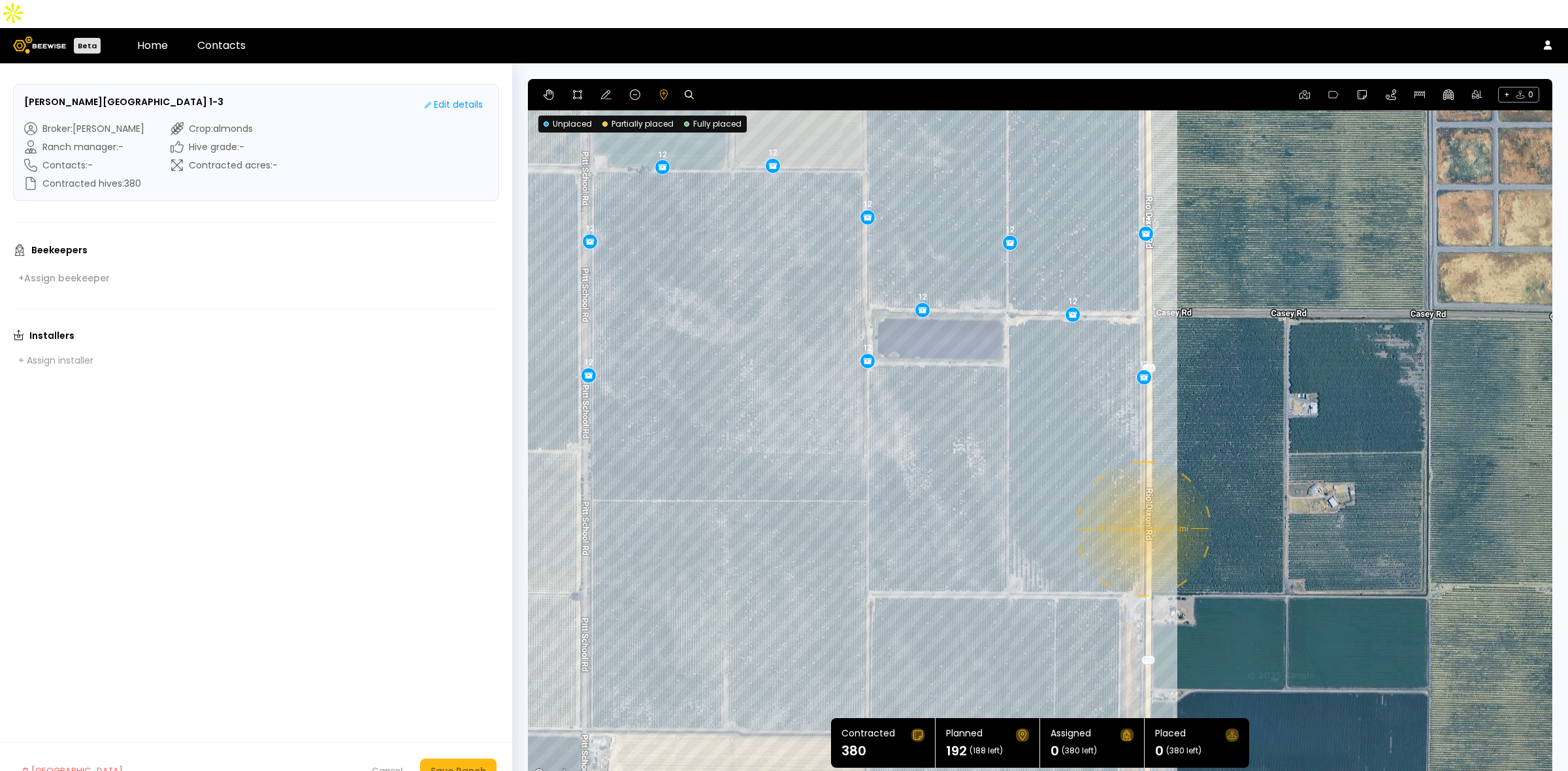
click at [1142, 501] on div "0.1 mi 0.1 mi 12 12 12 12 12 12 12 12 12 12 12 12 12 12 12 12" at bounding box center [1039, 431] width 1024 height 704
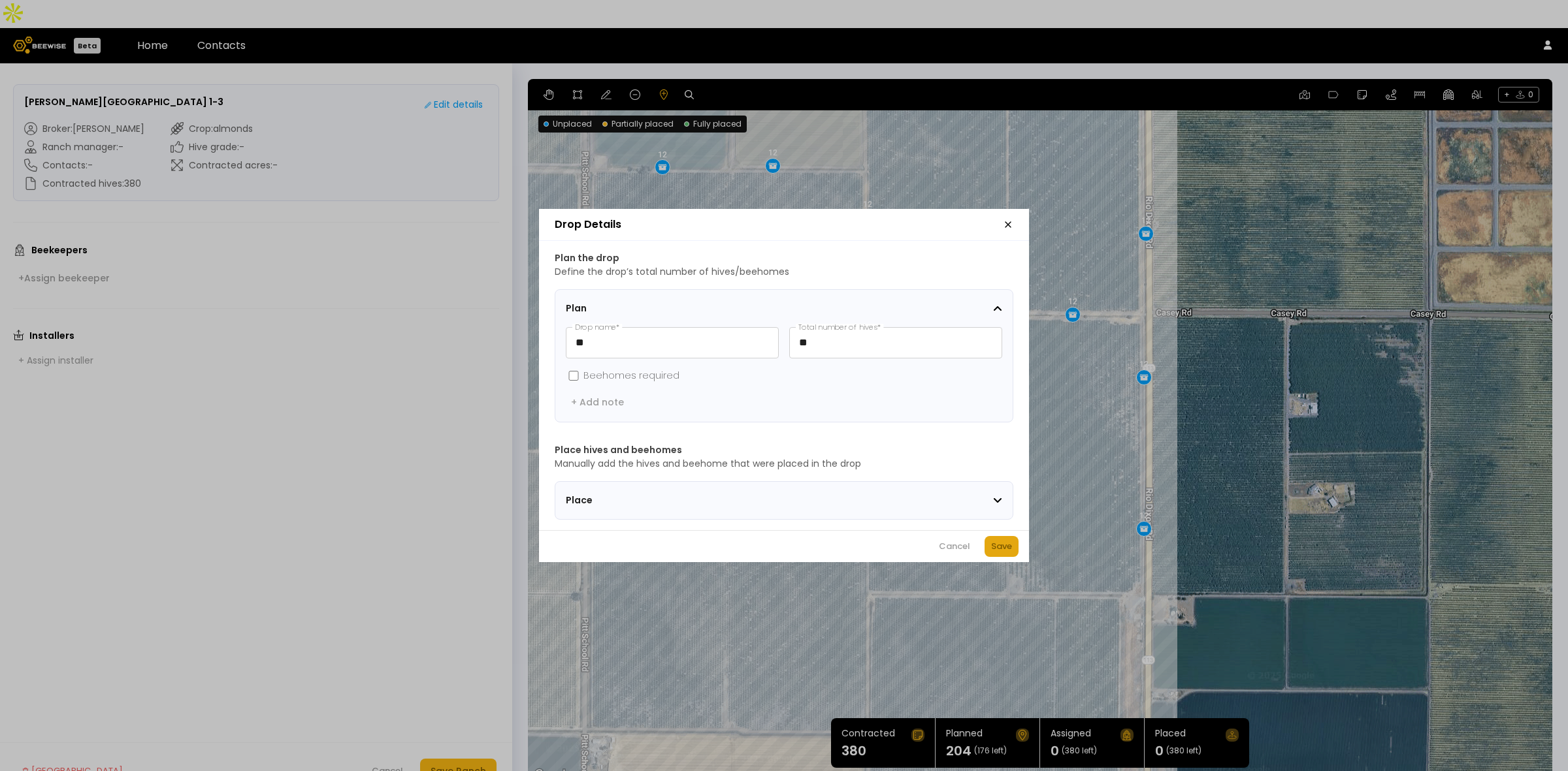
click at [1003, 552] on div "Save" at bounding box center [1001, 546] width 21 height 13
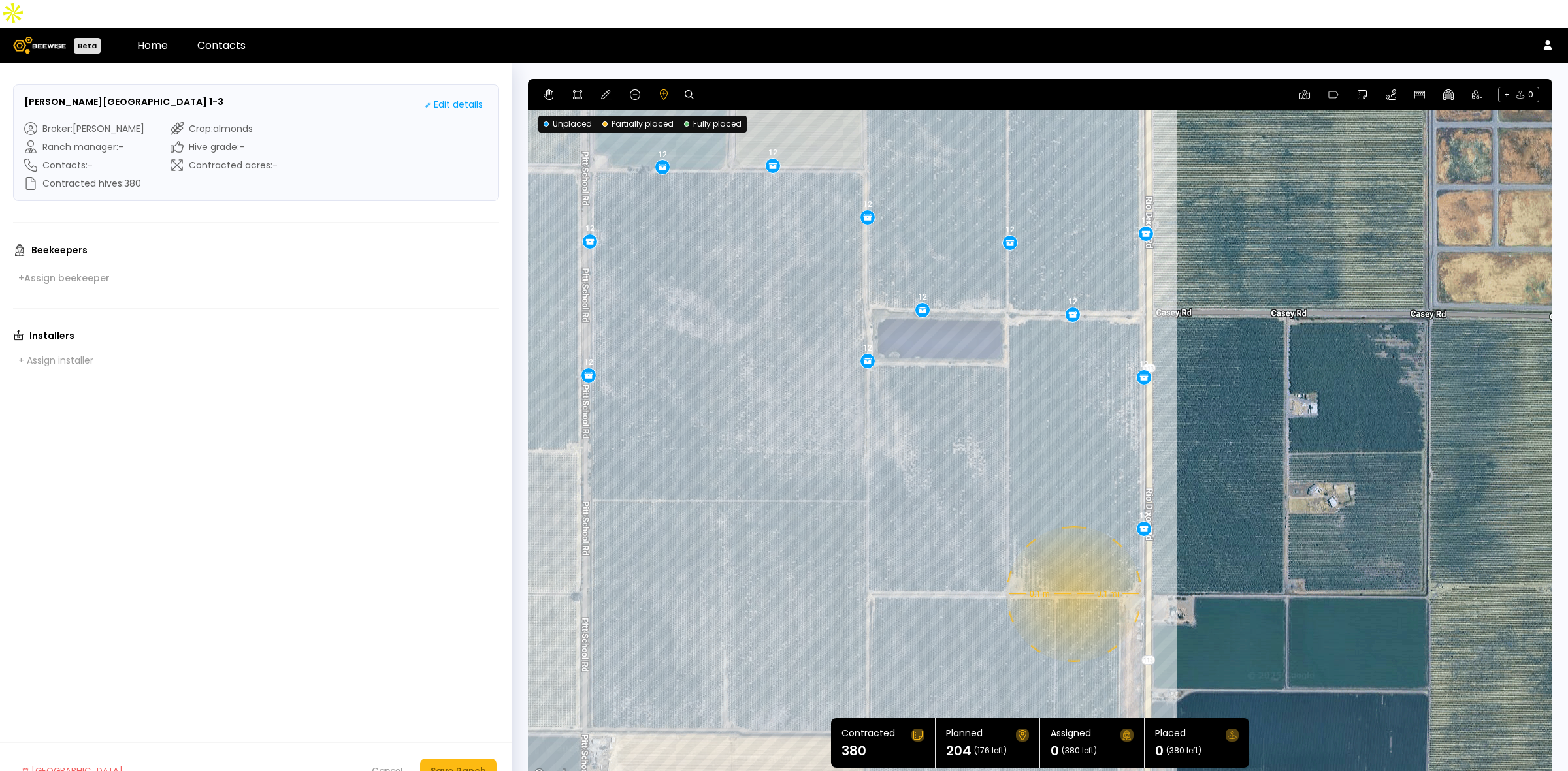
click at [1073, 567] on div "0.1 mi 0.1 mi 12 12 12 12 12 12 12 12 12 12 12 12 12 12 12 12 12" at bounding box center [1039, 431] width 1024 height 704
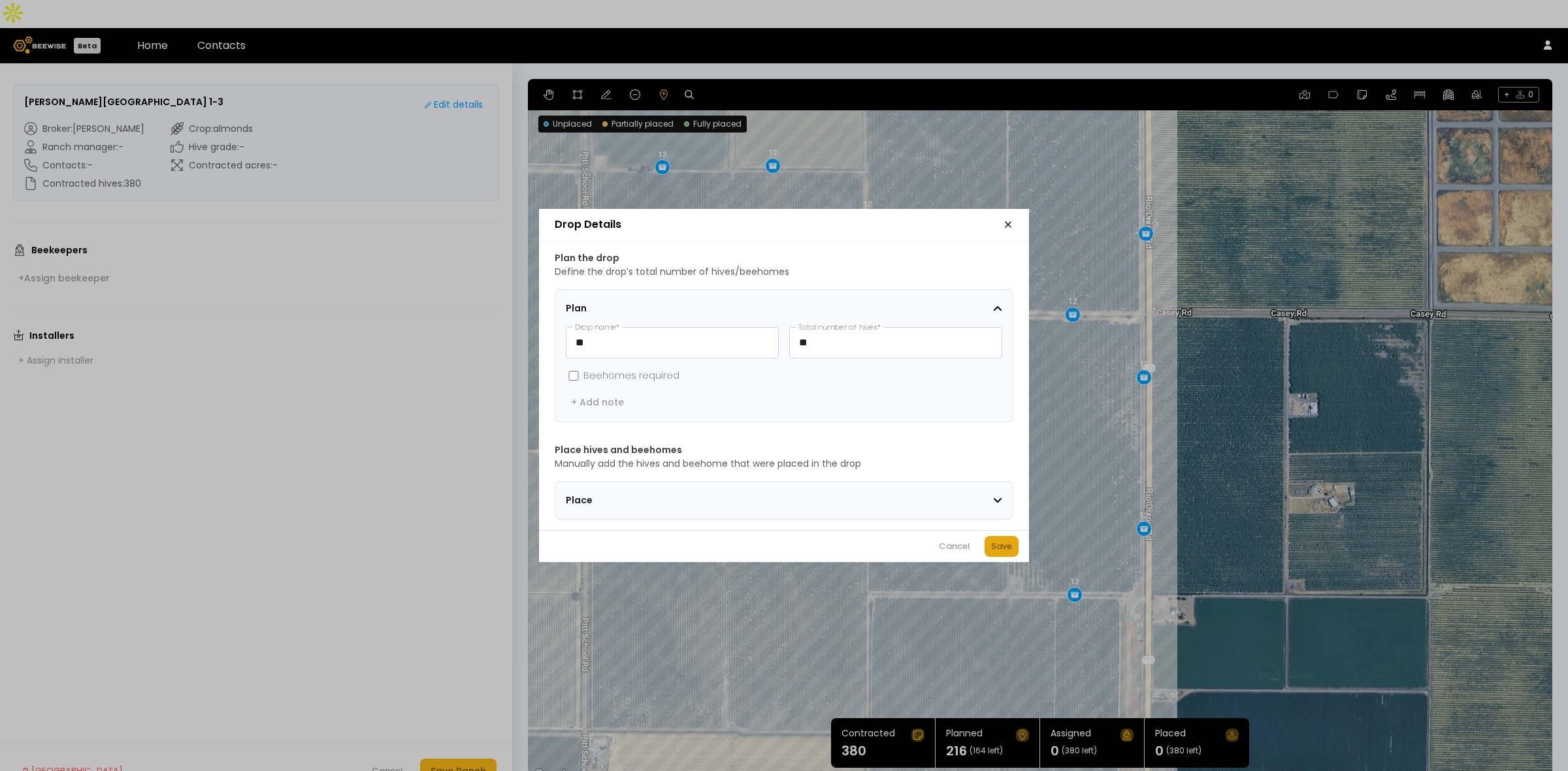
click at [999, 553] on div "Save" at bounding box center [1001, 546] width 21 height 13
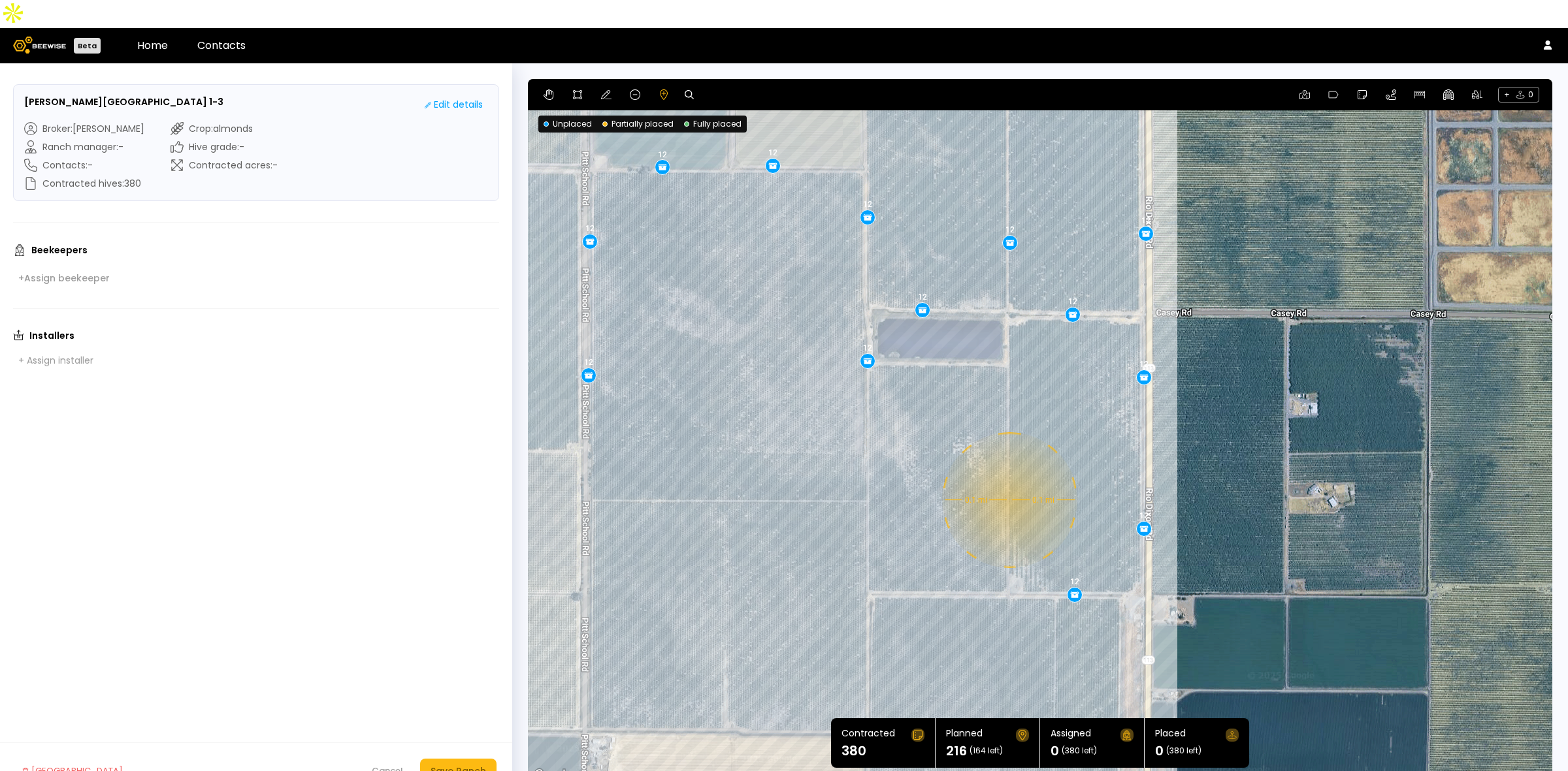
click at [1008, 473] on div "0.1 mi 0.1 mi 12 12 12 12 12 12 12 12 12 12 12 12 12 12 12 12 12 12" at bounding box center [1039, 431] width 1024 height 704
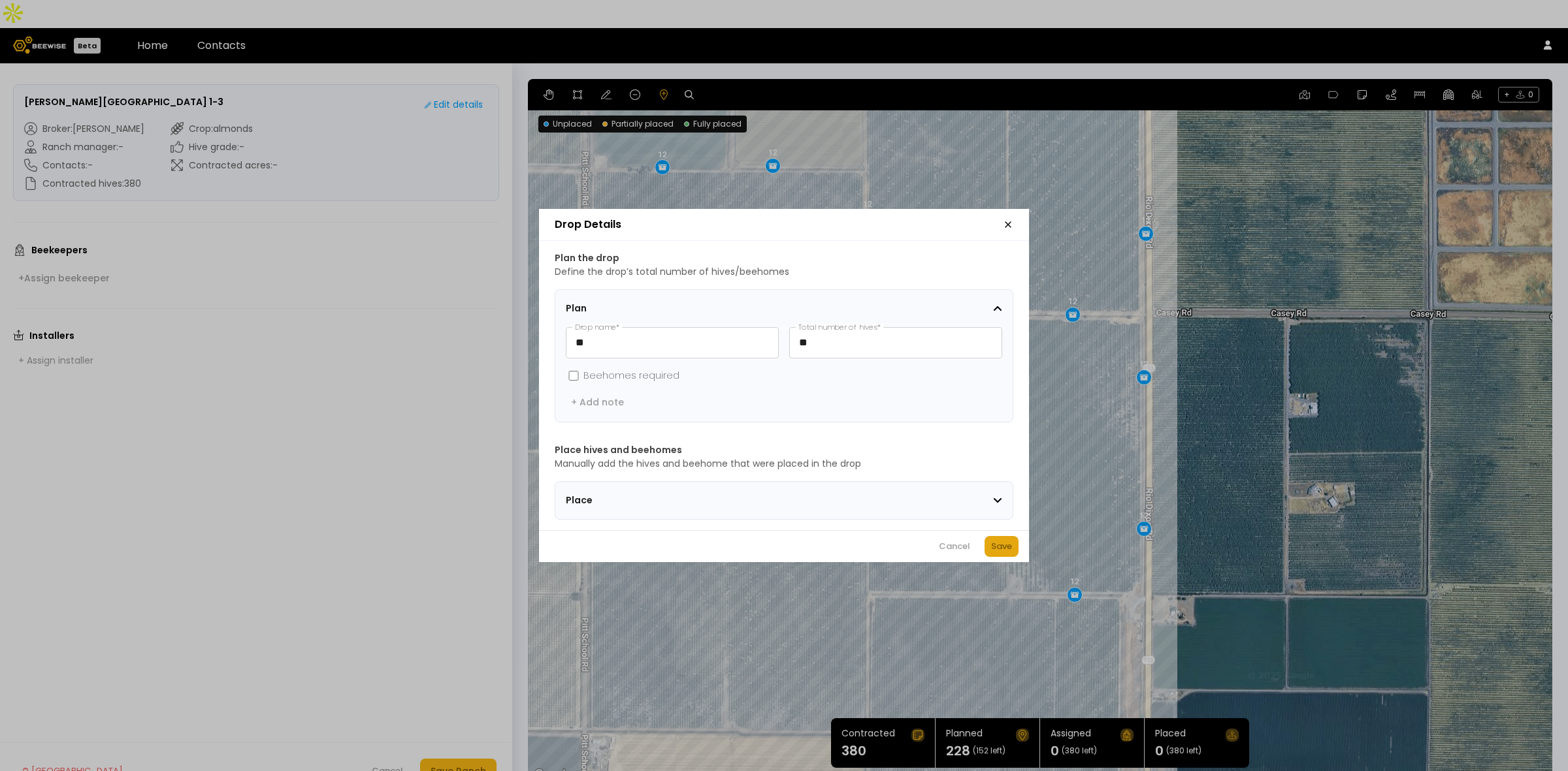
click at [1010, 550] on div "Save" at bounding box center [1001, 546] width 21 height 13
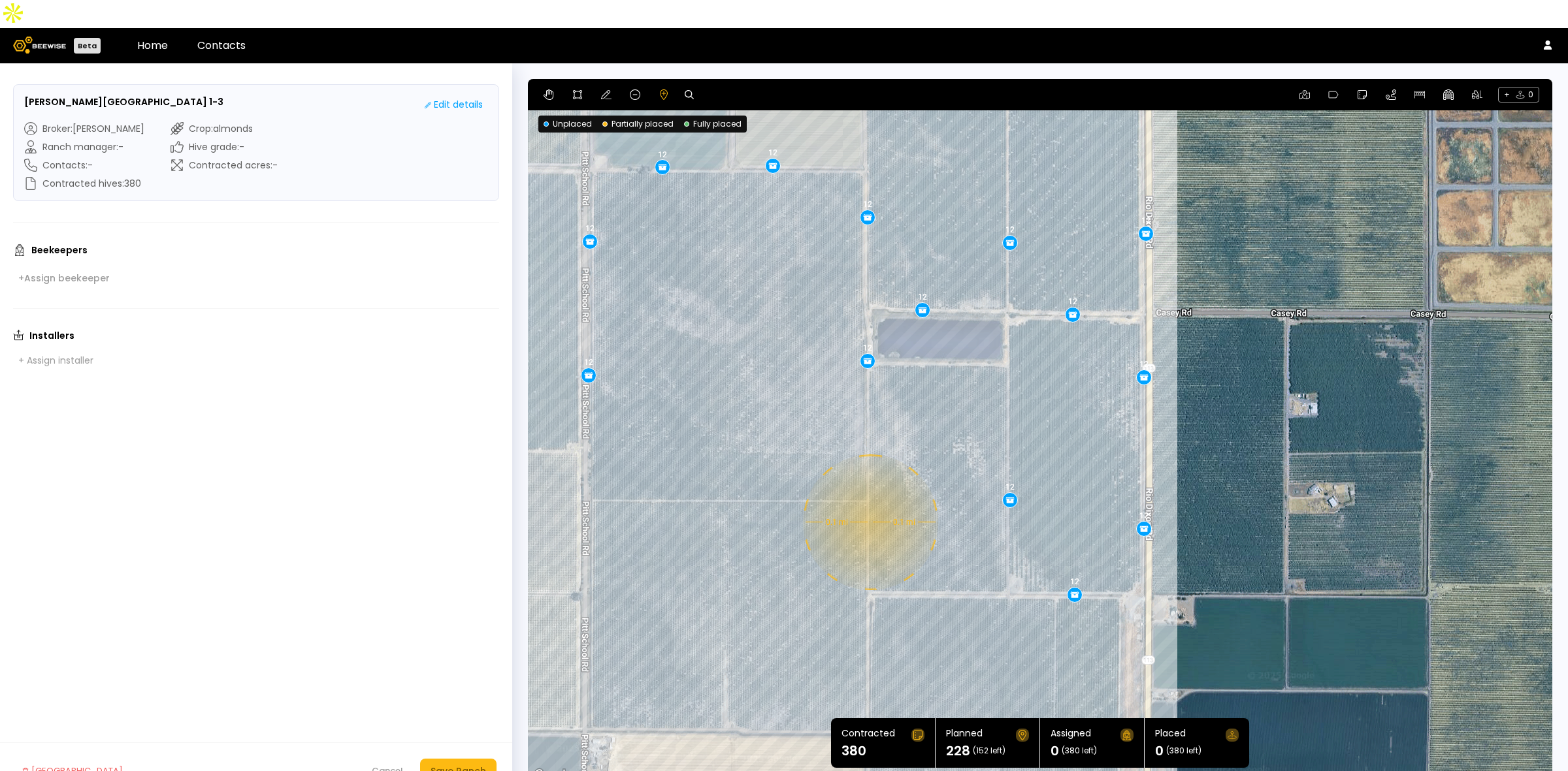
click at [869, 494] on div "0.1 mi 0.1 mi 12 12 12 12 12 12 12 12 12 12 12 12 12 12 12 12 12 12 12" at bounding box center [1039, 431] width 1024 height 704
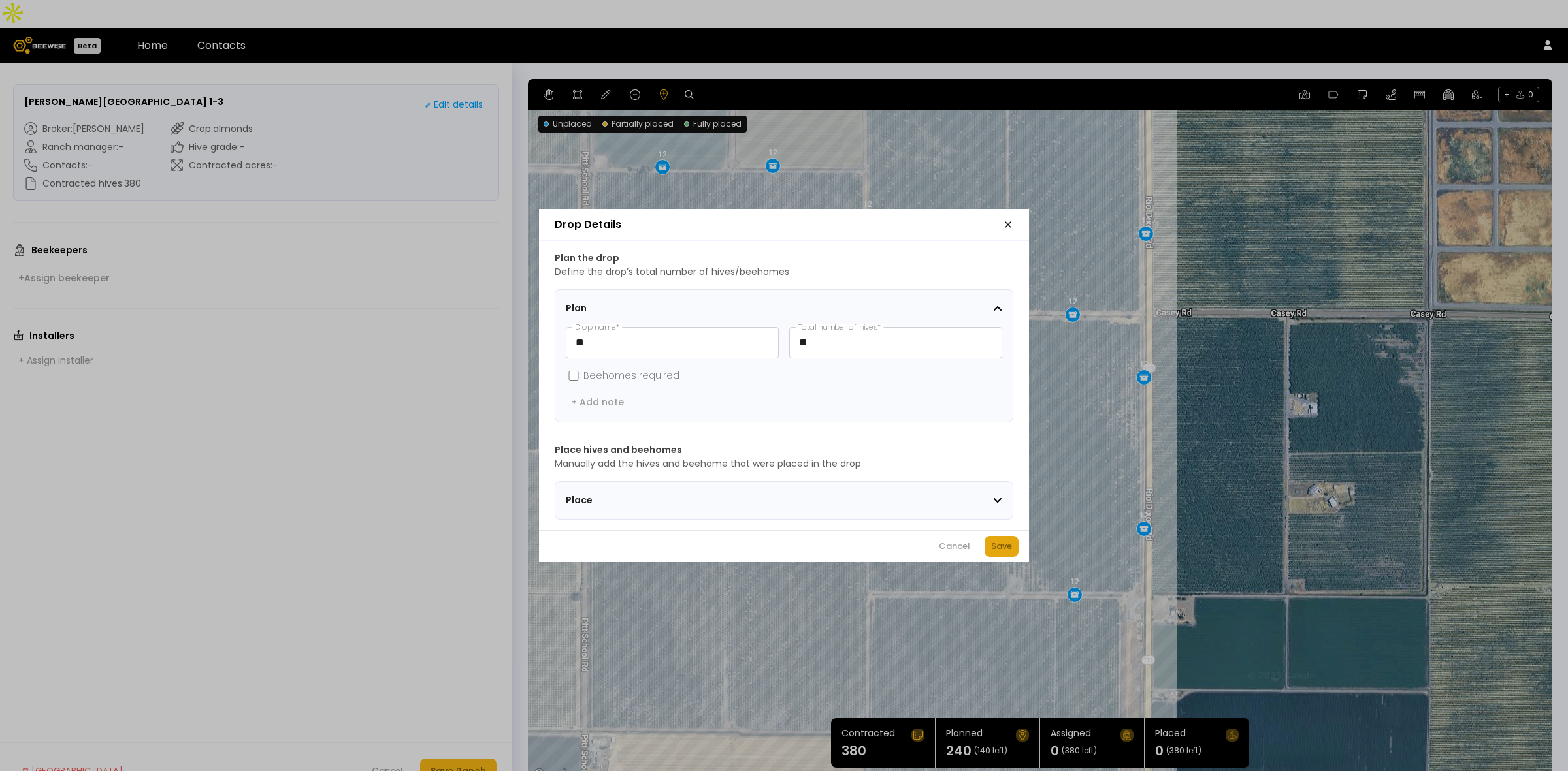
click at [994, 546] on div "Save" at bounding box center [1001, 546] width 21 height 13
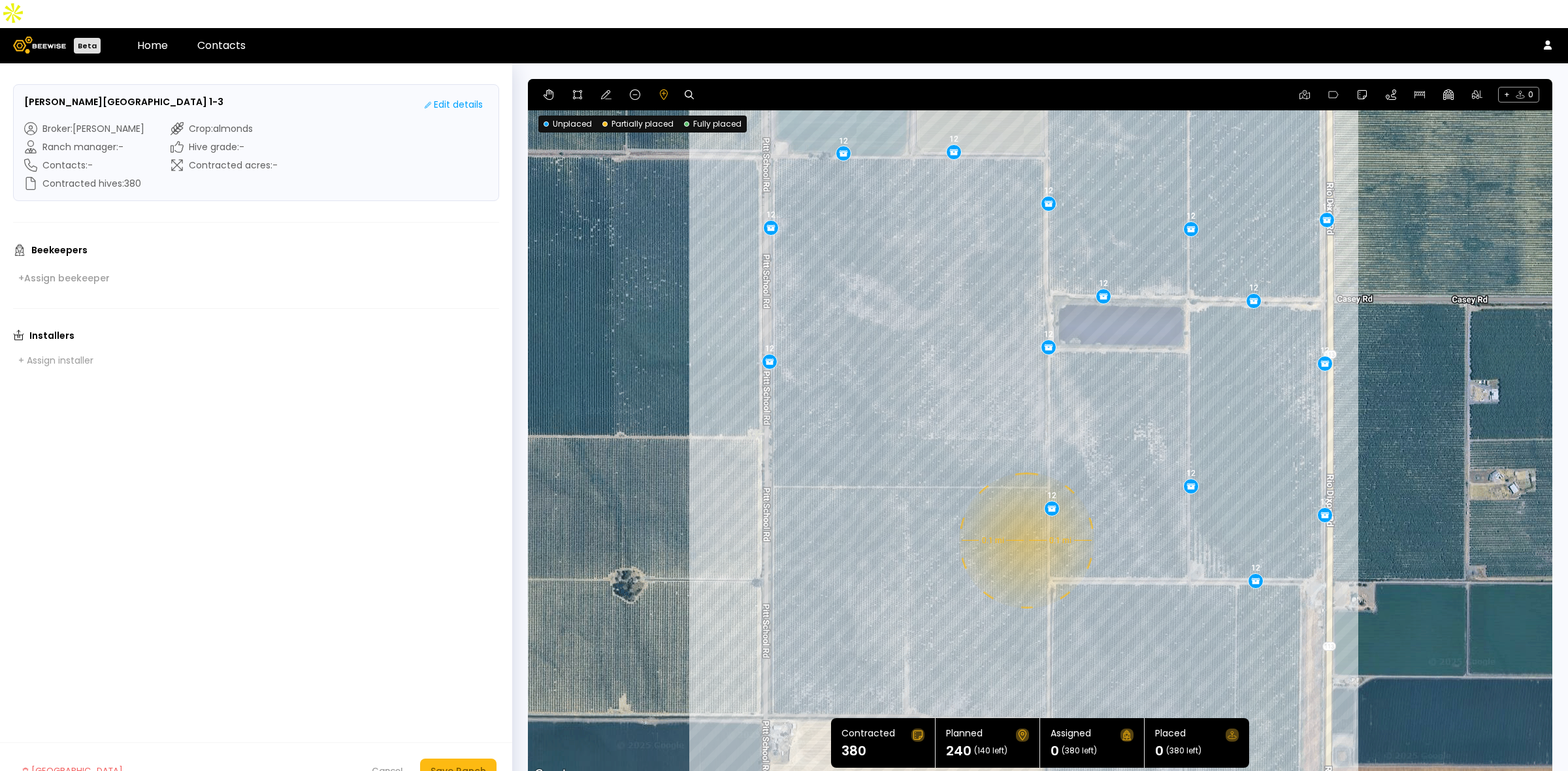
drag, startPoint x: 659, startPoint y: 541, endPoint x: 844, endPoint y: 526, distance: 185.6
click at [844, 526] on div "0.1 mi 0.1 mi 12 12 12 12 12 12 12 12 12 12 12 12 12 12 12 12 12 12 12 12" at bounding box center [1039, 431] width 1024 height 704
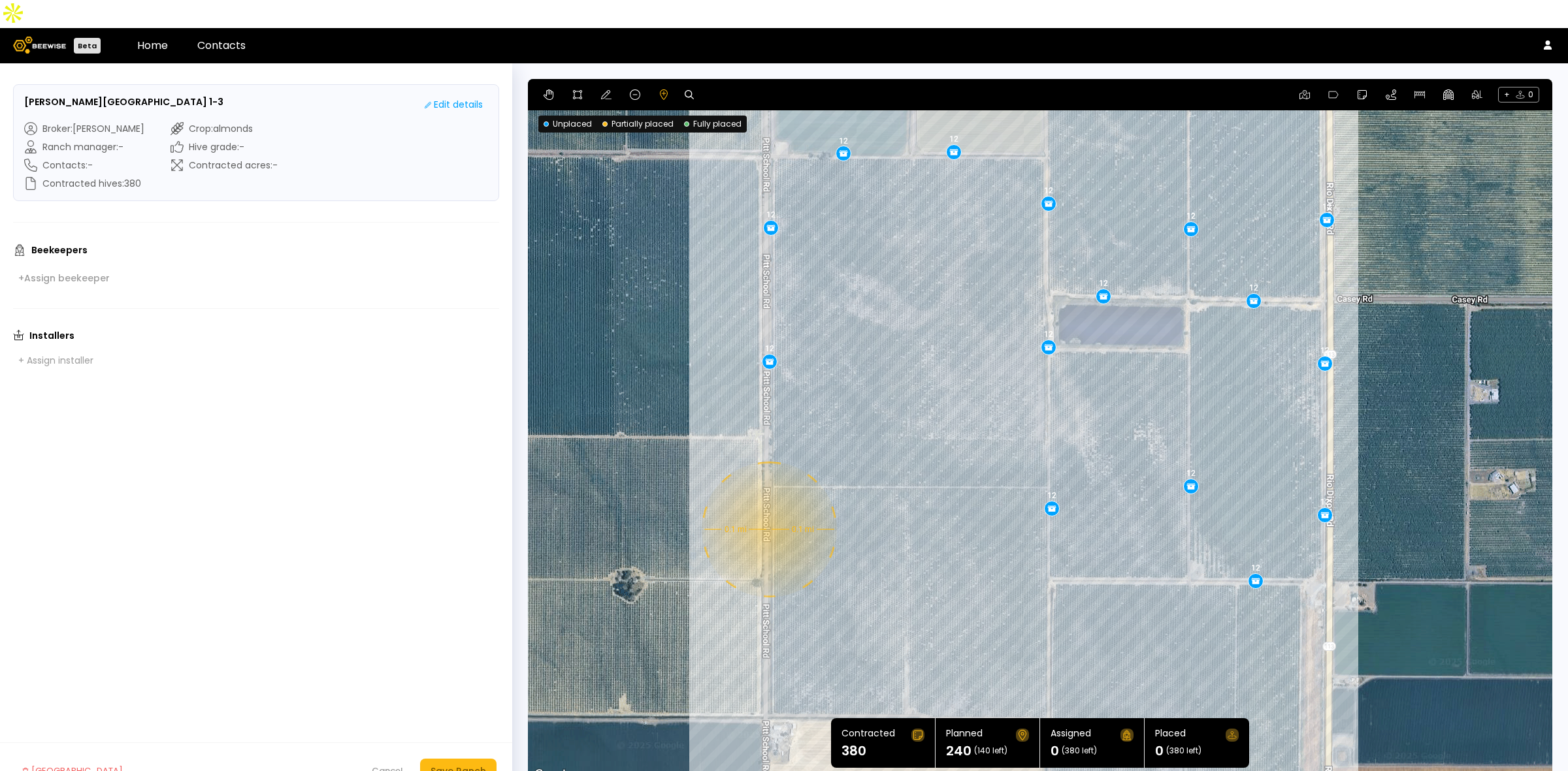
click at [767, 501] on div "0.1 mi 0.1 mi 12 12 12 12 12 12 12 12 12 12 12 12 12 12 12 12 12 12 12 12" at bounding box center [1039, 431] width 1024 height 704
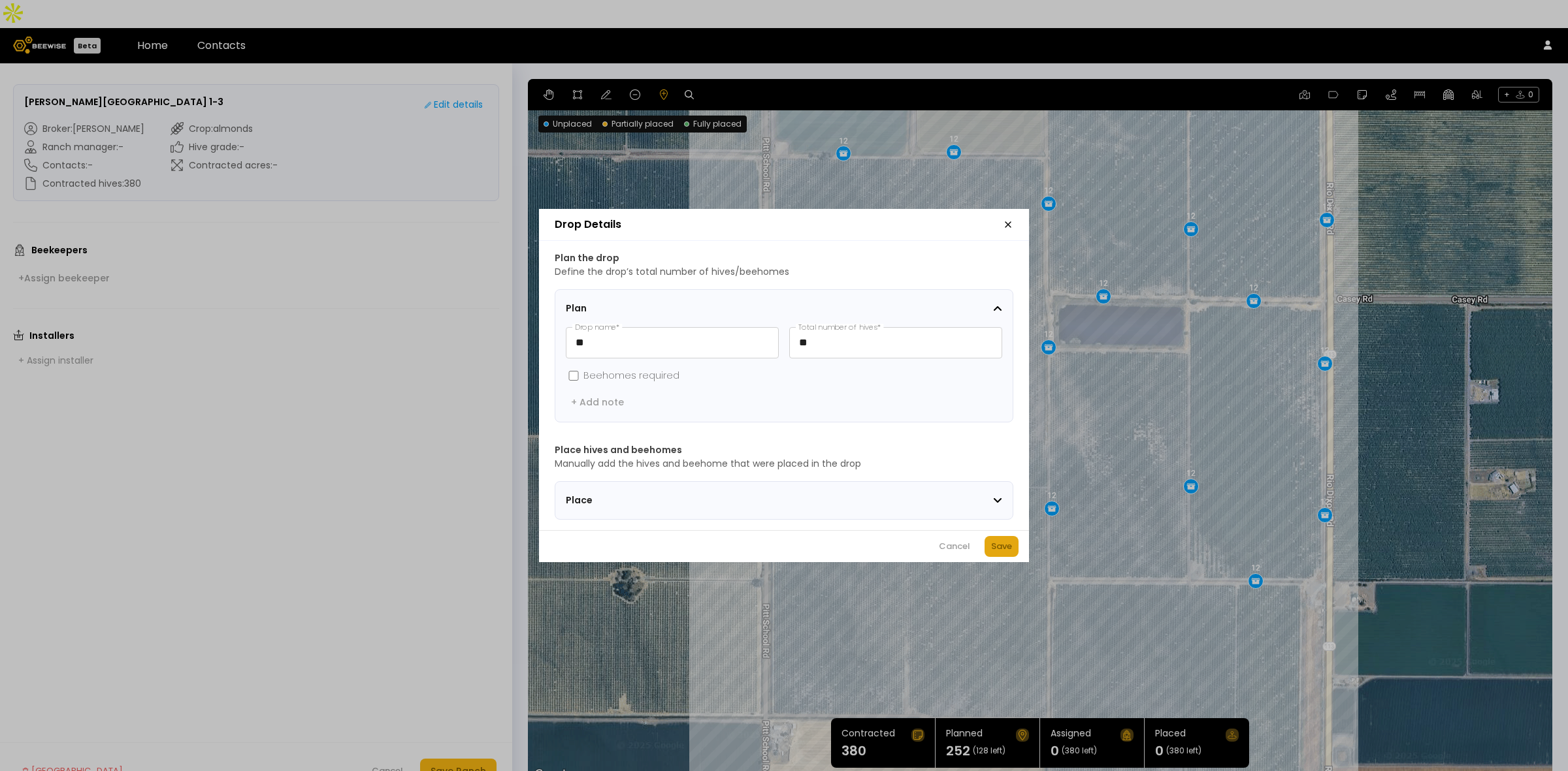
click at [993, 547] on div "Save" at bounding box center [1001, 546] width 21 height 13
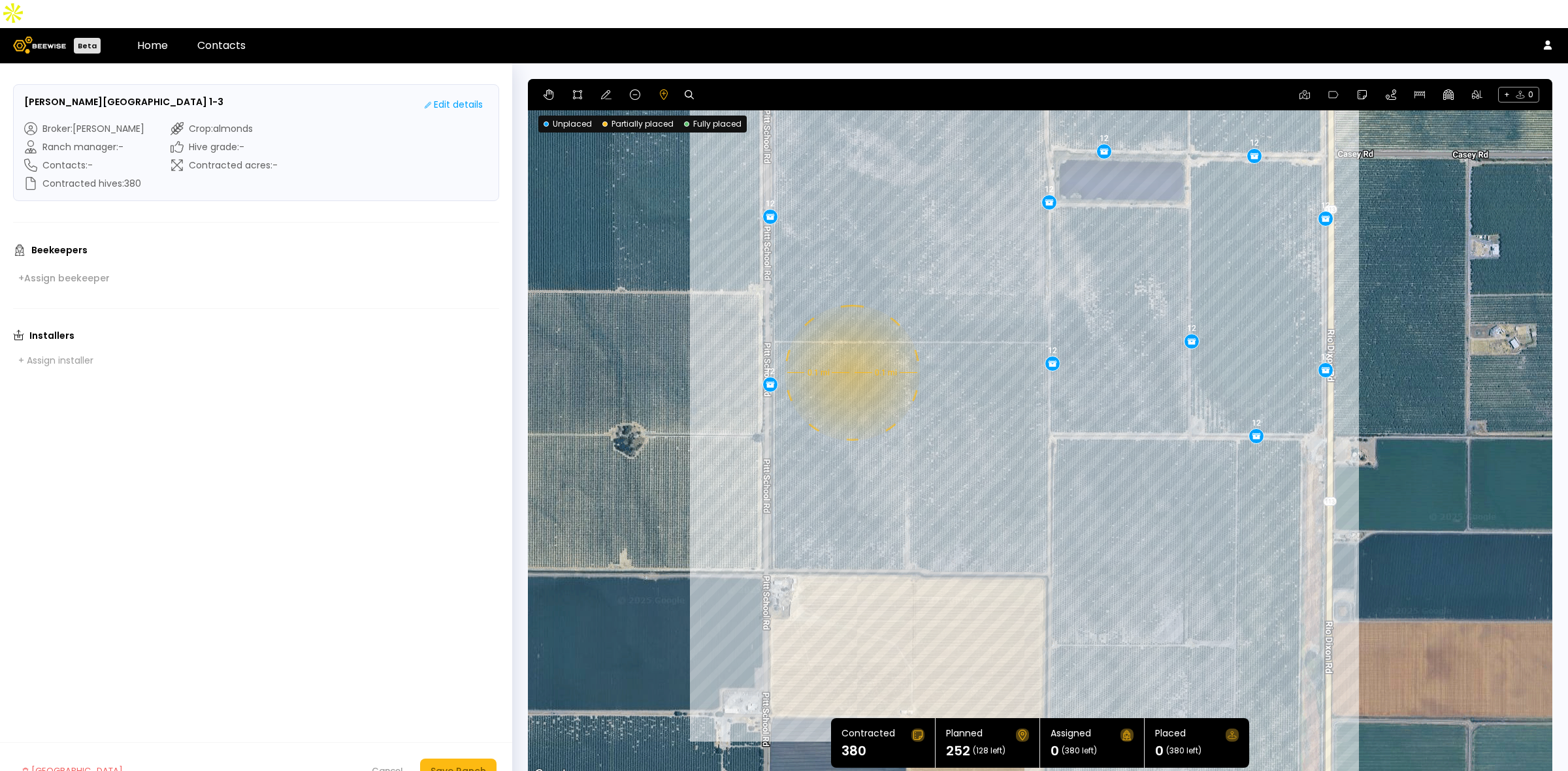
drag, startPoint x: 849, startPoint y: 637, endPoint x: 850, endPoint y: 489, distance: 148.0
click at [850, 489] on div "0.1 mi 0.1 mi 12 12 12 12 12 12 12 12 12 12 12 12 12 12 12 12 12 12 12 12 12" at bounding box center [1039, 431] width 1024 height 704
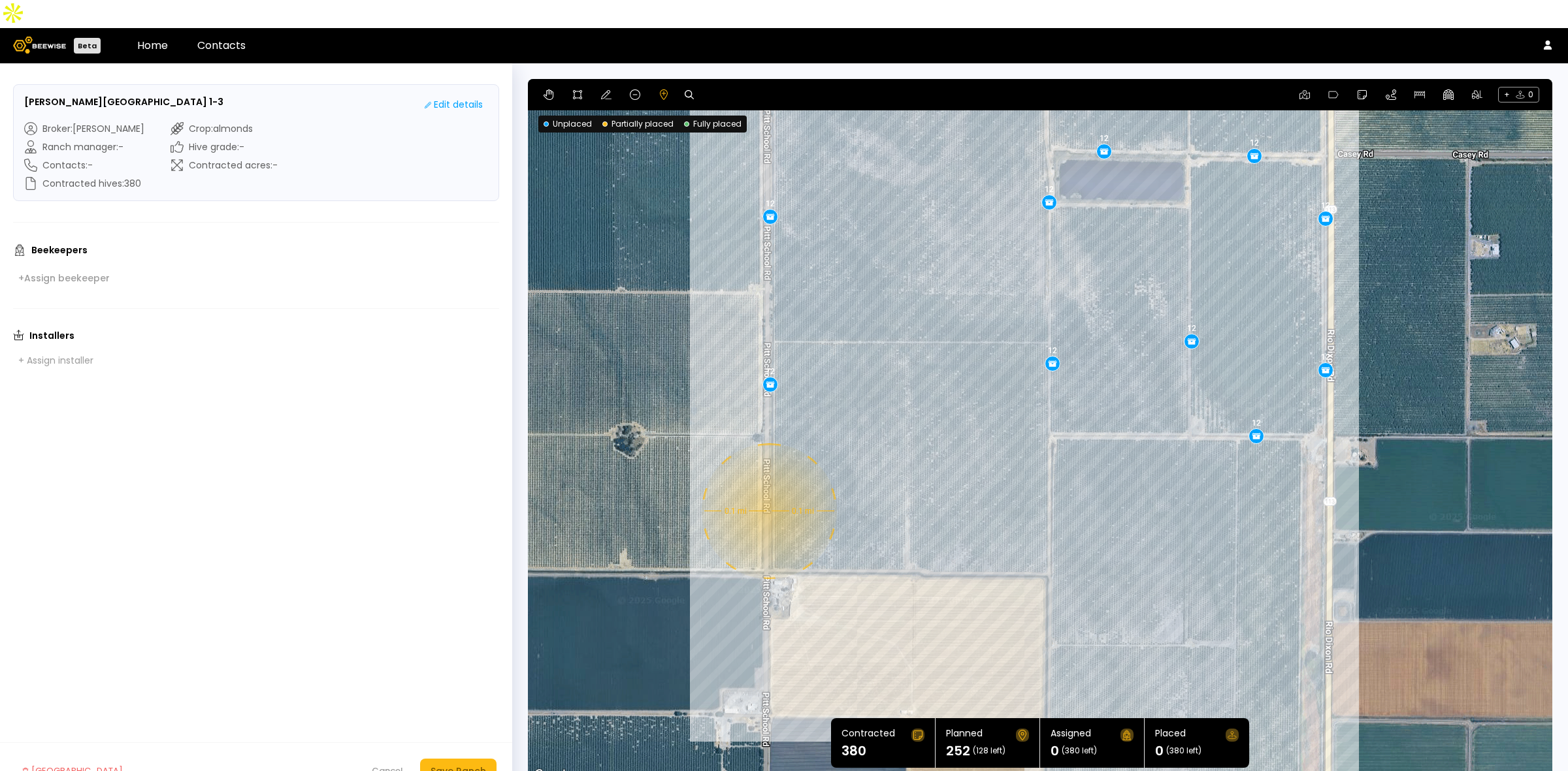
click at [767, 483] on div "0.1 mi 0.1 mi 12 12 12 12 12 12 12 12 12 12 12 12 12 12 12 12 12 12 12 12 12" at bounding box center [1039, 431] width 1024 height 704
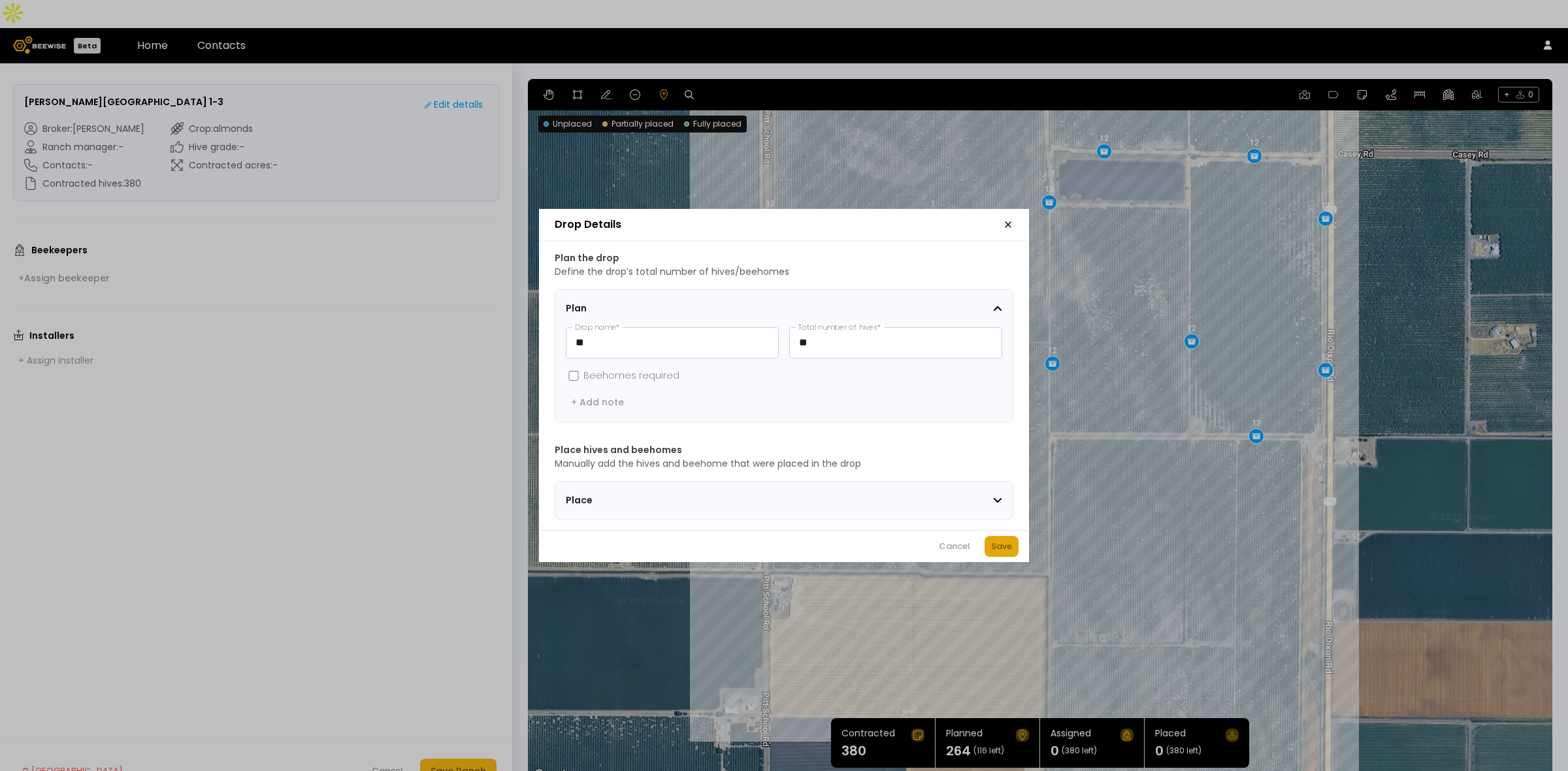
click at [999, 552] on div "Save" at bounding box center [1001, 546] width 21 height 13
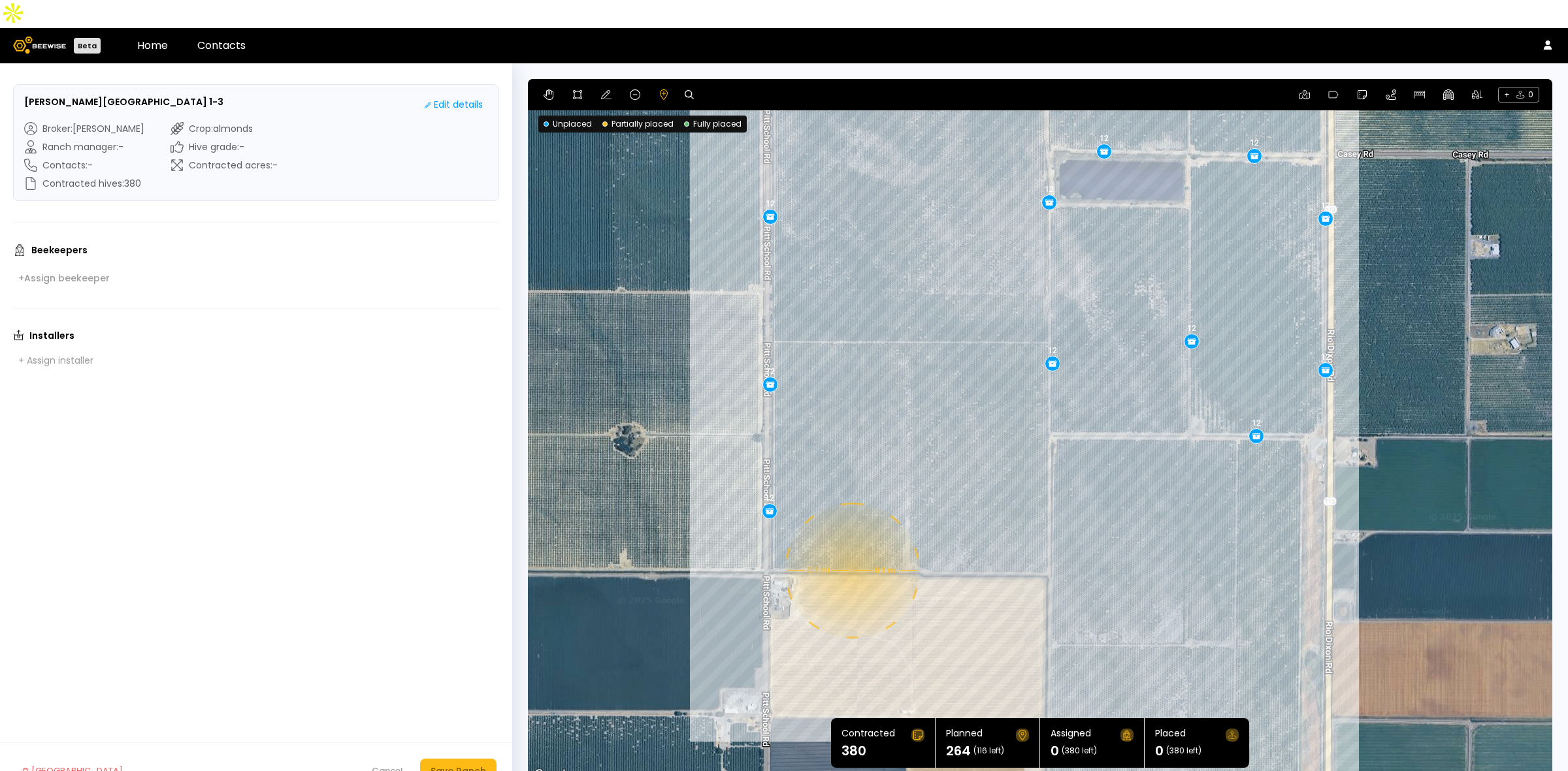
click at [851, 543] on div "0.1 mi 0.1 mi 12 12 12 12 12 12 12 12 12 12 12 12 12 12 12 12 12 12 12 12 12 12" at bounding box center [1039, 431] width 1024 height 704
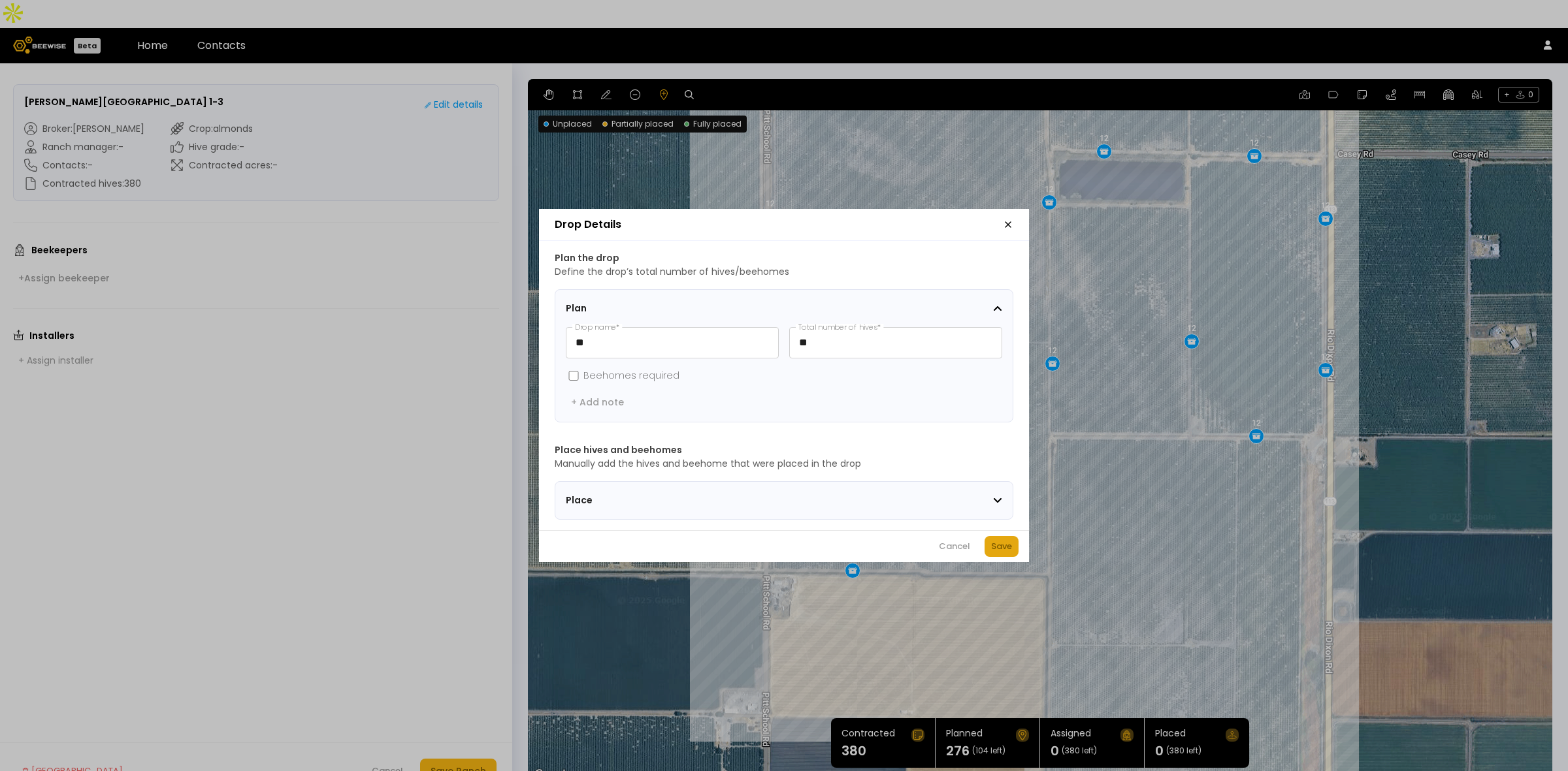
click at [1003, 550] on div "Save" at bounding box center [1001, 546] width 21 height 13
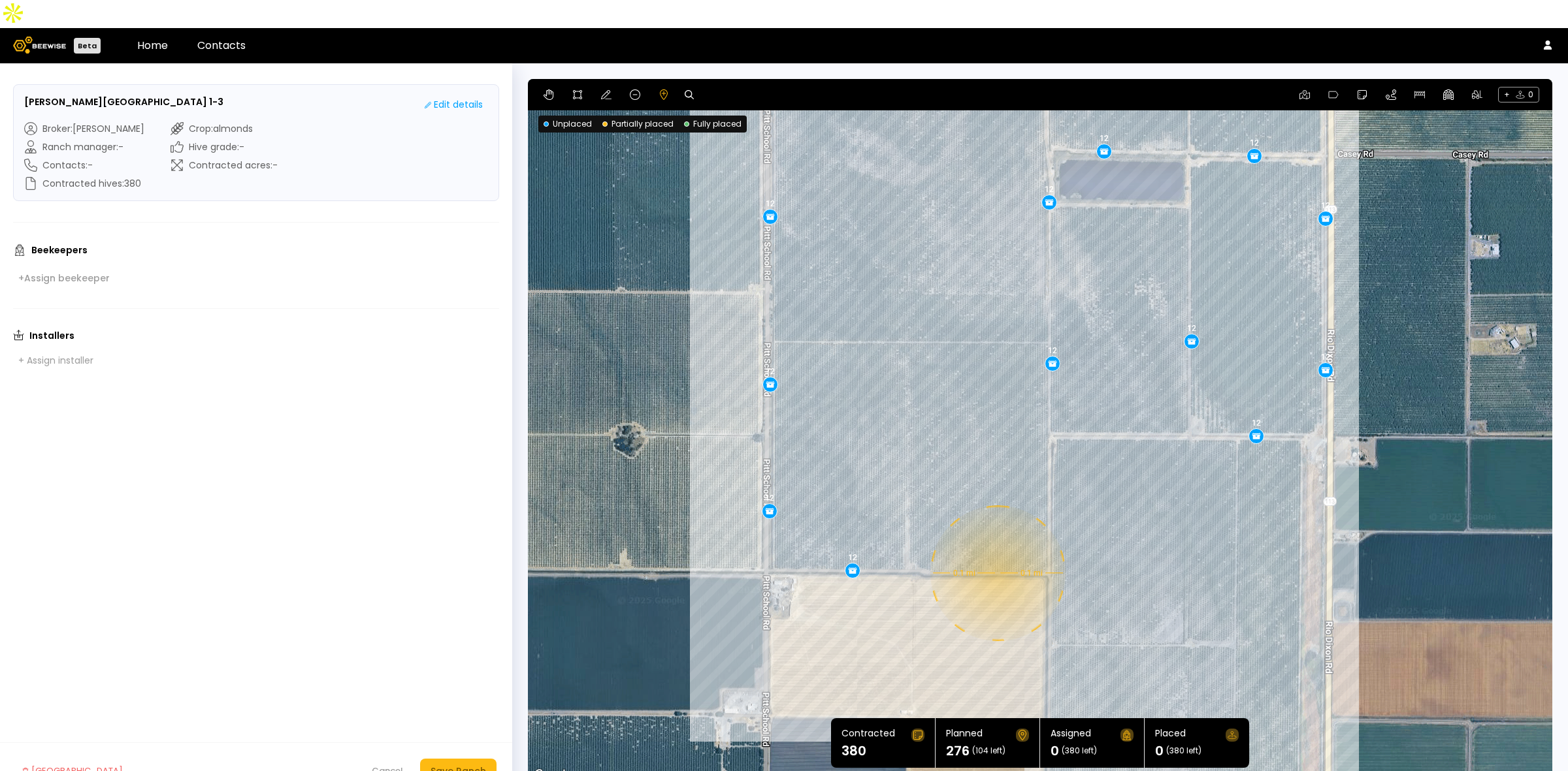
click at [996, 545] on div "0.1 mi 0.1 mi 12 12 12 12 12 12 12 12 12 12 12 12 12 12 12 12 12 12 12 12 12 12…" at bounding box center [1039, 431] width 1024 height 704
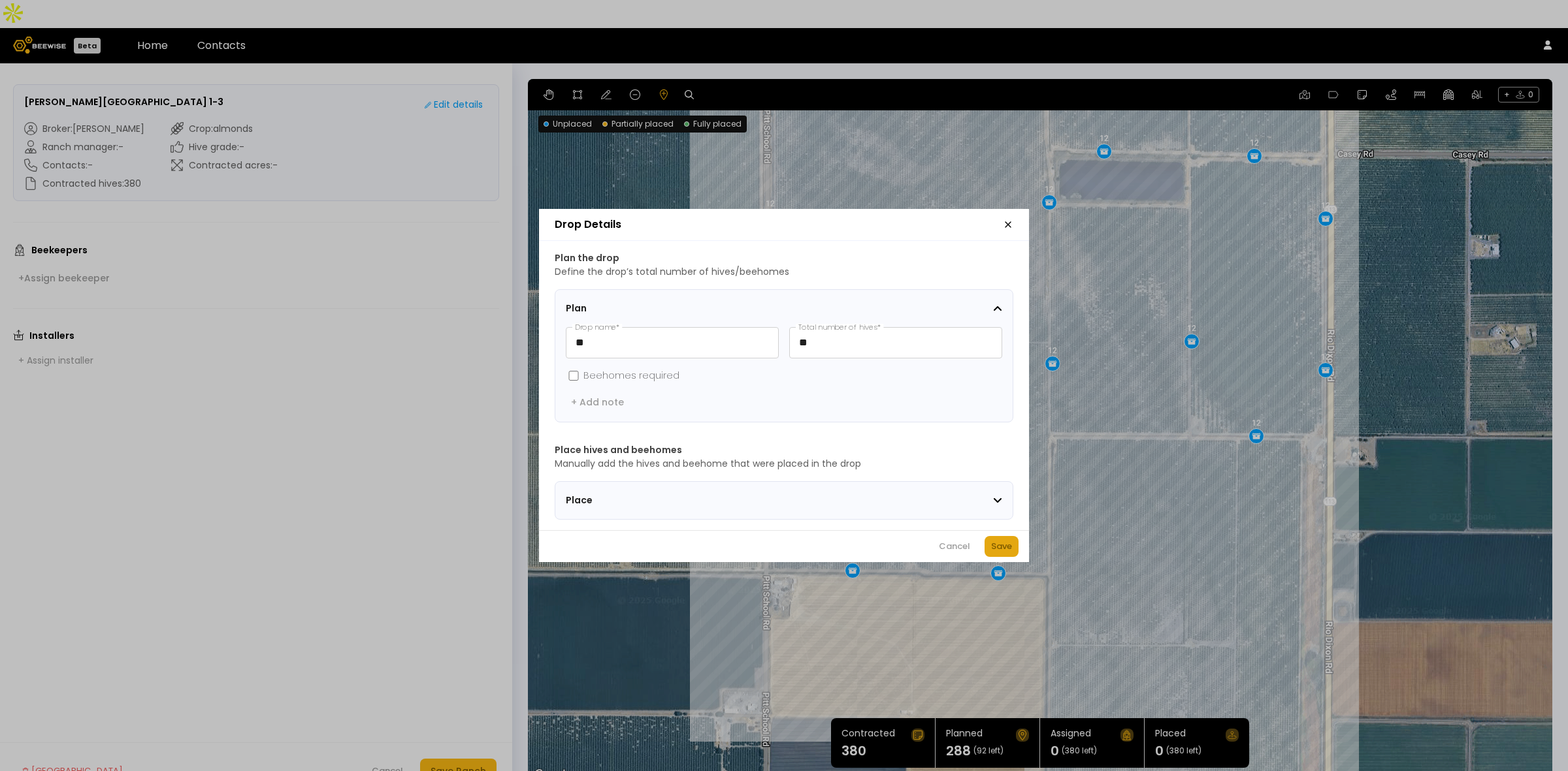
click at [1001, 552] on div "Save" at bounding box center [1001, 546] width 21 height 13
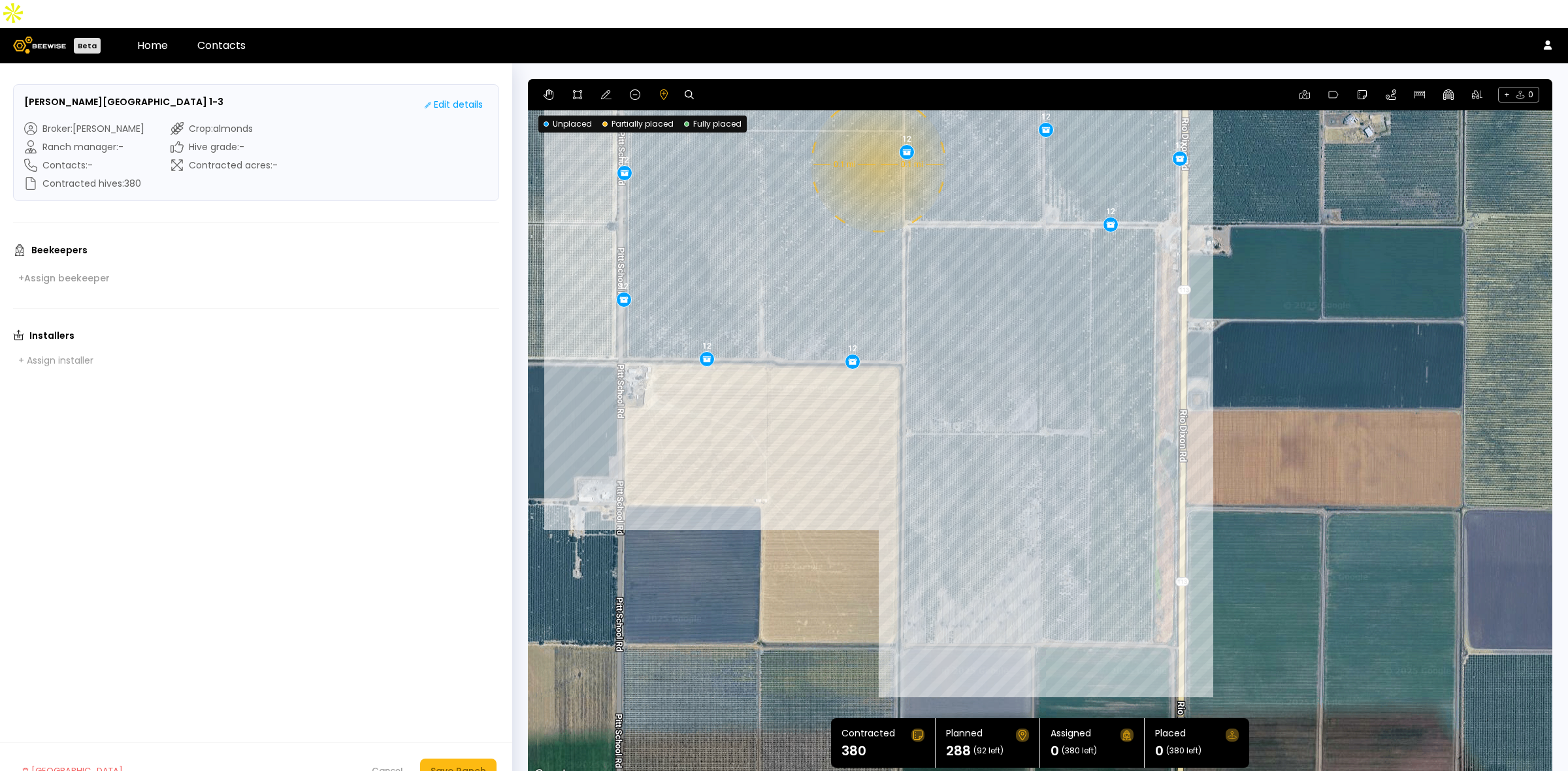
drag, startPoint x: 1130, startPoint y: 516, endPoint x: 938, endPoint y: 373, distance: 239.4
click at [1013, 343] on div "0.1 mi 0.1 mi 12 12 12 12 12 12 12 12 12 12 12 12 12 12 12 12 12 12 12 12 12 12…" at bounding box center [1039, 431] width 1024 height 704
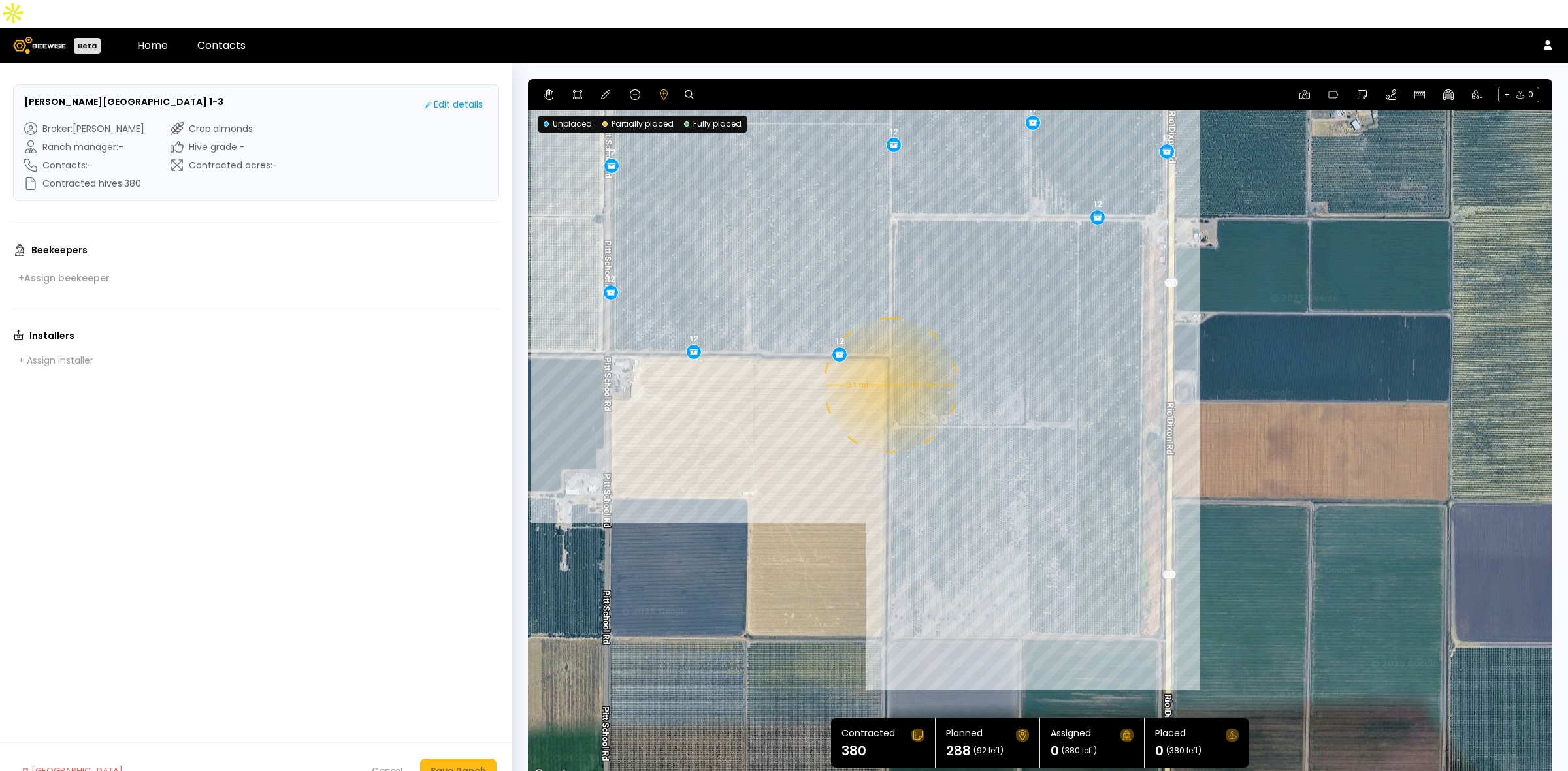
click at [889, 357] on div "0.1 mi 0.1 mi 12 12 12 12 12 12 12 12 12 12 12 12 12 12 12 12 12 12 12 12 12 12…" at bounding box center [1039, 431] width 1024 height 704
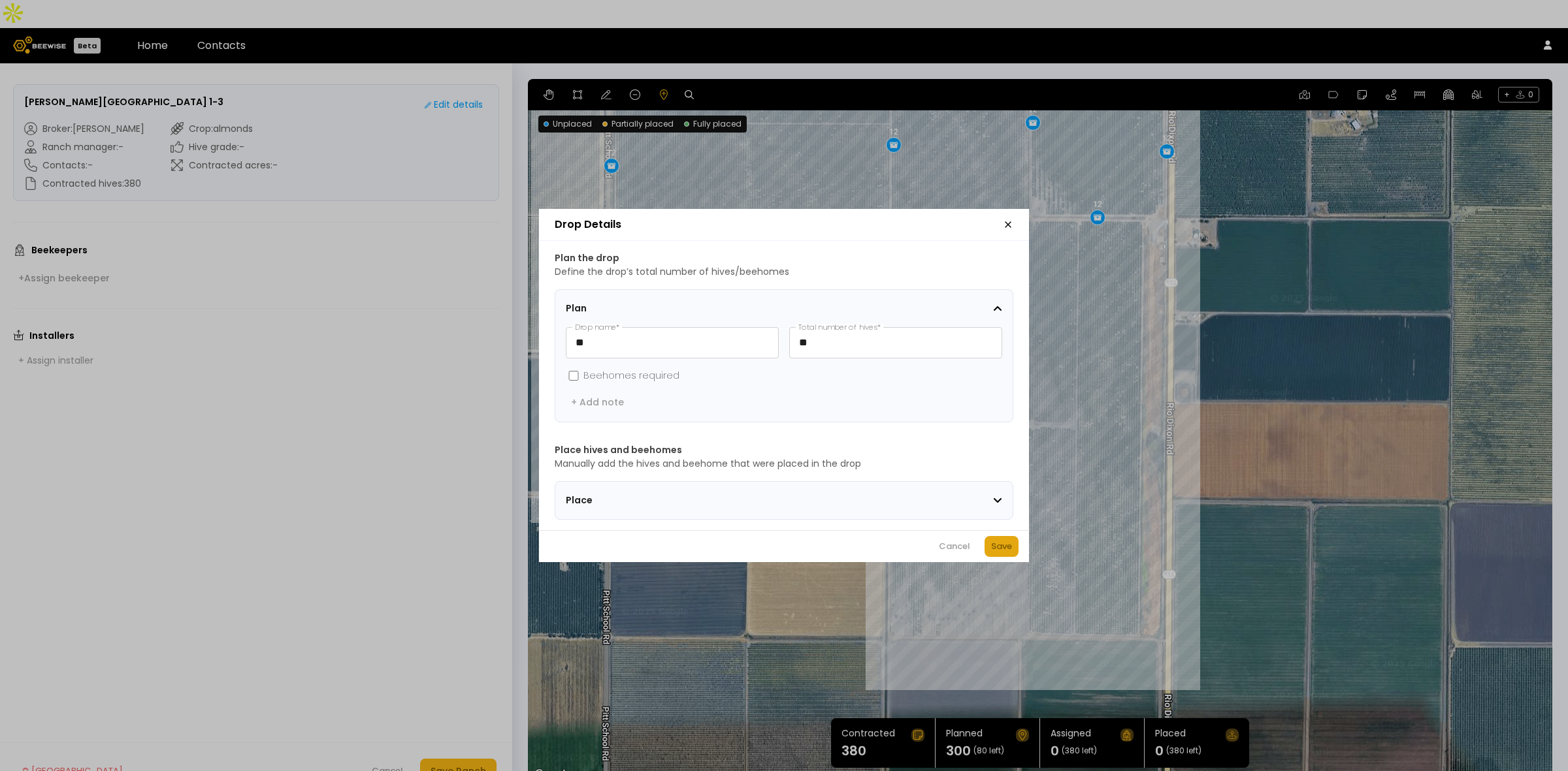
click at [1000, 548] on div "Save" at bounding box center [1001, 546] width 21 height 13
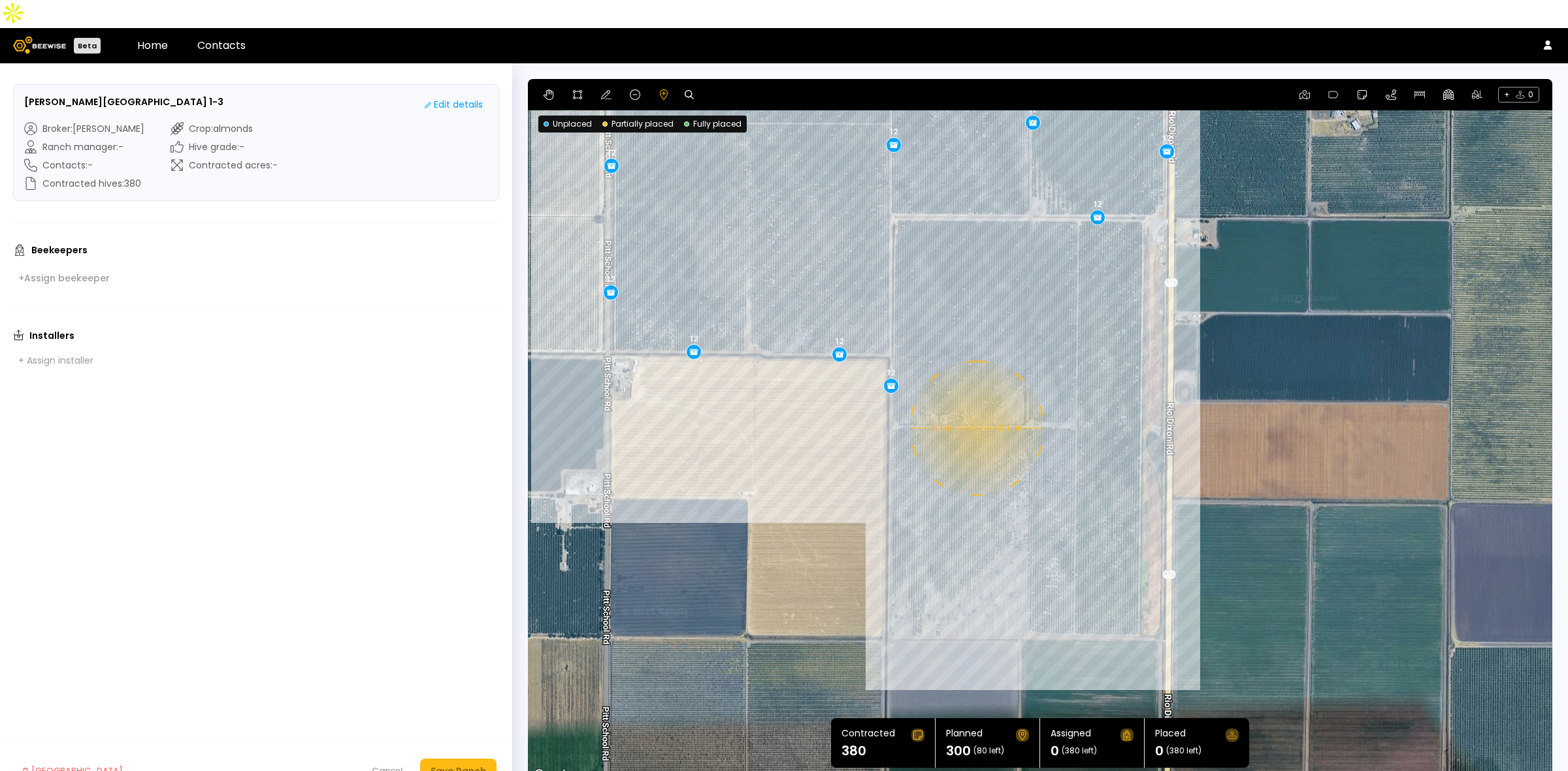
click at [975, 400] on div "0.1 mi 0.1 mi 12 12 12 12 12 12 12 12 12 12 12 12 12 12 12 12 12 12 12 12 12 12…" at bounding box center [1039, 431] width 1024 height 704
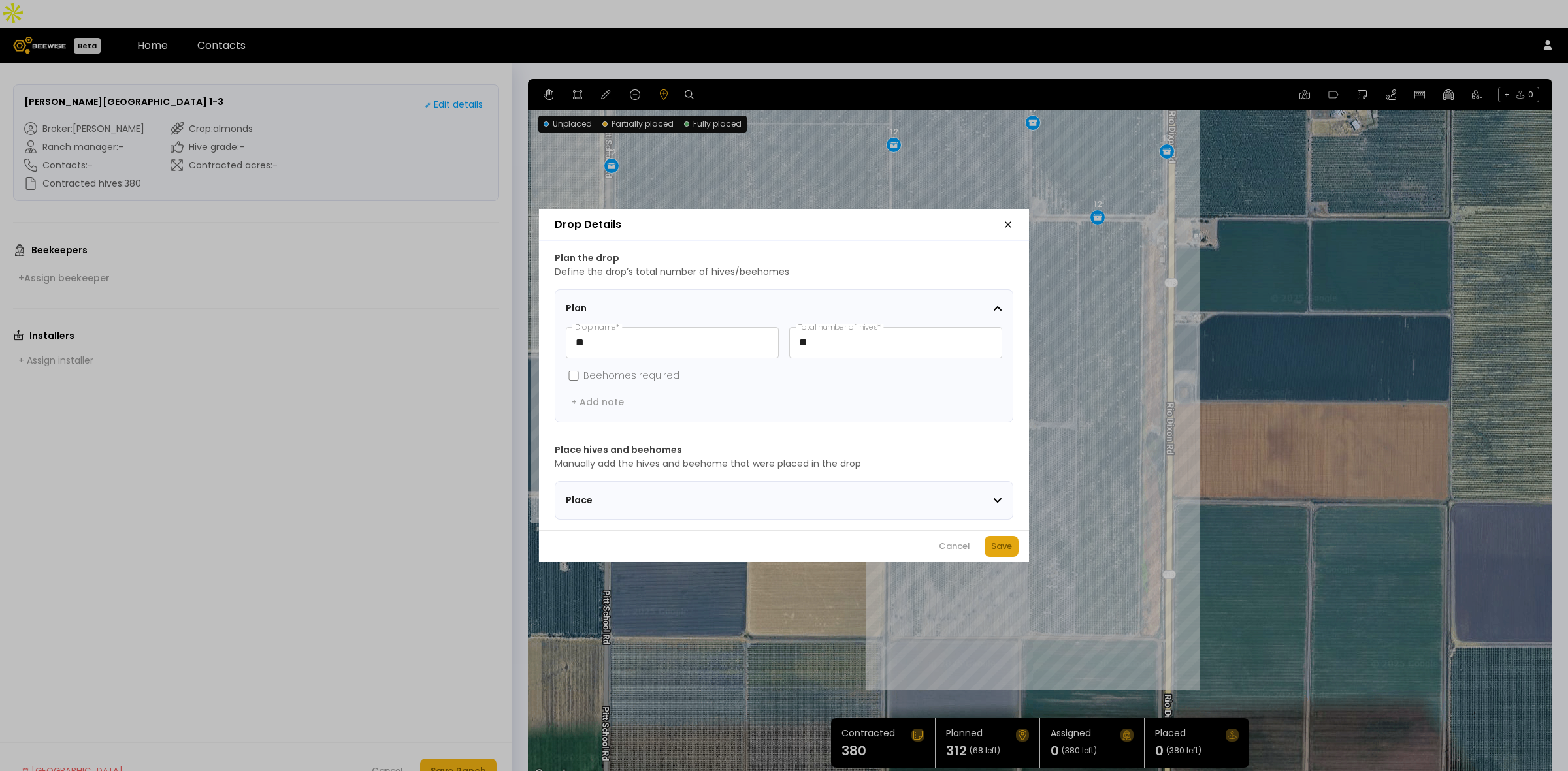
click at [1003, 553] on div "Save" at bounding box center [1001, 546] width 21 height 13
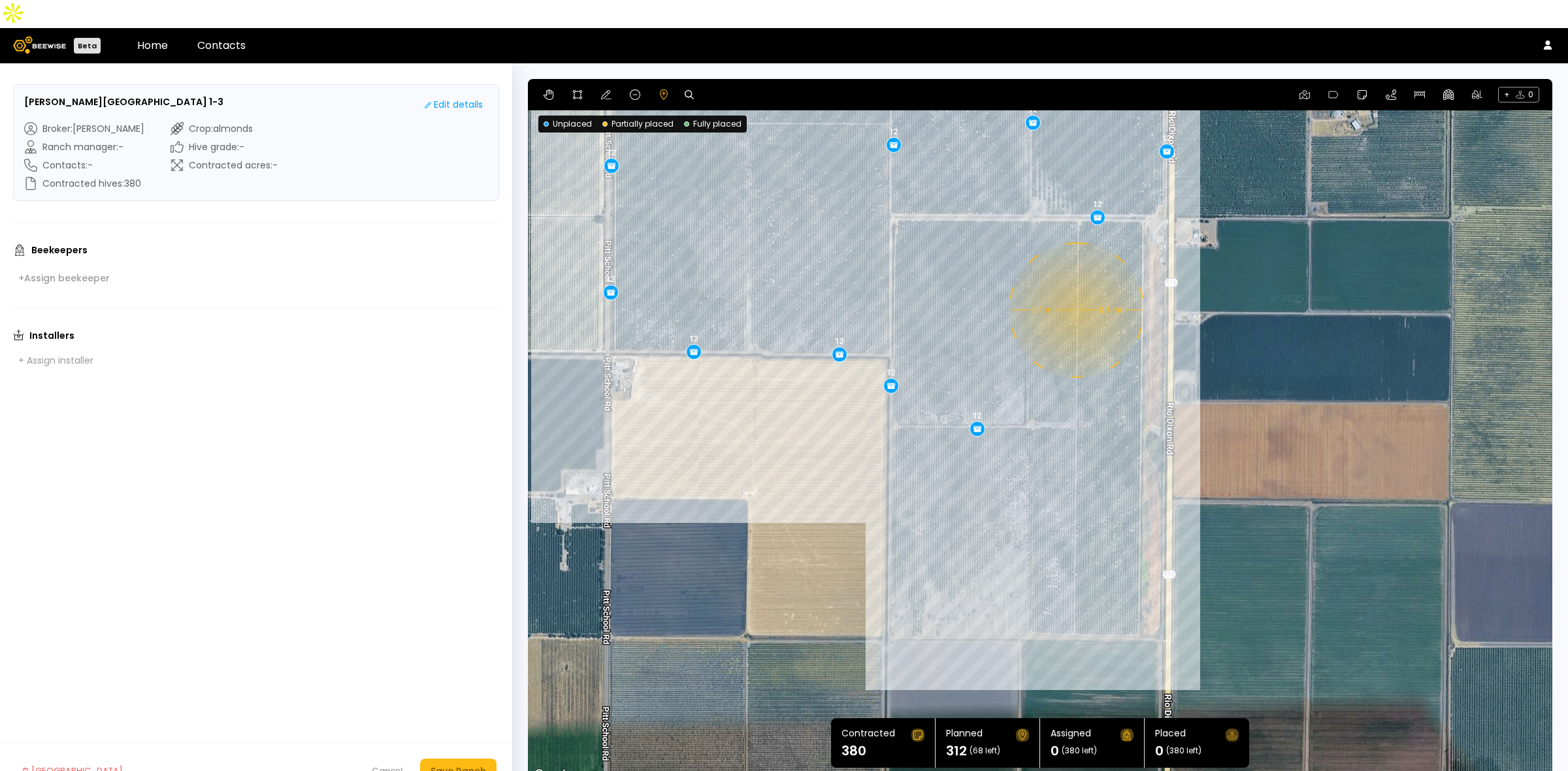
click at [1076, 283] on div "0.1 mi 0.1 mi 12 12 12 12 12 12 12 12 12 12 12 12 12 12 12 12 12 12 12 12 12 12…" at bounding box center [1039, 431] width 1024 height 704
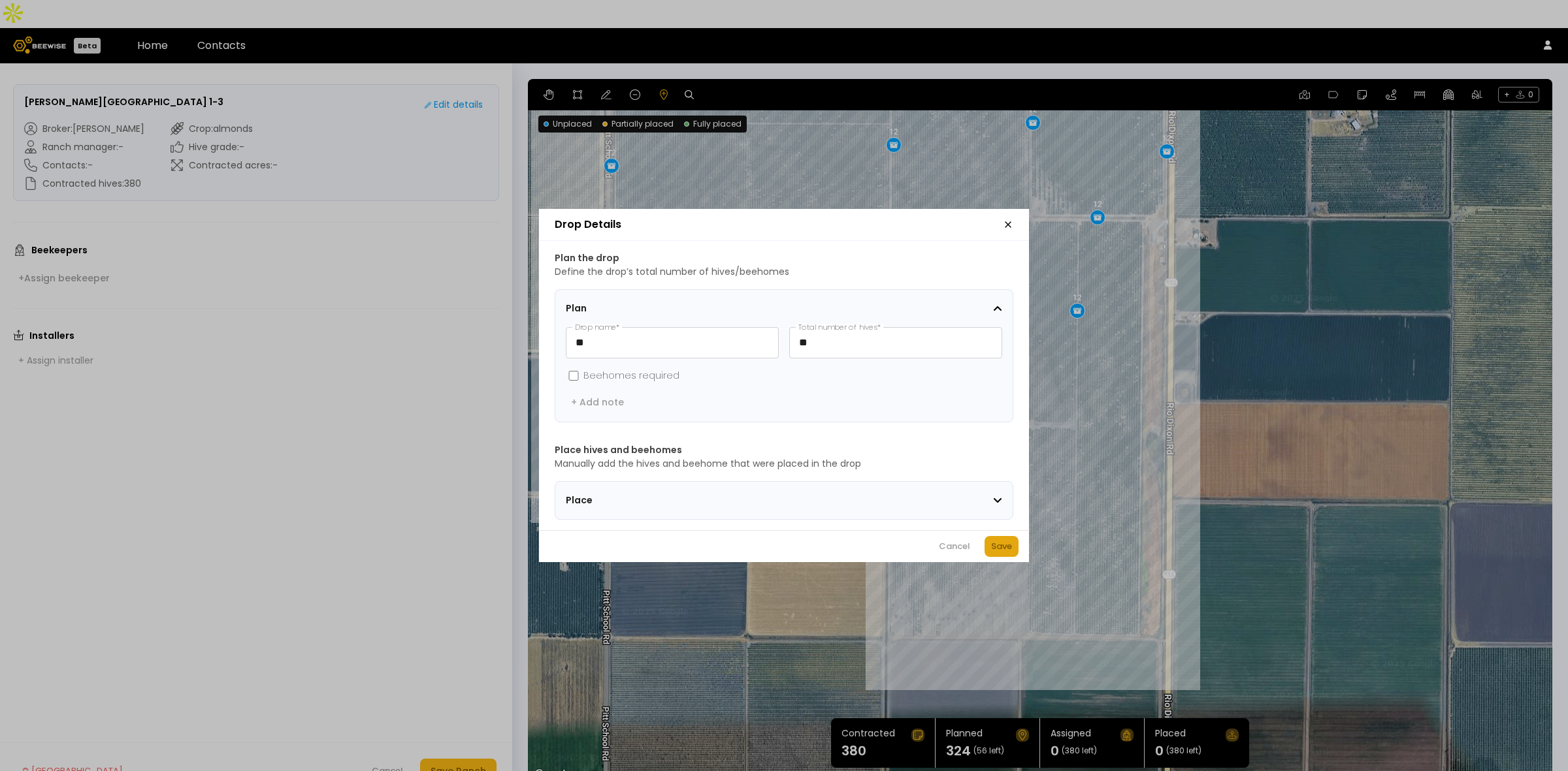
click at [995, 553] on div "Save" at bounding box center [1001, 546] width 21 height 13
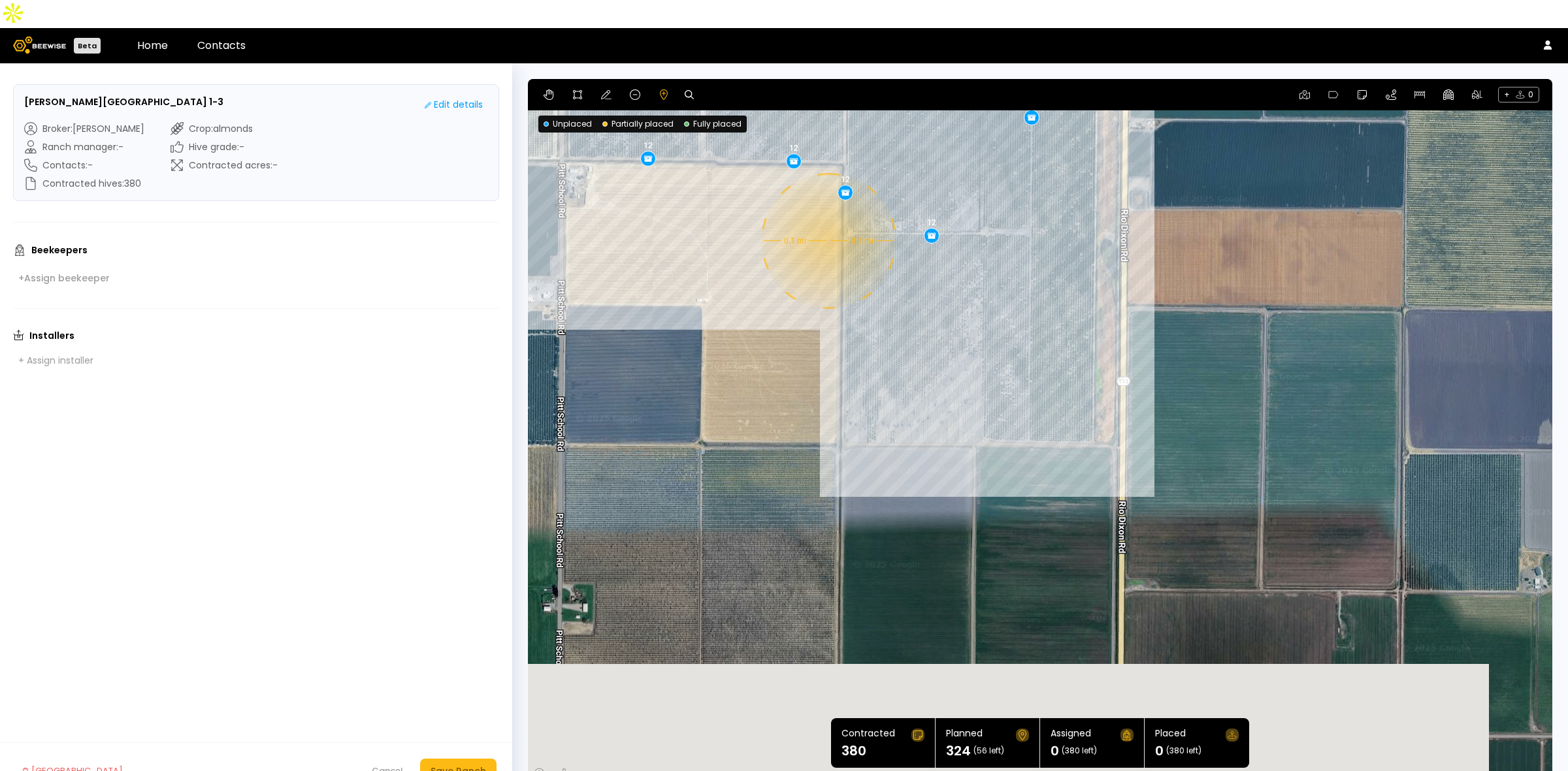
drag, startPoint x: 919, startPoint y: 604, endPoint x: 873, endPoint y: 398, distance: 211.1
click at [873, 398] on div "0.1 mi 0.1 mi 12 12 12 12 12 12 12 12 12 12 12 12 12 12 12 12 12 12 12 12 12 12…" at bounding box center [1039, 431] width 1024 height 704
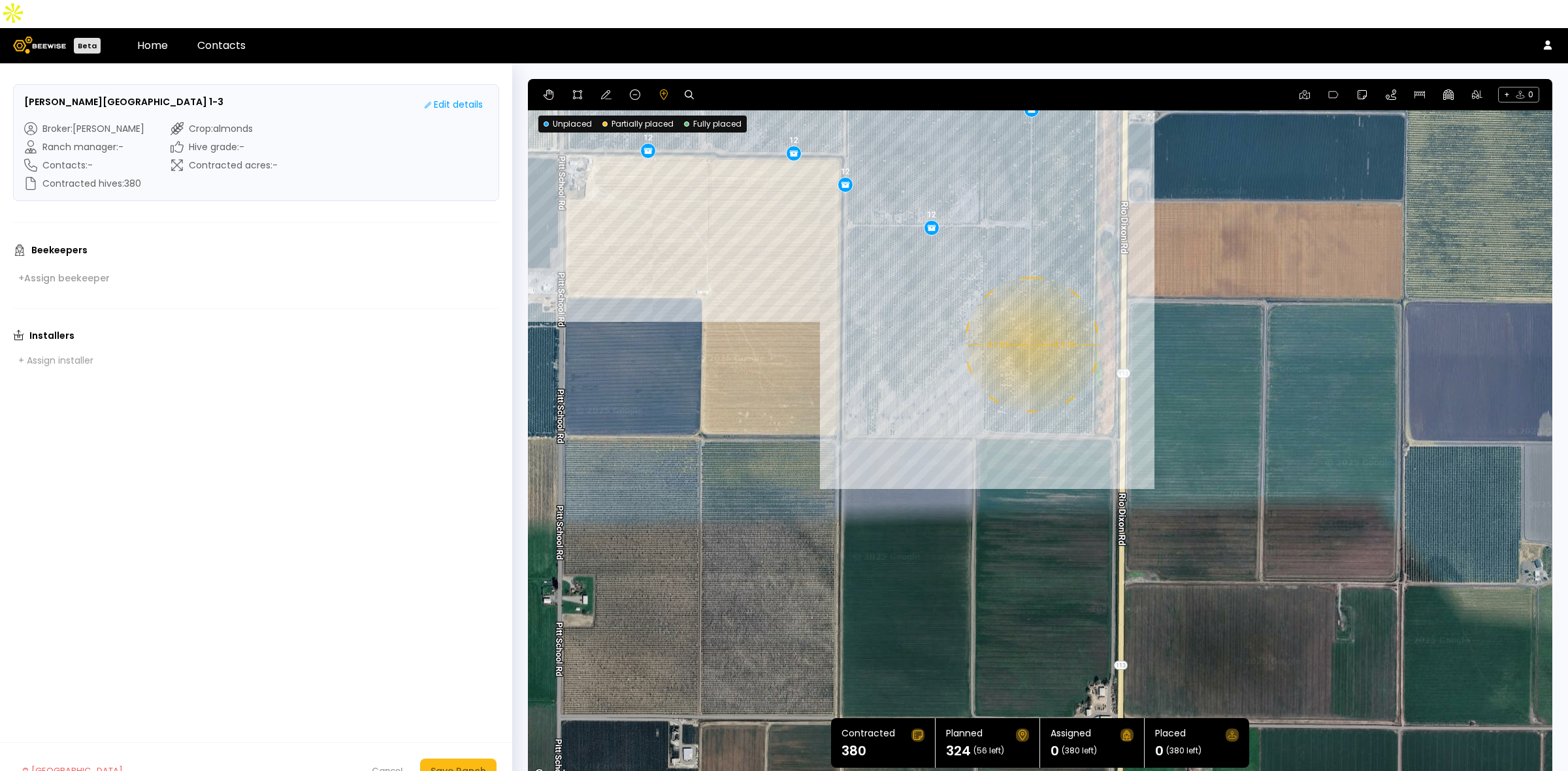
click at [1030, 316] on div "0.1 mi 0.1 mi 12 12 12 12 12 12 12 12 12 12 12 12 12 12 12 12 12 12 12 12 12 12…" at bounding box center [1039, 431] width 1024 height 704
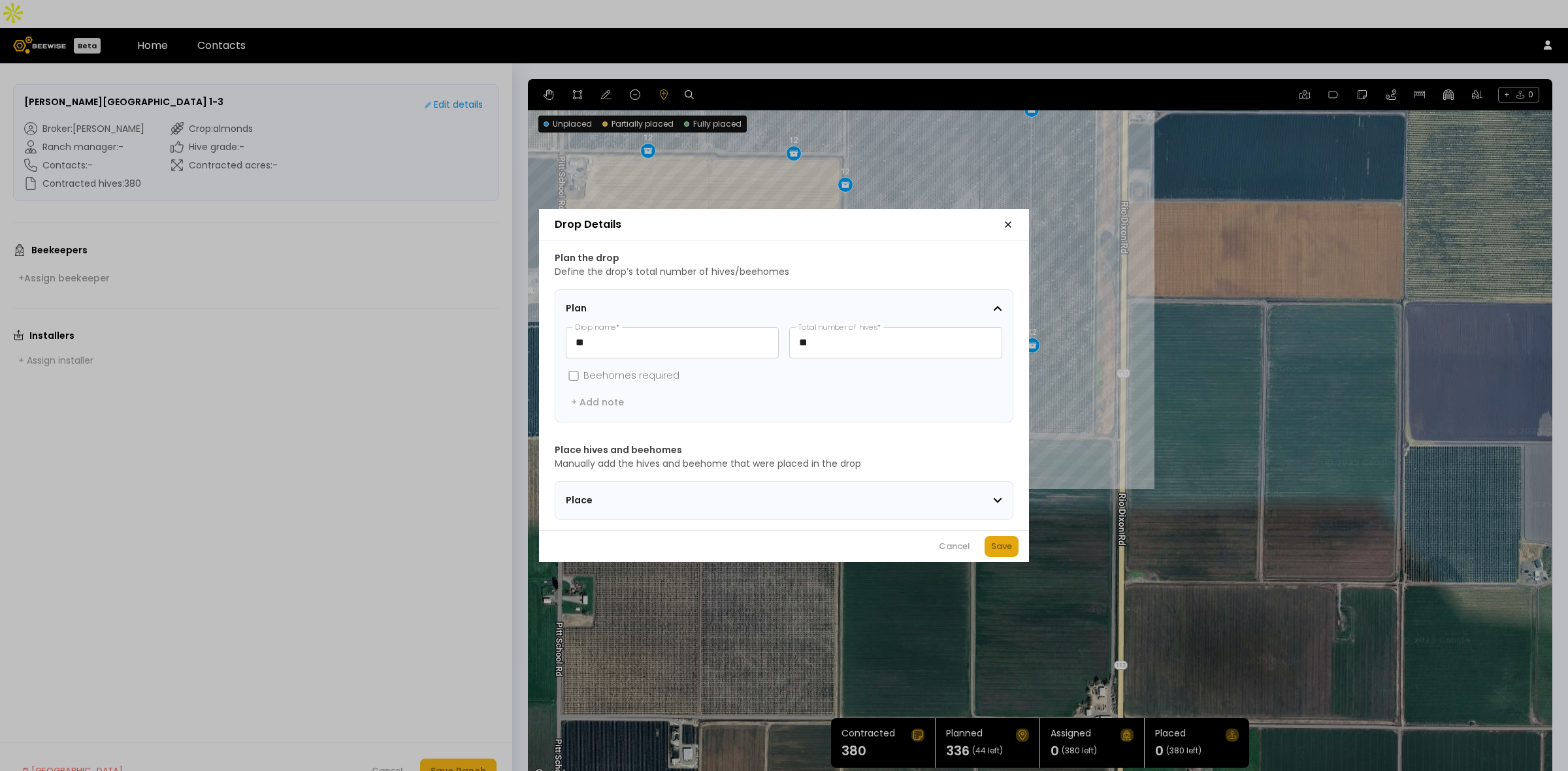
click at [1007, 553] on div "Save" at bounding box center [1001, 546] width 21 height 13
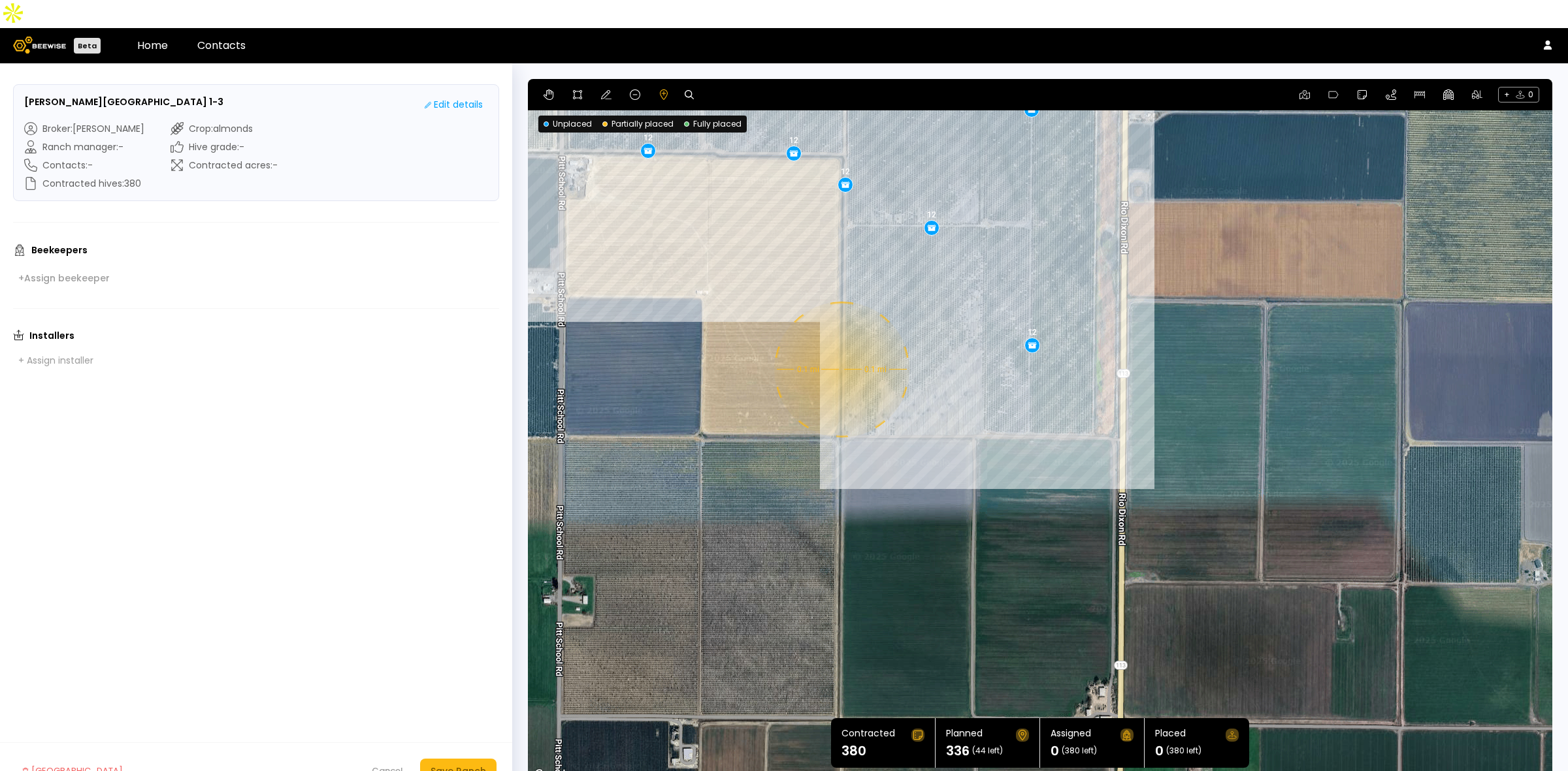
click at [840, 341] on div "0.1 mi 0.1 mi 12 12 12 12 12 12 12 12 12 12 12 12 12 12 12 12 12 12 12 12 12 12…" at bounding box center [1039, 431] width 1024 height 704
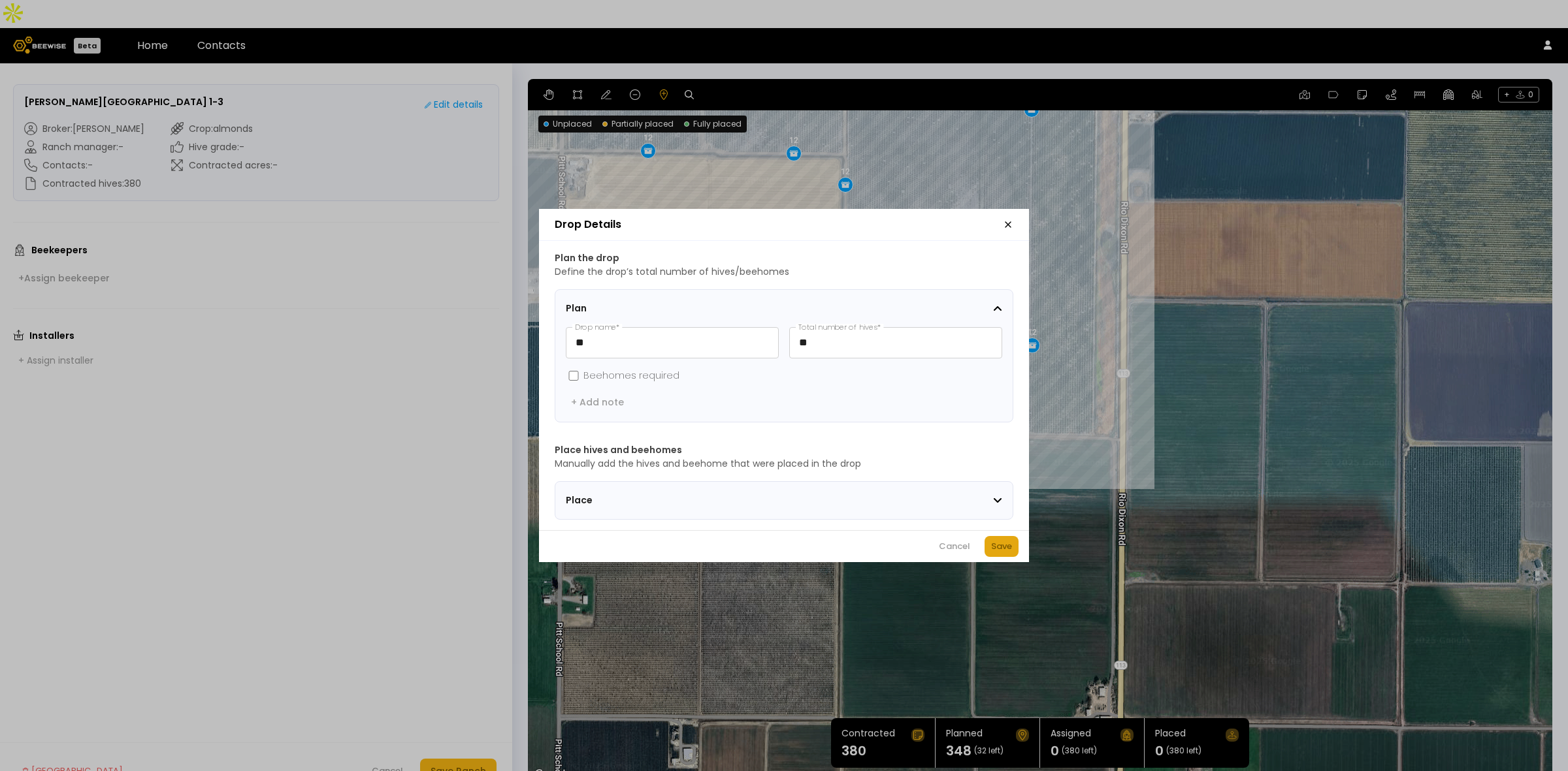
click at [1008, 547] on div "Save" at bounding box center [1001, 546] width 21 height 13
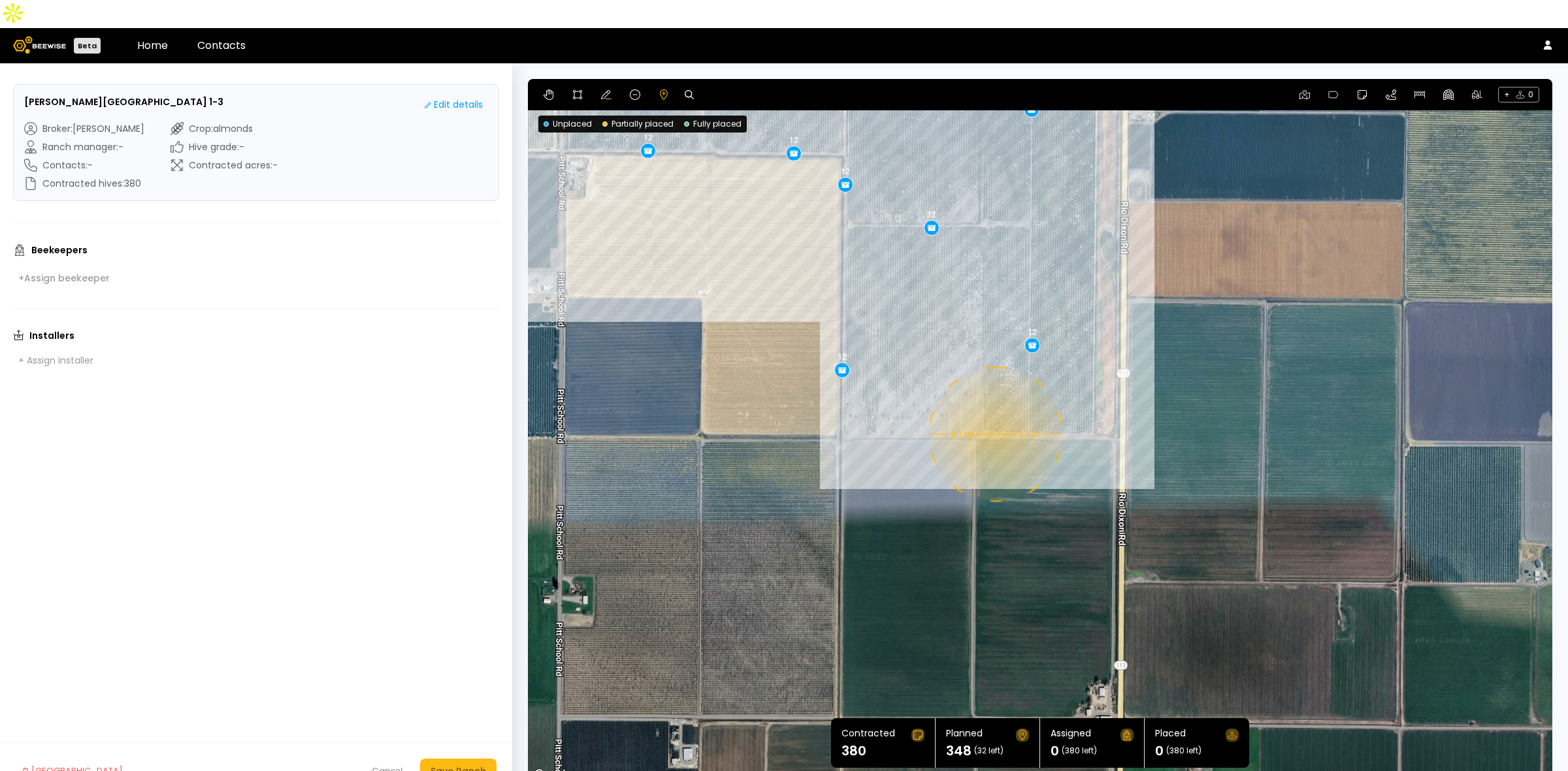
click at [994, 406] on div "0.1 mi 0.1 mi 12 12 12 12 12 12 12 12 12 12 12 12 12 12 12 12 12 12 12 12 12 12…" at bounding box center [1039, 431] width 1024 height 704
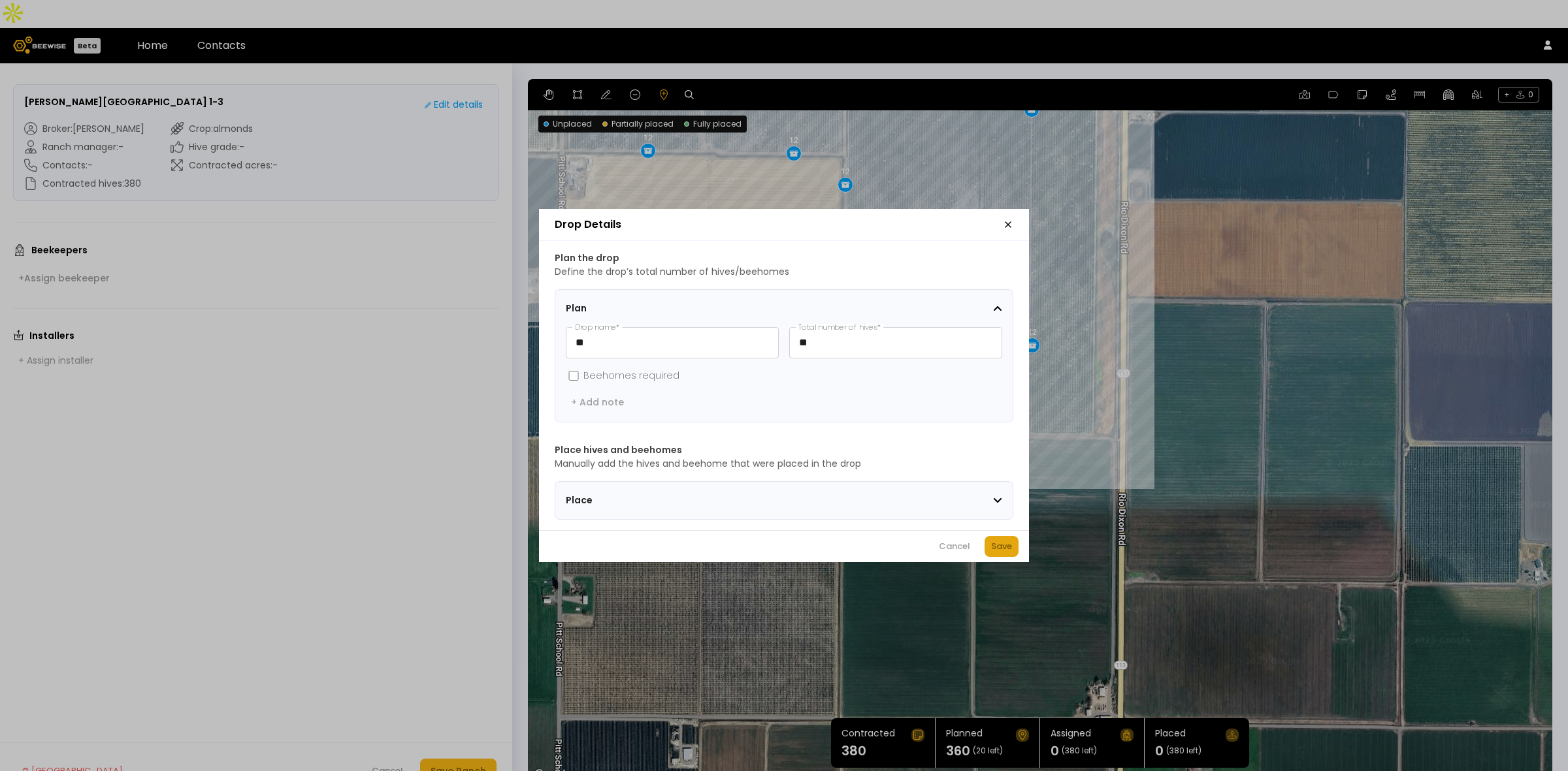
click at [1006, 553] on div "Save" at bounding box center [1001, 546] width 21 height 13
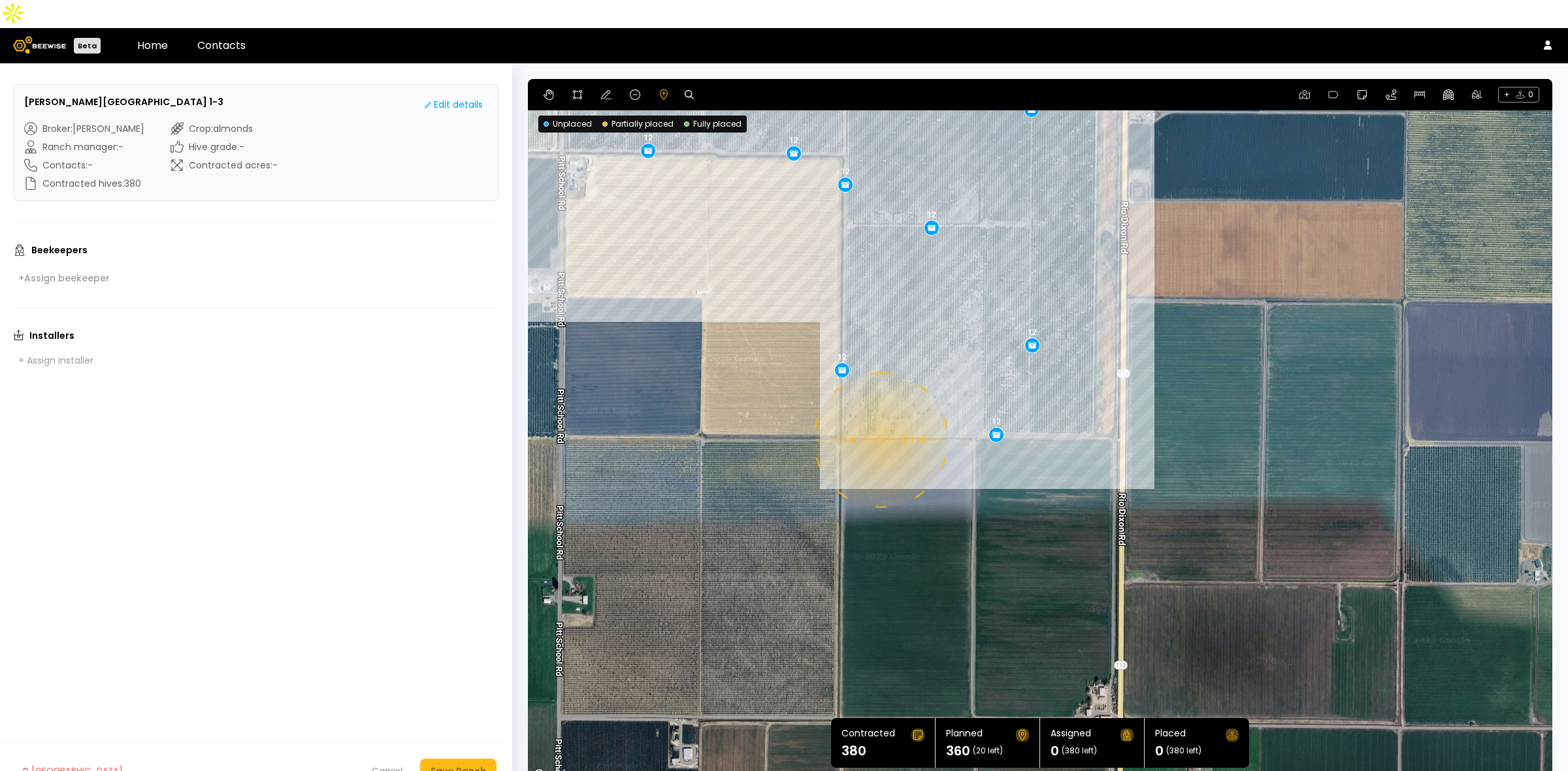
click at [880, 412] on div "0.1 mi 0.1 mi 12 12 12 12 12 12 12 12 12 12 12 12 12 12 12 12 12 12 12 12 12 12…" at bounding box center [1039, 431] width 1024 height 704
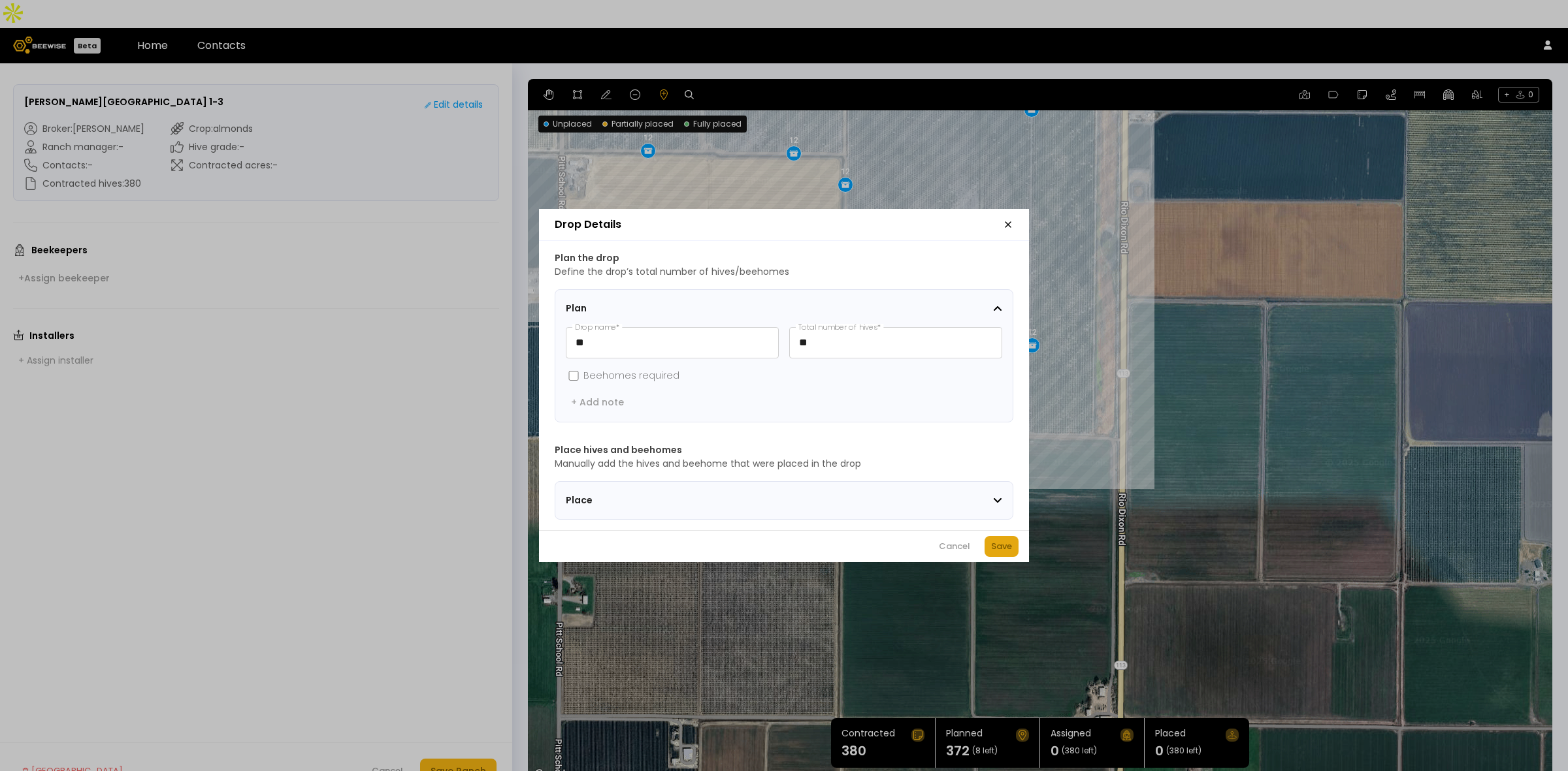
click at [996, 552] on div "Save" at bounding box center [1001, 546] width 21 height 13
drag, startPoint x: 834, startPoint y: 336, endPoint x: 798, endPoint y: 333, distance: 36.1
click at [804, 334] on input "**" at bounding box center [895, 343] width 212 height 30
click at [834, 334] on input "**" at bounding box center [895, 343] width 212 height 30
drag, startPoint x: 834, startPoint y: 336, endPoint x: 771, endPoint y: 333, distance: 63.1
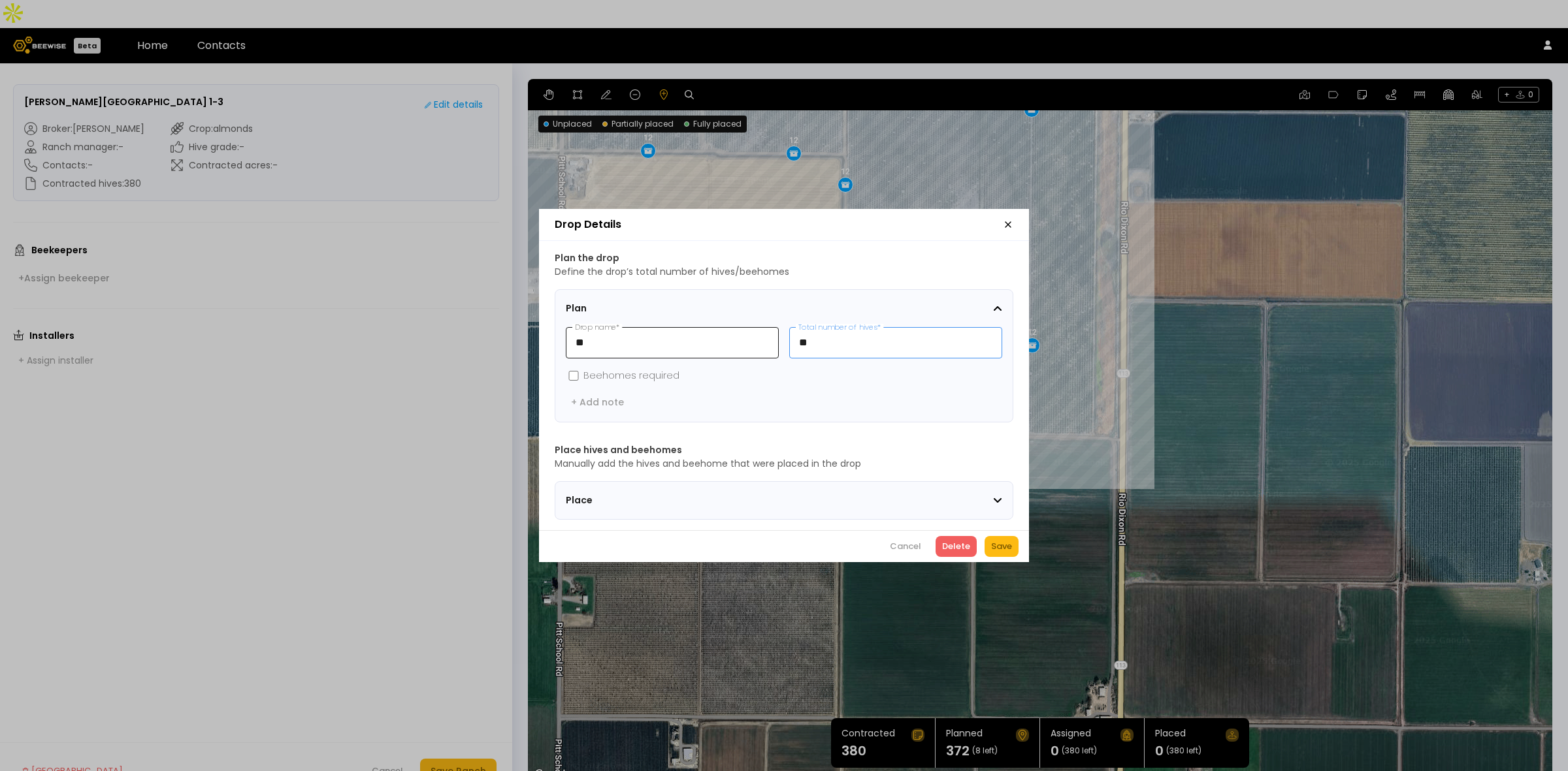
click at [771, 333] on div "** Drop name * ** Total number of hives *" at bounding box center [784, 343] width 437 height 32
type input "*"
click at [1003, 552] on div "Save" at bounding box center [1001, 546] width 21 height 13
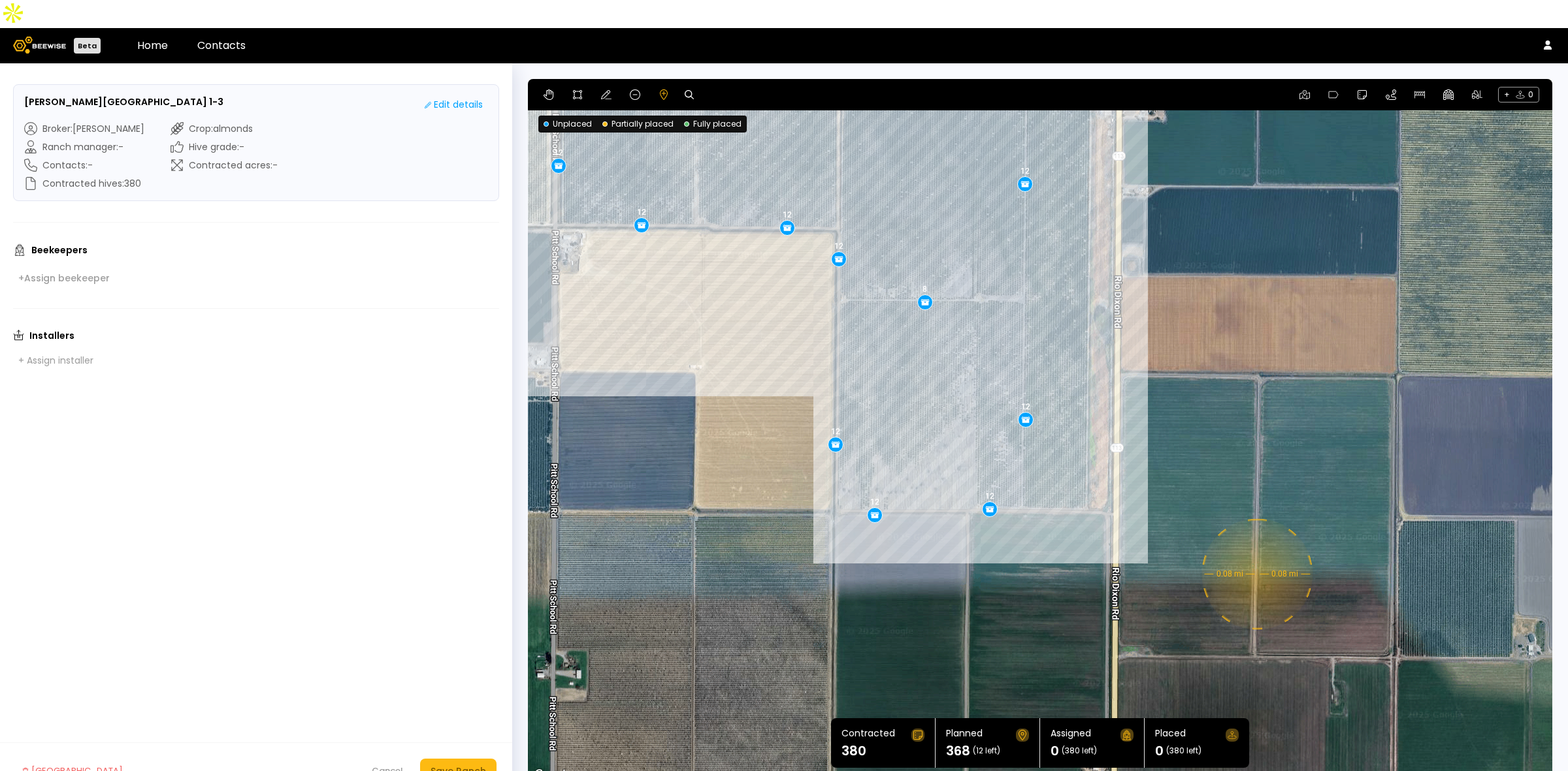
drag, startPoint x: 1269, startPoint y: 394, endPoint x: 1262, endPoint y: 472, distance: 78.3
click at [1262, 472] on div "0.08 mi 0.08 mi 12 12 12 12 12 12 12 12 12 12 12 12 12 12 12 12 12 12 12 12 12 …" at bounding box center [1039, 431] width 1024 height 704
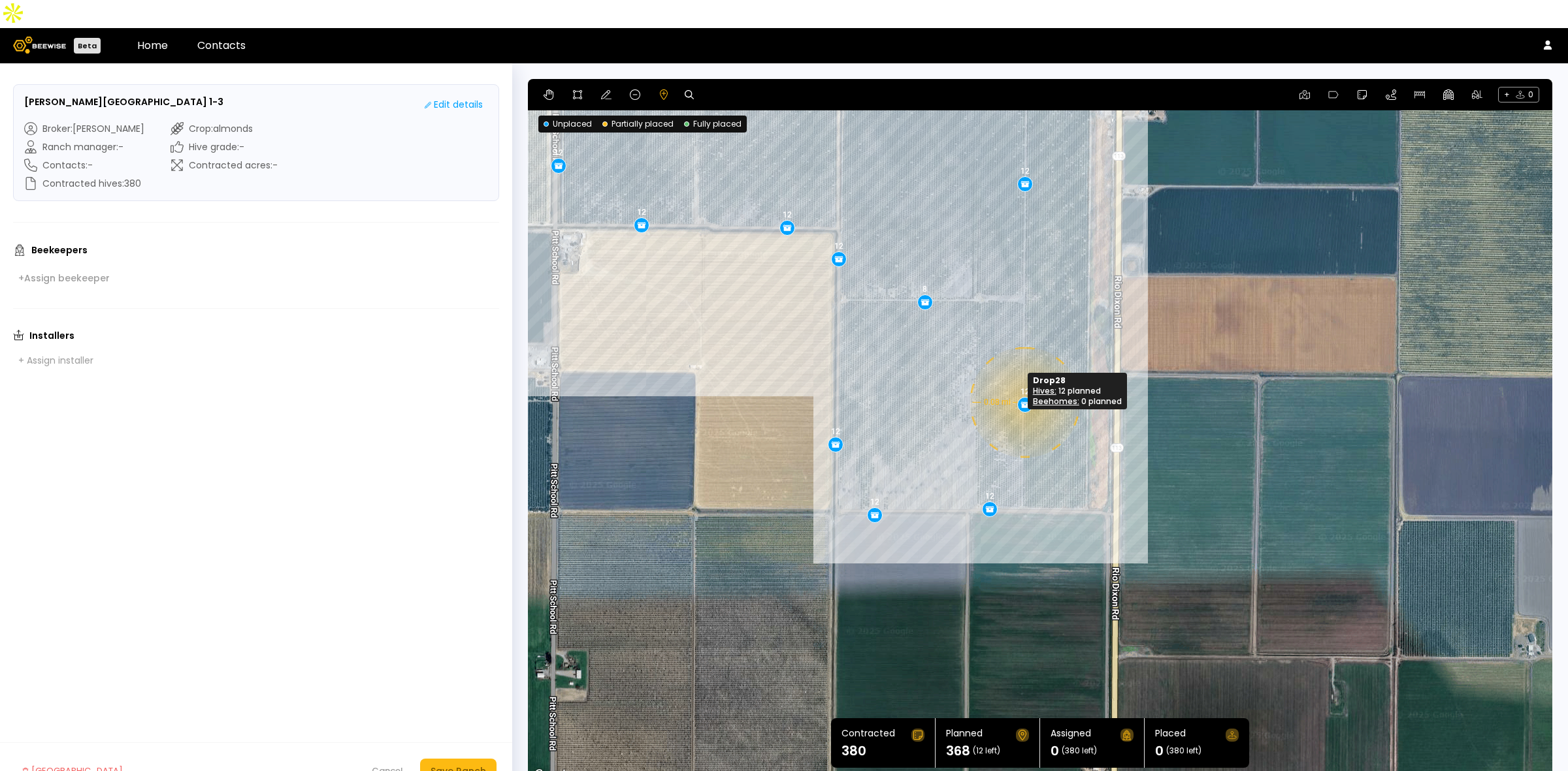
drag, startPoint x: 1024, startPoint y: 389, endPoint x: 1023, endPoint y: 374, distance: 15.0
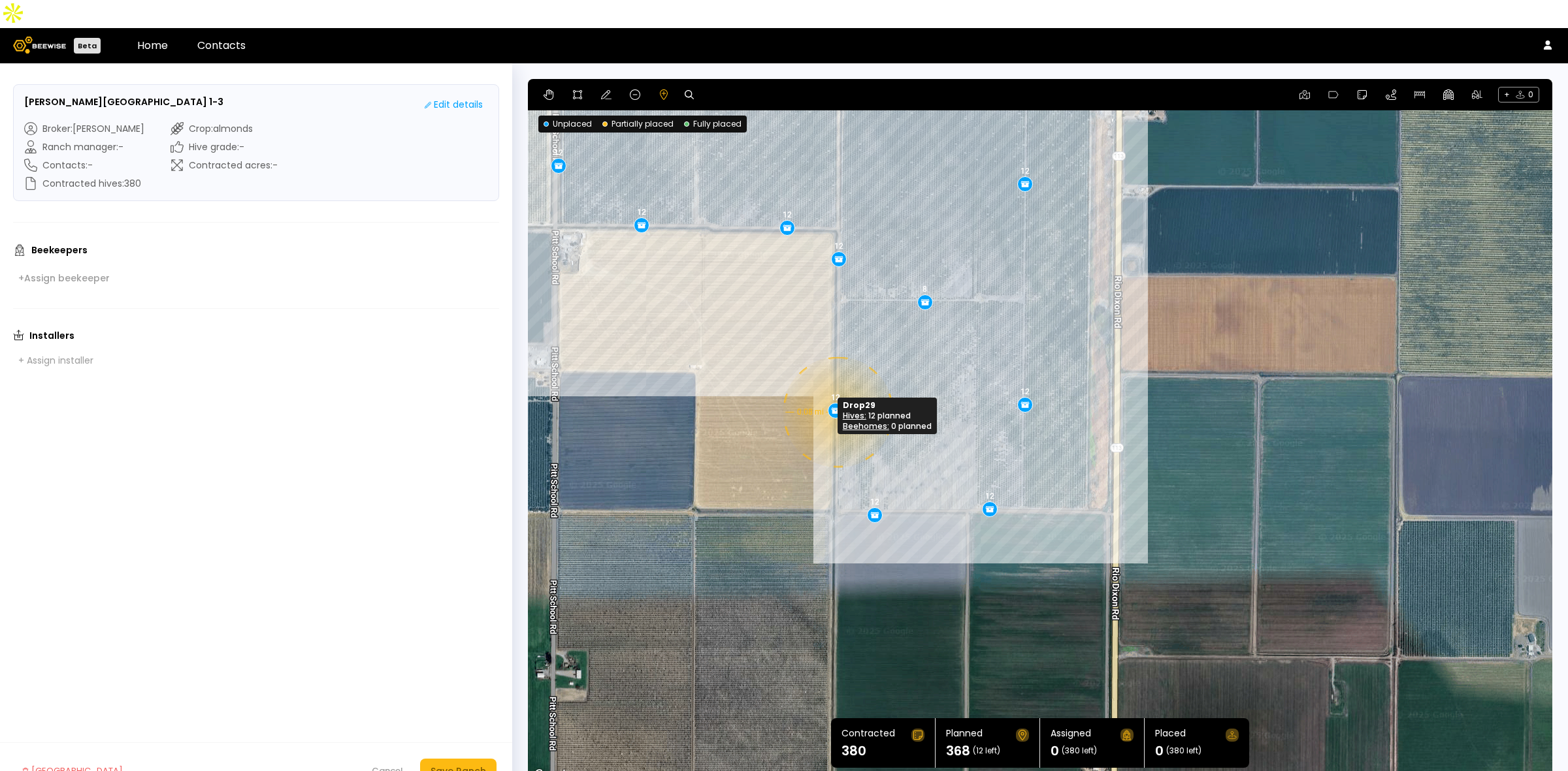
drag, startPoint x: 836, startPoint y: 418, endPoint x: 836, endPoint y: 384, distance: 34.0
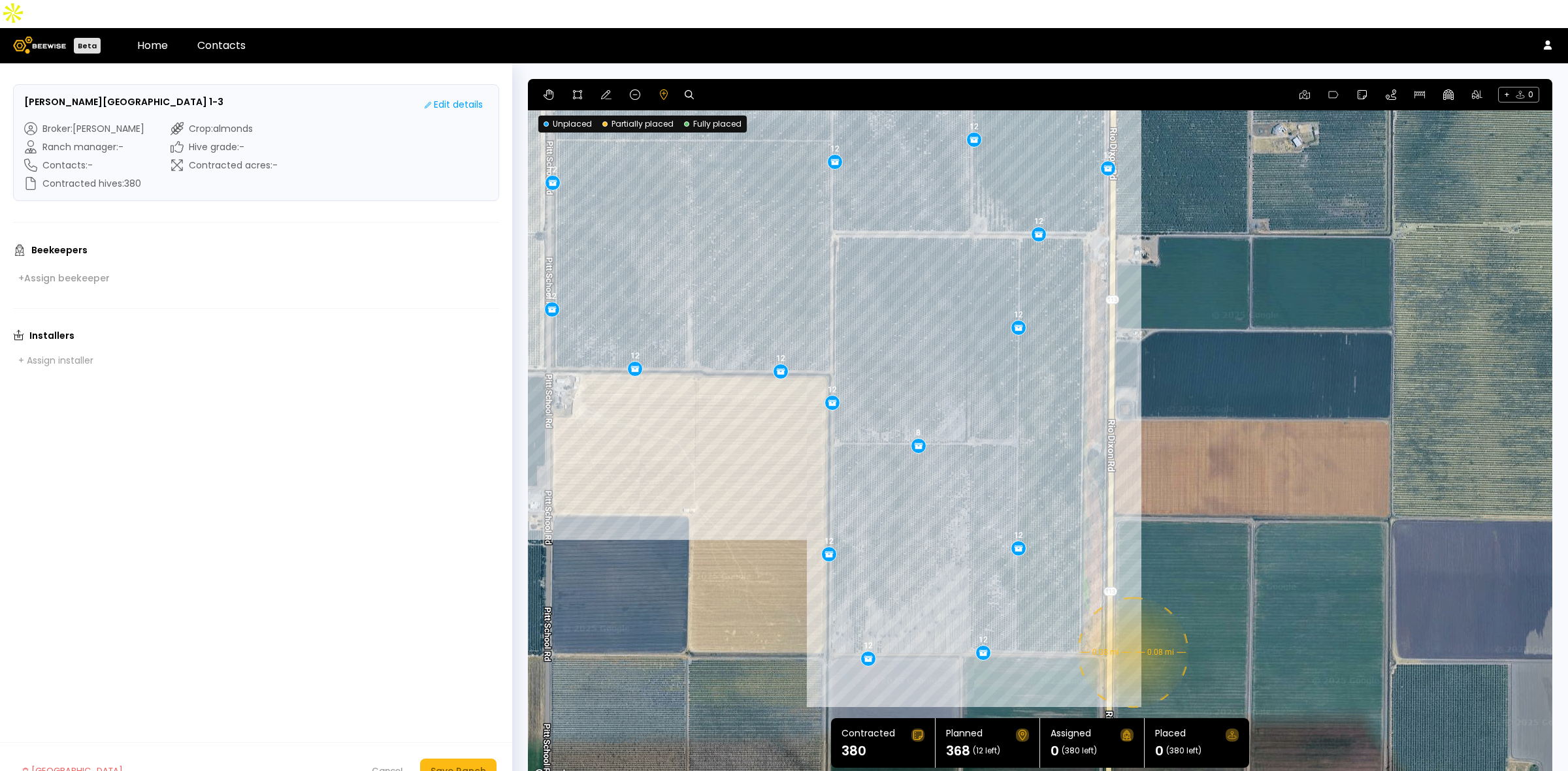
drag, startPoint x: 1144, startPoint y: 335, endPoint x: 1138, endPoint y: 481, distance: 146.1
click at [1138, 481] on div "0.08 mi 0.08 mi 12 12 12 12 12 12 12 12 12 12 12 12 12 12 12 12 12 12 12 12 12 …" at bounding box center [1039, 431] width 1024 height 704
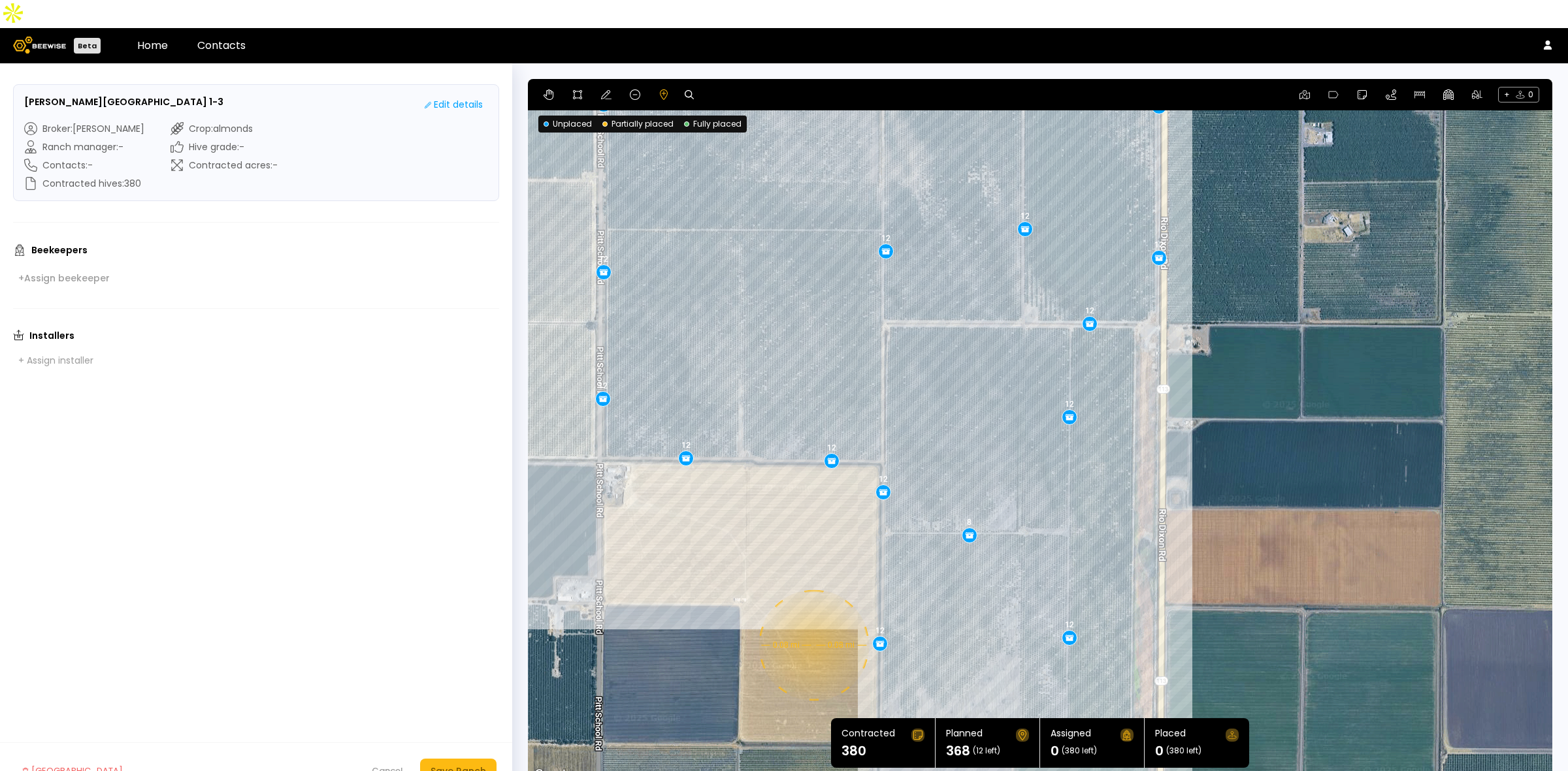
drag, startPoint x: 709, startPoint y: 436, endPoint x: 761, endPoint y: 527, distance: 104.8
click at [761, 527] on div "0.08 mi 0.08 mi 12 12 12 12 12 12 12 12 12 12 12 12 12 12 12 12 12 12 12 12 12 …" at bounding box center [1039, 431] width 1024 height 704
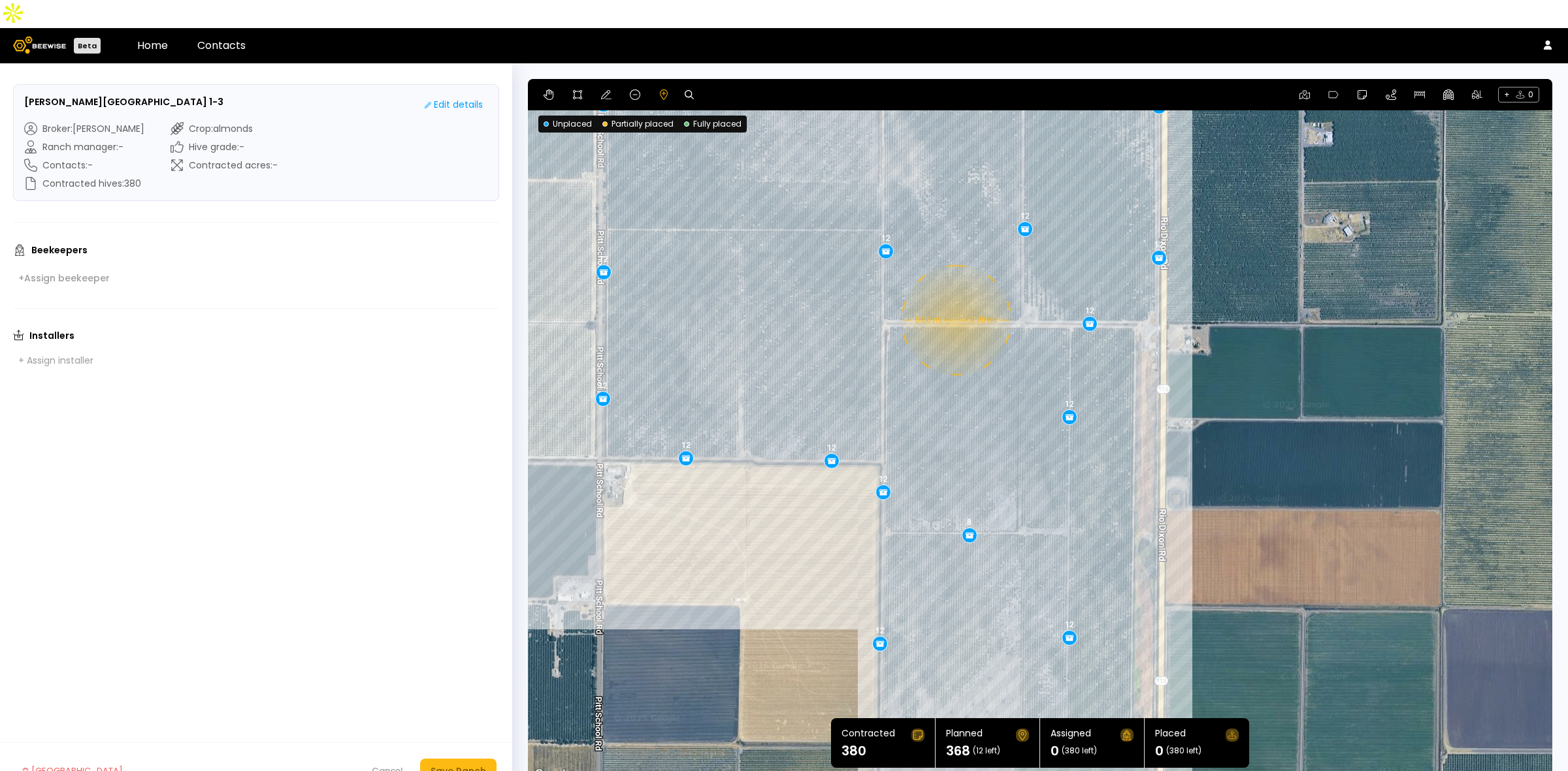
click at [954, 291] on div "0.08 mi 0.08 mi 12 12 12 12 12 12 12 12 12 12 12 12 12 12 12 12 12 12 12 12 12 …" at bounding box center [1039, 431] width 1024 height 704
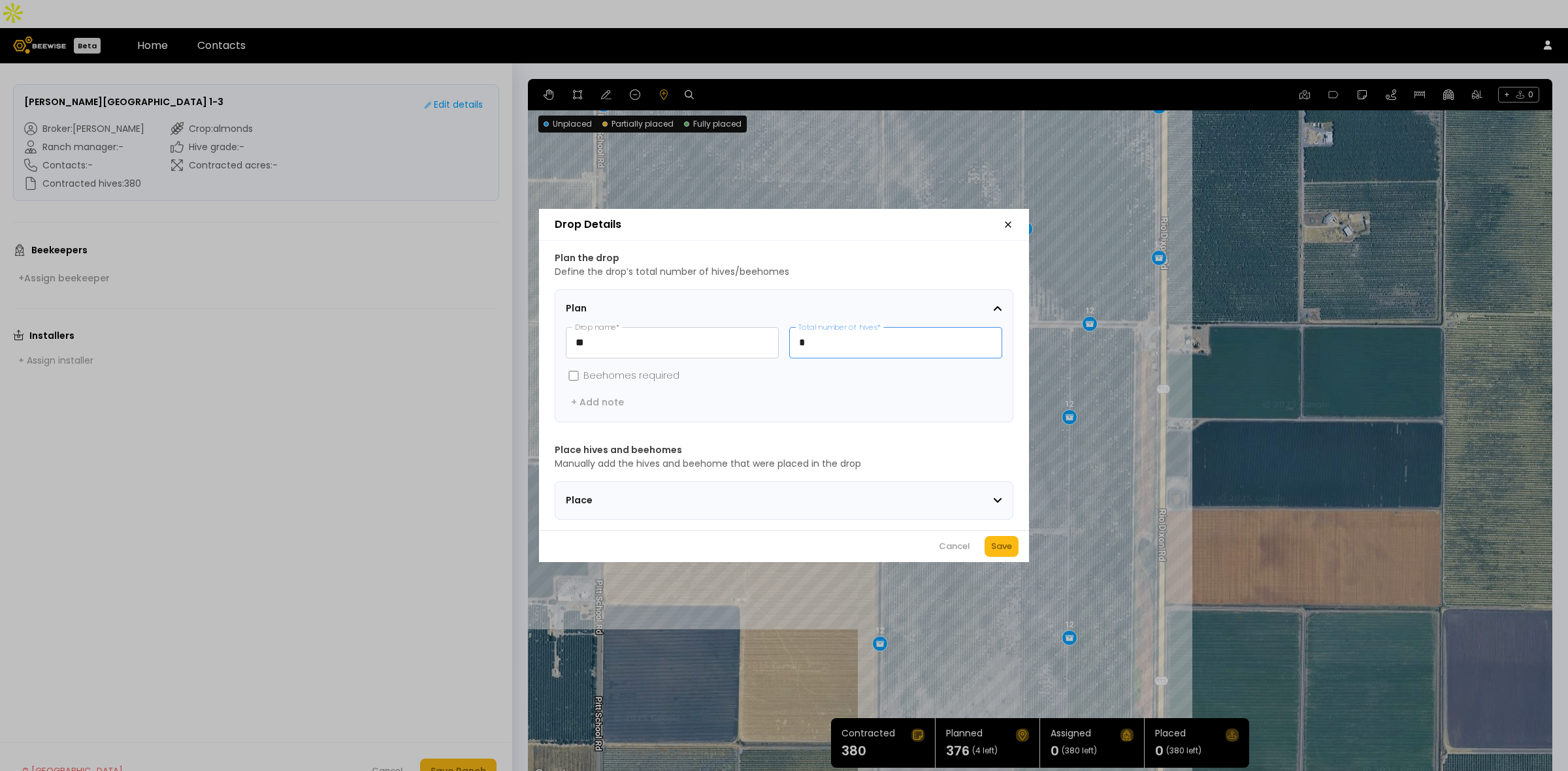
drag, startPoint x: 847, startPoint y: 337, endPoint x: 794, endPoint y: 344, distance: 53.5
click at [794, 344] on input "*" at bounding box center [895, 343] width 212 height 30
type input "**"
click at [1000, 549] on div "Save" at bounding box center [1001, 546] width 21 height 13
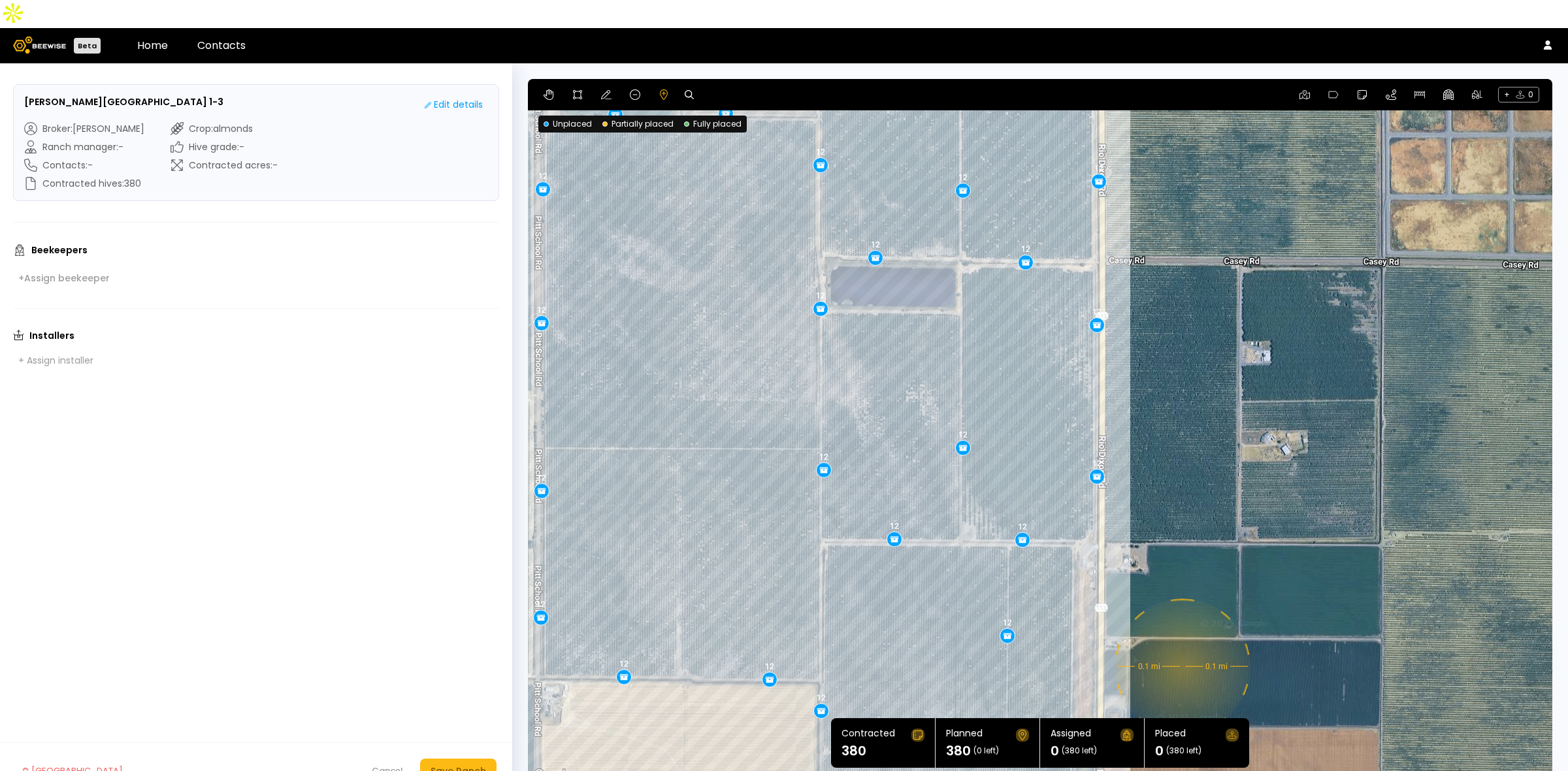
drag, startPoint x: 1309, startPoint y: 194, endPoint x: 1243, endPoint y: 420, distance: 235.4
click at [1243, 420] on div "0.1 mi 0.1 mi 12 12 12 12 12 12 12 12 12 12 12 12 12 12 12 12 12 12 12 12 12 12…" at bounding box center [1039, 431] width 1024 height 704
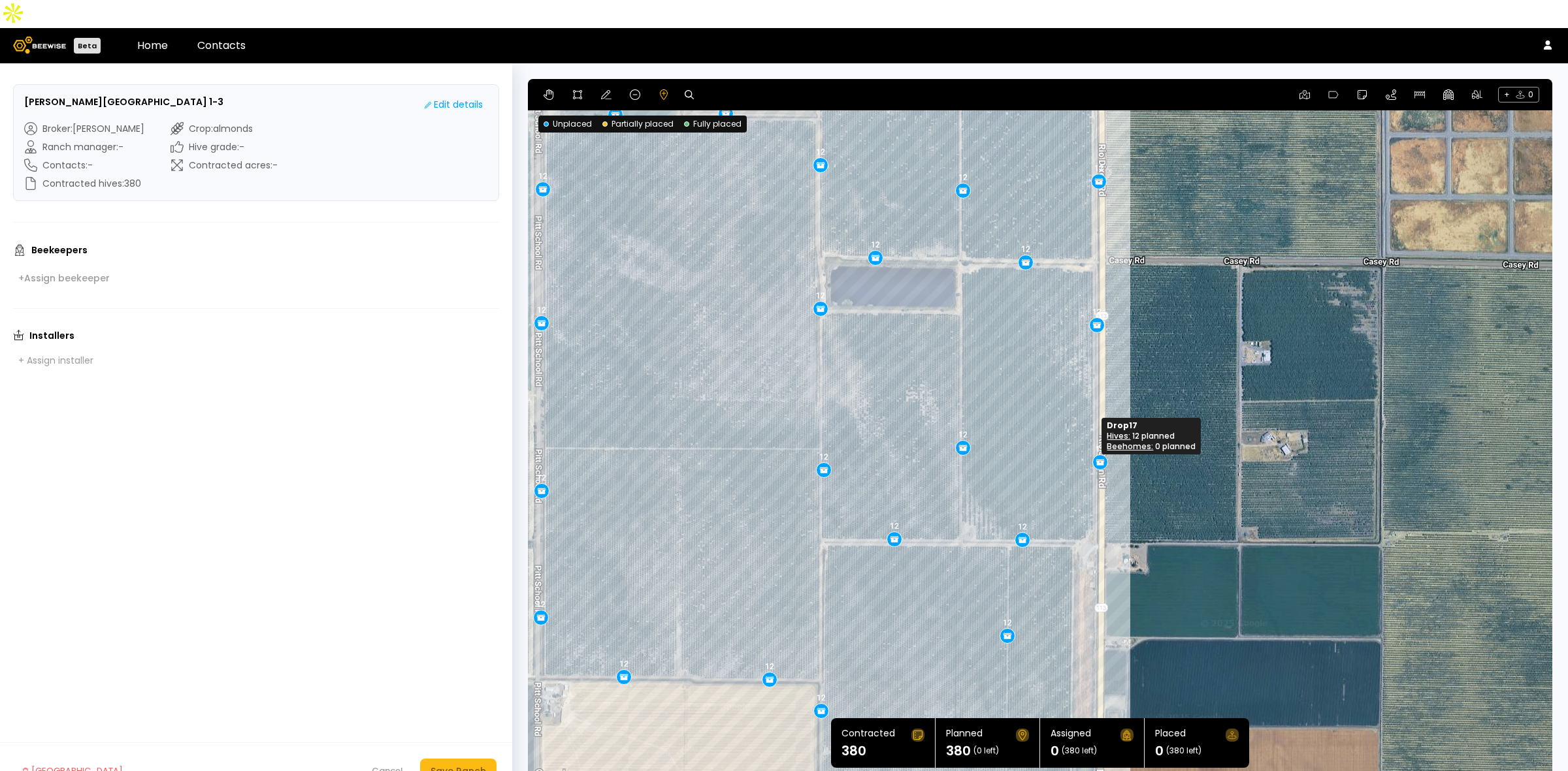
drag, startPoint x: 1096, startPoint y: 451, endPoint x: 1099, endPoint y: 437, distance: 14.3
drag, startPoint x: 819, startPoint y: 283, endPoint x: 821, endPoint y: 291, distance: 8.2
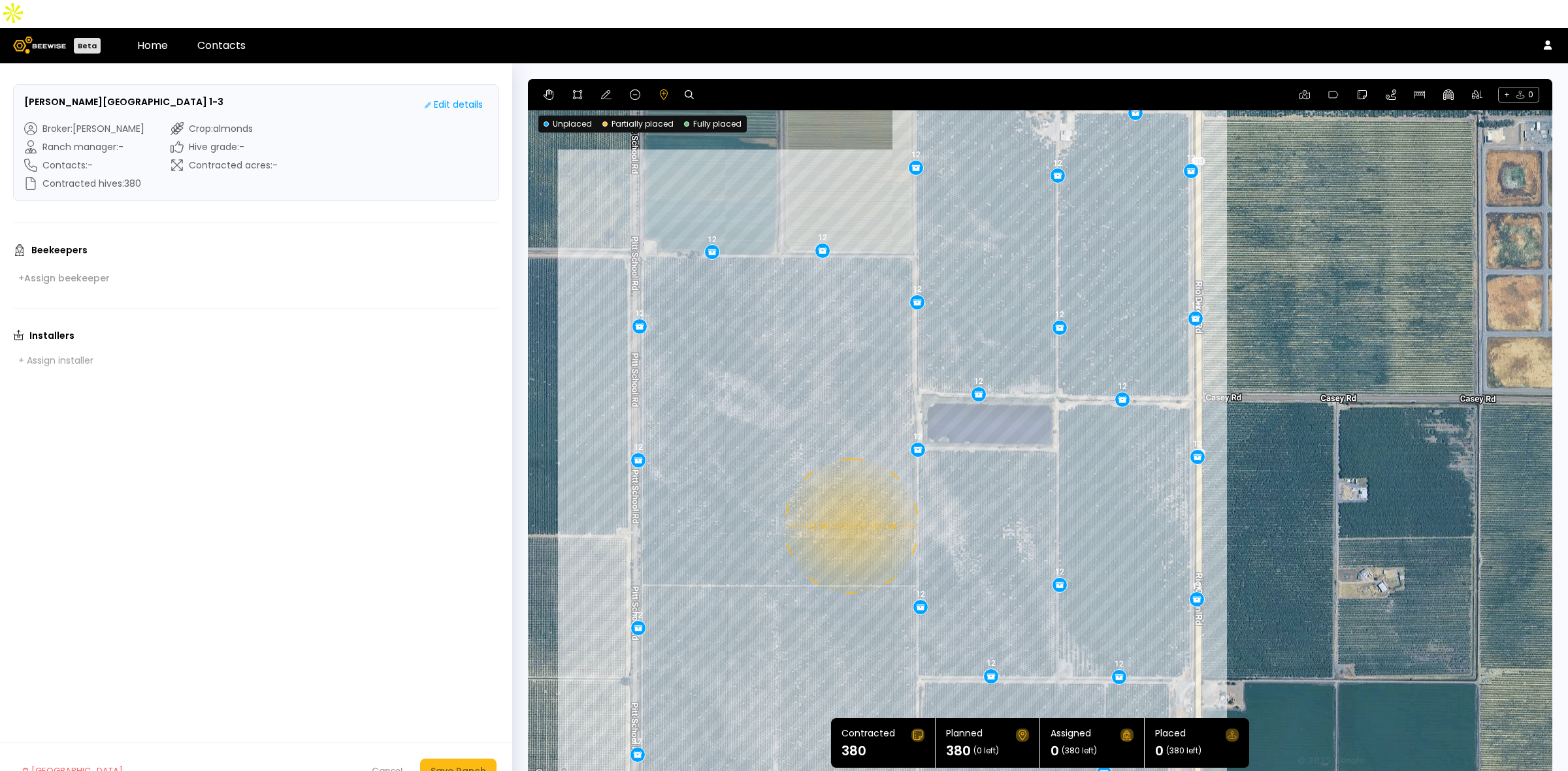
drag, startPoint x: 657, startPoint y: 223, endPoint x: 753, endPoint y: 361, distance: 168.1
click at [753, 361] on div "0.1 mi 0.1 mi 12 12 12 12 12 12 12 12 12 12 12 12 12 12 12 12 12 12 12 12 12 12…" at bounding box center [1039, 431] width 1024 height 704
click at [828, 222] on body "Beta Home Contacts SF Florin - Chiala Ranch 1-3 Edit details Broker : Sharon Sh…" at bounding box center [784, 400] width 1568 height 800
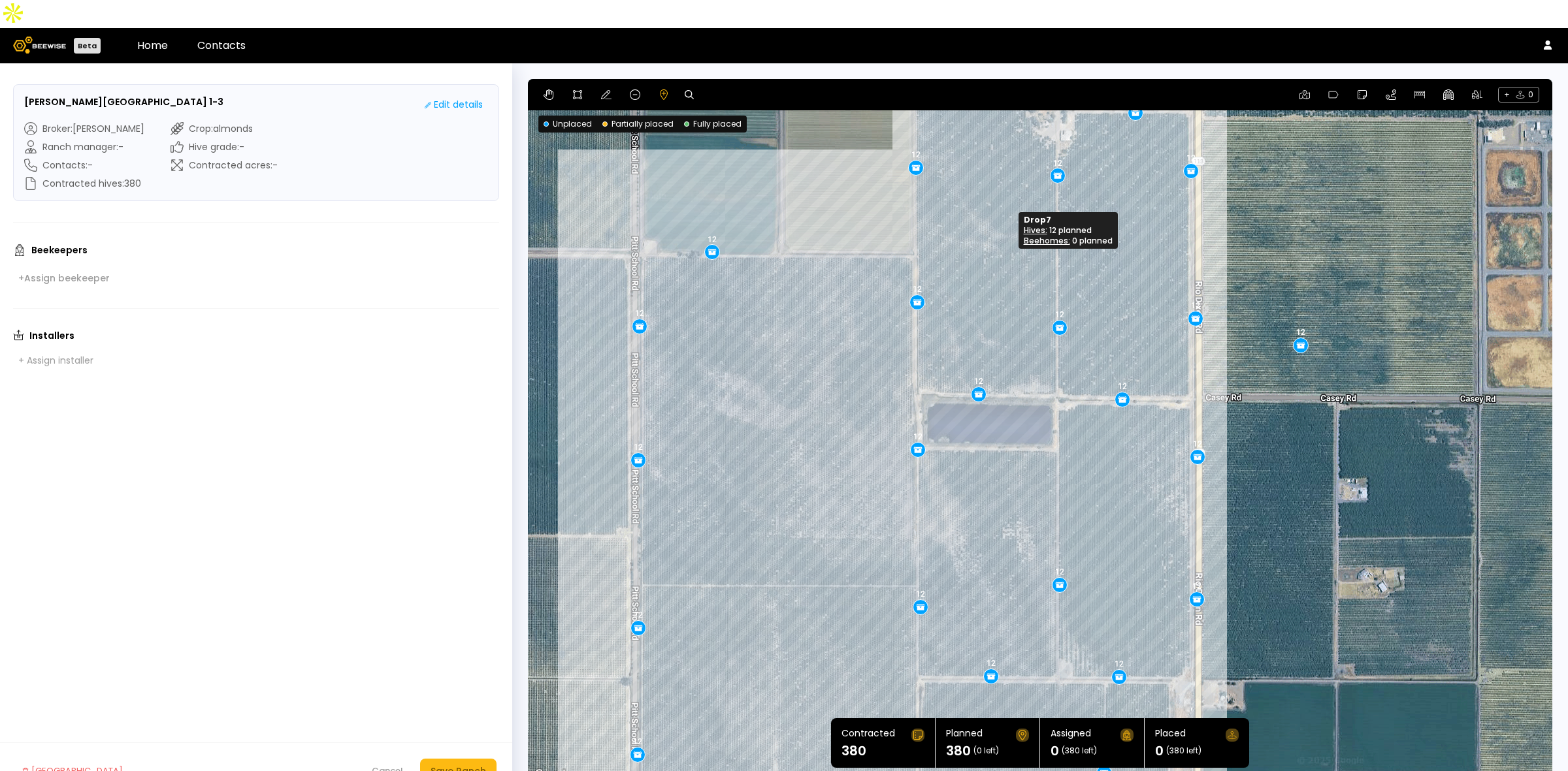
drag, startPoint x: 1366, startPoint y: 252, endPoint x: 1301, endPoint y: 316, distance: 91.2
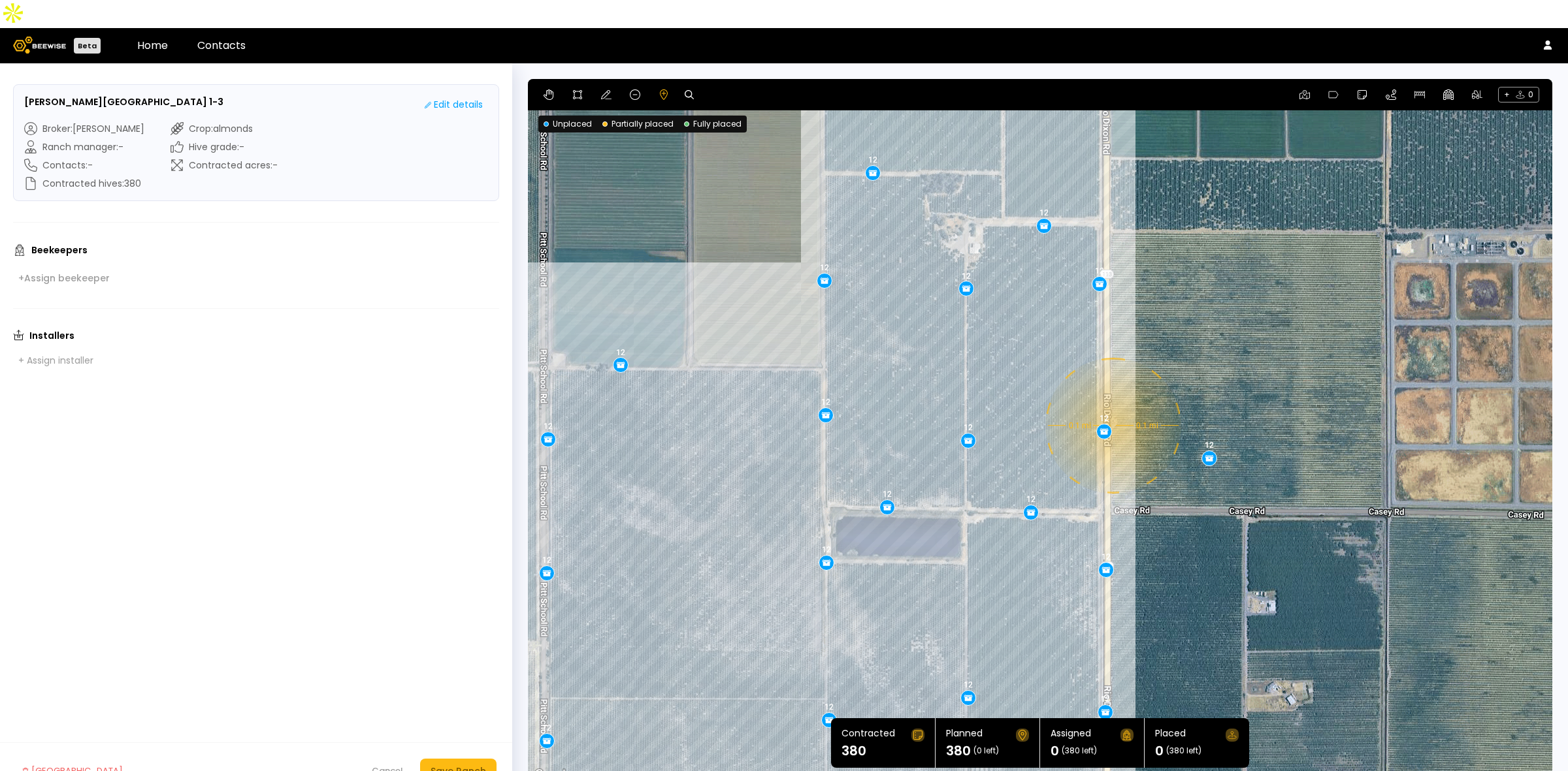
drag, startPoint x: 1294, startPoint y: 170, endPoint x: 1203, endPoint y: 285, distance: 146.6
click at [1203, 285] on div "0.1 mi 0.1 mi 12 12 12 12 12 12 12 12 12 12 12 12 12 12 12 12 12 12 12 12 12 12…" at bounding box center [1039, 431] width 1024 height 704
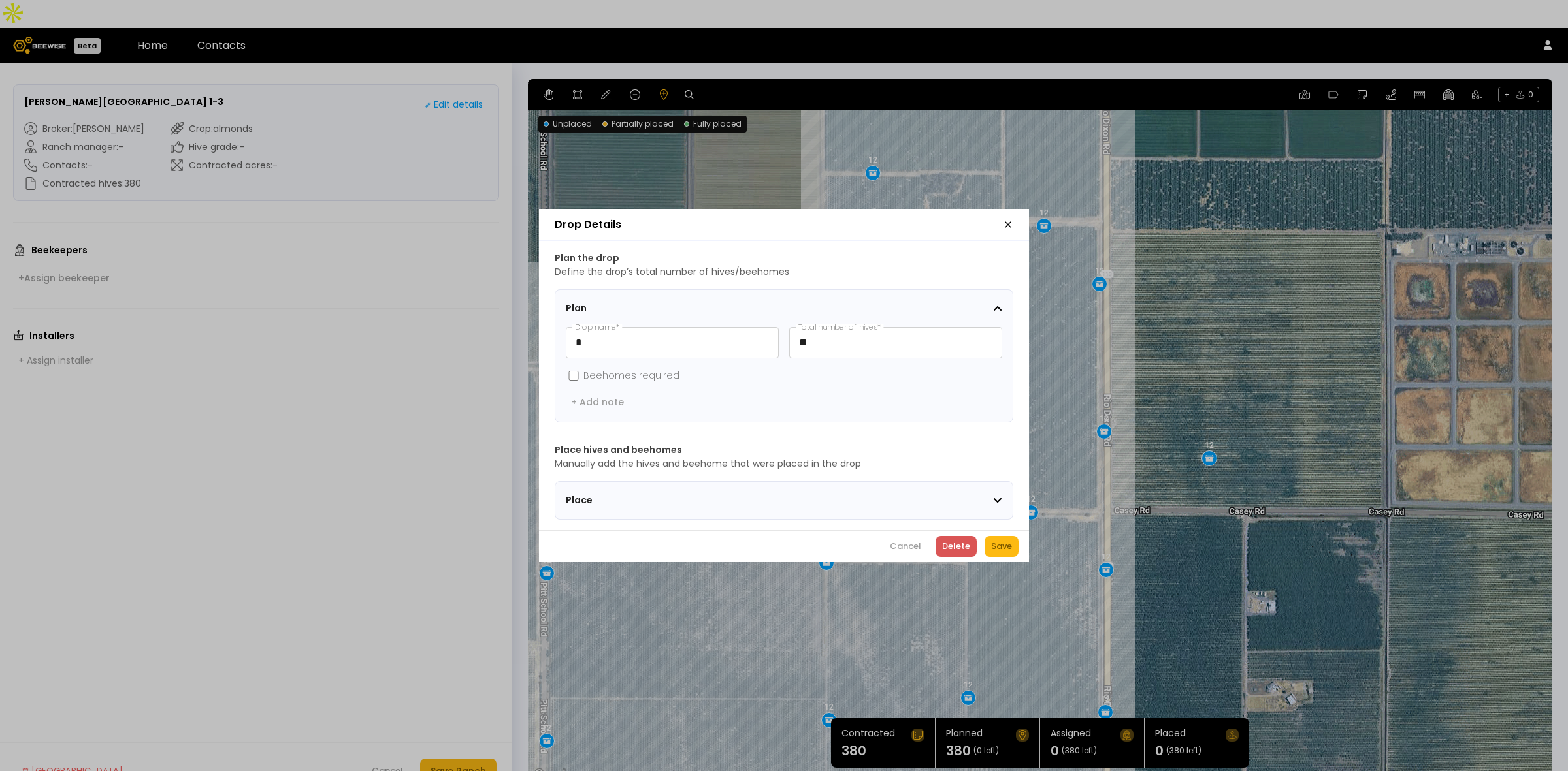
click at [957, 546] on div "Delete" at bounding box center [956, 546] width 28 height 13
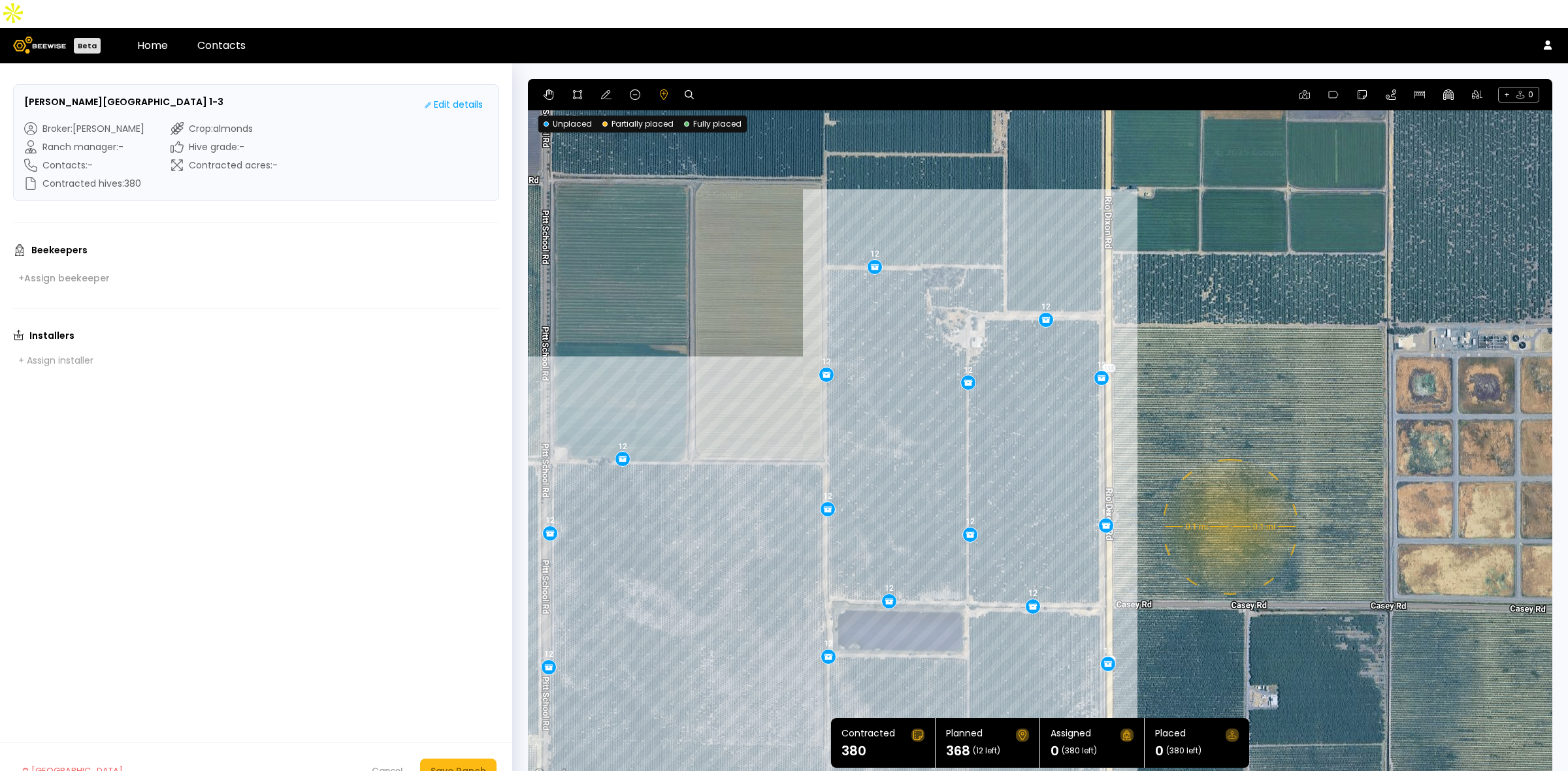
drag, startPoint x: 1225, startPoint y: 309, endPoint x: 1227, endPoint y: 405, distance: 96.0
click at [1227, 405] on div "0.1 mi 0.1 mi 12 12 12 12 12 12 12 12 12 12 12 12 12 12 12 12 12 12 12 12 12 12…" at bounding box center [1039, 431] width 1024 height 704
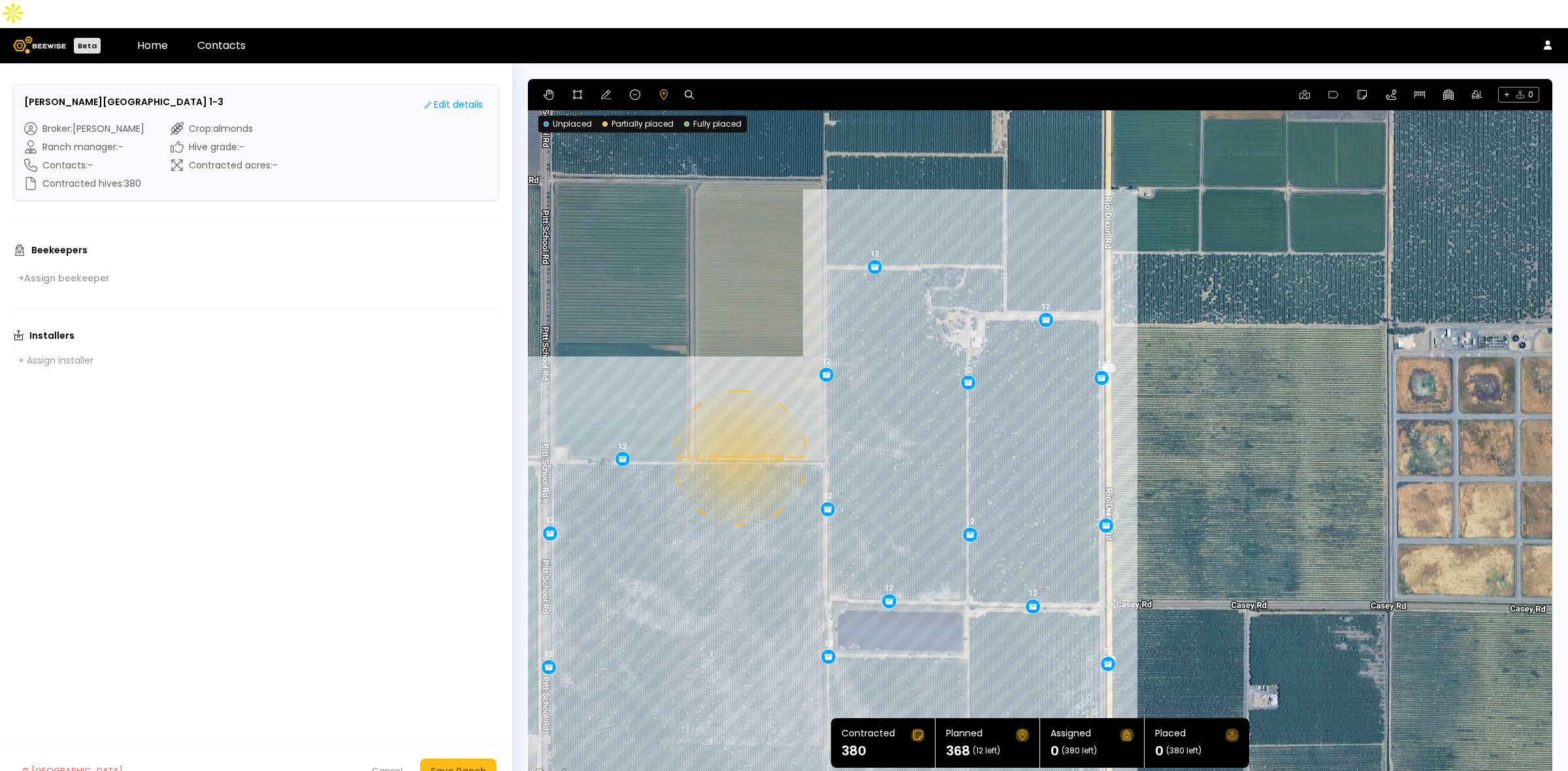
click at [738, 430] on div "0.1 mi 0.1 mi 12 12 12 12 12 12 12 12 12 12 12 12 12 12 12 12 12 12 12 12 12 12…" at bounding box center [1039, 431] width 1024 height 704
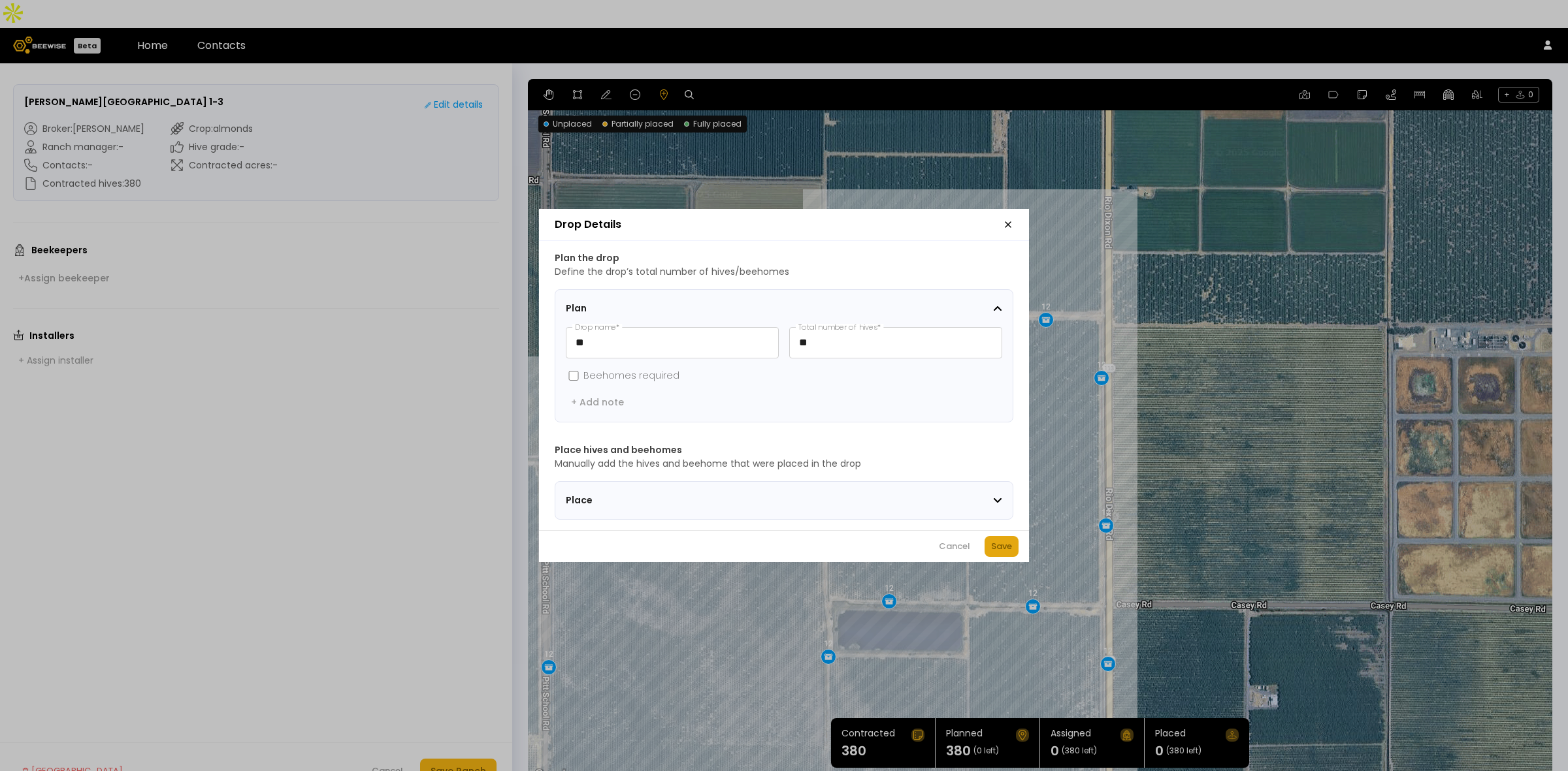
click at [1001, 550] on div "Save" at bounding box center [1001, 546] width 21 height 13
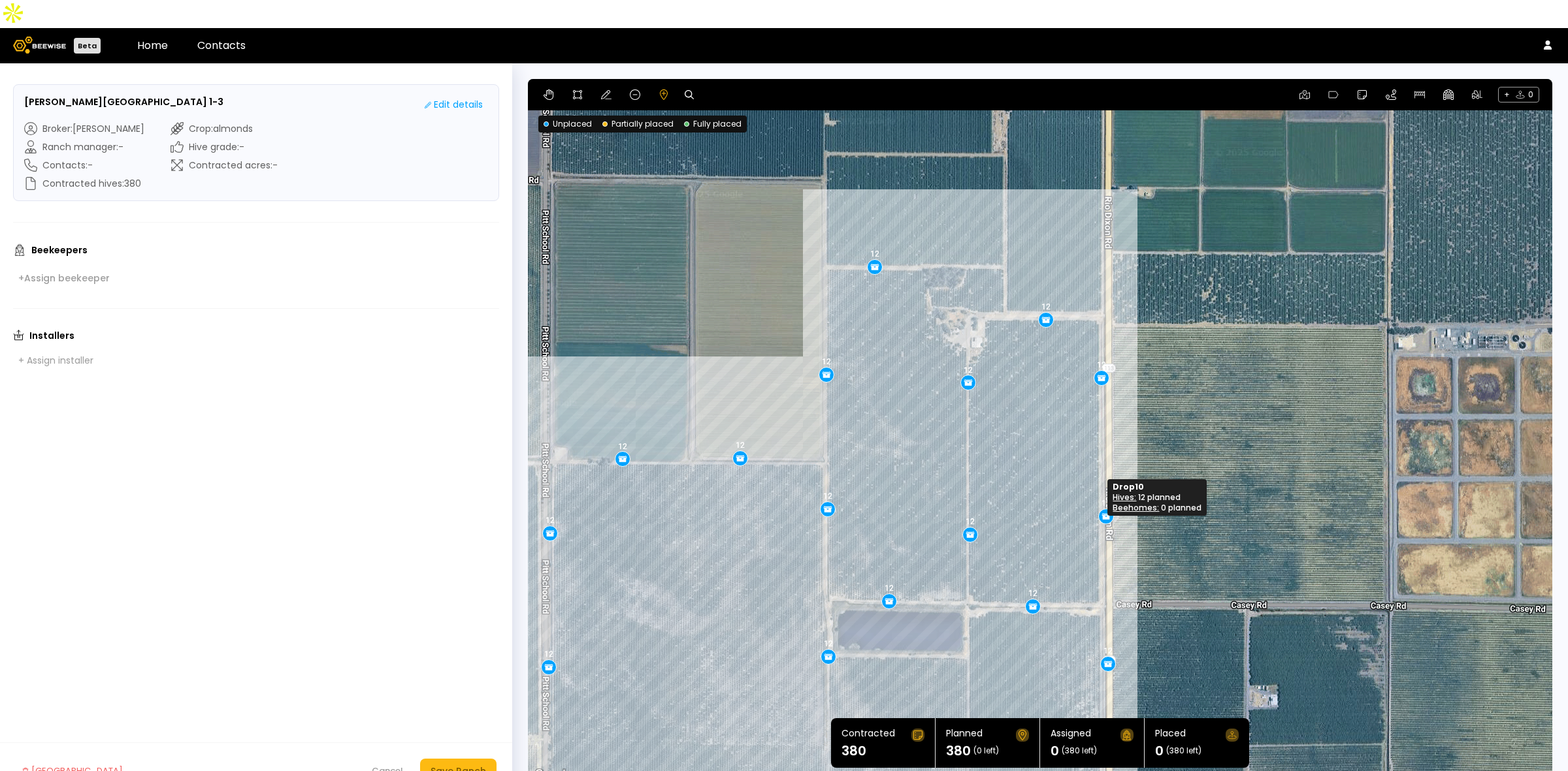
drag, startPoint x: 1103, startPoint y: 496, endPoint x: 1103, endPoint y: 487, distance: 9.0
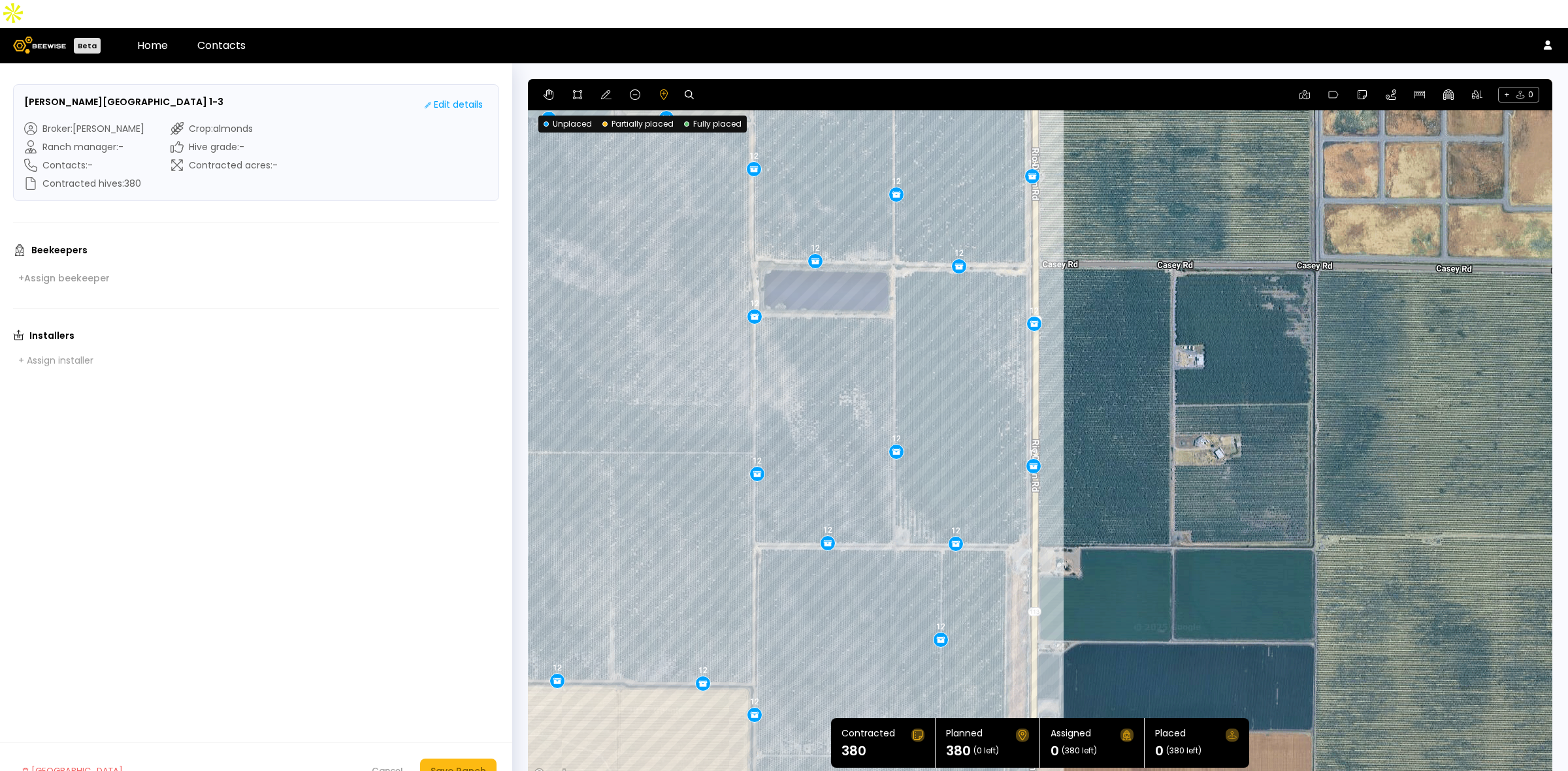
drag, startPoint x: 1232, startPoint y: 510, endPoint x: 1156, endPoint y: 168, distance: 350.3
click at [1156, 168] on div "0.1 mi 0.1 mi 12 12 12 12 12 12 12 12 12 12 12 12 12 12 12 12 12 12 12 12 12 12…" at bounding box center [1039, 431] width 1024 height 704
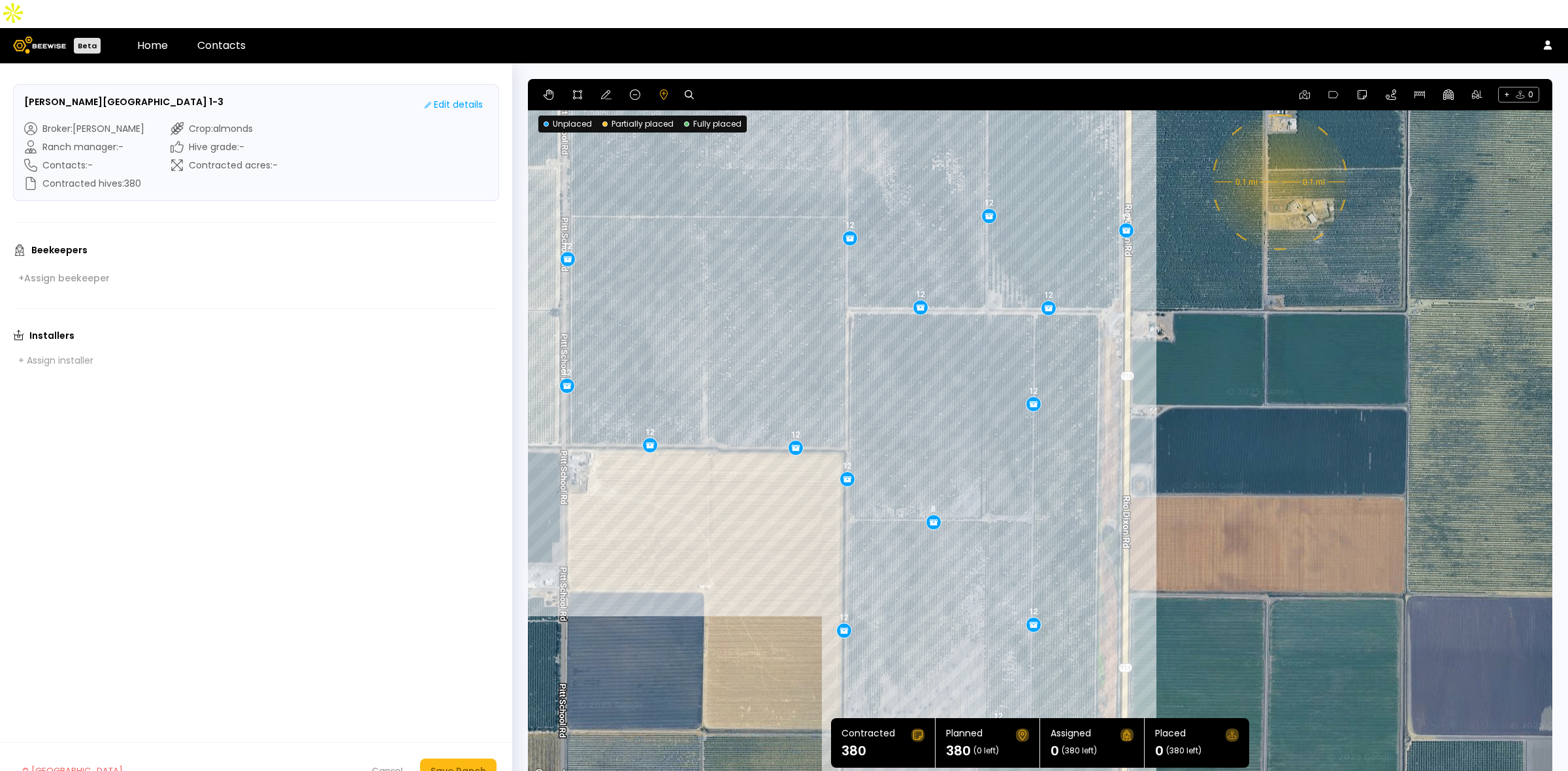
drag, startPoint x: 1092, startPoint y: 626, endPoint x: 1186, endPoint y: 390, distance: 254.0
click at [1186, 390] on div "0.1 mi 0.1 mi 12 12 12 12 12 12 12 12 12 12 12 12 12 12 12 12 12 12 12 12 12 12…" at bounding box center [1039, 431] width 1024 height 704
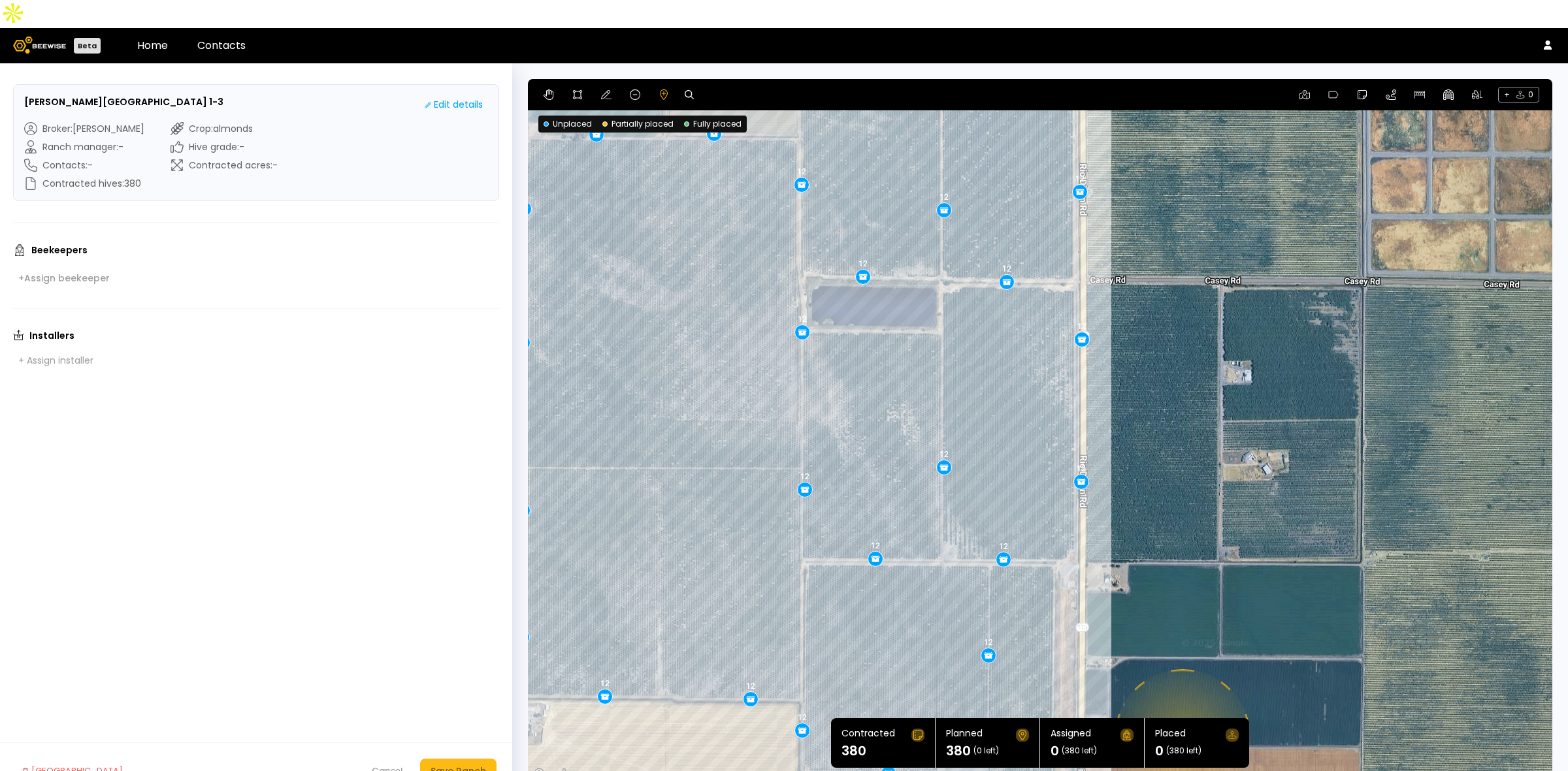
drag, startPoint x: 1274, startPoint y: 201, endPoint x: 1226, endPoint y: 458, distance: 261.4
click at [1226, 458] on div "0.1 mi 0.1 mi 12 12 12 12 12 12 12 12 12 12 12 12 12 12 12 12 12 12 12 12 12 12…" at bounding box center [1039, 431] width 1024 height 704
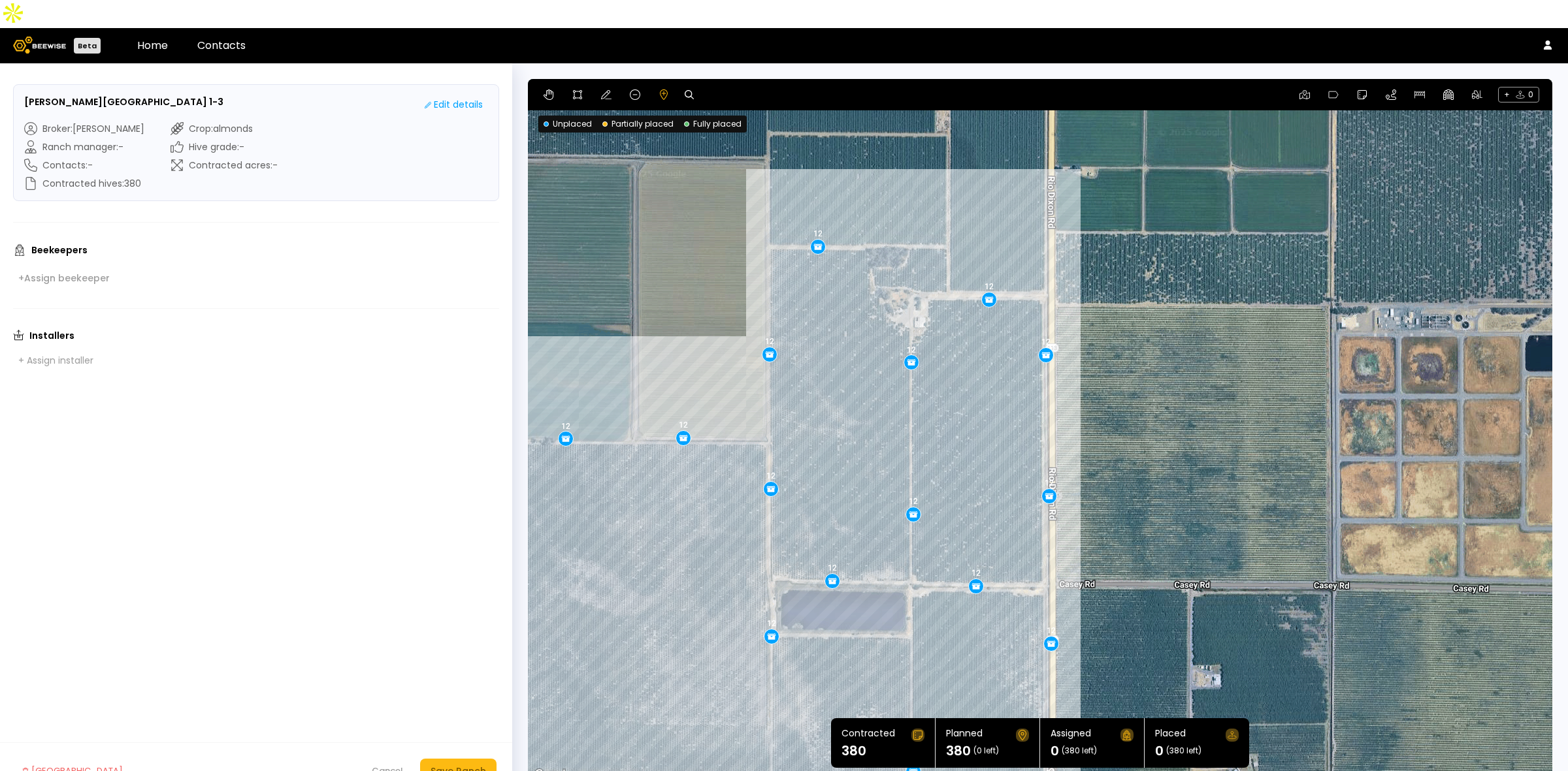
drag, startPoint x: 1226, startPoint y: 178, endPoint x: 1194, endPoint y: 494, distance: 317.6
click at [1194, 494] on div "0.1 mi 0.1 mi 12 12 12 12 12 12 12 12 12 12 12 12 12 12 12 12 12 12 12 12 12 12…" at bounding box center [1039, 431] width 1024 height 704
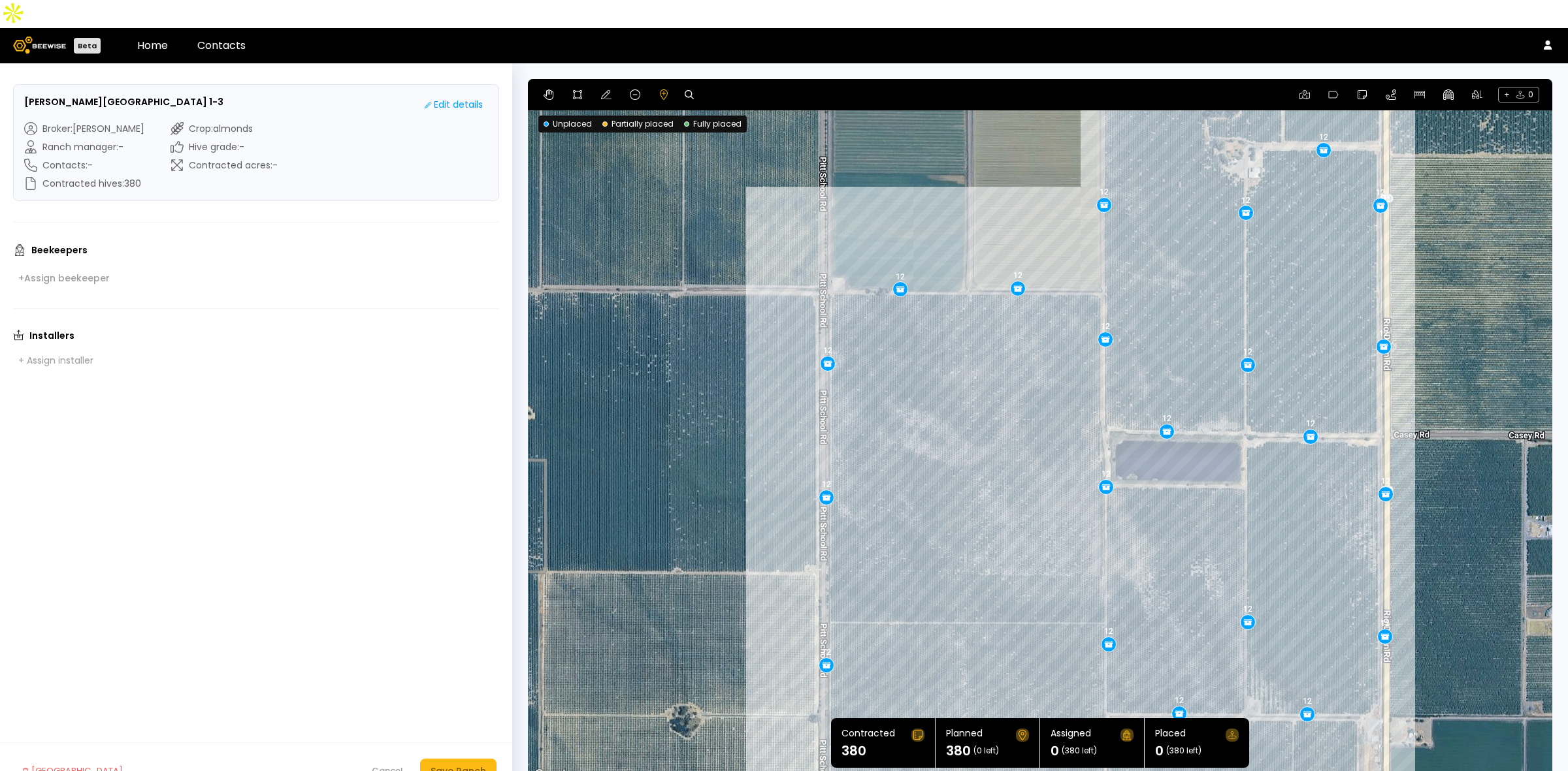
drag, startPoint x: 636, startPoint y: 256, endPoint x: 970, endPoint y: 105, distance: 366.5
click at [970, 105] on div "0.1 mi 0.1 mi 12 12 12 12 12 12 12 12 12 12 12 12 12 12 12 12 12 12 12 12 12 12…" at bounding box center [1039, 431] width 1024 height 704
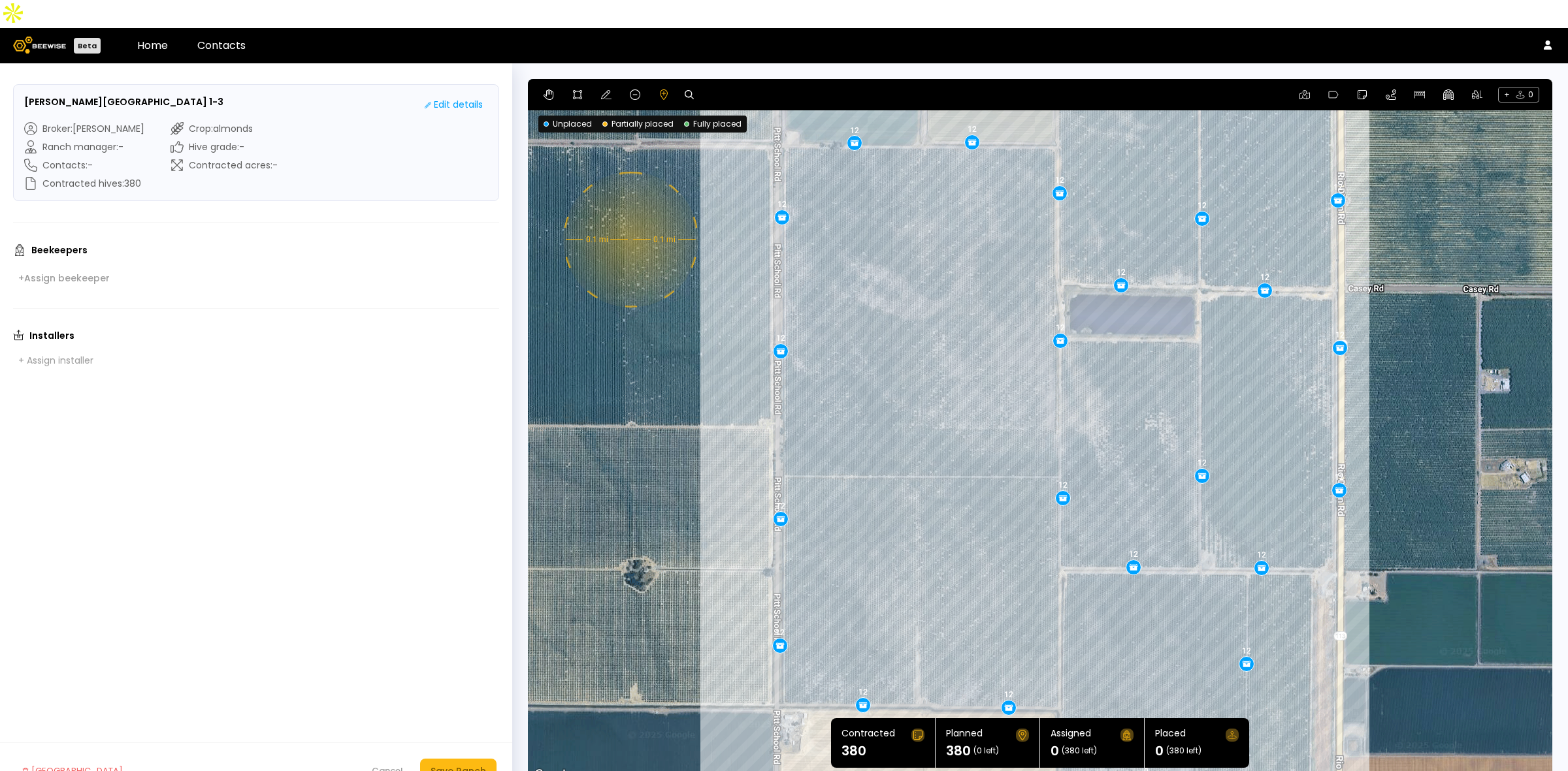
drag, startPoint x: 721, startPoint y: 504, endPoint x: 675, endPoint y: 358, distance: 153.1
click at [675, 358] on div "0.1 mi 0.1 mi 12 12 12 12 12 12 12 12 12 12 12 12 12 12 12 12 12 12 12 12 12 12…" at bounding box center [1039, 431] width 1024 height 704
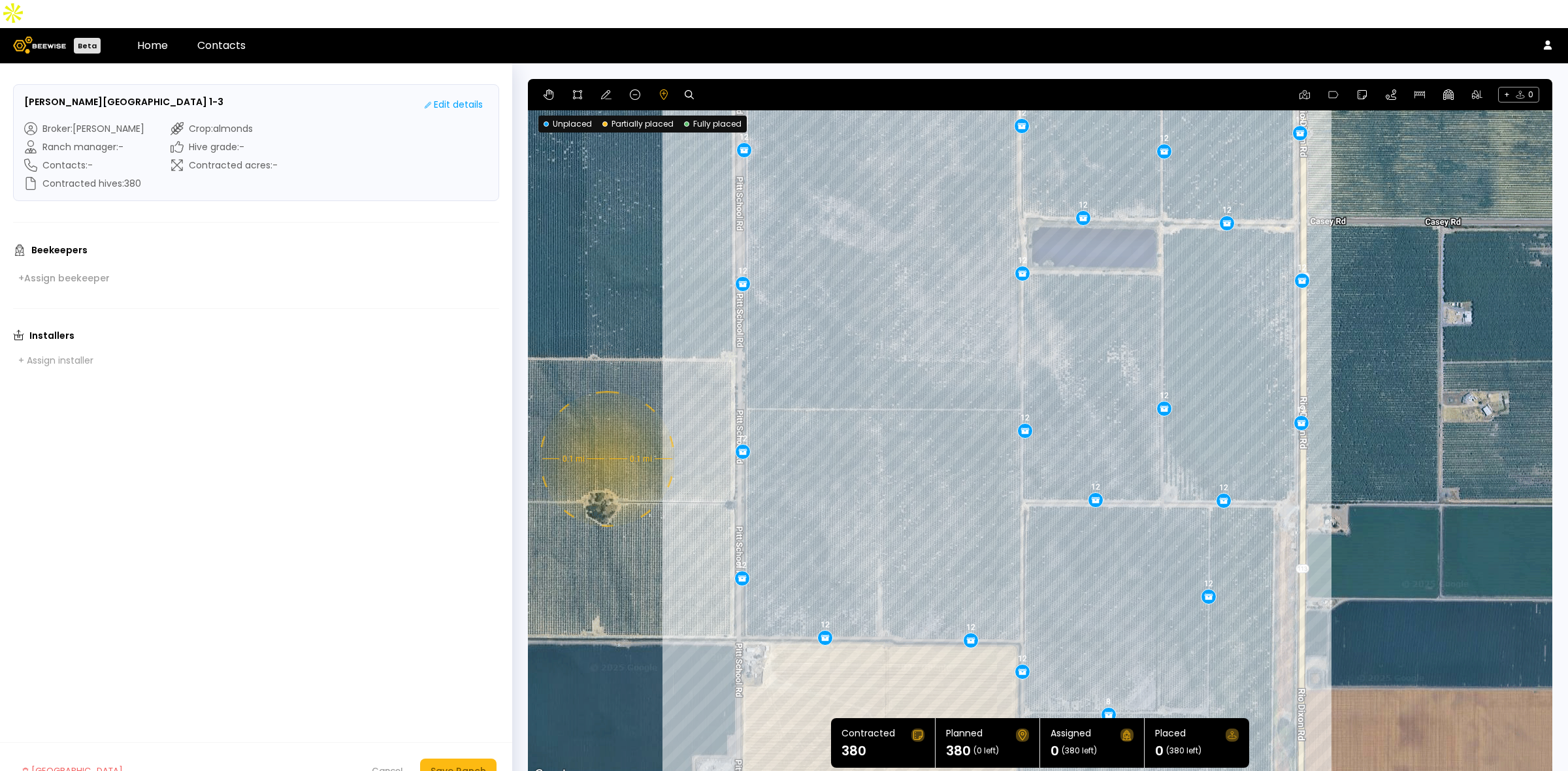
drag, startPoint x: 684, startPoint y: 566, endPoint x: 644, endPoint y: 498, distance: 78.9
click at [644, 498] on div "0.1 mi 0.1 mi 12 12 12 12 12 12 12 12 12 12 12 12 12 12 12 12 12 12 12 12 12 12…" at bounding box center [1039, 431] width 1024 height 704
click at [474, 764] on div "Save Ranch" at bounding box center [459, 771] width 56 height 14
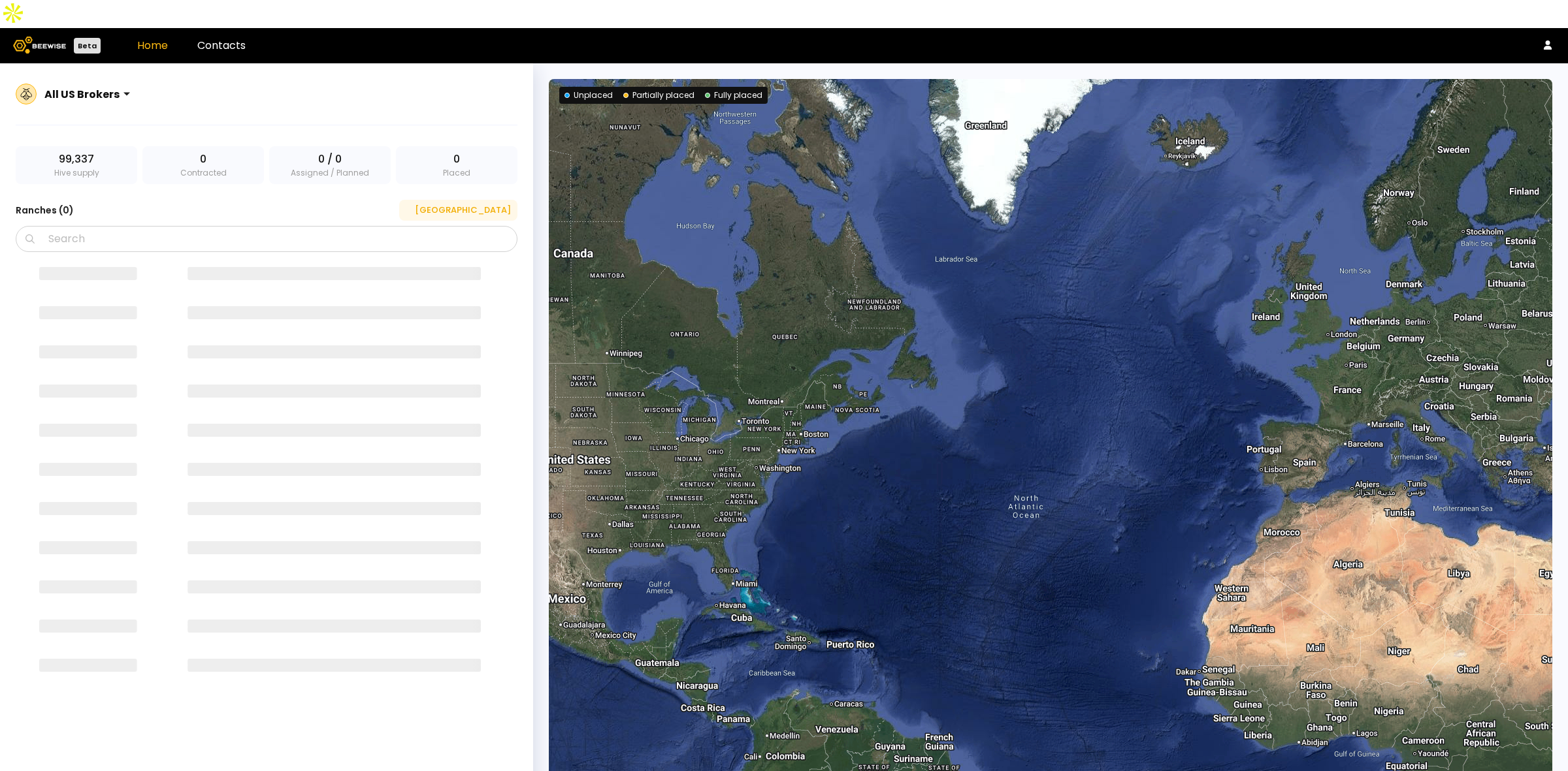
click at [503, 204] on div "[GEOGRAPHIC_DATA]" at bounding box center [459, 210] width 105 height 13
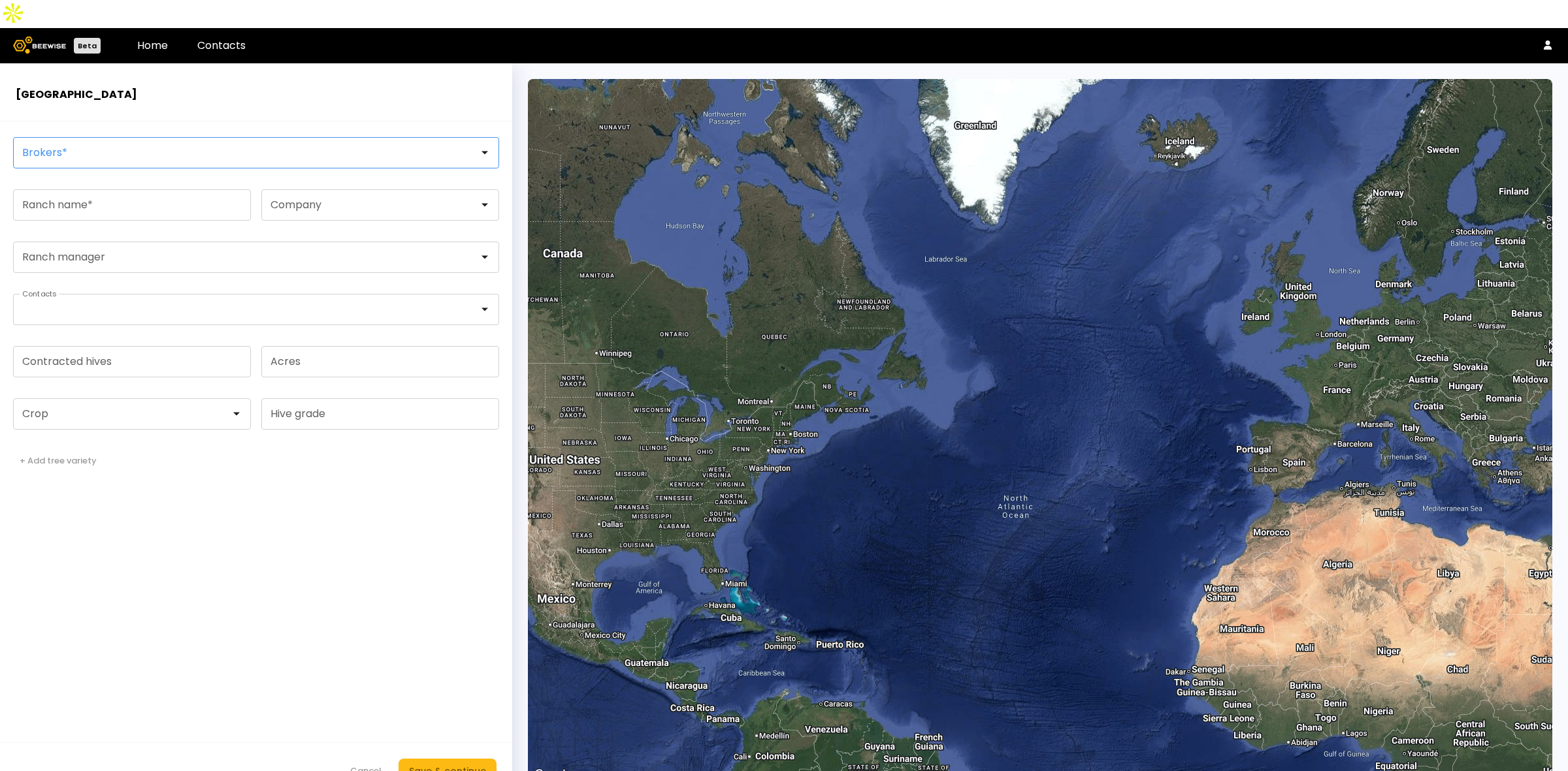
click at [87, 147] on div at bounding box center [251, 153] width 456 height 12
type input "****"
click at [75, 176] on div "Sharon Shin" at bounding box center [256, 185] width 486 height 18
click at [79, 182] on div "Sharon Shin" at bounding box center [256, 186] width 471 height 8
click at [79, 190] on input "Ranch name *" at bounding box center [132, 205] width 237 height 30
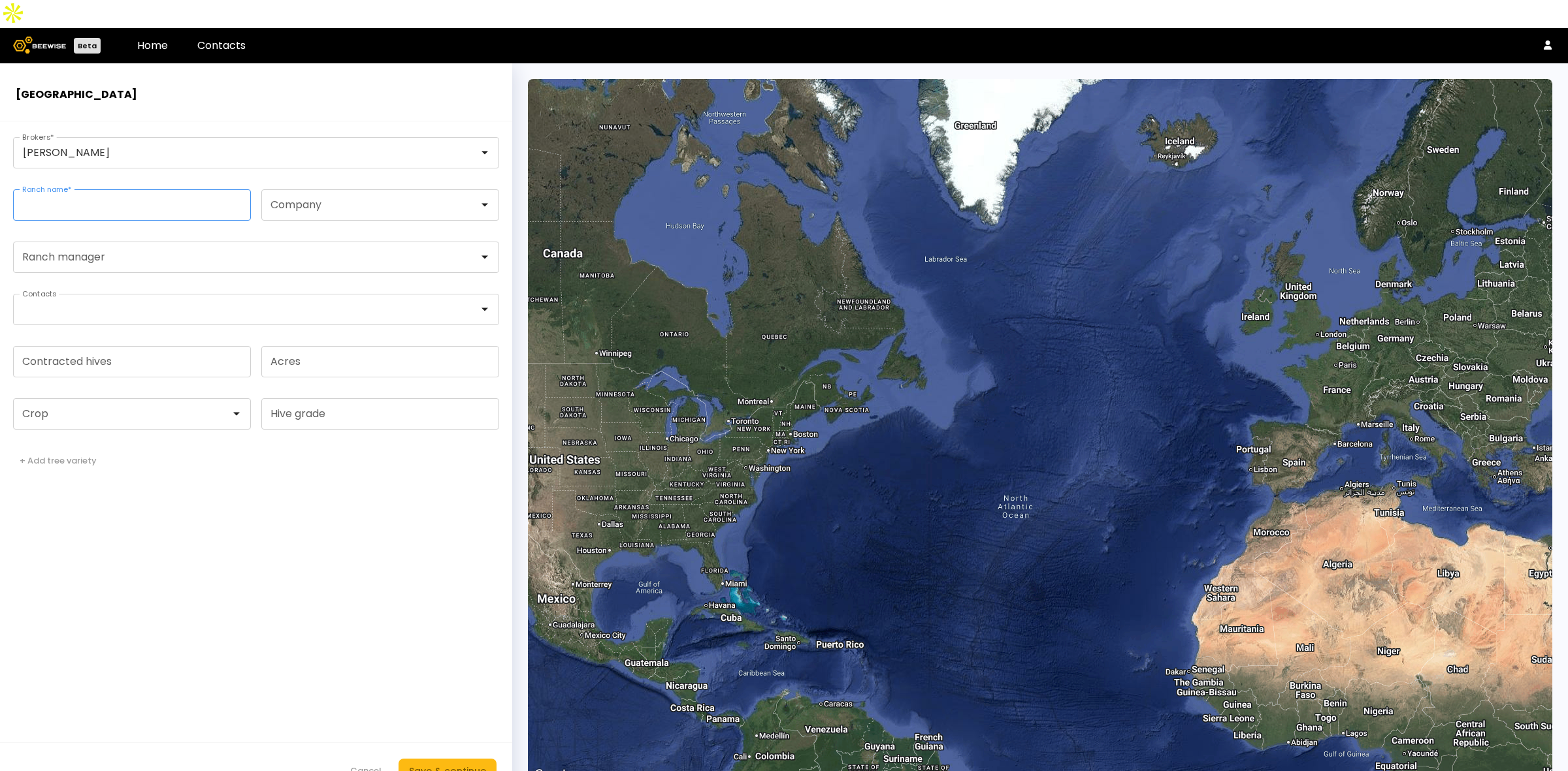
paste input "**********"
type input "**********"
click at [70, 347] on input "Contracted hives" at bounding box center [132, 362] width 237 height 30
type input "***"
click at [66, 408] on div at bounding box center [126, 414] width 208 height 12
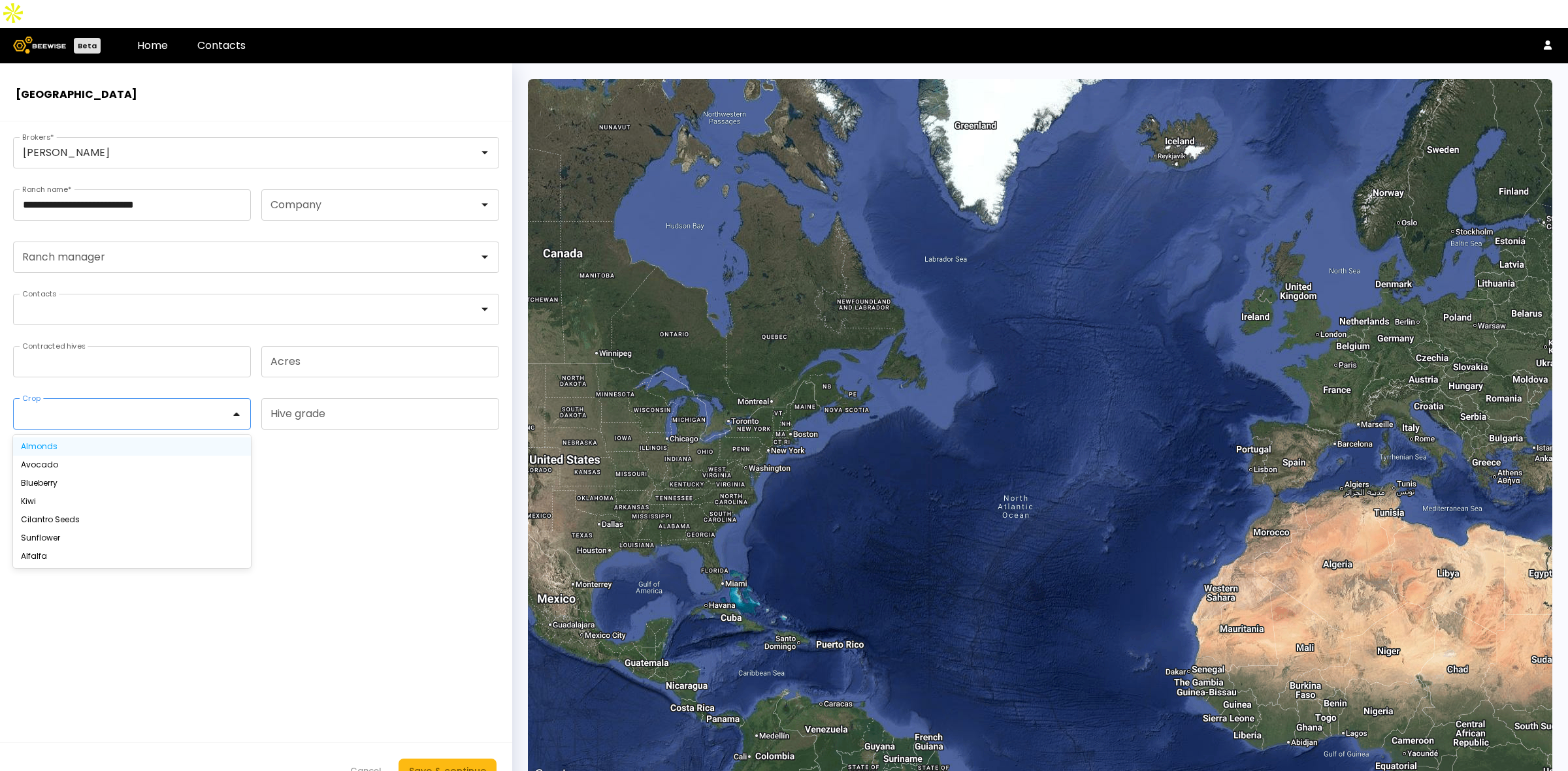
click at [66, 443] on div "Almonds" at bounding box center [131, 447] width 222 height 8
click at [442, 764] on div "Save & continue" at bounding box center [447, 771] width 77 height 14
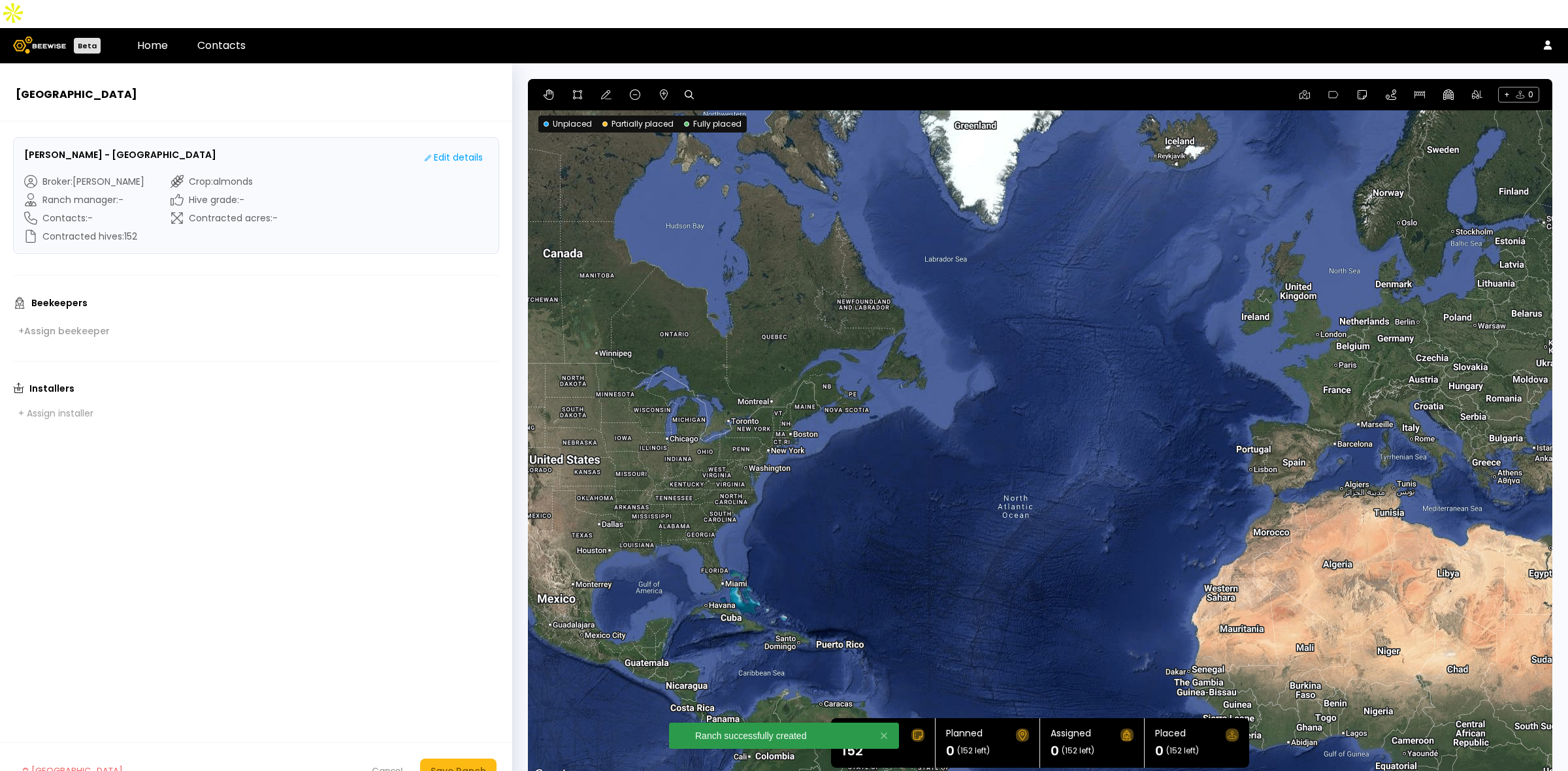
click at [685, 91] on icon at bounding box center [688, 95] width 9 height 9
click at [730, 87] on input at bounding box center [738, 95] width 81 height 16
paste input "**********"
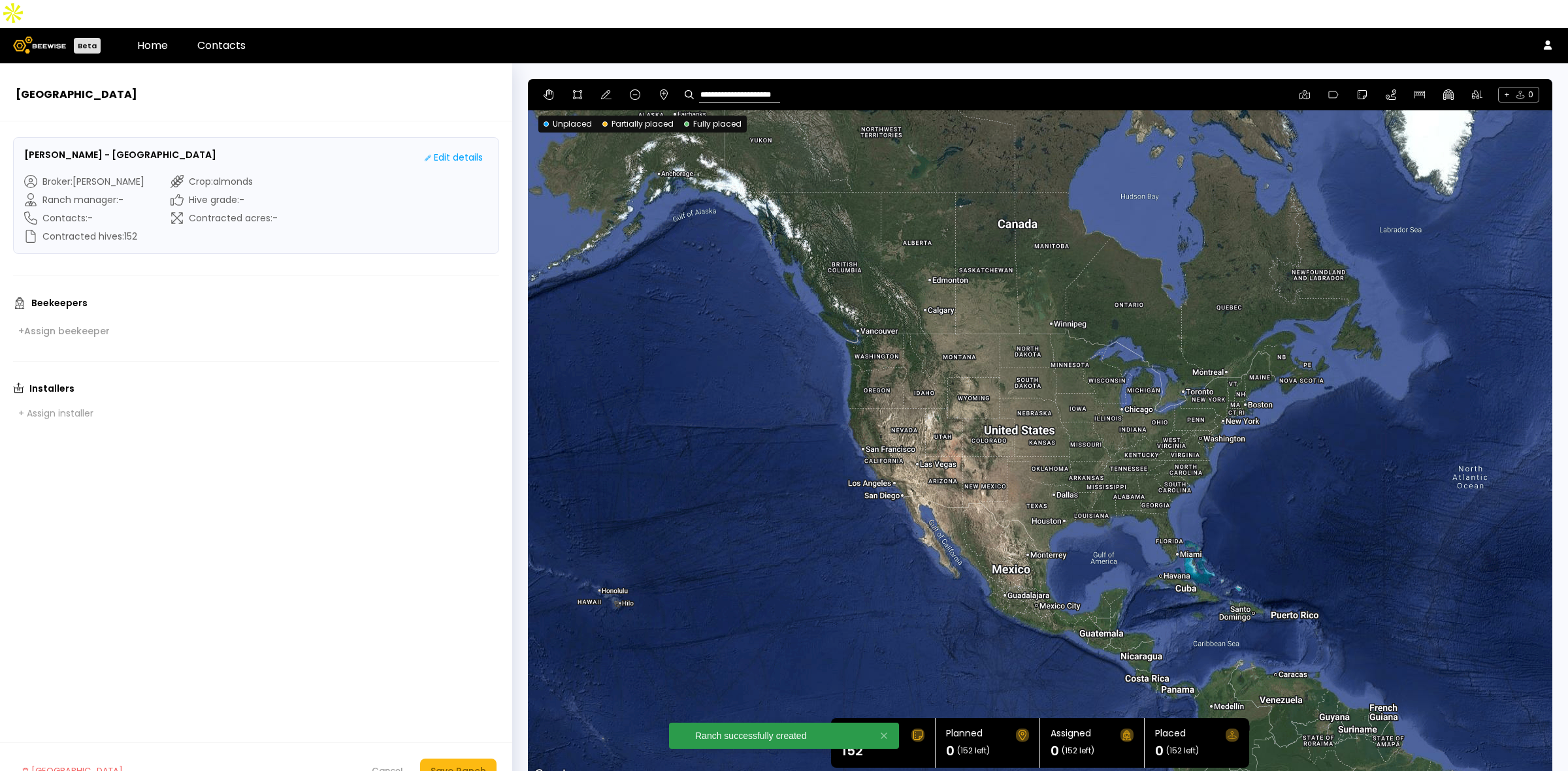
type input "**********"
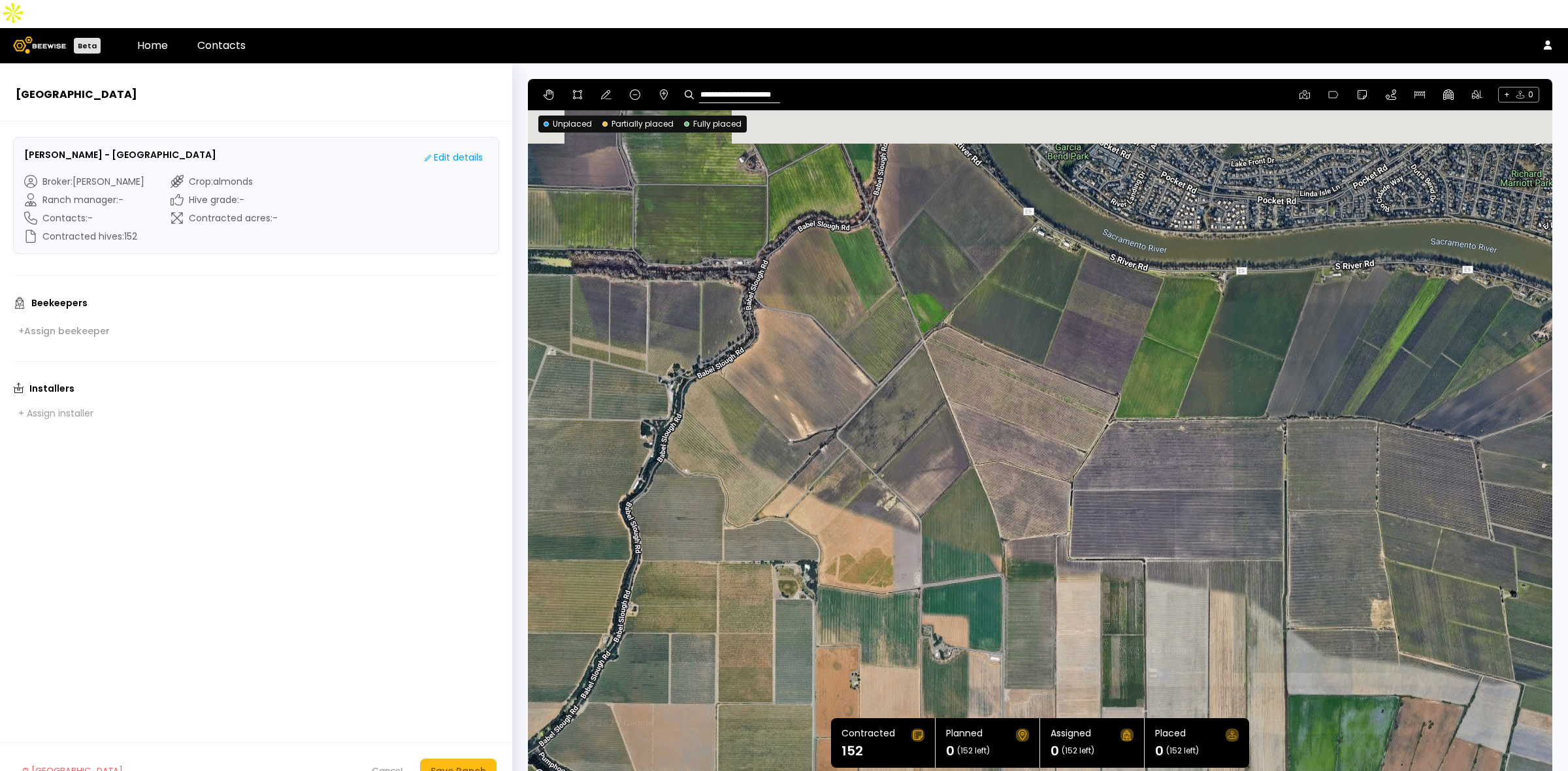
drag, startPoint x: 941, startPoint y: 259, endPoint x: 972, endPoint y: 364, distance: 109.5
click at [972, 364] on div at bounding box center [1039, 431] width 1024 height 704
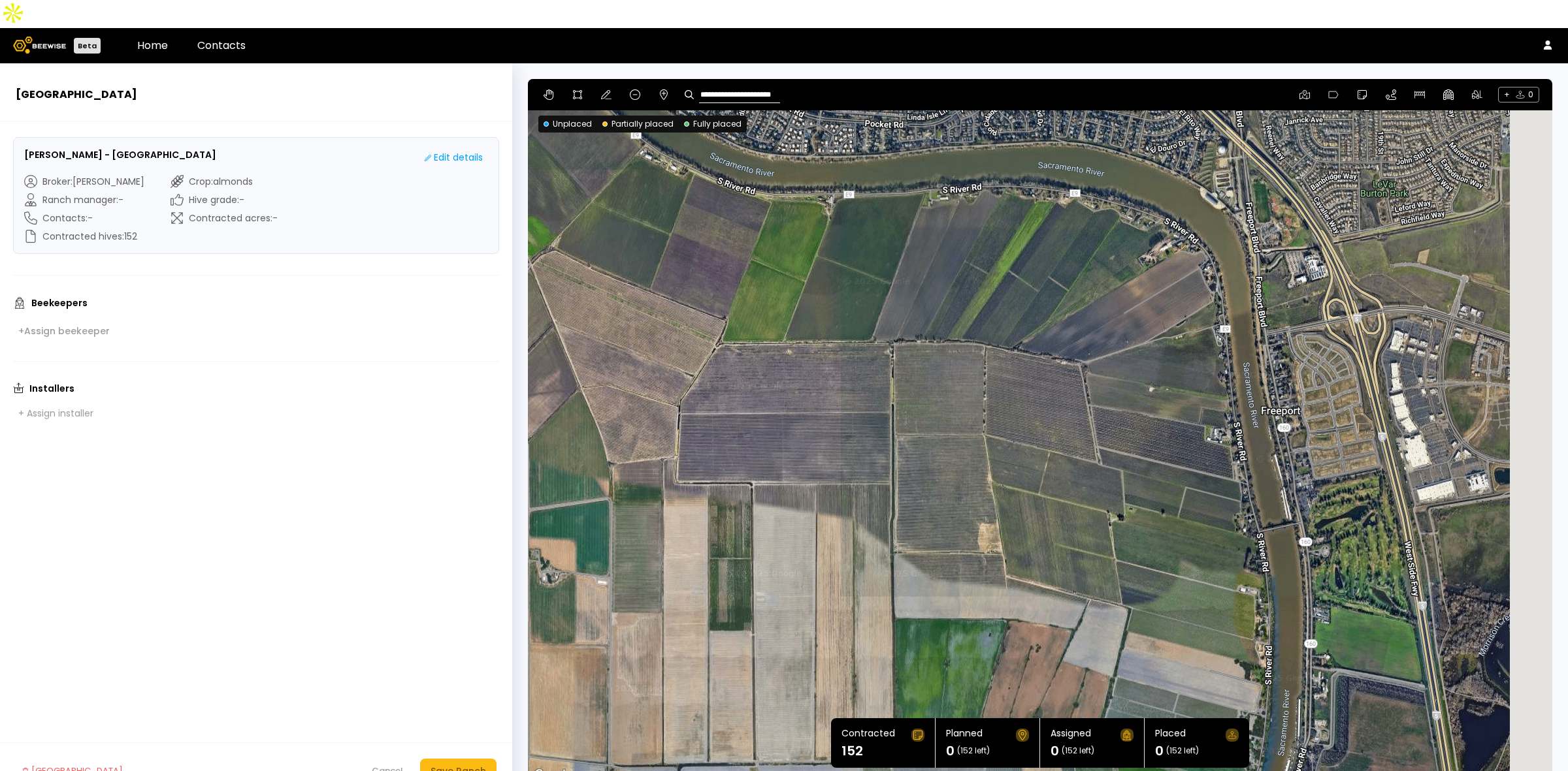
drag, startPoint x: 991, startPoint y: 341, endPoint x: 581, endPoint y: 243, distance: 421.5
click at [581, 243] on div at bounding box center [1039, 431] width 1024 height 704
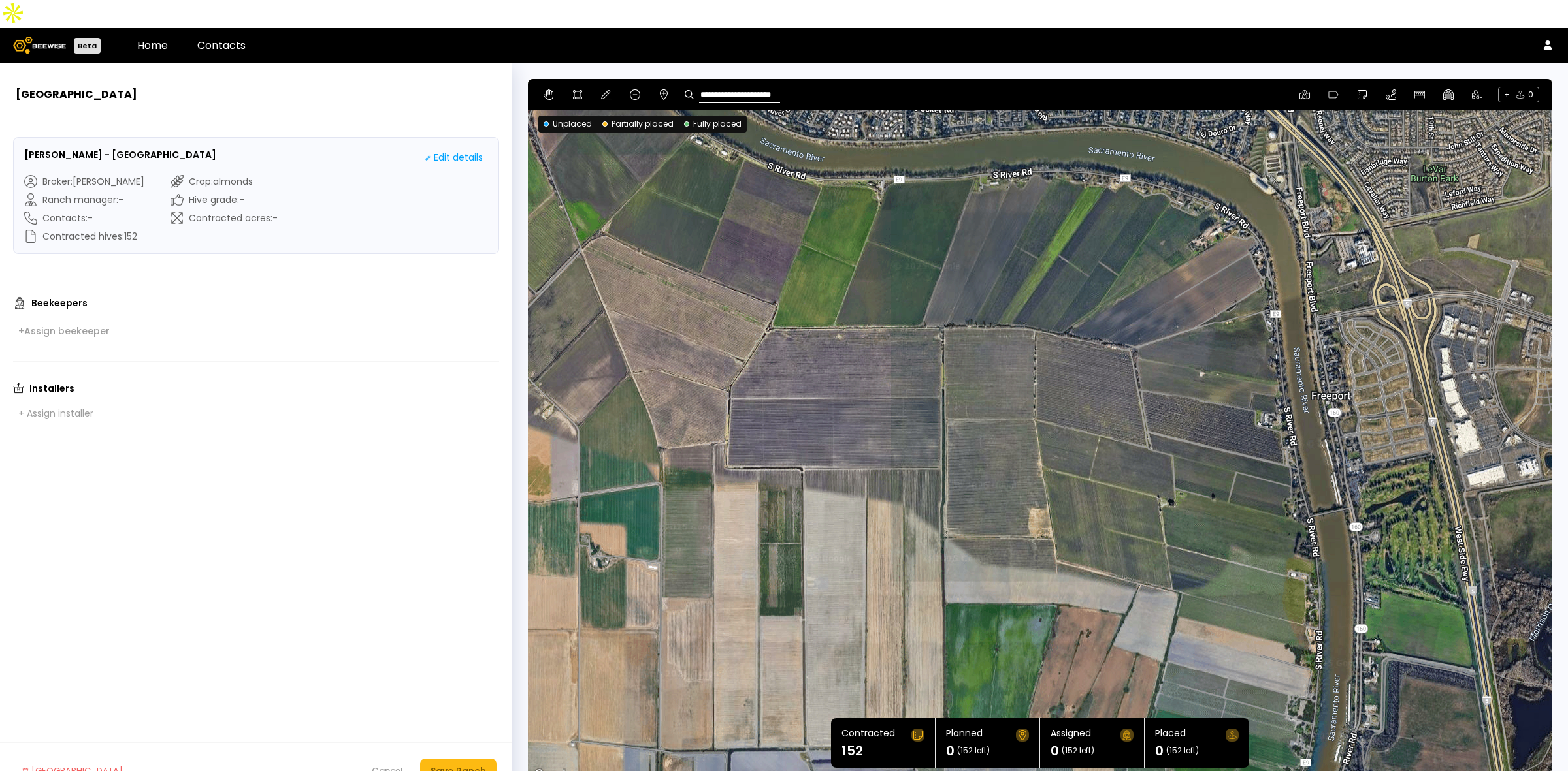
drag, startPoint x: 665, startPoint y: 187, endPoint x: 719, endPoint y: 172, distance: 56.0
click at [719, 172] on div at bounding box center [1039, 431] width 1024 height 704
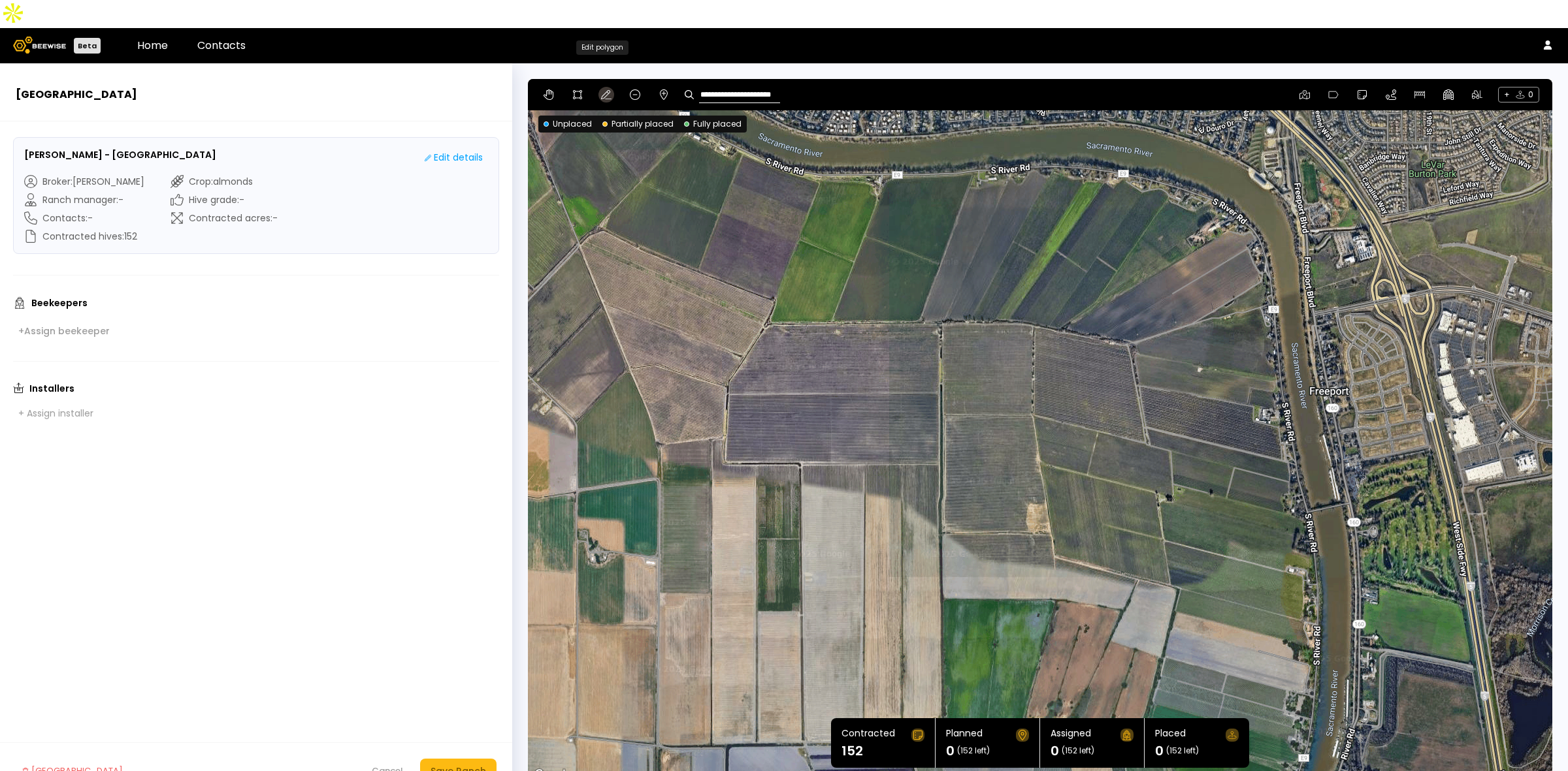
click at [601, 91] on icon at bounding box center [606, 95] width 11 height 9
click at [575, 90] on icon at bounding box center [577, 95] width 11 height 11
click at [577, 214] on div at bounding box center [1040, 432] width 1023 height 704
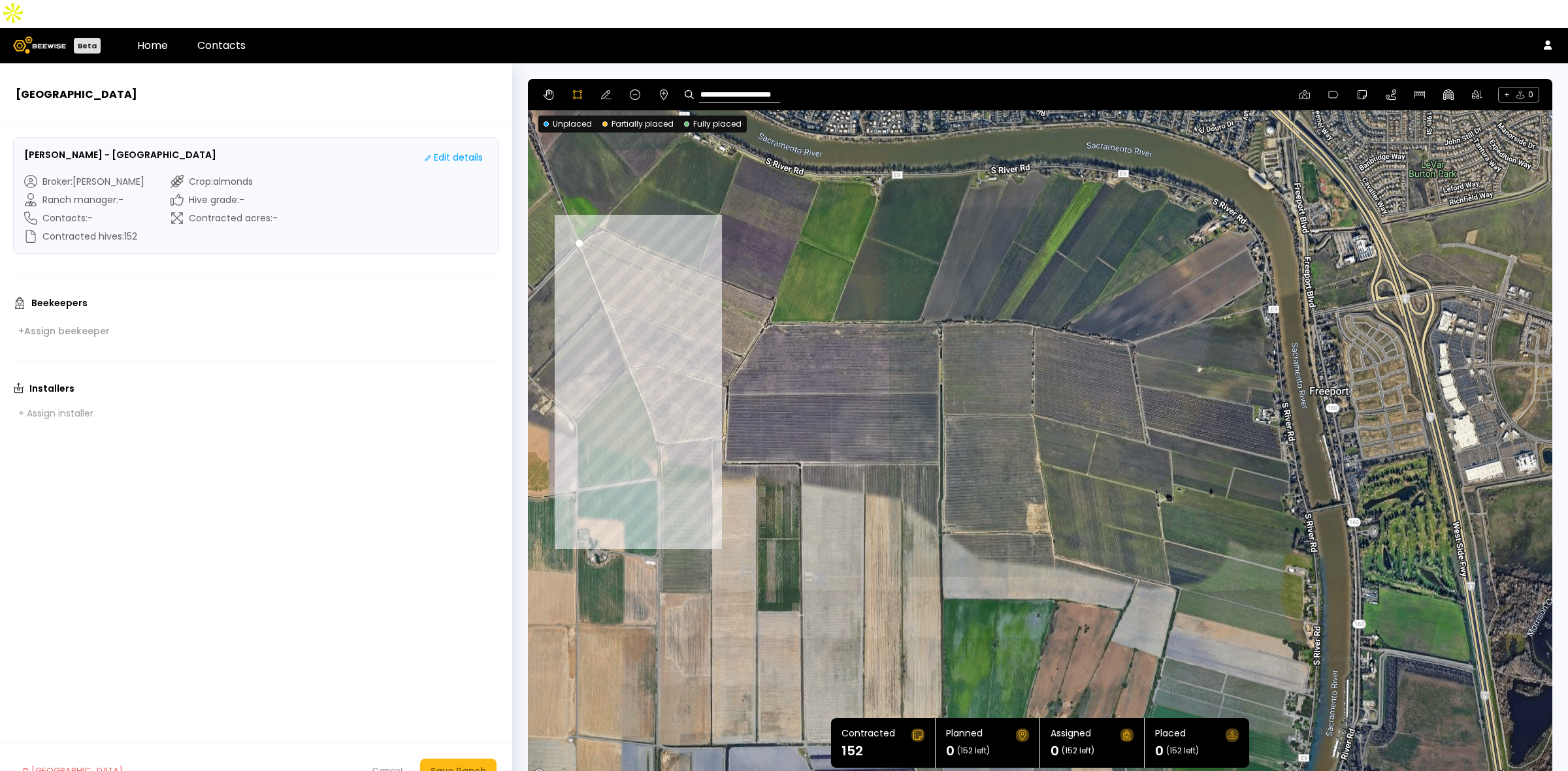
click at [659, 417] on div at bounding box center [1040, 432] width 1023 height 704
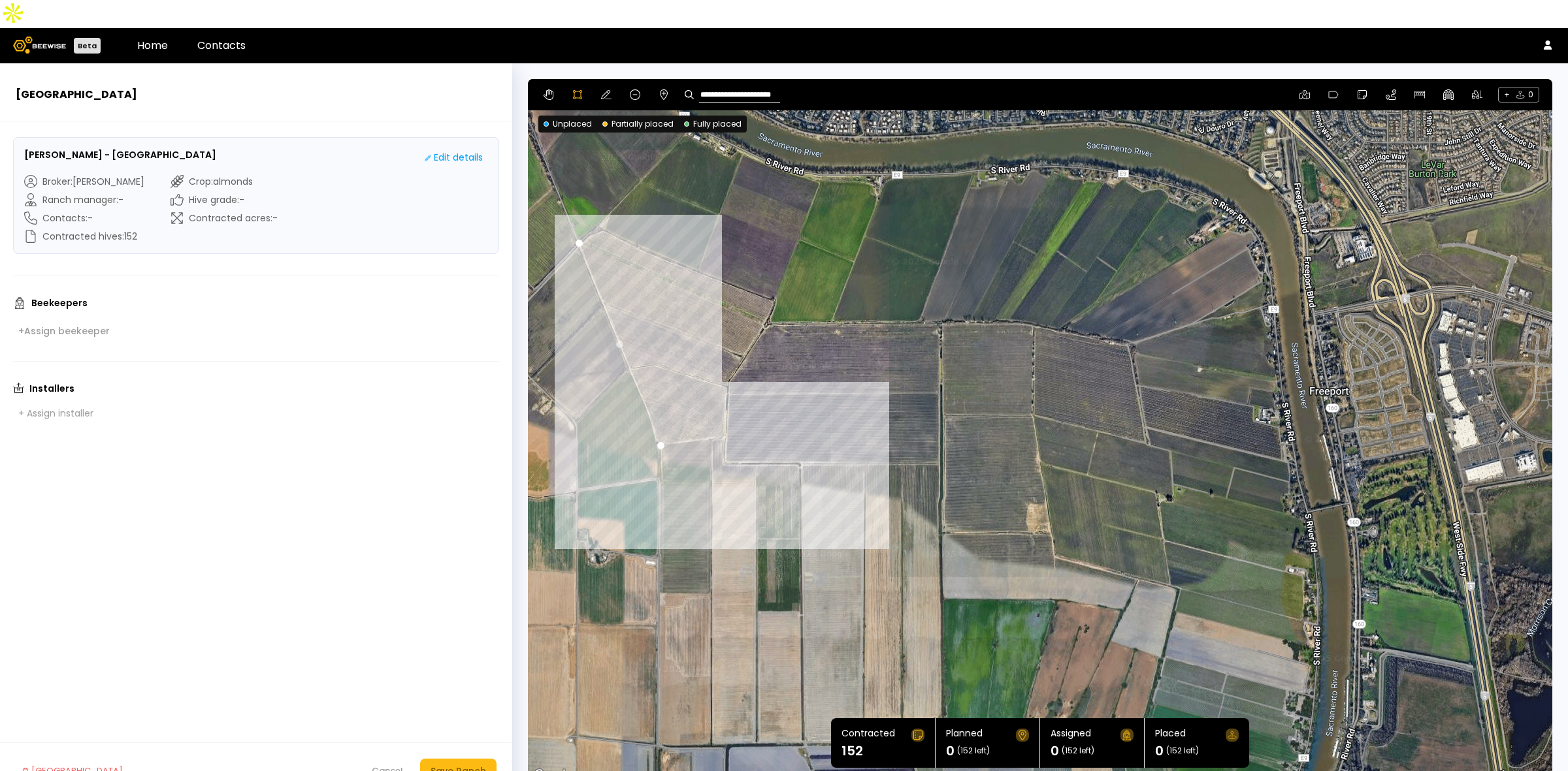
click at [725, 410] on div at bounding box center [1040, 432] width 1023 height 704
click at [725, 367] on div at bounding box center [1040, 432] width 1023 height 704
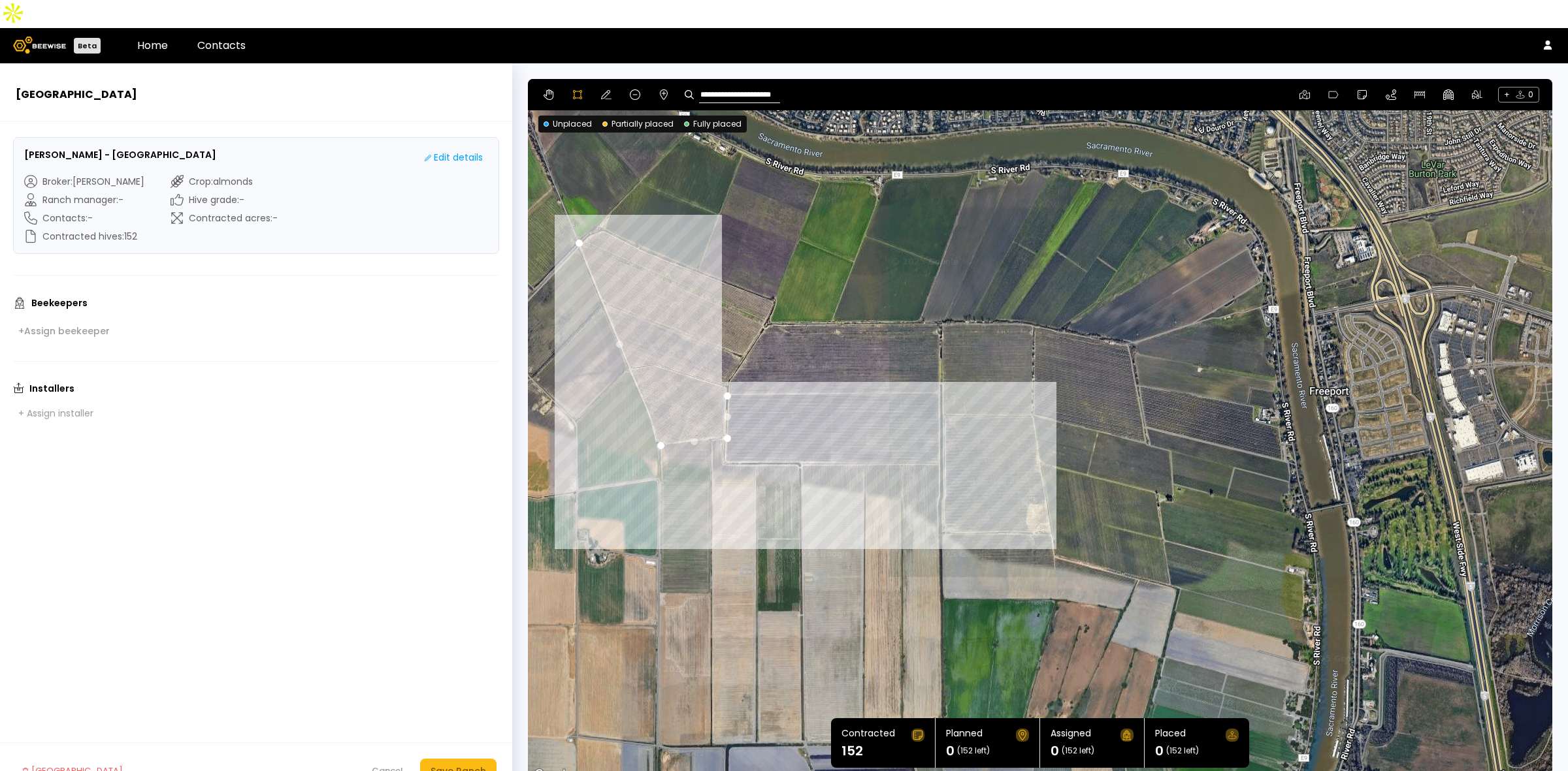
click at [938, 366] on div at bounding box center [1040, 432] width 1023 height 704
click at [941, 468] on div at bounding box center [1040, 432] width 1023 height 704
click at [937, 476] on div at bounding box center [1040, 432] width 1023 height 704
click at [939, 498] on div at bounding box center [1040, 432] width 1023 height 704
click at [949, 503] on div at bounding box center [1040, 432] width 1023 height 704
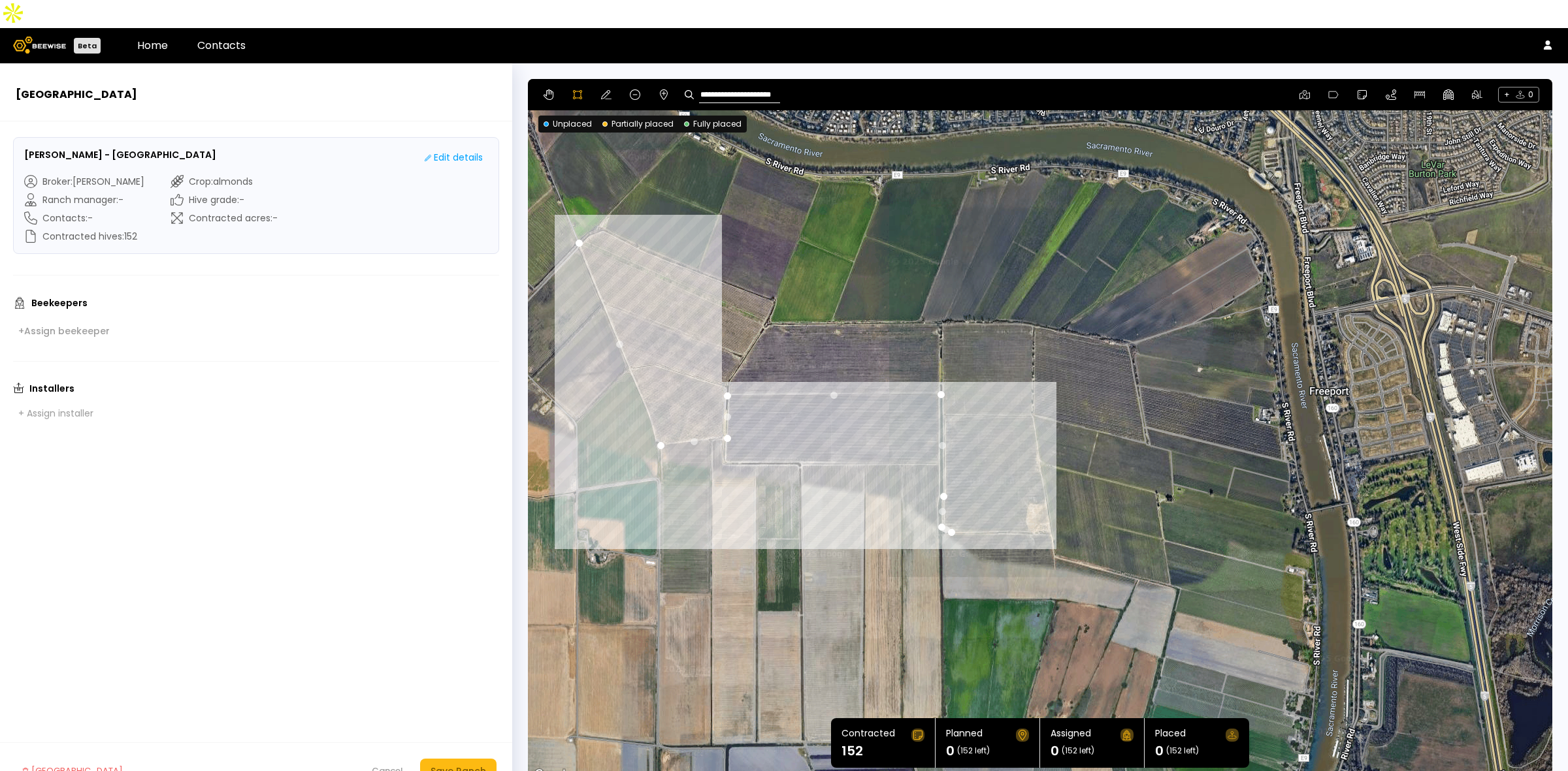
click at [941, 508] on div at bounding box center [1040, 432] width 1023 height 704
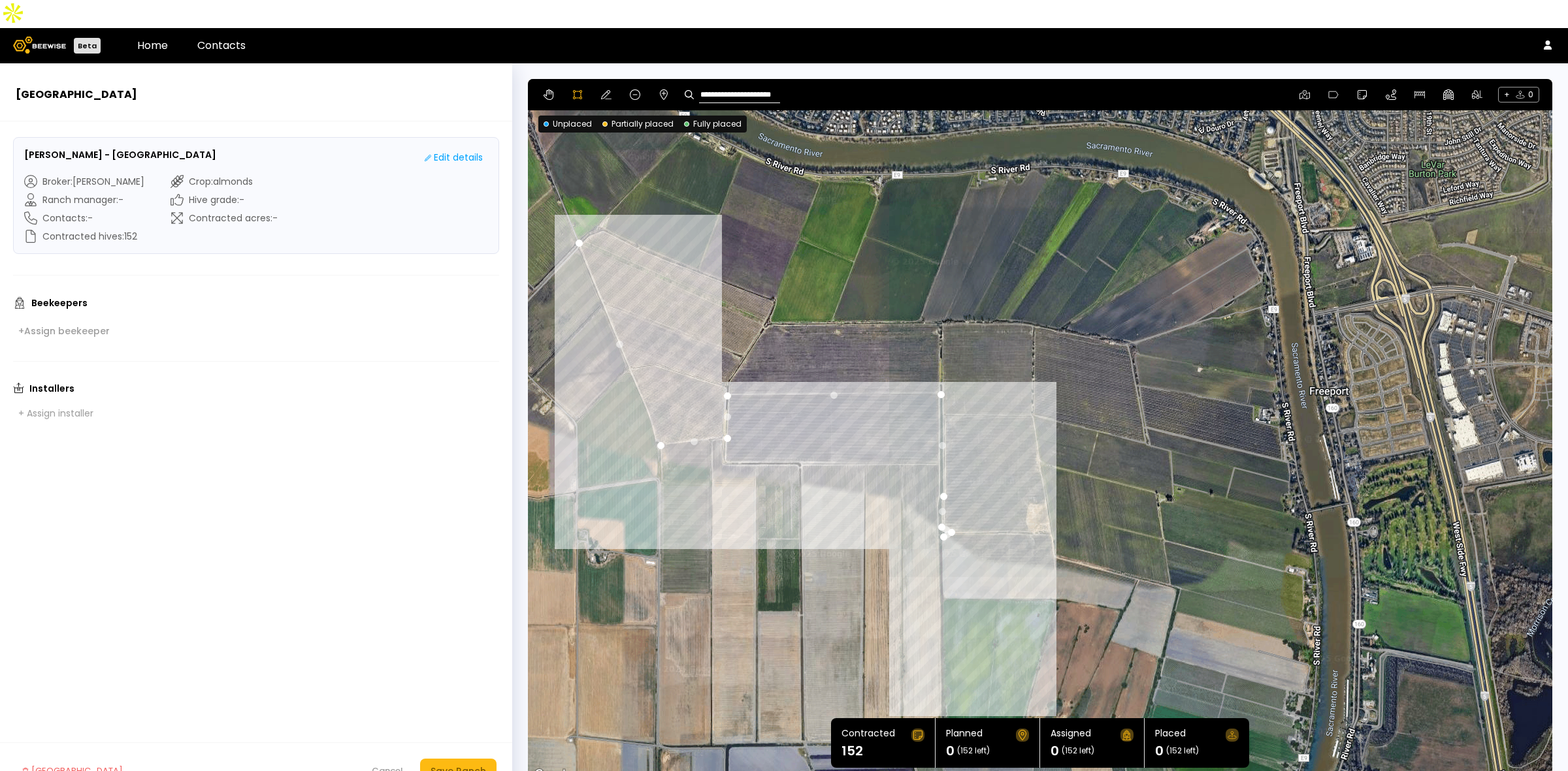
click at [941, 569] on div at bounding box center [1040, 432] width 1023 height 704
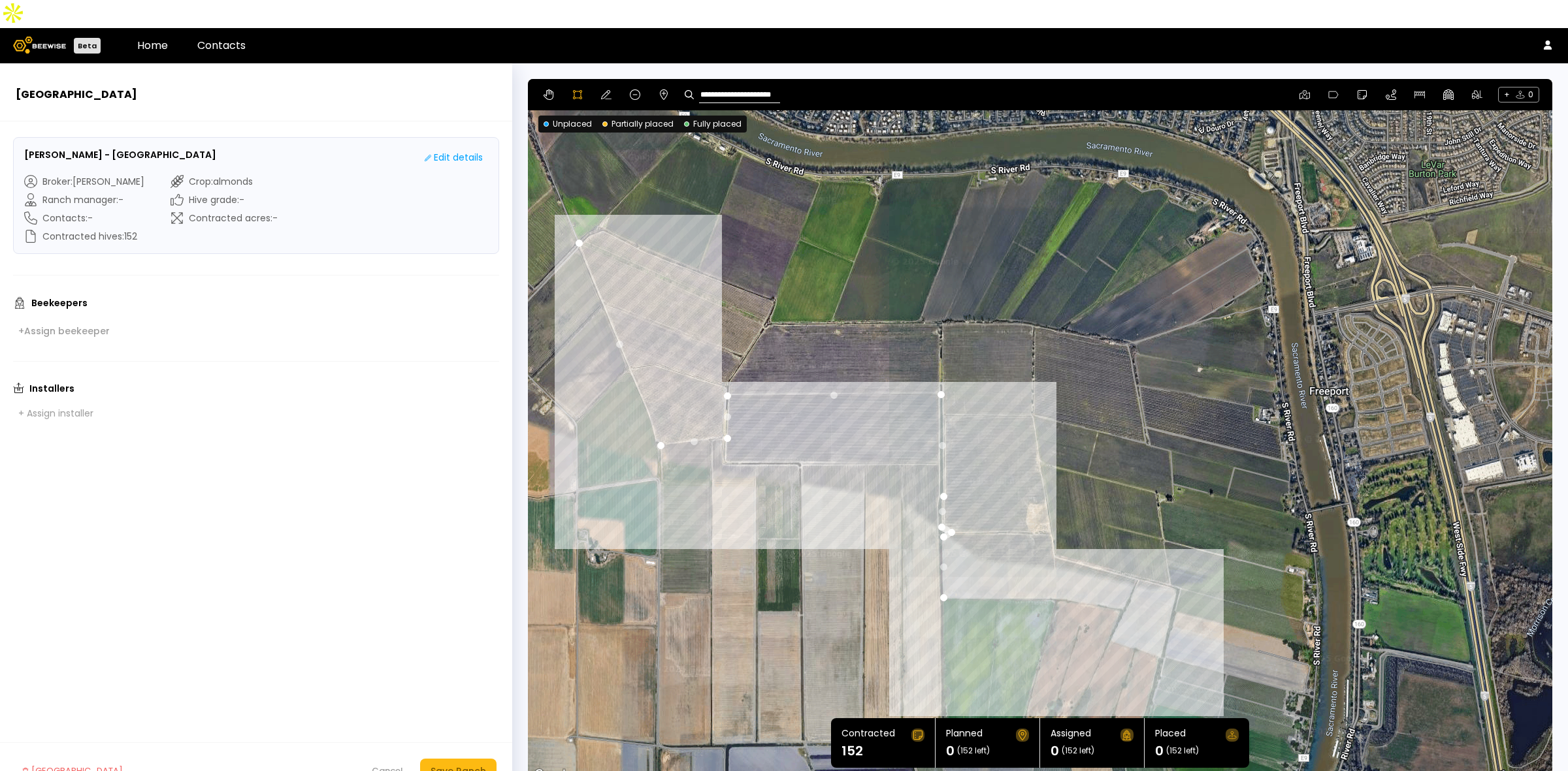
click at [1055, 569] on div at bounding box center [1040, 432] width 1023 height 704
click at [1123, 583] on div at bounding box center [1040, 432] width 1023 height 704
drag, startPoint x: 1107, startPoint y: 615, endPoint x: 1128, endPoint y: 616, distance: 21.0
click at [1107, 615] on div at bounding box center [1040, 432] width 1023 height 704
click at [1134, 621] on div at bounding box center [1040, 432] width 1023 height 704
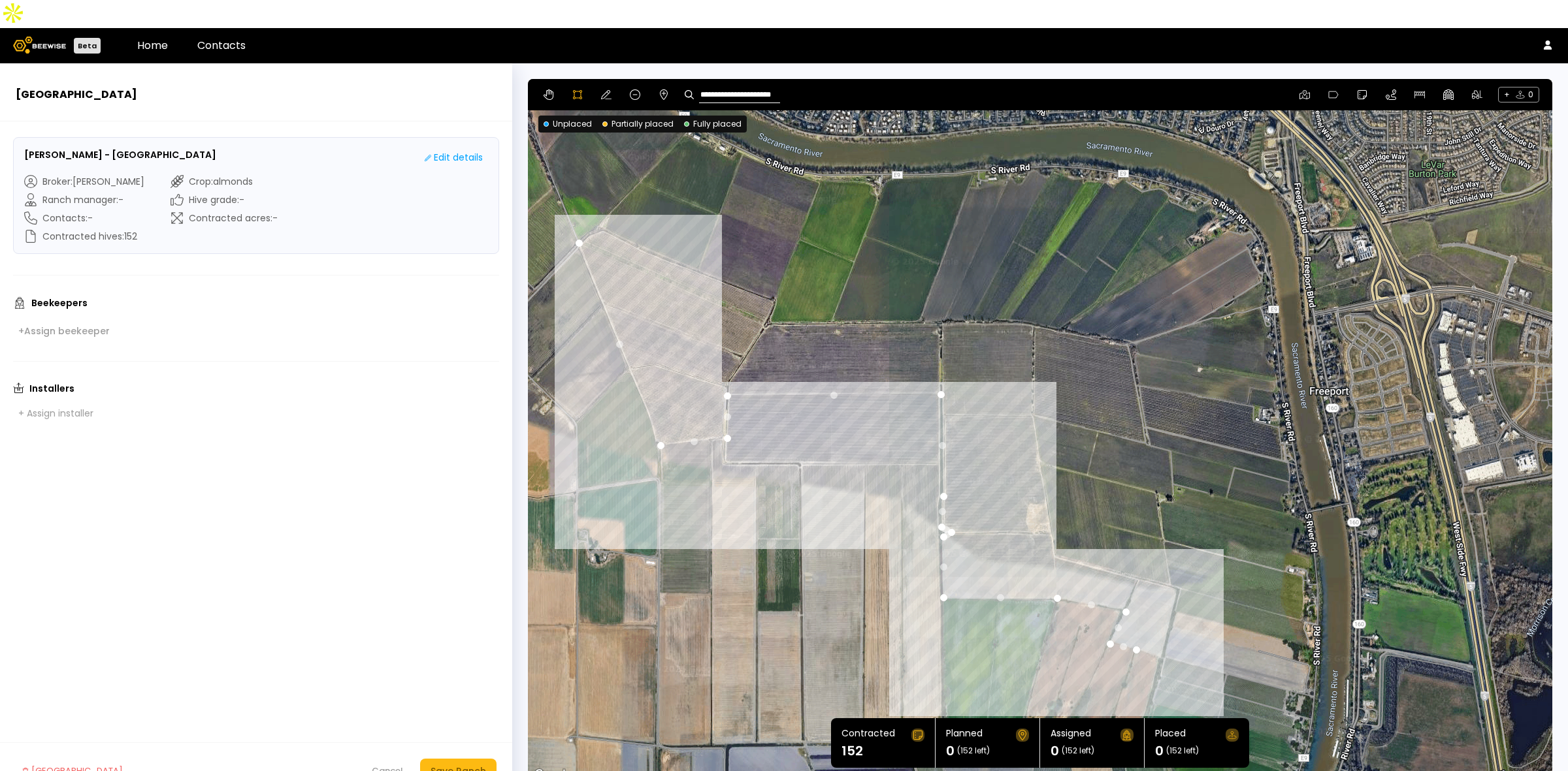
click at [1163, 629] on div at bounding box center [1040, 432] width 1023 height 704
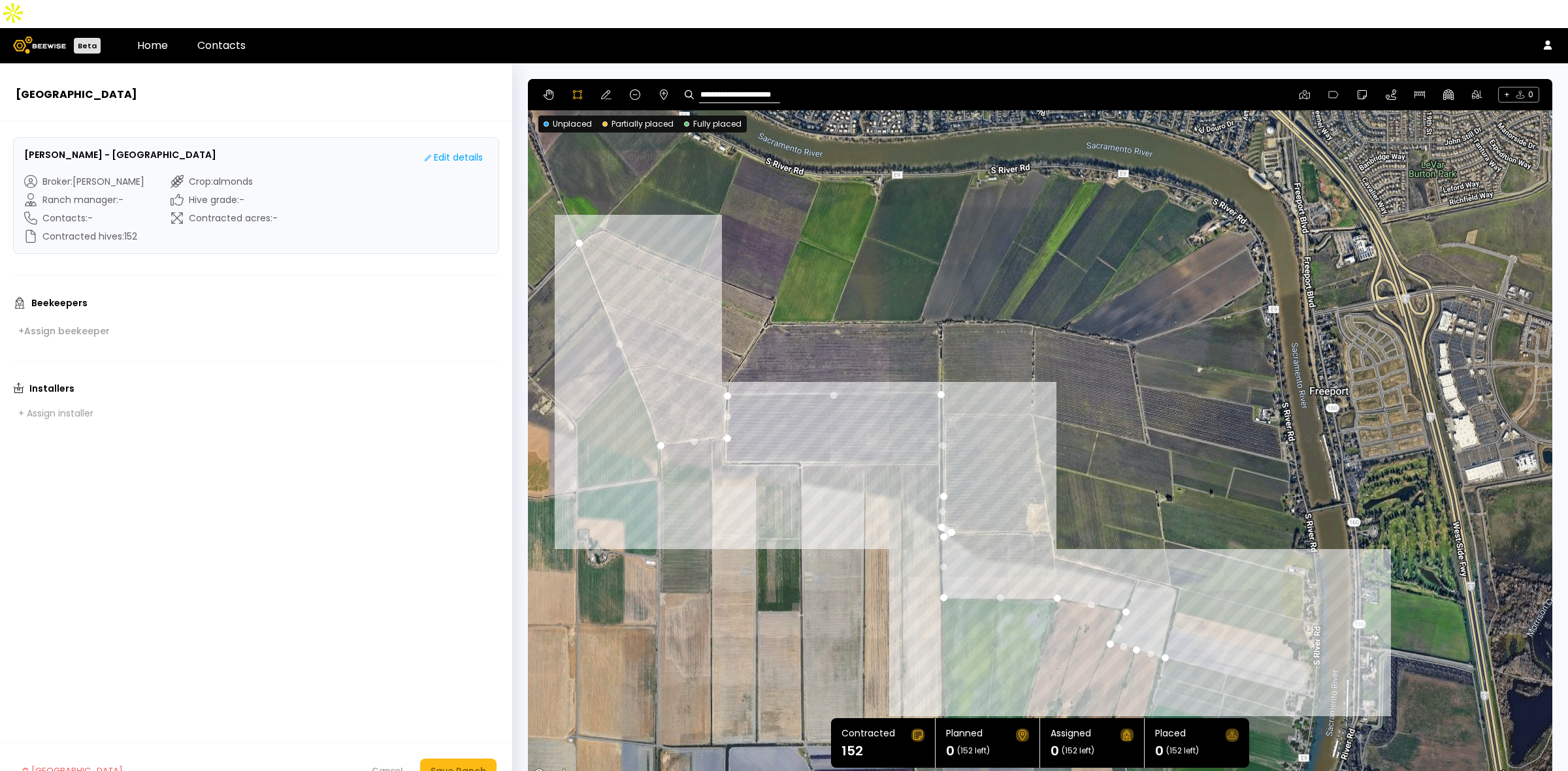
click at [1308, 668] on div at bounding box center [1040, 432] width 1023 height 704
click at [1311, 640] on div at bounding box center [1040, 432] width 1023 height 704
click at [1172, 600] on div at bounding box center [1040, 432] width 1023 height 704
click at [1180, 560] on div at bounding box center [1040, 432] width 1023 height 704
click at [1178, 564] on div at bounding box center [1040, 432] width 1023 height 704
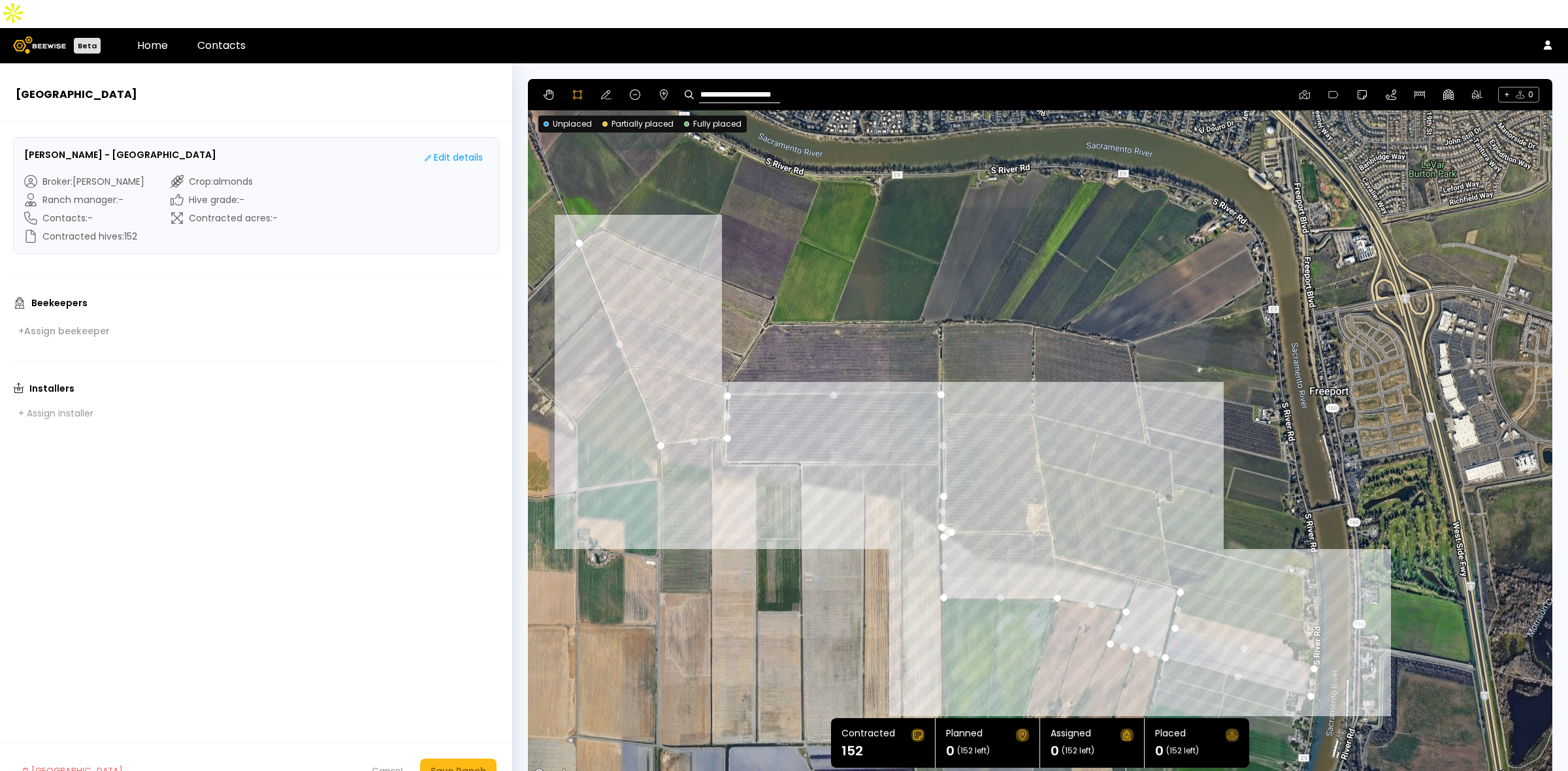
click at [1053, 529] on div at bounding box center [1040, 432] width 1023 height 704
click at [1047, 504] on div at bounding box center [1040, 432] width 1023 height 704
click at [1032, 390] on div at bounding box center [1040, 432] width 1023 height 704
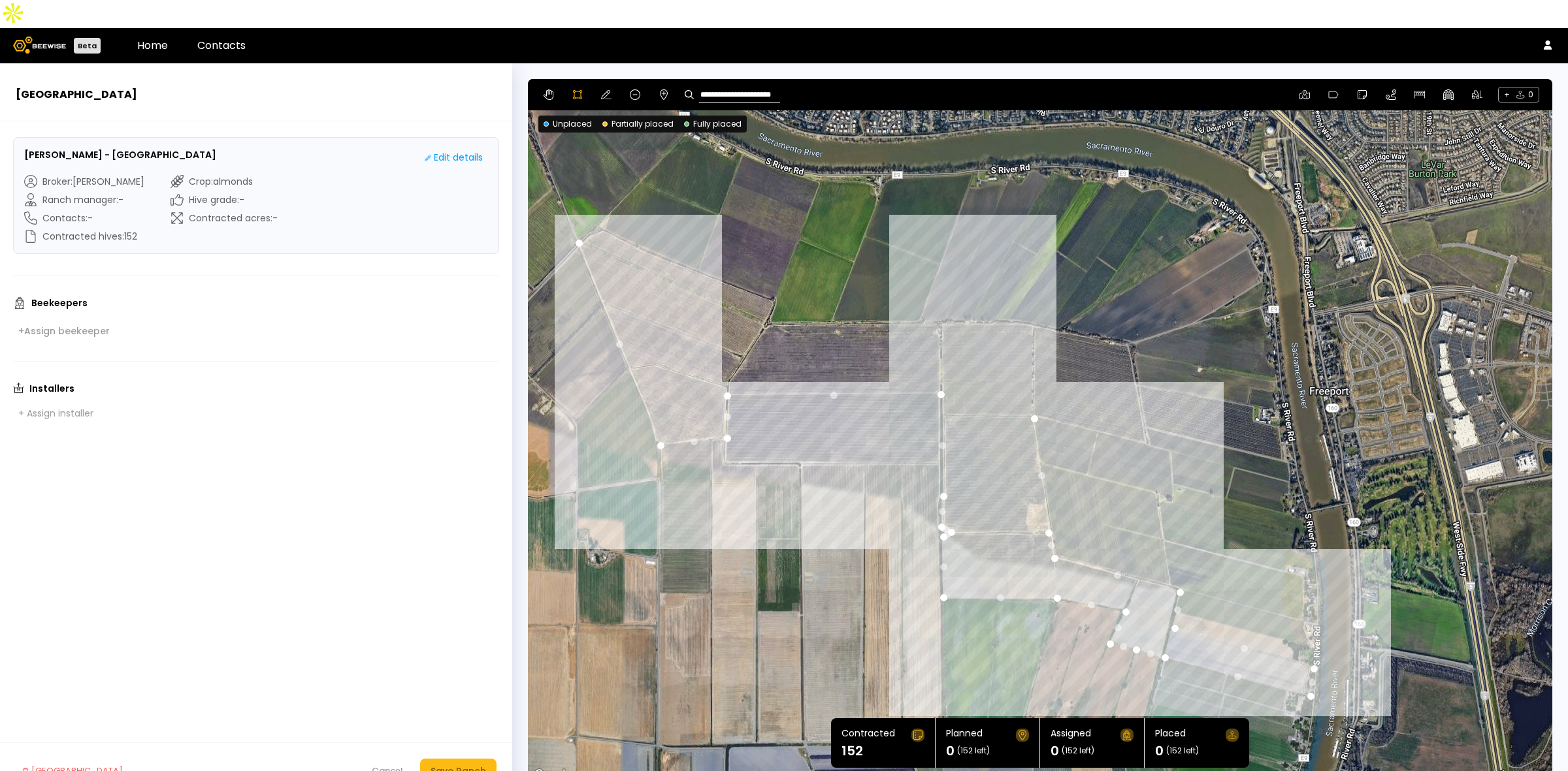
click at [1033, 299] on div at bounding box center [1040, 432] width 1023 height 704
click at [934, 292] on div at bounding box center [1040, 432] width 1023 height 704
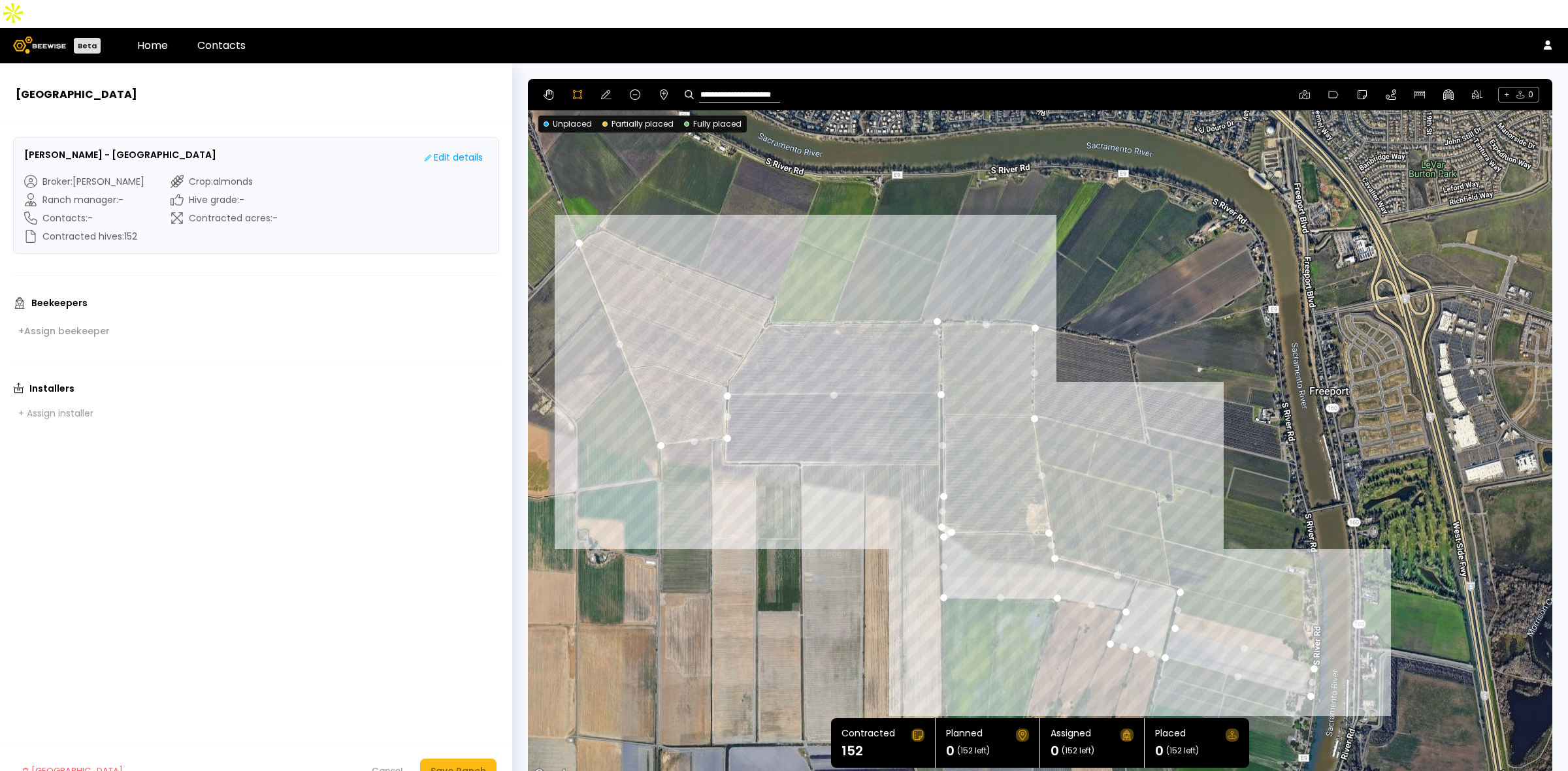
click at [760, 295] on div at bounding box center [1040, 432] width 1023 height 704
click at [774, 275] on div at bounding box center [1040, 432] width 1023 height 704
click at [676, 236] on div at bounding box center [1040, 432] width 1023 height 704
click at [603, 201] on div at bounding box center [1040, 432] width 1023 height 704
click at [577, 216] on div at bounding box center [1040, 432] width 1023 height 704
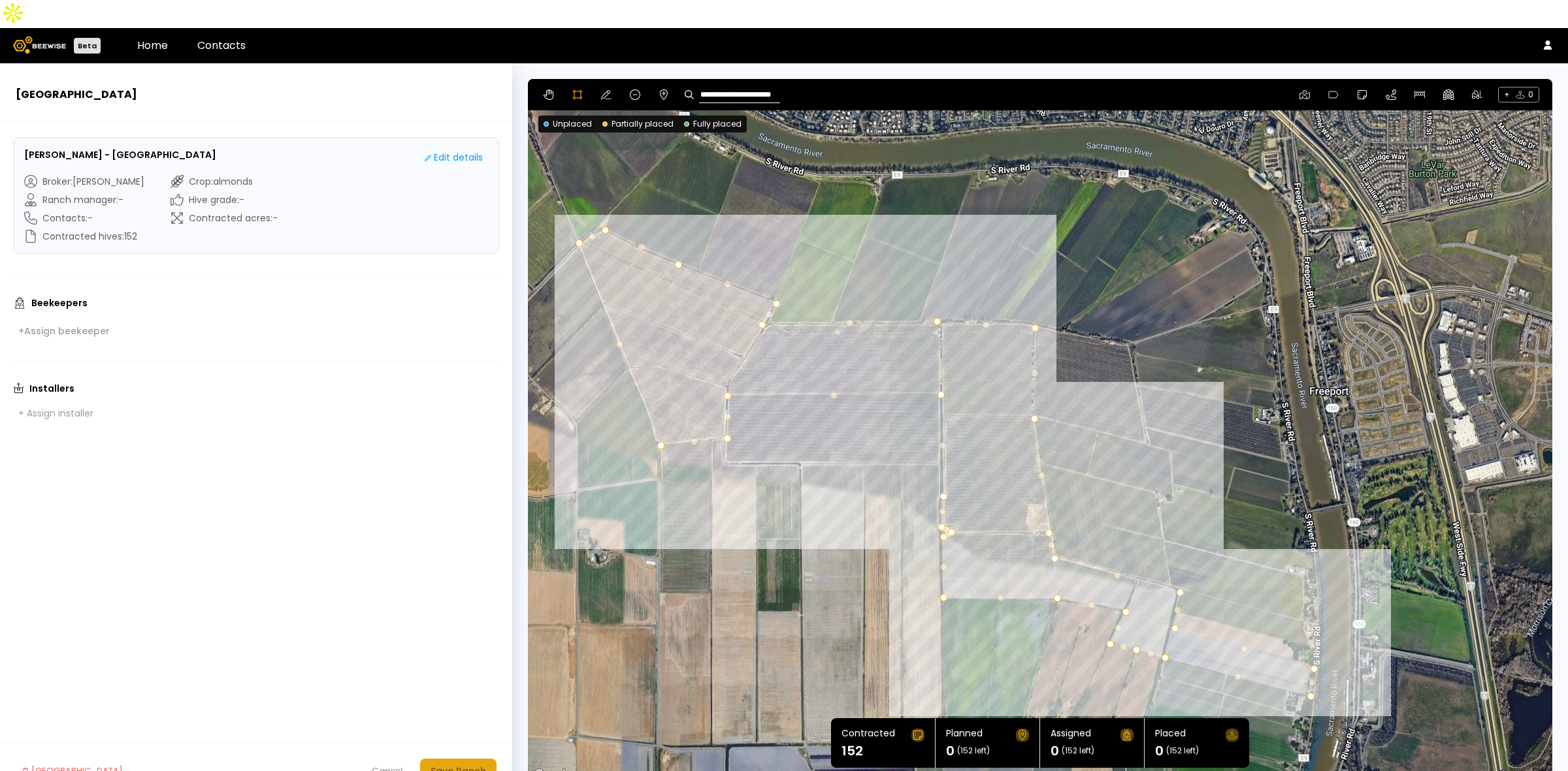
click at [460, 764] on div "Save Ranch" at bounding box center [459, 771] width 56 height 14
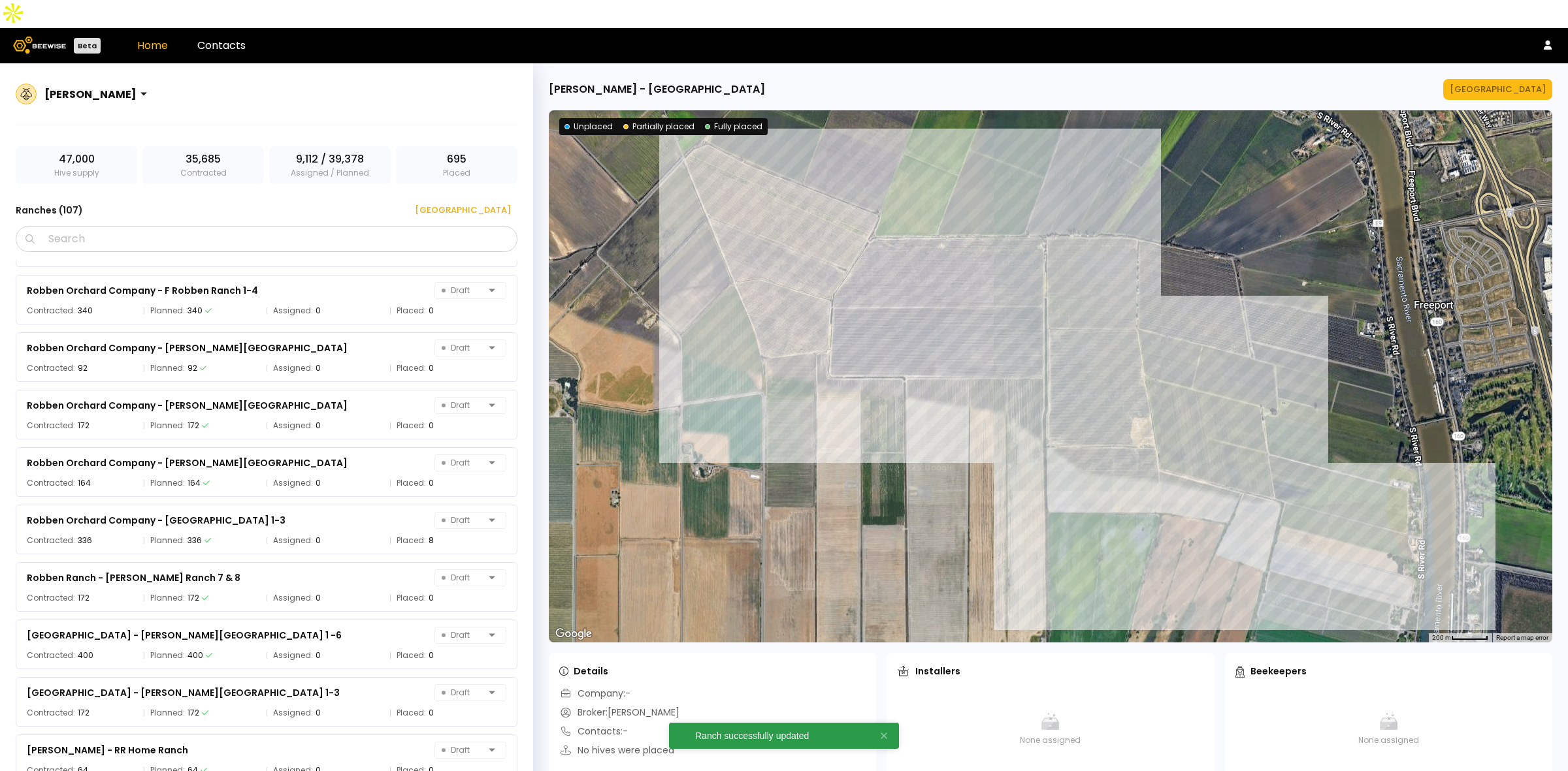
scroll to position [5564, 0]
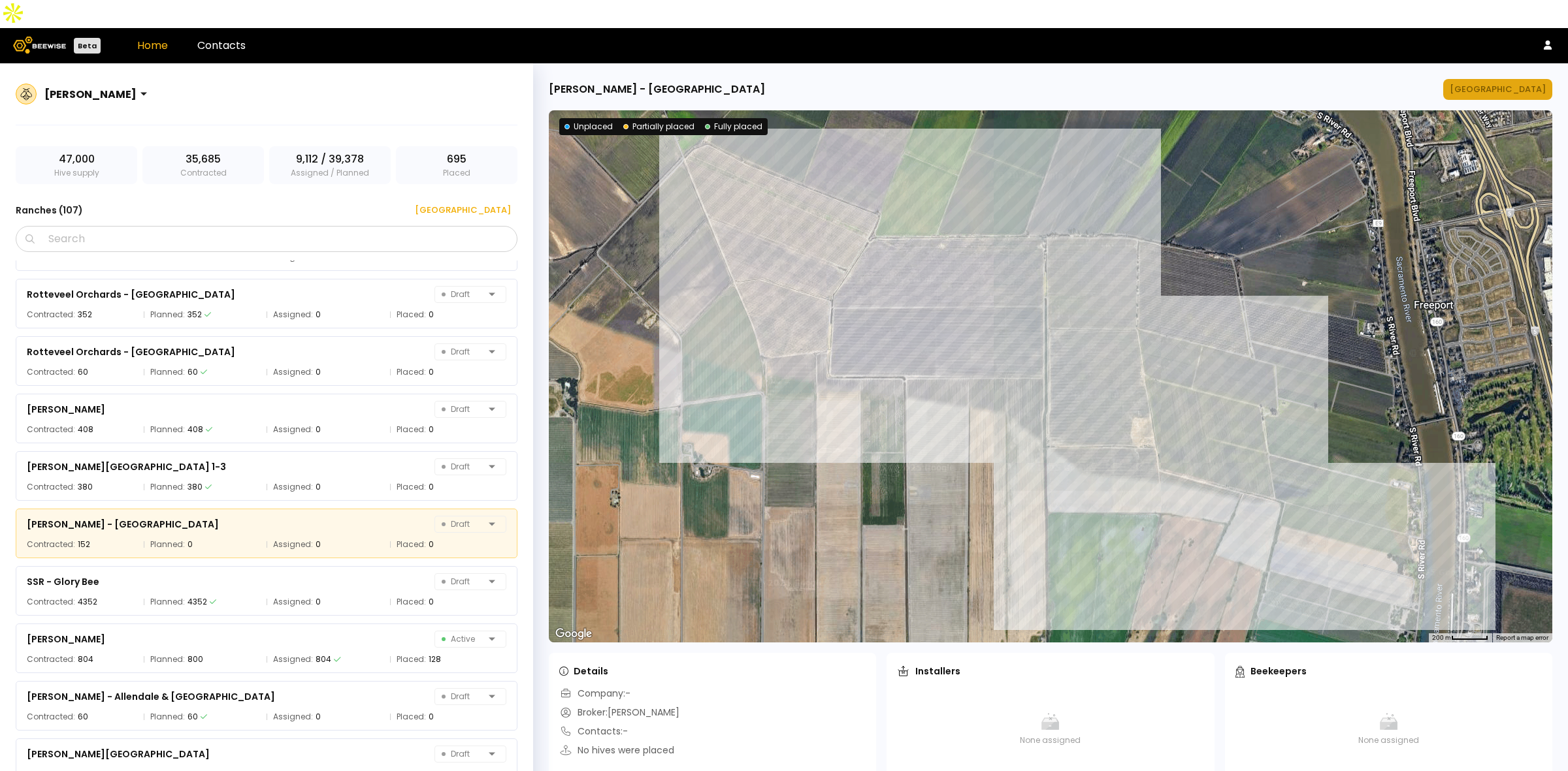
click at [1520, 83] on div "Manage Ranch" at bounding box center [1497, 89] width 97 height 13
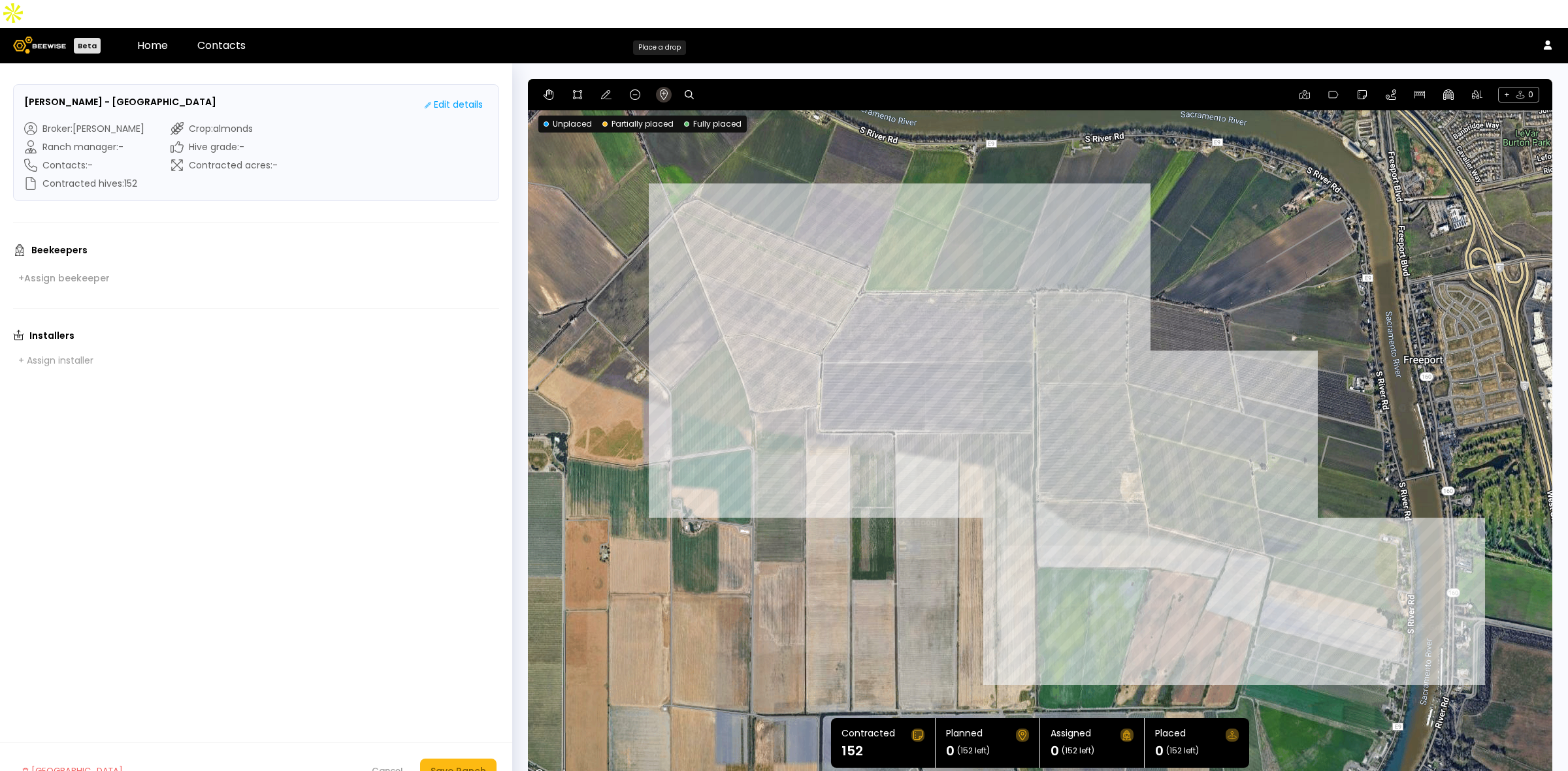
click at [661, 90] on icon at bounding box center [664, 95] width 11 height 11
click at [775, 206] on div at bounding box center [1039, 431] width 1024 height 704
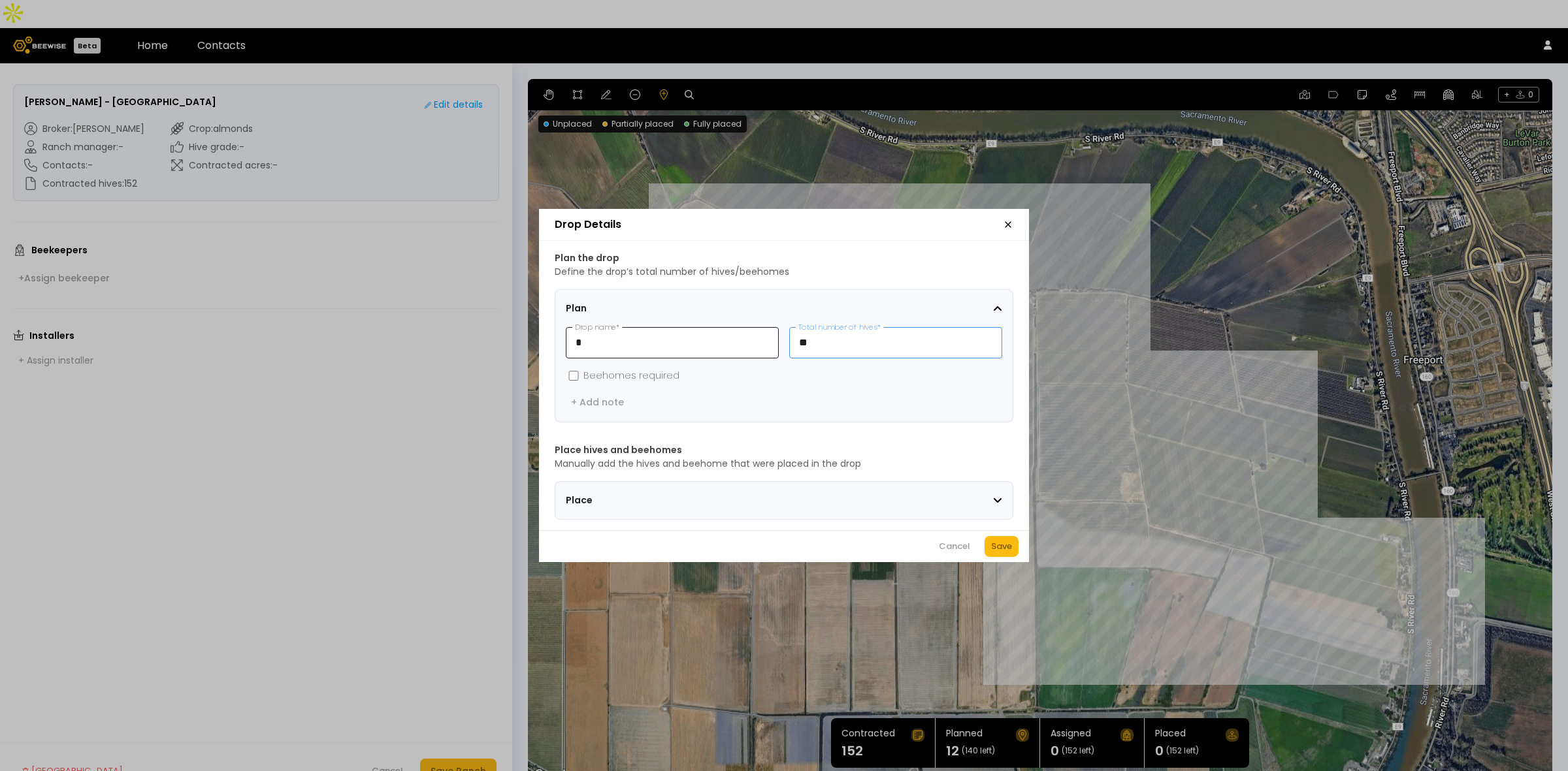
drag, startPoint x: 838, startPoint y: 343, endPoint x: 756, endPoint y: 324, distance: 84.2
click at [760, 328] on div "* Drop name * ** Total number of hives *" at bounding box center [784, 343] width 437 height 32
type input "*"
click at [1000, 553] on div "Save" at bounding box center [1001, 546] width 21 height 13
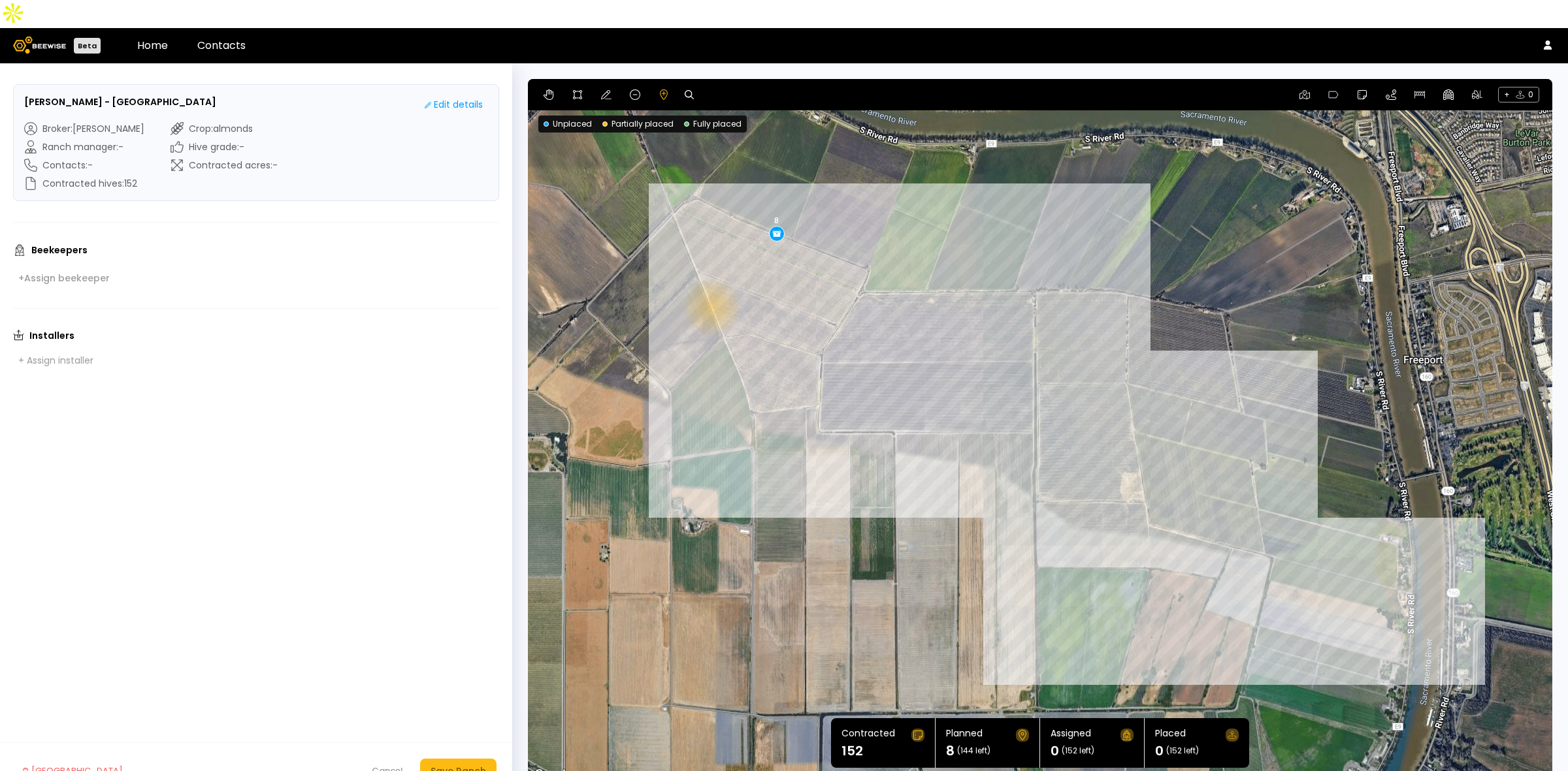
click at [710, 279] on div "8" at bounding box center [1039, 431] width 1024 height 704
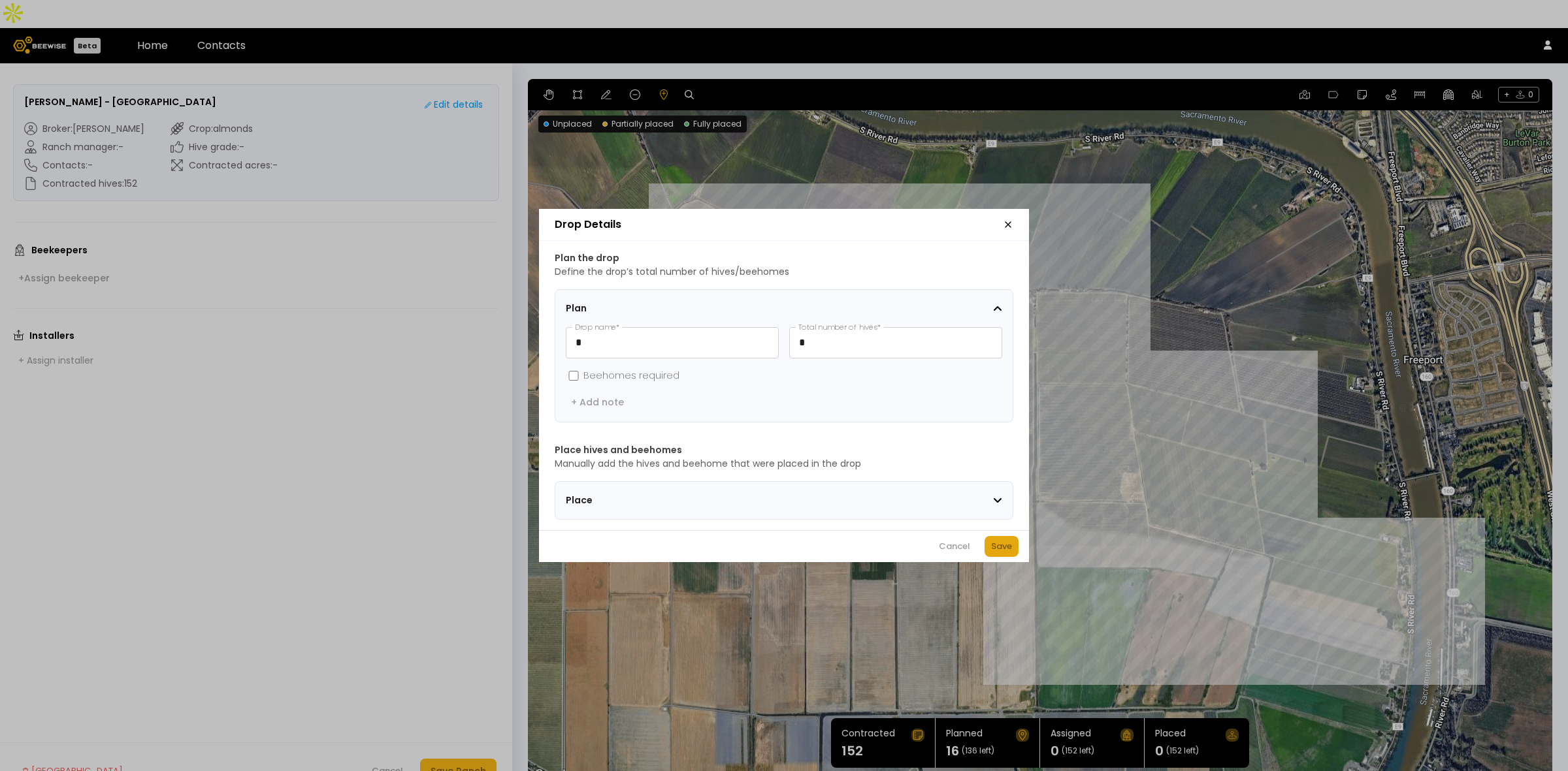
click at [1000, 553] on div "Save" at bounding box center [1001, 546] width 21 height 13
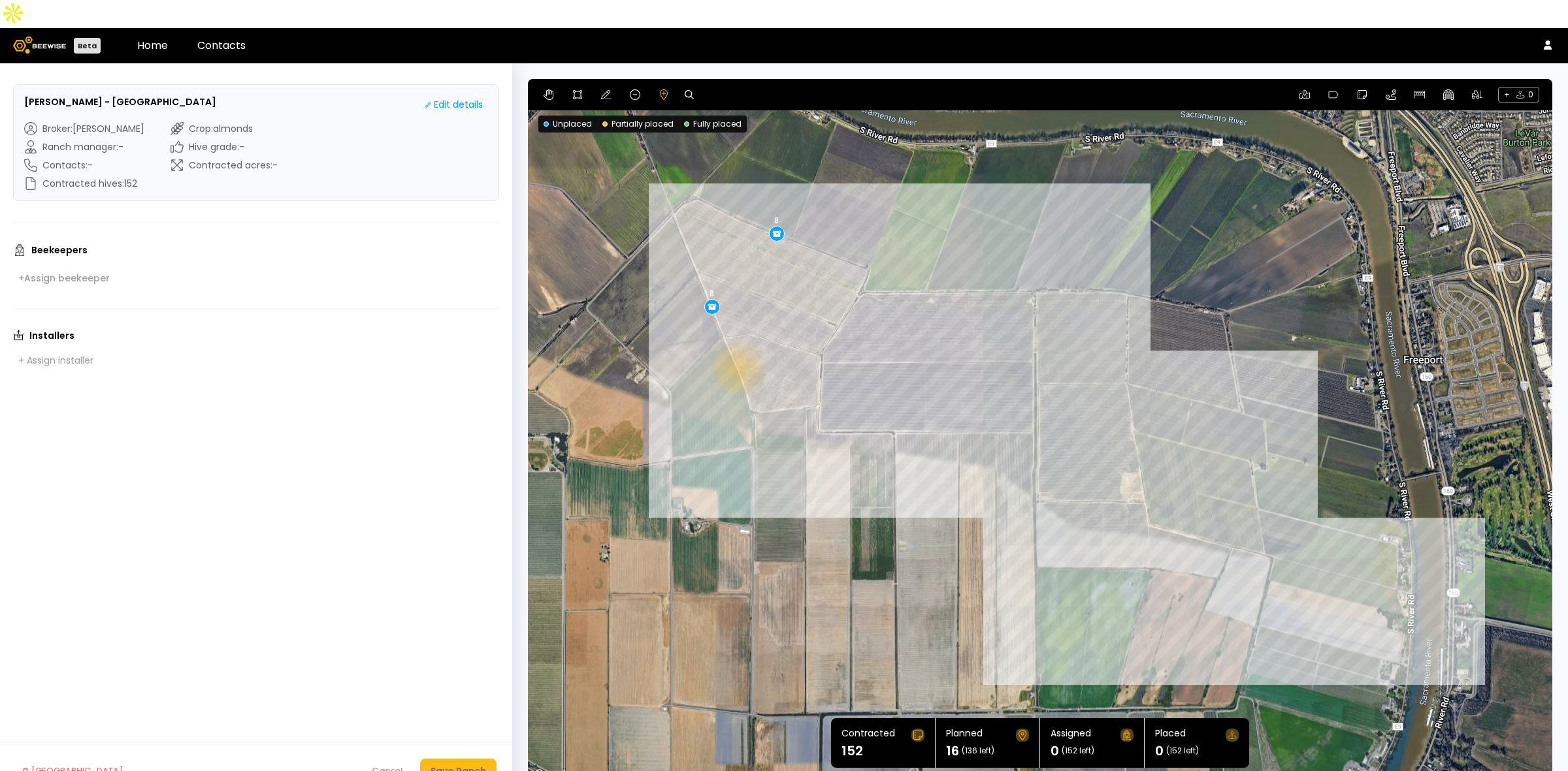
click at [736, 341] on div "8 8" at bounding box center [1039, 431] width 1024 height 704
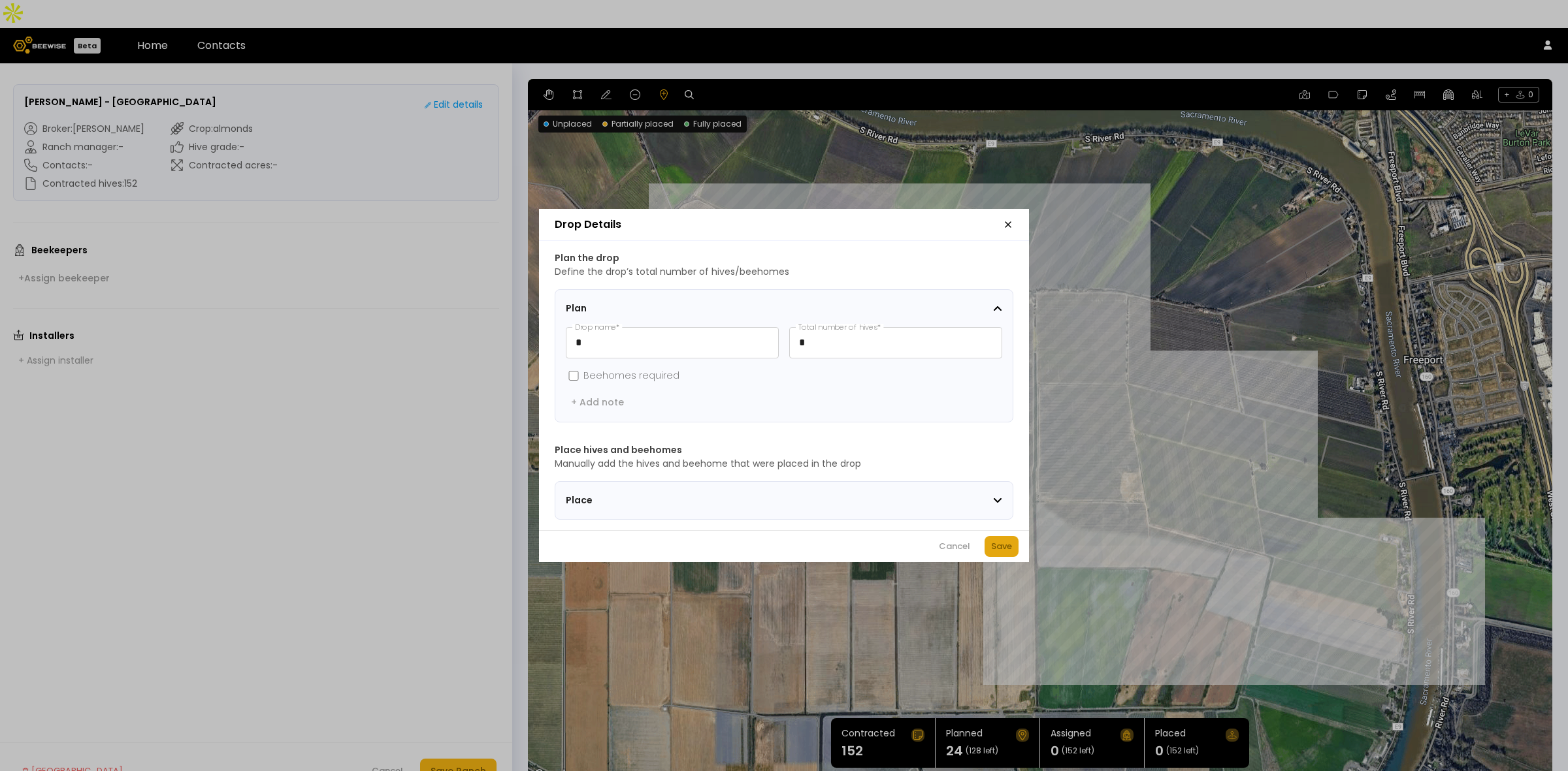
click at [988, 554] on button "Save" at bounding box center [1001, 546] width 34 height 21
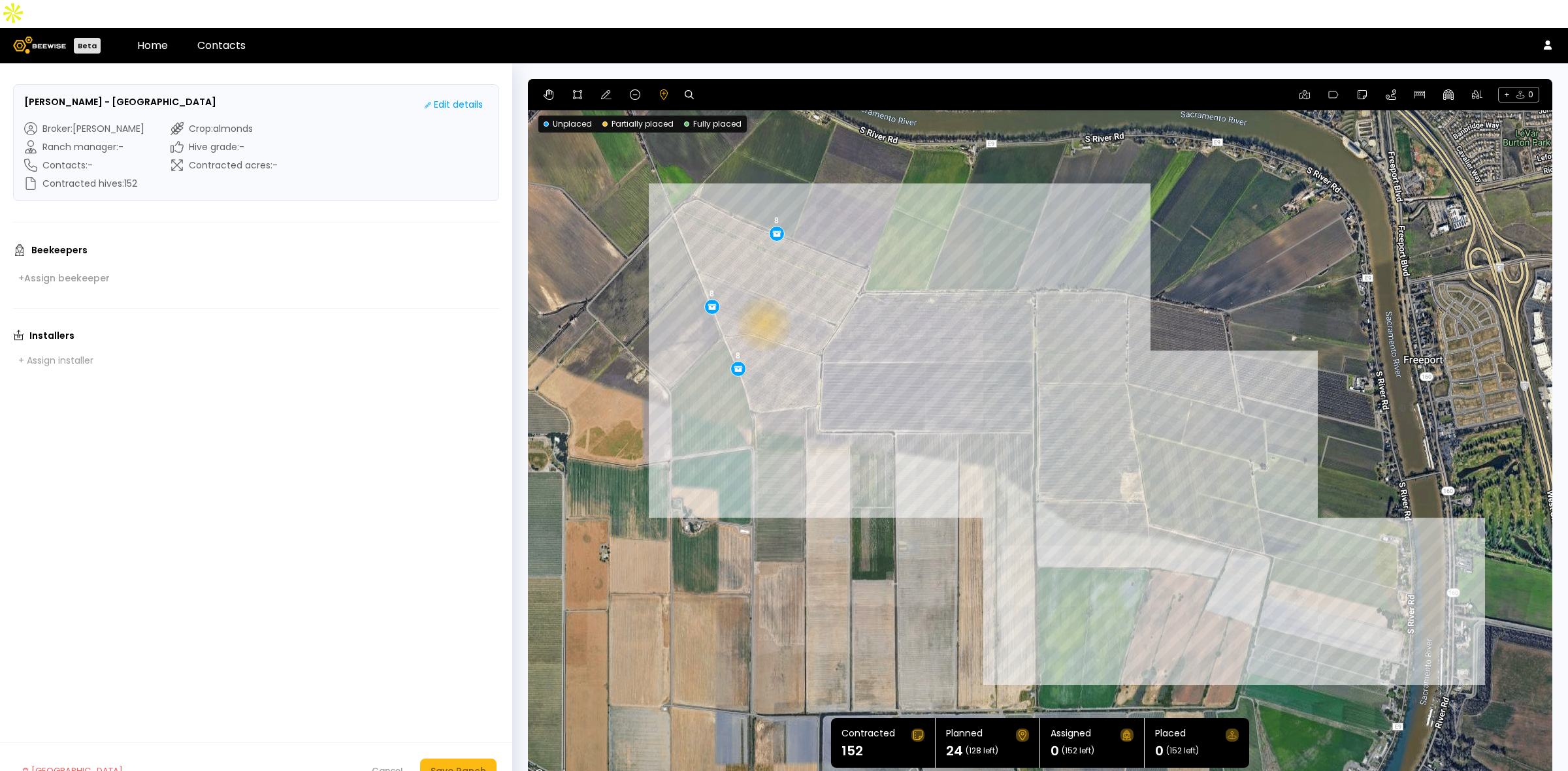
click at [748, 283] on div "8 8 8" at bounding box center [1039, 431] width 1024 height 704
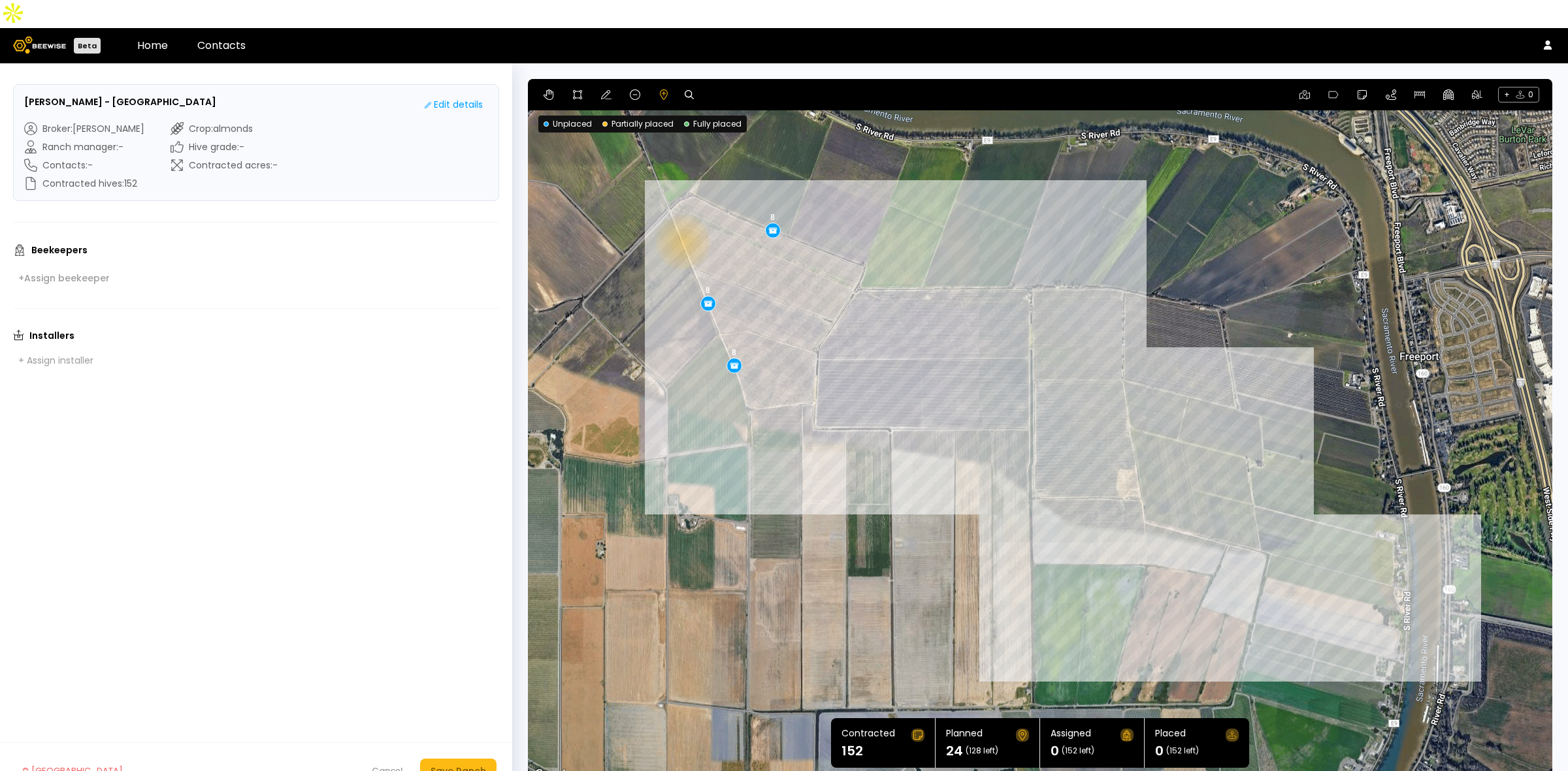
click at [682, 214] on div "8 8 8" at bounding box center [1039, 431] width 1024 height 704
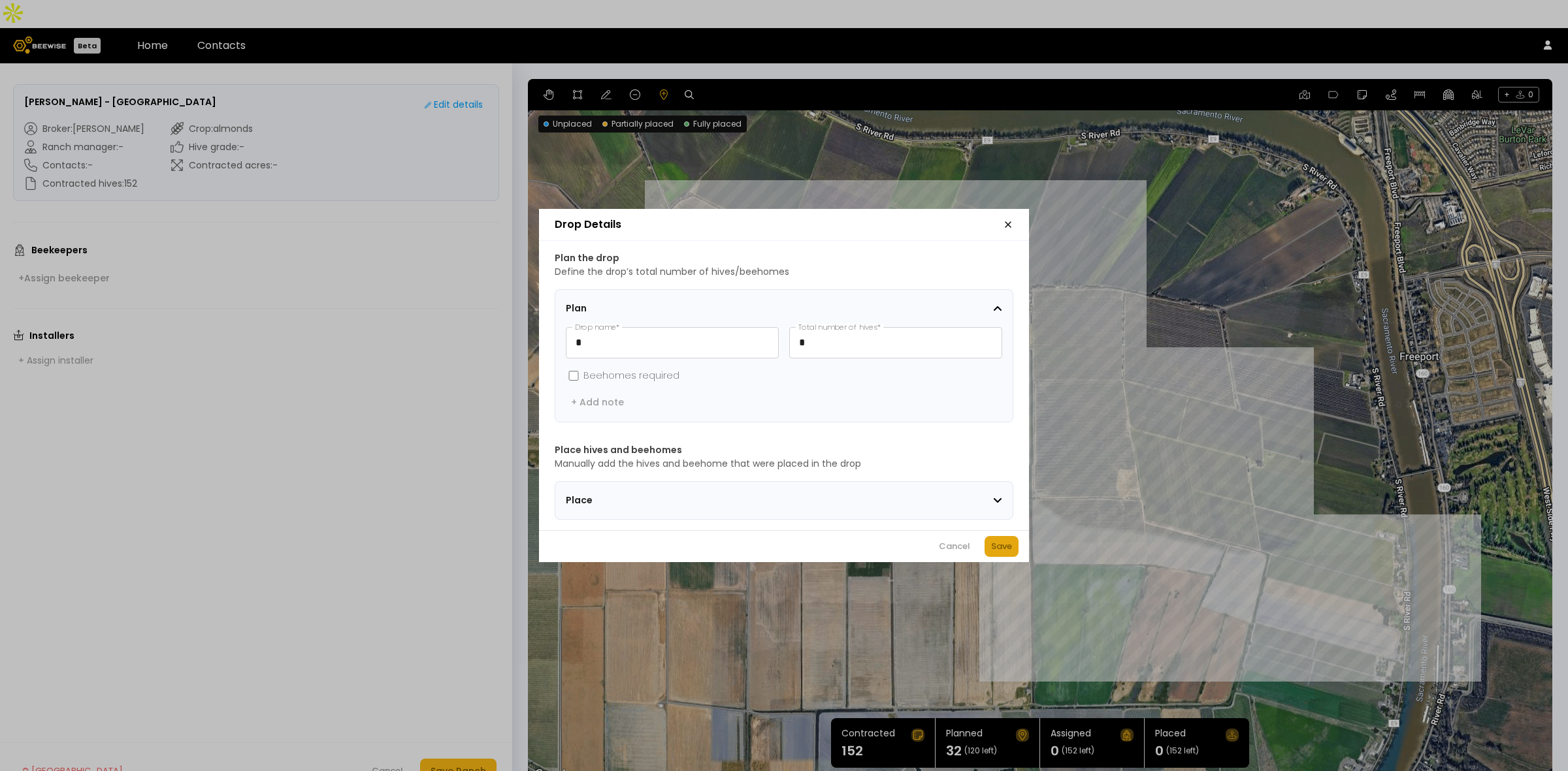
click at [994, 550] on div "Save" at bounding box center [1001, 546] width 21 height 13
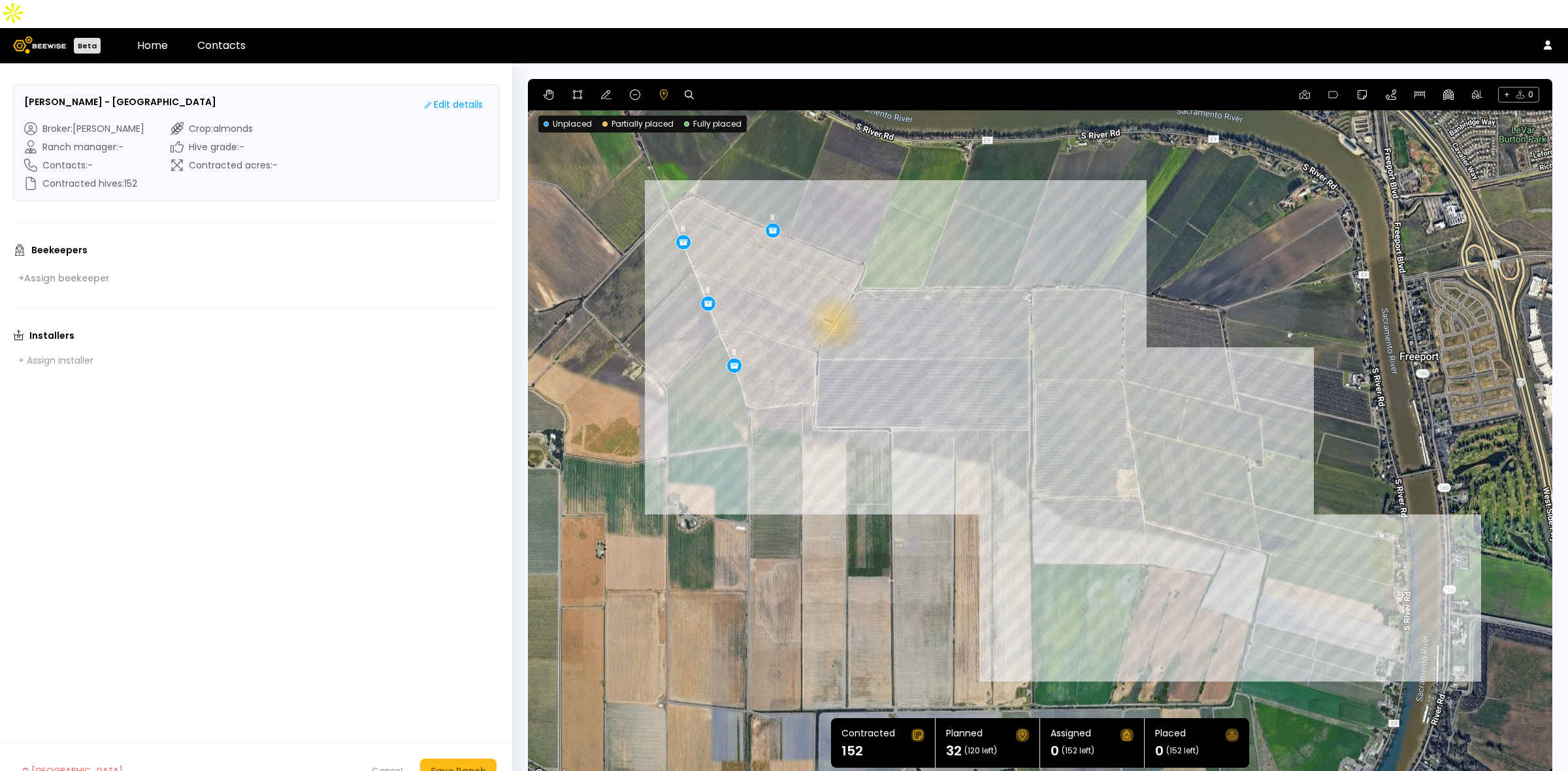
click at [833, 295] on div "8 8 8 8" at bounding box center [1039, 431] width 1024 height 704
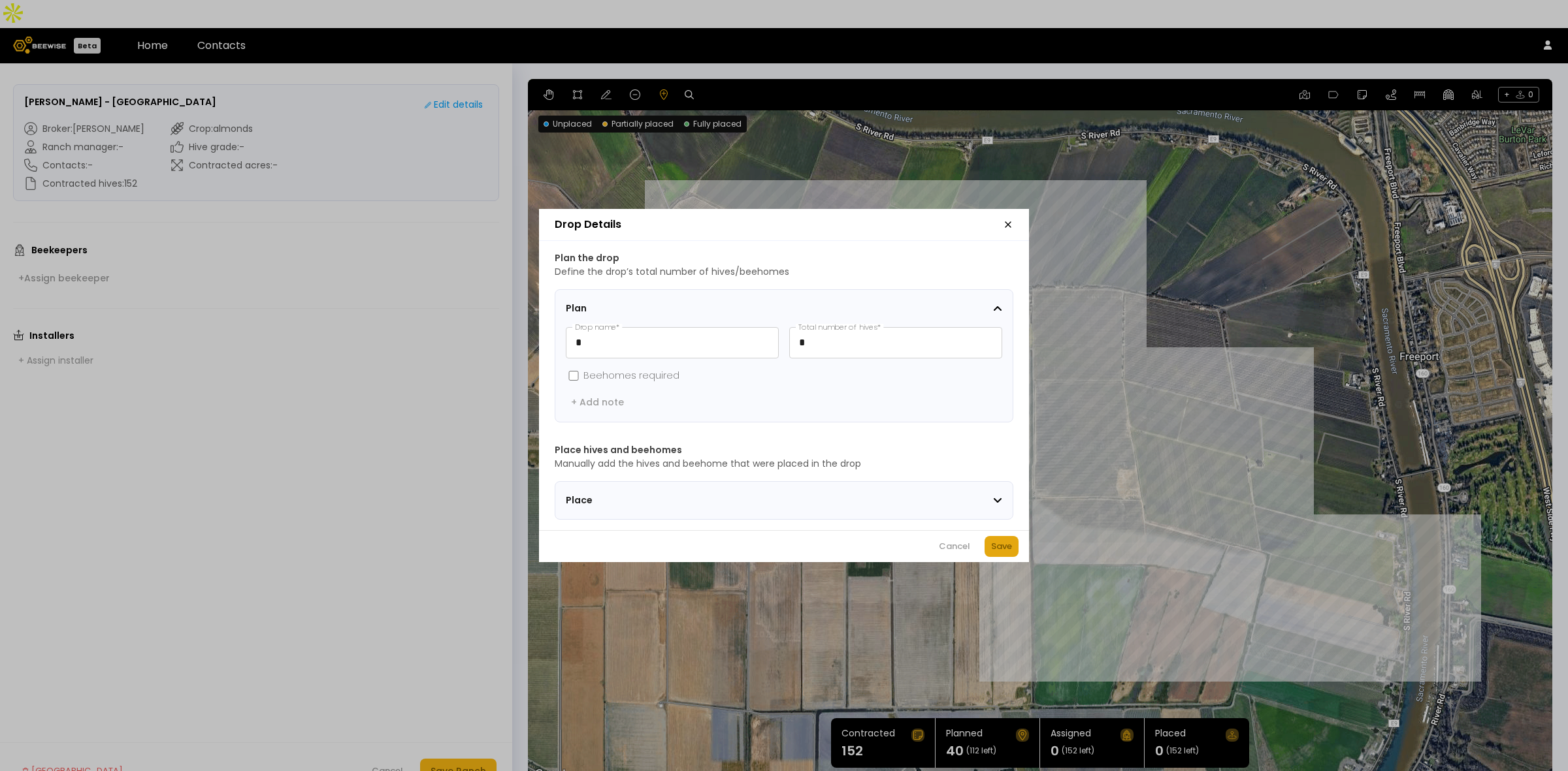
click at [1006, 553] on div "Save" at bounding box center [1001, 546] width 21 height 13
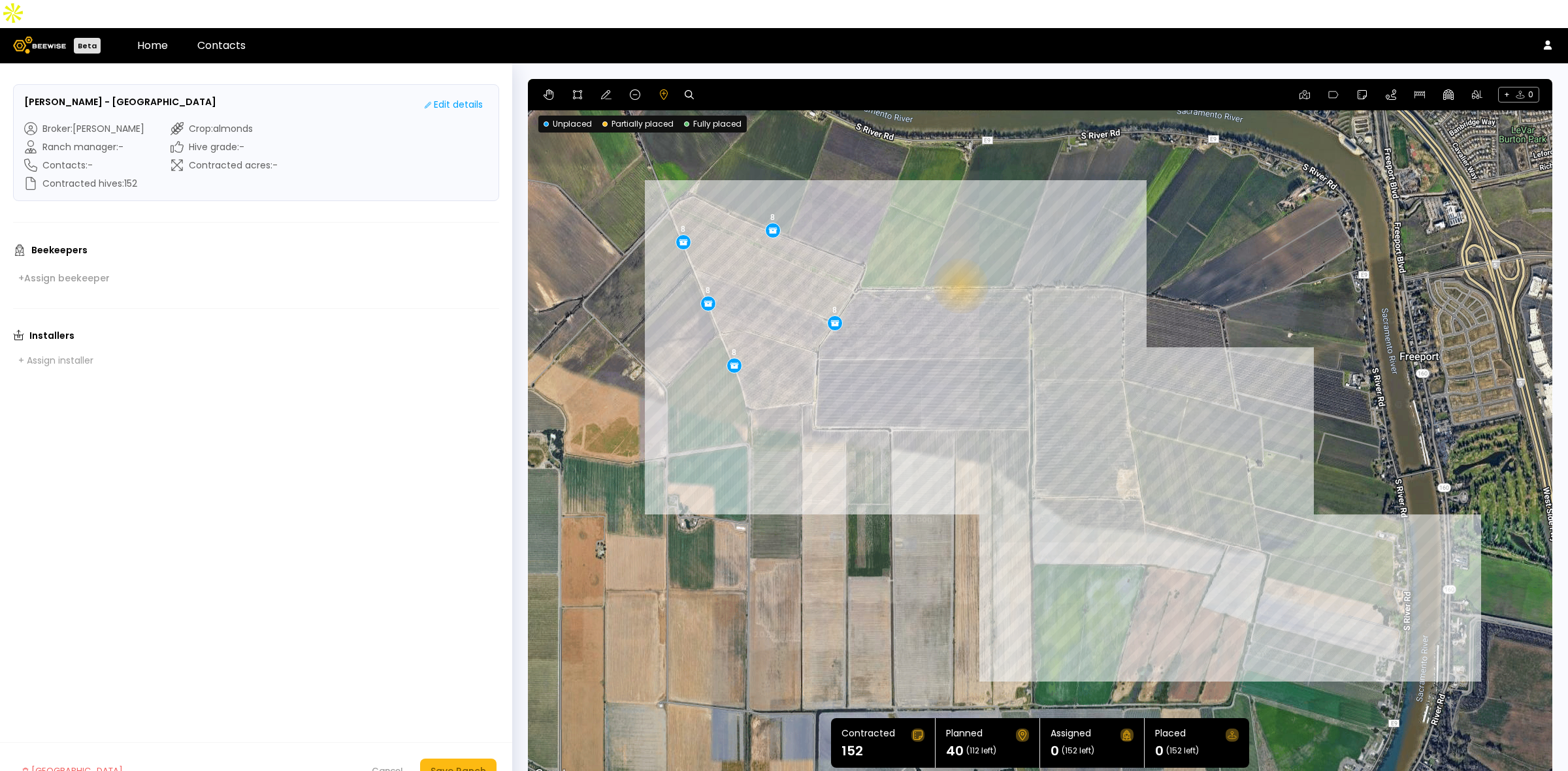
click at [959, 258] on div "8 8 8 8 8" at bounding box center [1039, 431] width 1024 height 704
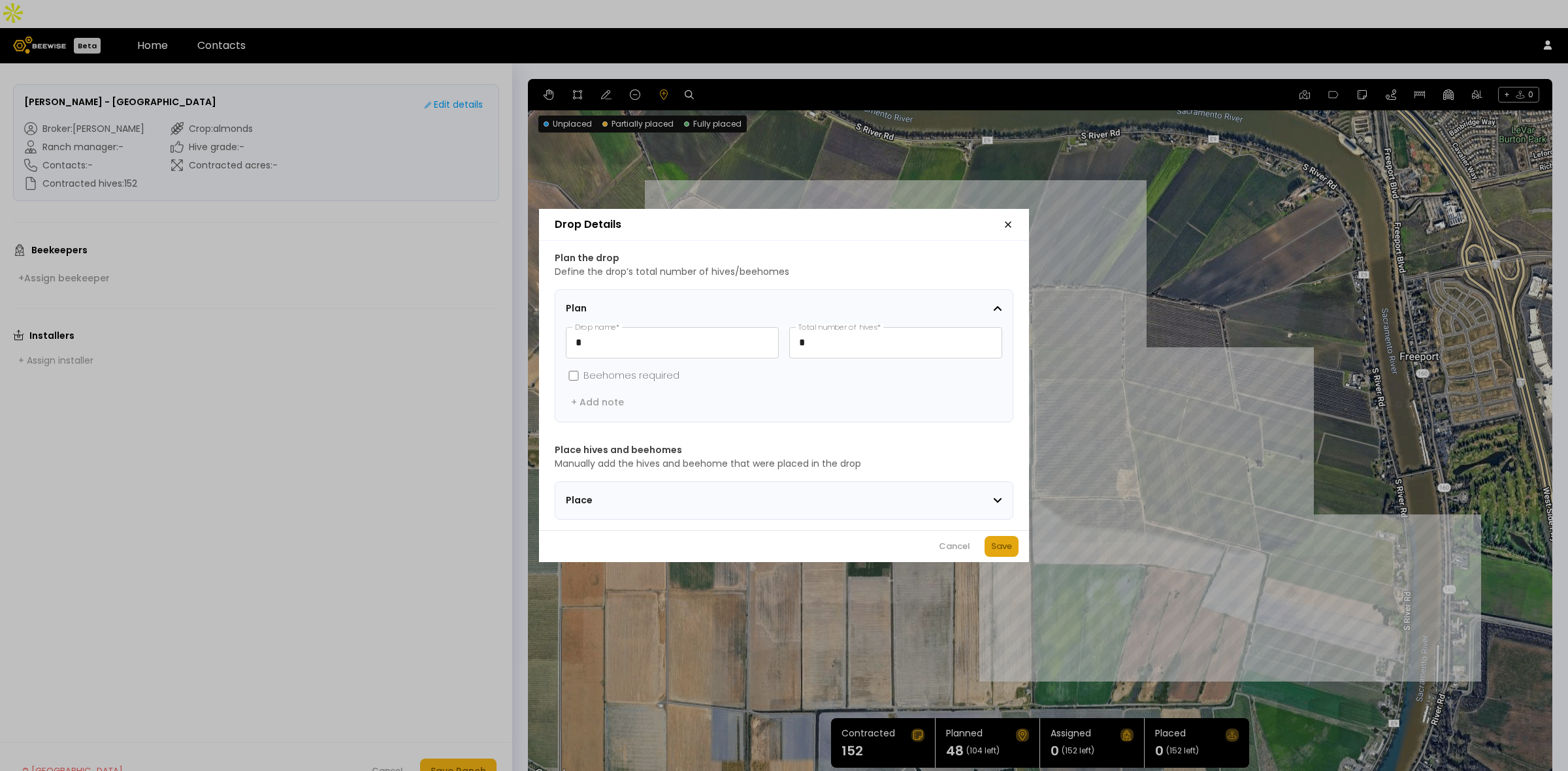
click at [996, 550] on div "Save" at bounding box center [1001, 546] width 21 height 13
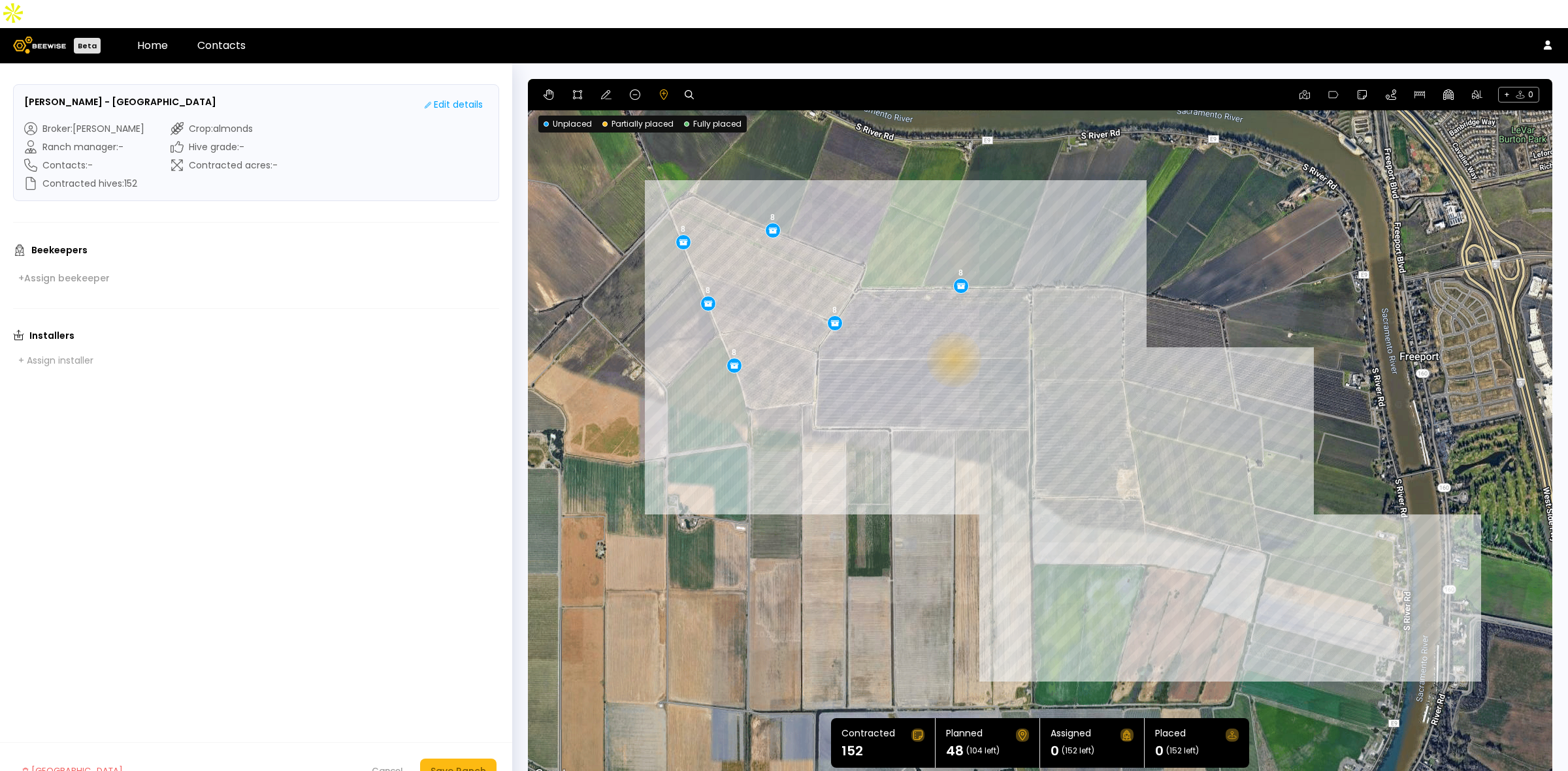
click at [952, 332] on div "8 8 8 8 8 8" at bounding box center [1039, 431] width 1024 height 704
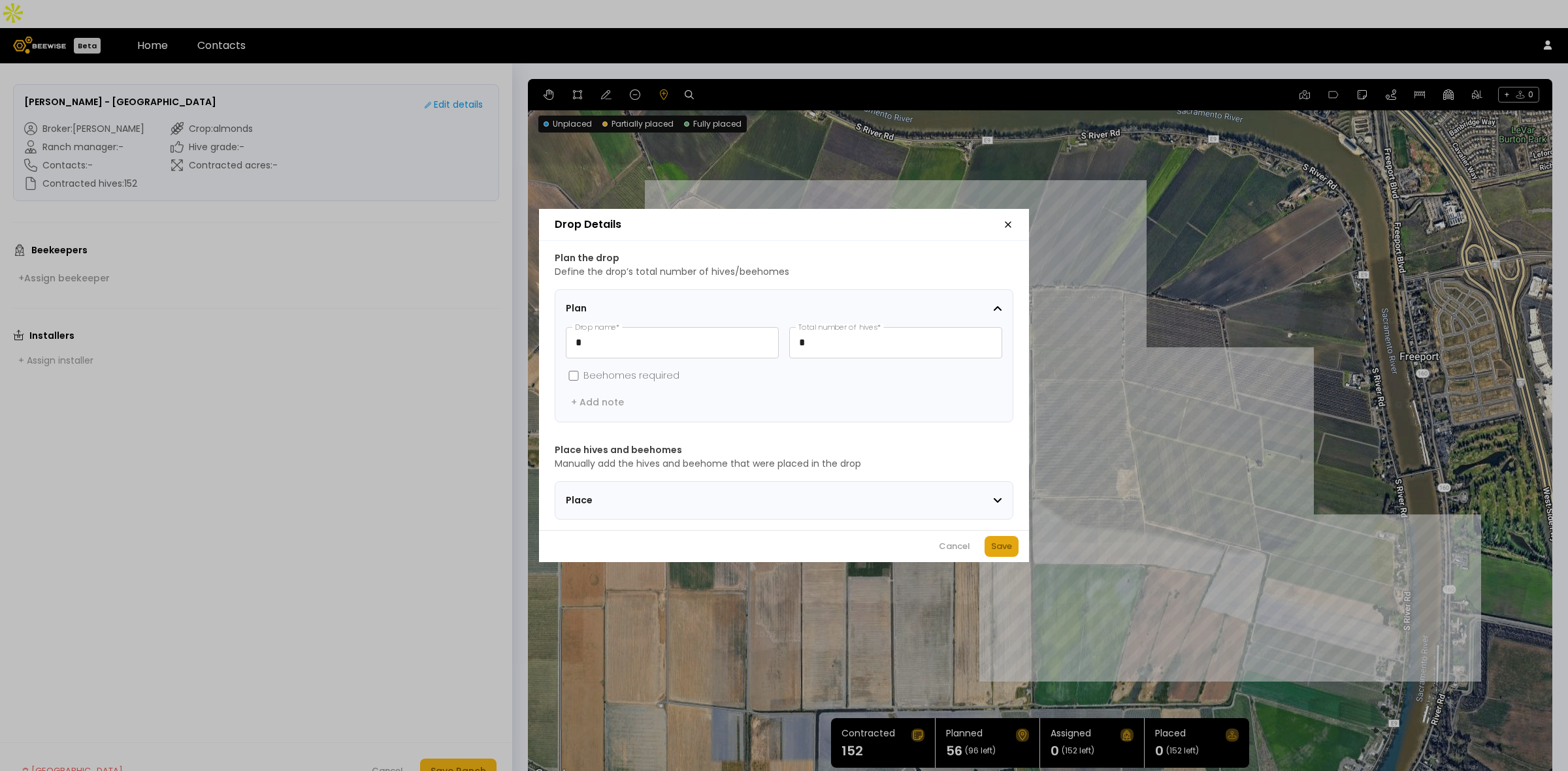
click at [1004, 553] on div "Save" at bounding box center [1001, 546] width 21 height 13
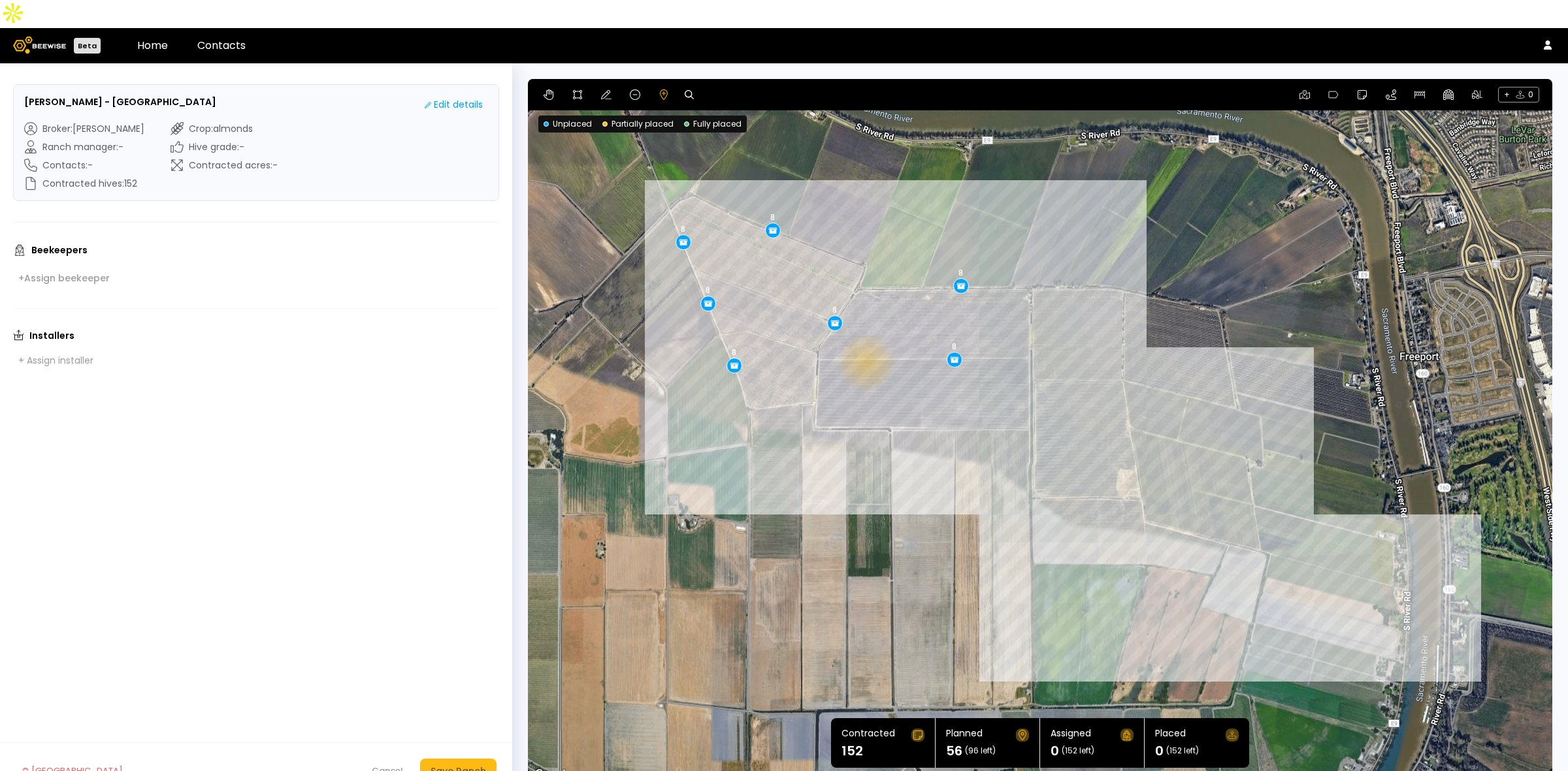
click at [865, 335] on div "8 8 8 8 8 8 8" at bounding box center [1039, 431] width 1024 height 704
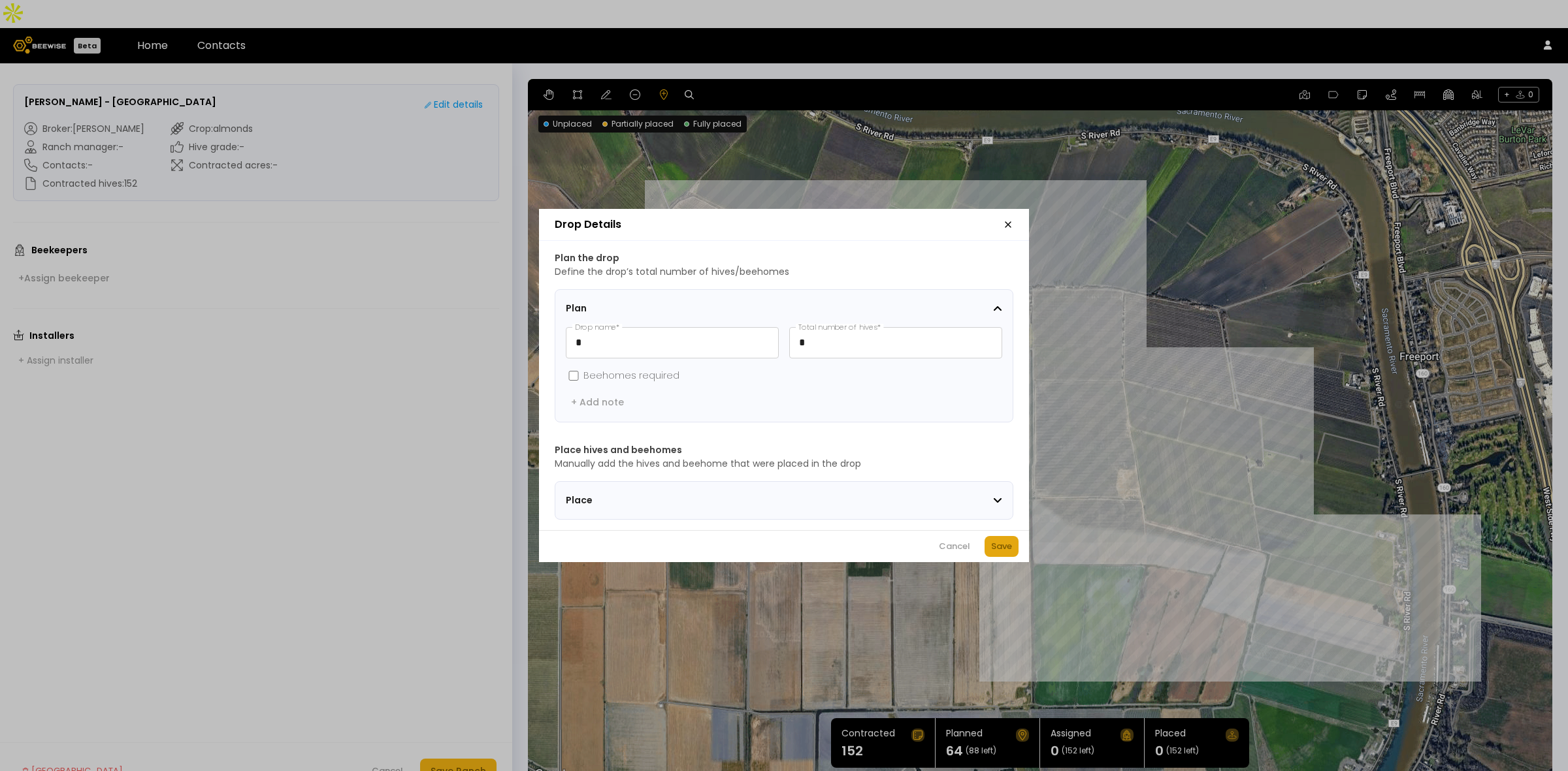
click at [996, 550] on div "Save" at bounding box center [1001, 546] width 21 height 13
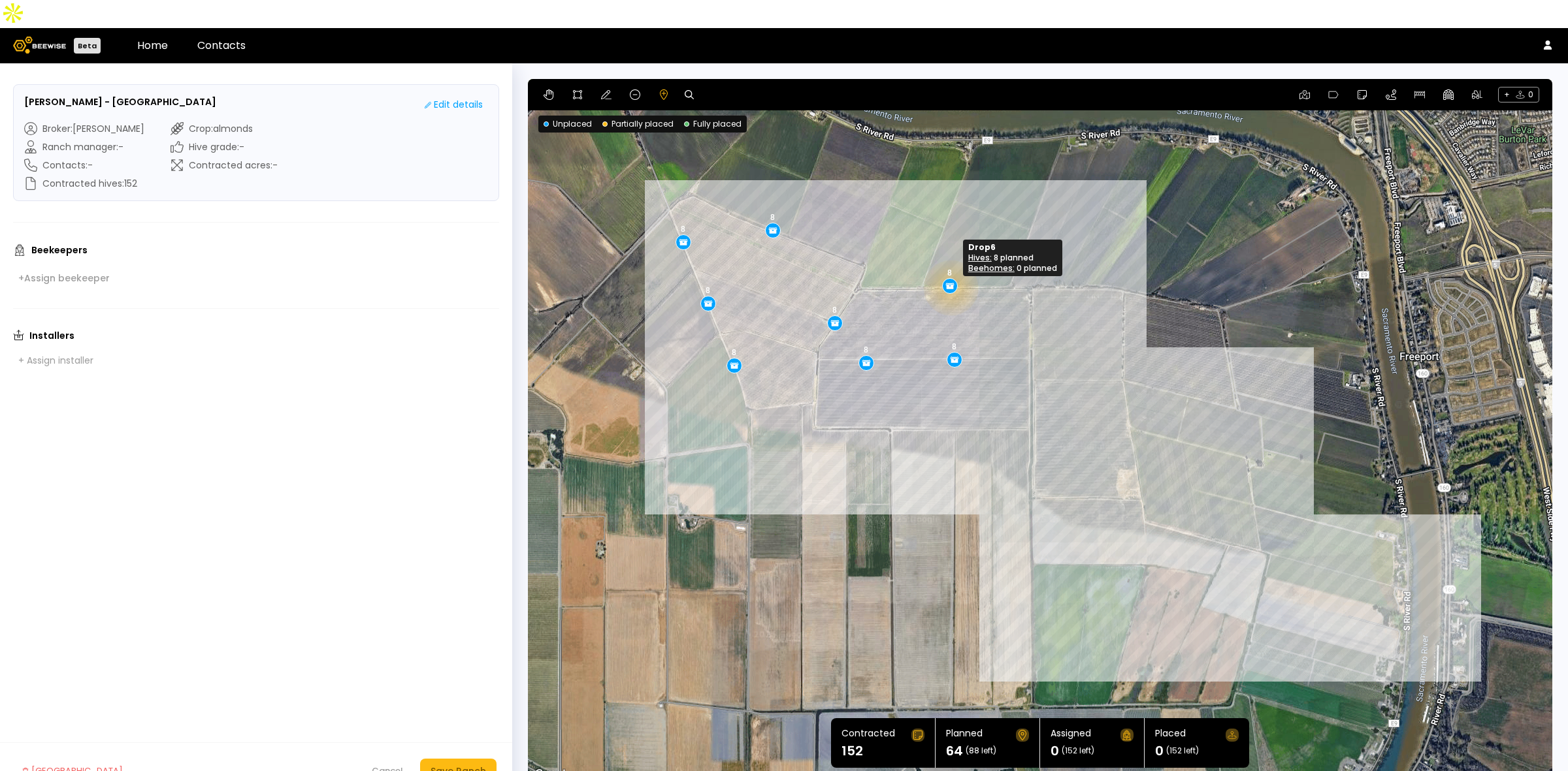
drag, startPoint x: 960, startPoint y: 260, endPoint x: 950, endPoint y: 318, distance: 58.9
click at [1031, 308] on div "8 8 8 8 8 8 8 8" at bounding box center [1039, 431] width 1024 height 704
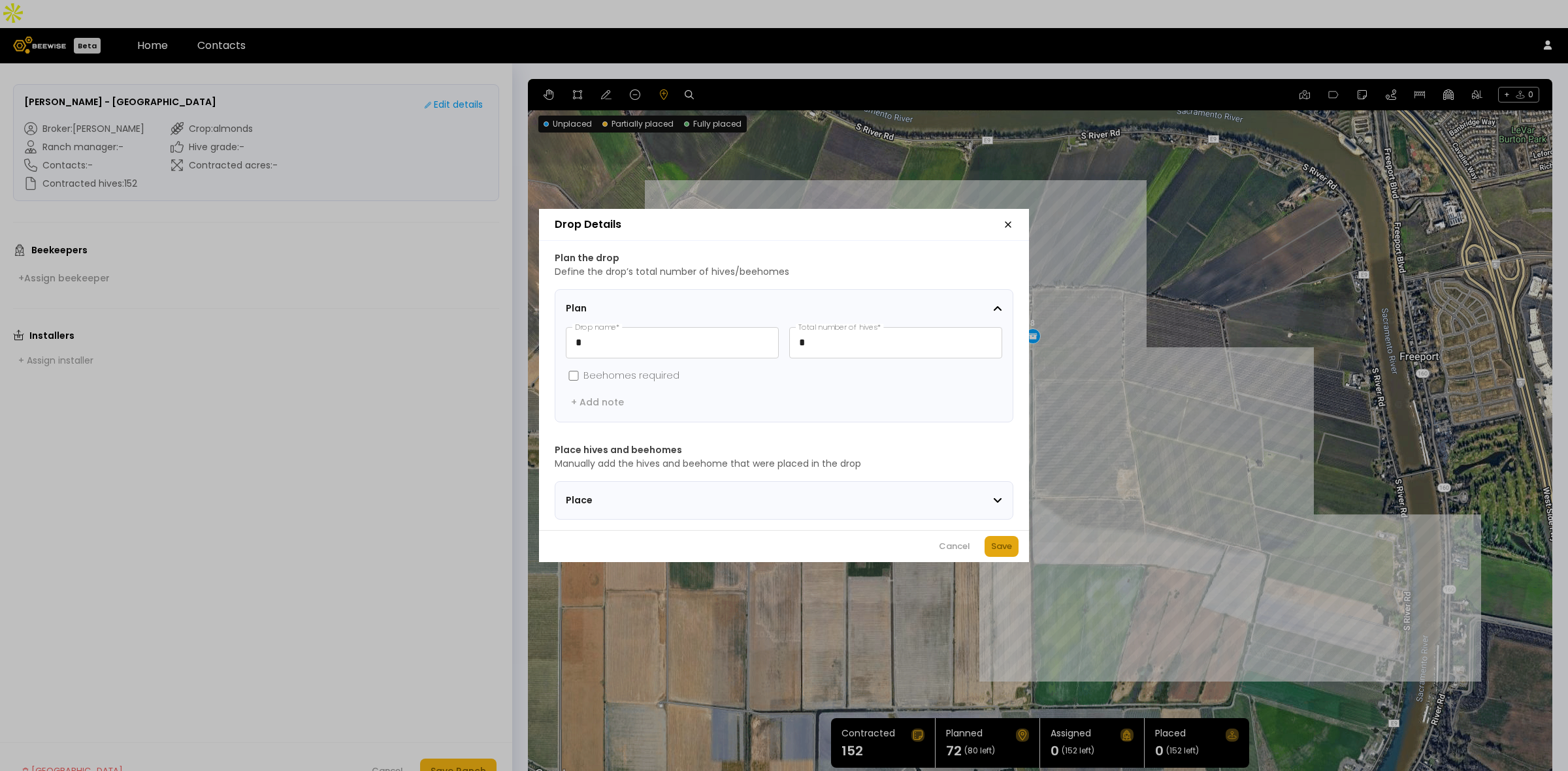
click at [1000, 543] on button "Save" at bounding box center [1001, 546] width 34 height 21
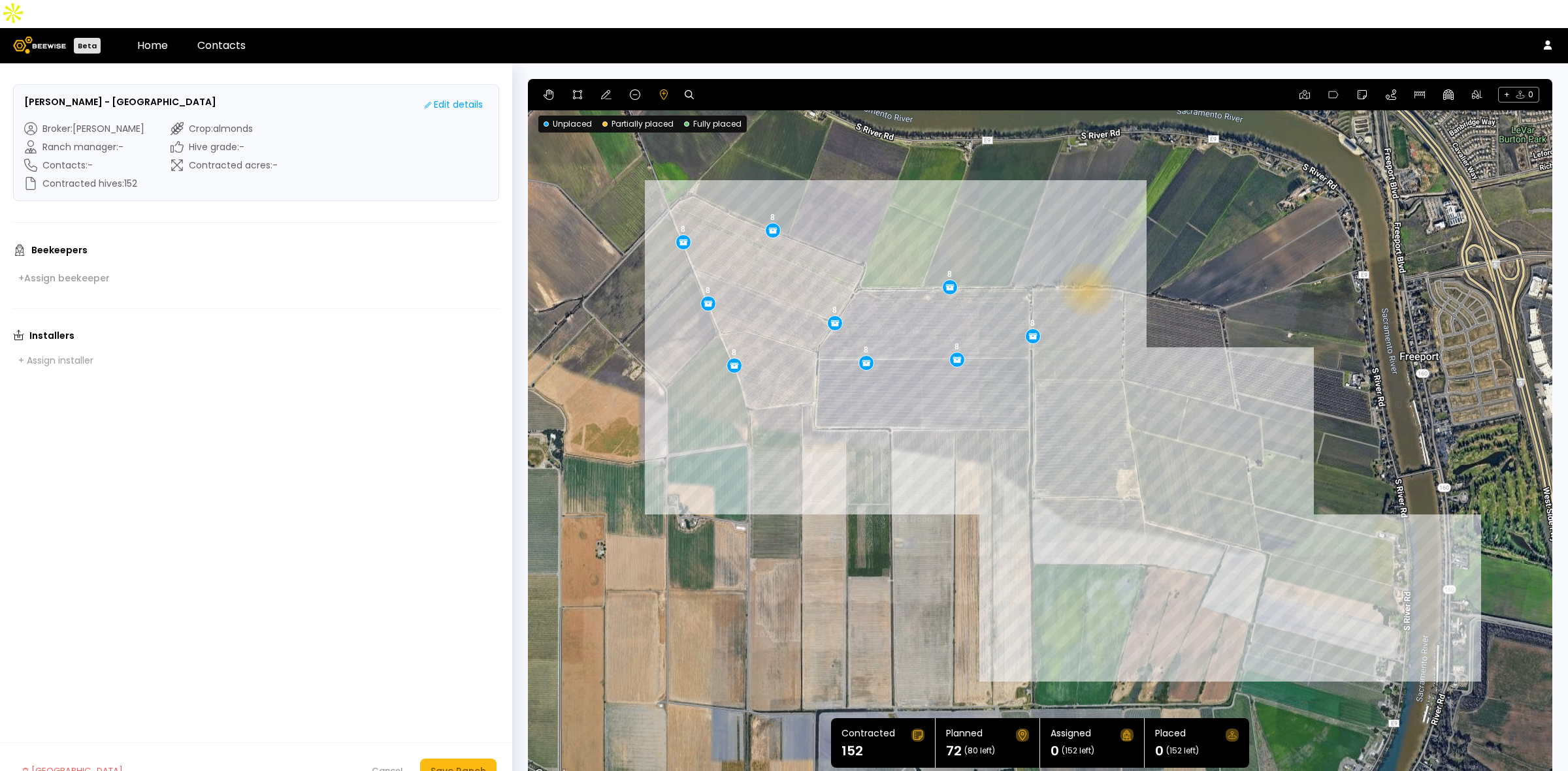
click at [1084, 262] on div "8 8 8 8 8 8 8 8 8" at bounding box center [1039, 431] width 1024 height 704
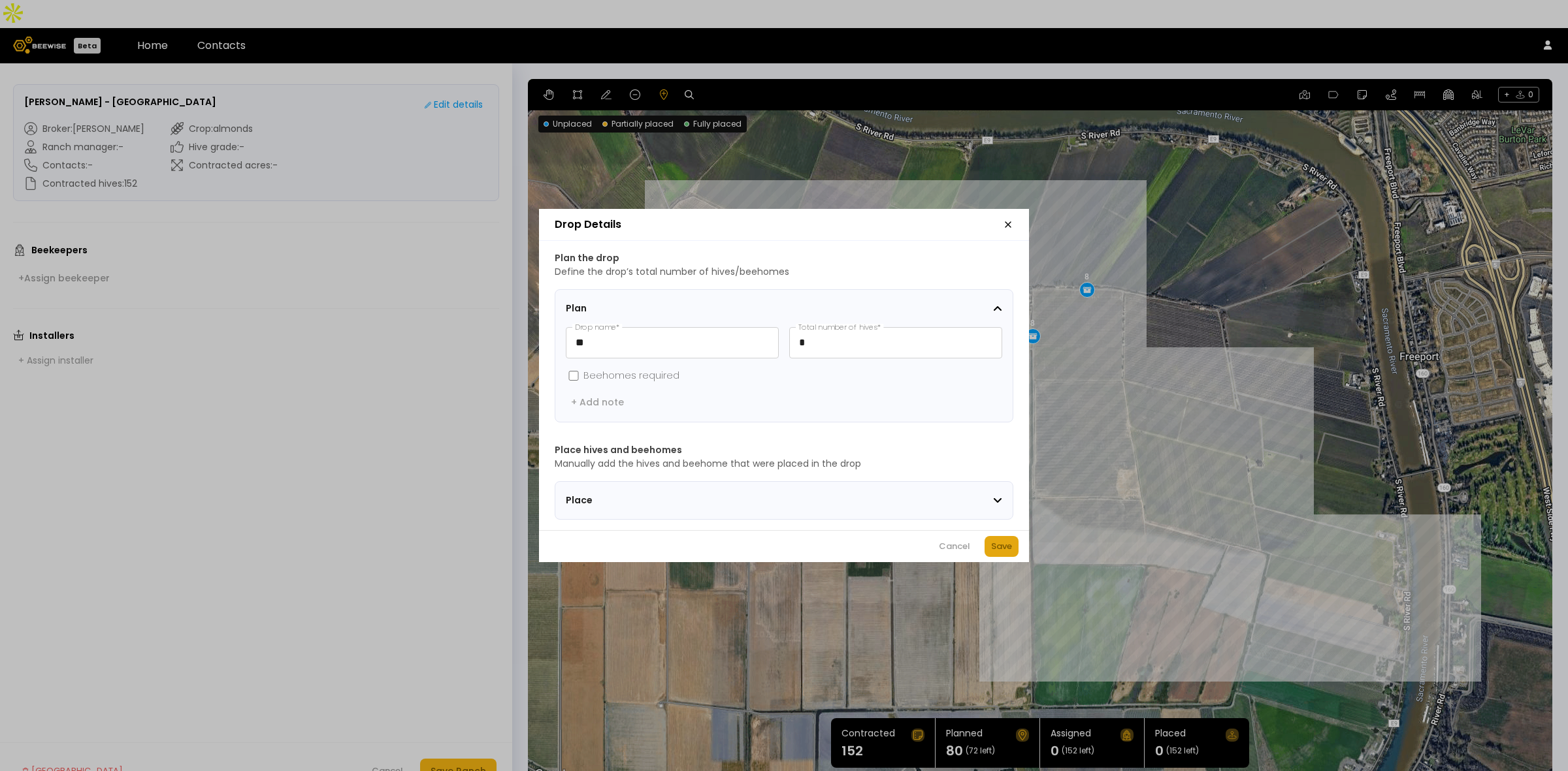
click at [1003, 550] on div "Save" at bounding box center [1001, 546] width 21 height 13
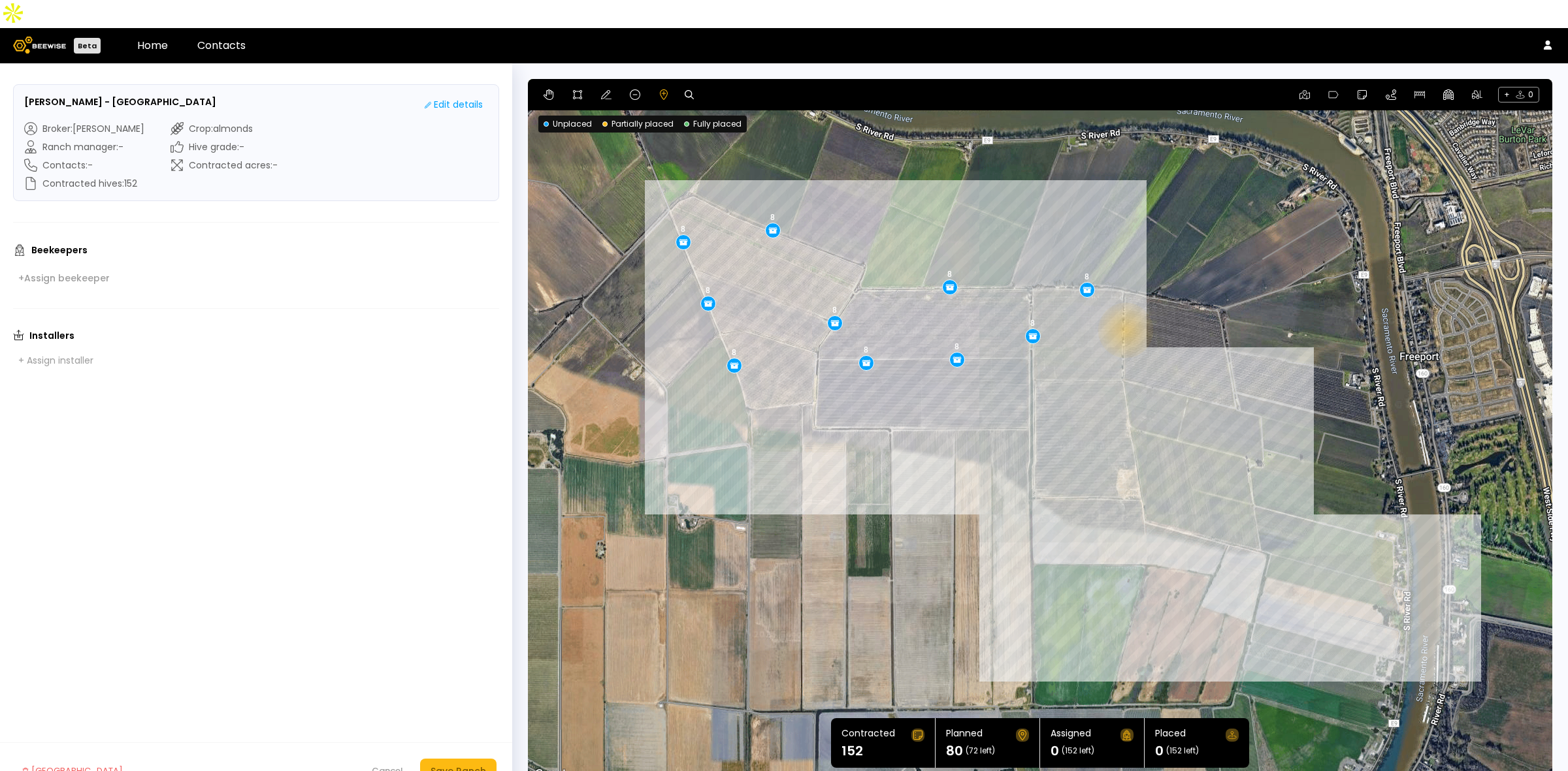
click at [1124, 302] on div "8 8 8 8 8 8 8 8 8 8" at bounding box center [1039, 431] width 1024 height 704
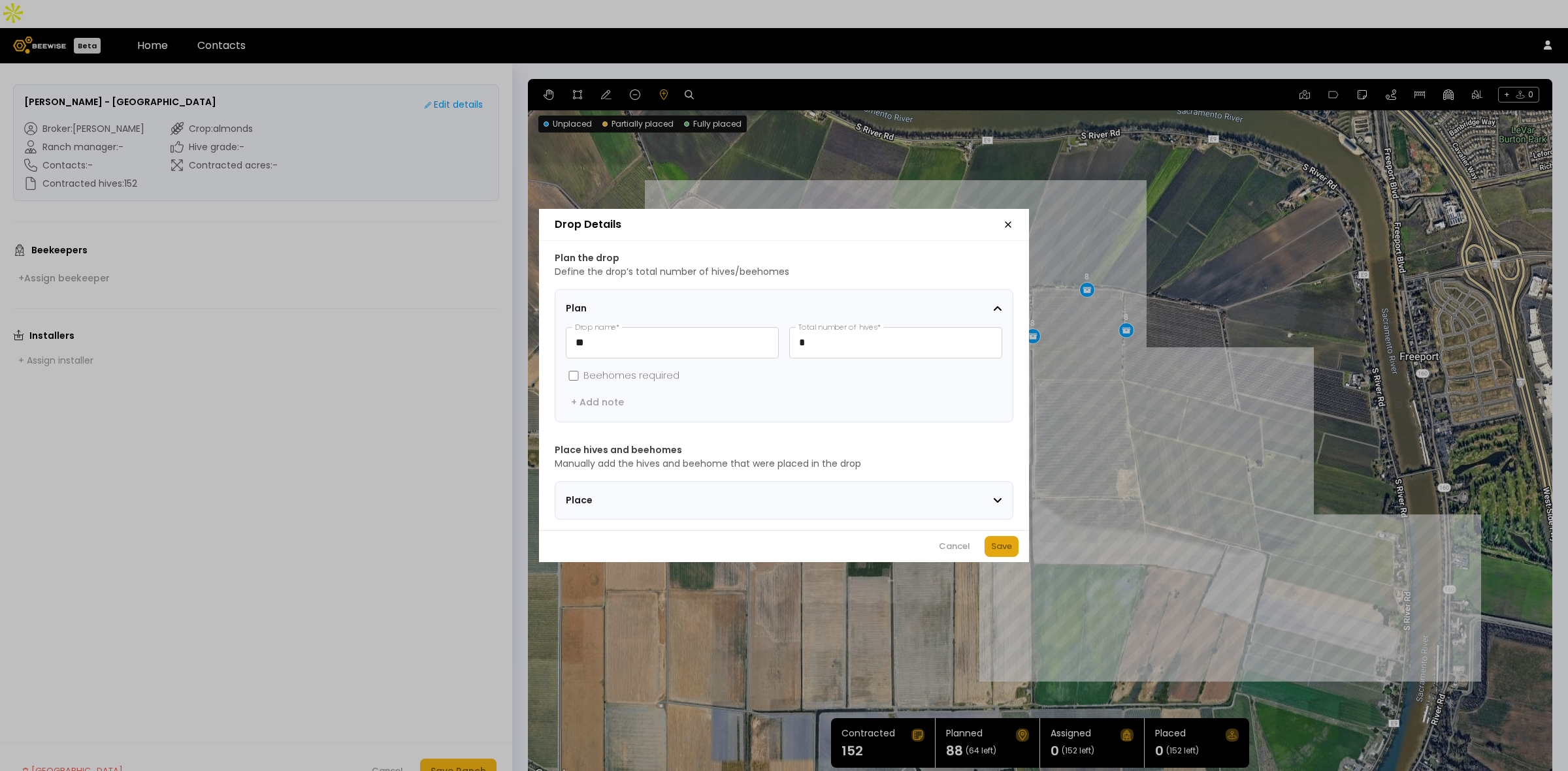
click at [1004, 546] on div "Save" at bounding box center [1001, 546] width 21 height 13
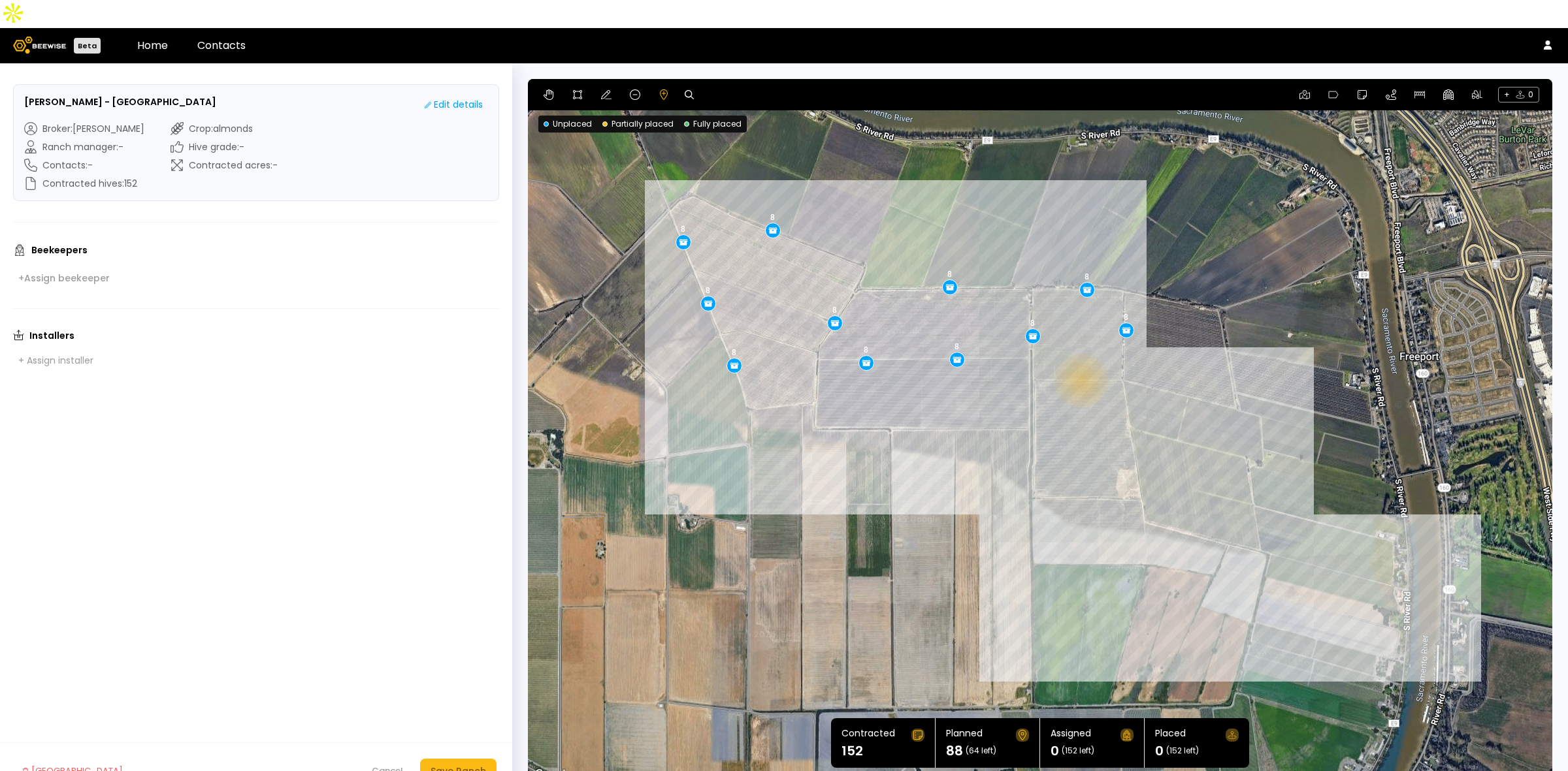
click at [1079, 353] on div "8 8 8 8 8 8 8 8 8 8 8" at bounding box center [1039, 431] width 1024 height 704
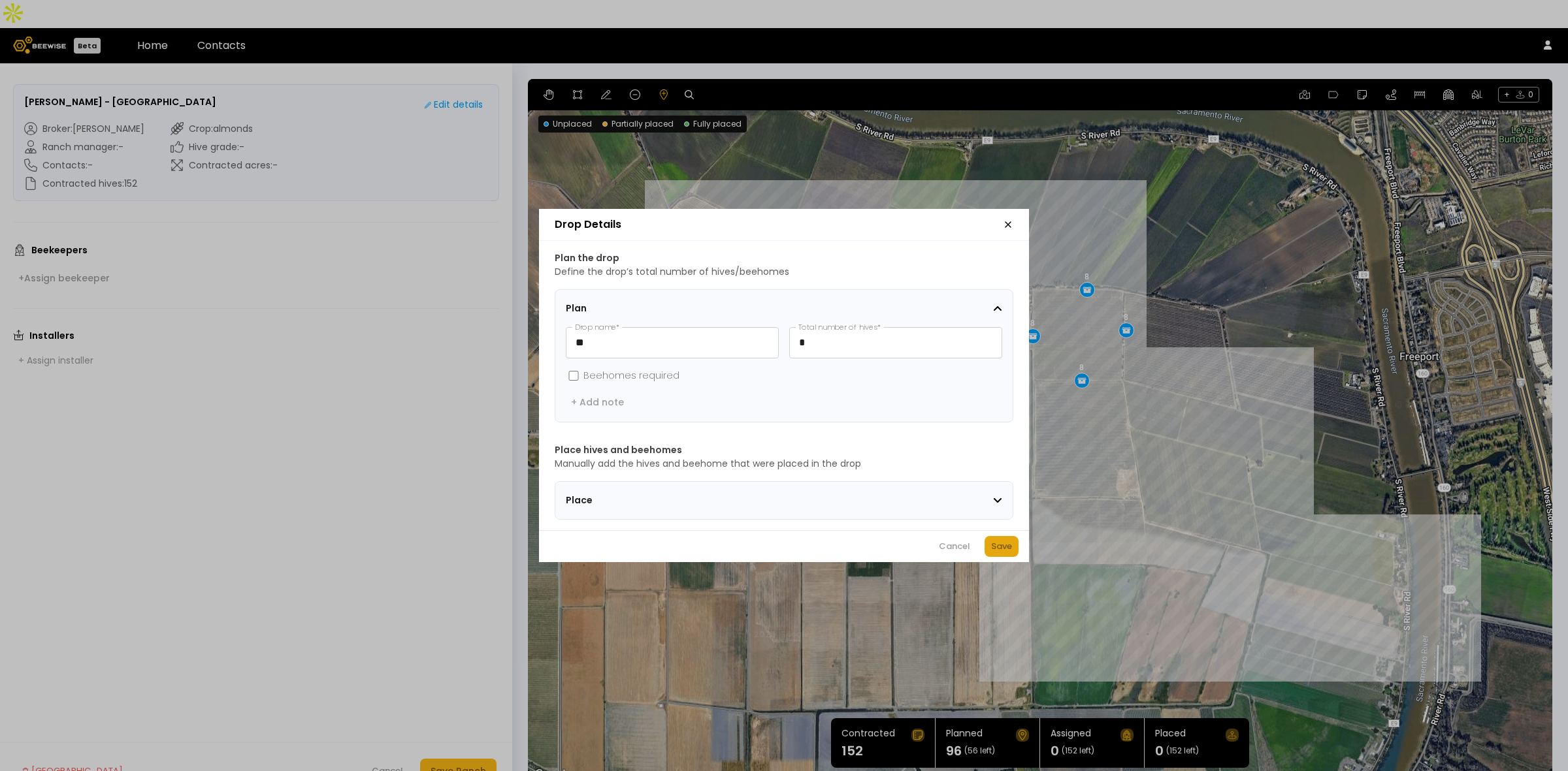
click at [1008, 548] on div "Save" at bounding box center [1001, 546] width 21 height 13
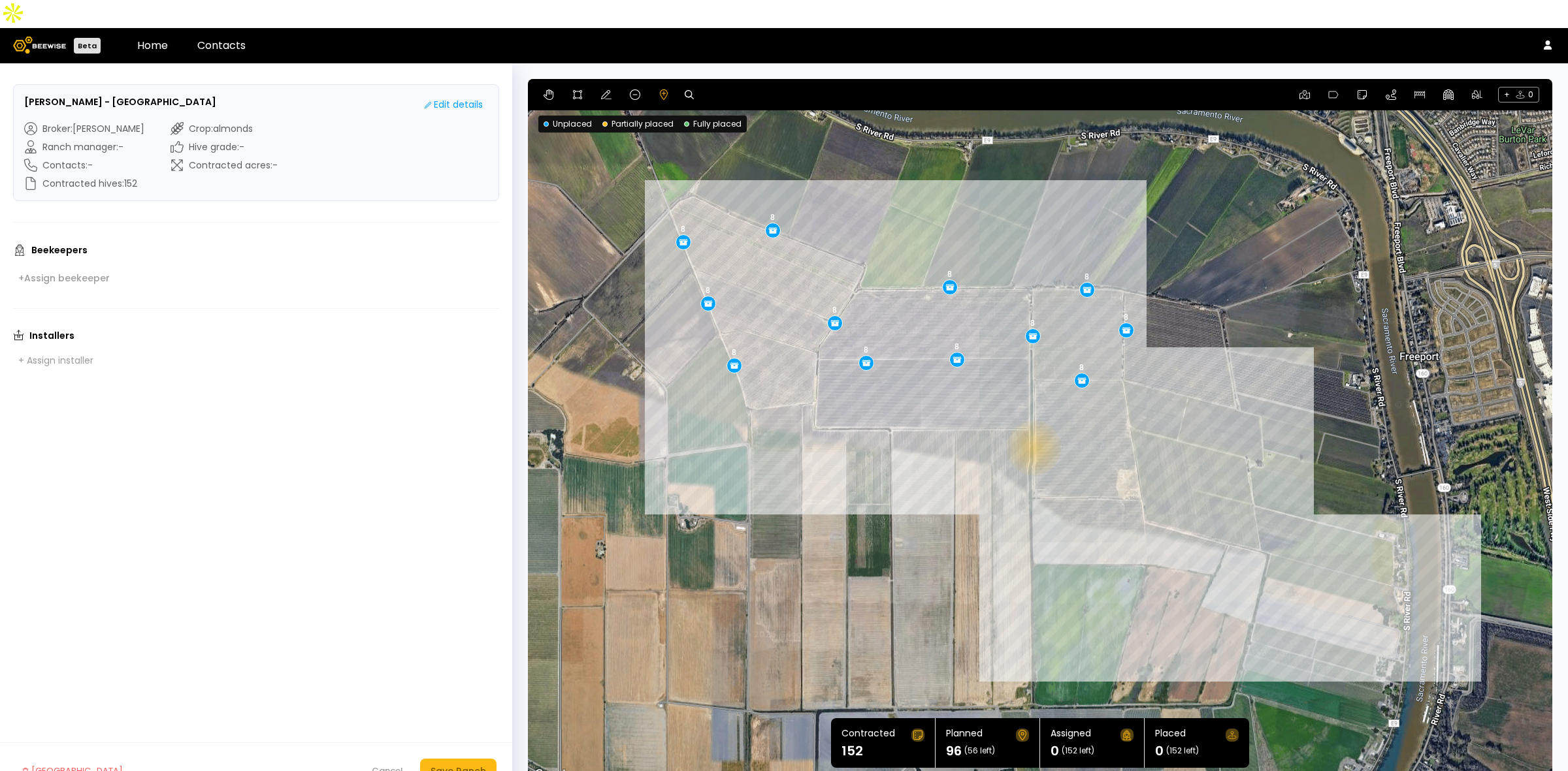
click at [1032, 420] on div "8 8 8 8 8 8 8 8 8 8 8 8" at bounding box center [1039, 431] width 1024 height 704
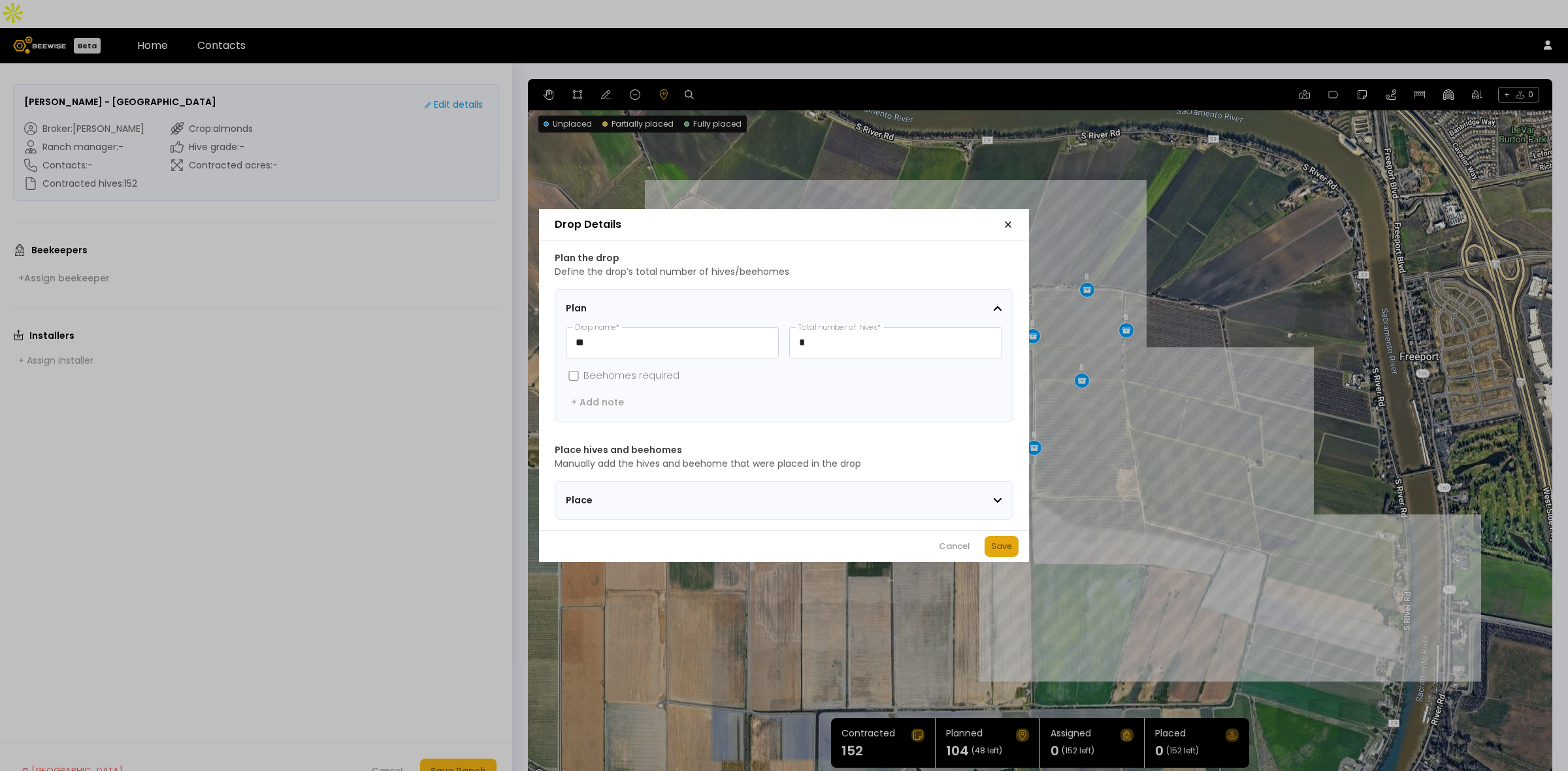
click at [1001, 552] on div "Save" at bounding box center [1001, 546] width 21 height 13
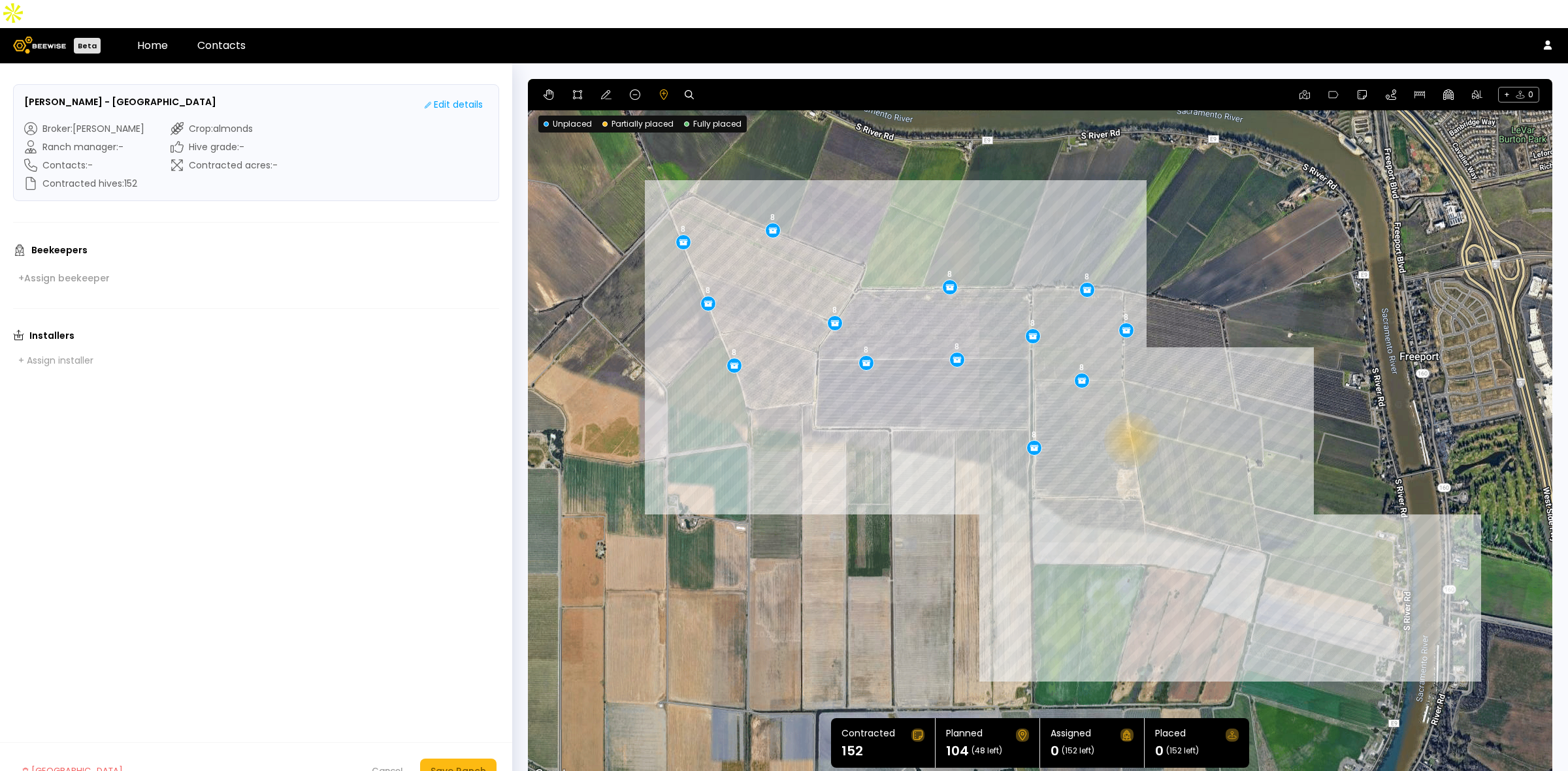
click at [1130, 412] on div "8 8 8 8 8 8 8 8 8 8 8 8 8" at bounding box center [1039, 431] width 1024 height 704
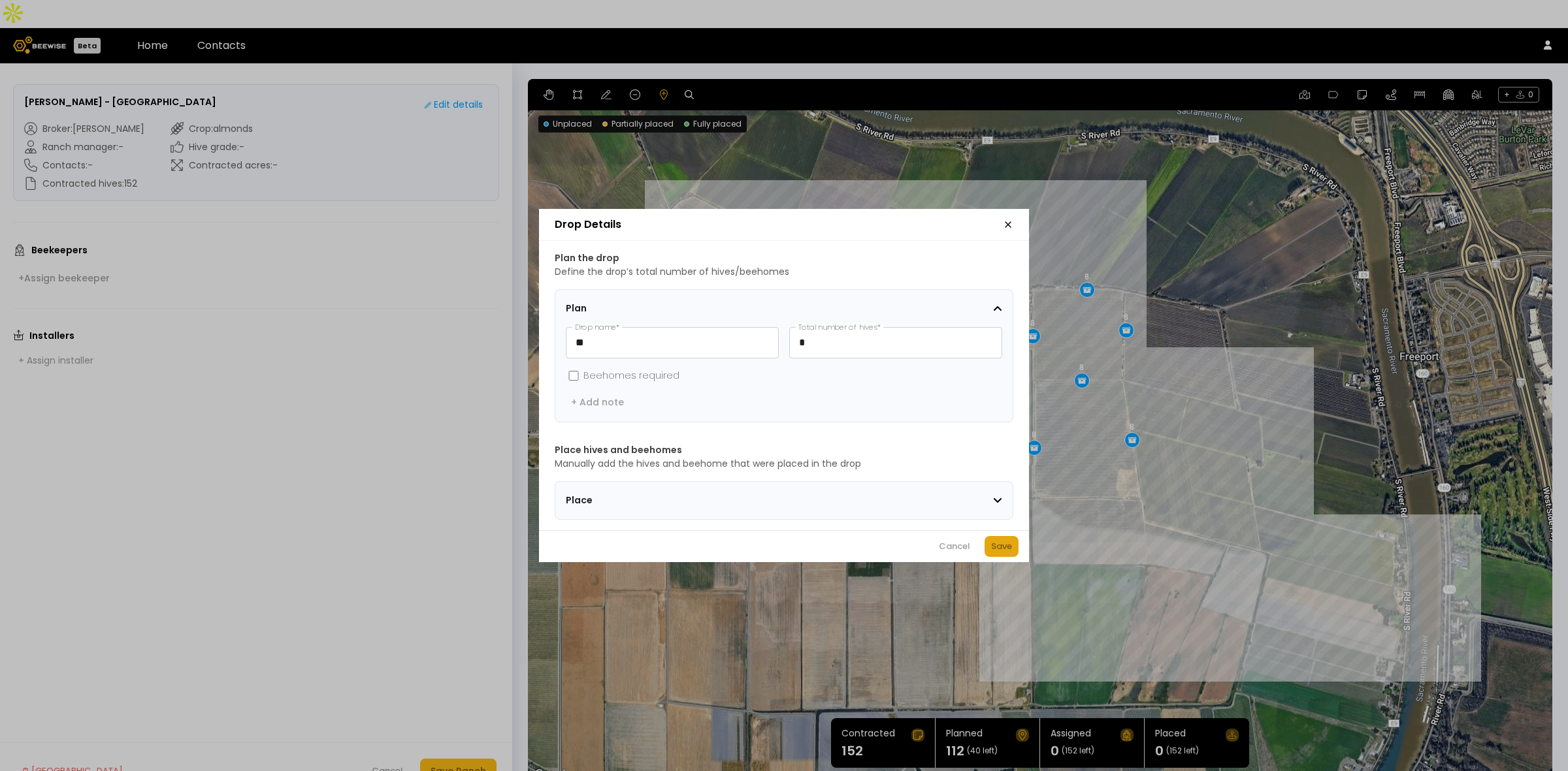
click at [1004, 552] on div "Save" at bounding box center [1001, 546] width 21 height 13
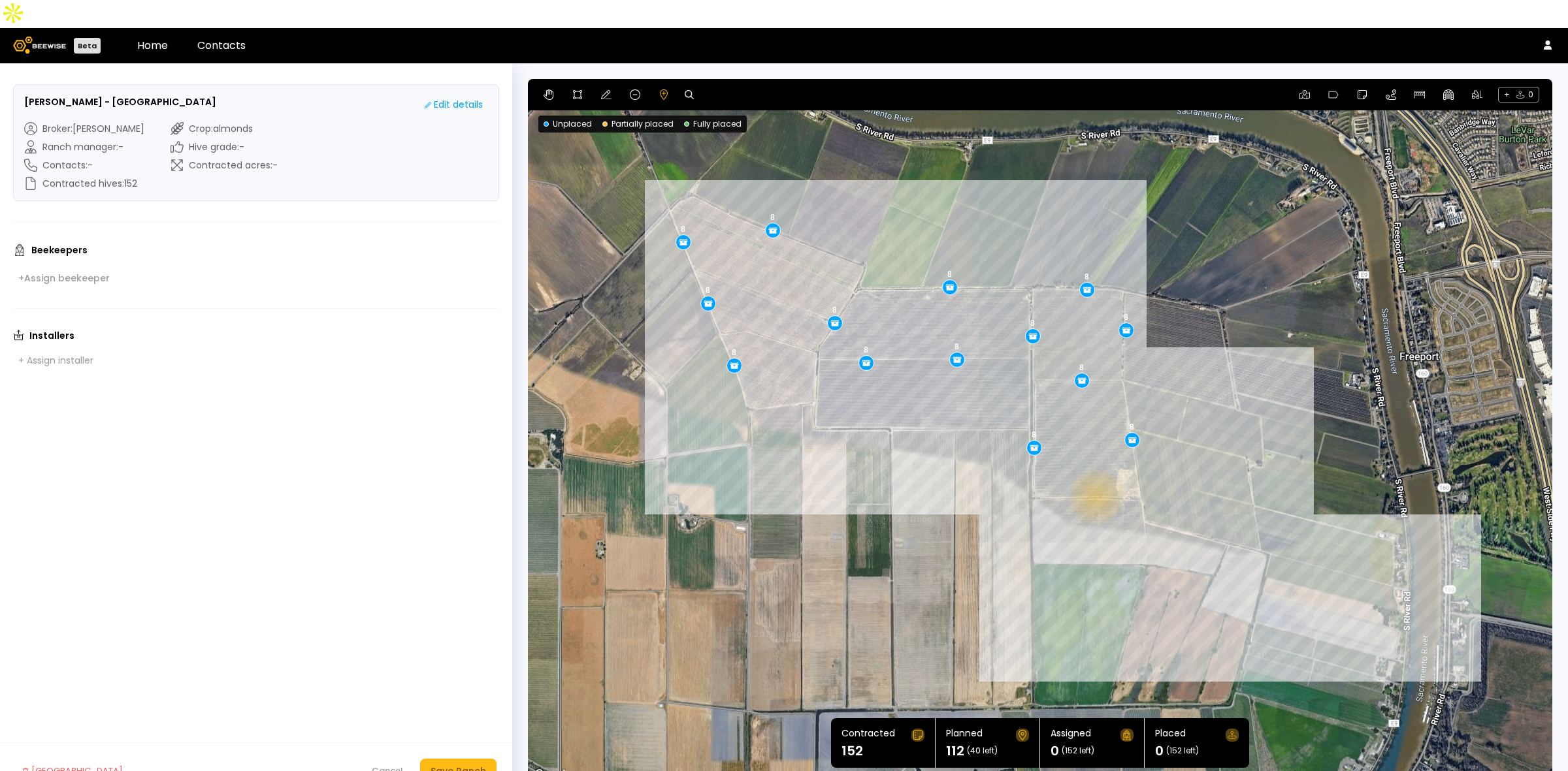
click at [1094, 469] on div "8 8 8 8 8 8 8 8 8 8 8 8 8 8" at bounding box center [1039, 431] width 1024 height 704
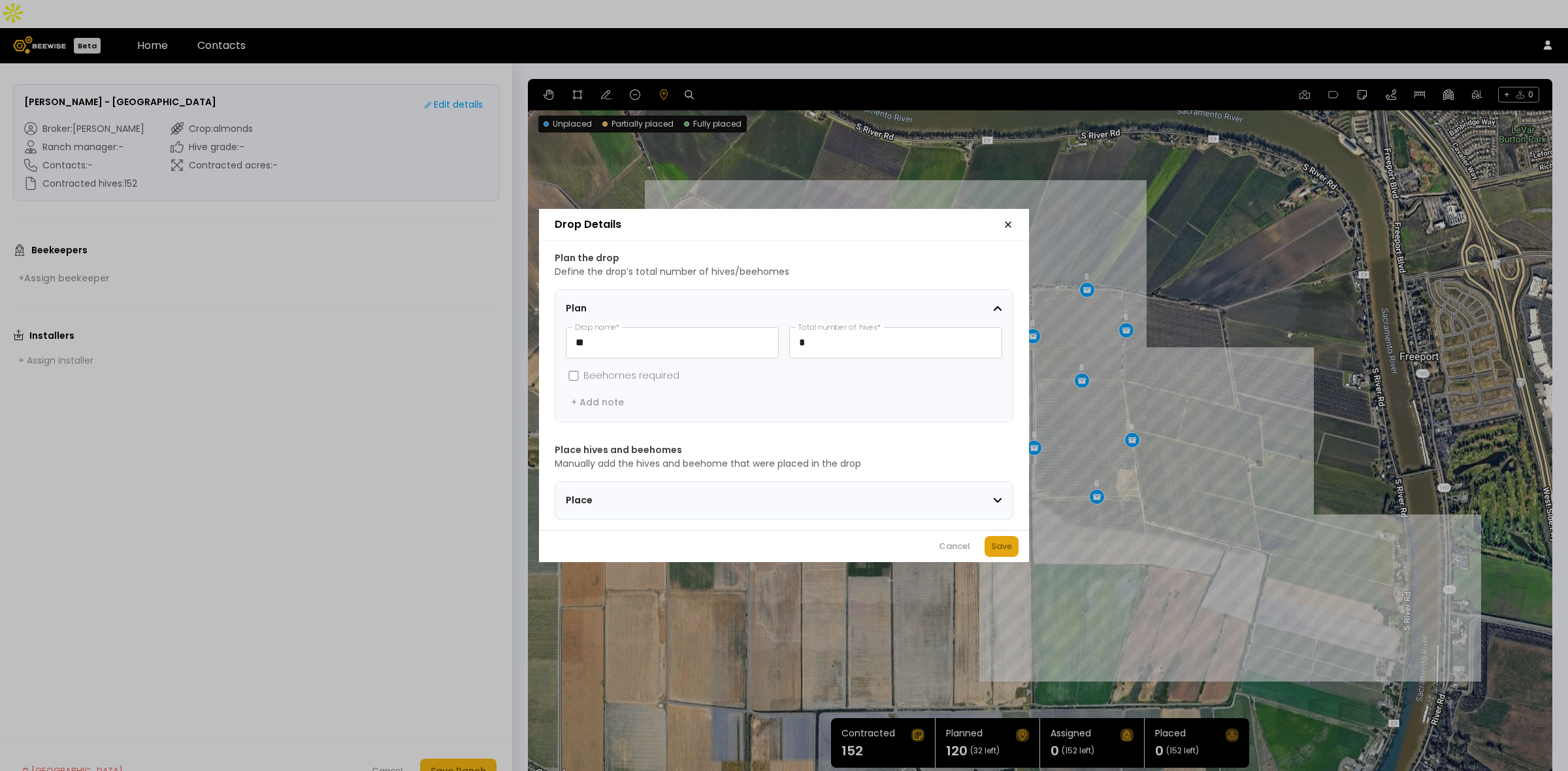
click at [1001, 550] on div "Save" at bounding box center [1001, 546] width 21 height 13
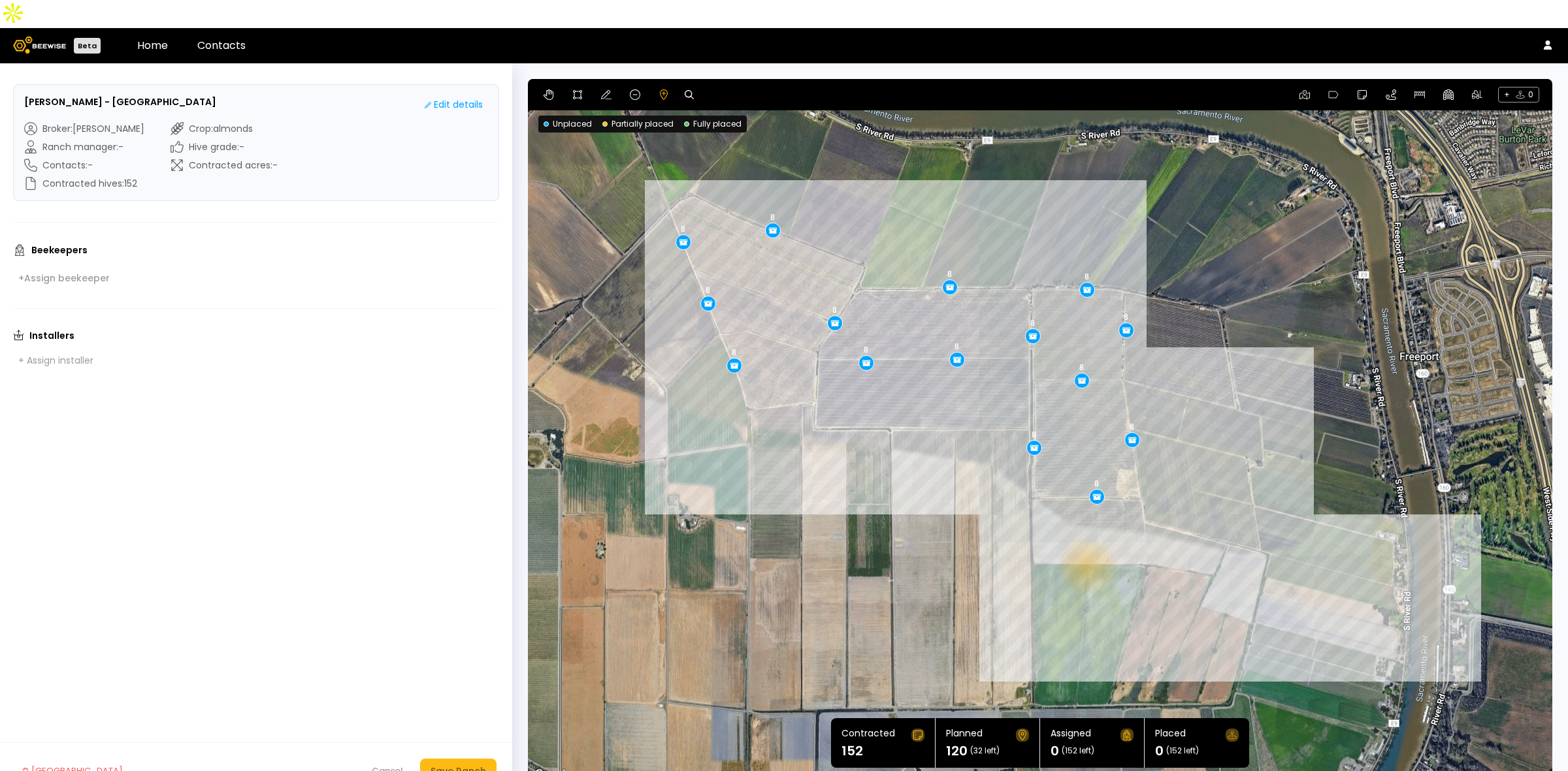
click at [1085, 539] on div "8 8 8 8 8 8 8 8 8 8 8 8 8 8 8" at bounding box center [1039, 431] width 1024 height 704
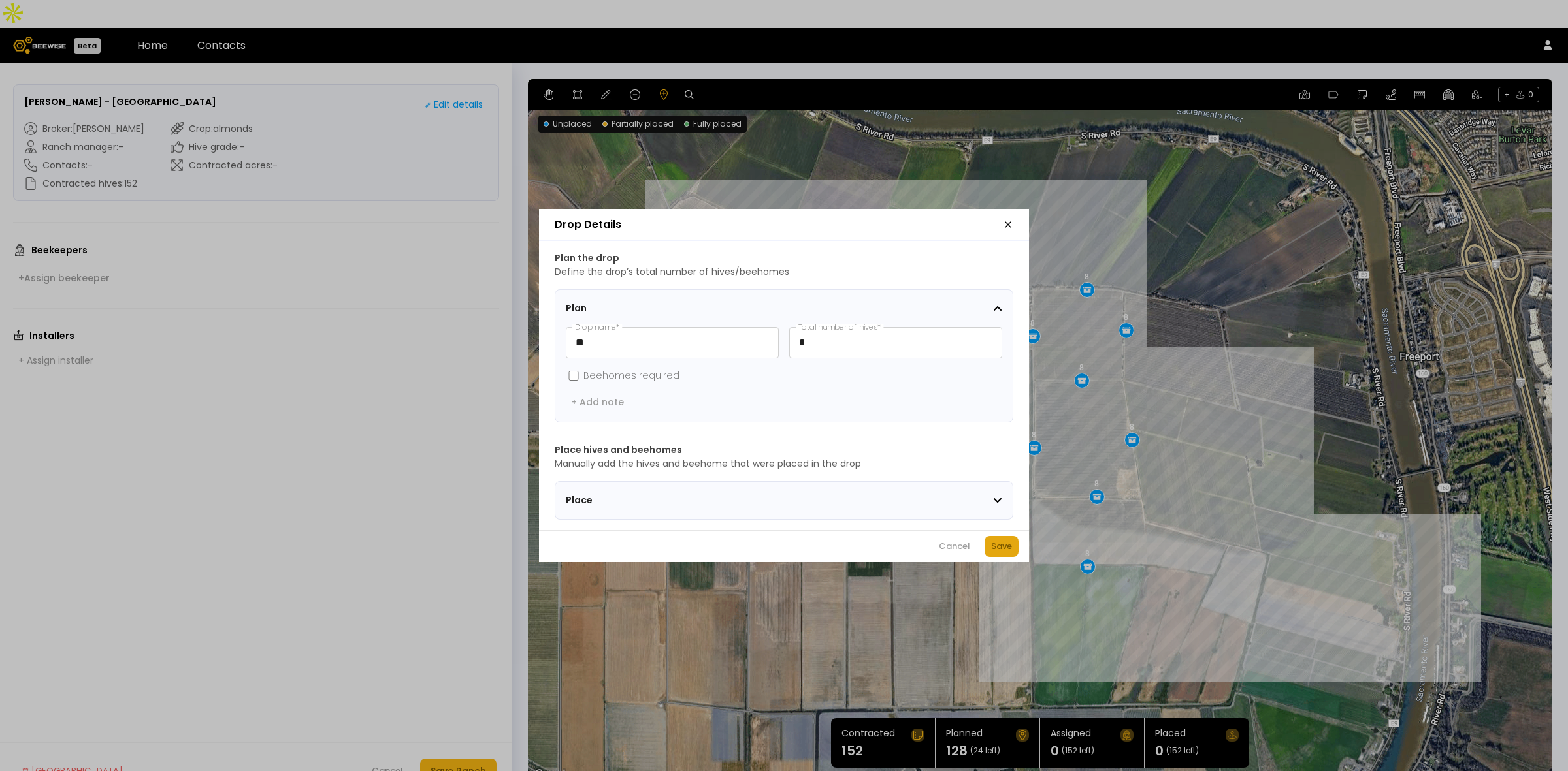
click at [1001, 553] on div "Save" at bounding box center [1001, 546] width 21 height 13
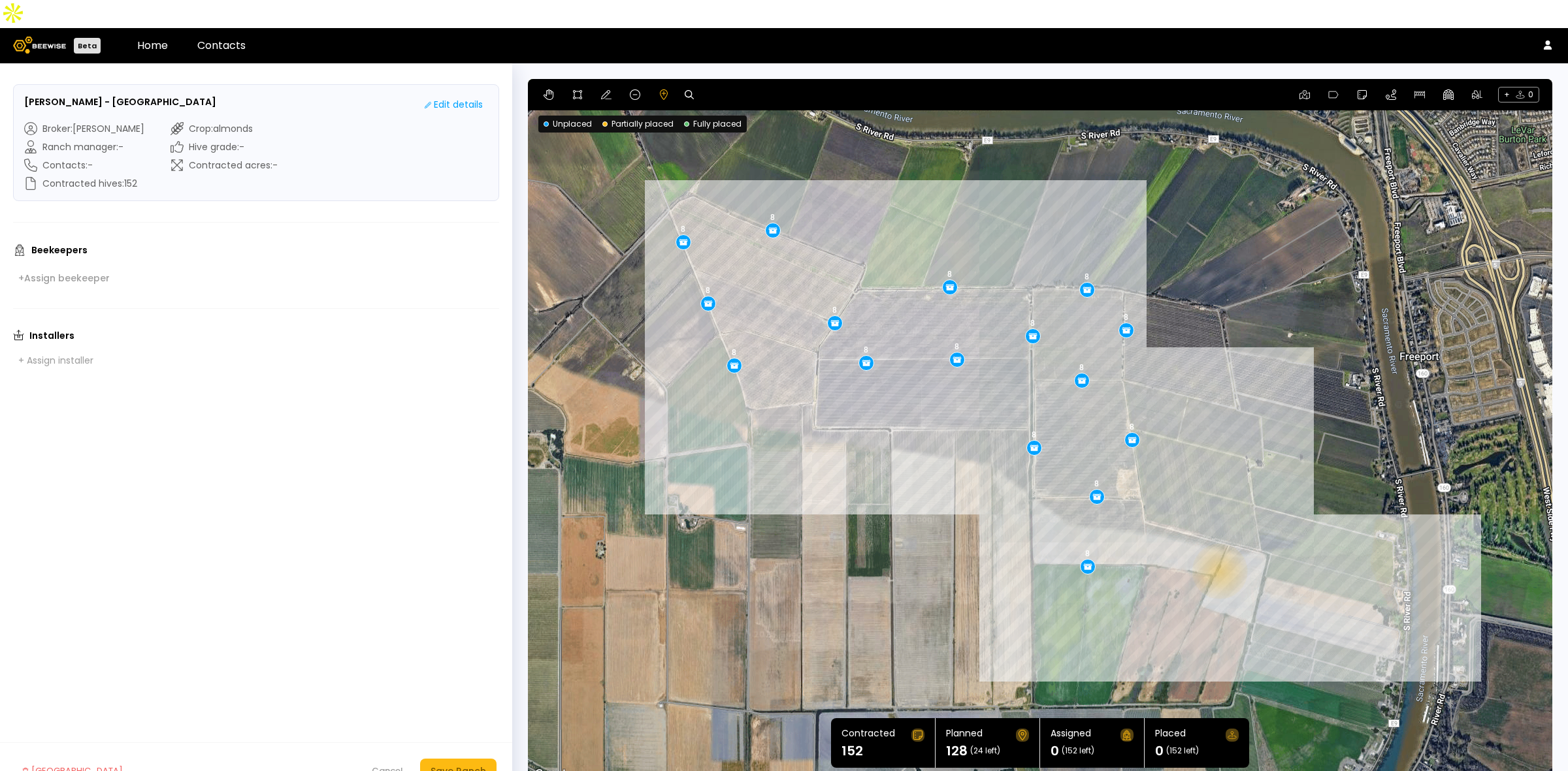
click at [1218, 543] on div "8 8 8 8 8 8 8 8 8 8 8 8 8 8 8 8" at bounding box center [1039, 431] width 1024 height 704
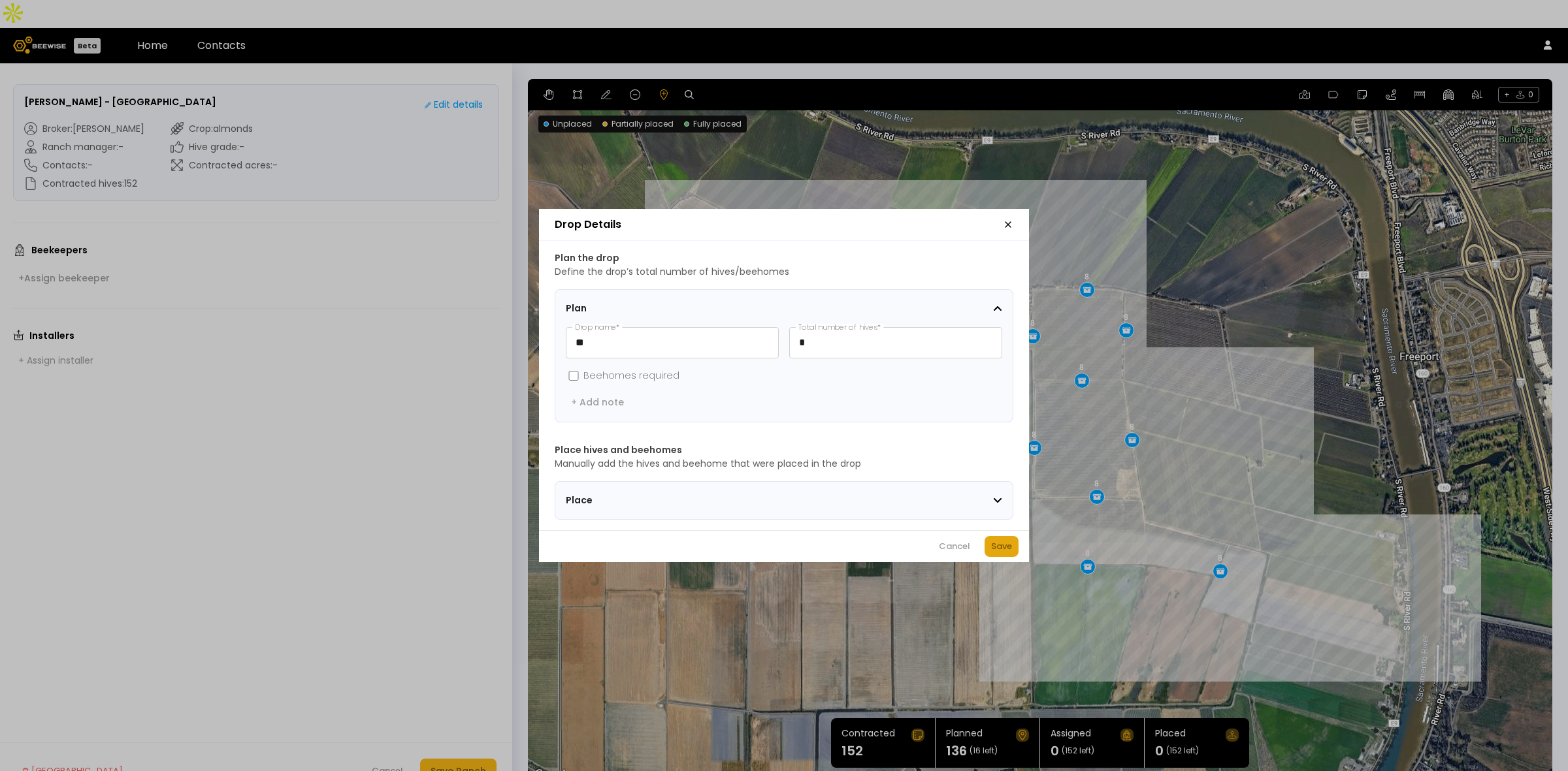
click at [1003, 553] on div "Save" at bounding box center [1001, 546] width 21 height 13
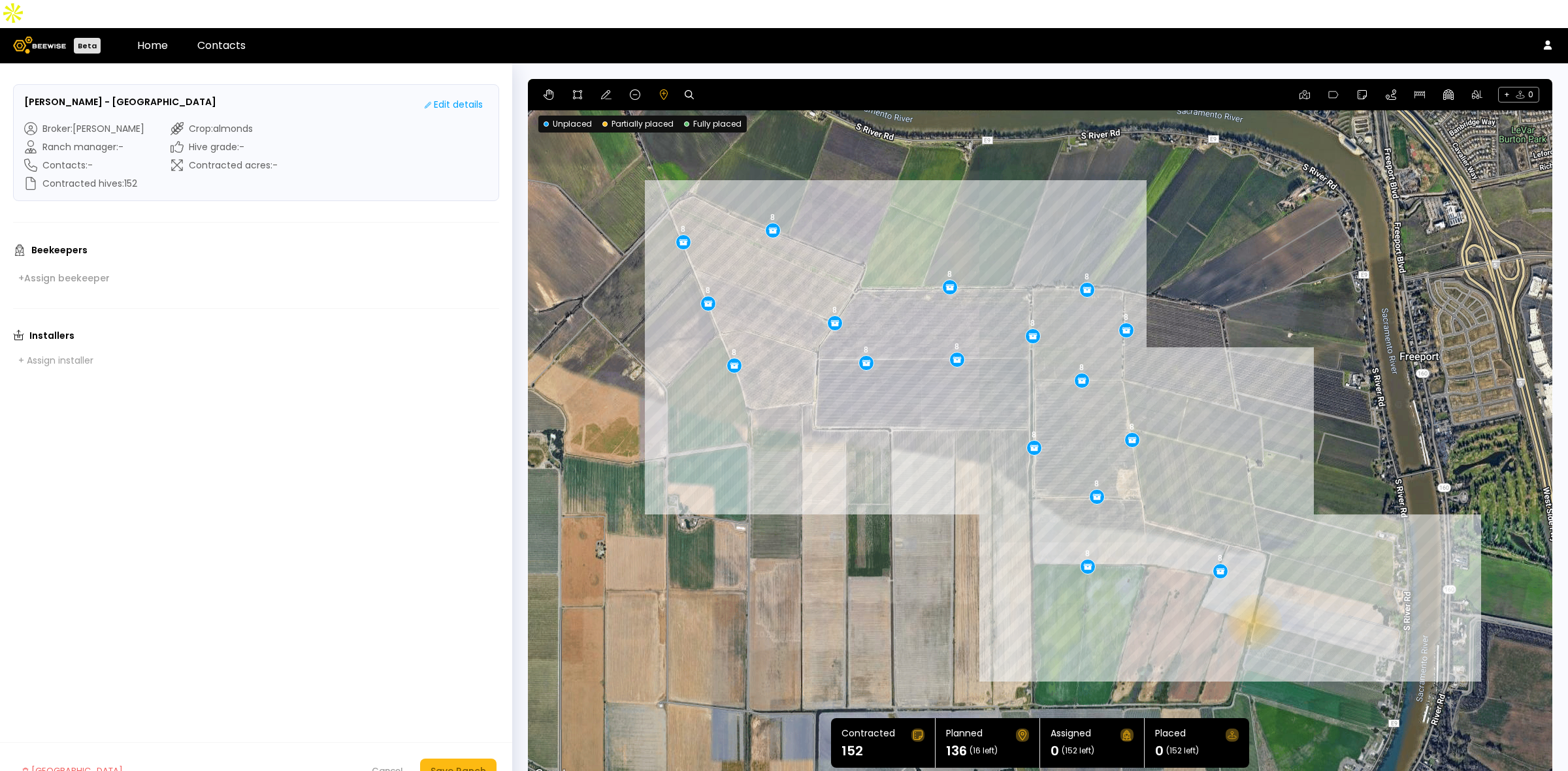
click at [1253, 594] on div "8 8 8 8 8 8 8 8 8 8 8 8 8 8 8 8 8" at bounding box center [1039, 431] width 1024 height 704
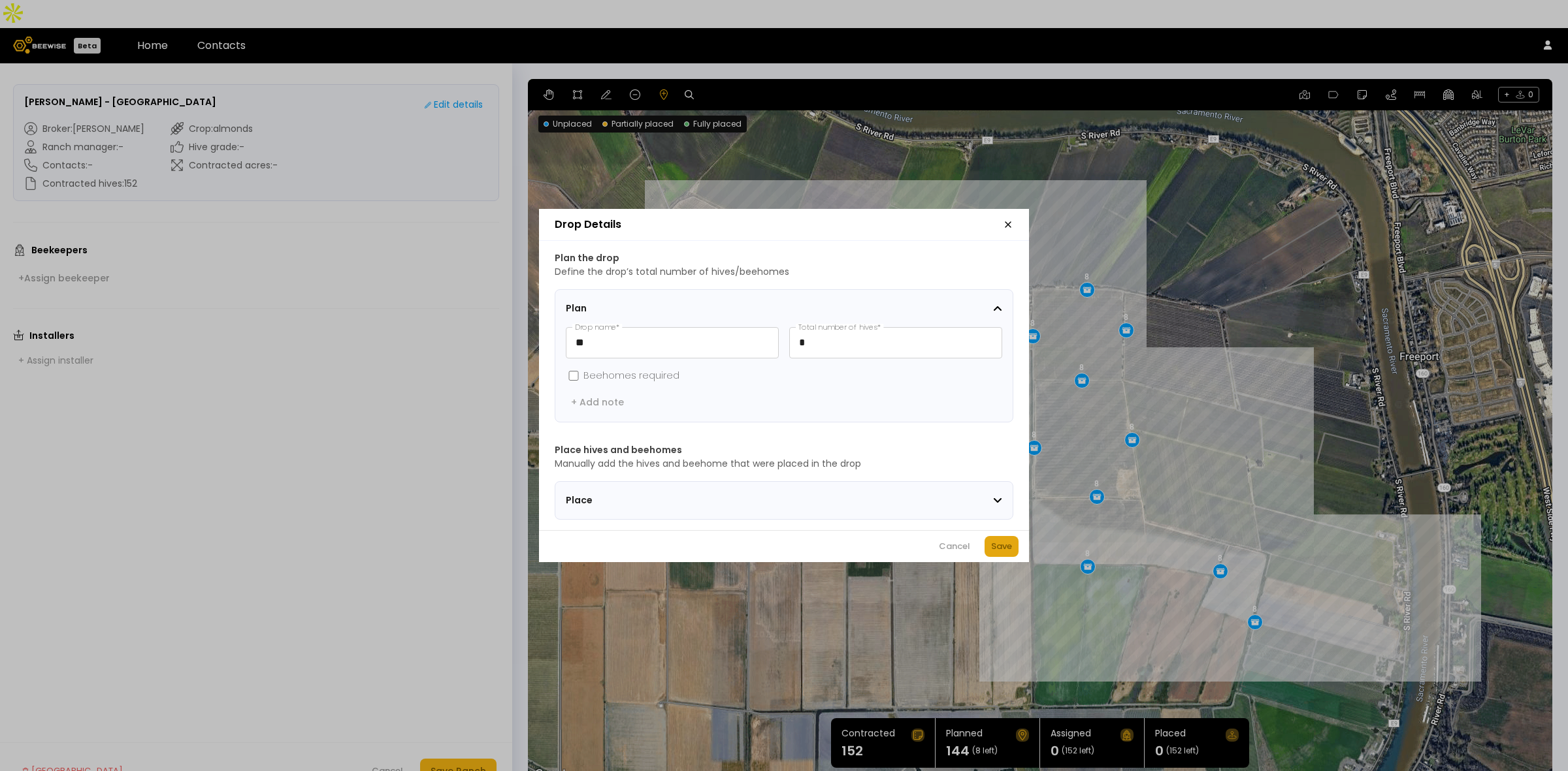
click at [1001, 548] on div "Save" at bounding box center [1001, 546] width 21 height 13
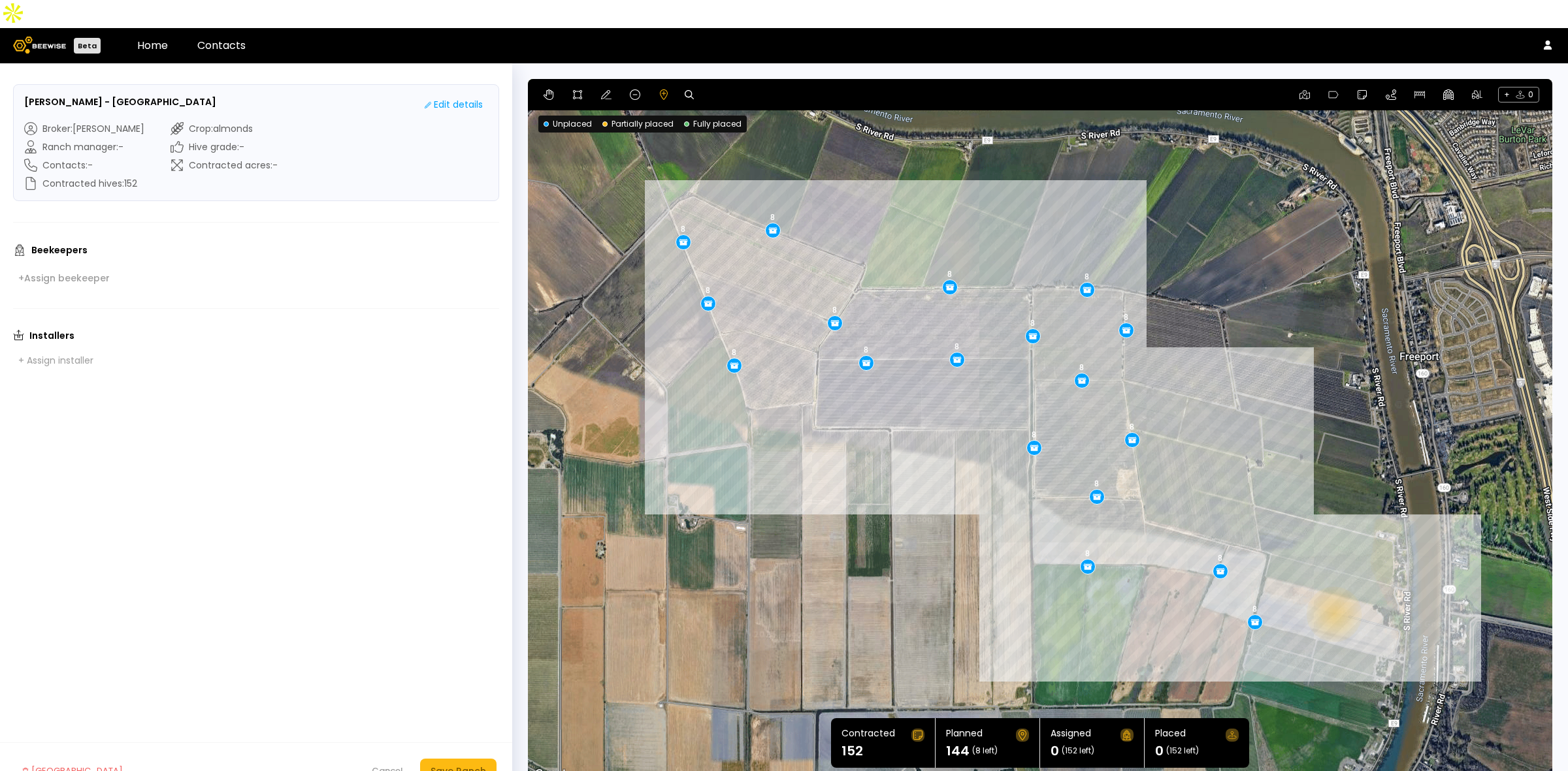
click at [1332, 587] on div "8 8 8 8 8 8 8 8 8 8 8 8 8 8 8 8 8 8" at bounding box center [1039, 431] width 1024 height 704
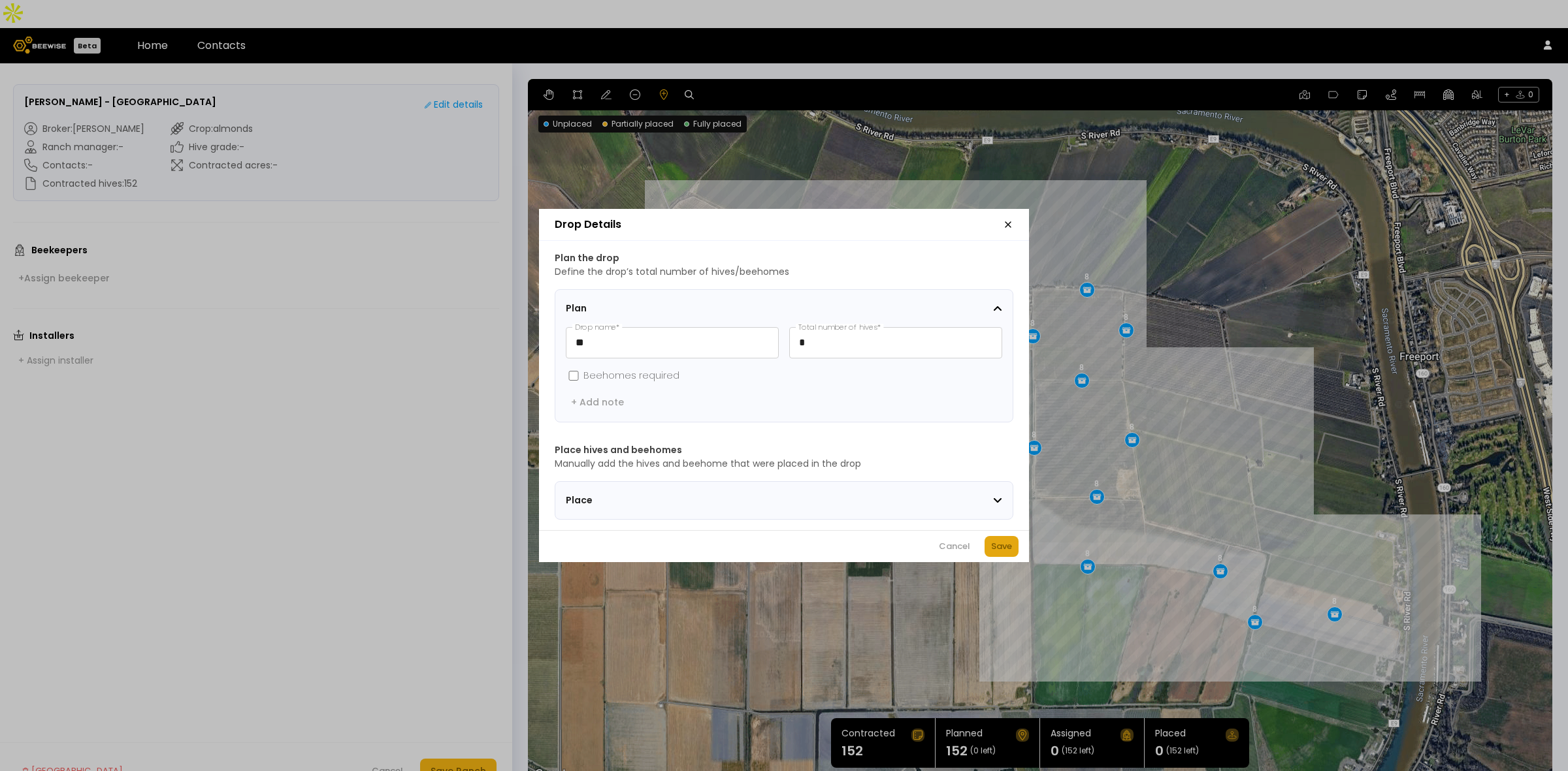
click at [1015, 557] on button "Save" at bounding box center [1001, 546] width 34 height 21
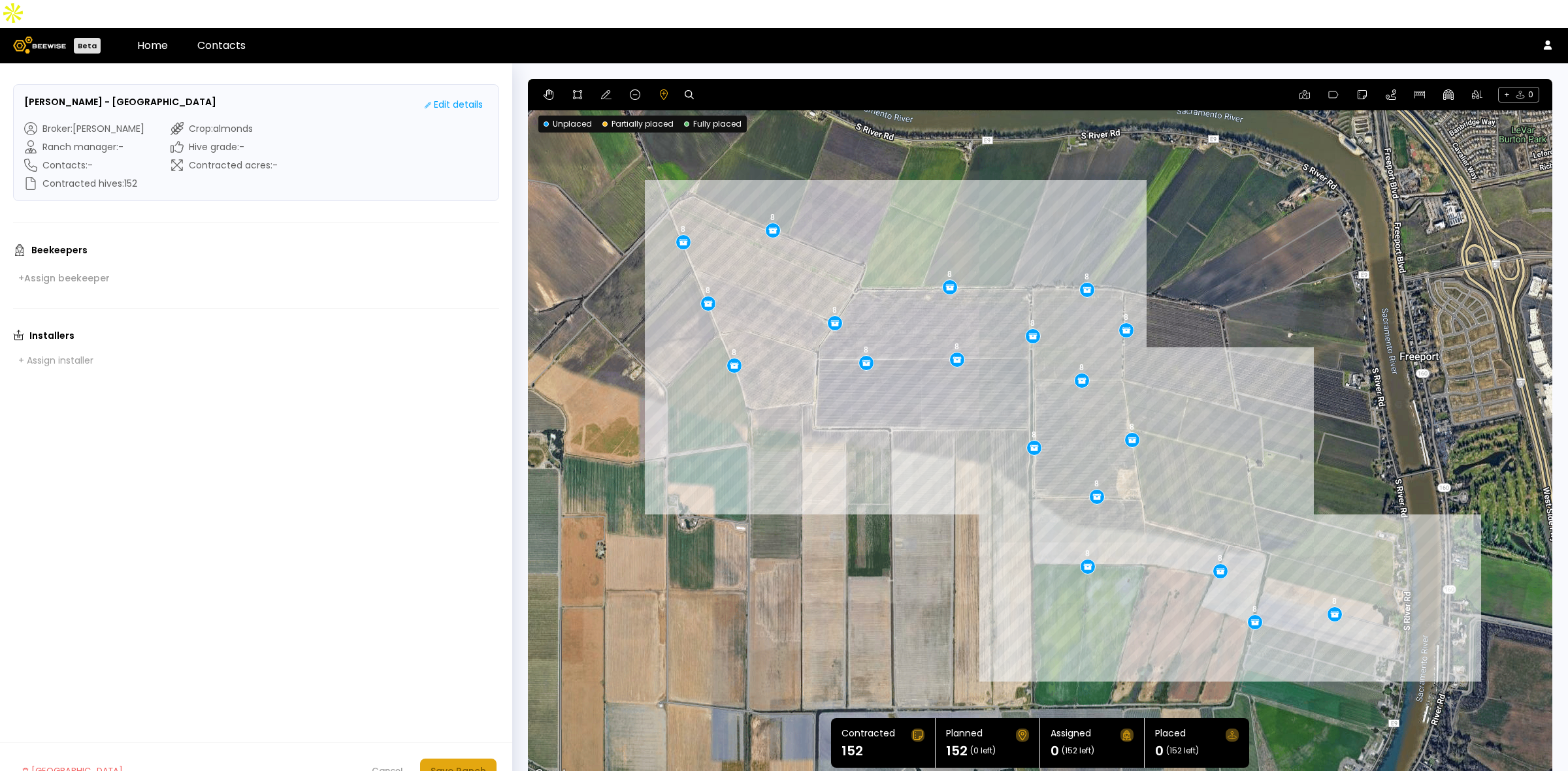
click at [466, 764] on div "Save Ranch" at bounding box center [459, 771] width 56 height 14
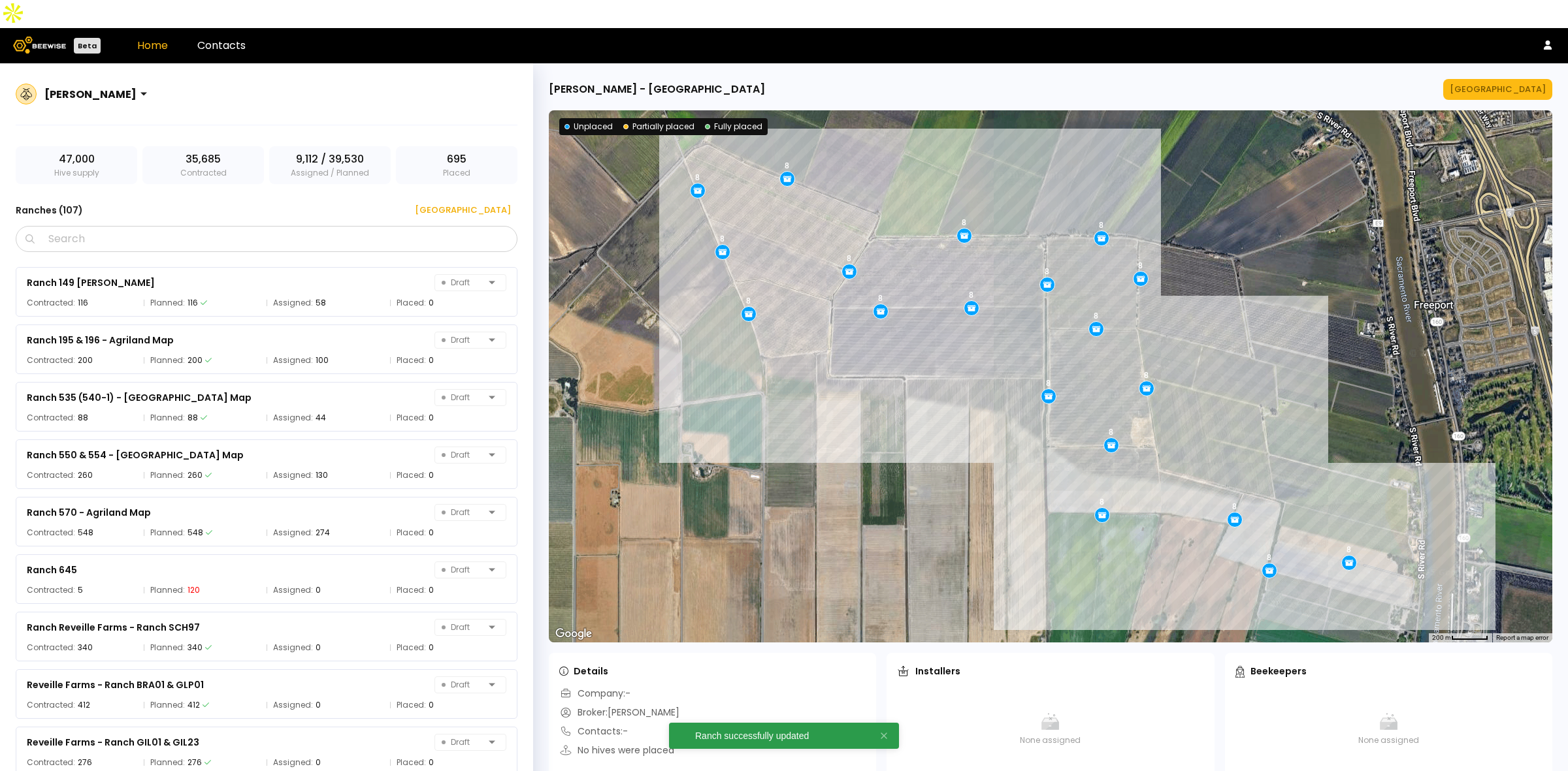
scroll to position [5564, 0]
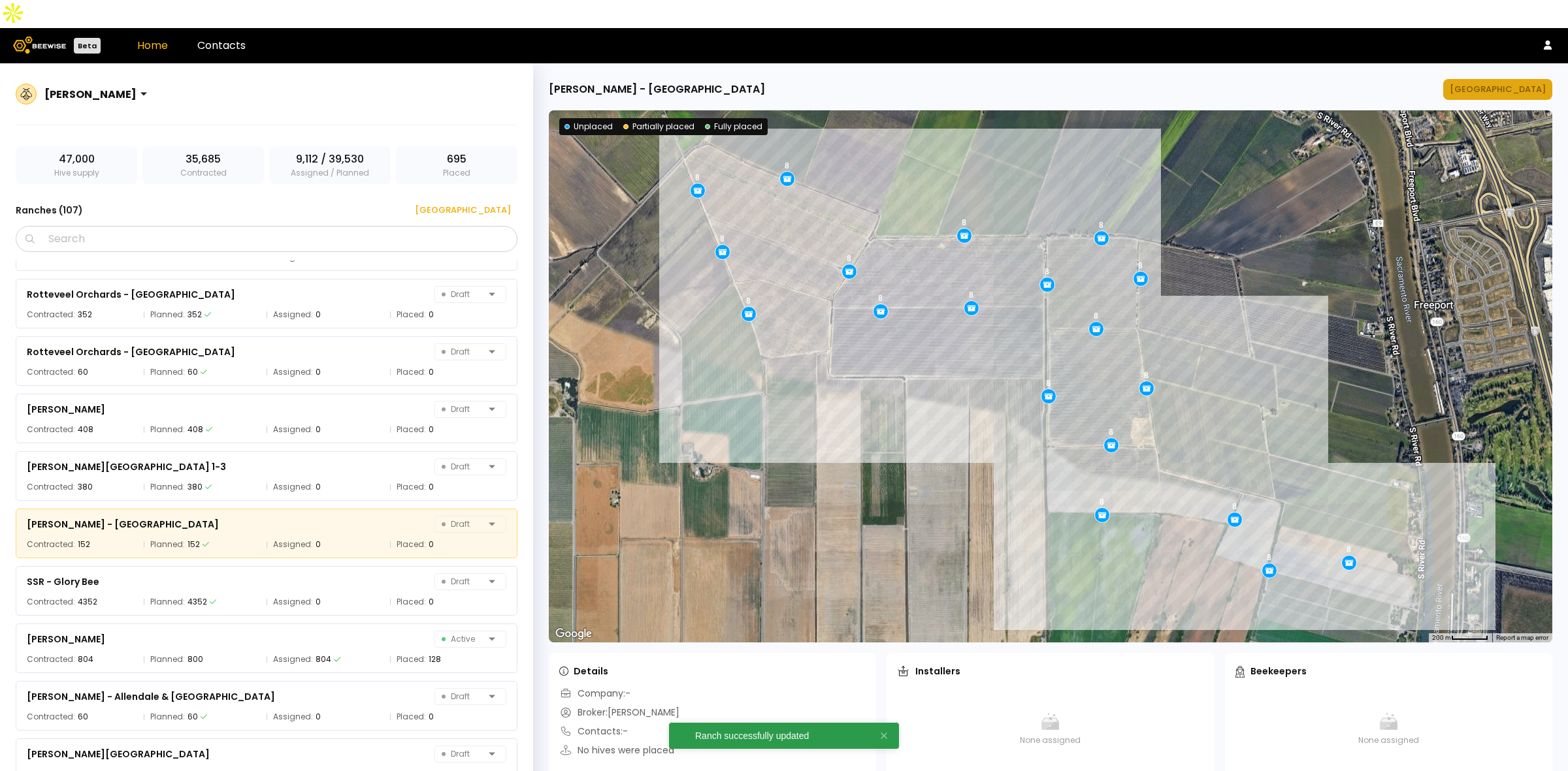
click at [1525, 79] on button "Manage Ranch" at bounding box center [1497, 89] width 109 height 21
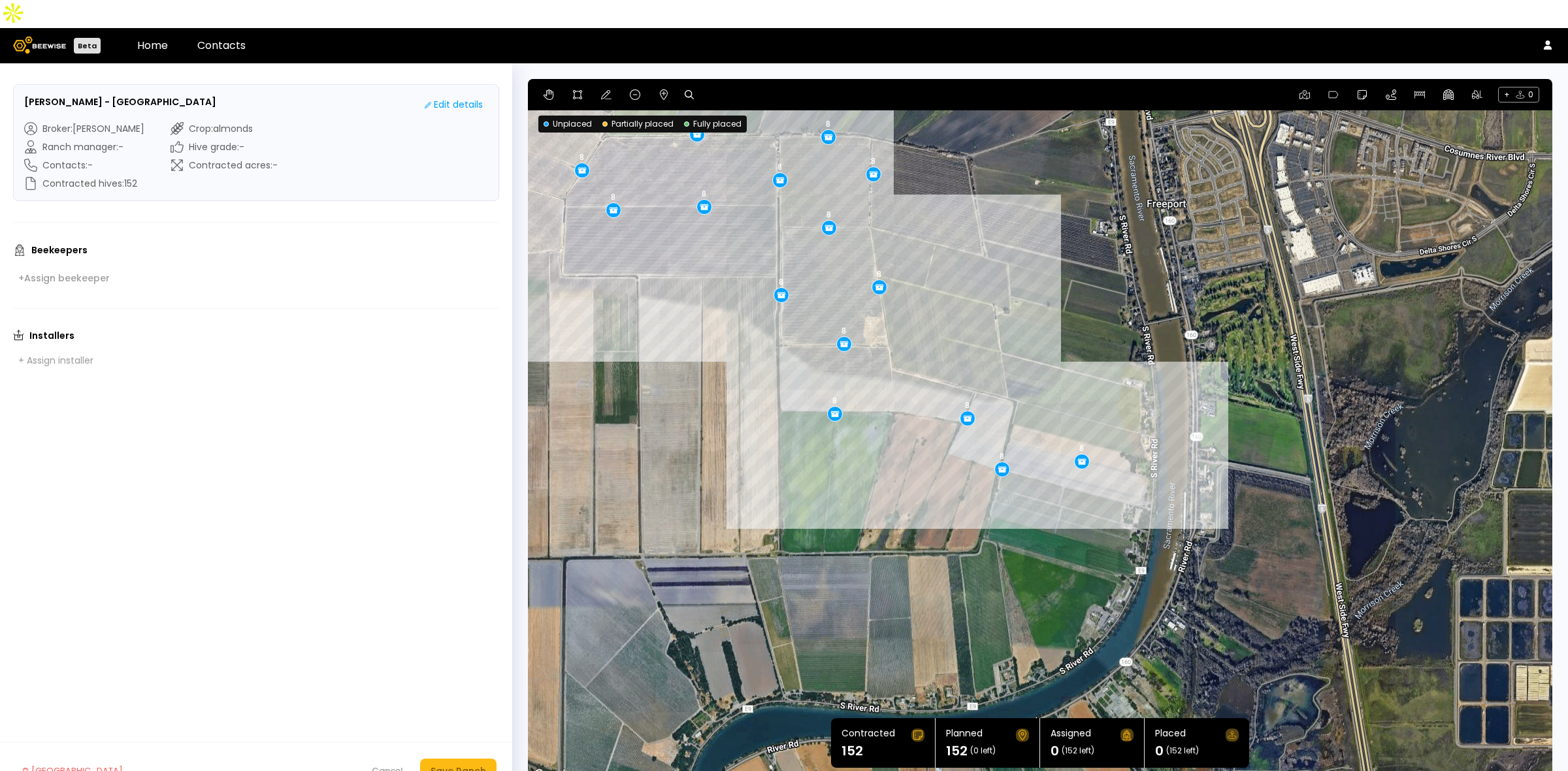
drag, startPoint x: 1220, startPoint y: 477, endPoint x: 960, endPoint y: 318, distance: 304.8
click at [960, 318] on div "8 8 8 8 8 8 8 8 8 8 8 8 8 8 8 8 8 8 8" at bounding box center [1039, 431] width 1024 height 704
click at [452, 764] on div "Save Ranch" at bounding box center [459, 771] width 56 height 14
